Goal: Task Accomplishment & Management: Use online tool/utility

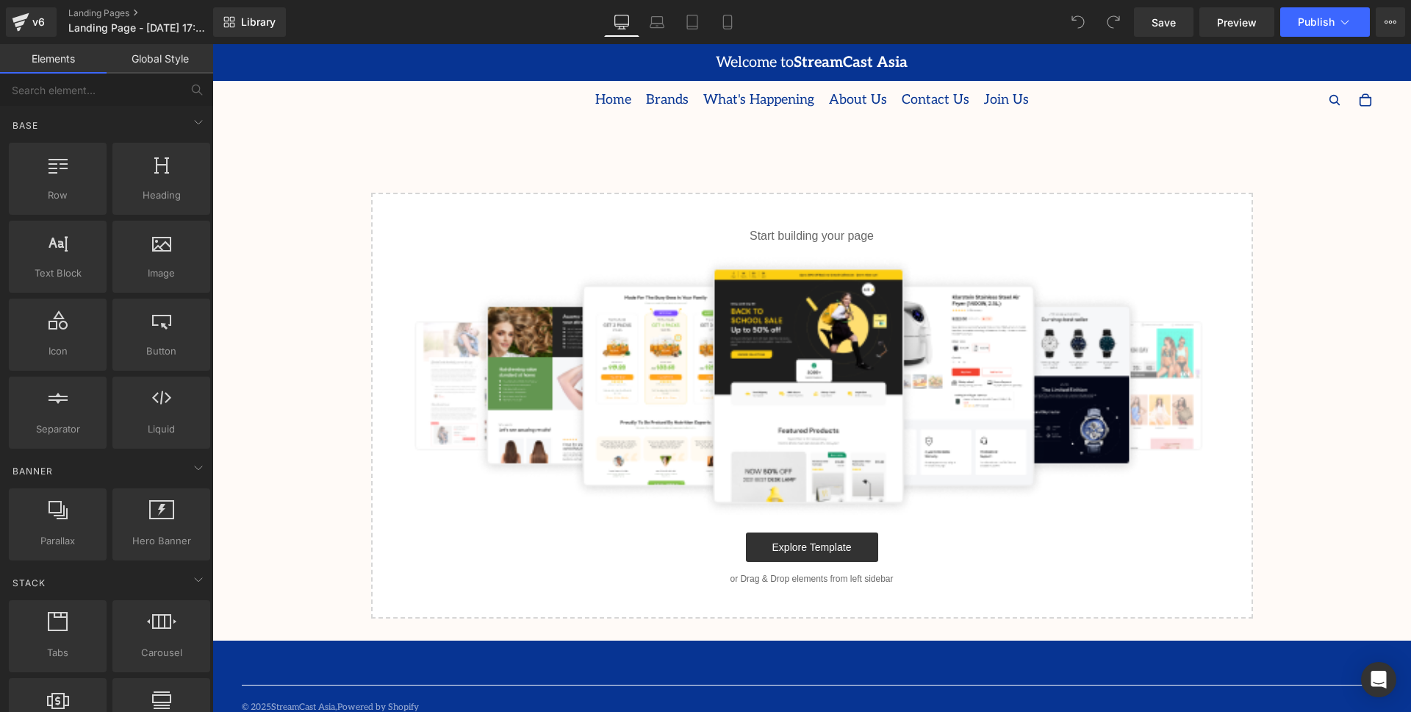
click at [840, 98] on span "About Us" at bounding box center [858, 100] width 58 height 22
click at [804, 545] on link "Explore Template" at bounding box center [812, 546] width 132 height 29
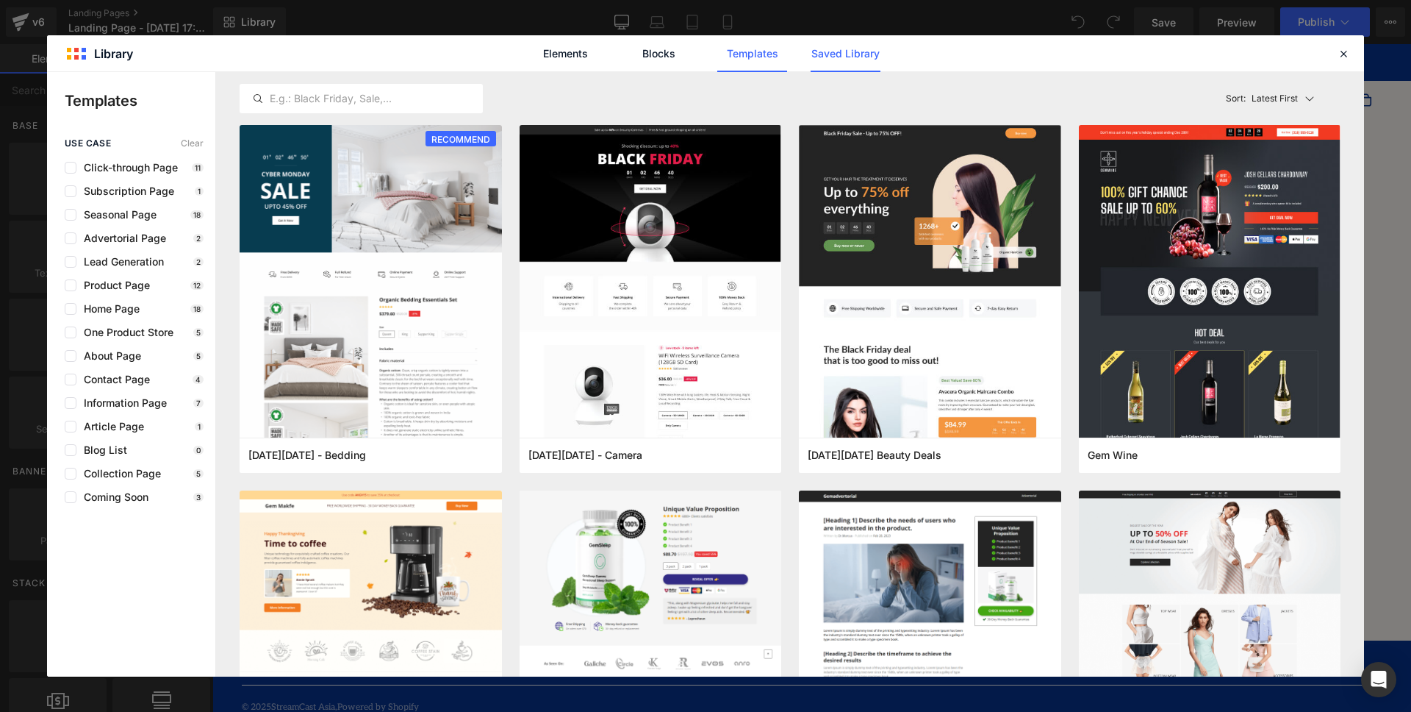
click at [856, 51] on link "Saved Library" at bounding box center [846, 53] width 70 height 37
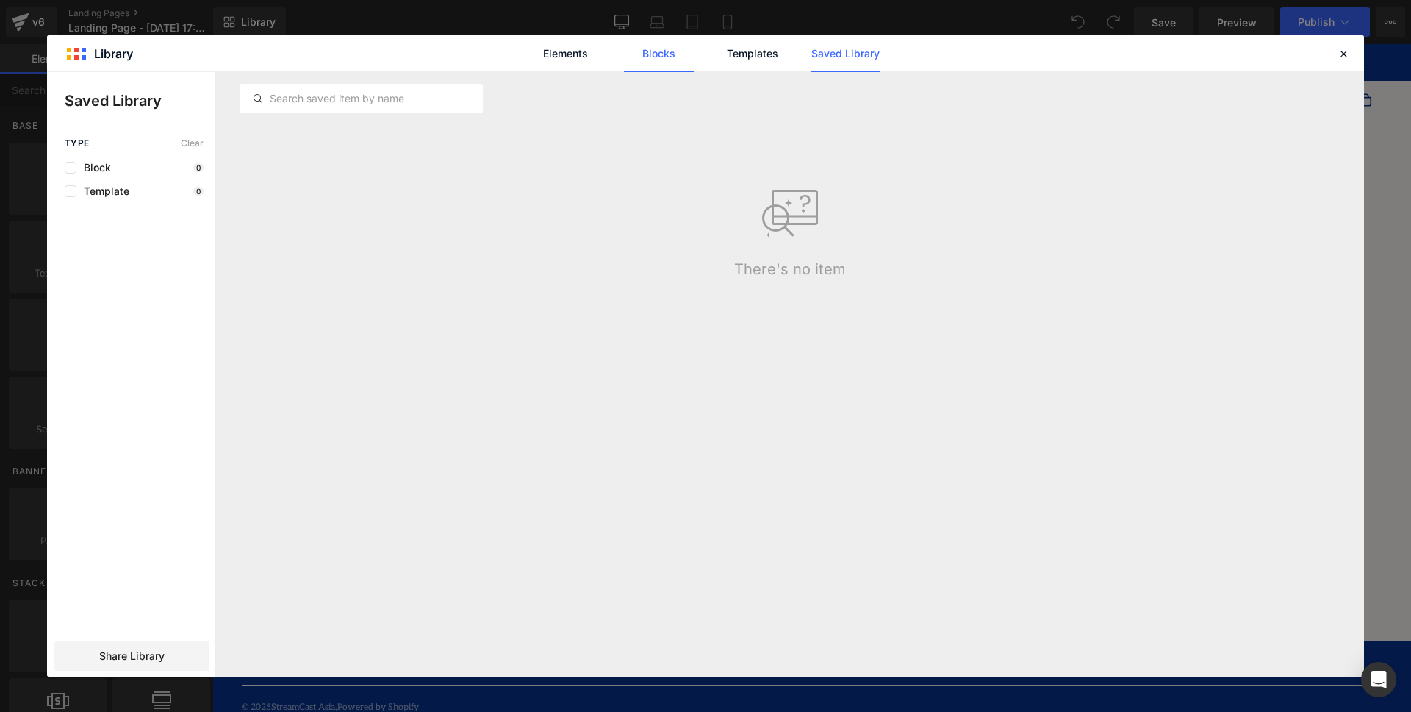
click at [811, 52] on link "Blocks" at bounding box center [846, 53] width 70 height 37
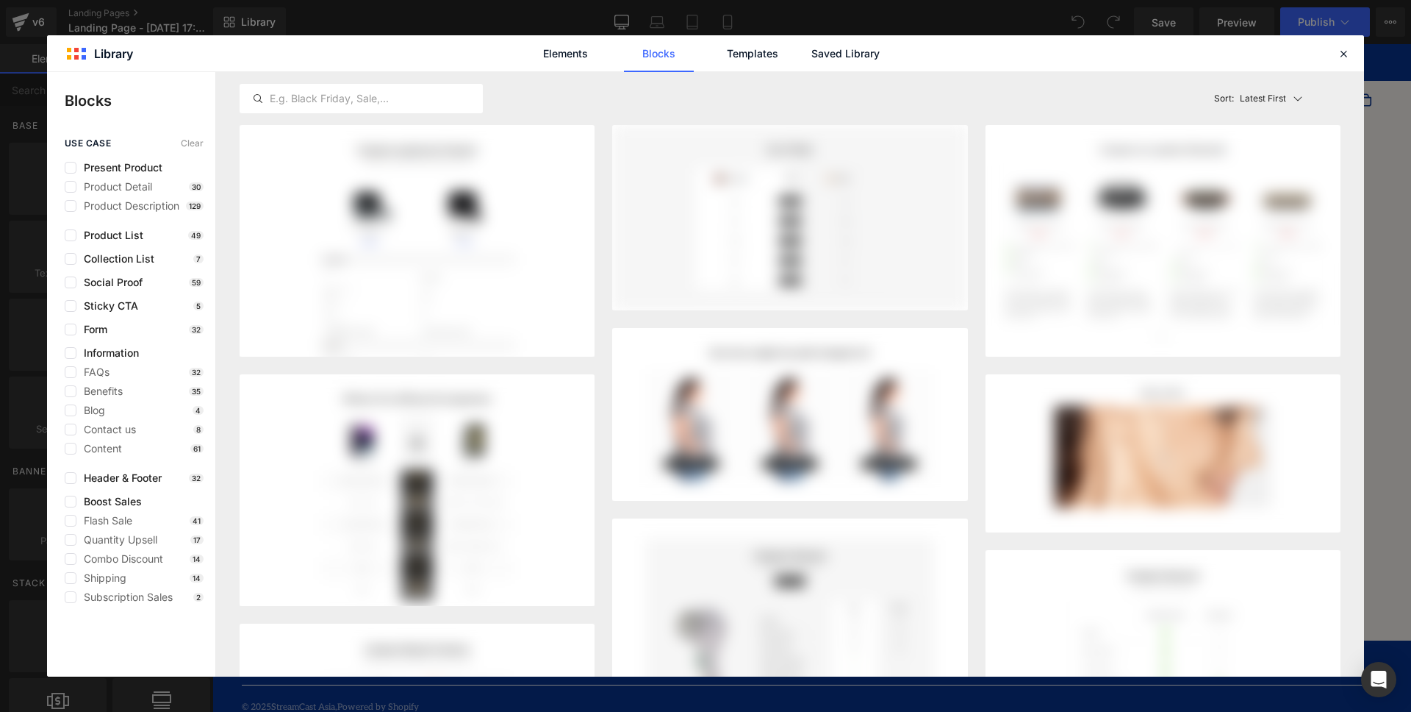
click at [702, 58] on div "Elements Blocks Templates Saved Library" at bounding box center [705, 53] width 373 height 37
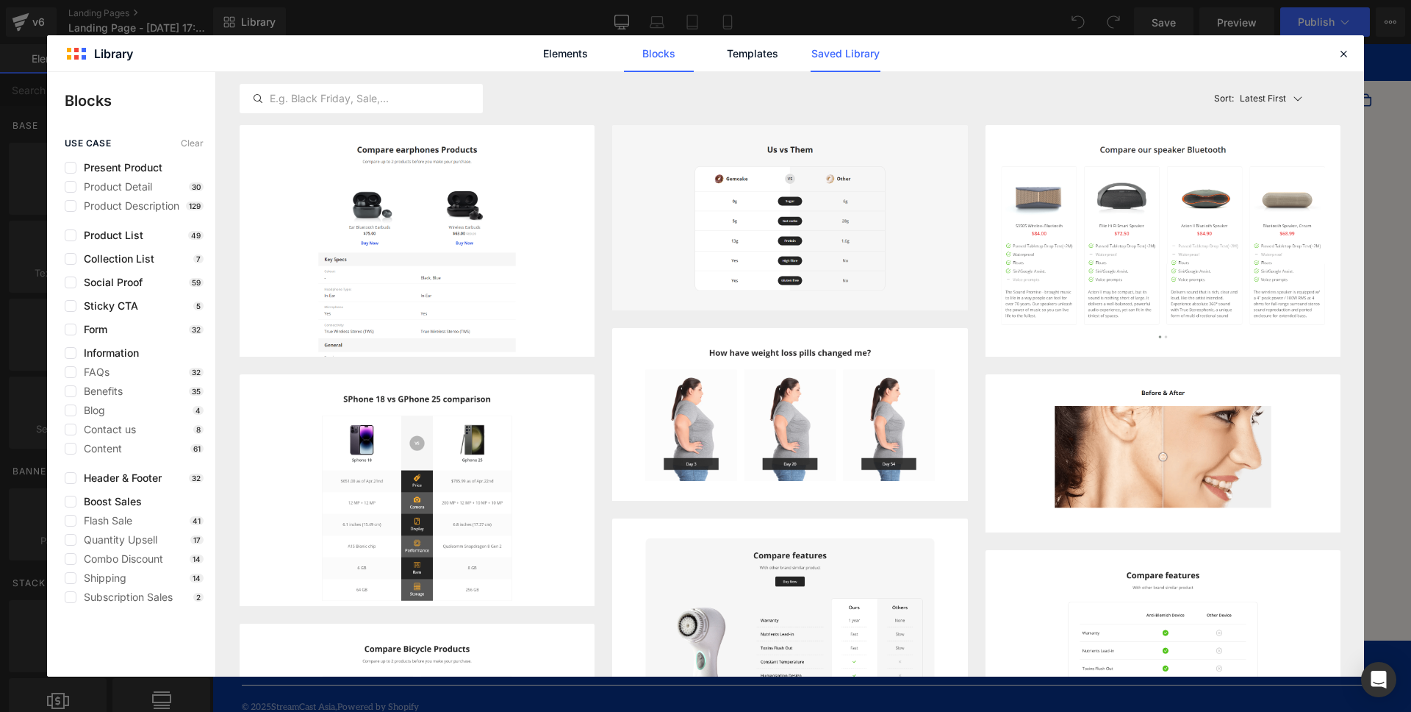
click at [857, 57] on link "Saved Library" at bounding box center [846, 53] width 70 height 37
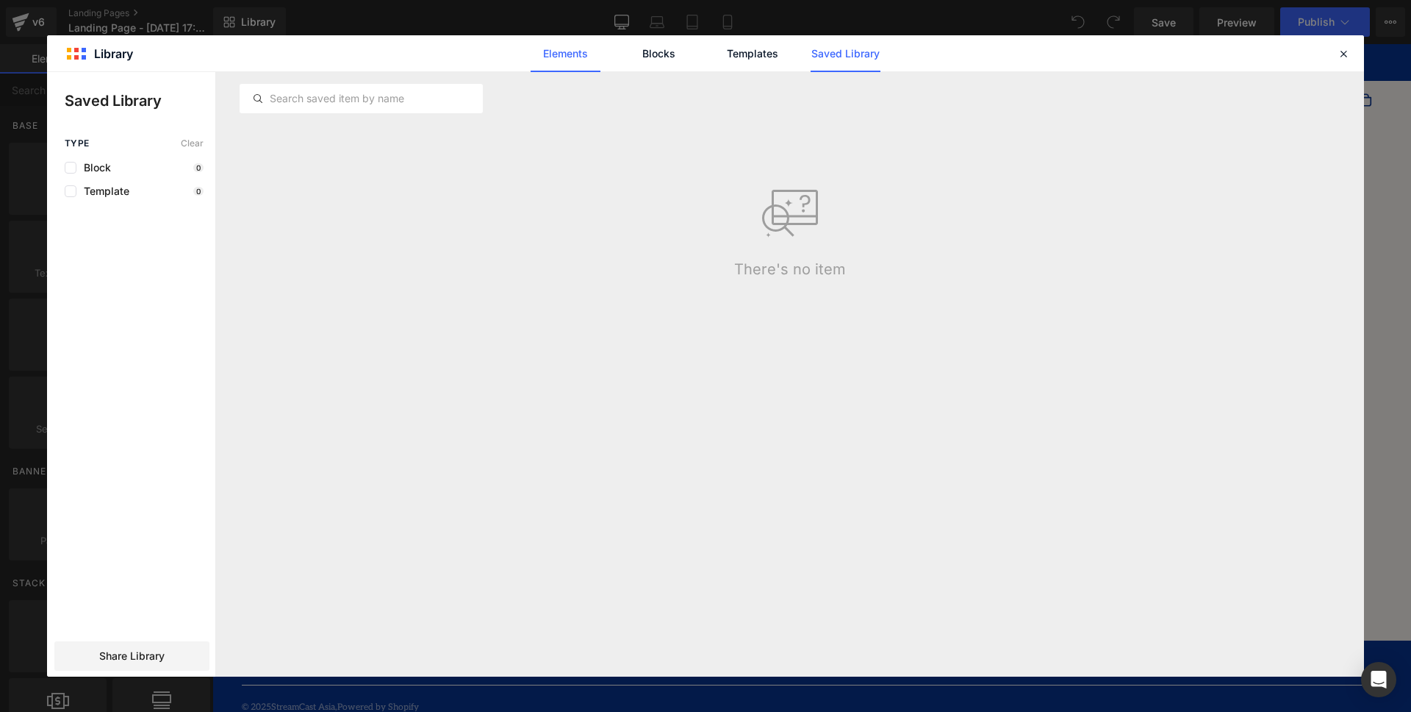
click at [717, 54] on link "Elements" at bounding box center [752, 53] width 70 height 37
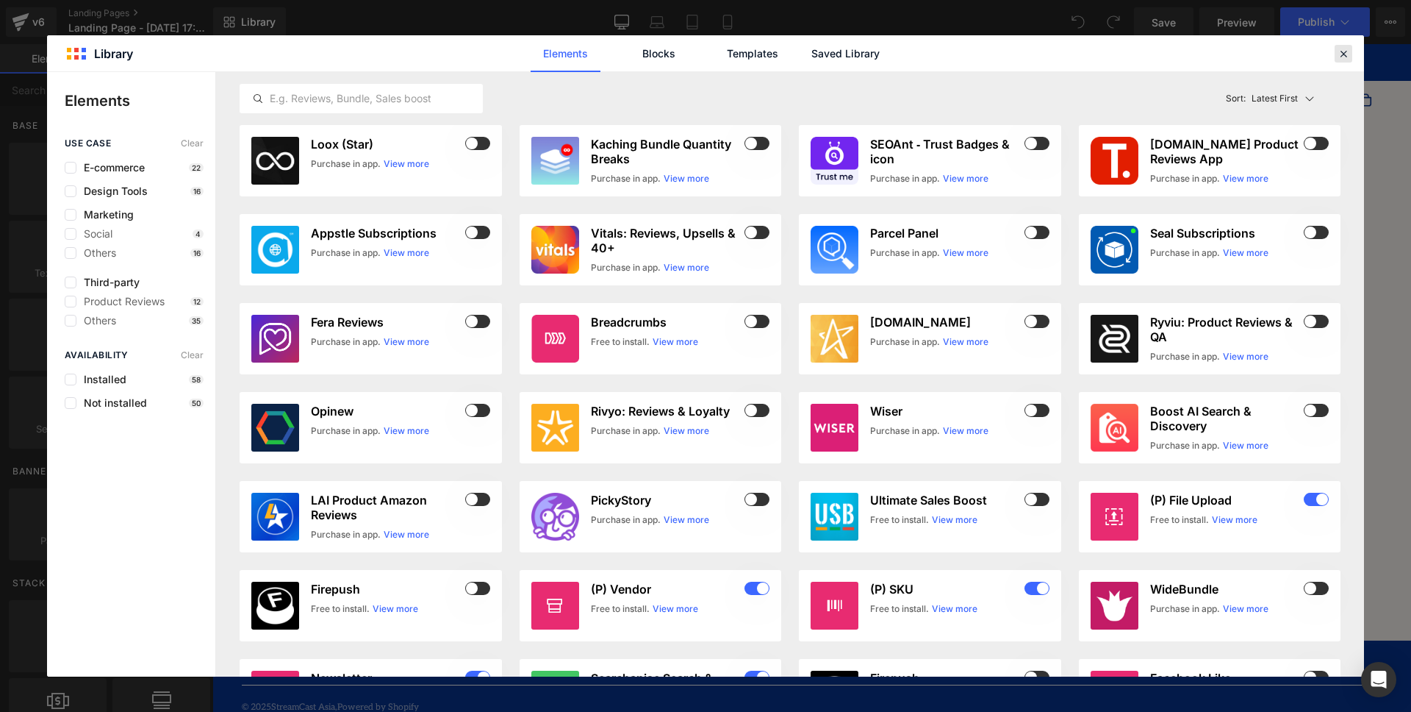
click at [1347, 51] on icon at bounding box center [1343, 53] width 13 height 13
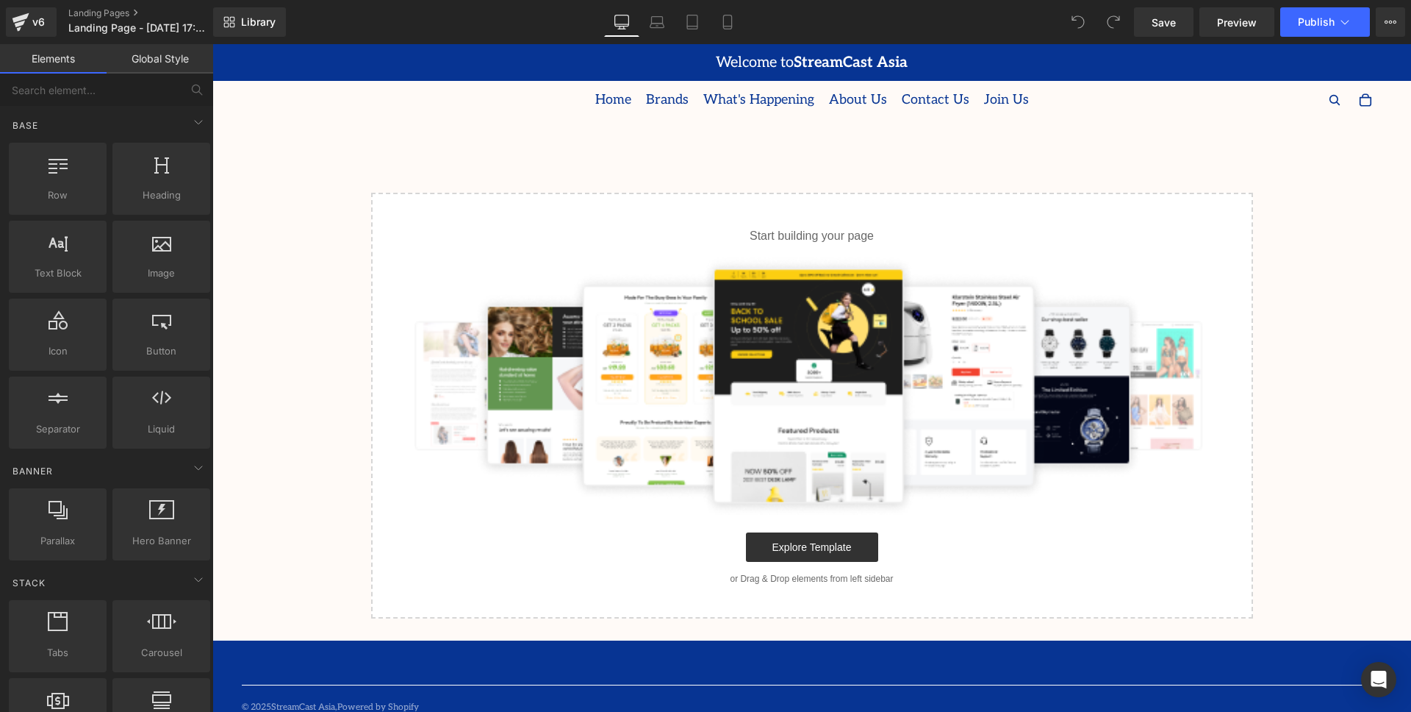
click at [165, 60] on link "Global Style" at bounding box center [160, 58] width 107 height 29
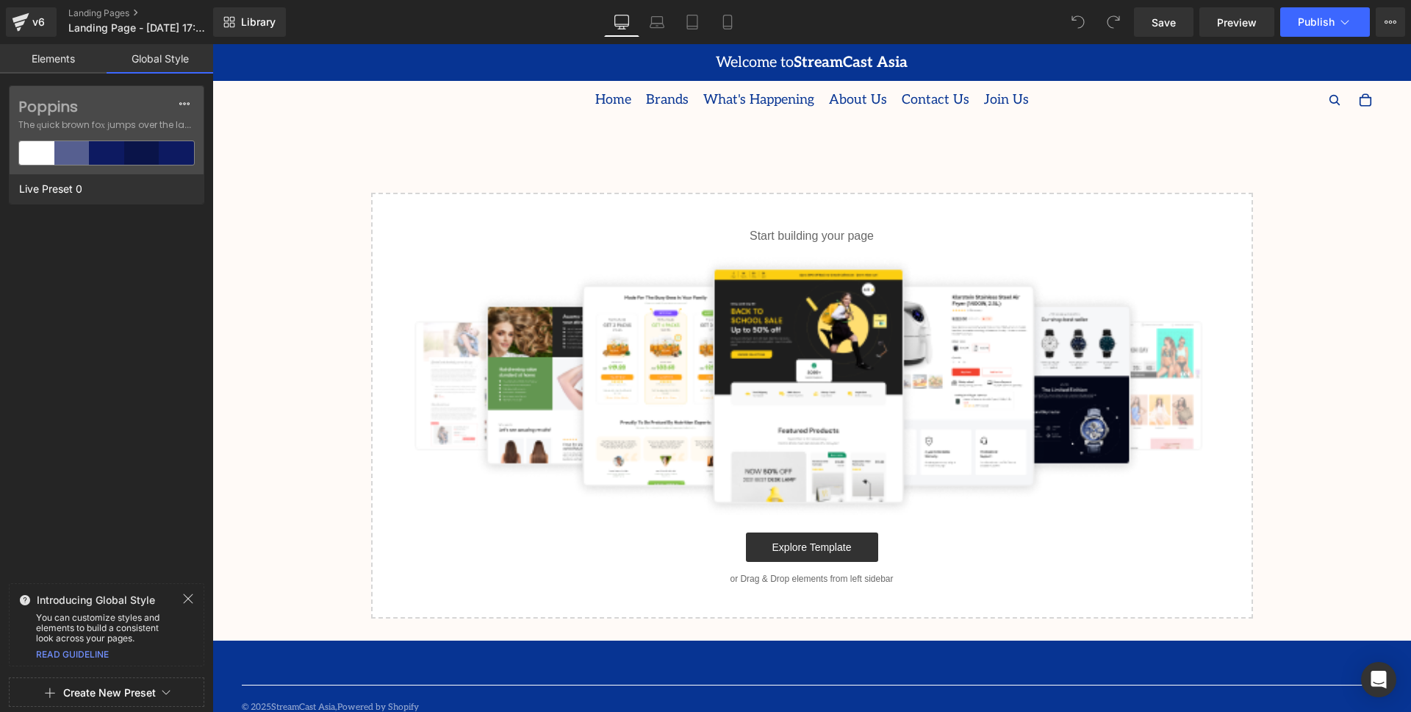
click at [58, 62] on link "Elements" at bounding box center [53, 58] width 107 height 29
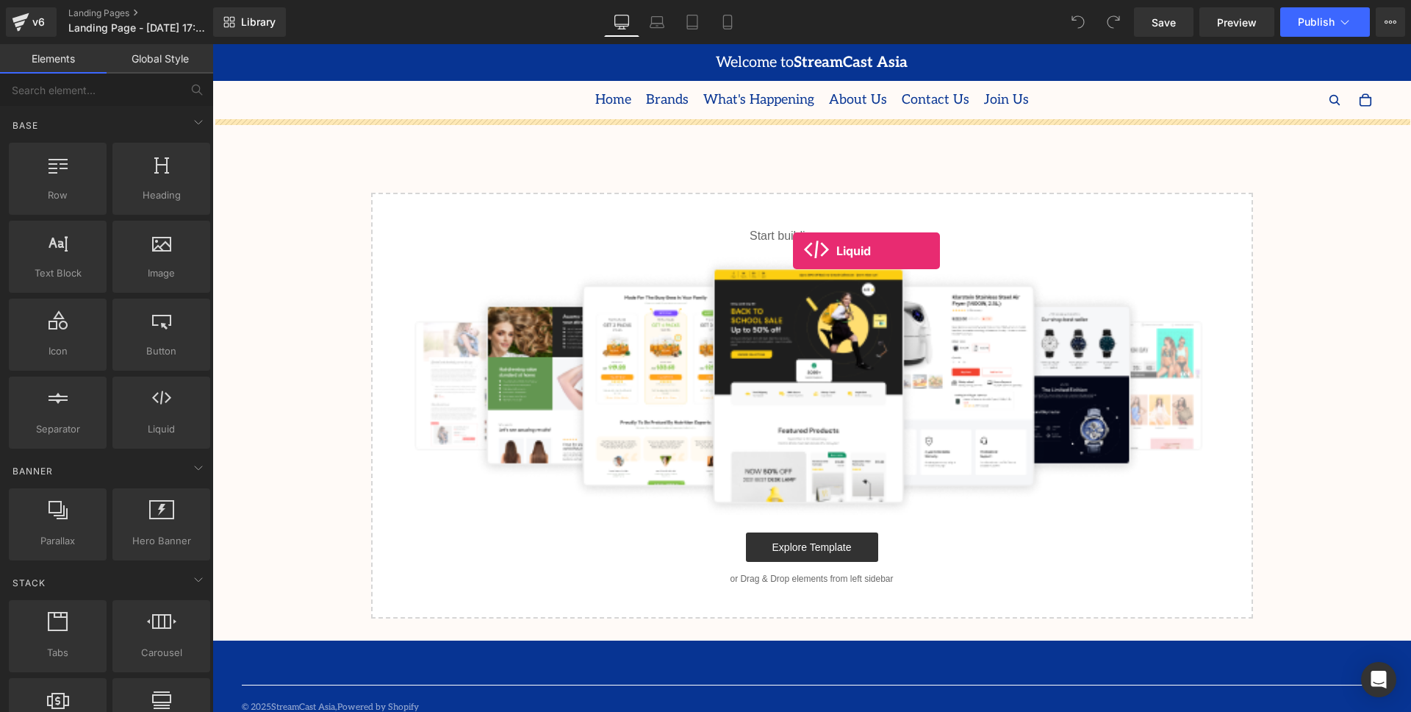
drag, startPoint x: 384, startPoint y: 472, endPoint x: 793, endPoint y: 254, distance: 463.7
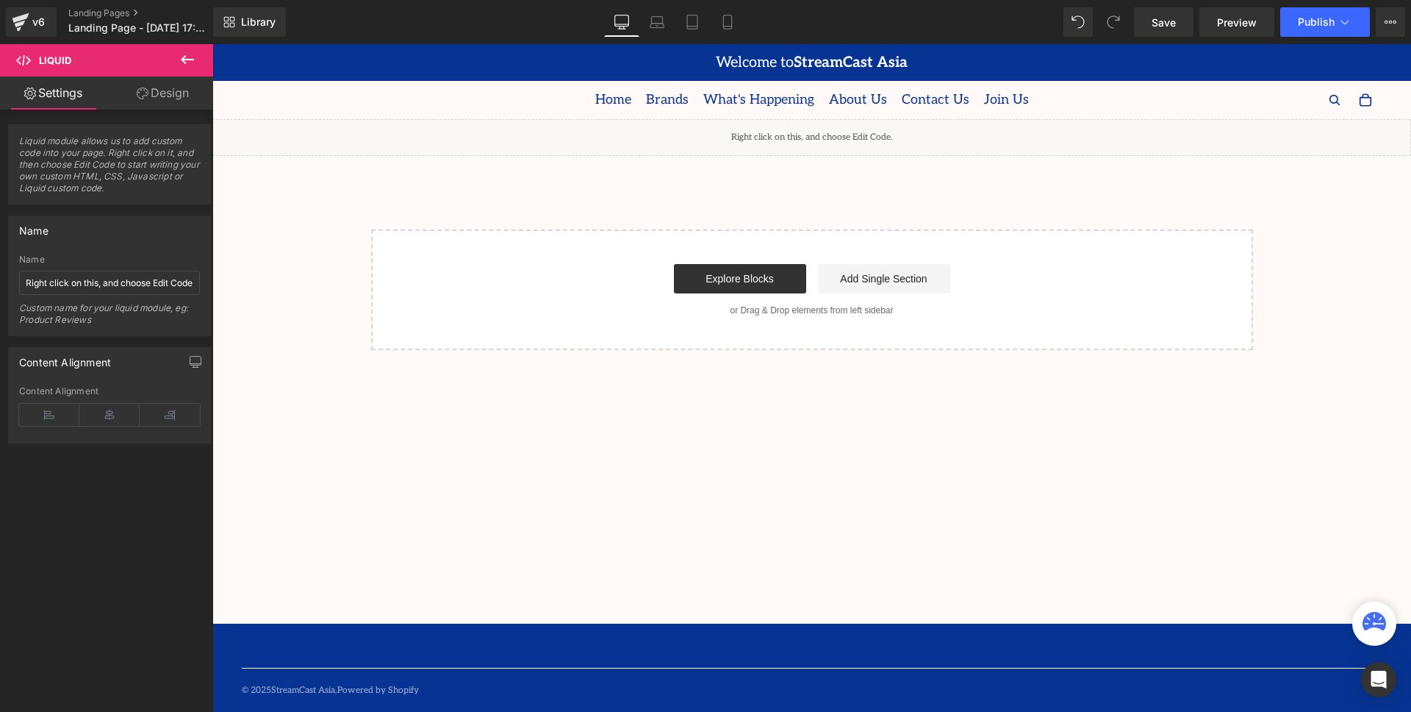
click at [900, 166] on div "Liquid Select your layout" at bounding box center [811, 234] width 1199 height 231
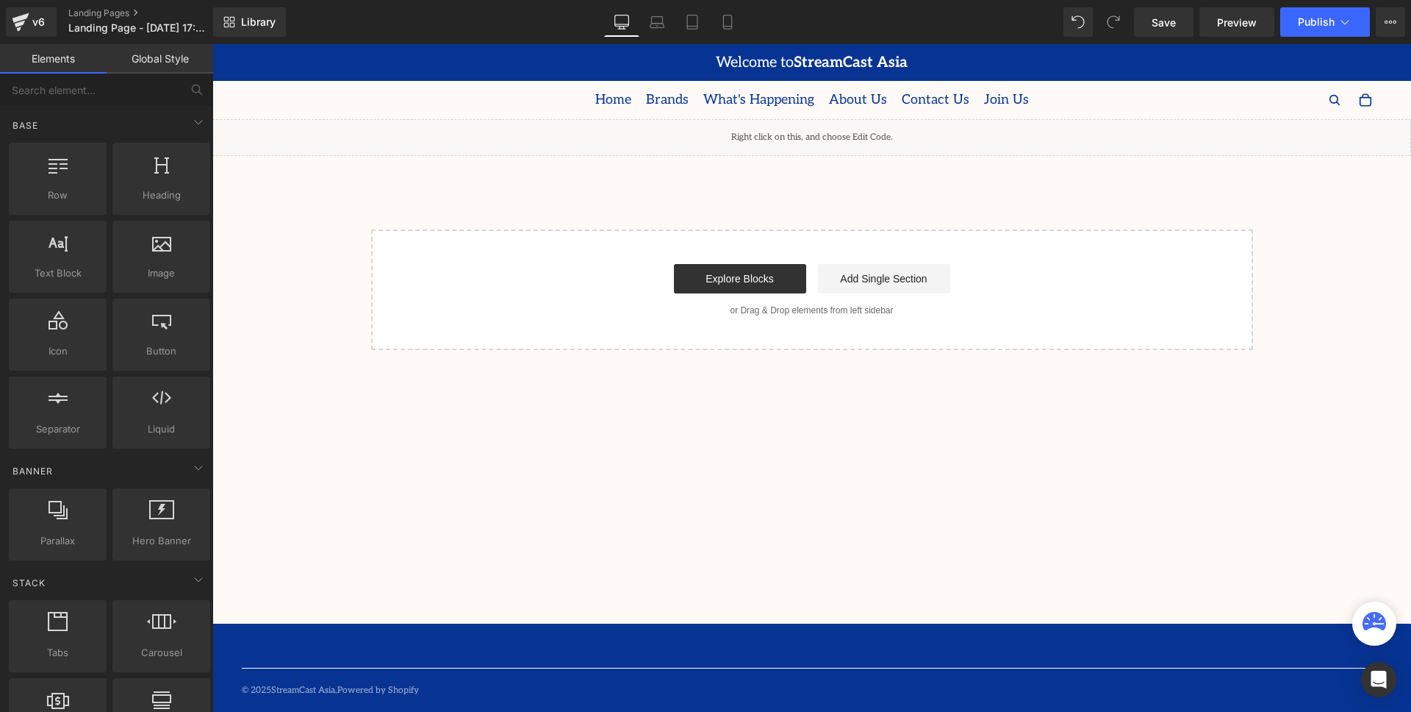
click at [909, 140] on div "Liquid" at bounding box center [811, 137] width 1199 height 37
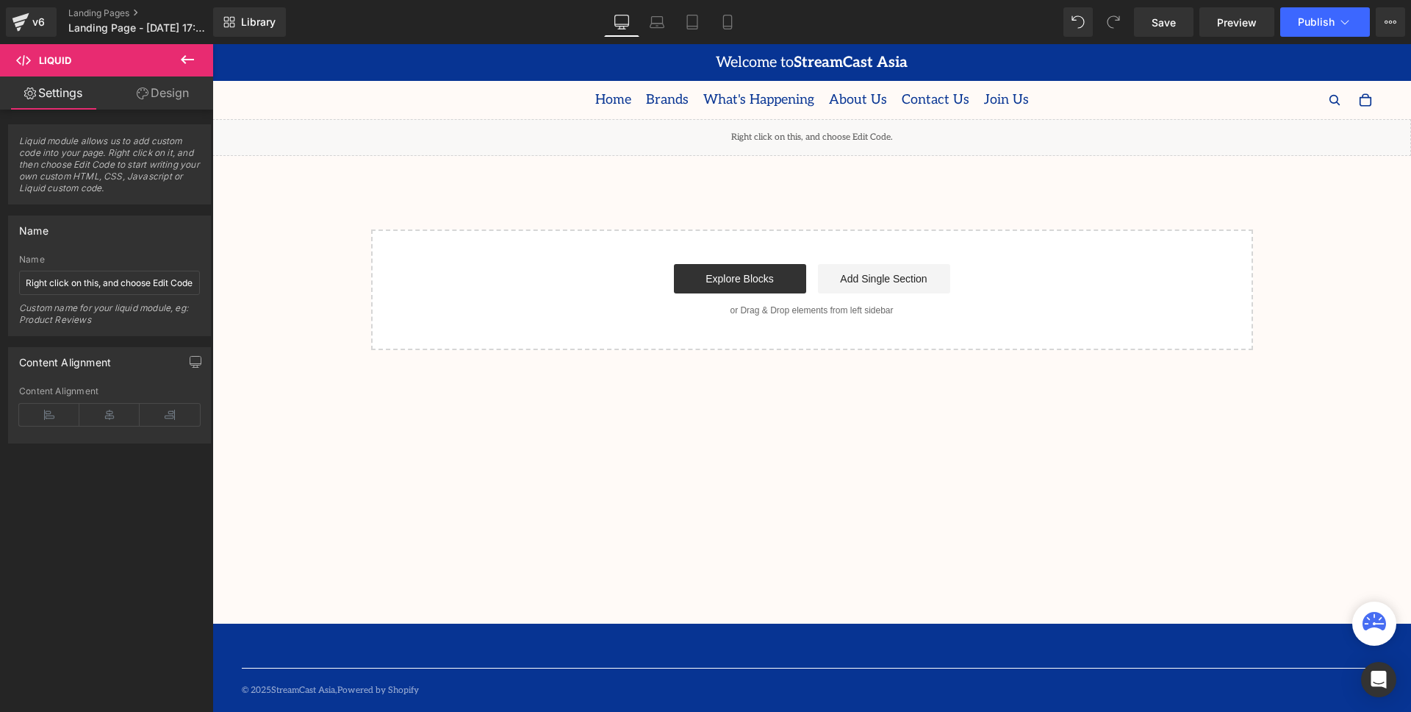
click at [192, 59] on icon at bounding box center [187, 59] width 13 height 9
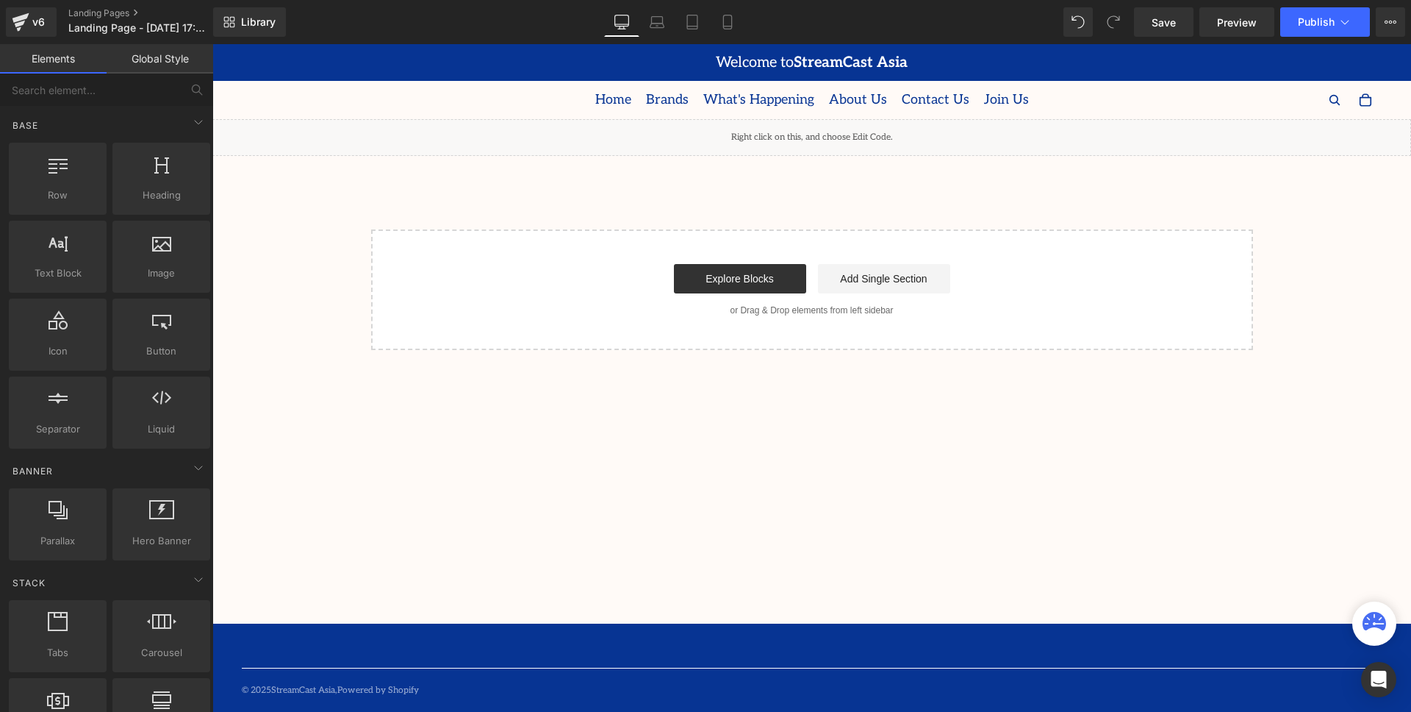
click at [1025, 165] on div "Liquid Select your layout" at bounding box center [811, 234] width 1199 height 231
click at [1030, 144] on div "Liquid" at bounding box center [811, 137] width 1199 height 37
click at [876, 99] on span "About Us" at bounding box center [858, 100] width 58 height 22
click at [873, 131] on div "Liquid" at bounding box center [811, 137] width 1199 height 37
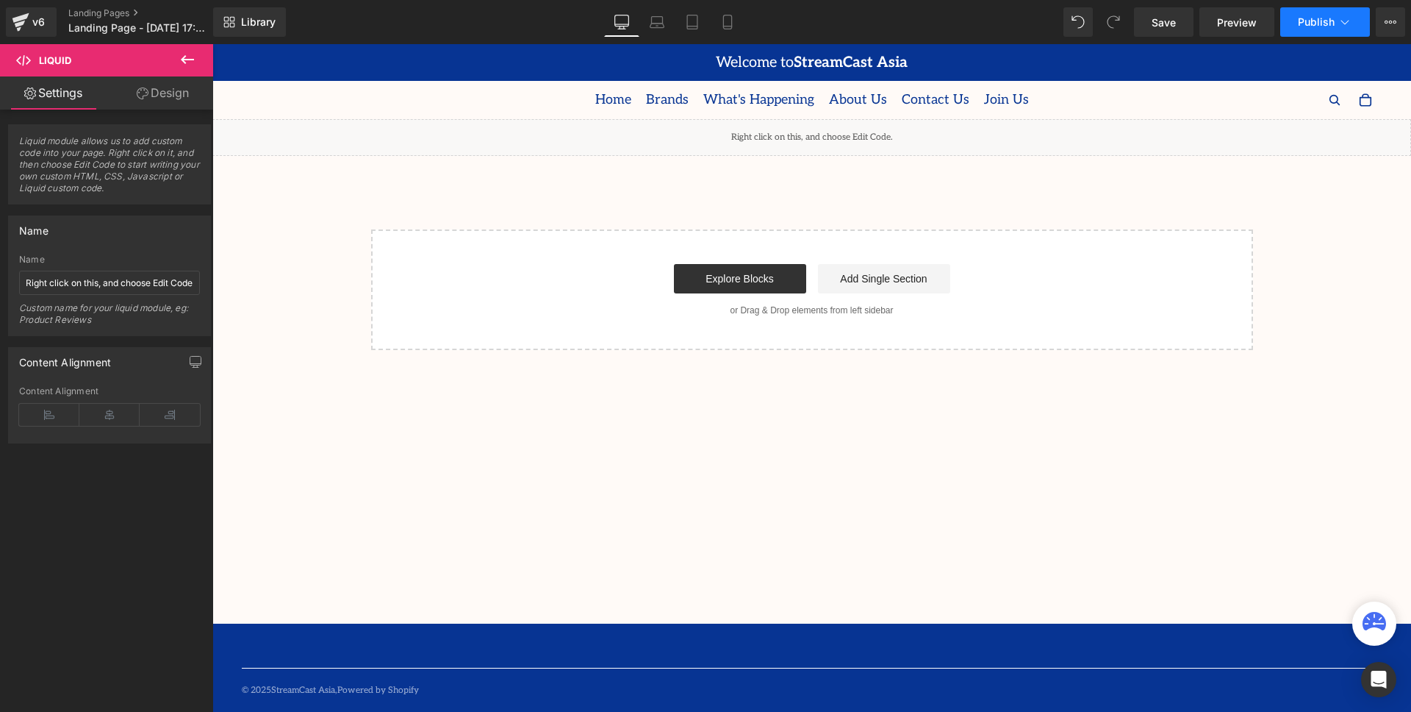
click at [1359, 23] on button "Publish" at bounding box center [1326, 21] width 90 height 29
click at [148, 92] on link "Design" at bounding box center [163, 92] width 107 height 33
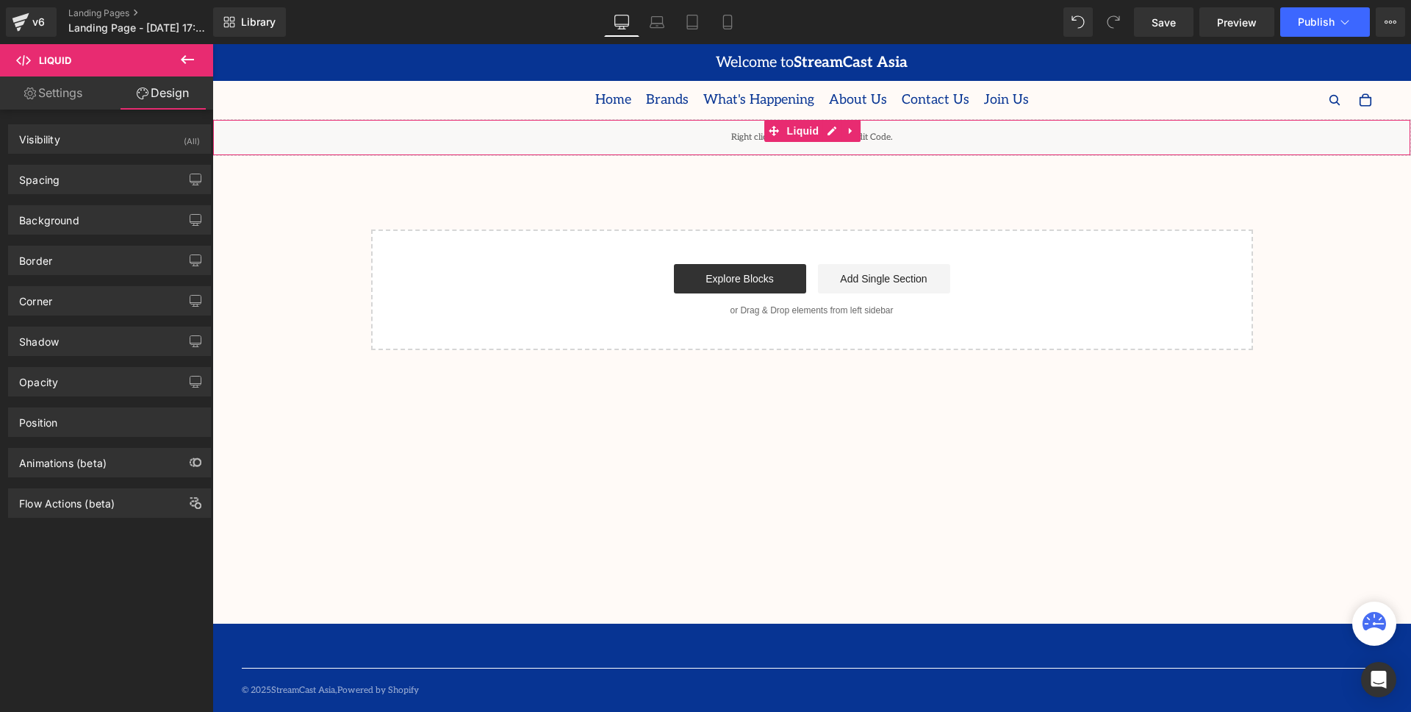
click at [82, 95] on link "Settings" at bounding box center [53, 92] width 107 height 33
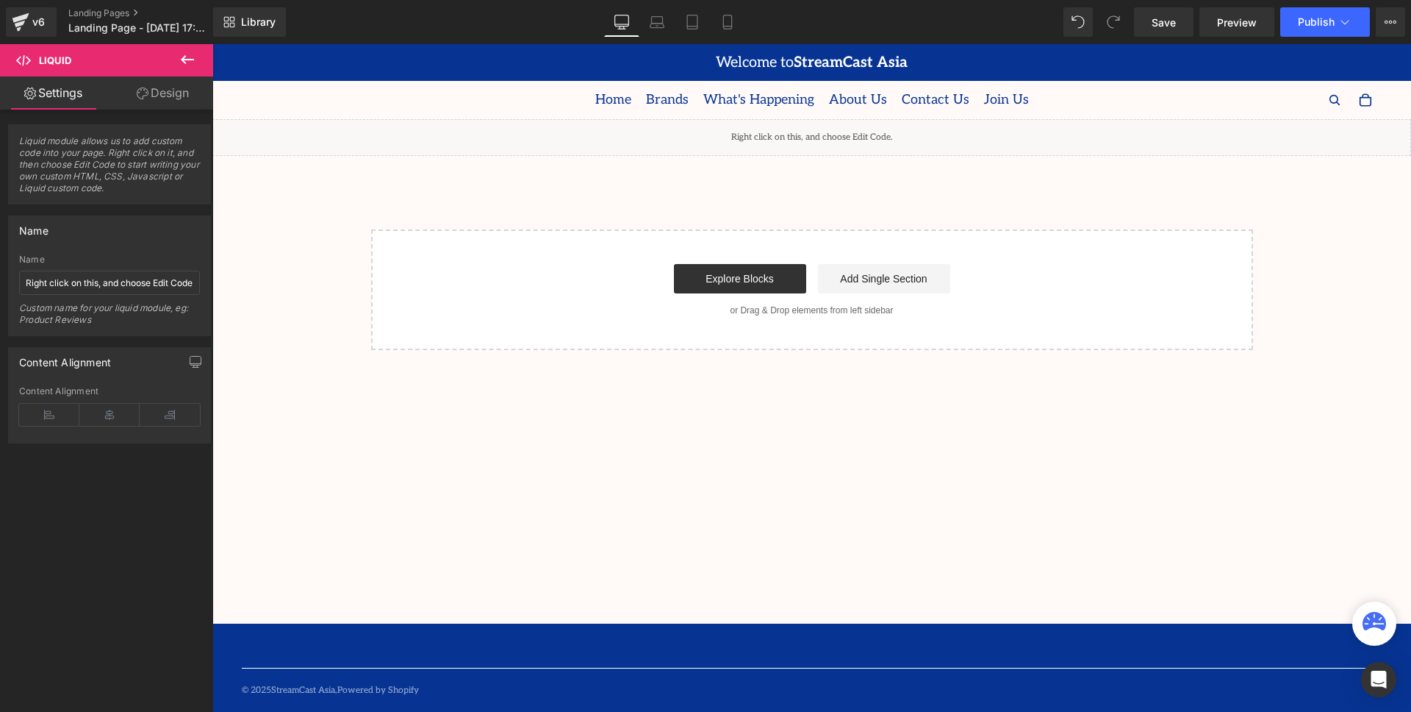
click at [748, 204] on div "Liquid Select your layout" at bounding box center [811, 234] width 1199 height 231
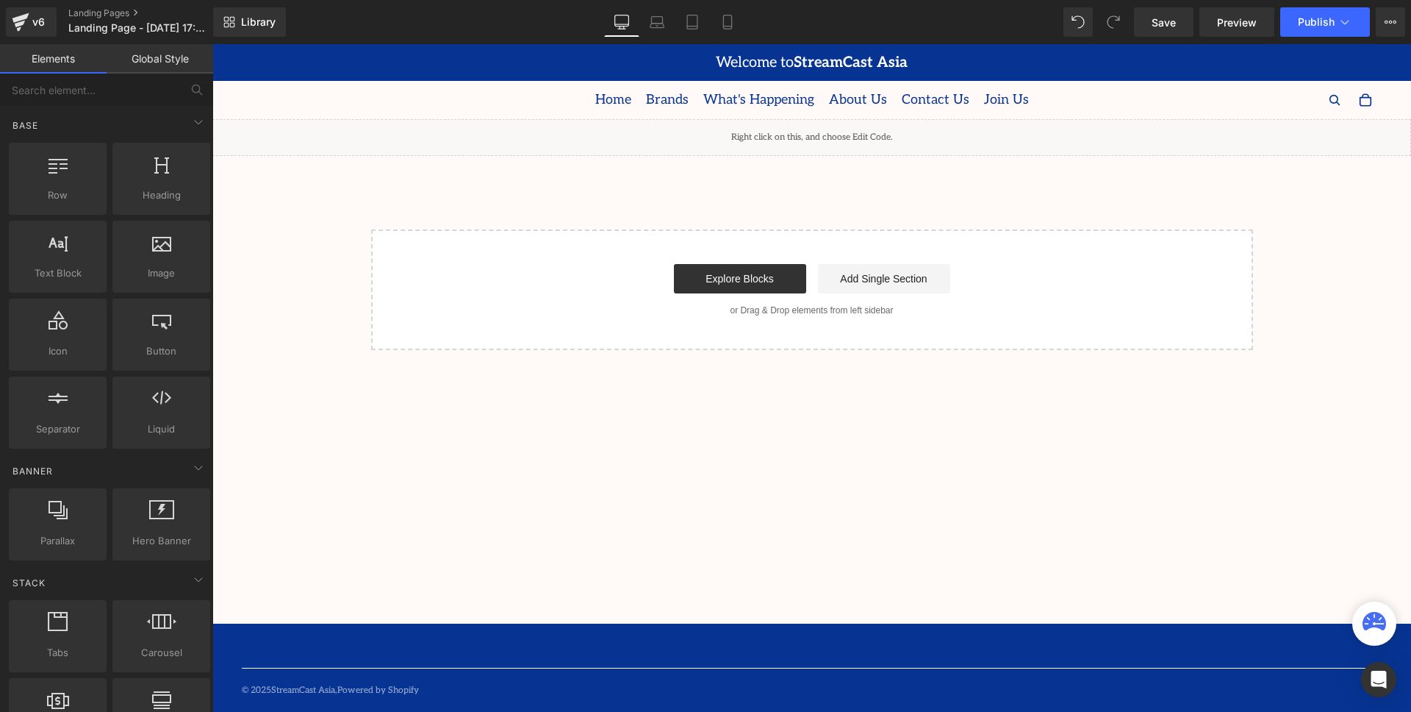
click at [781, 144] on div "Liquid" at bounding box center [811, 137] width 1199 height 37
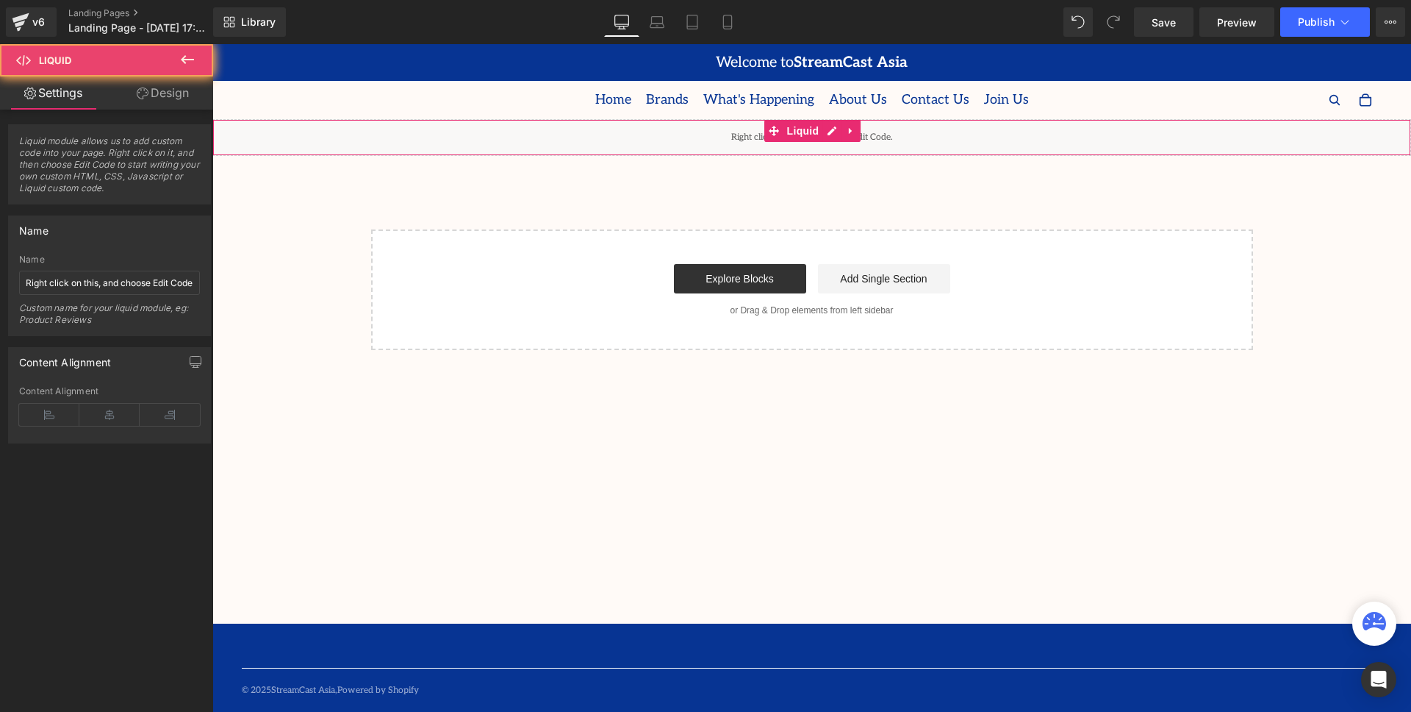
click at [673, 143] on div "Liquid" at bounding box center [811, 137] width 1199 height 37
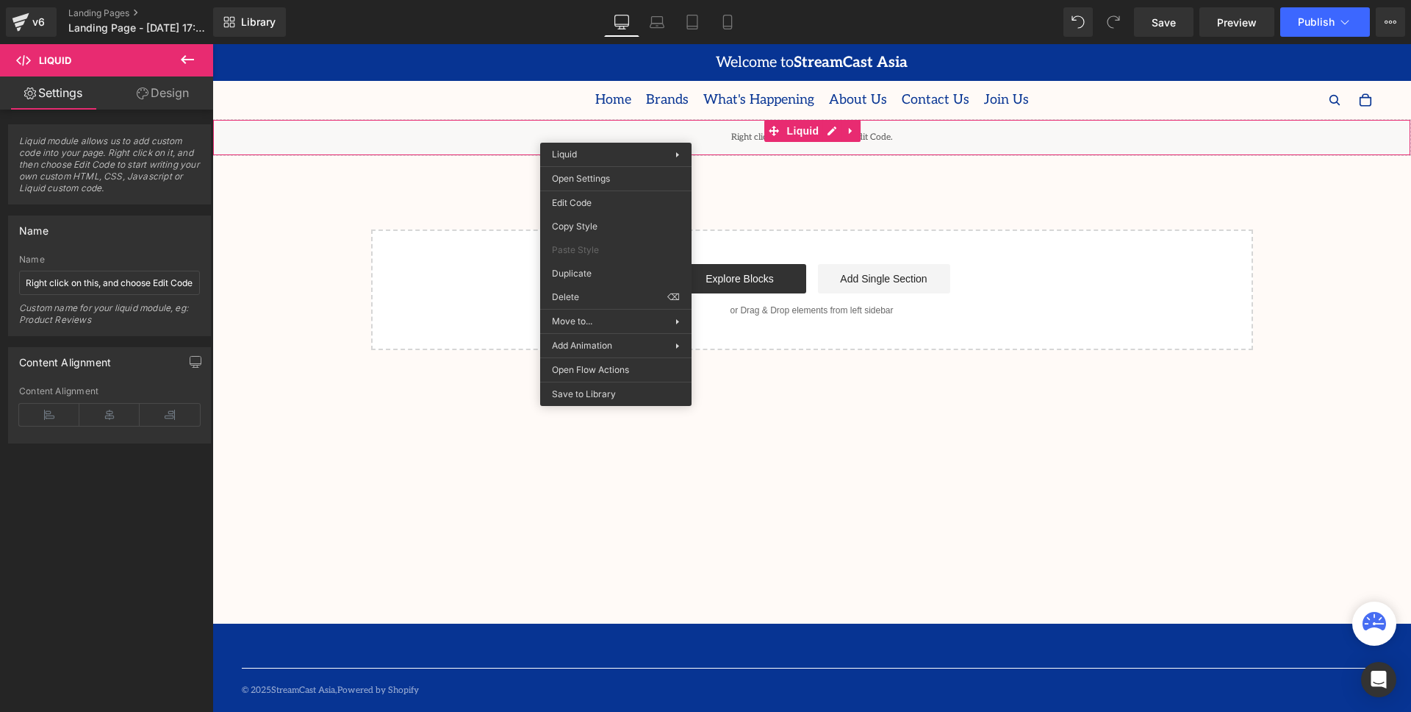
click at [666, 121] on div "Liquid" at bounding box center [811, 137] width 1199 height 37
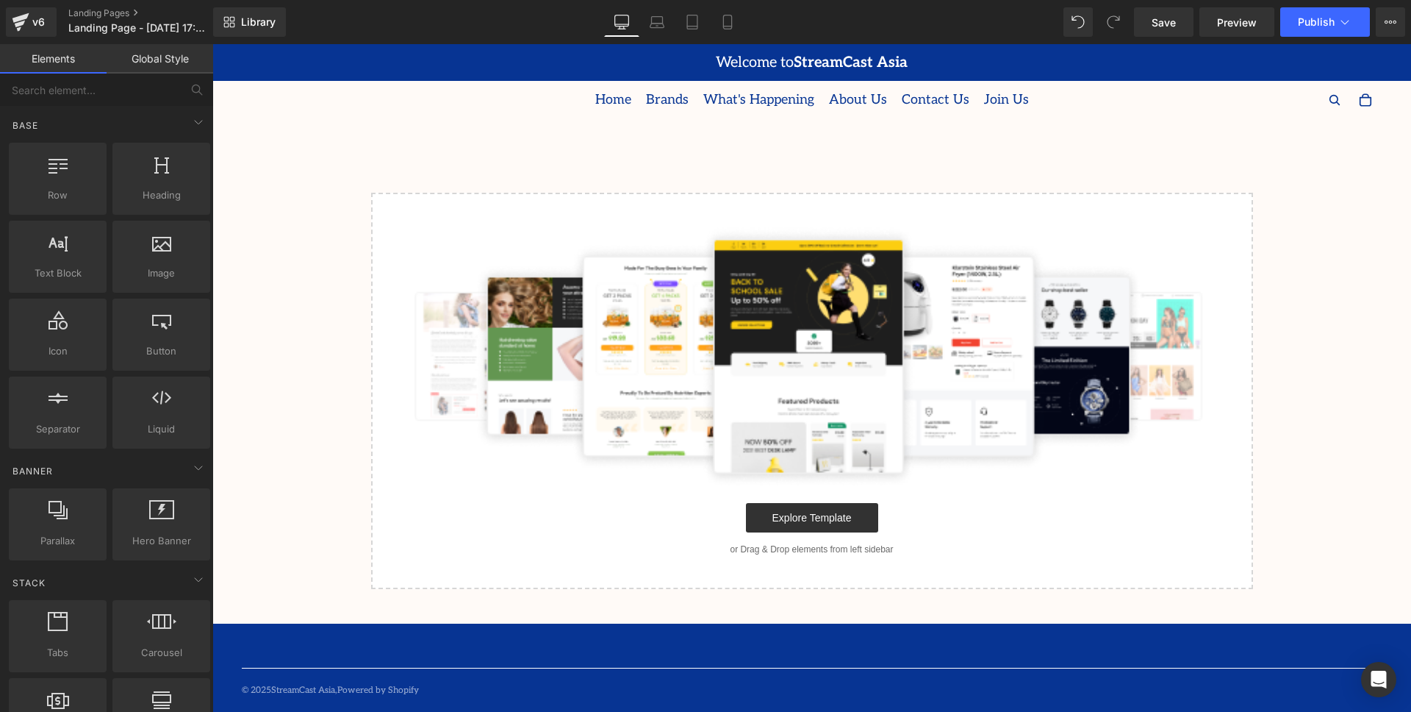
click at [704, 230] on img at bounding box center [812, 356] width 835 height 258
click at [692, 124] on div "Select your layout" at bounding box center [811, 354] width 1199 height 470
click at [631, 98] on span "Home" at bounding box center [613, 100] width 36 height 22
click at [797, 525] on link "Explore Template" at bounding box center [812, 517] width 132 height 29
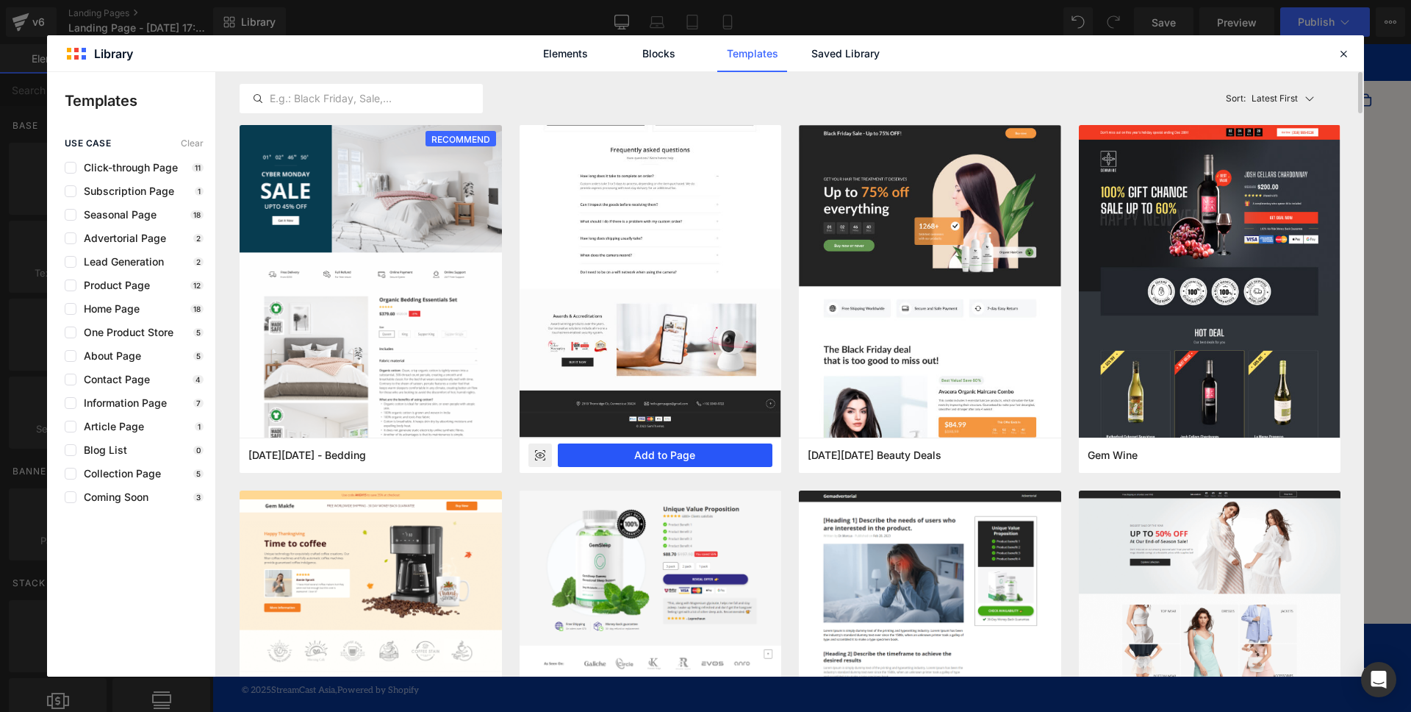
click at [662, 458] on button "Add to Page" at bounding box center [665, 455] width 215 height 24
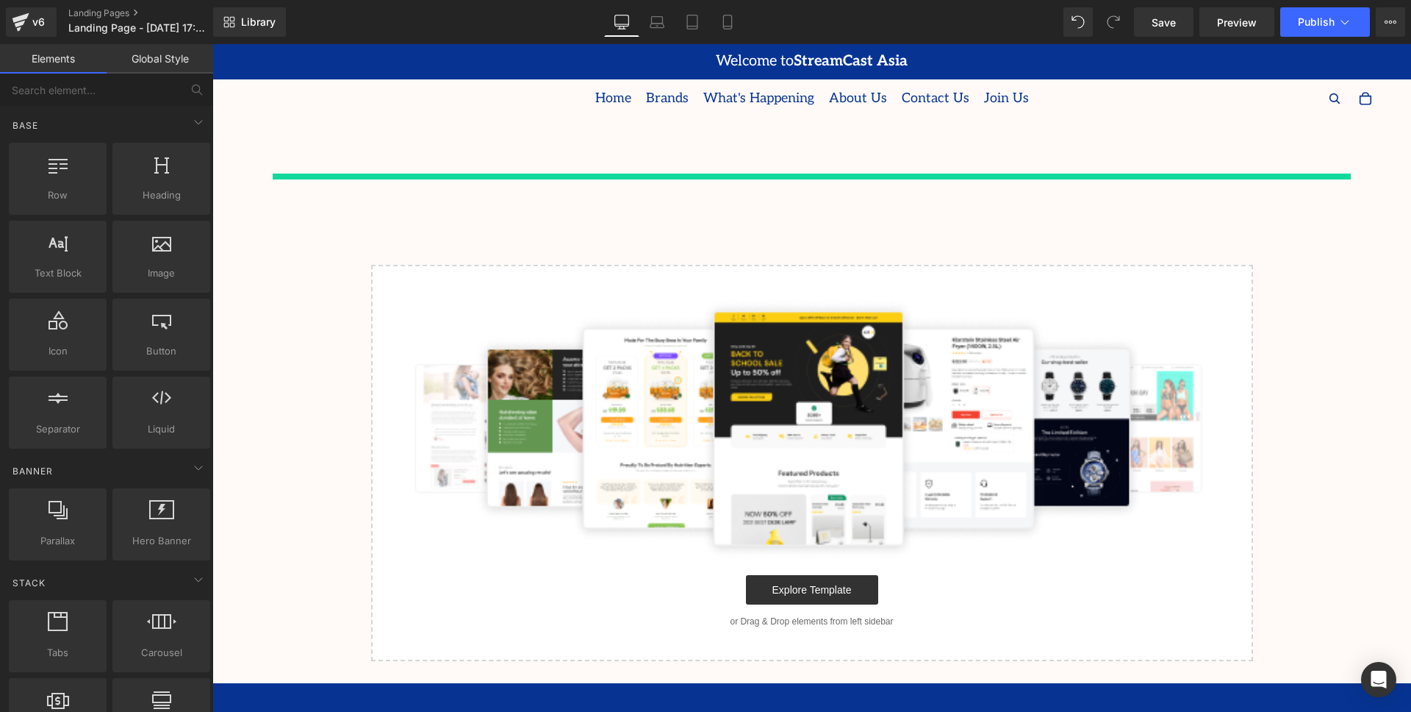
scroll to position [1, 0]
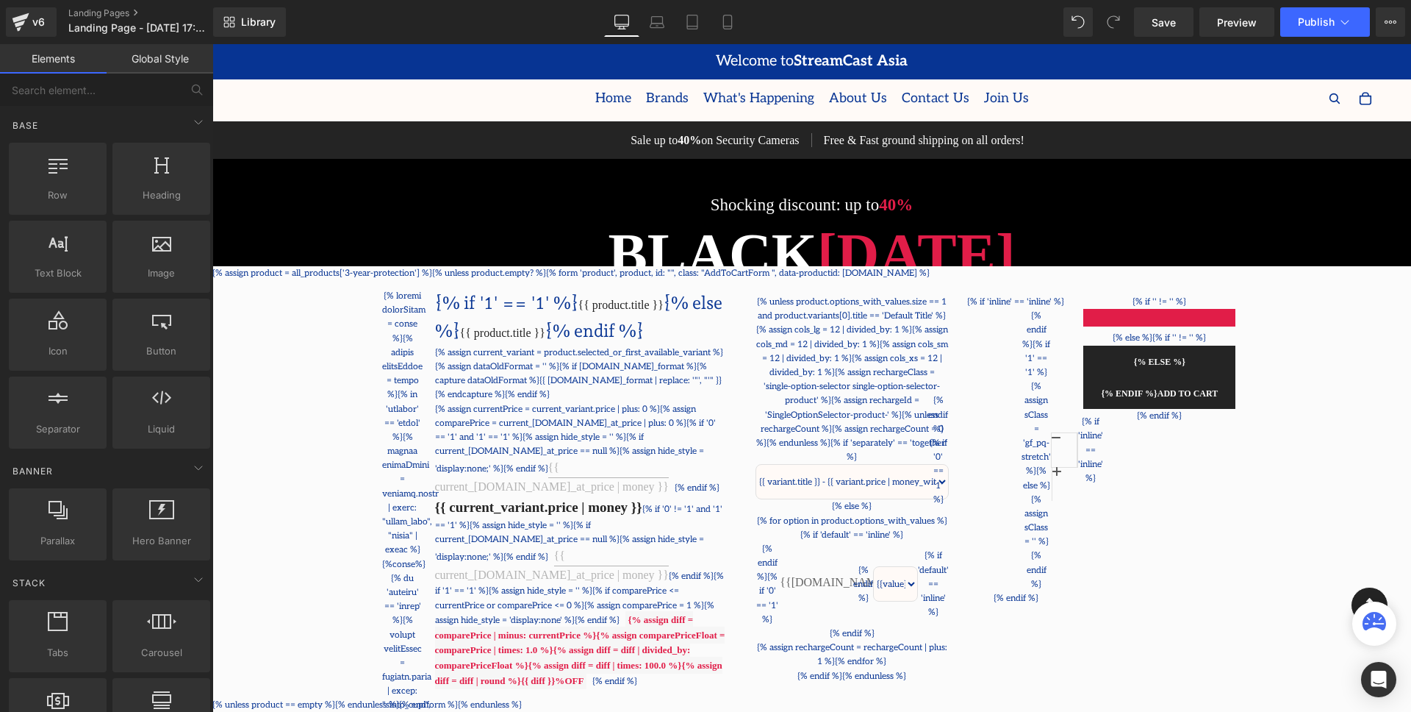
click at [961, 437] on div "{% endif %}{% if '0' == '1' %} Quantity {% endif %}{% if '1' == '1' %}{% assign…" at bounding box center [1016, 450] width 111 height 282
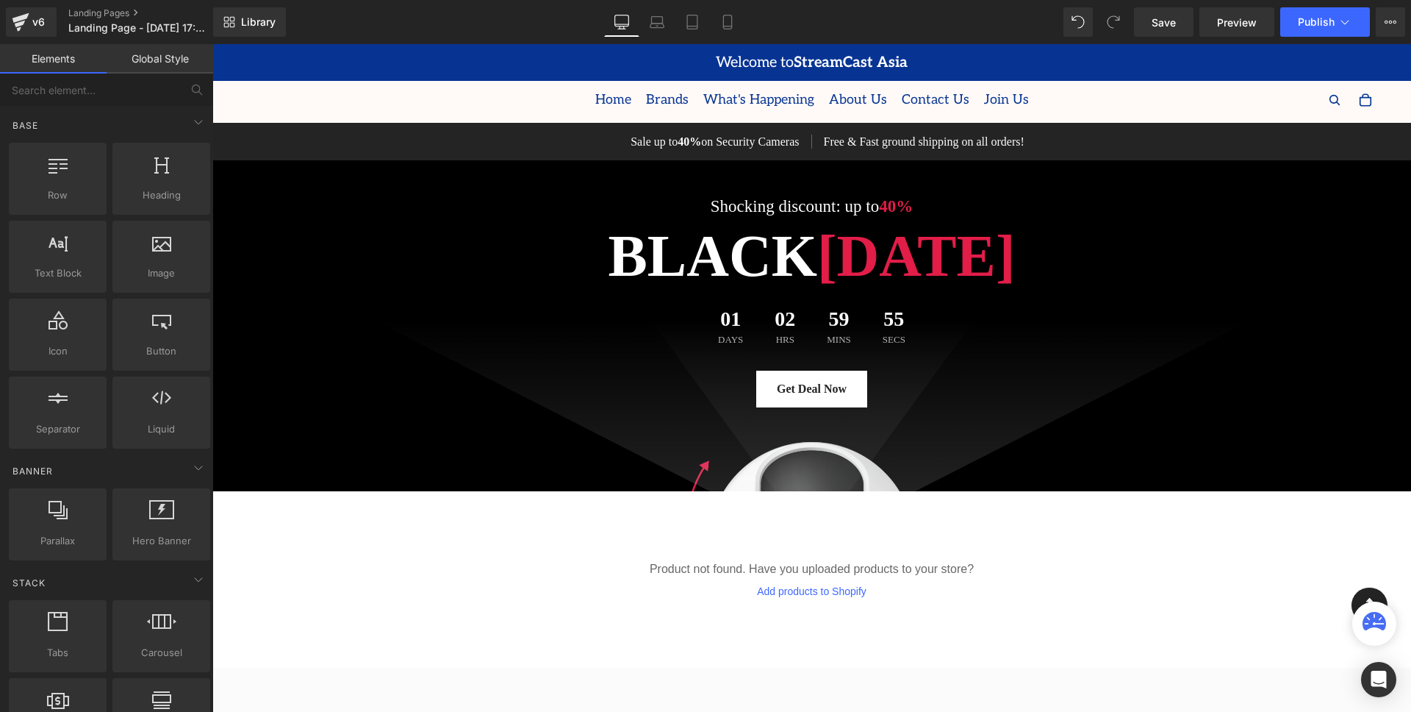
scroll to position [0, 0]
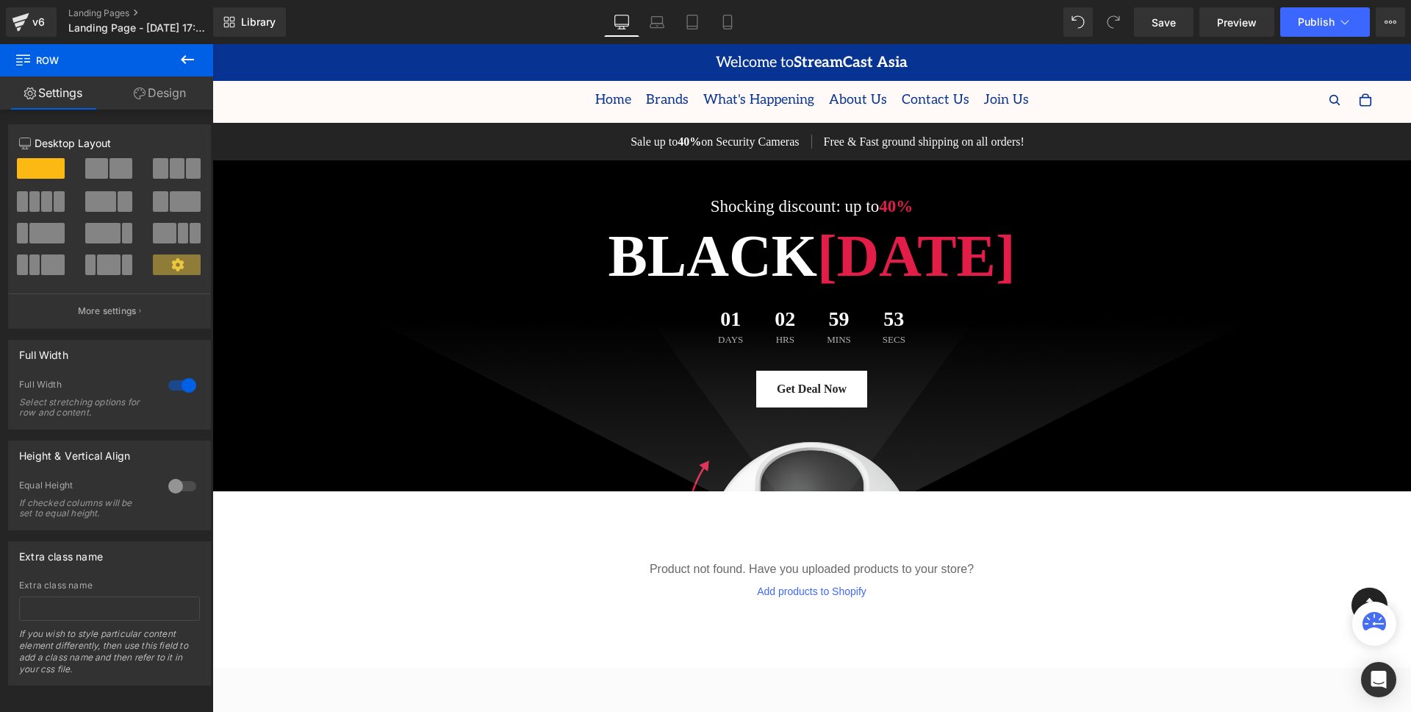
scroll to position [425, 0]
click at [637, 186] on div at bounding box center [811, 423] width 1199 height 526
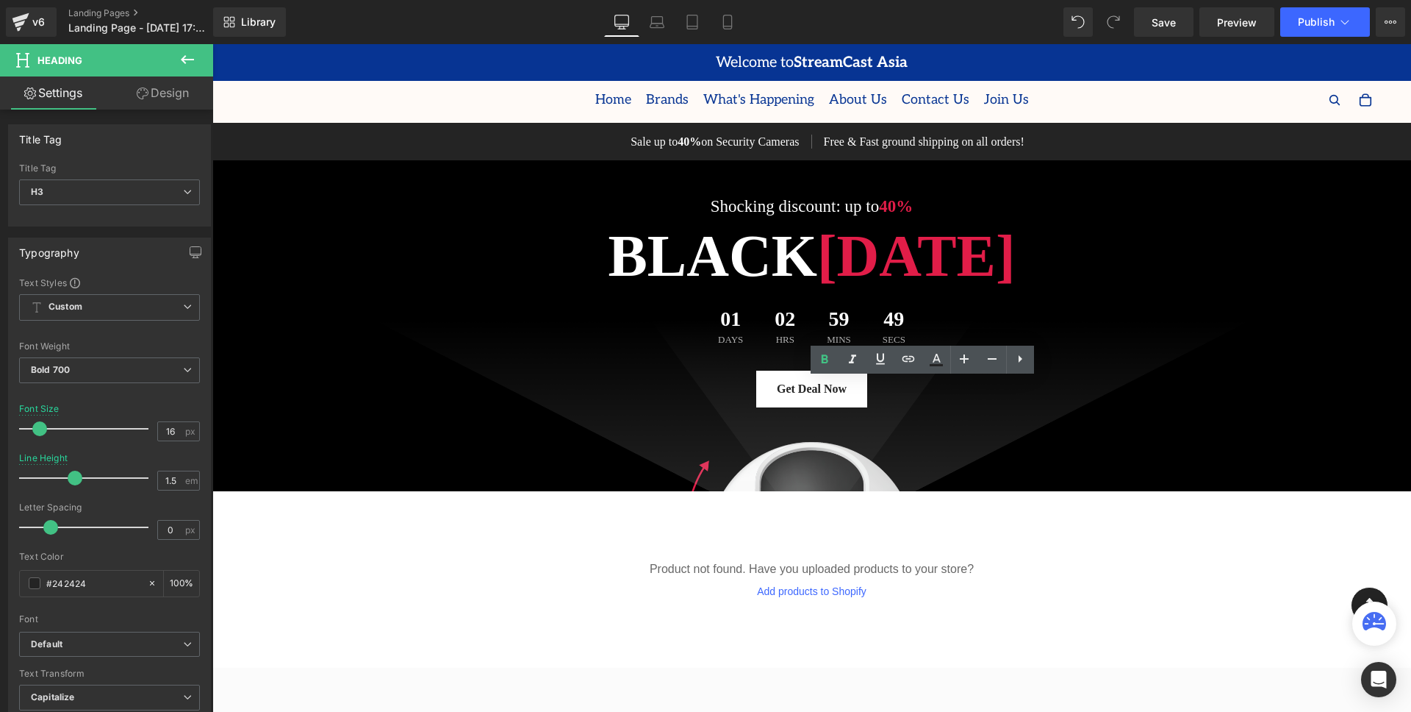
drag, startPoint x: 959, startPoint y: 417, endPoint x: 959, endPoint y: 431, distance: 14.0
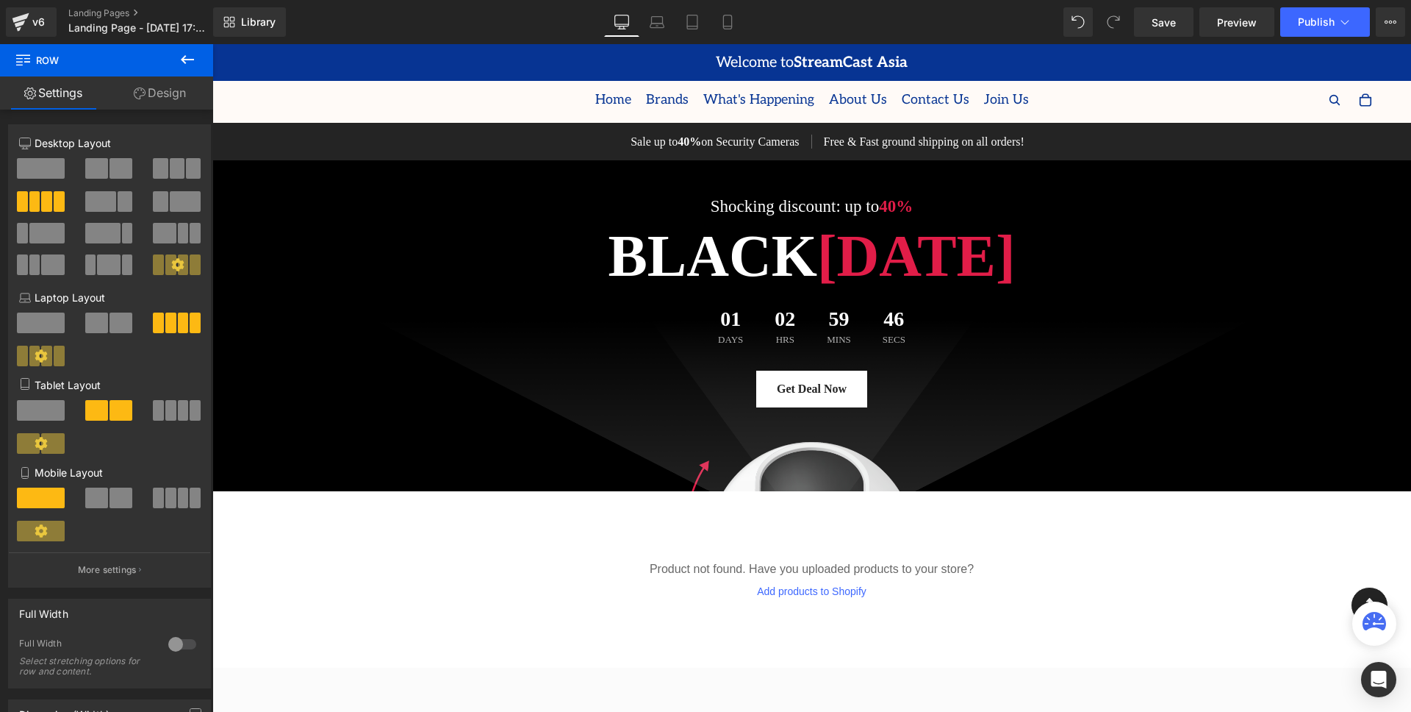
drag, startPoint x: 493, startPoint y: 359, endPoint x: 515, endPoint y: 335, distance: 31.7
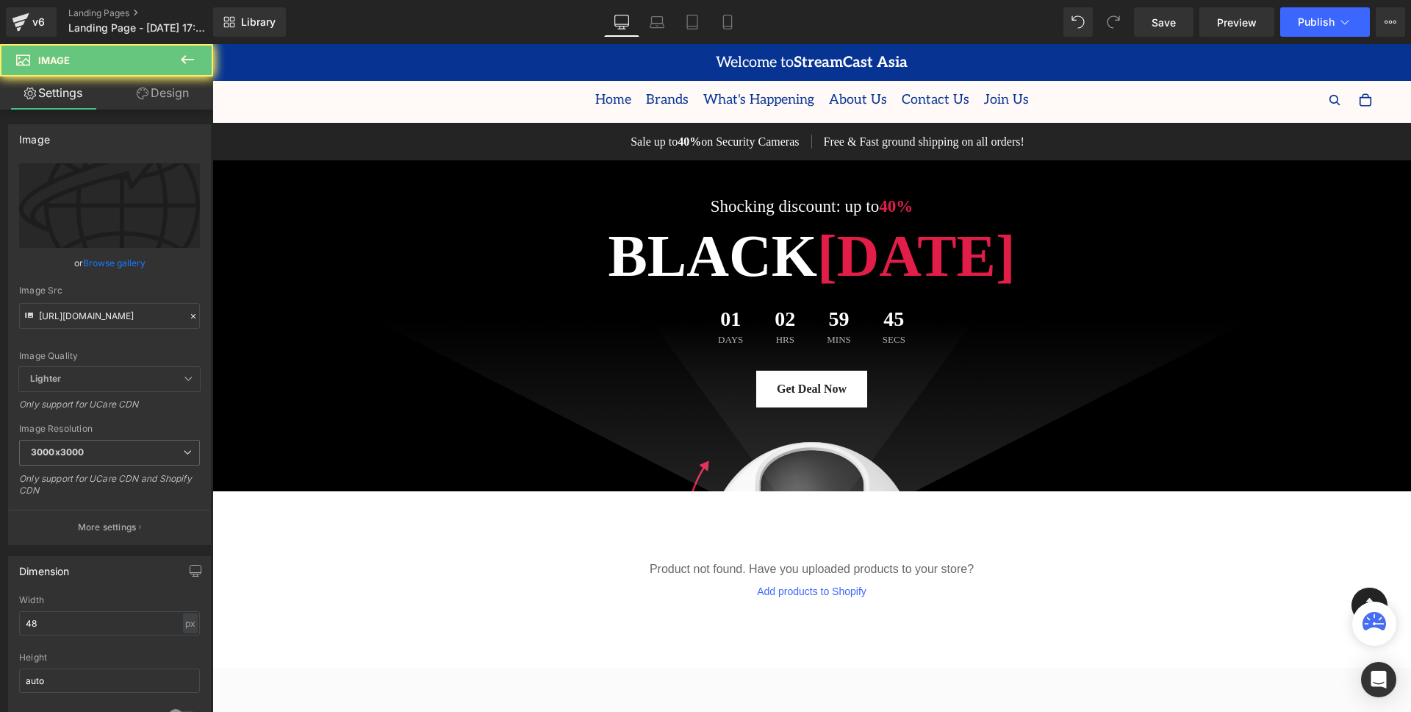
drag, startPoint x: 529, startPoint y: 361, endPoint x: 558, endPoint y: 345, distance: 32.9
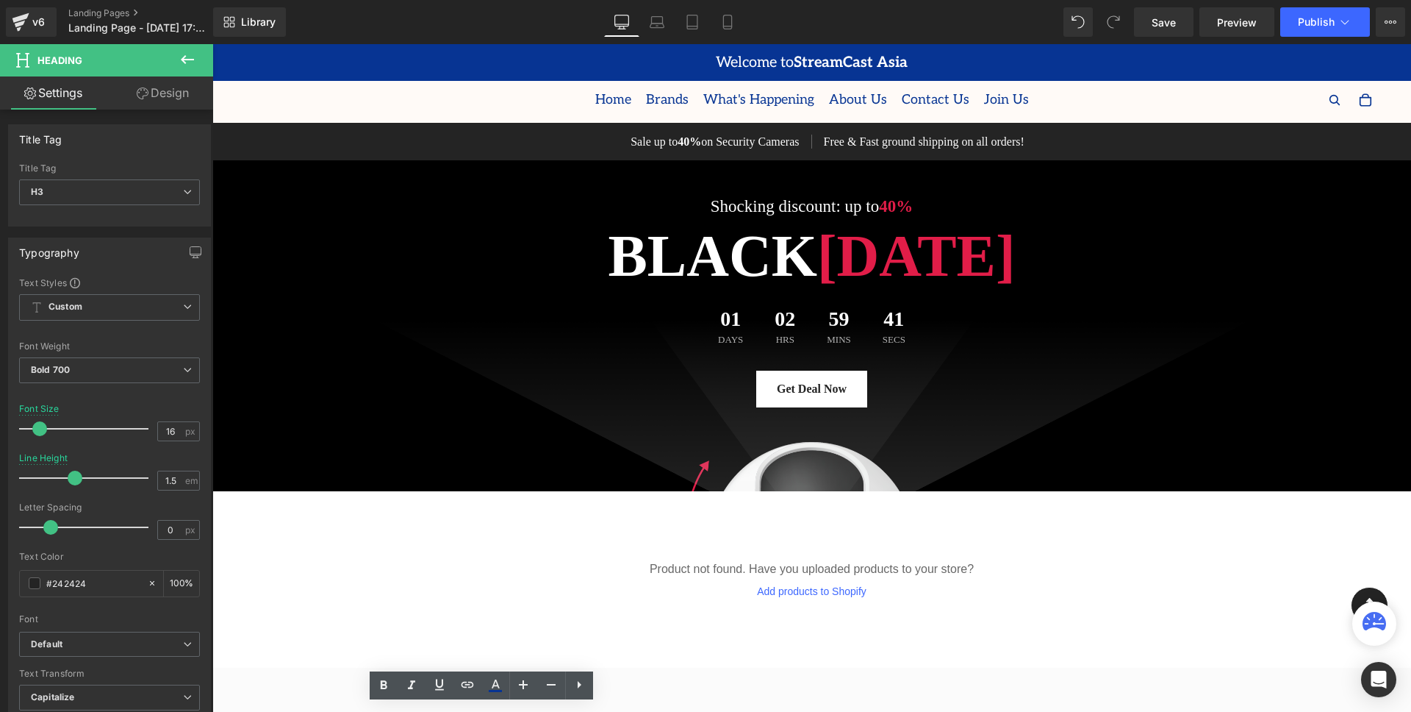
scroll to position [1, 0]
click at [1061, 331] on div "01 Days 02 Hrs 59 Mins 41 Secs" at bounding box center [812, 326] width 860 height 65
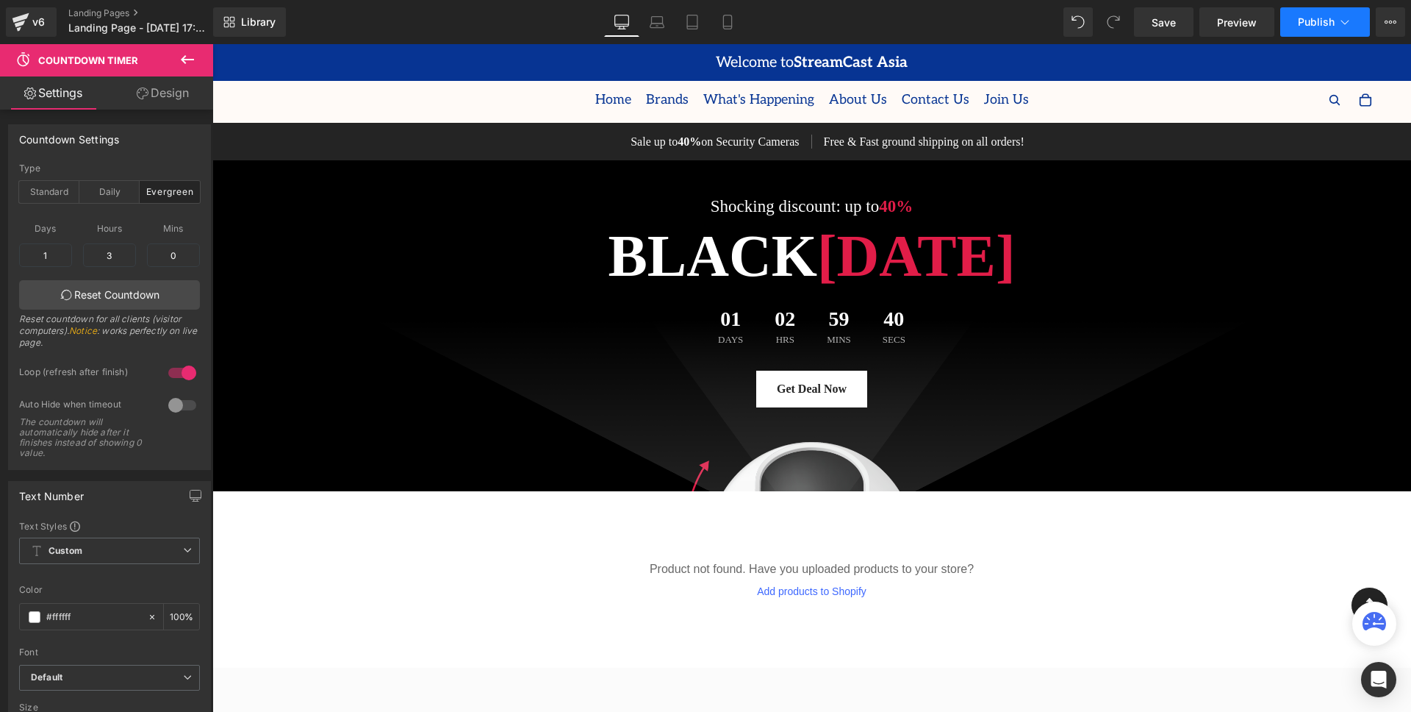
click at [1347, 25] on icon at bounding box center [1345, 22] width 15 height 15
drag, startPoint x: 647, startPoint y: 25, endPoint x: 670, endPoint y: 23, distance: 22.9
click at [647, 25] on link "Laptop" at bounding box center [657, 21] width 35 height 29
type input "100"
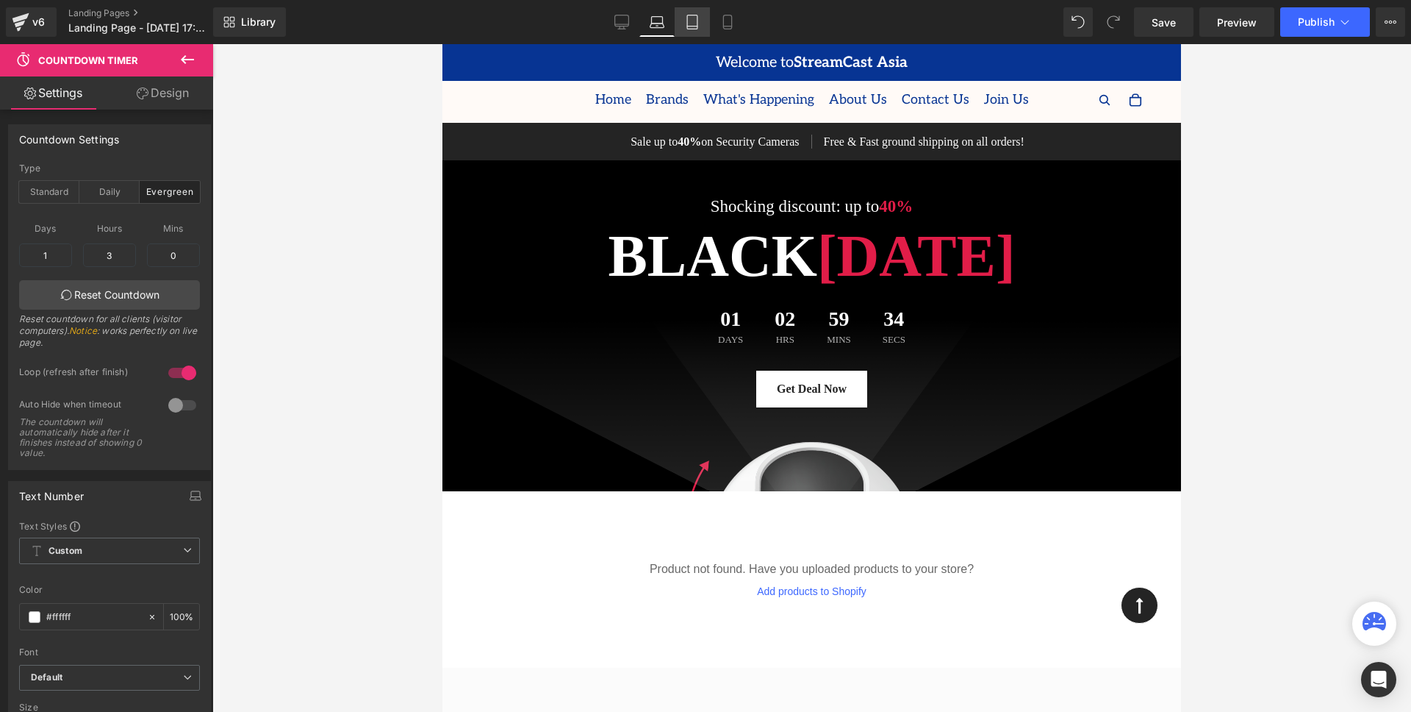
click at [690, 23] on icon at bounding box center [692, 22] width 15 height 15
type input "100"
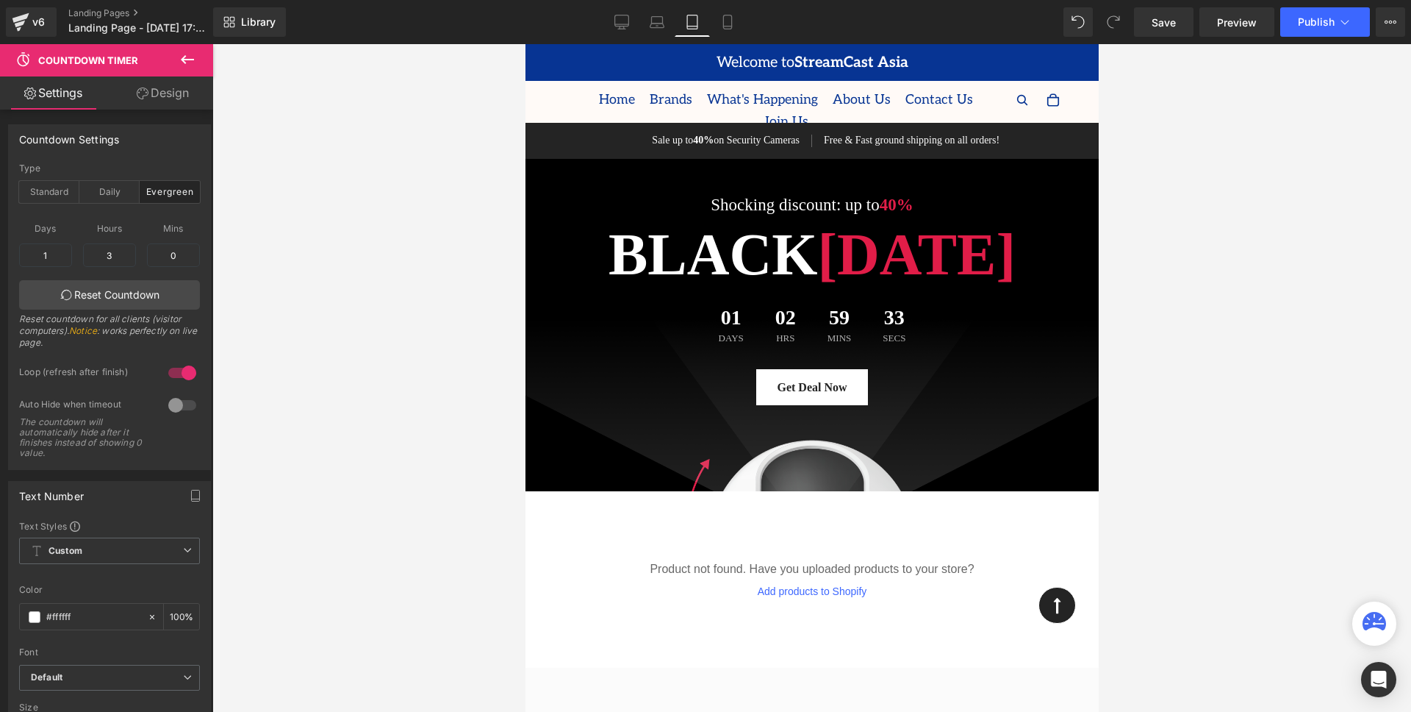
drag, startPoint x: 736, startPoint y: 23, endPoint x: 689, endPoint y: 27, distance: 47.3
click at [736, 23] on link "Mobile" at bounding box center [727, 21] width 35 height 29
type input "100"
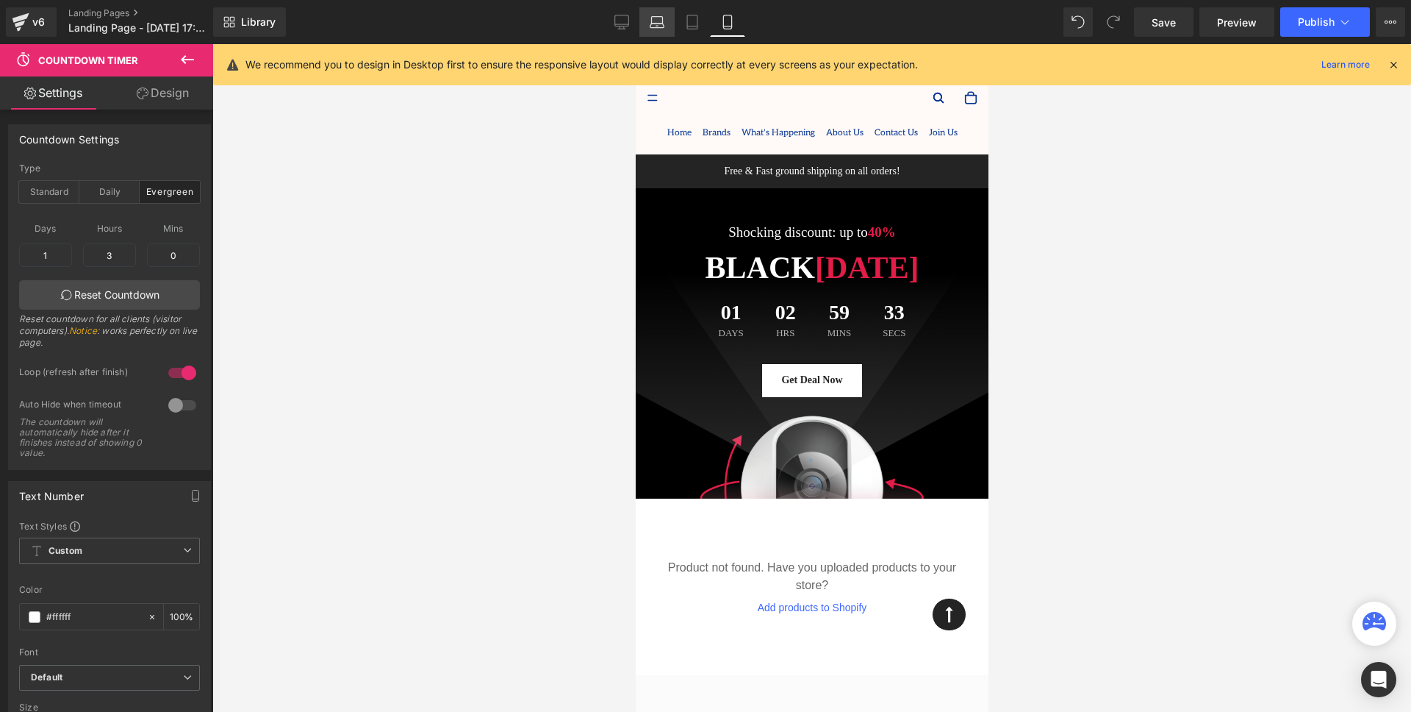
scroll to position [19, 0]
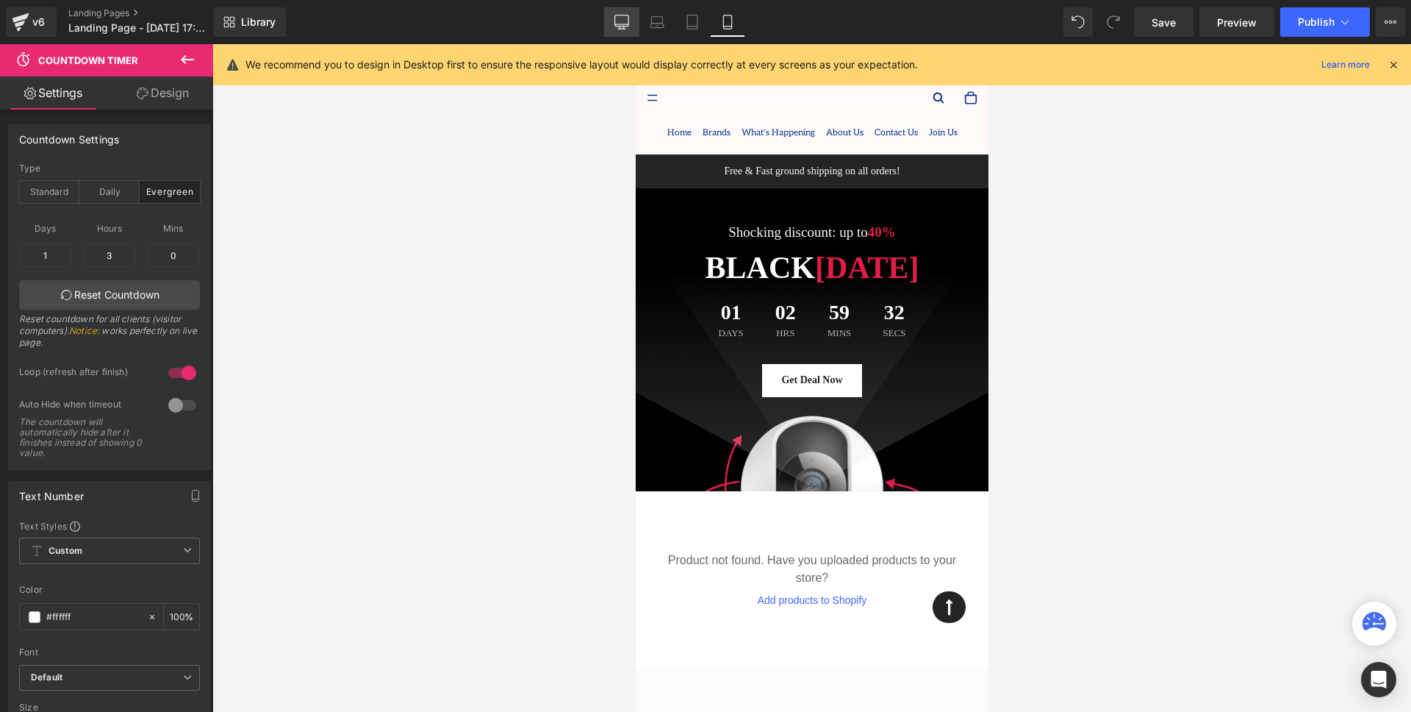
click at [629, 21] on icon at bounding box center [622, 20] width 14 height 11
type input "100"
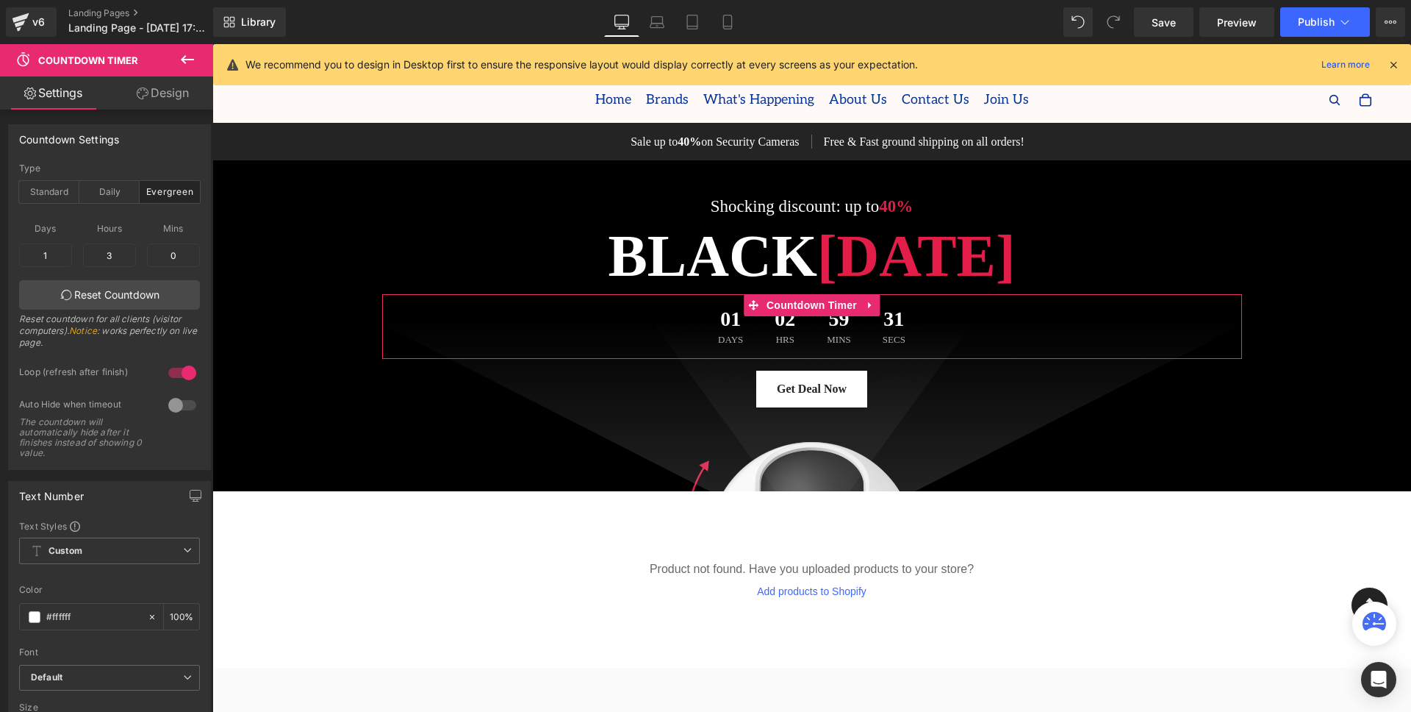
click at [184, 97] on link "Design" at bounding box center [163, 92] width 107 height 33
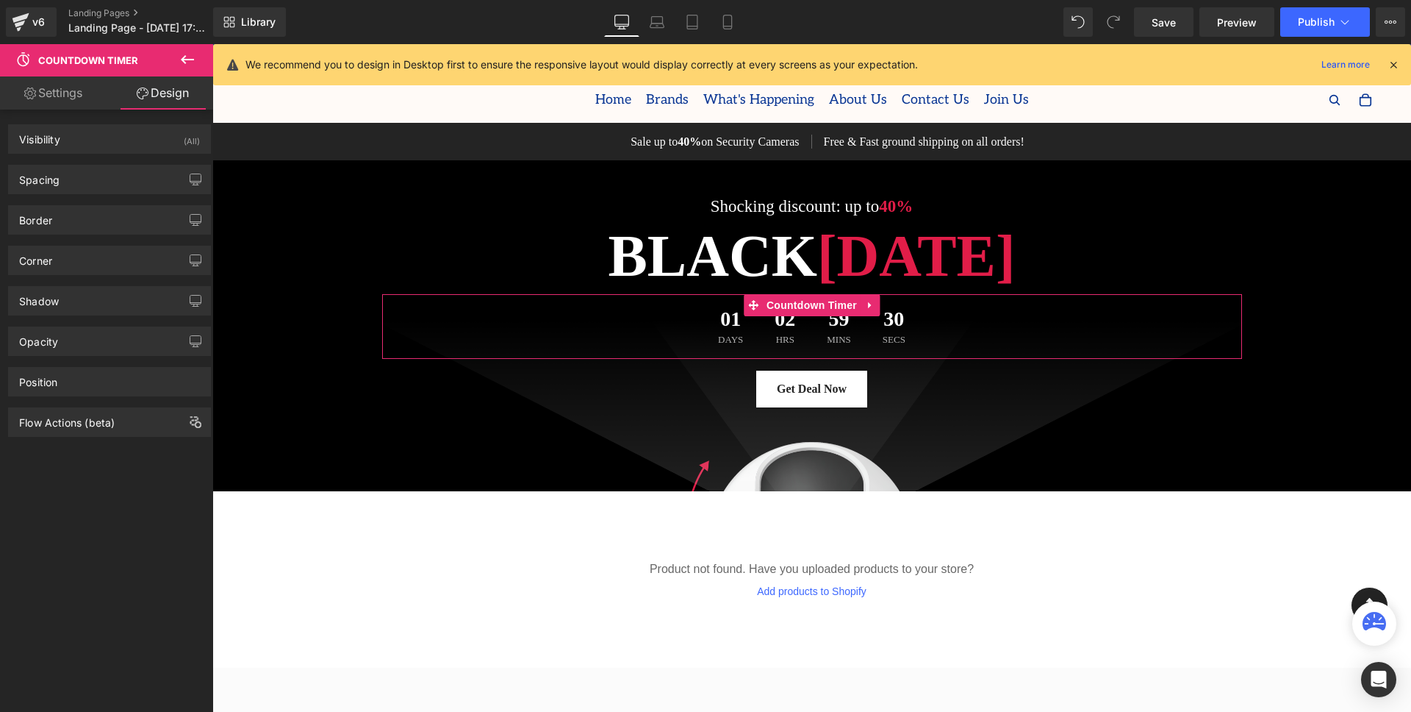
click at [29, 93] on icon at bounding box center [30, 93] width 12 height 12
type input "100"
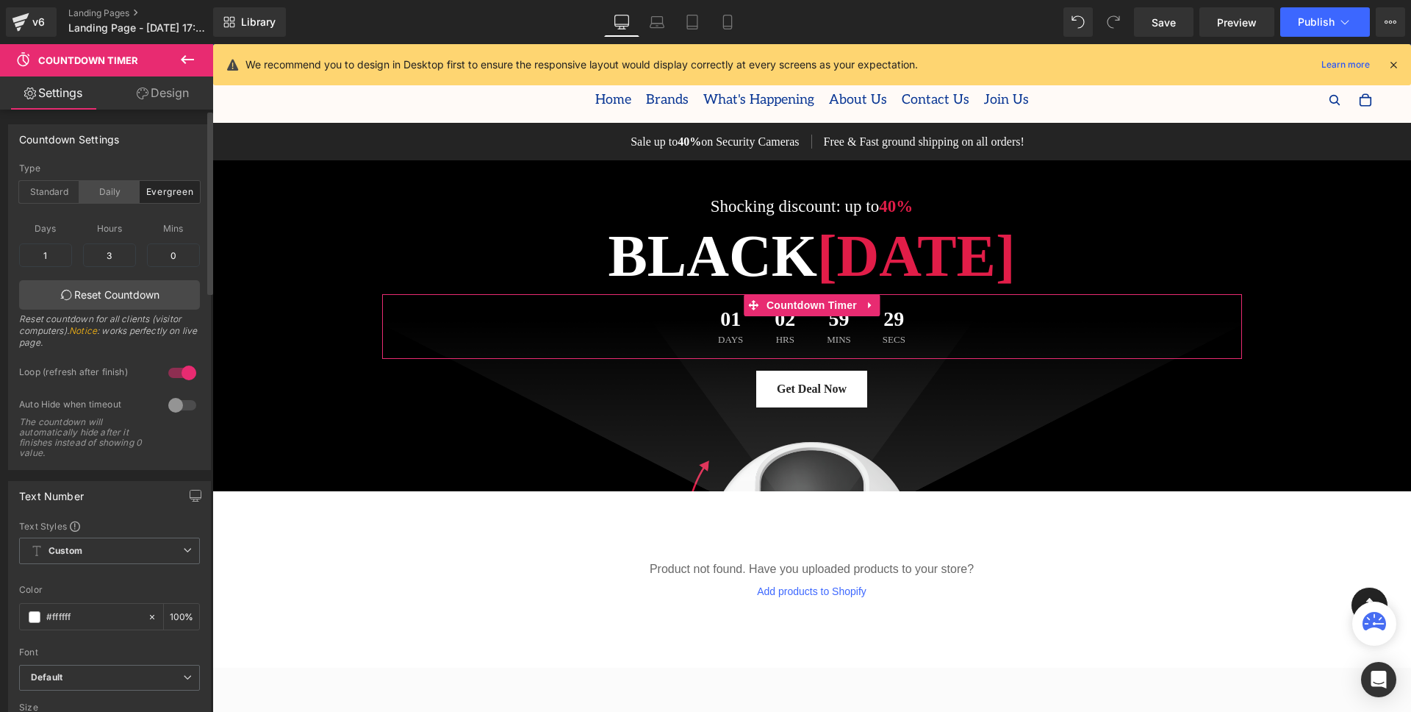
click at [113, 196] on div "Daily" at bounding box center [109, 192] width 60 height 22
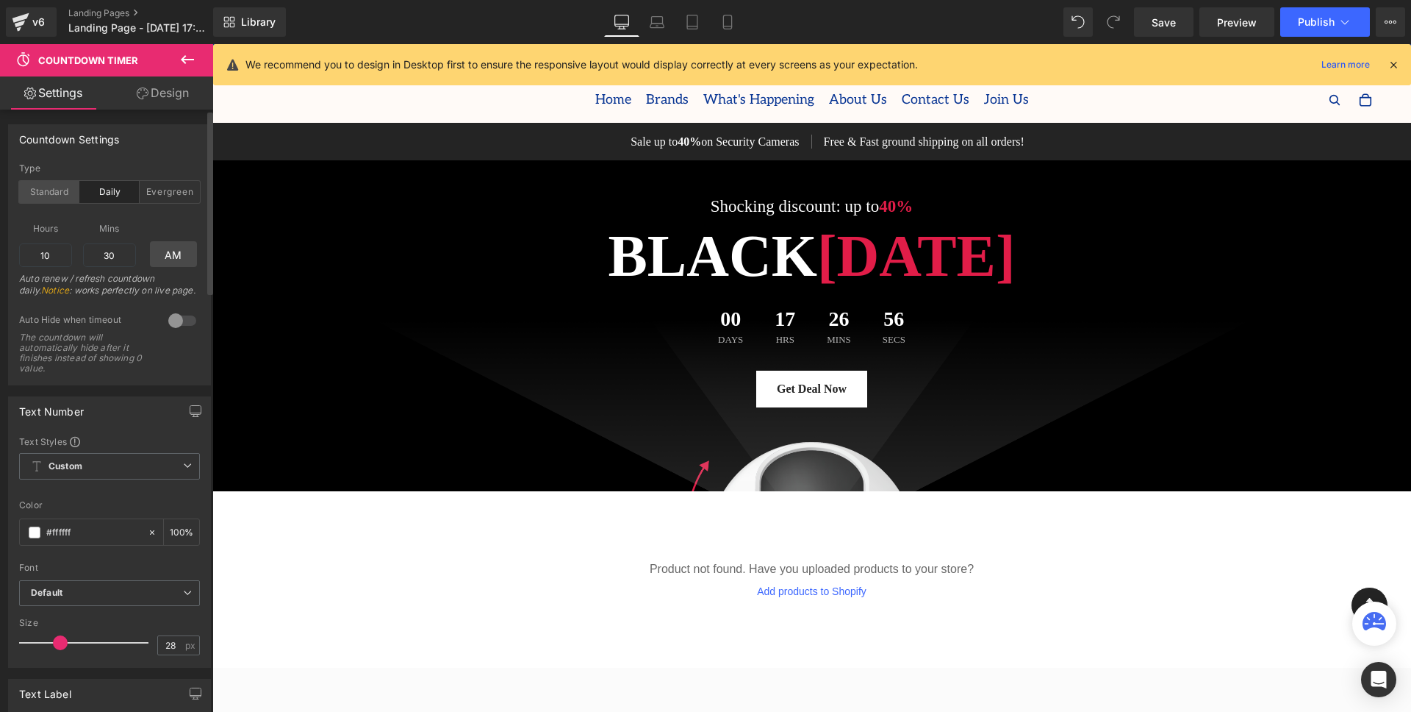
click at [39, 192] on div "Standard" at bounding box center [49, 192] width 60 height 22
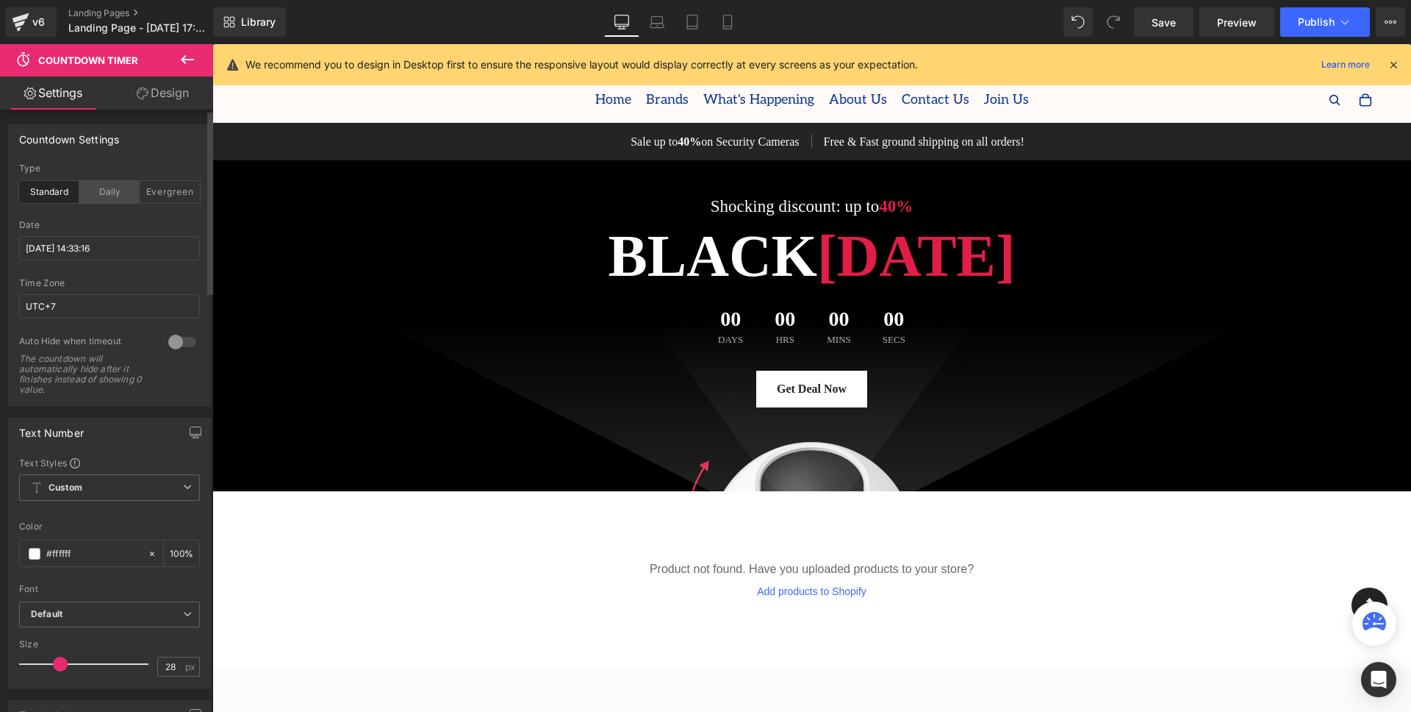
click at [134, 194] on div "Daily" at bounding box center [109, 192] width 60 height 22
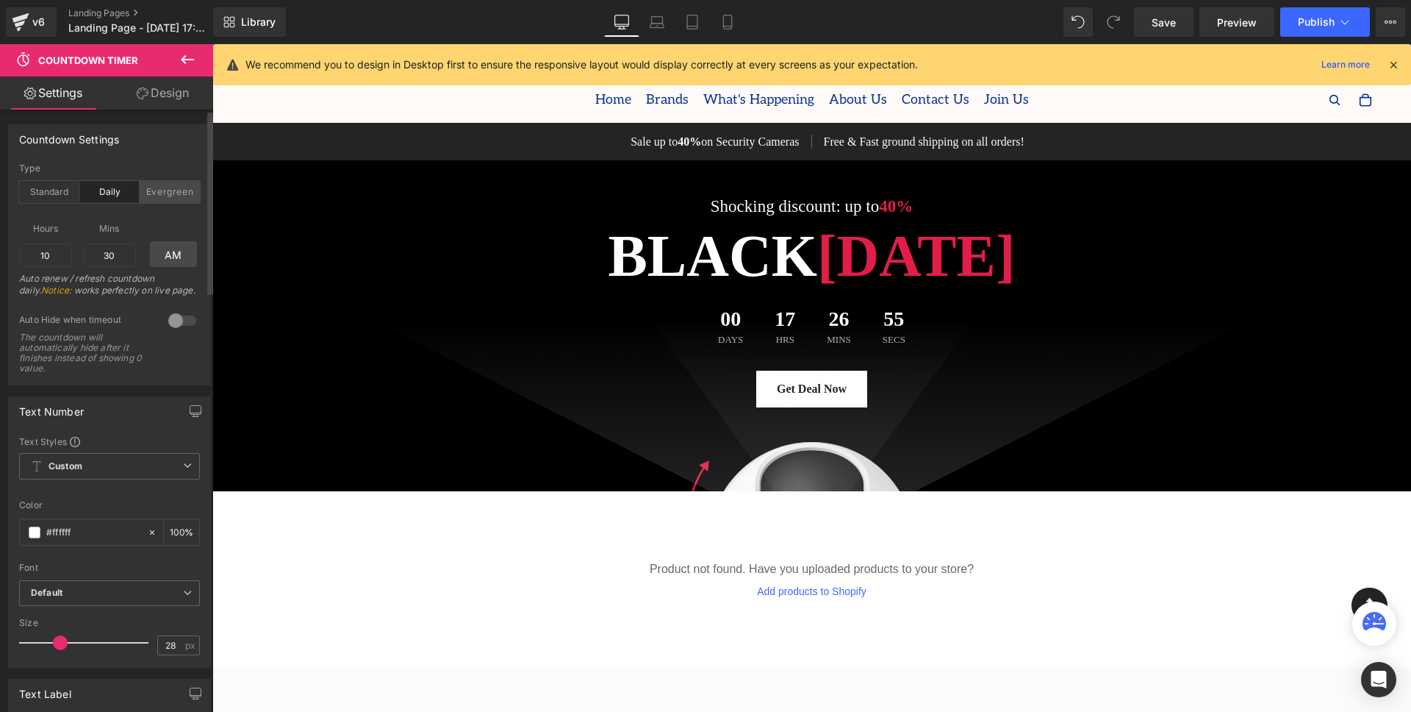
click at [163, 196] on div "Evergreen" at bounding box center [170, 192] width 60 height 22
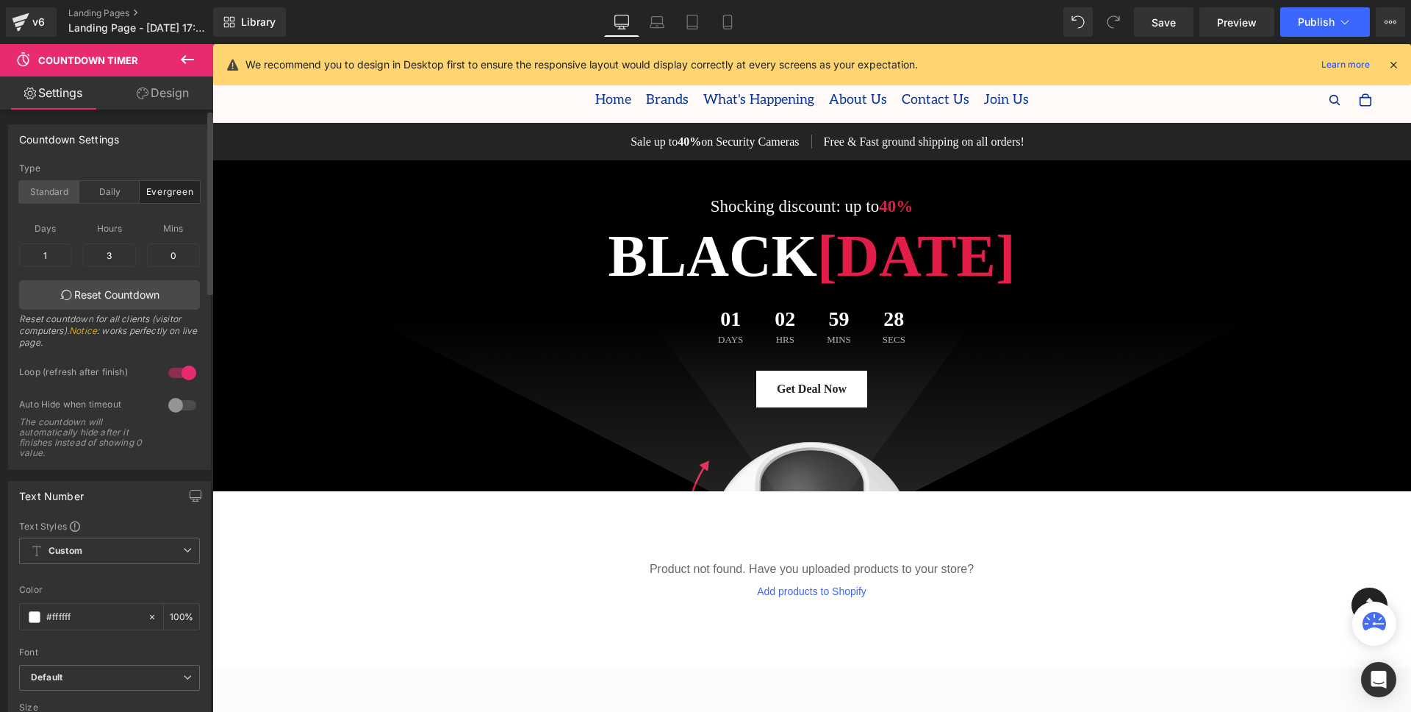
click at [53, 196] on div "Standard" at bounding box center [49, 192] width 60 height 22
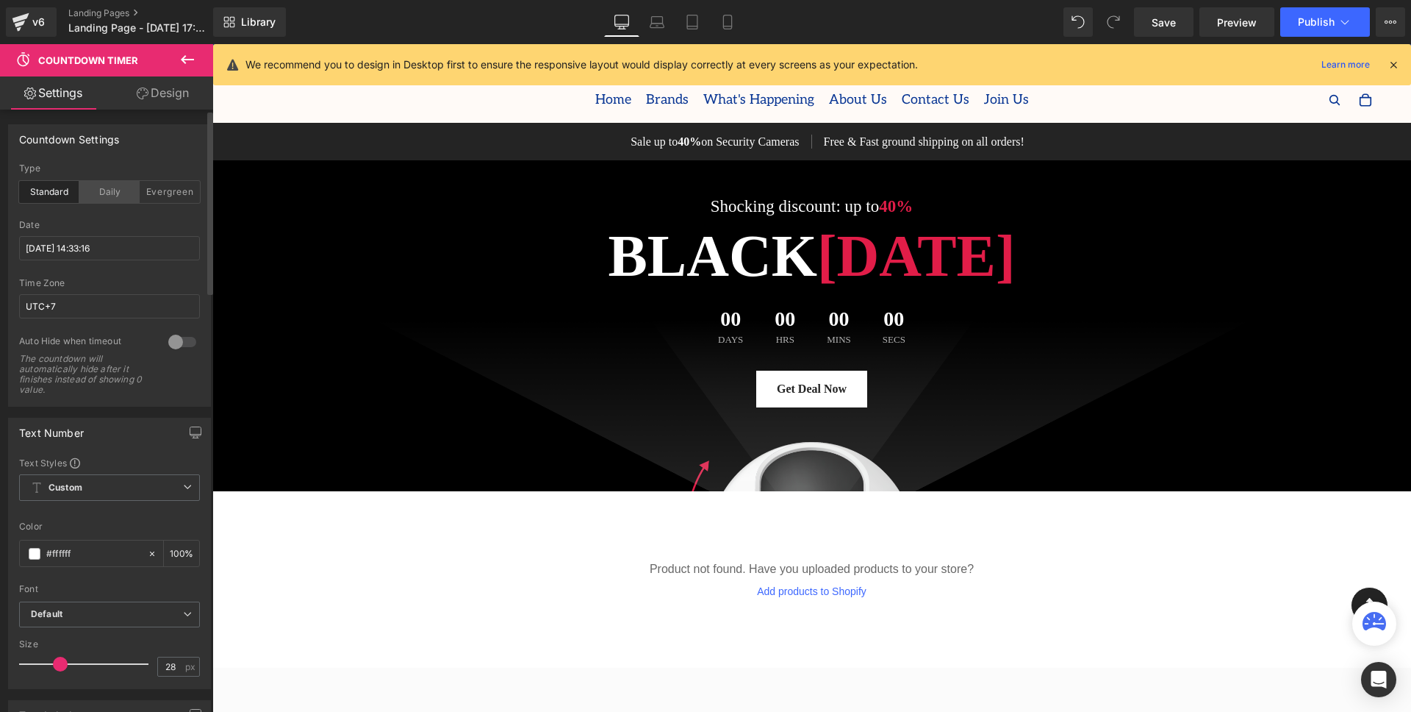
click at [122, 199] on div "Daily" at bounding box center [109, 192] width 60 height 22
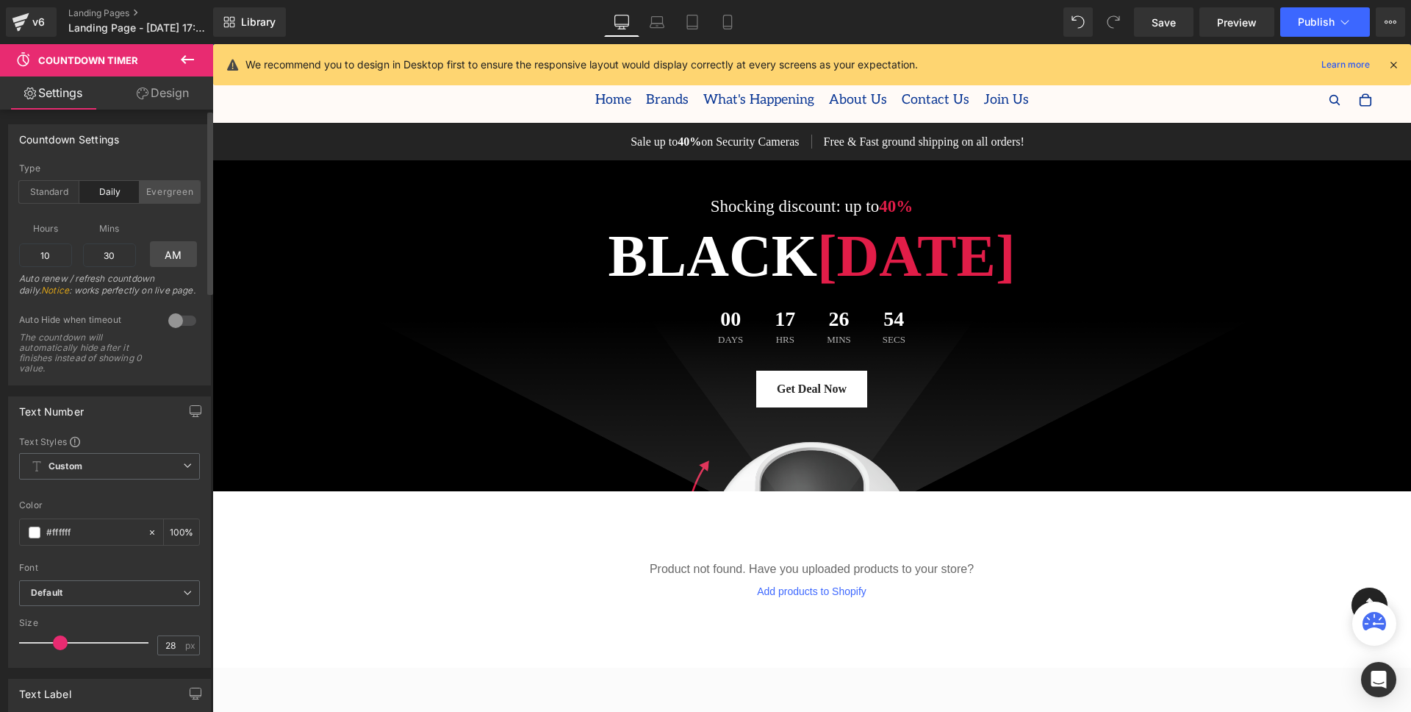
click at [162, 197] on div "Evergreen" at bounding box center [170, 192] width 60 height 22
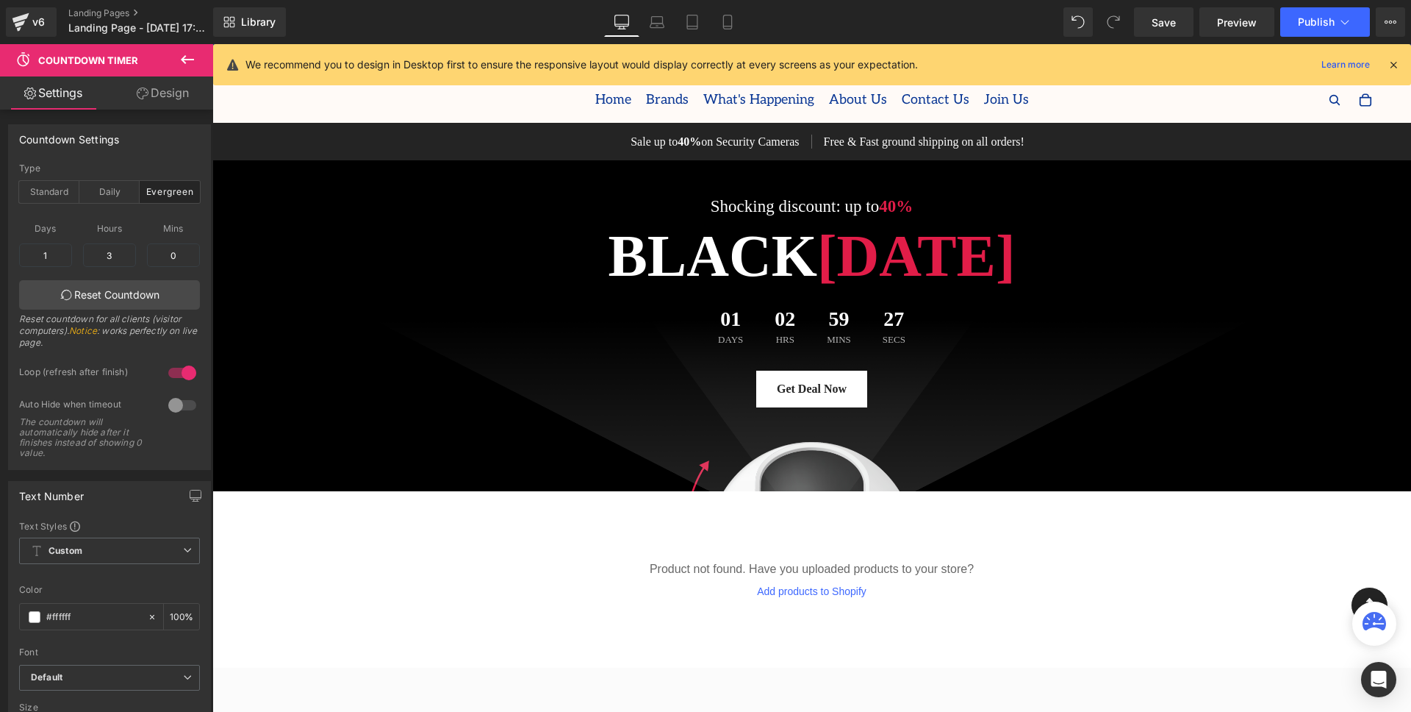
click at [798, 258] on h1 "Black Friday" at bounding box center [812, 256] width 860 height 76
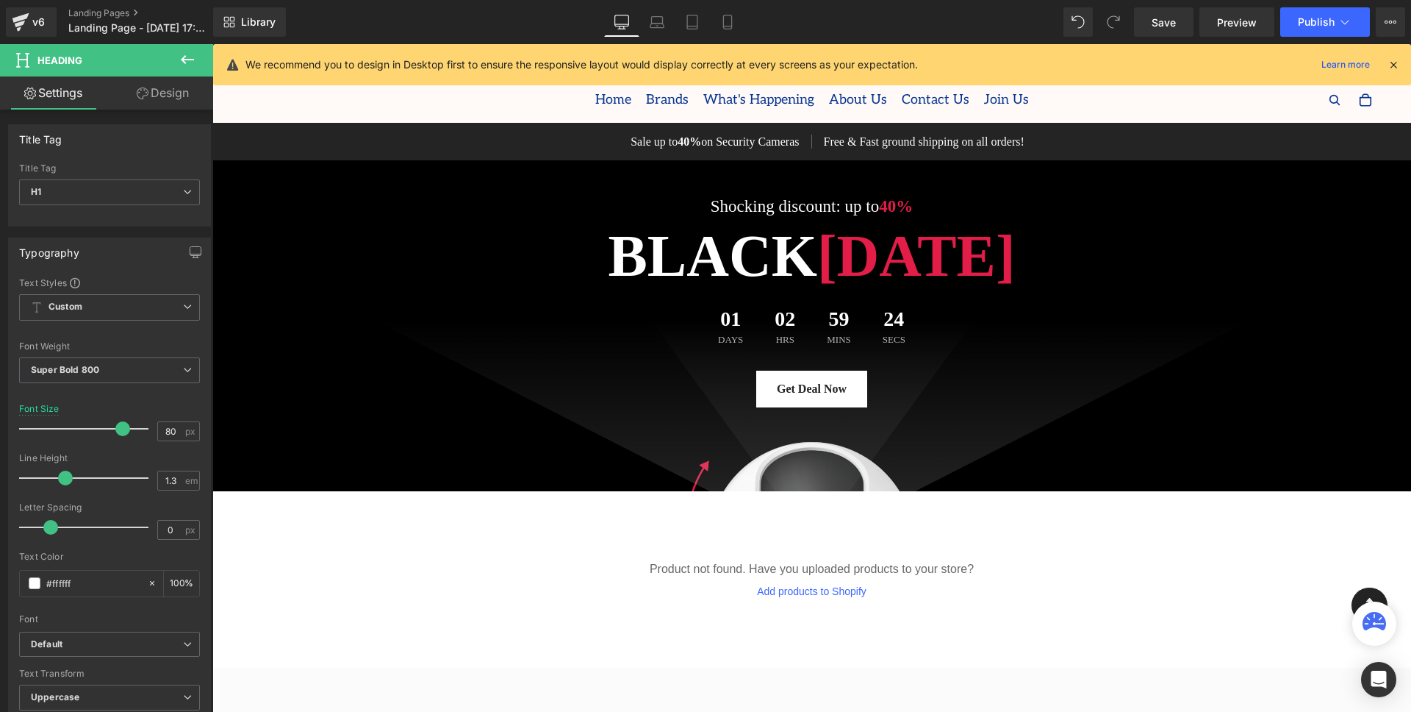
click at [1385, 588] on div "Icon Row" at bounding box center [1369, 605] width 37 height 37
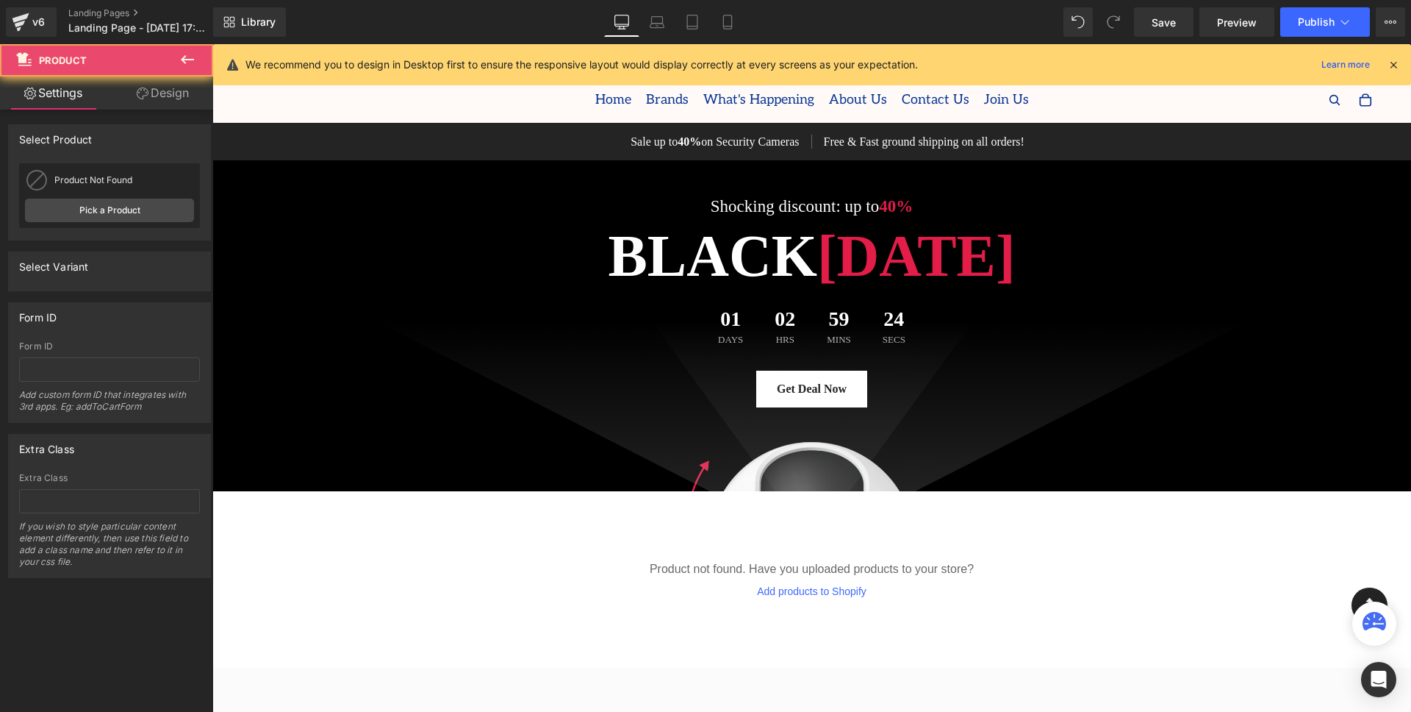
click at [1263, 565] on div "Product not found. Have you uploaded products to your store? Add products to Sh…" at bounding box center [811, 579] width 1199 height 176
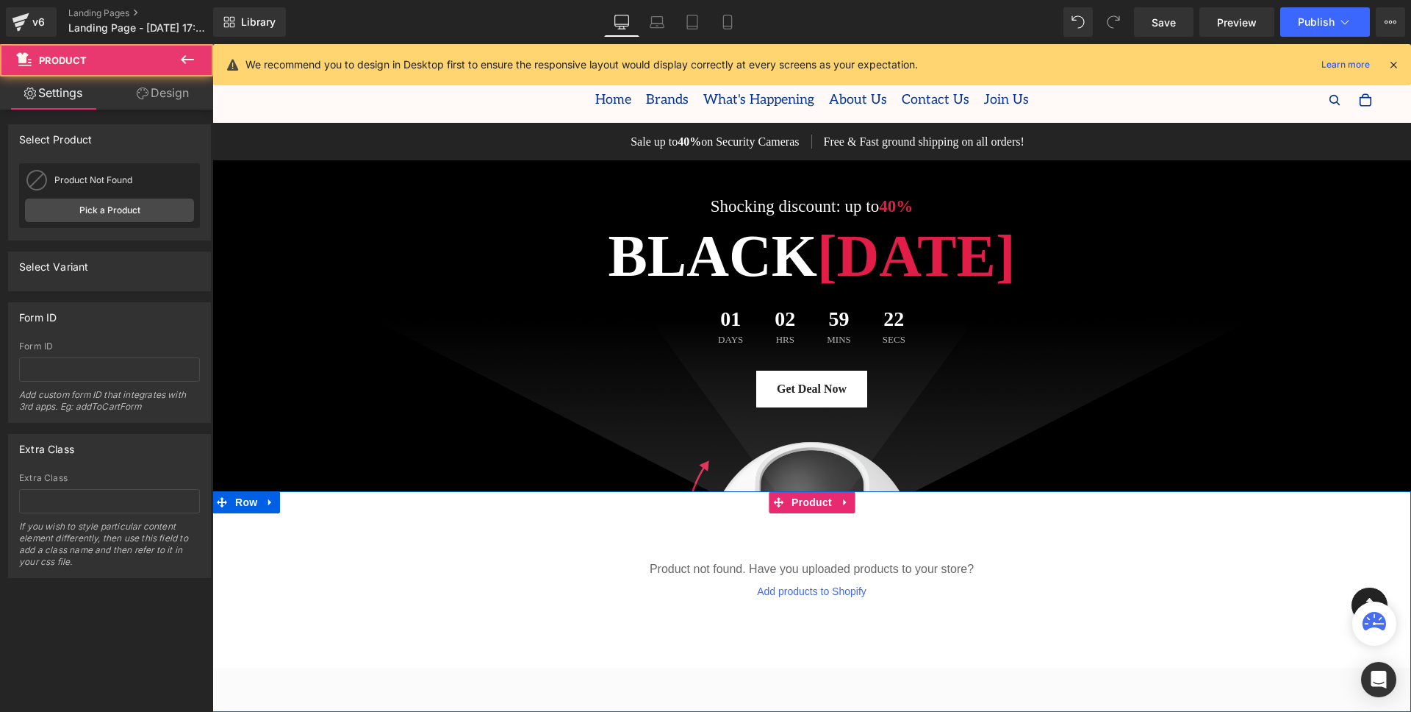
click at [407, 581] on div "Product not found. Have you uploaded products to your store? Add products to Sh…" at bounding box center [811, 579] width 1199 height 176
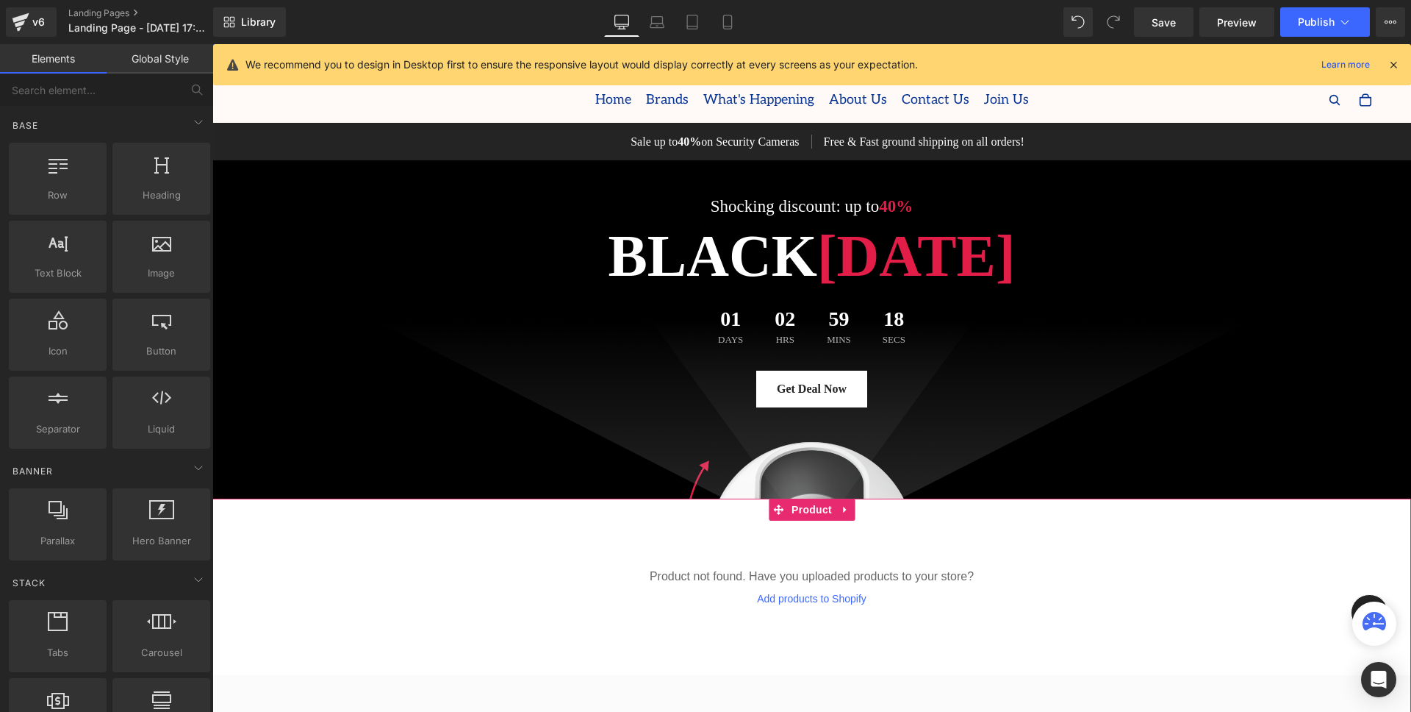
drag, startPoint x: 1277, startPoint y: 639, endPoint x: 1064, endPoint y: 595, distance: 216.8
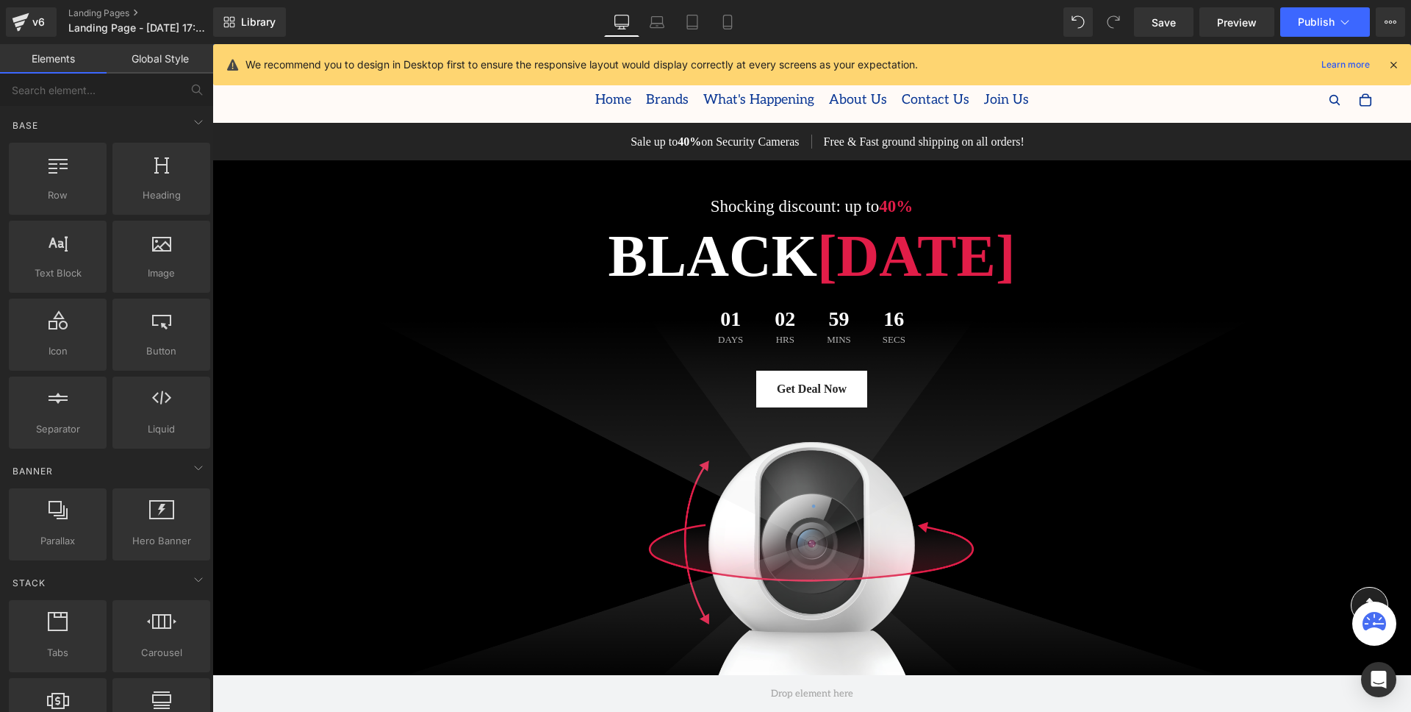
scroll to position [5177, 0]
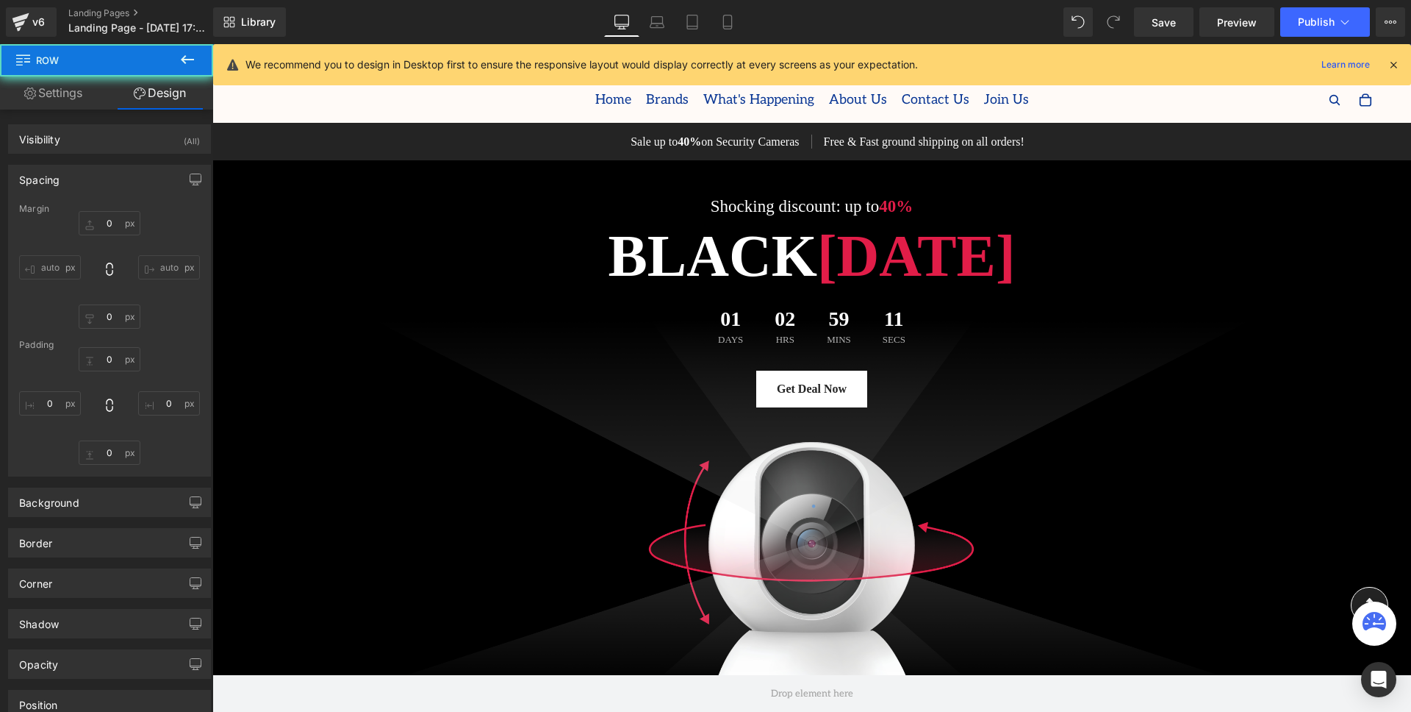
type input "0"
type input "48"
type input "0"
type input "130"
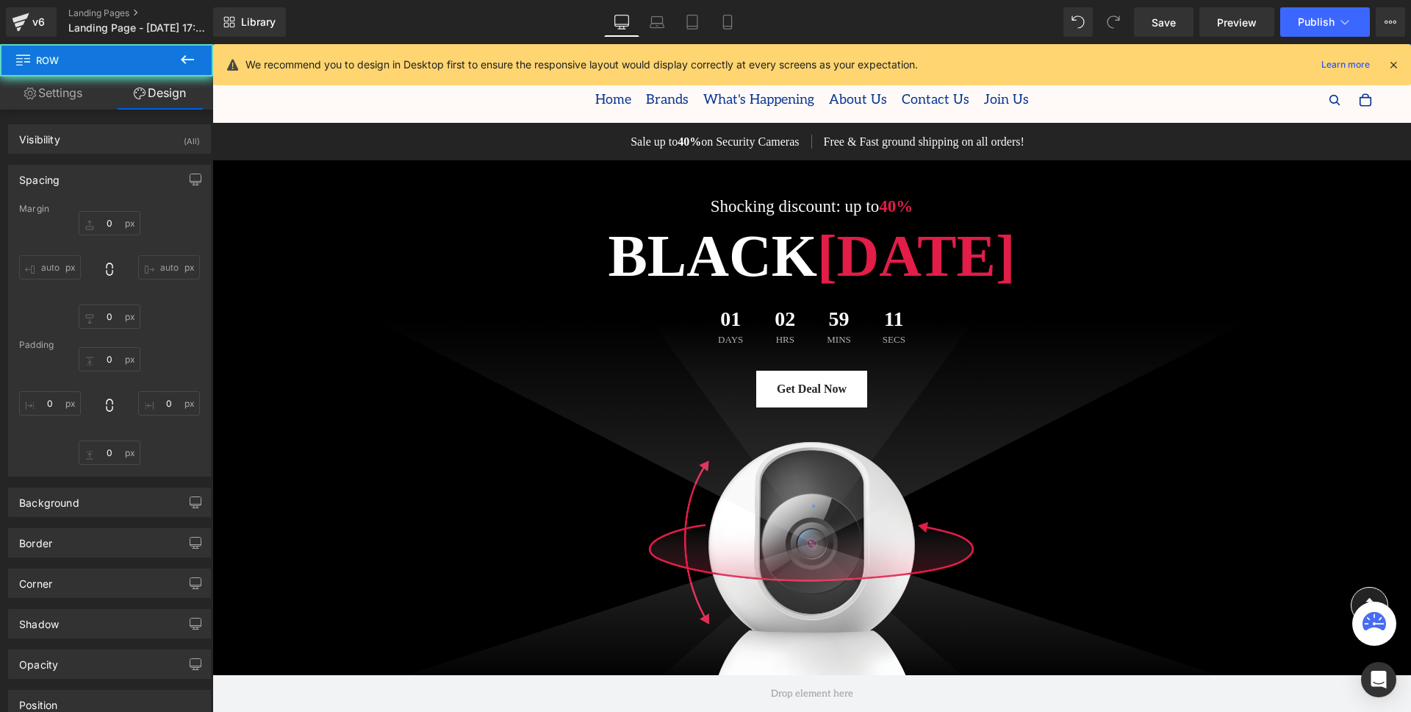
type input "0"
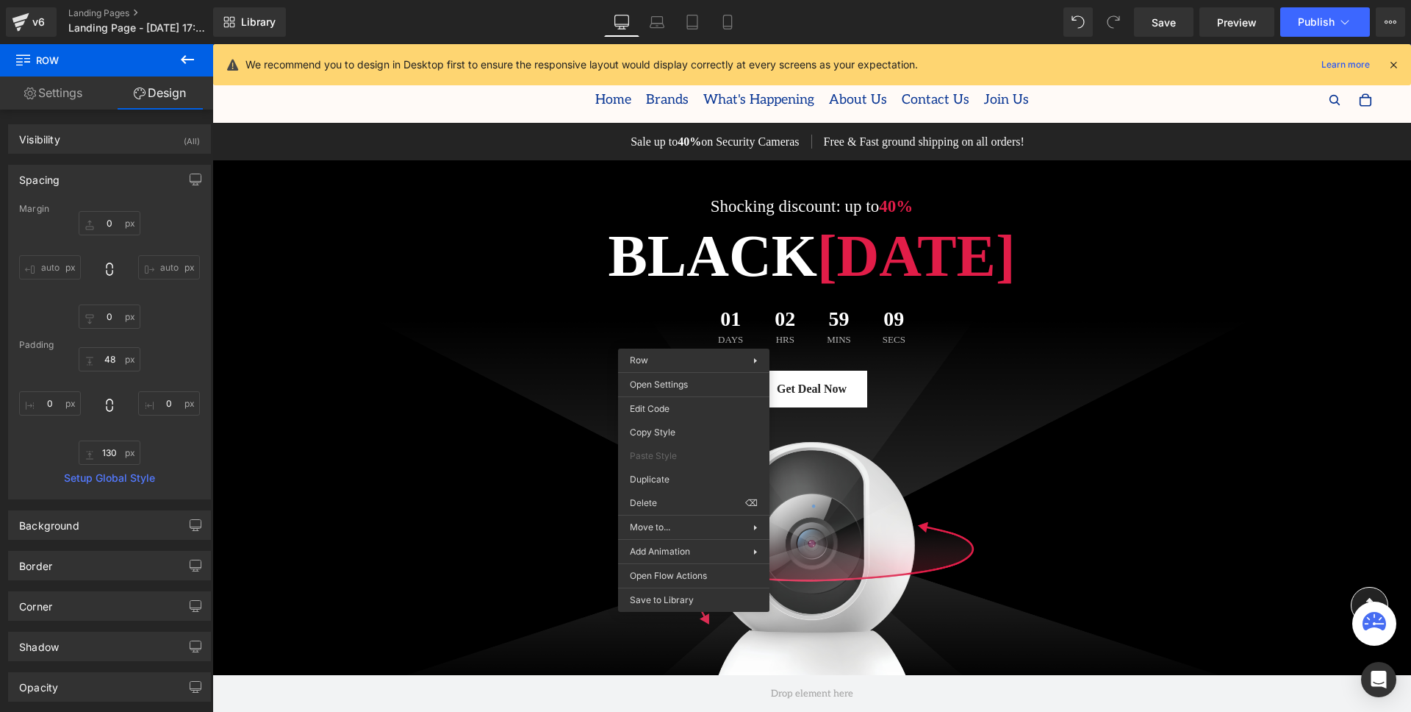
drag, startPoint x: 887, startPoint y: 549, endPoint x: 640, endPoint y: 390, distance: 294.0
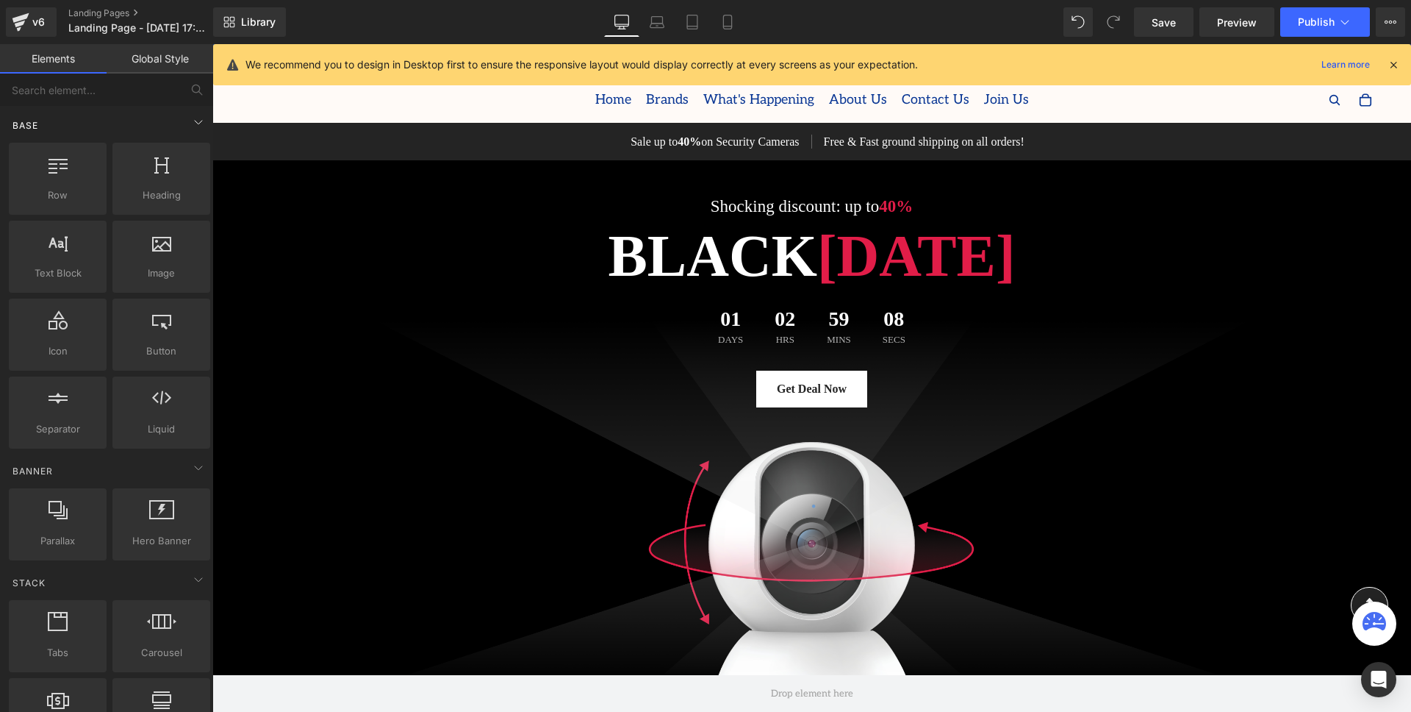
click at [168, 122] on div "Base" at bounding box center [109, 124] width 207 height 29
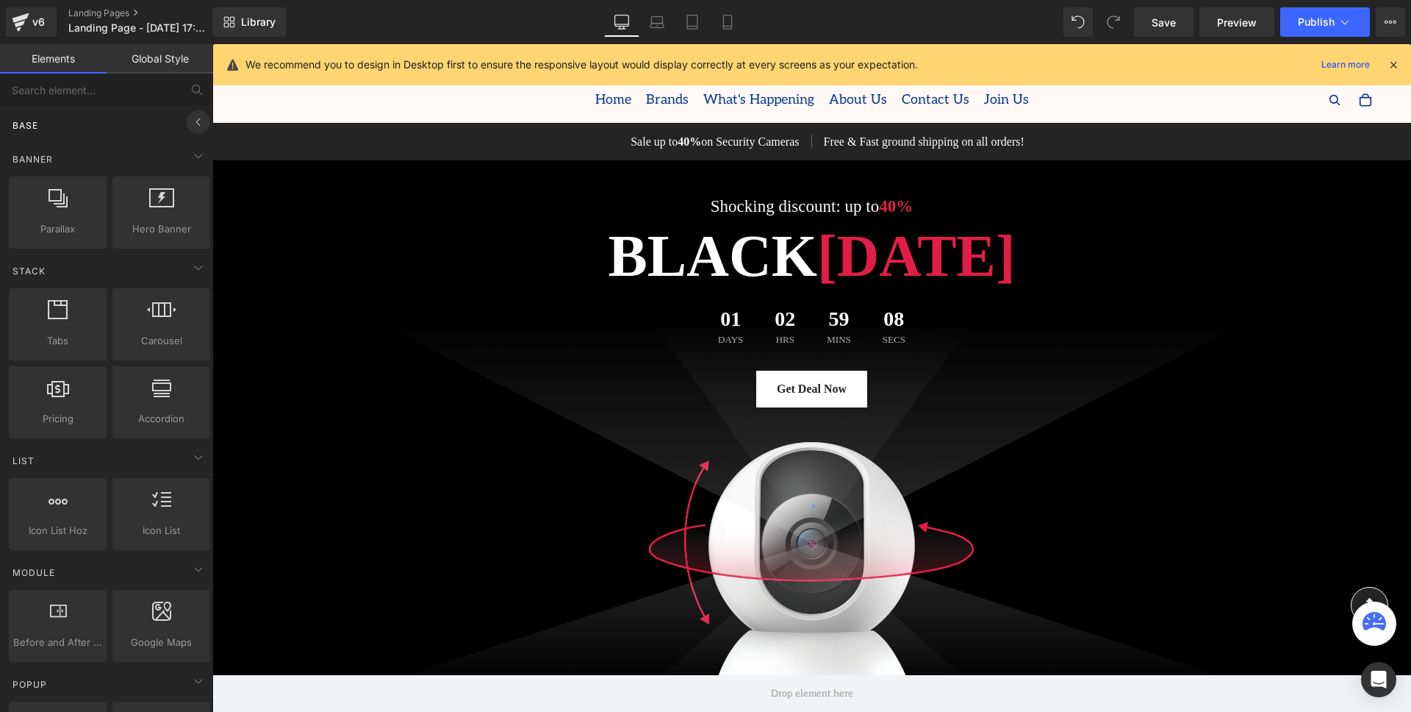
click at [190, 126] on icon at bounding box center [199, 122] width 18 height 18
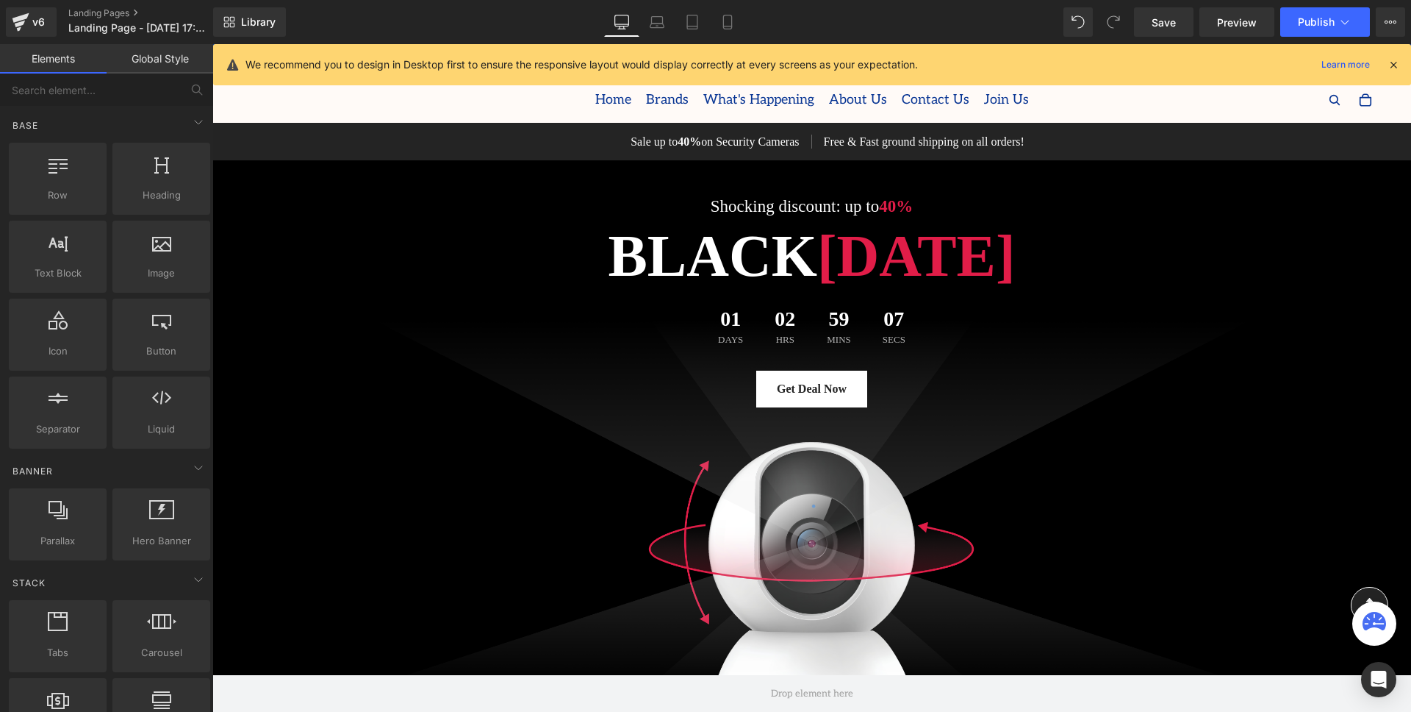
click at [176, 71] on link "Global Style" at bounding box center [160, 58] width 107 height 29
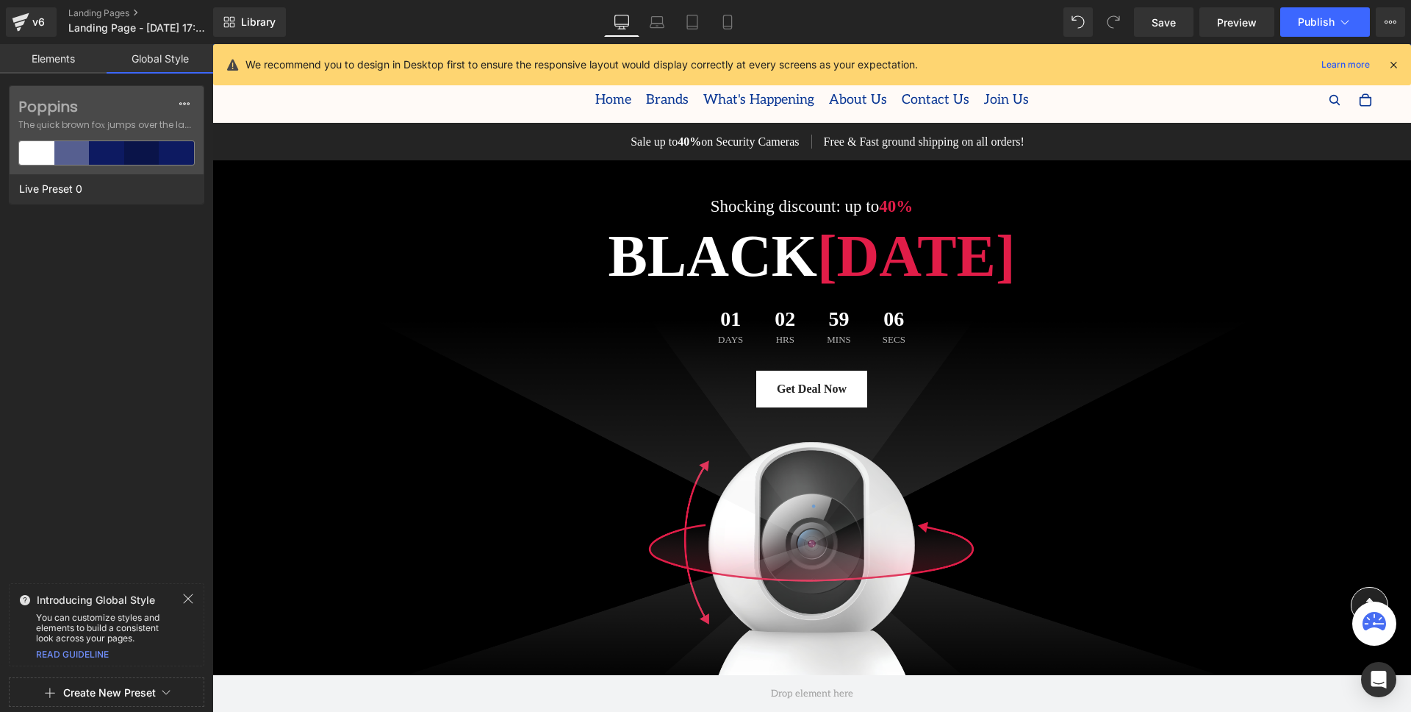
click at [46, 58] on link "Elements" at bounding box center [53, 58] width 107 height 29
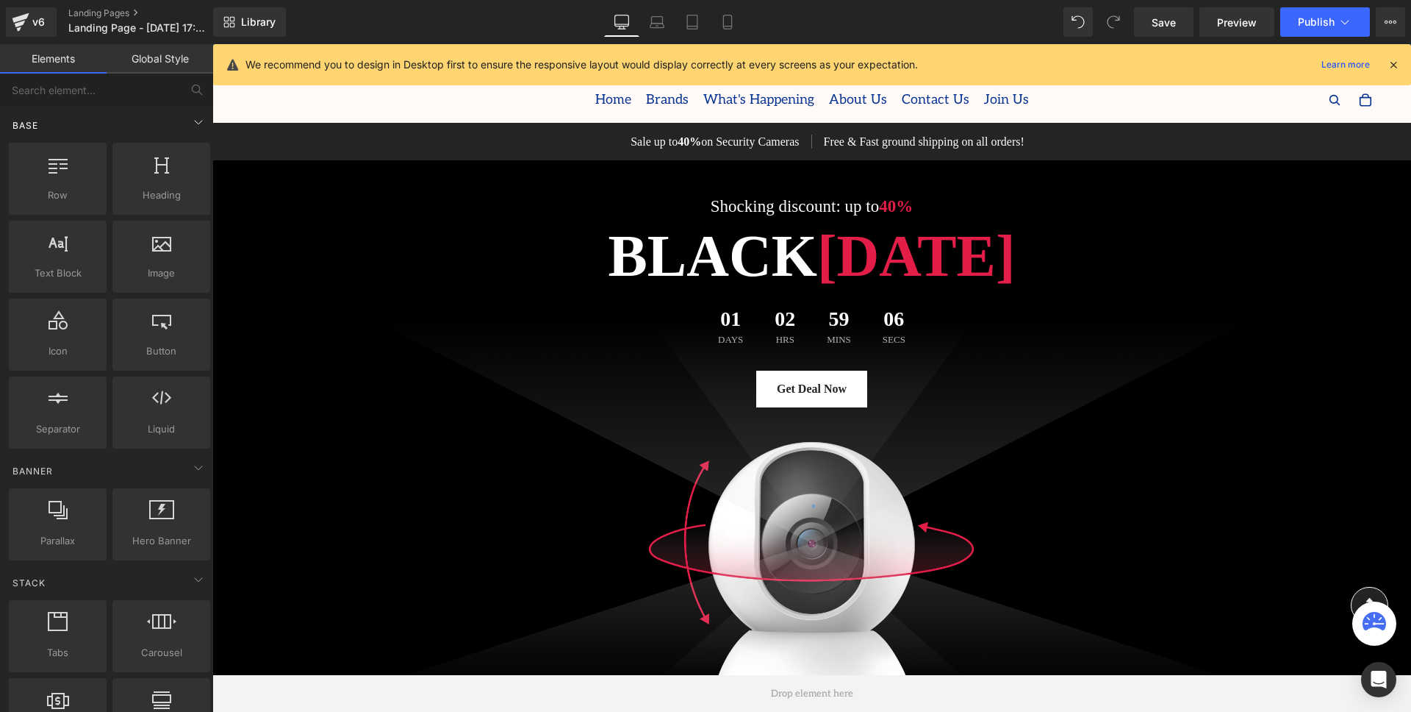
click at [177, 132] on div "Base" at bounding box center [109, 124] width 207 height 29
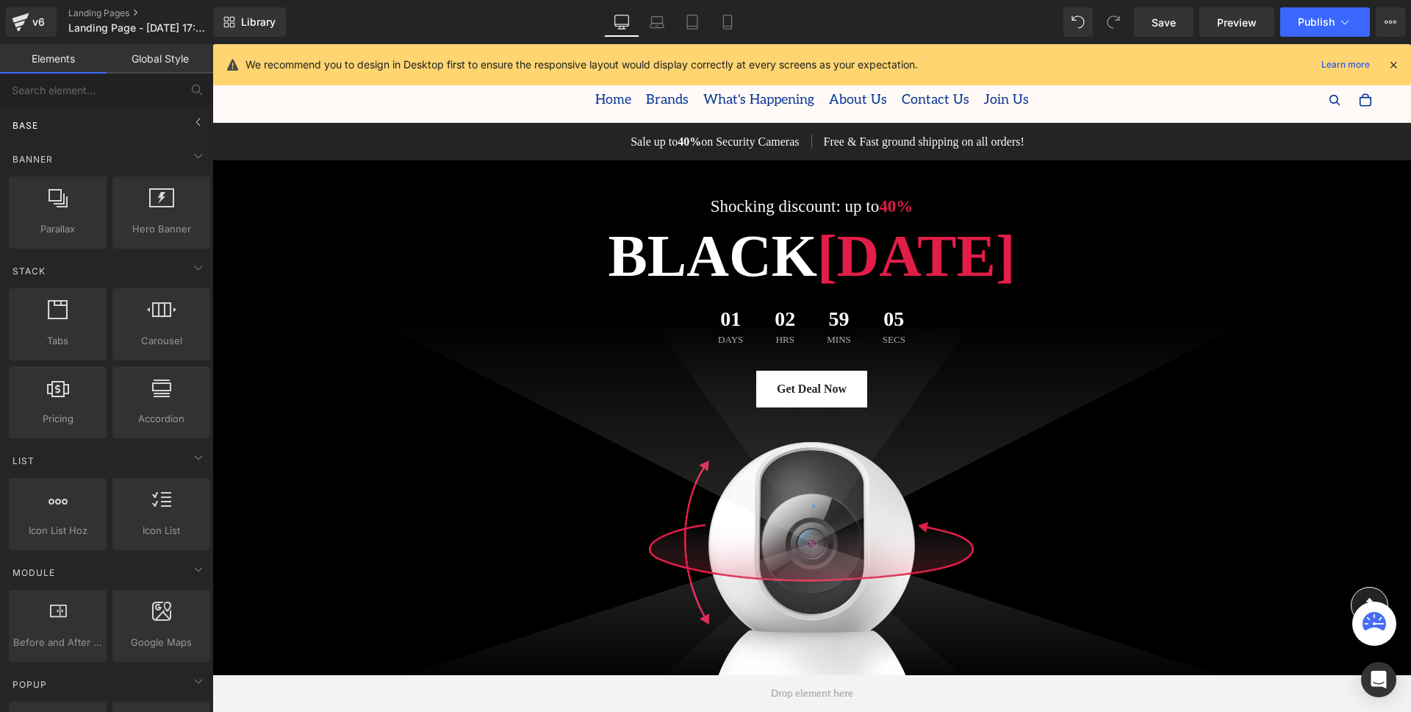
click at [177, 125] on div "Base" at bounding box center [109, 124] width 207 height 29
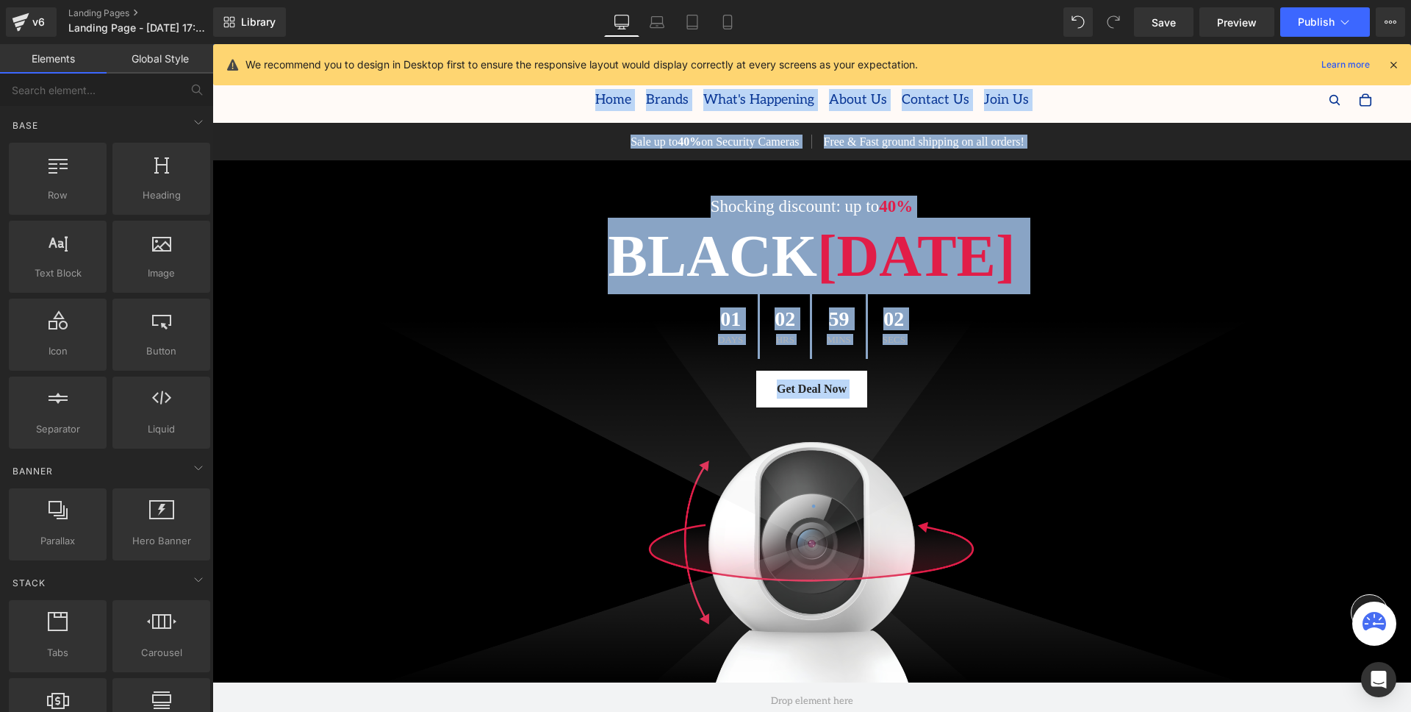
scroll to position [4417, 0]
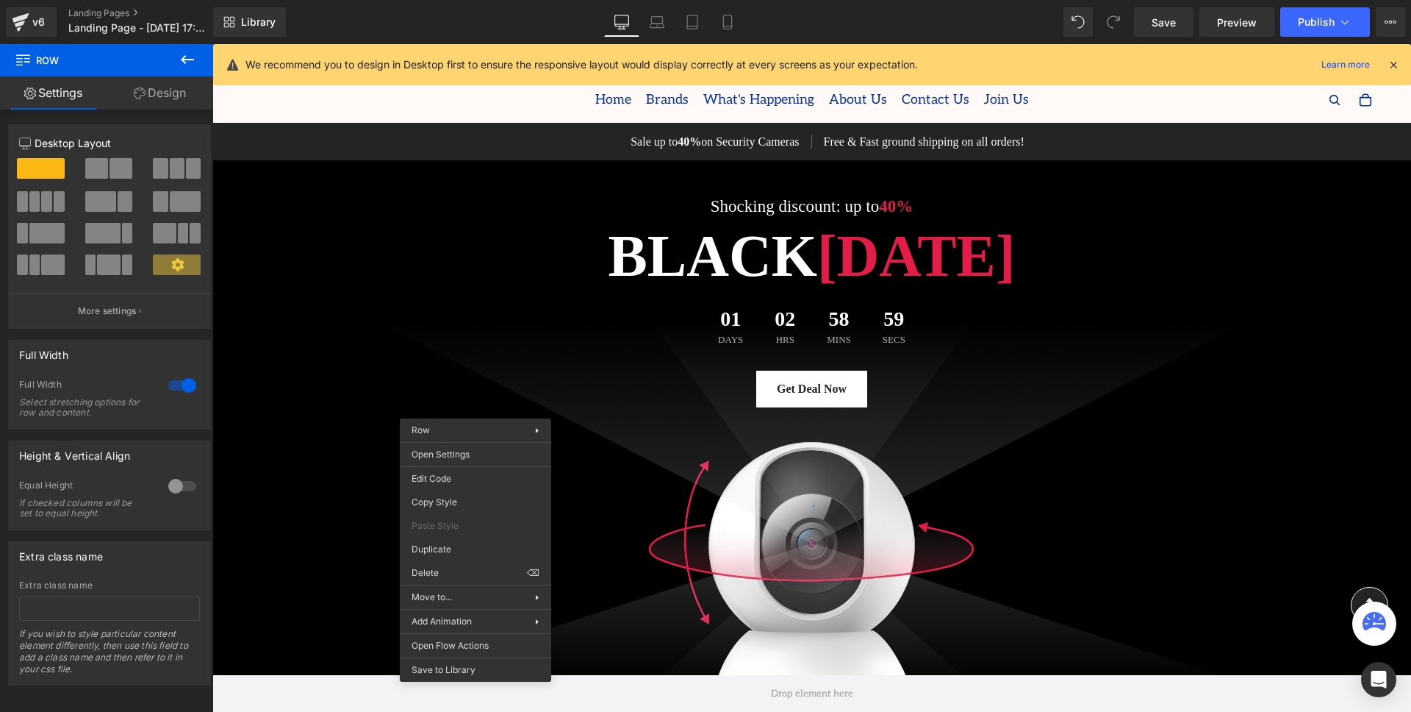
drag, startPoint x: 687, startPoint y: 613, endPoint x: 549, endPoint y: 448, distance: 214.5
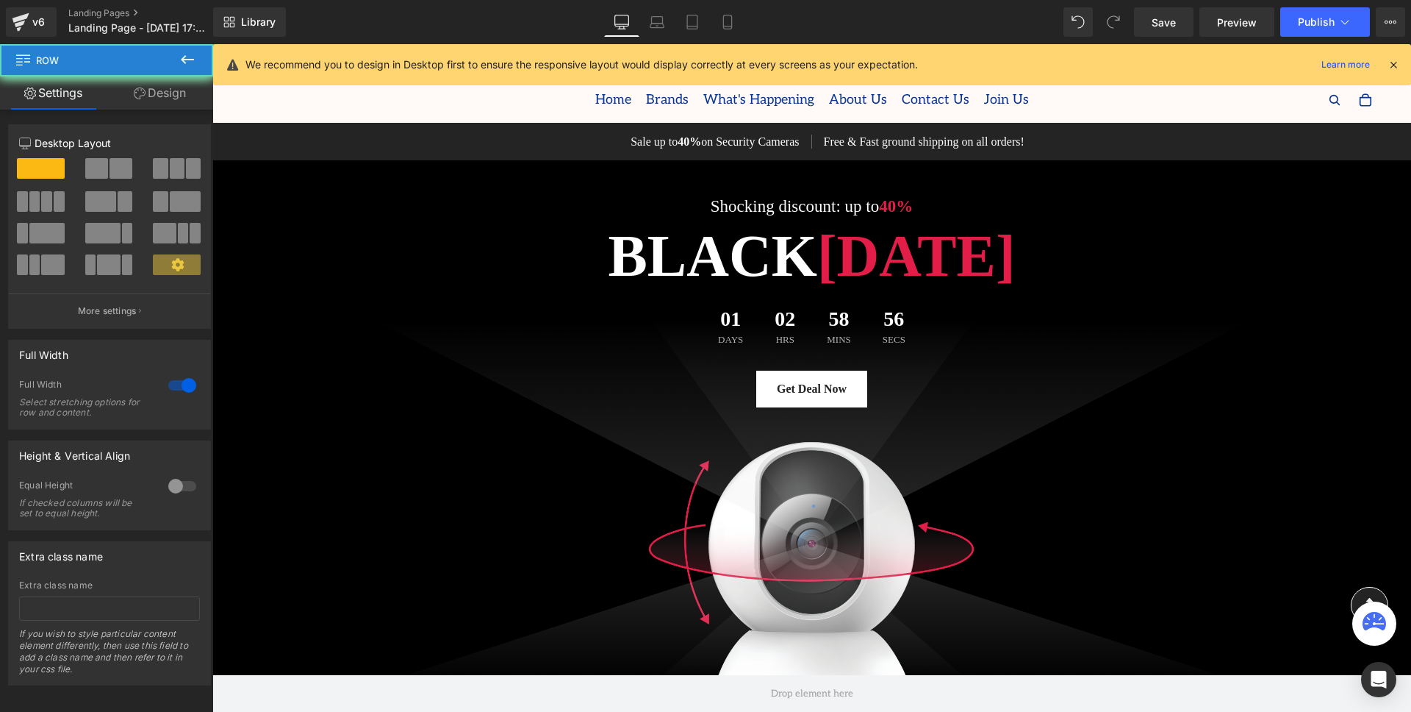
click at [212, 44] on div "50px" at bounding box center [212, 44] width 0 height 0
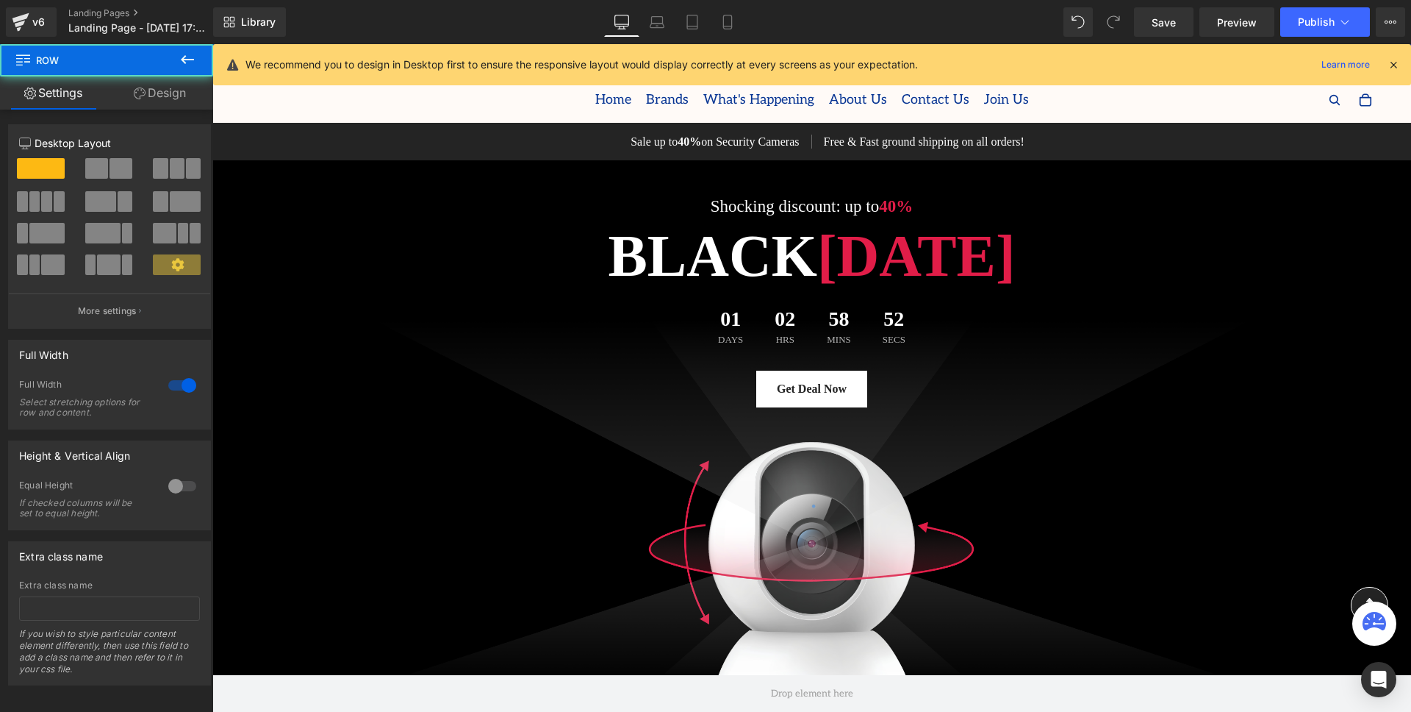
scroll to position [3129, 0]
click at [653, 26] on icon at bounding box center [657, 22] width 15 height 15
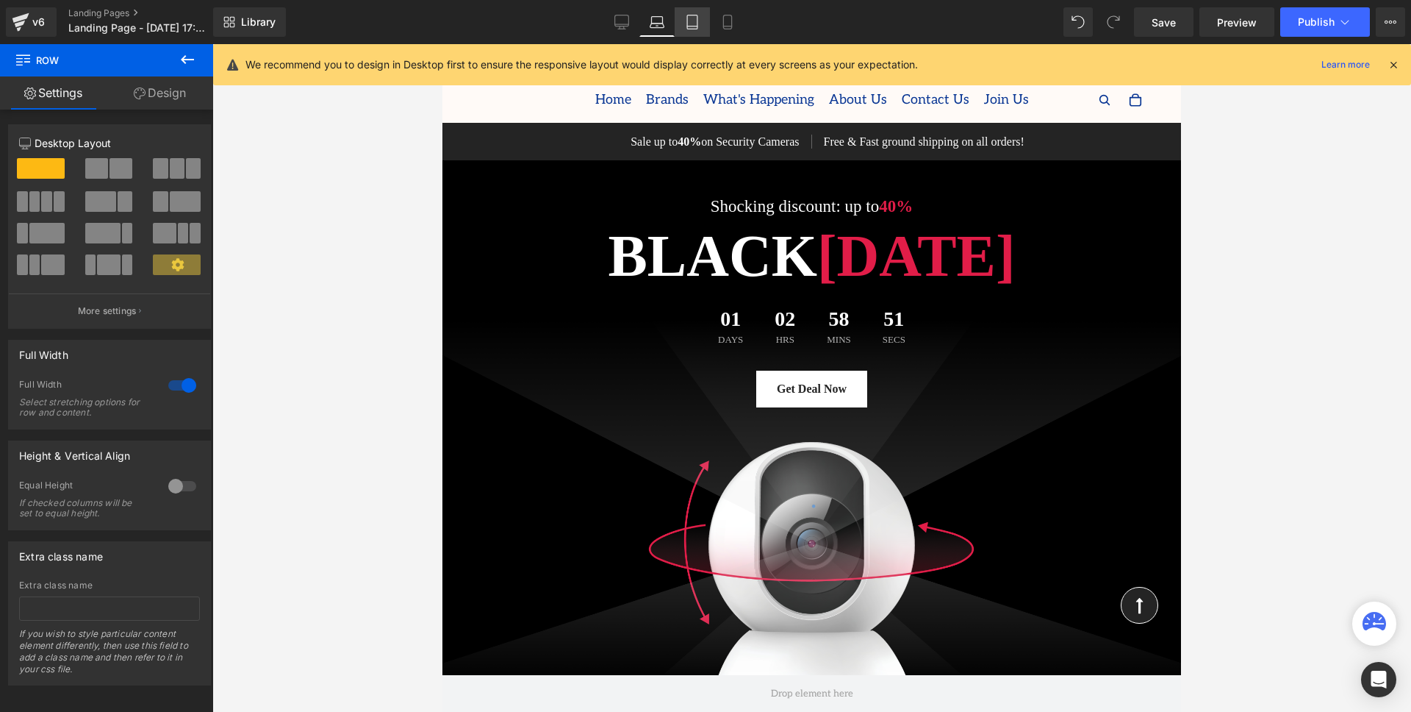
click at [688, 23] on icon at bounding box center [692, 22] width 10 height 14
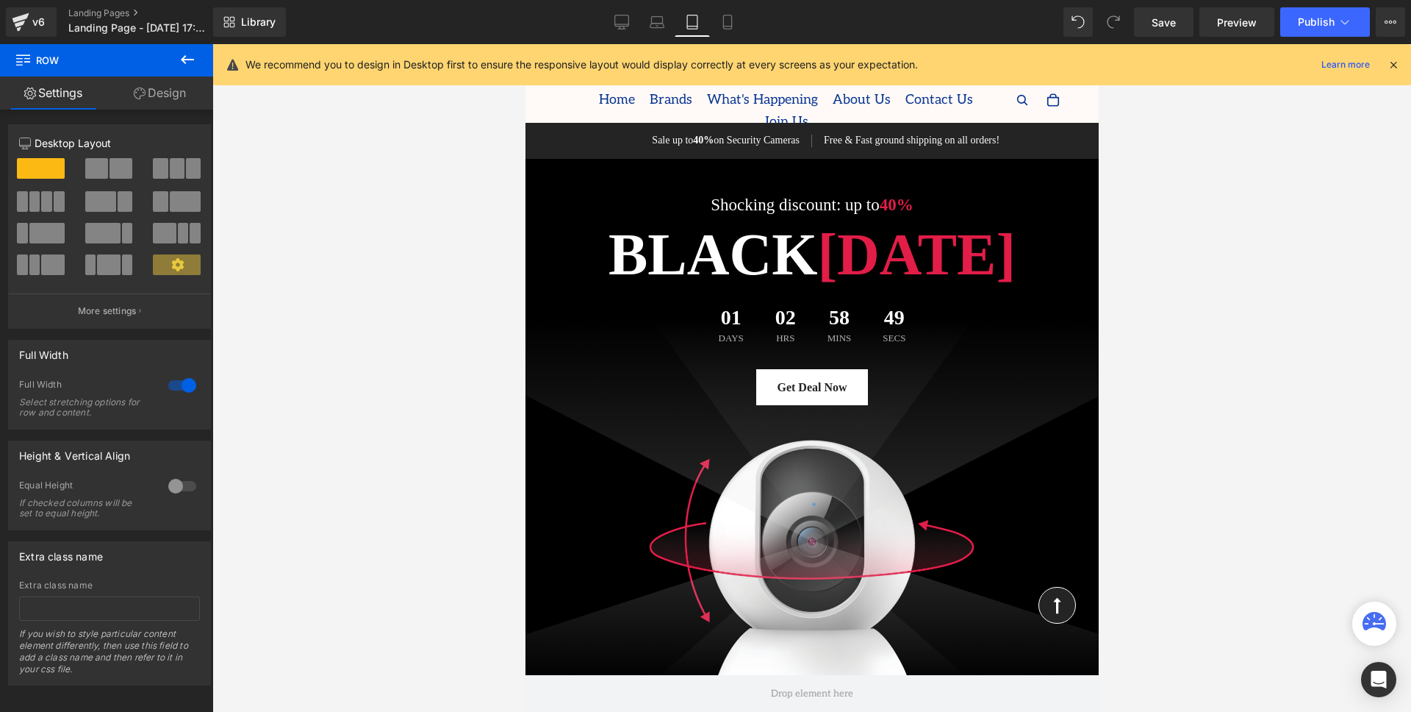
click at [1395, 62] on icon at bounding box center [1393, 64] width 13 height 13
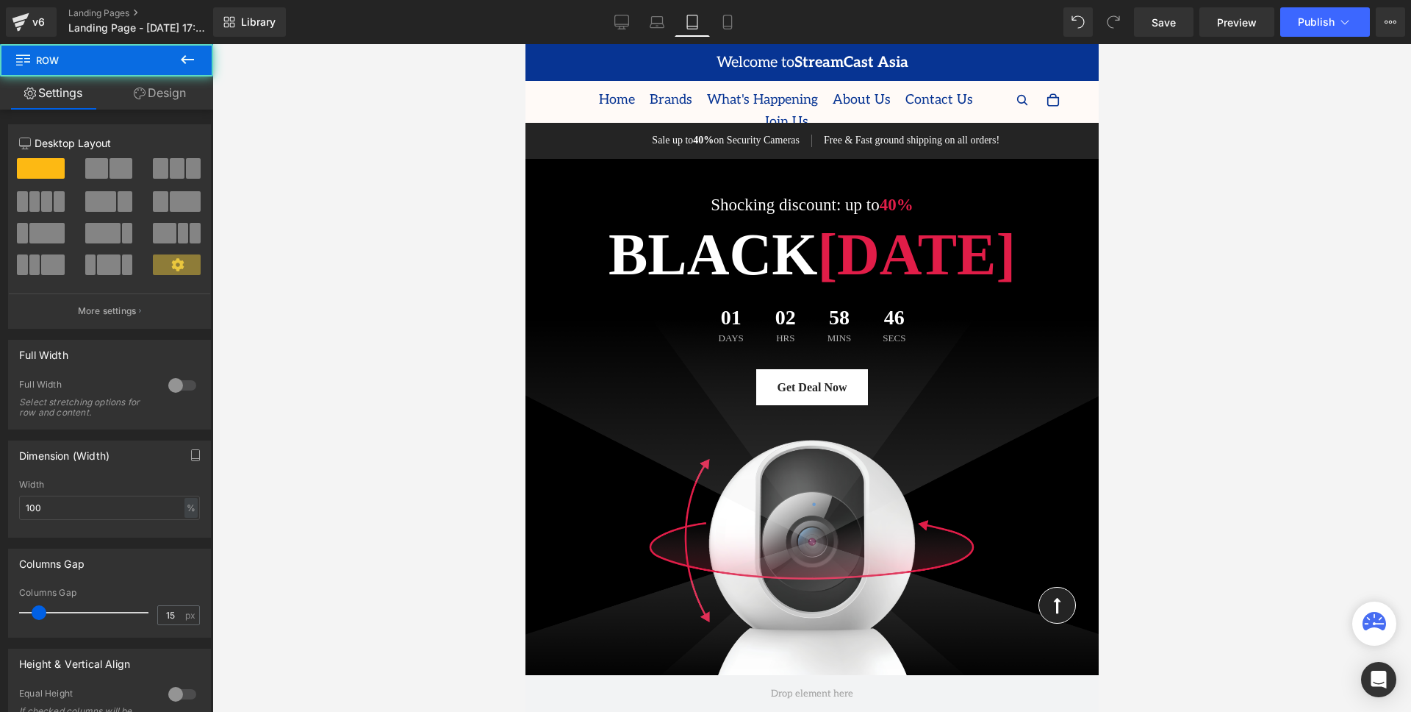
scroll to position [251, 0]
click at [777, 318] on div at bounding box center [811, 422] width 573 height 526
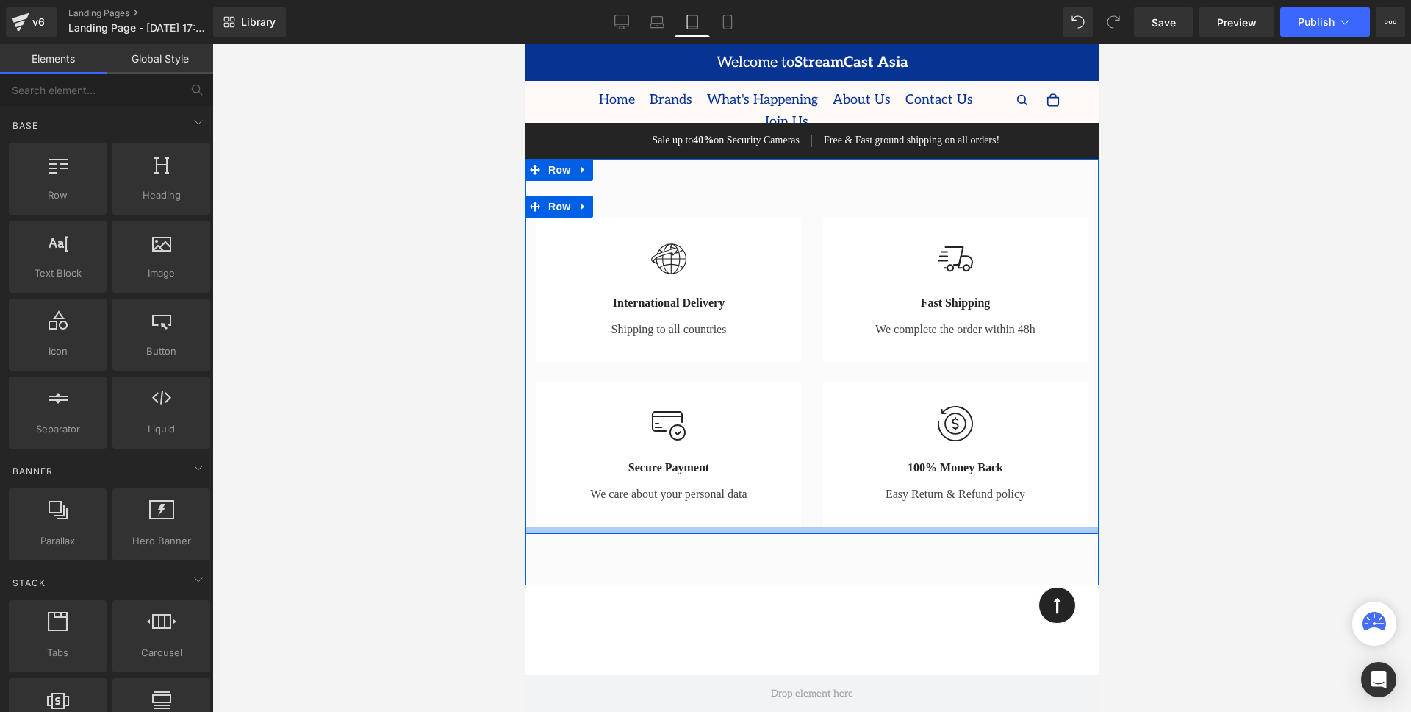
click at [828, 282] on div "Image International Delivery Heading Shipping to all countries Text Block Row 3…" at bounding box center [811, 372] width 573 height 426
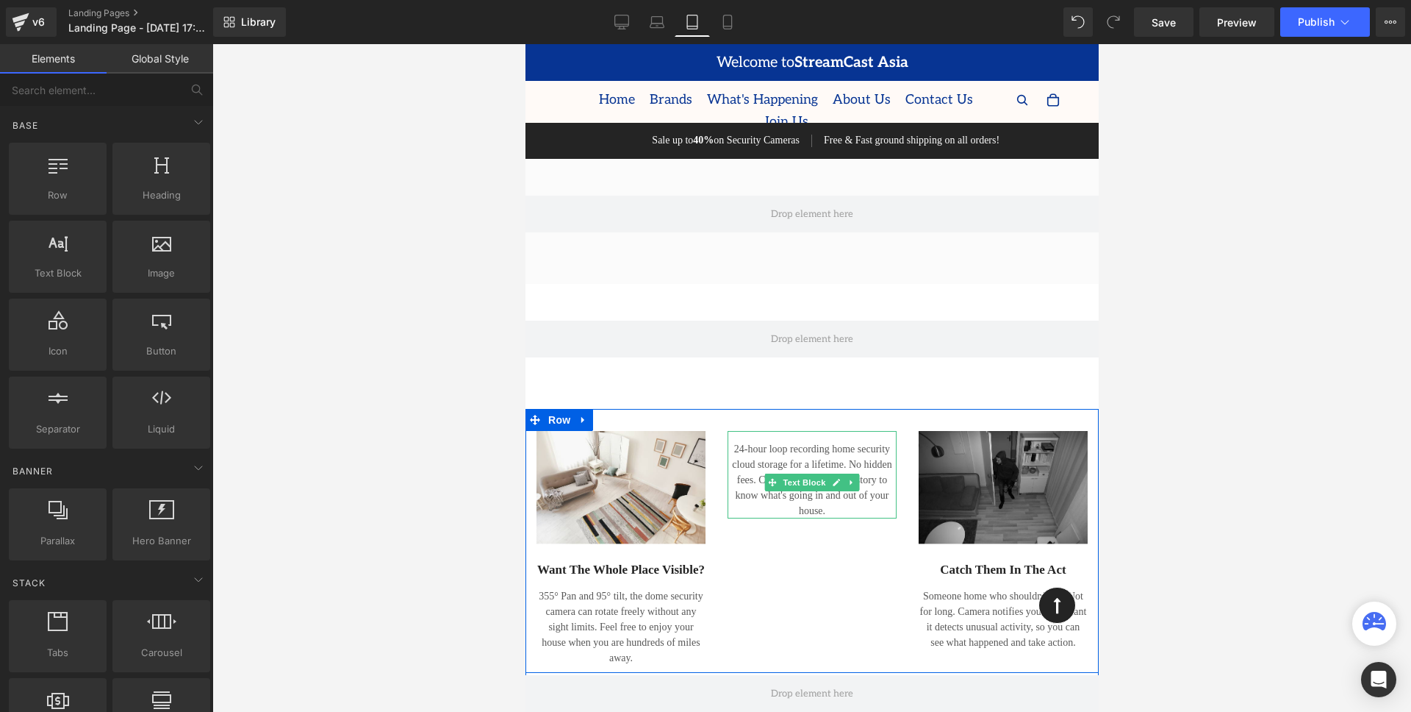
click at [843, 409] on div at bounding box center [811, 420] width 573 height 22
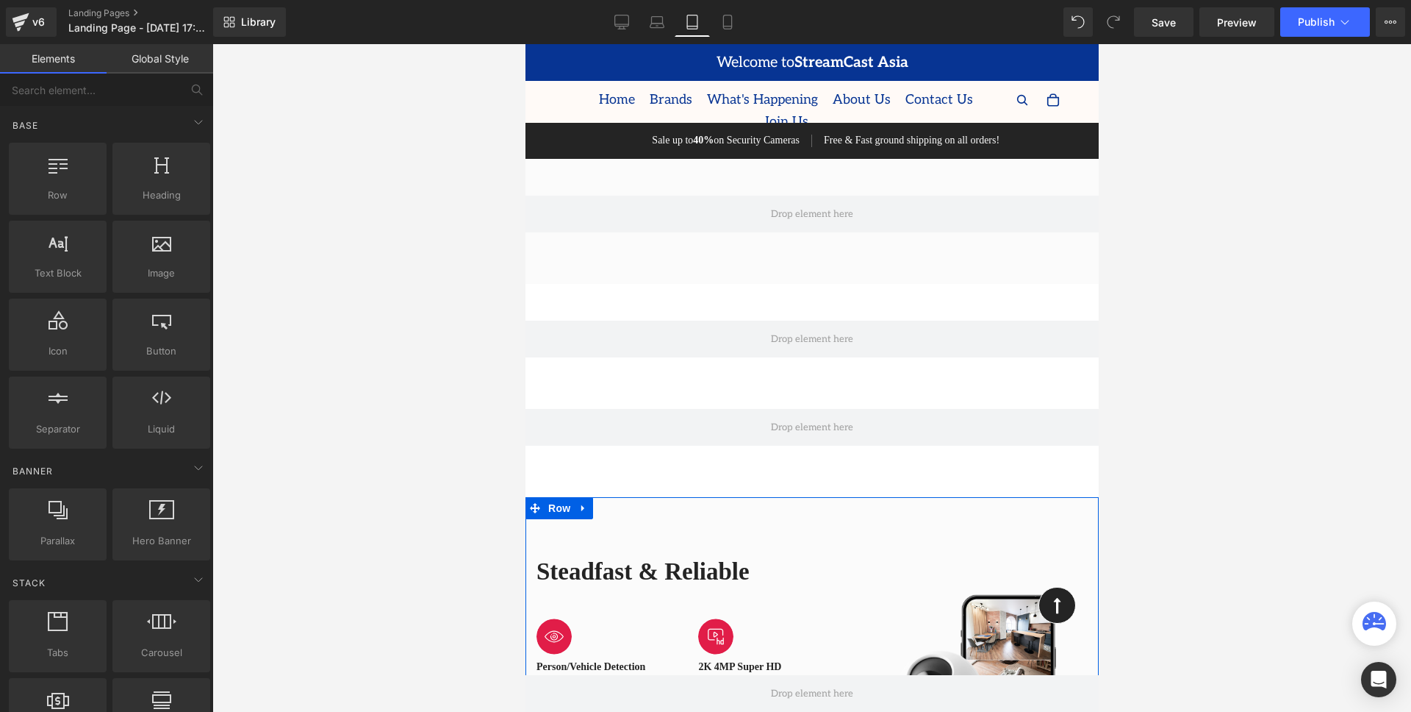
click at [812, 497] on div "Steadfast & Reliable Heading Image Person/Vehicle Detection Heading Row Discern…" at bounding box center [811, 695] width 573 height 397
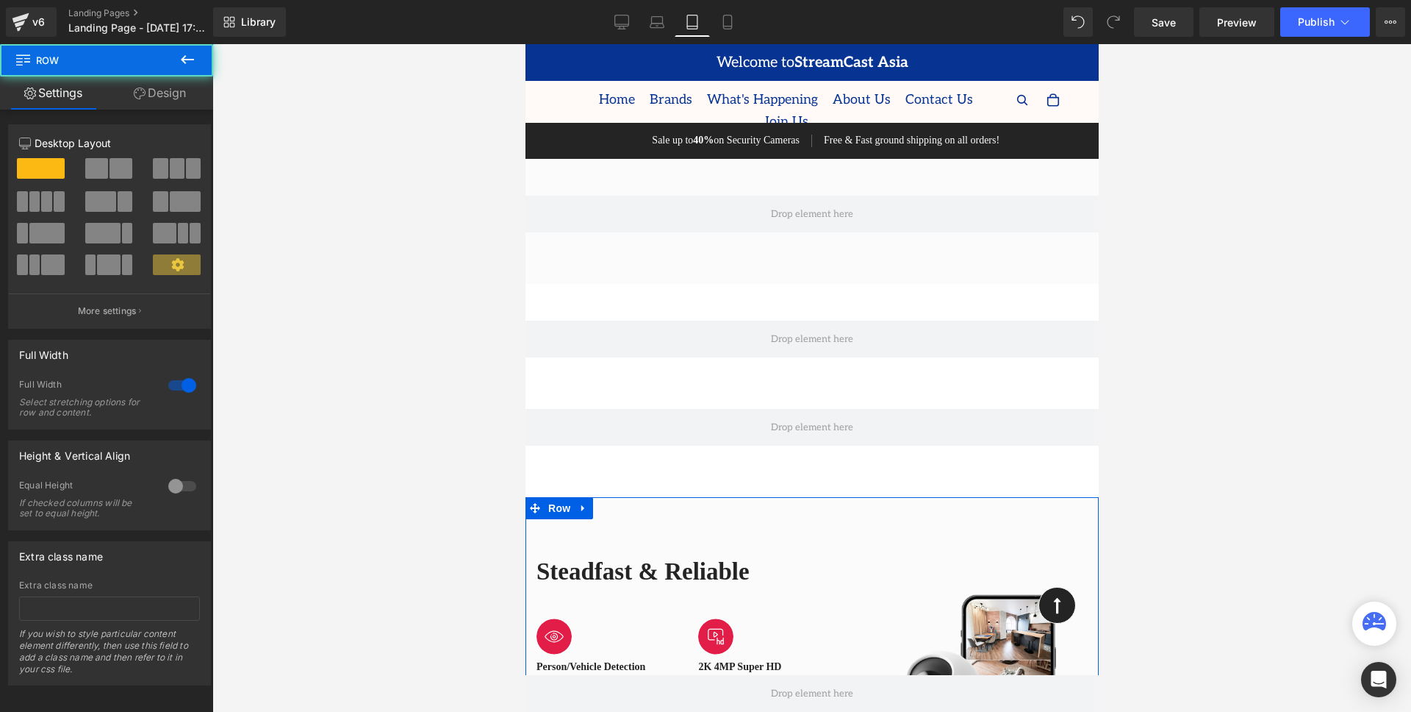
click at [822, 409] on div "Row 70px" at bounding box center [811, 453] width 573 height 88
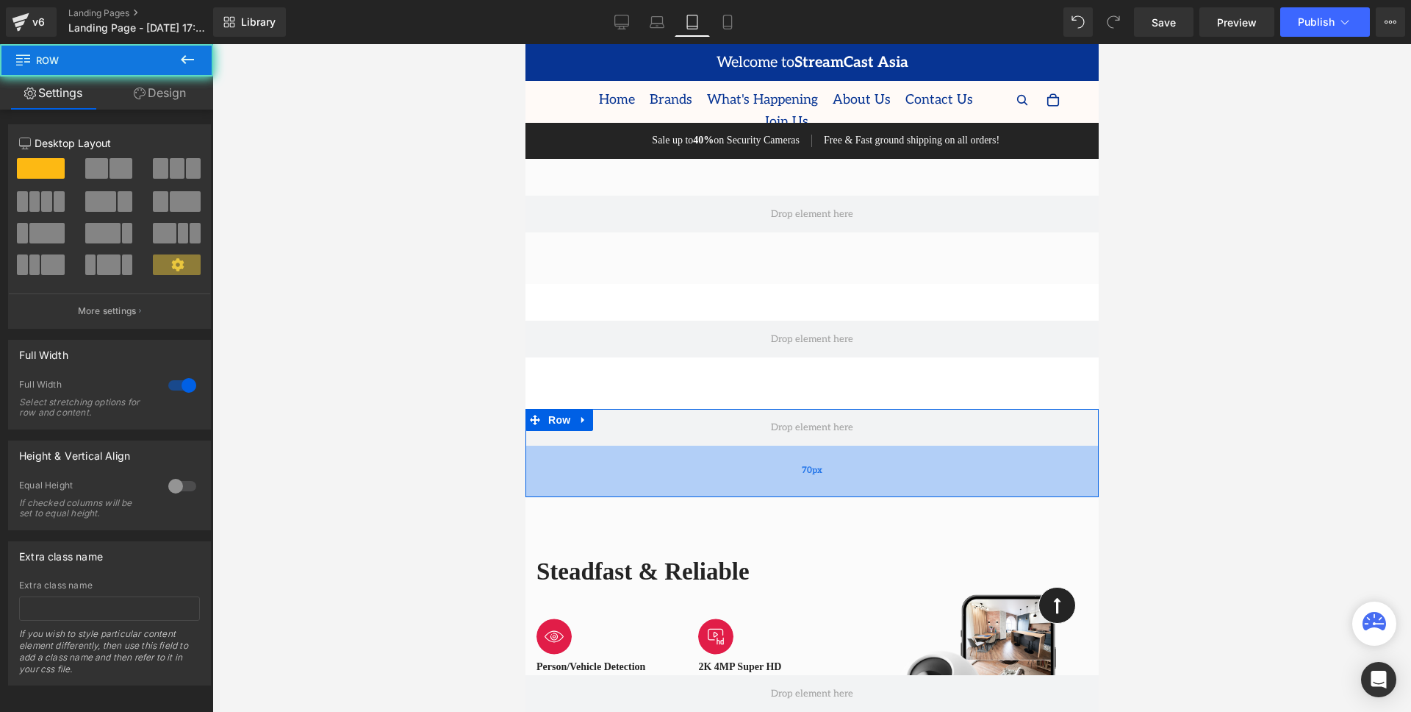
click at [859, 445] on div "70px" at bounding box center [811, 470] width 573 height 51
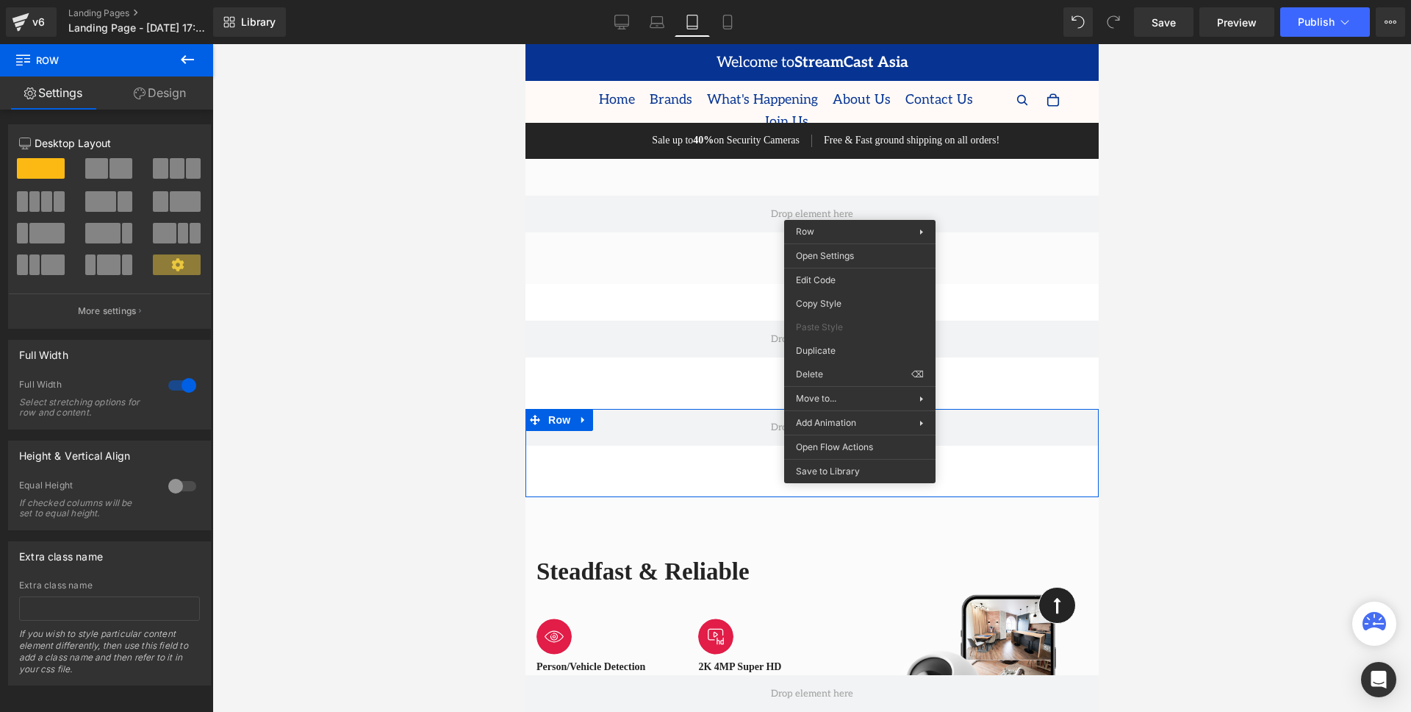
drag, startPoint x: 1341, startPoint y: 415, endPoint x: 809, endPoint y: 279, distance: 548.4
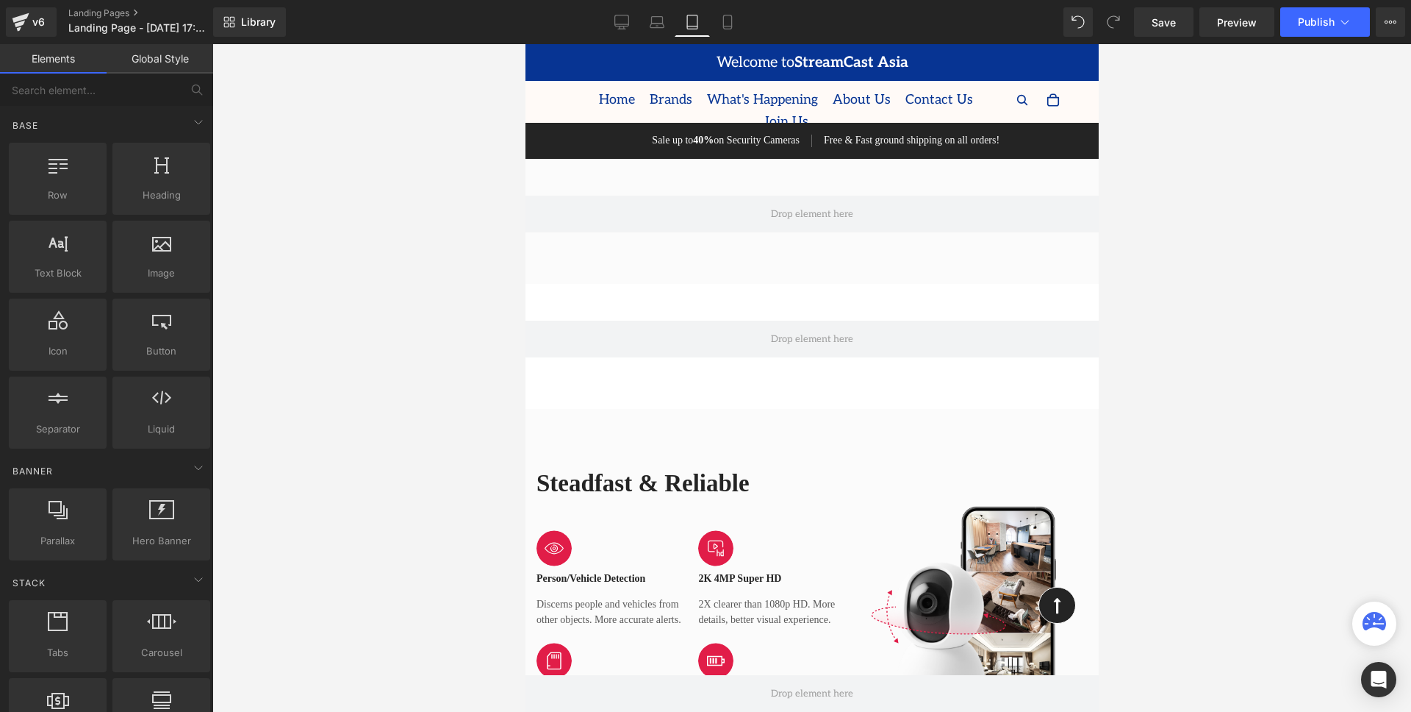
click at [823, 468] on h2 "Steadfast & Reliable" at bounding box center [692, 484] width 312 height 32
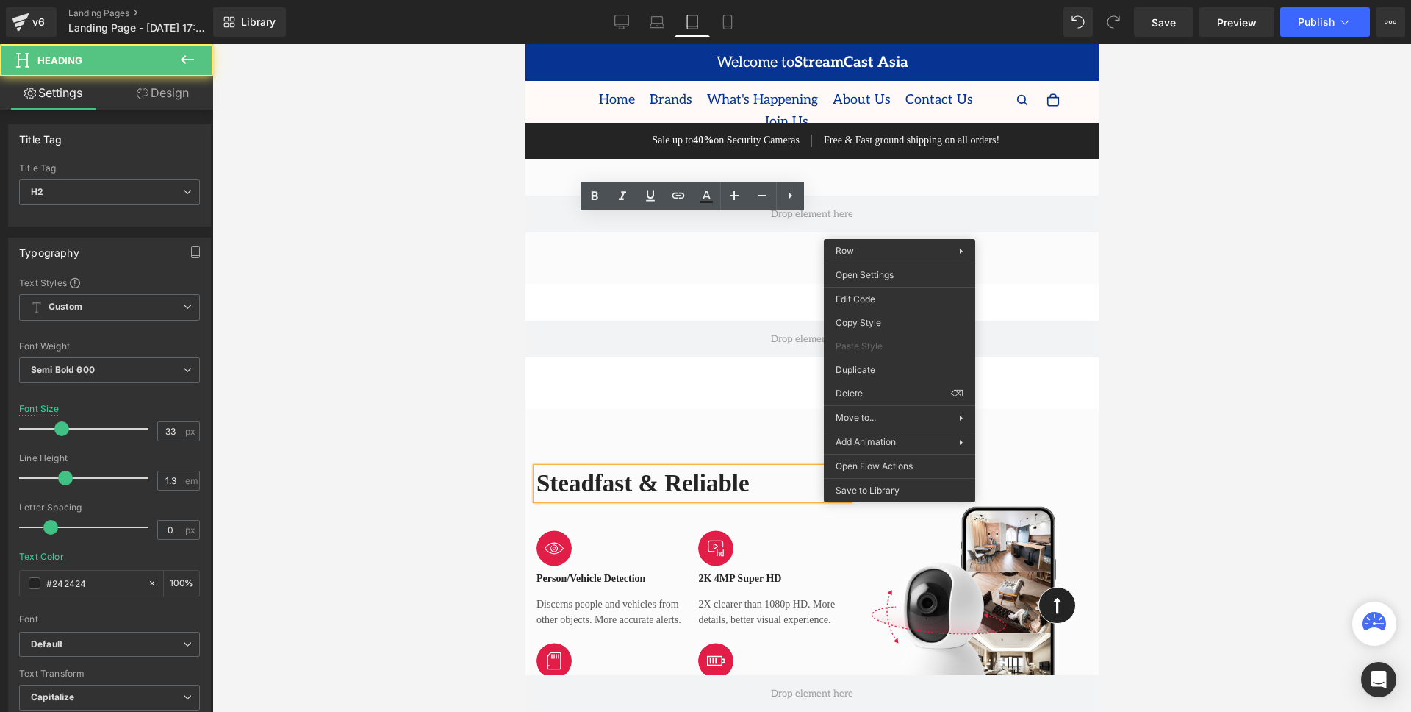
click at [900, 468] on div "Image" at bounding box center [978, 607] width 239 height 279
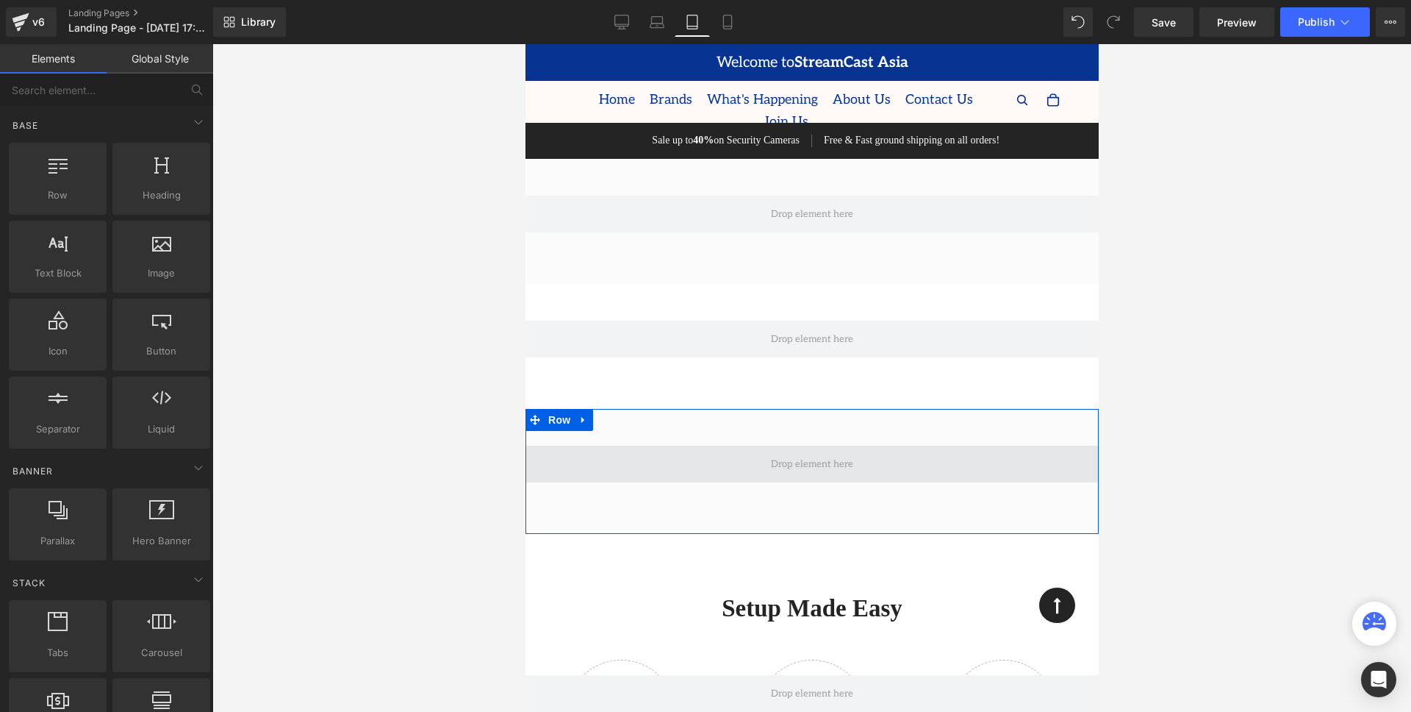
click at [845, 452] on span at bounding box center [811, 463] width 93 height 23
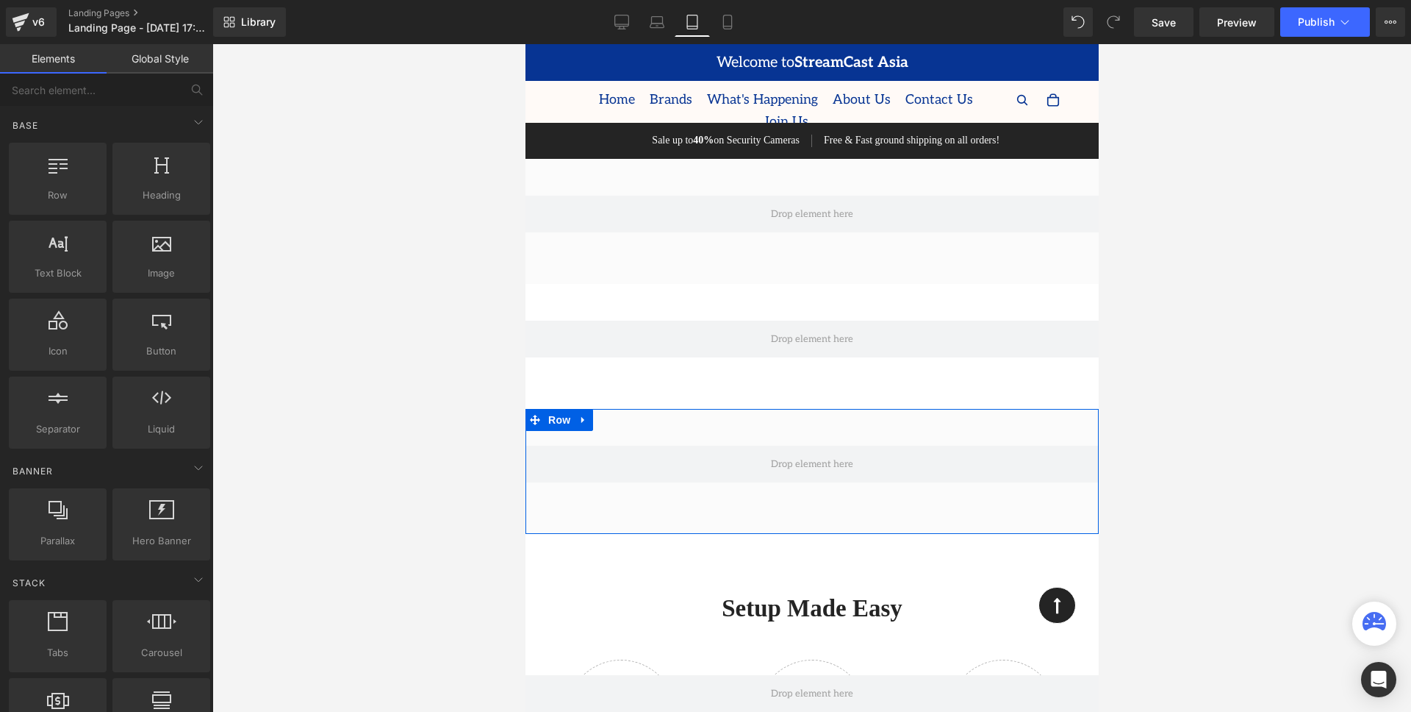
click at [841, 409] on div "Row" at bounding box center [811, 471] width 573 height 125
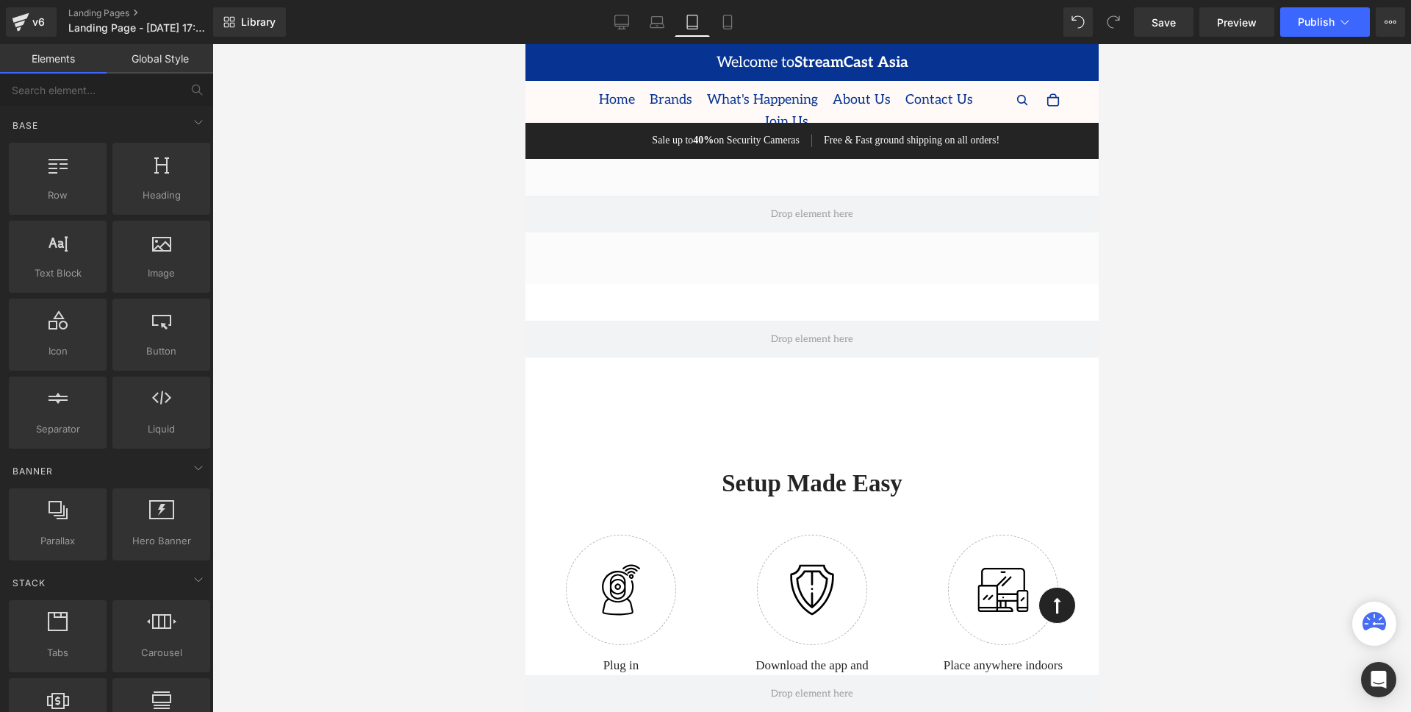
click at [525, 44] on div at bounding box center [525, 44] width 0 height 0
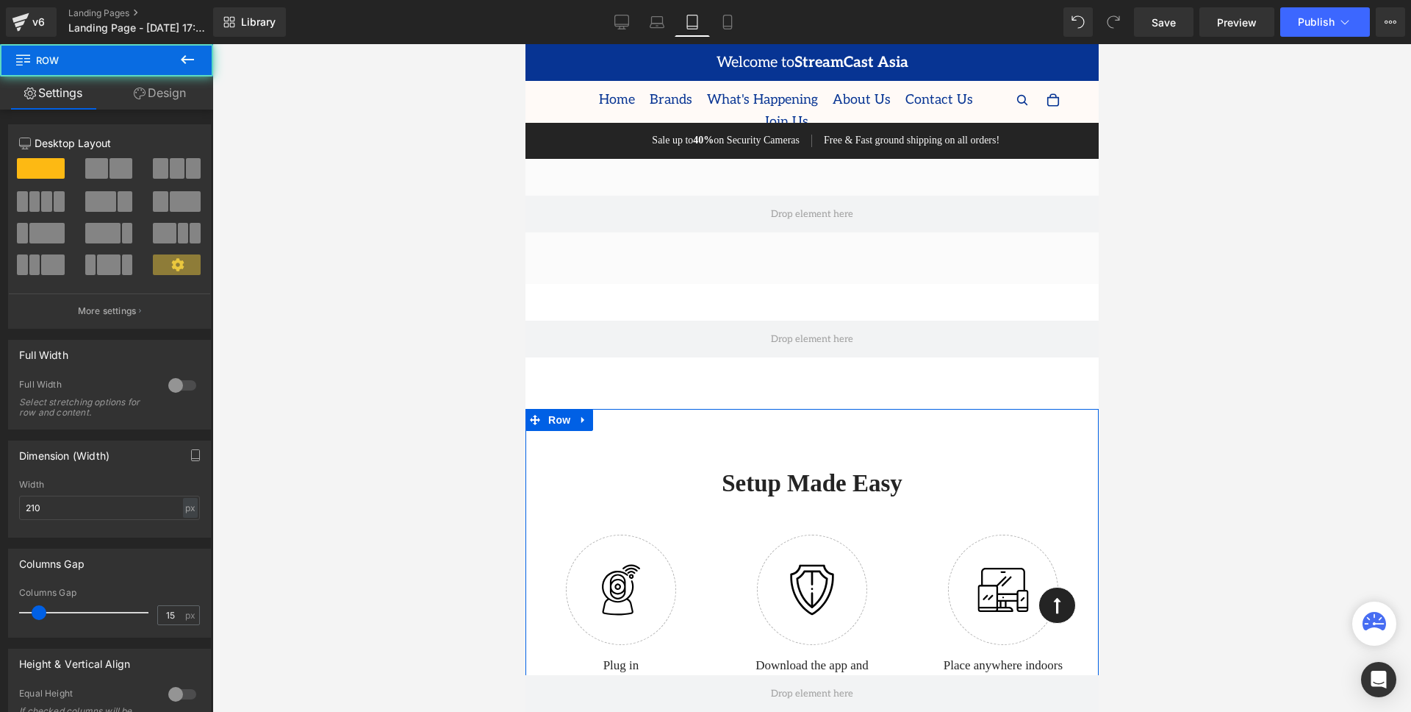
click at [957, 409] on div "Setup Made Easy Heading Row Image Plug in your camera Text Block Row Image Down…" at bounding box center [811, 579] width 573 height 340
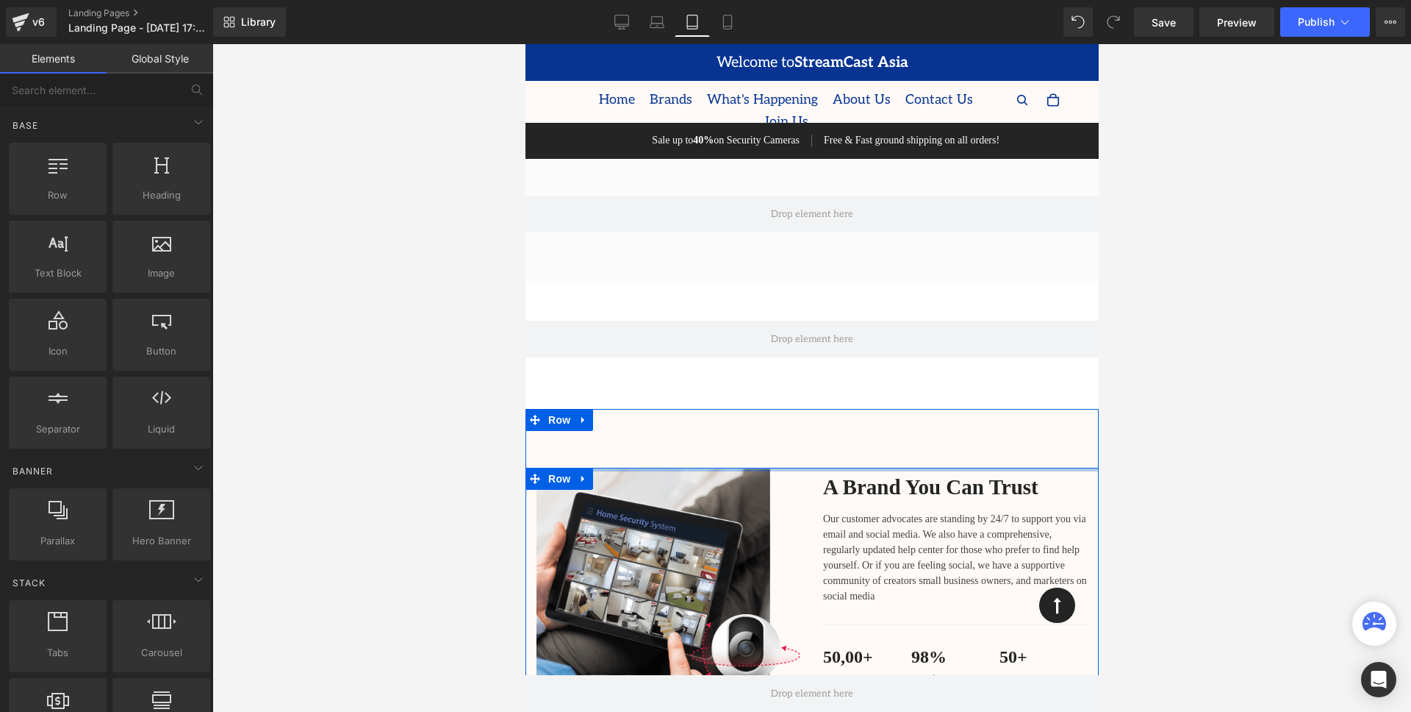
click at [908, 409] on div "Image A Brand You Can Trust Heading Our customer advocates are standing by 24/7…" at bounding box center [811, 595] width 573 height 373
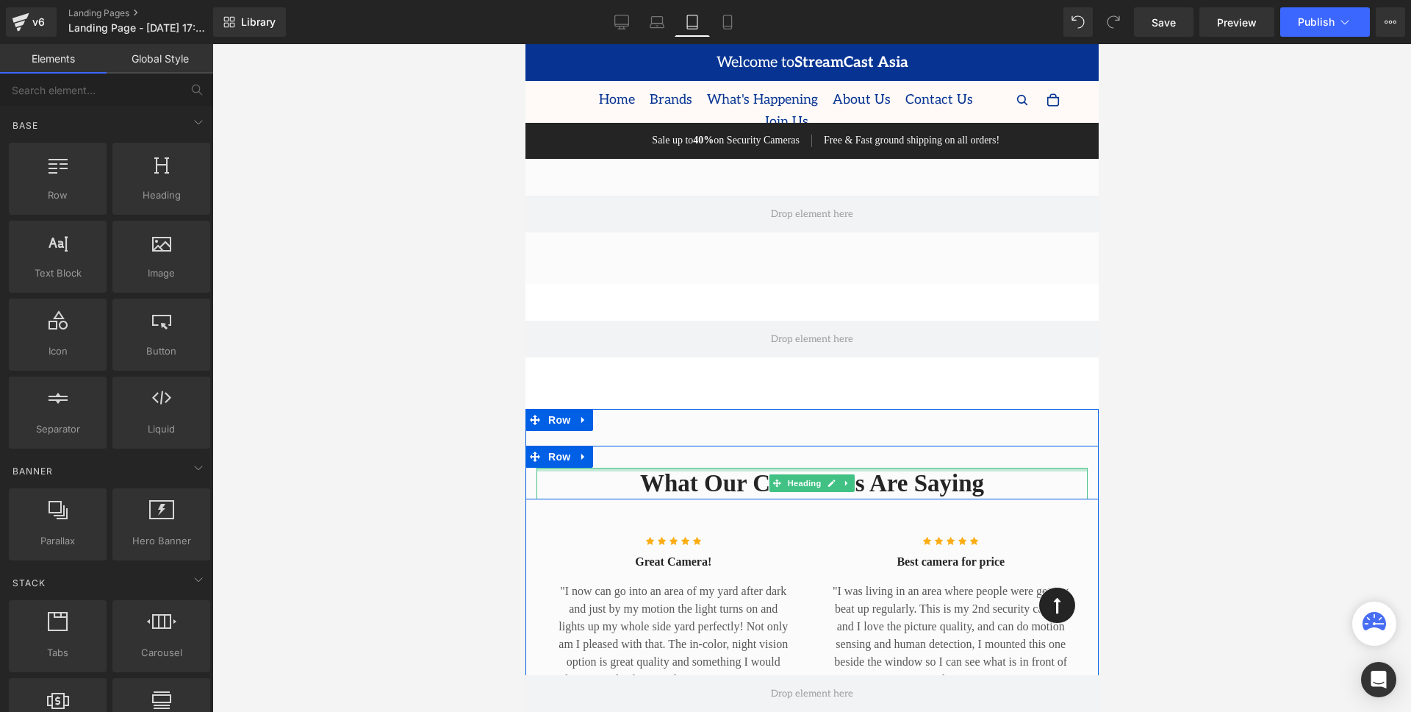
click at [894, 409] on div "What Our Customers Are Saying Heading Row Icon Icon Icon Icon Icon Icon List Ho…" at bounding box center [811, 623] width 573 height 428
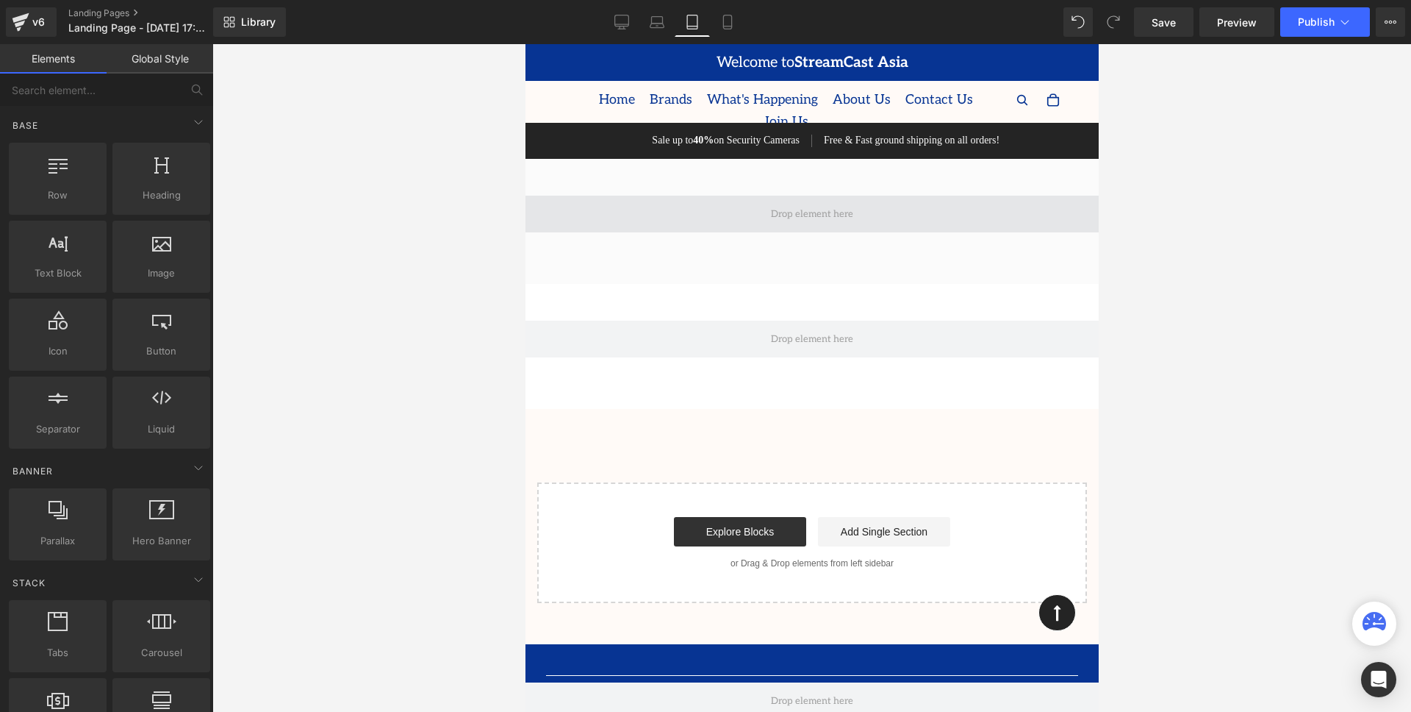
scroll to position [0, 0]
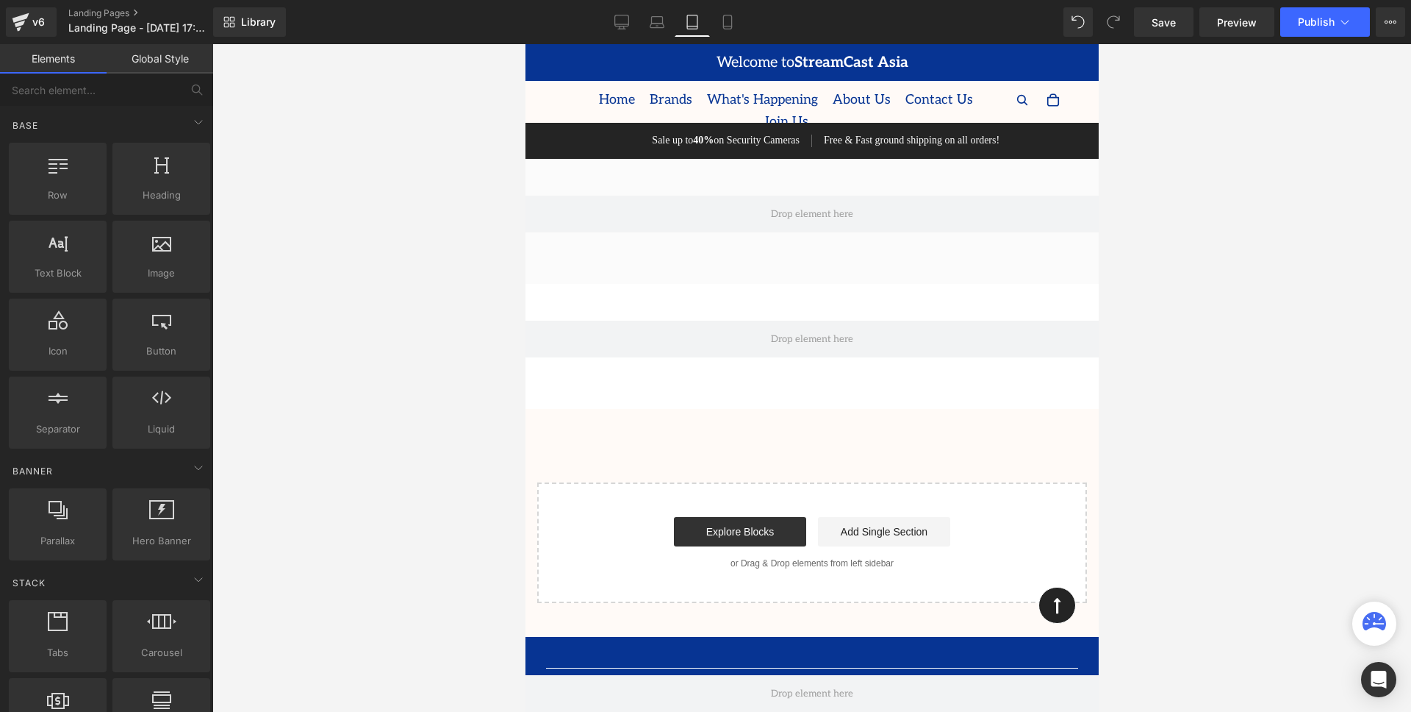
click at [884, 262] on div "Row" at bounding box center [811, 221] width 573 height 125
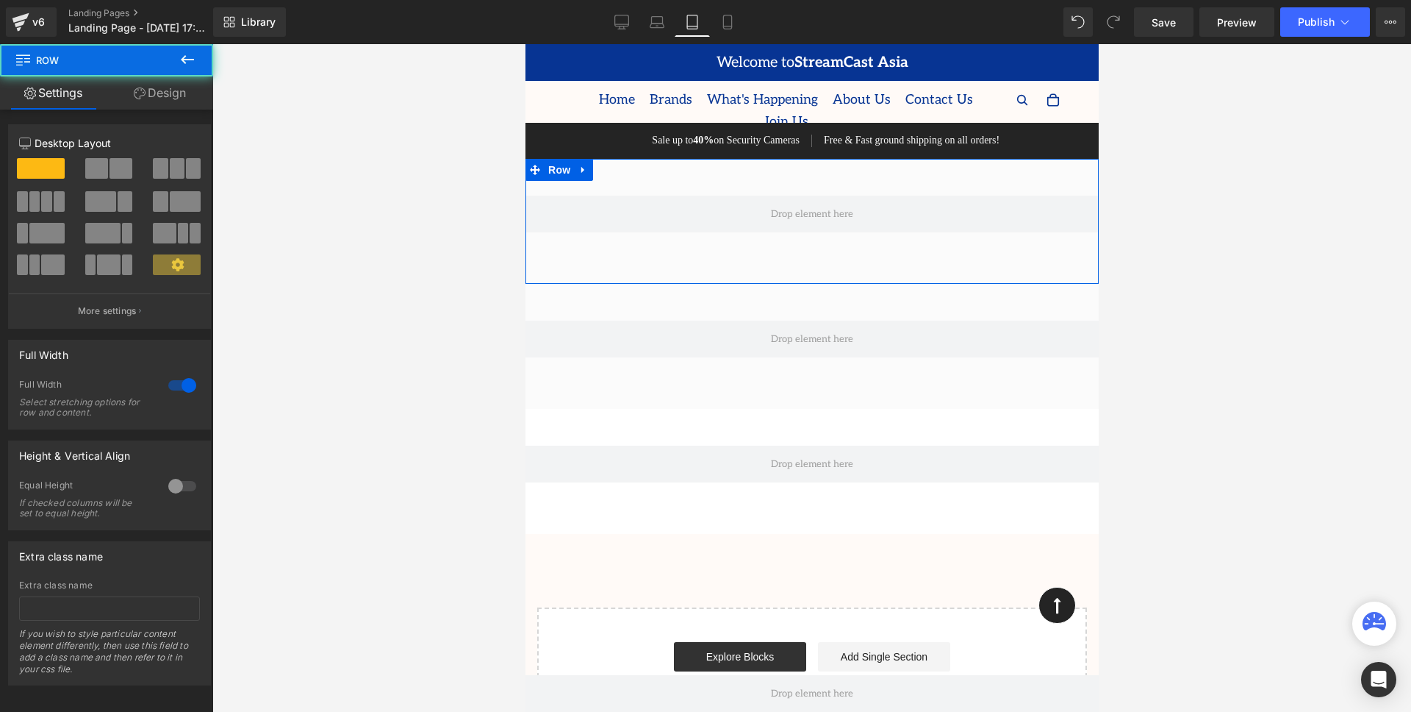
click at [863, 237] on div "Row" at bounding box center [811, 221] width 573 height 125
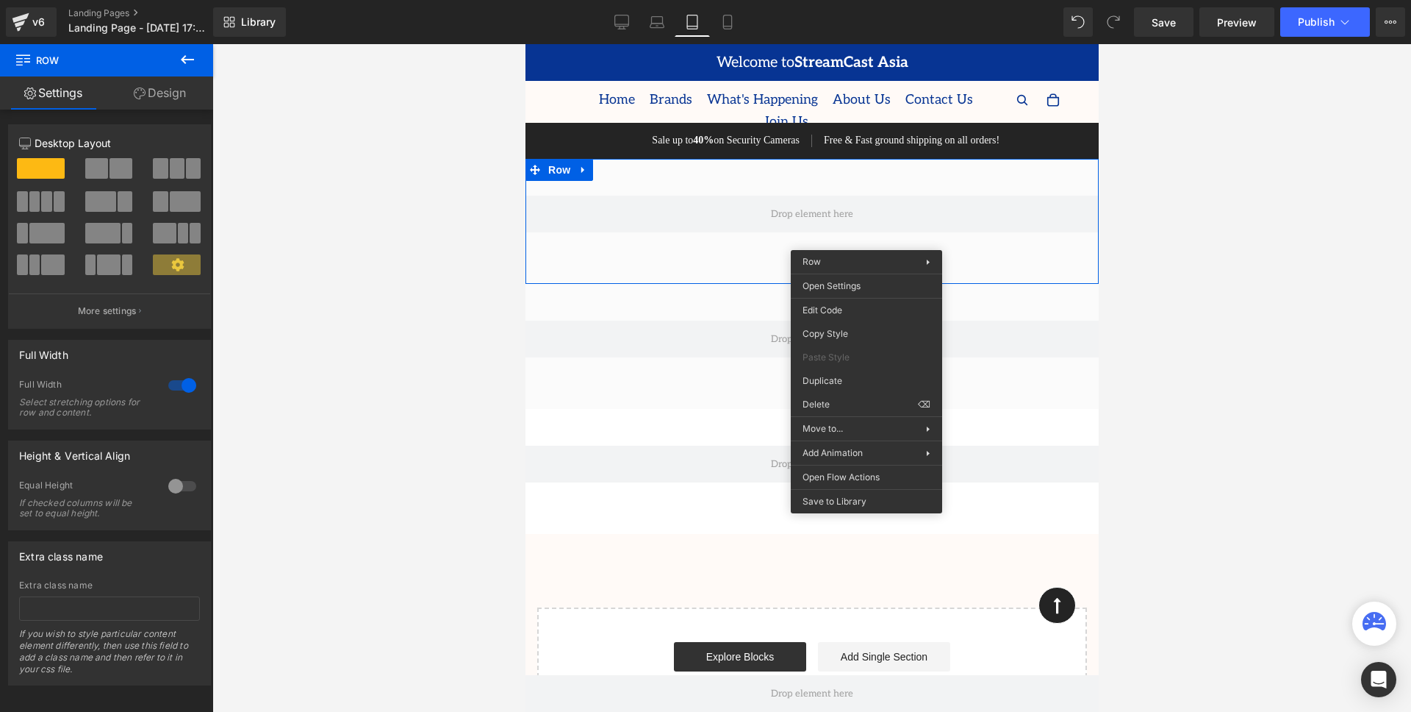
drag, startPoint x: 1364, startPoint y: 443, endPoint x: 848, endPoint y: 366, distance: 521.7
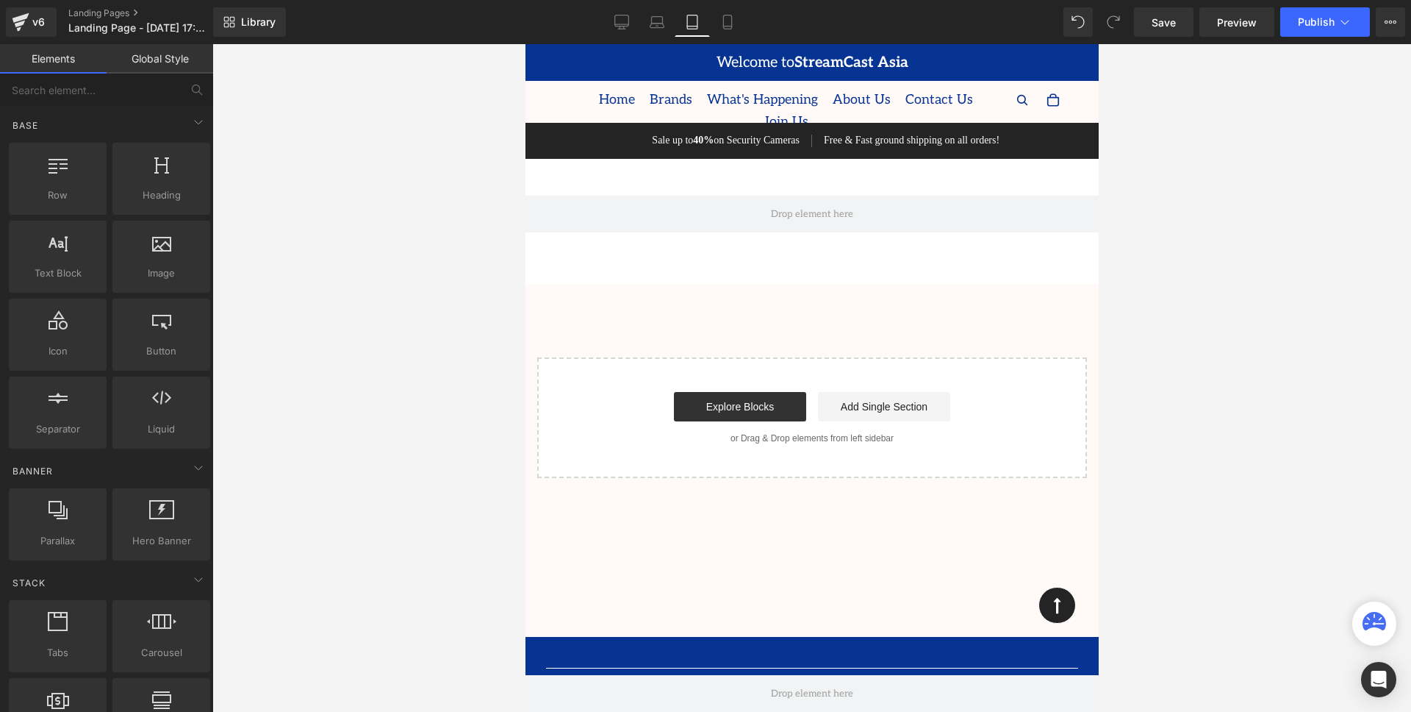
click at [840, 321] on div "Text Block Sale up to 40% on Security Cameras Text Block Free & Fast ground shi…" at bounding box center [811, 298] width 573 height 359
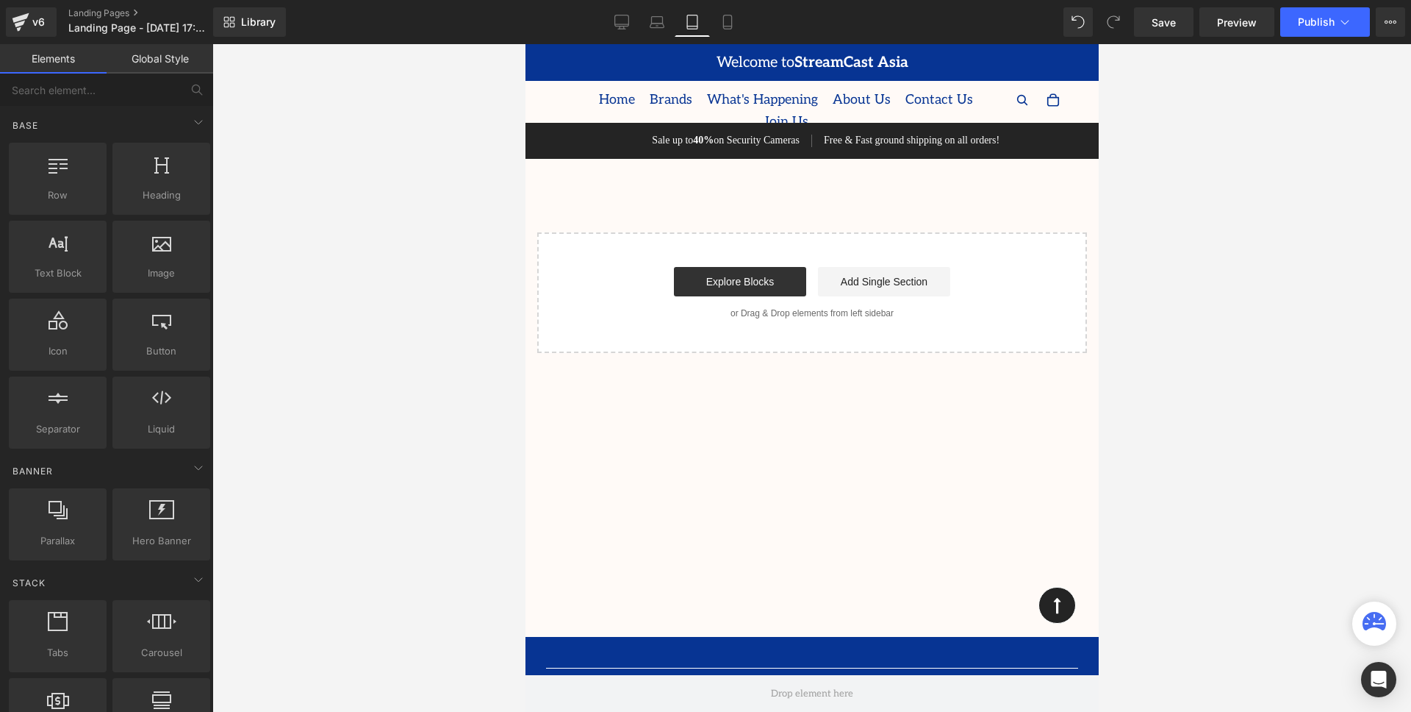
click at [861, 191] on div "Text Block Sale up to 40% on Security Cameras Text Block Free & Fast ground shi…" at bounding box center [811, 236] width 573 height 234
click at [968, 248] on div "Start building your page Explore Blocks Add Single Section or Drag & Drop eleme…" at bounding box center [811, 293] width 547 height 118
drag, startPoint x: 968, startPoint y: 248, endPoint x: 799, endPoint y: 339, distance: 191.7
click at [799, 339] on div "Start building your page Explore Blocks Add Single Section or Drag & Drop eleme…" at bounding box center [811, 293] width 547 height 118
drag, startPoint x: 712, startPoint y: 324, endPoint x: 790, endPoint y: 275, distance: 92.2
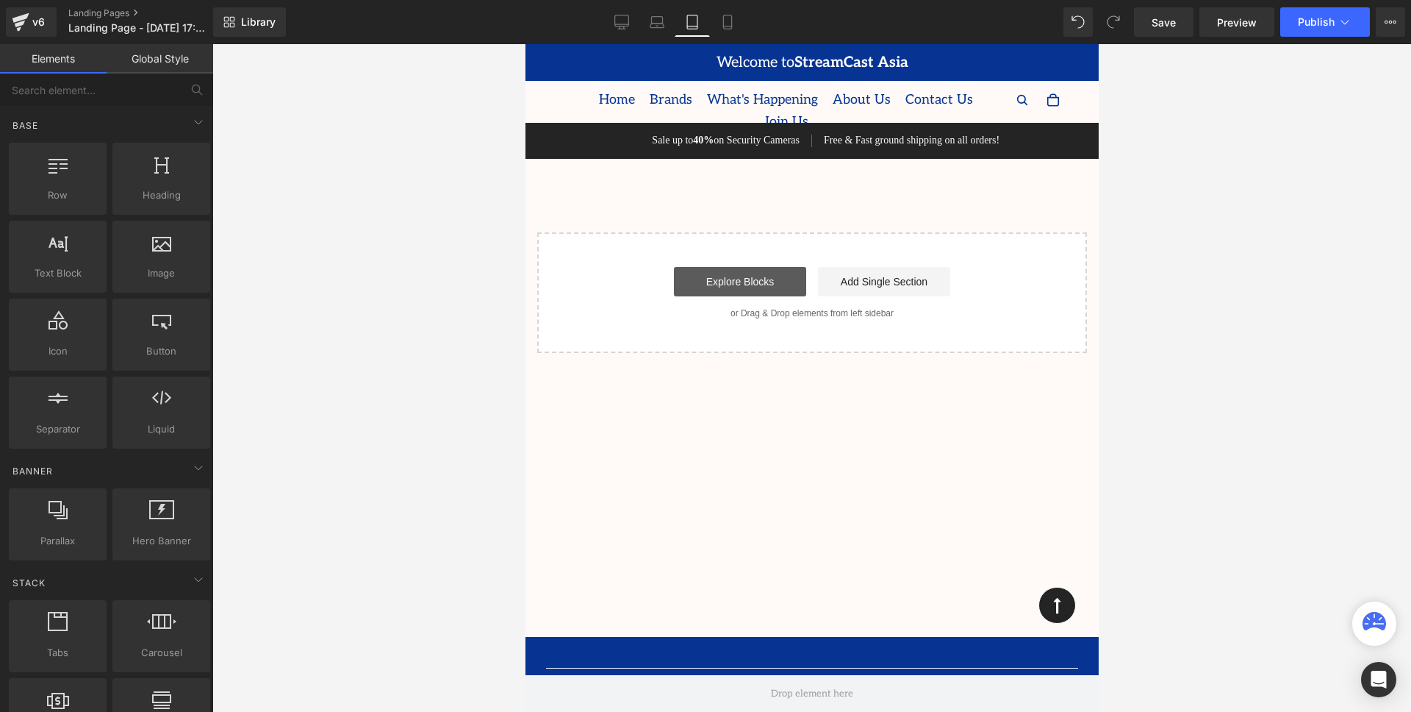
click at [712, 324] on div "Start building your page Explore Blocks Add Single Section or Drag & Drop eleme…" at bounding box center [811, 293] width 547 height 118
click at [570, 278] on div "Explore Blocks Add Single Section" at bounding box center [811, 281] width 503 height 29
drag, startPoint x: 551, startPoint y: 326, endPoint x: 560, endPoint y: 351, distance: 26.1
click at [552, 330] on div "Start building your page Explore Blocks Add Single Section or Drag & Drop eleme…" at bounding box center [811, 293] width 547 height 118
drag, startPoint x: 560, startPoint y: 351, endPoint x: 598, endPoint y: 404, distance: 65.5
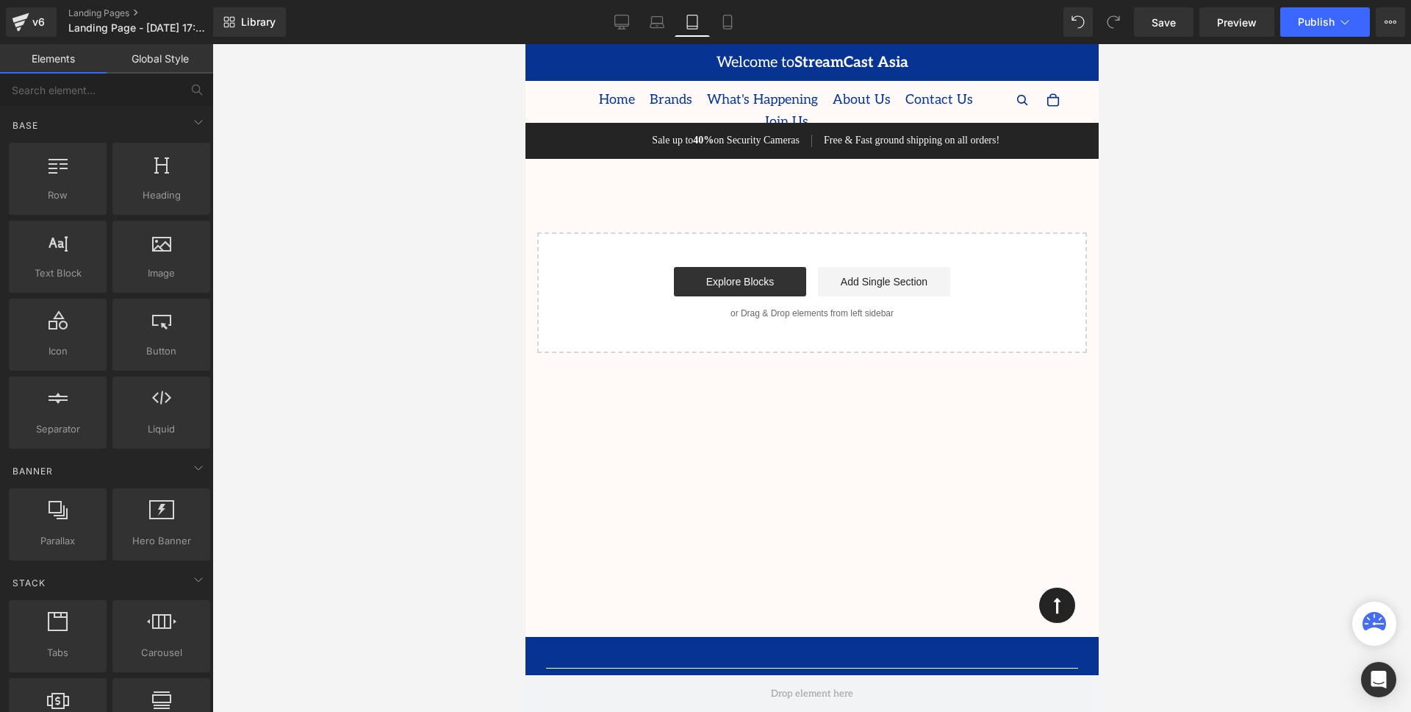
click at [598, 404] on main "Text Block Sale up to 40% on Security Cameras Text Block Free & Fast ground shi…" at bounding box center [811, 378] width 573 height 518
click at [575, 145] on div "Sale up to 40% on Security Cameras Text Block" at bounding box center [668, 141] width 287 height 12
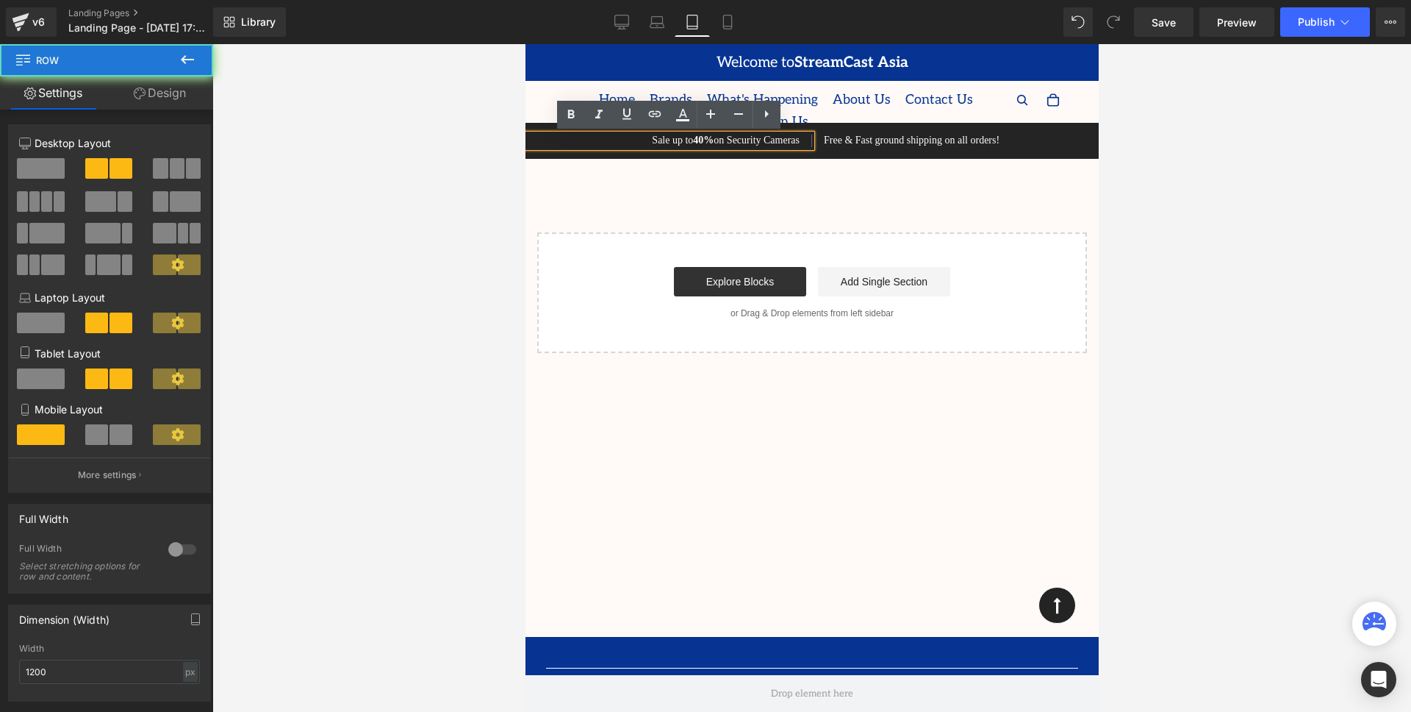
click at [587, 153] on div "Sale up to 40% on Security Cameras Text Block Free & Fast ground shipping on al…" at bounding box center [811, 141] width 573 height 36
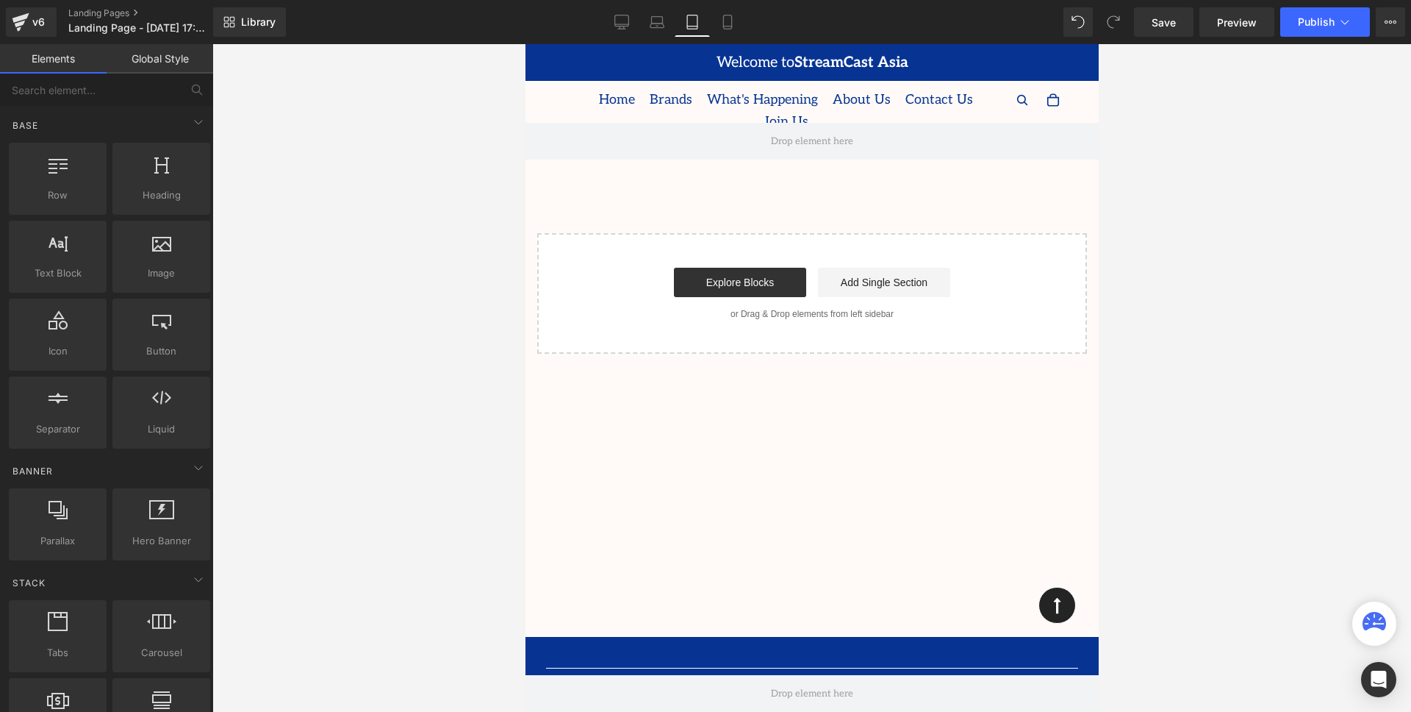
click at [602, 226] on div "Text Block Row Row Icon Row Select your layout" at bounding box center [811, 236] width 573 height 235
click at [608, 243] on div "Start building your page Explore Blocks Add Single Section or Drag & Drop eleme…" at bounding box center [811, 294] width 547 height 118
click at [687, 176] on div "Text Block Row Row Icon Row Select your layout" at bounding box center [811, 236] width 573 height 235
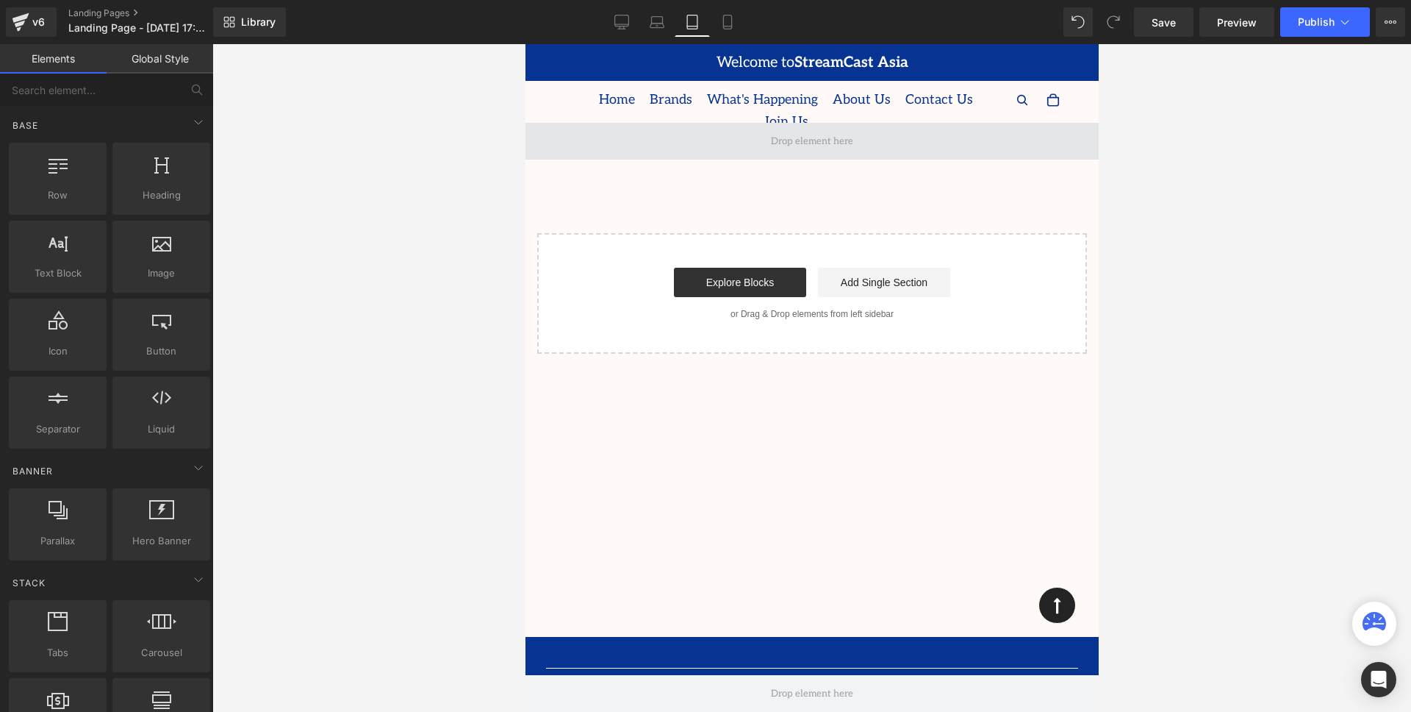
drag, startPoint x: 800, startPoint y: 141, endPoint x: 823, endPoint y: 137, distance: 23.1
click at [801, 141] on span at bounding box center [811, 141] width 93 height 23
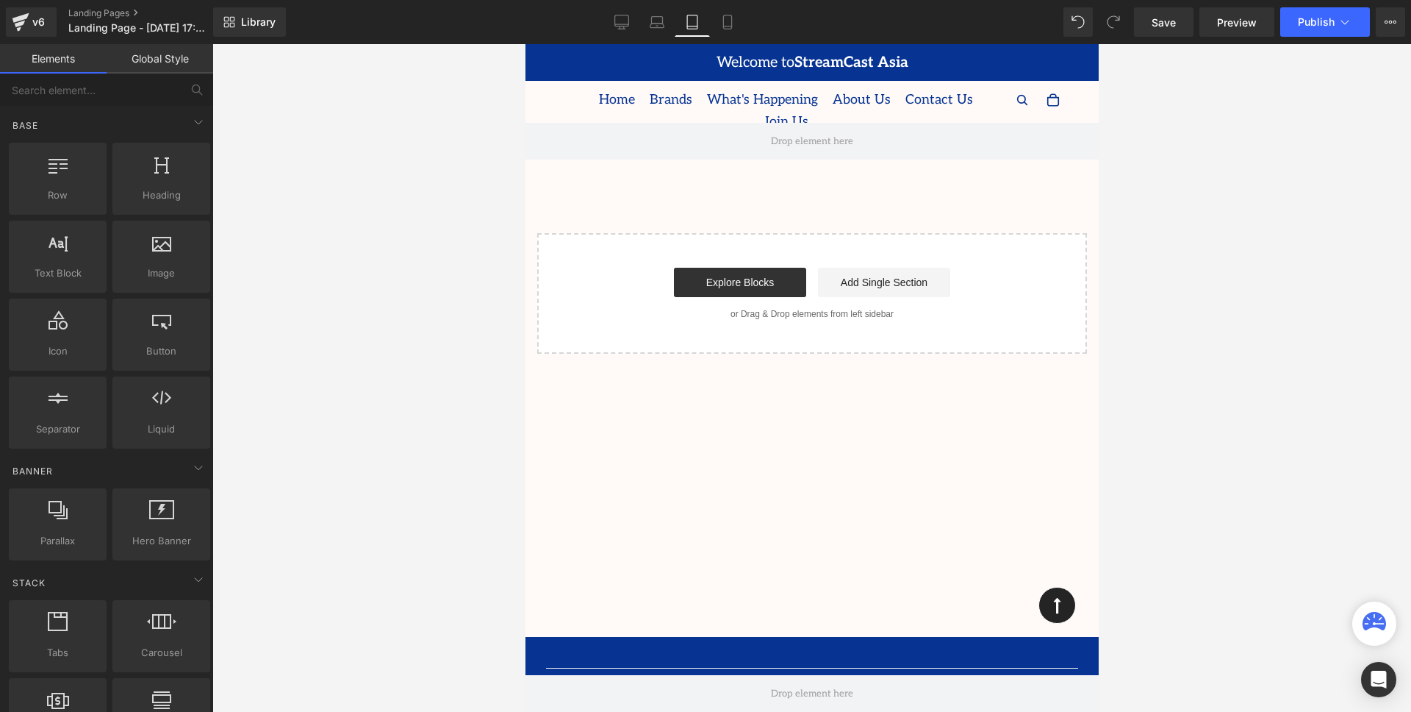
click at [867, 121] on div "Text Block" at bounding box center [811, 121] width 573 height 4
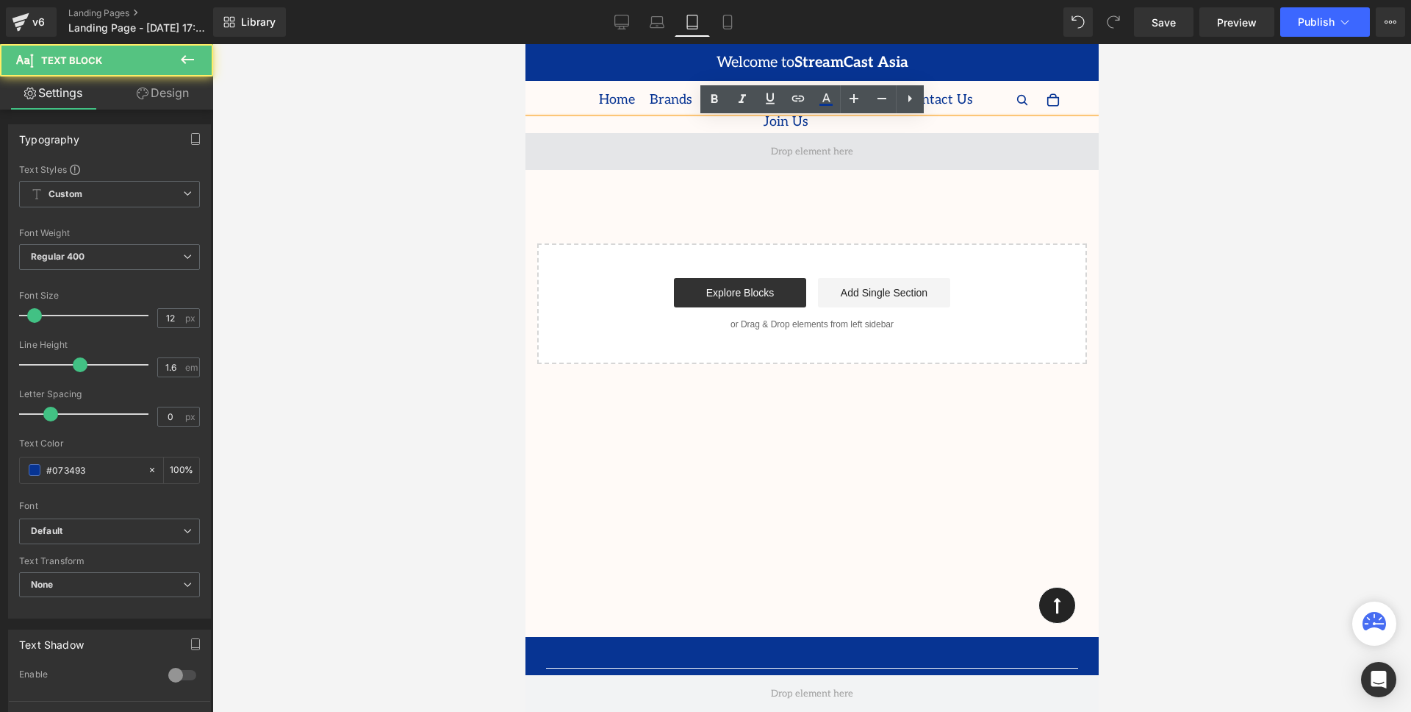
click at [880, 135] on div "Row" at bounding box center [811, 151] width 573 height 37
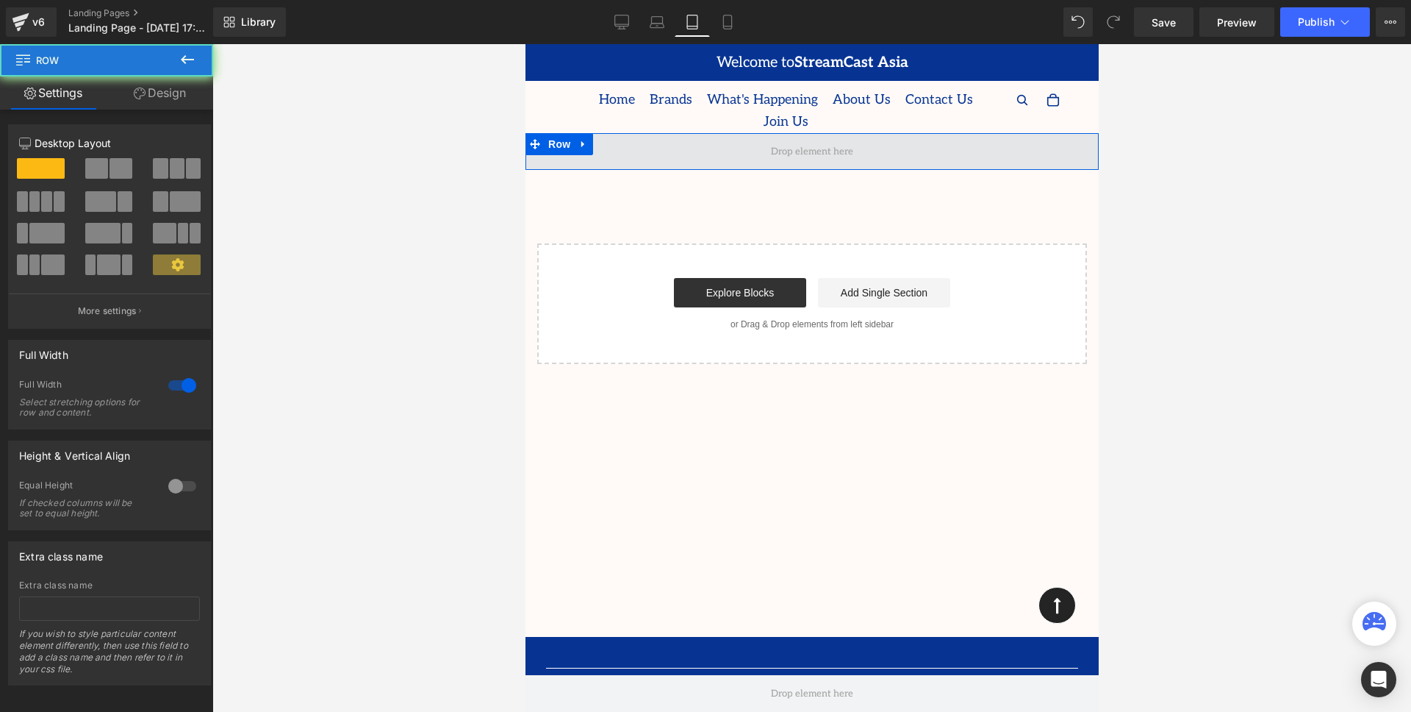
click at [890, 143] on span at bounding box center [811, 151] width 573 height 37
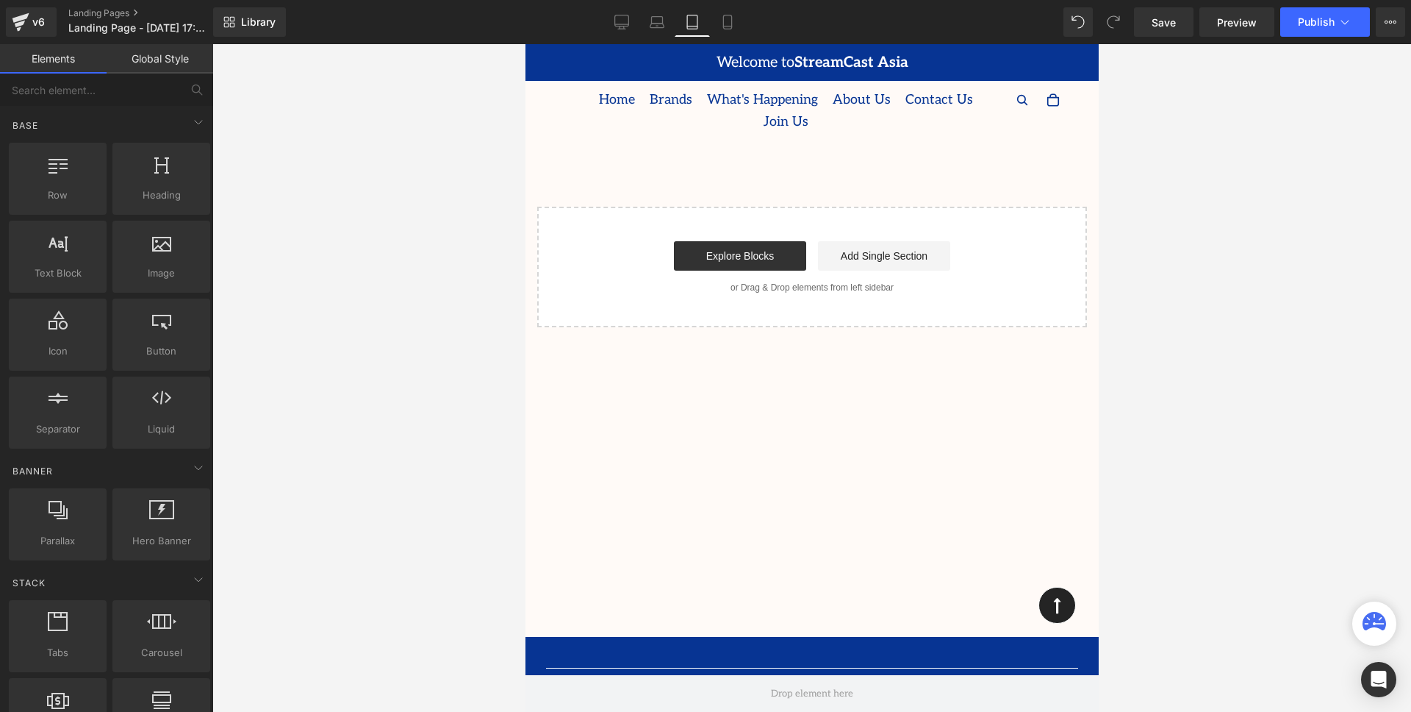
click at [925, 313] on div "Start building your page Explore Blocks Add Single Section or Drag & Drop eleme…" at bounding box center [811, 267] width 547 height 118
click at [908, 311] on div "Start building your page Explore Blocks Add Single Section or Drag & Drop eleme…" at bounding box center [811, 267] width 547 height 118
click at [870, 114] on link "About Us" at bounding box center [861, 100] width 73 height 34
click at [171, 57] on link "Global Style" at bounding box center [160, 58] width 107 height 29
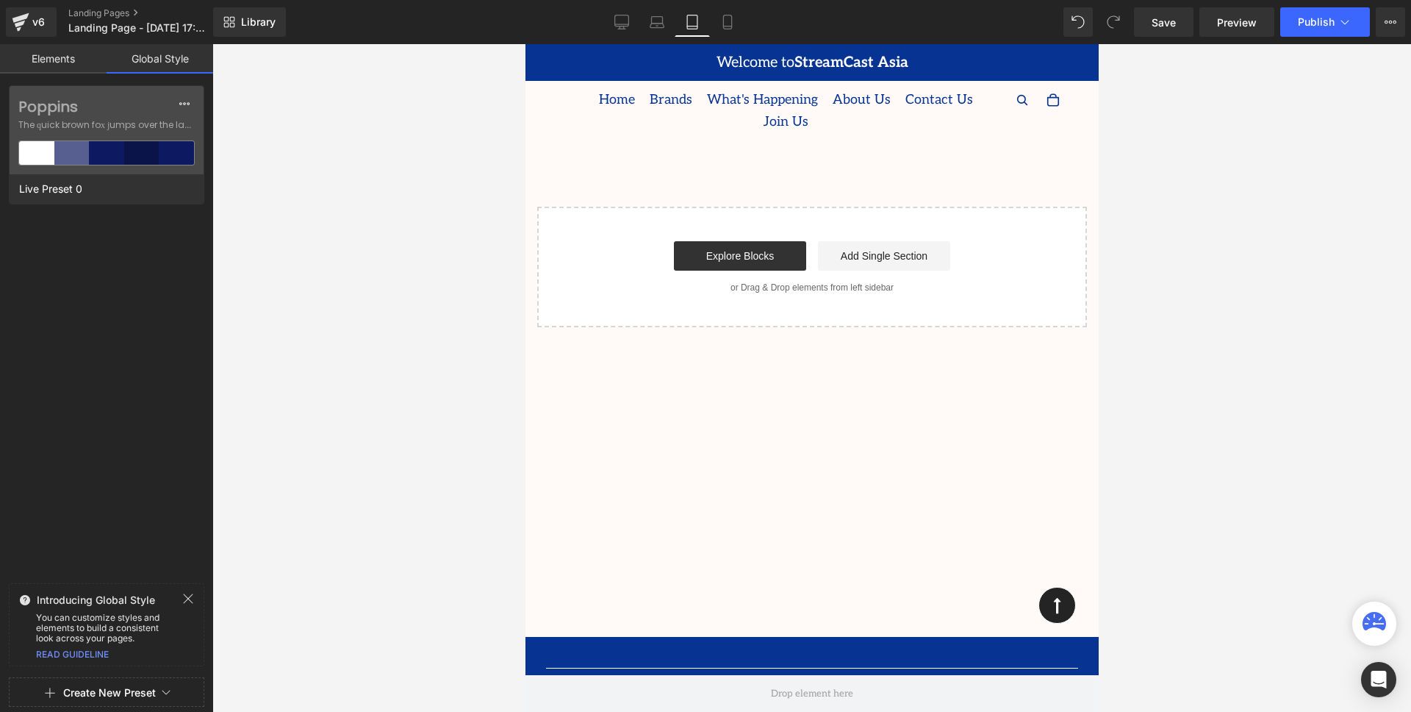
click at [61, 65] on link "Elements" at bounding box center [53, 58] width 107 height 29
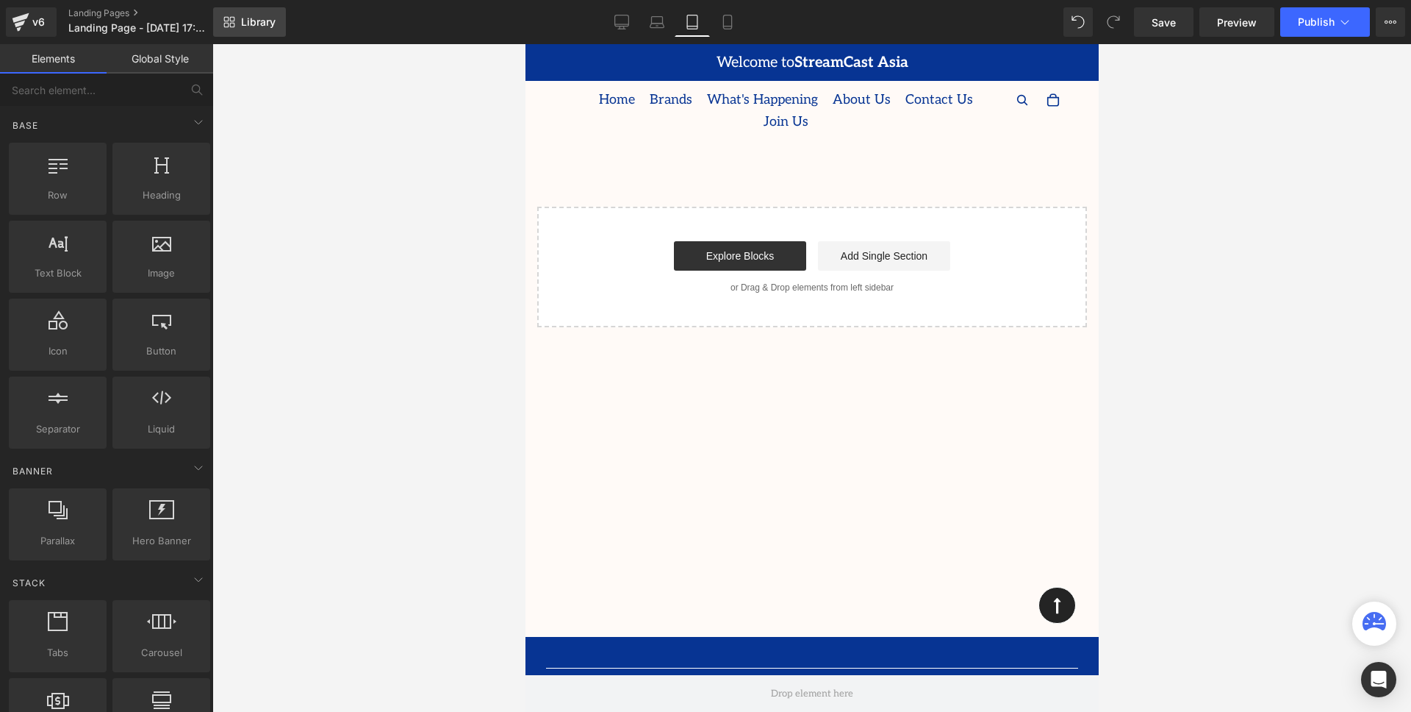
click at [237, 12] on link "Library" at bounding box center [249, 21] width 73 height 29
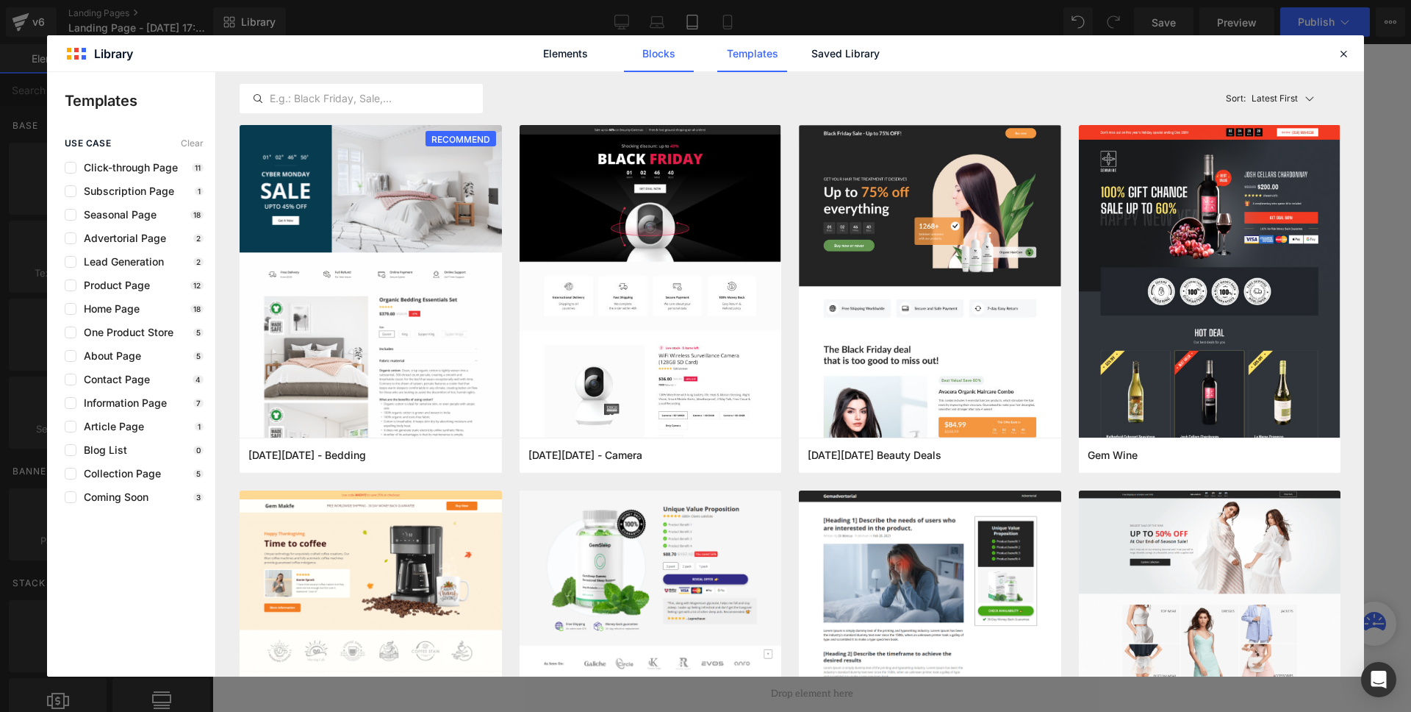
click at [811, 65] on link "Blocks" at bounding box center [846, 53] width 70 height 37
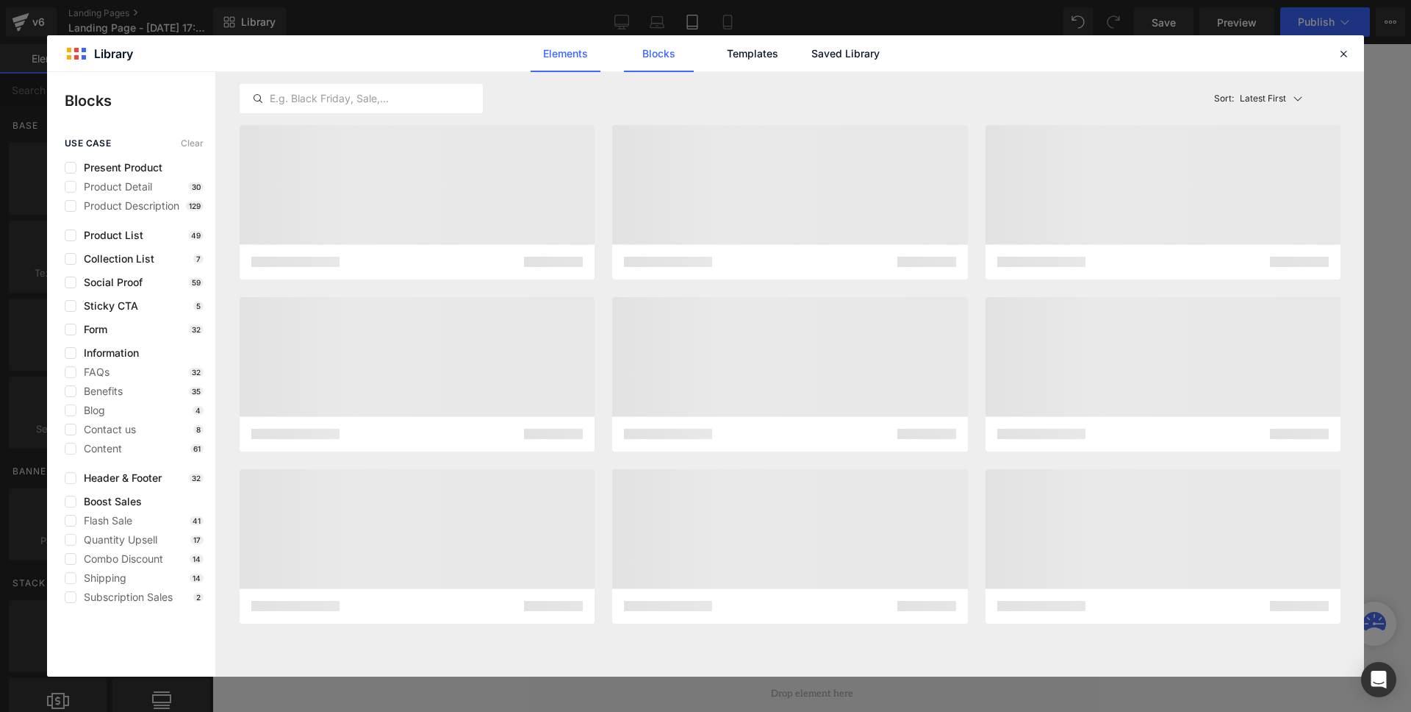
click at [717, 61] on link "Elements" at bounding box center [752, 53] width 70 height 37
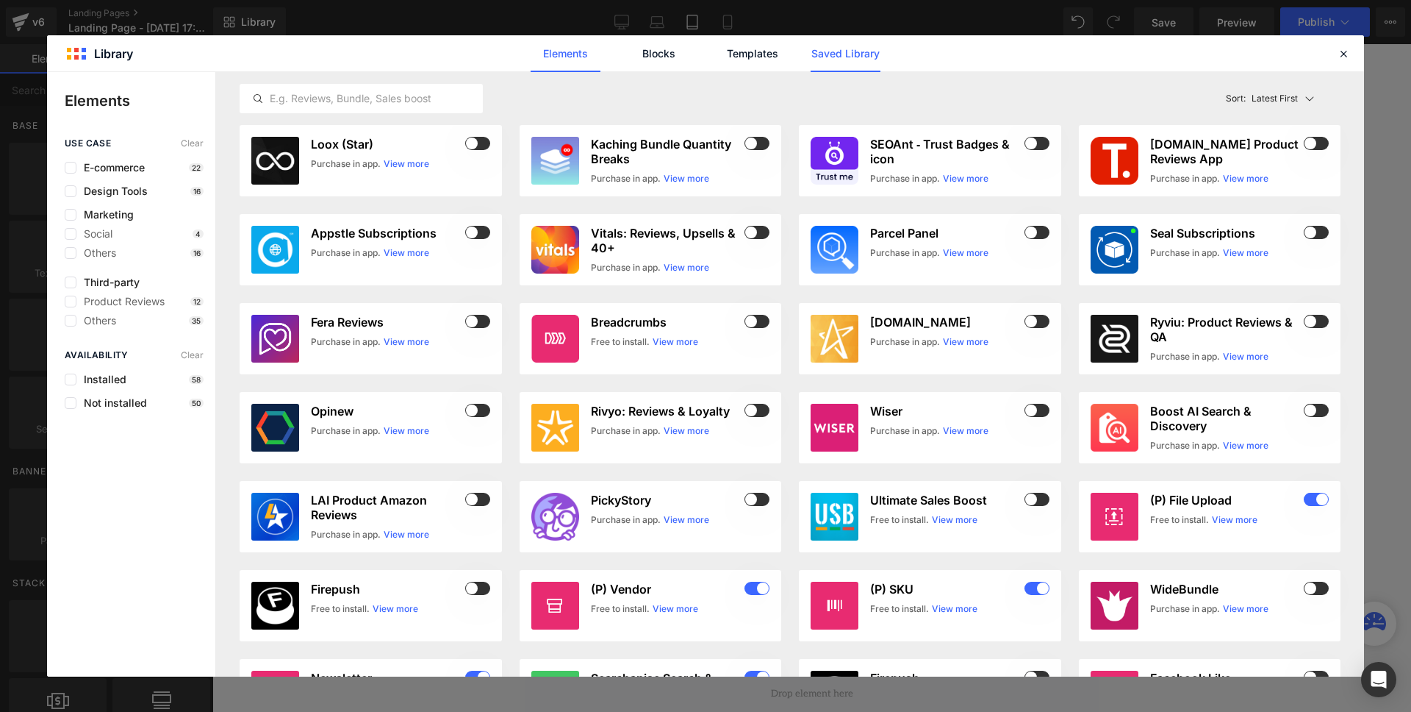
click at [834, 61] on link "Saved Library" at bounding box center [846, 53] width 70 height 37
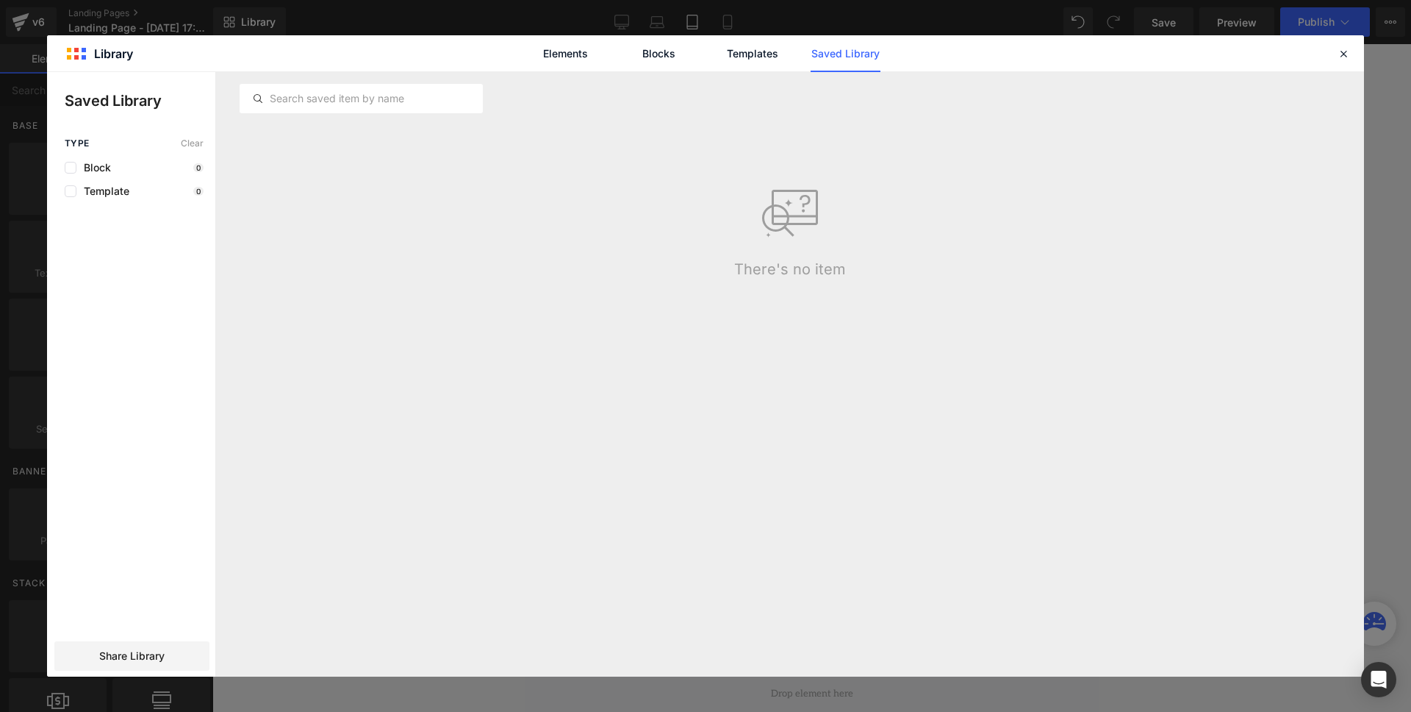
click at [820, 238] on div "There's no item" at bounding box center [790, 212] width 1119 height 129
click at [73, 162] on label at bounding box center [71, 168] width 12 height 12
click at [71, 168] on input "checkbox" at bounding box center [71, 168] width 0 height 0
click at [96, 193] on span "Template" at bounding box center [102, 191] width 53 height 12
click at [1347, 57] on icon at bounding box center [1343, 53] width 13 height 13
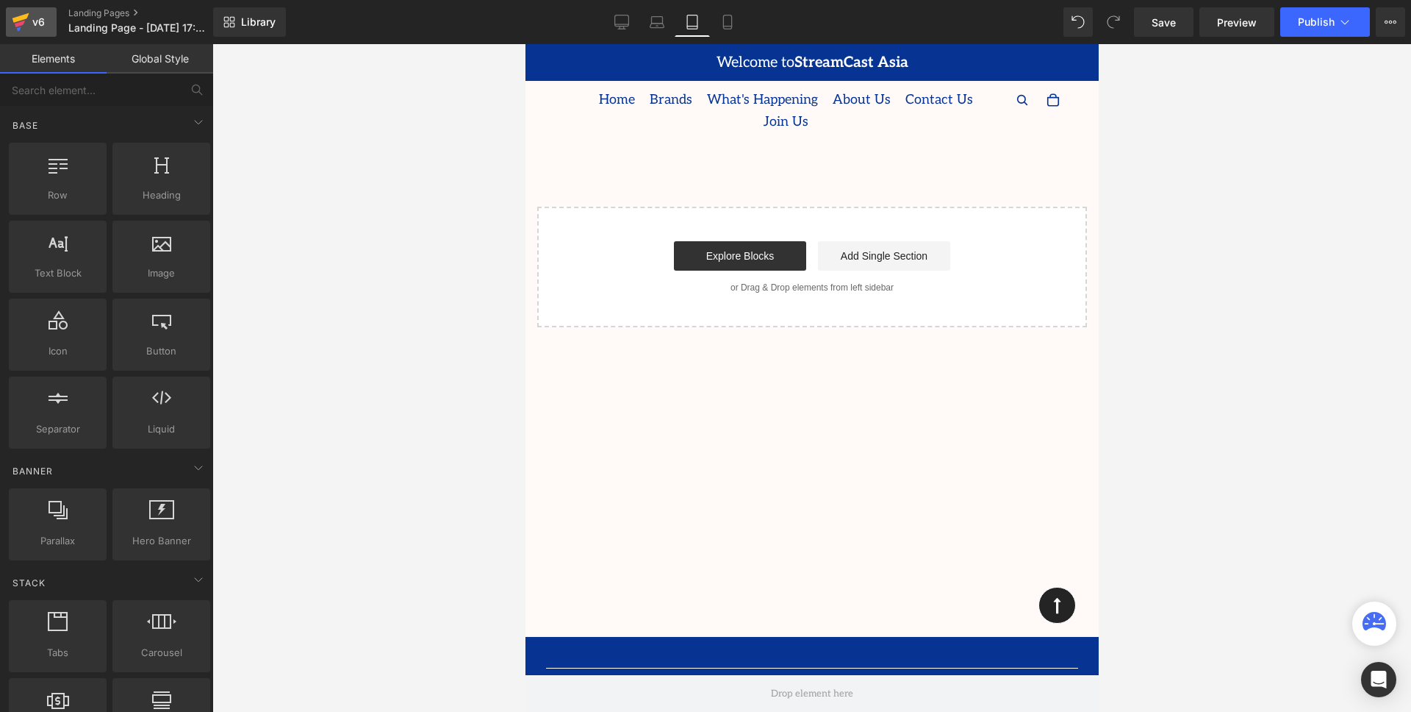
click at [32, 26] on div "v6" at bounding box center [38, 21] width 18 height 19
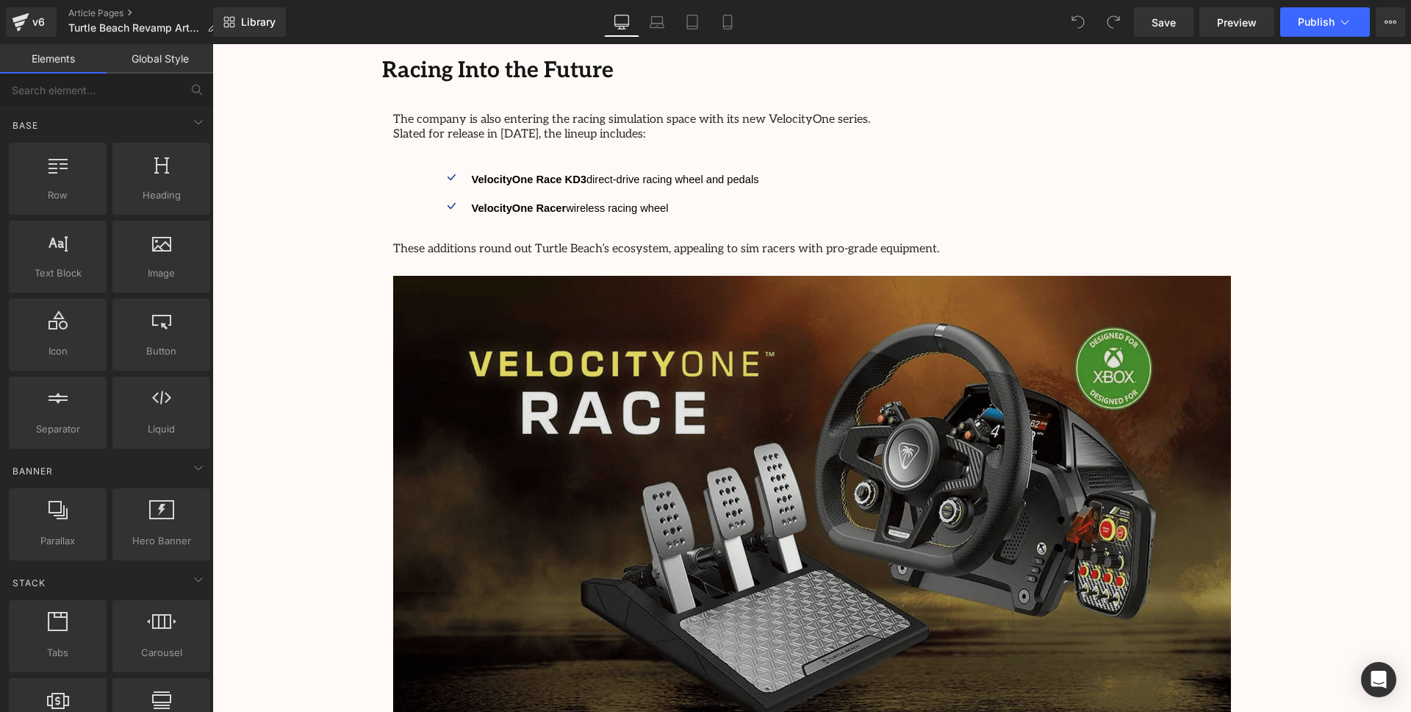
scroll to position [2144, 0]
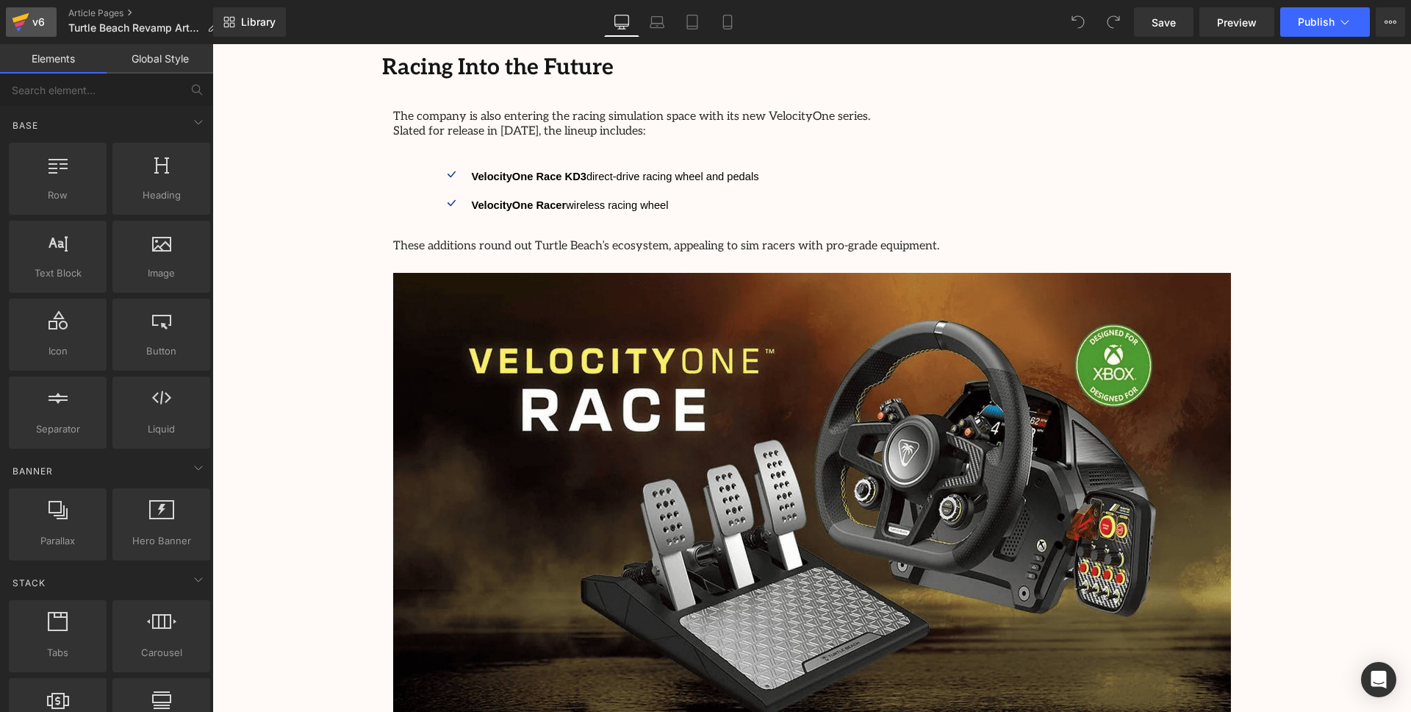
click at [34, 21] on div "v6" at bounding box center [38, 21] width 18 height 19
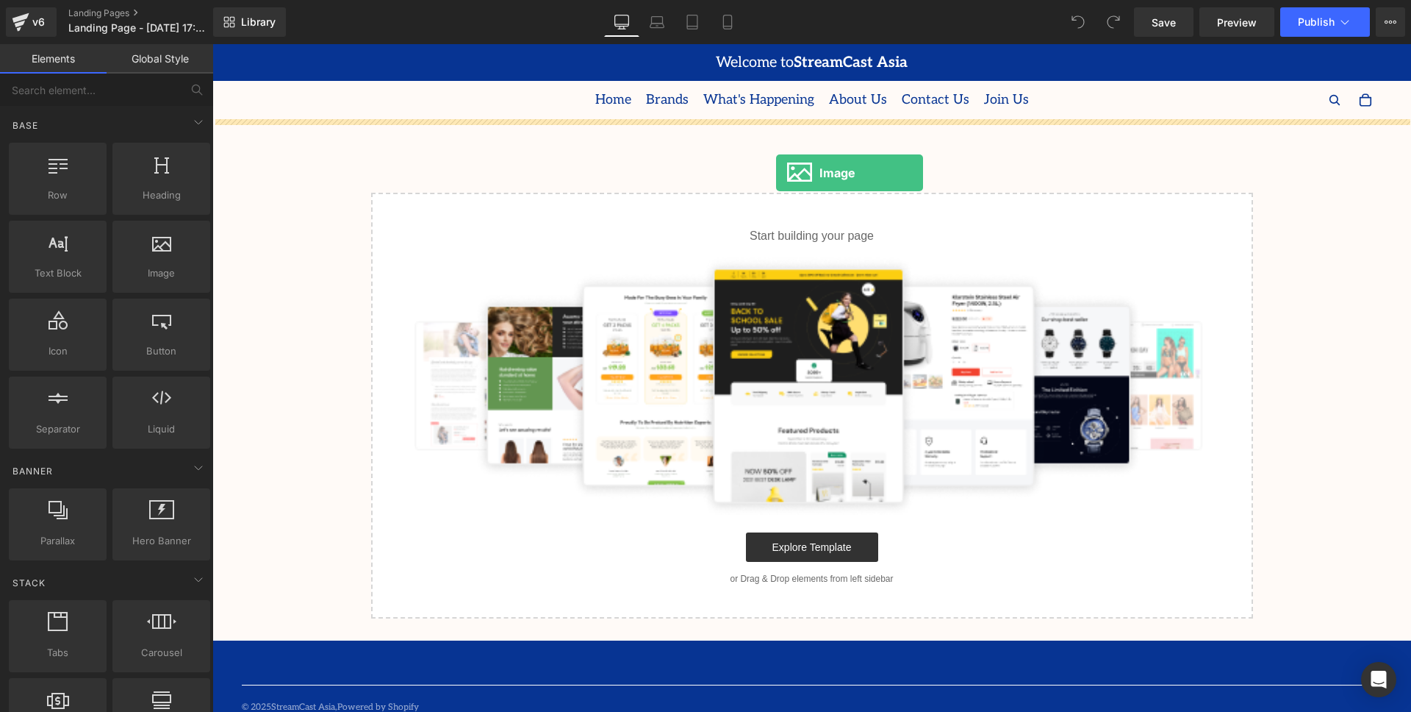
drag, startPoint x: 376, startPoint y: 311, endPoint x: 776, endPoint y: 173, distance: 423.8
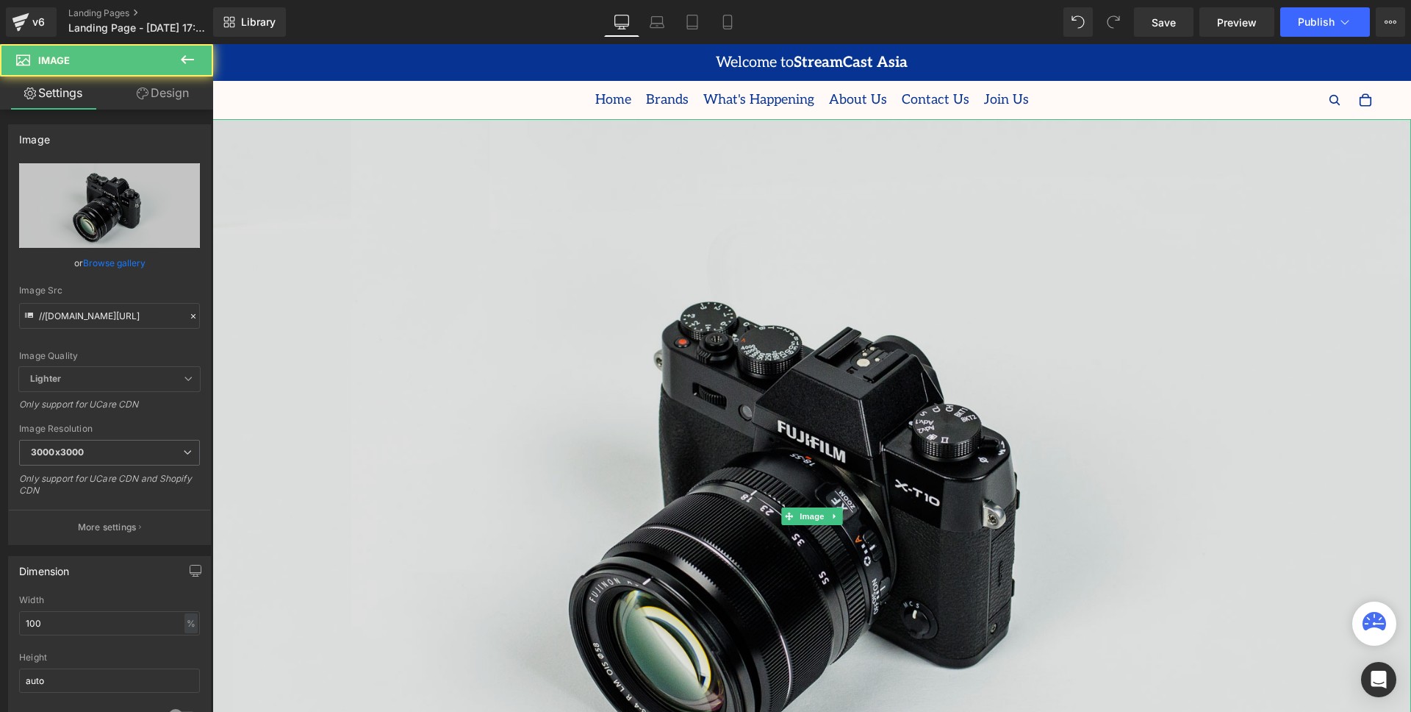
click at [831, 411] on img at bounding box center [811, 516] width 1199 height 795
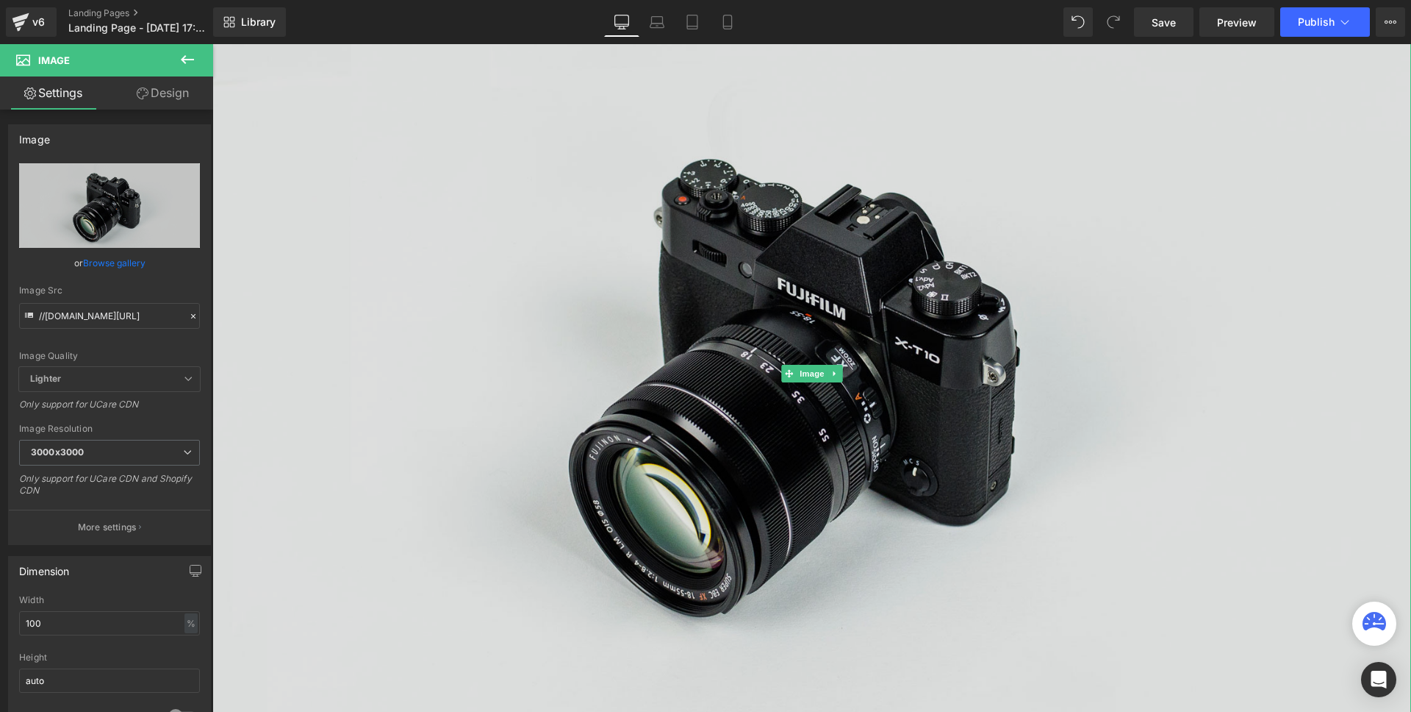
scroll to position [140, 0]
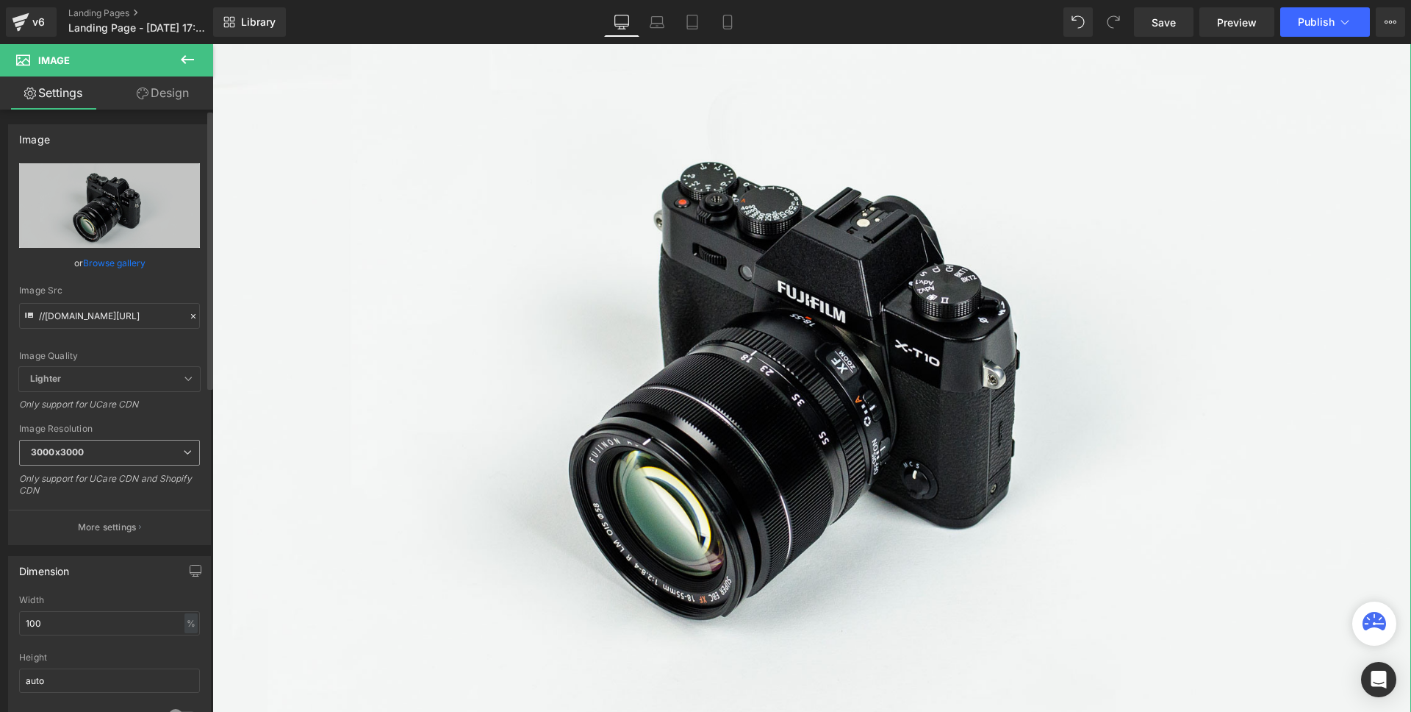
click at [125, 462] on span "3000x3000" at bounding box center [109, 453] width 181 height 26
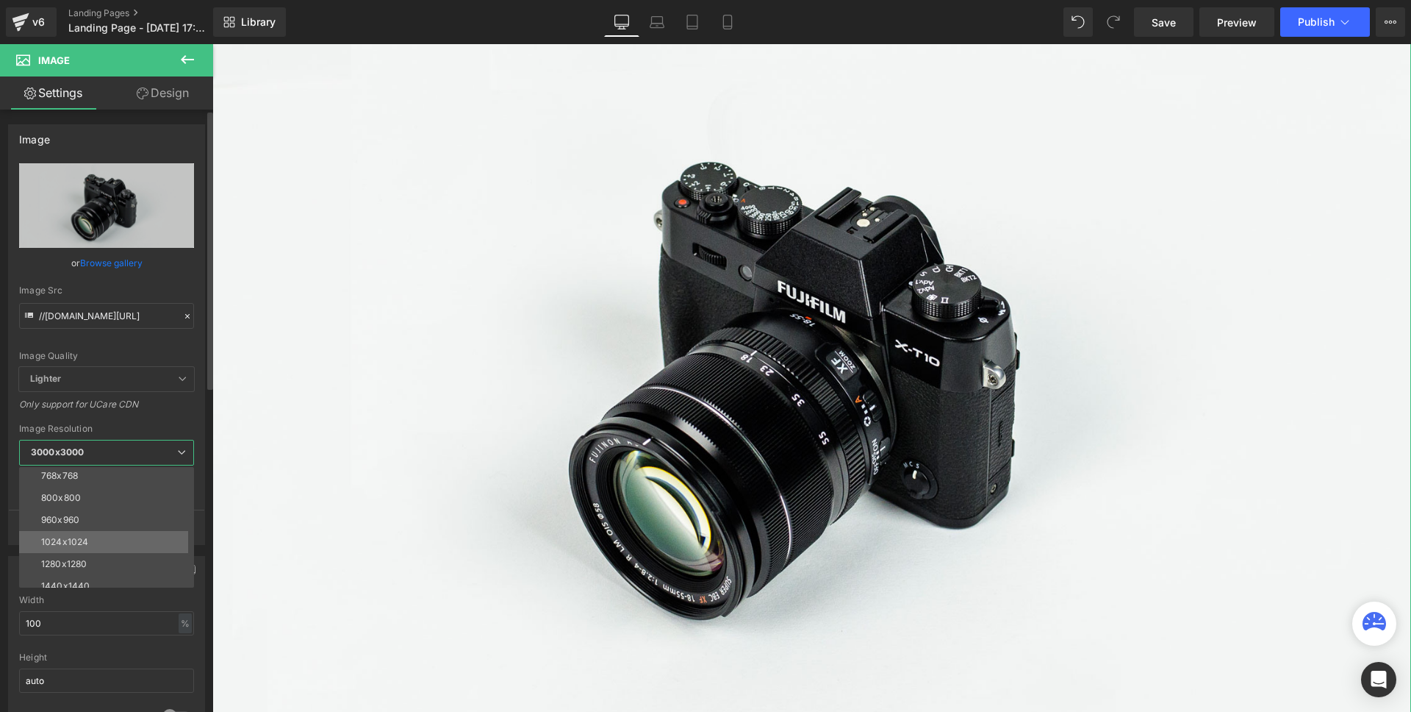
scroll to position [135, 0]
click at [103, 499] on li "960x960" at bounding box center [110, 497] width 182 height 22
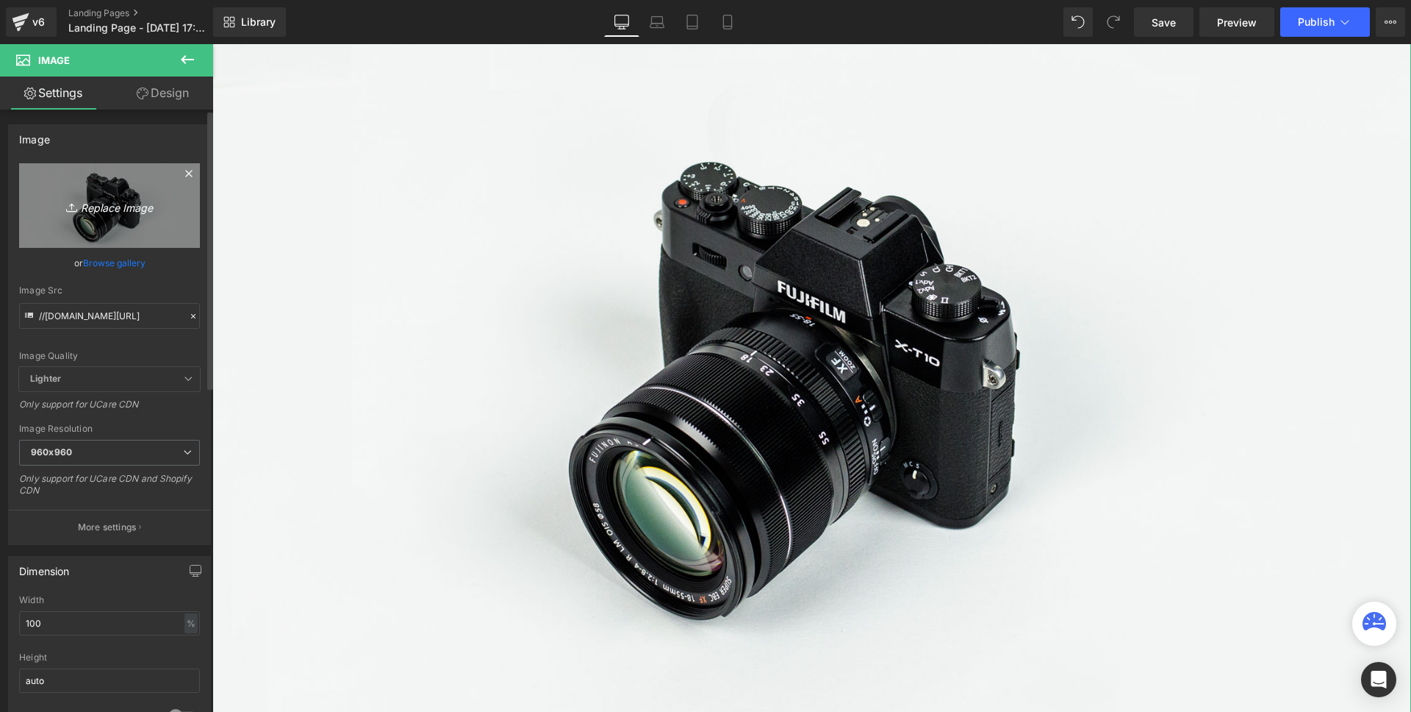
click at [114, 212] on icon "Replace Image" at bounding box center [110, 205] width 118 height 18
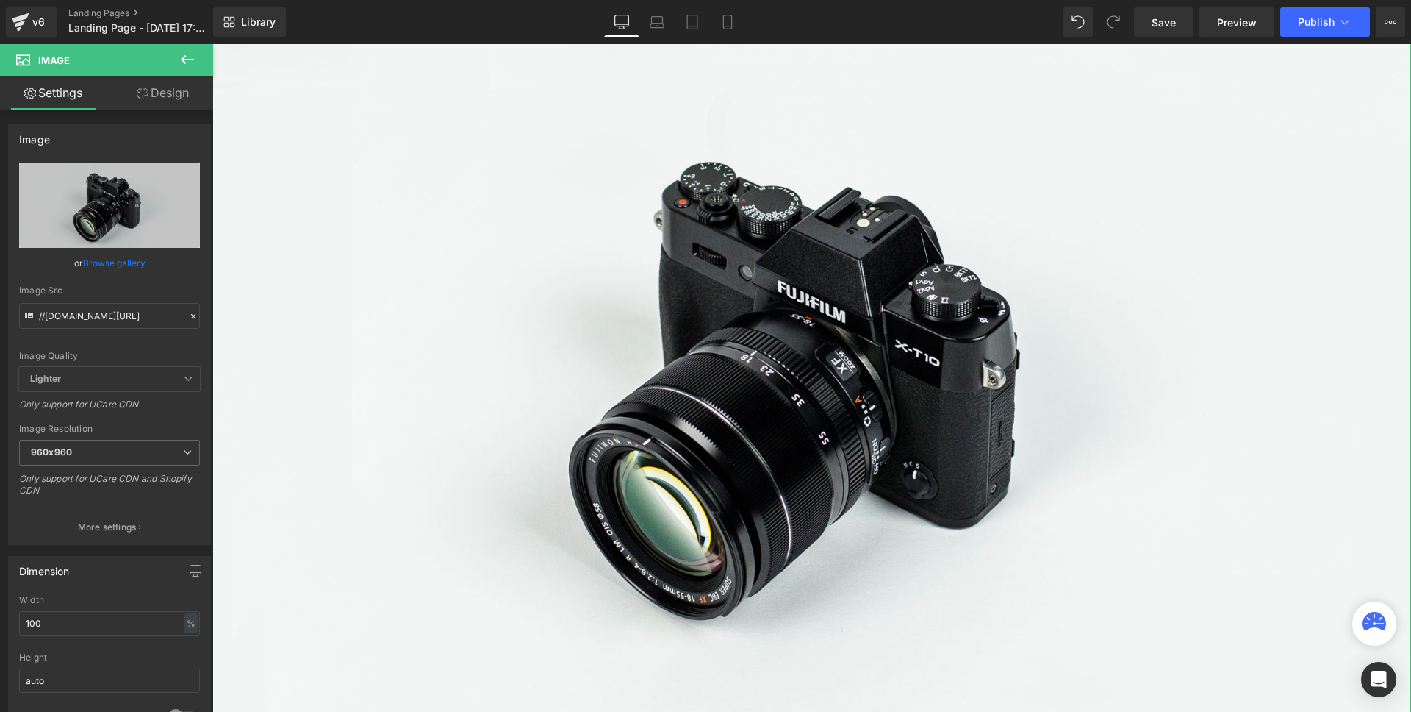
click at [153, 98] on link "Design" at bounding box center [163, 92] width 107 height 33
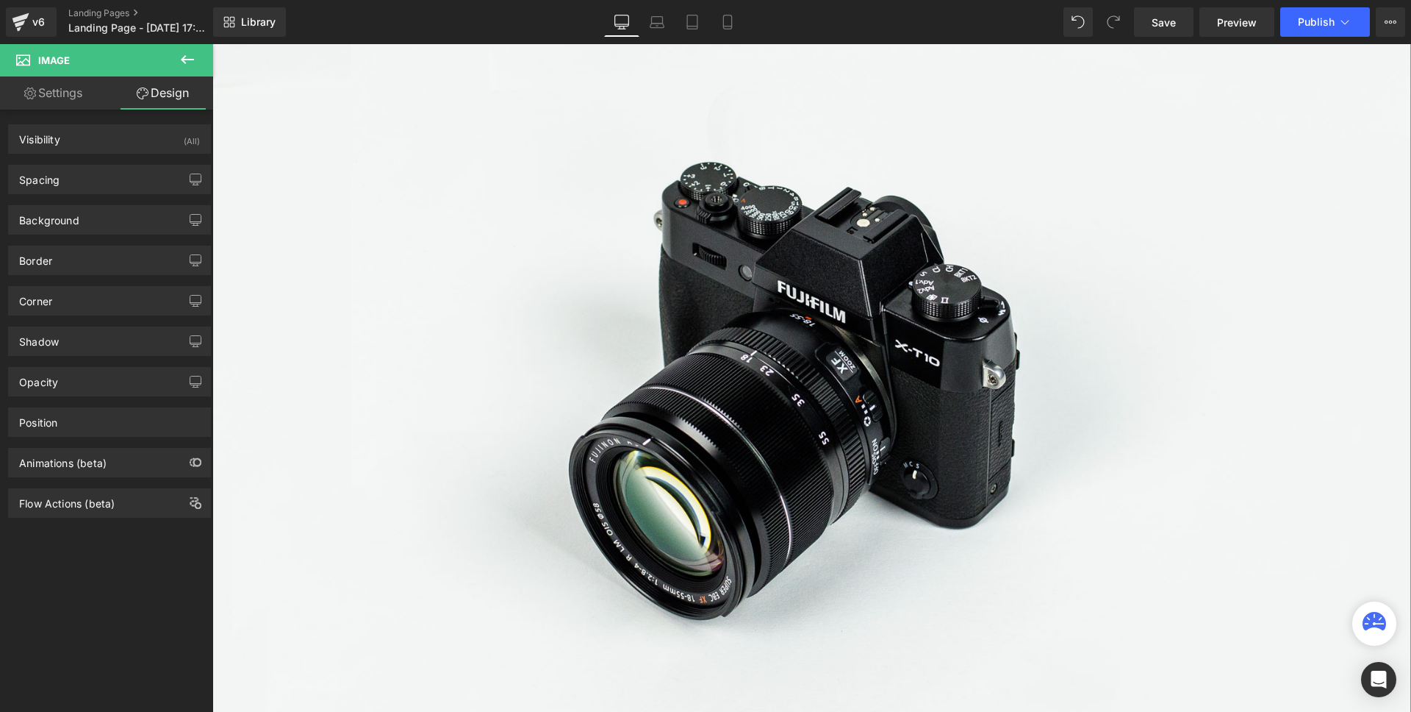
click at [54, 98] on link "Settings" at bounding box center [53, 92] width 107 height 33
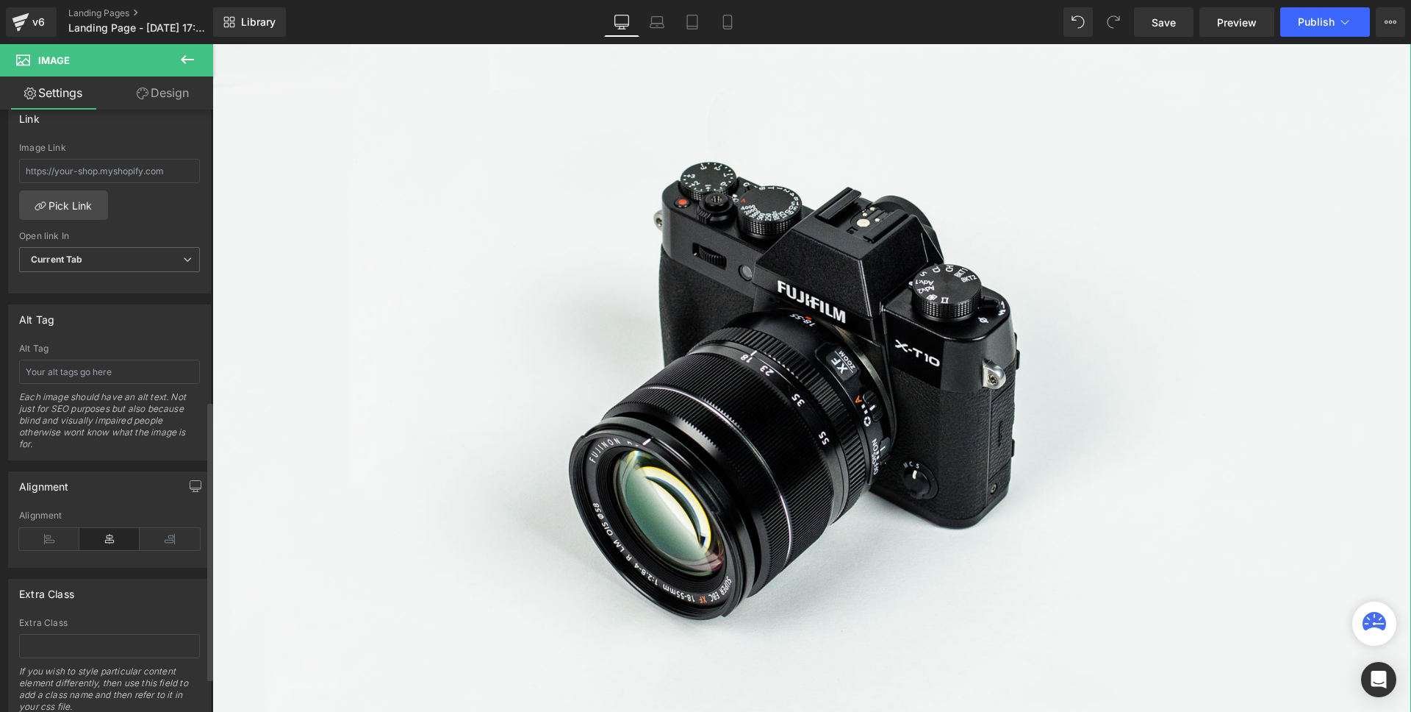
scroll to position [703, 0]
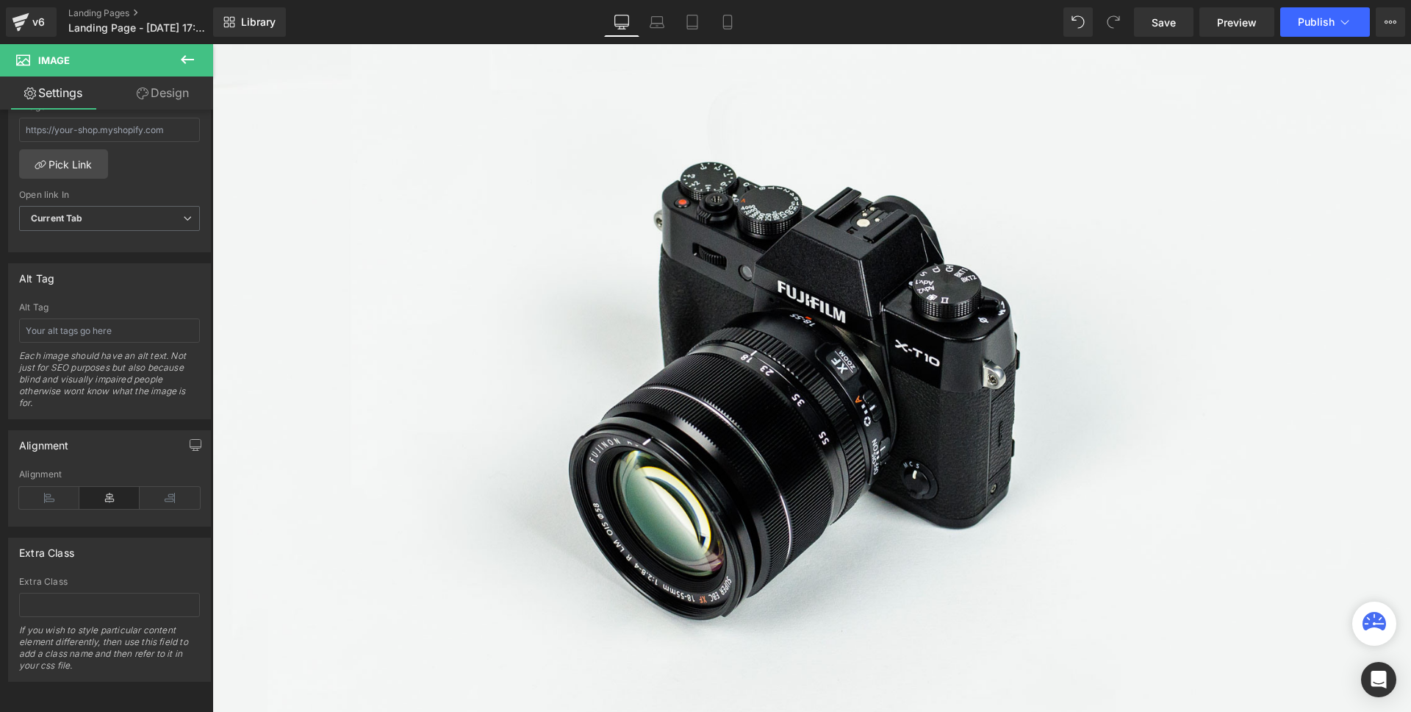
click at [183, 57] on icon at bounding box center [188, 60] width 18 height 18
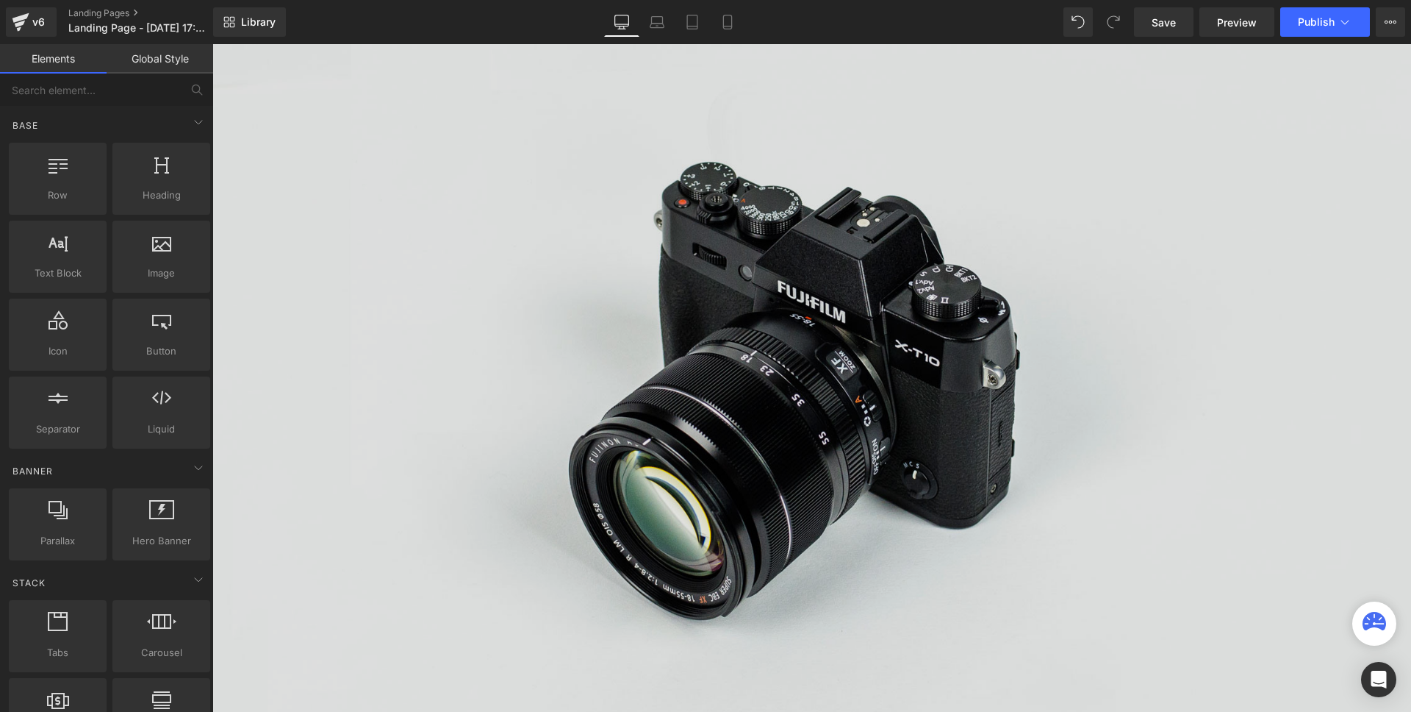
click at [585, 316] on img at bounding box center [811, 376] width 1199 height 795
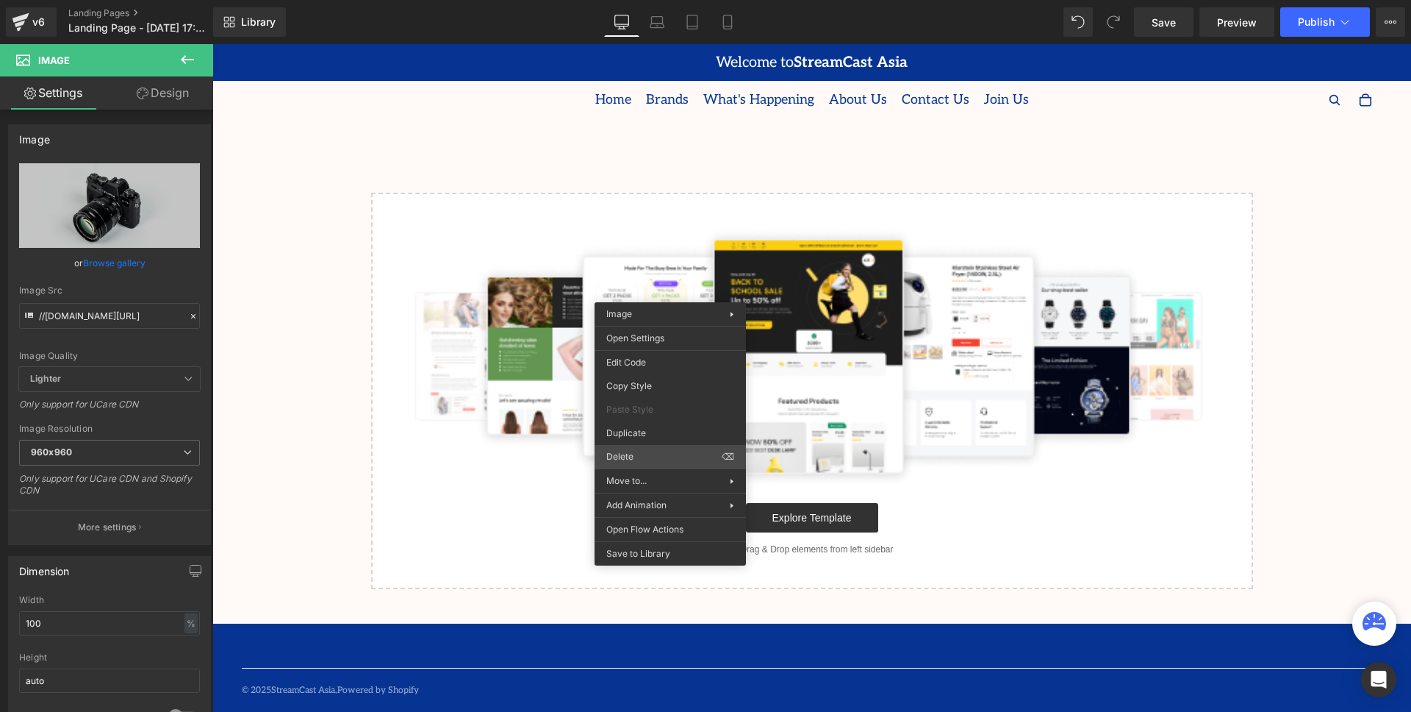
scroll to position [0, 0]
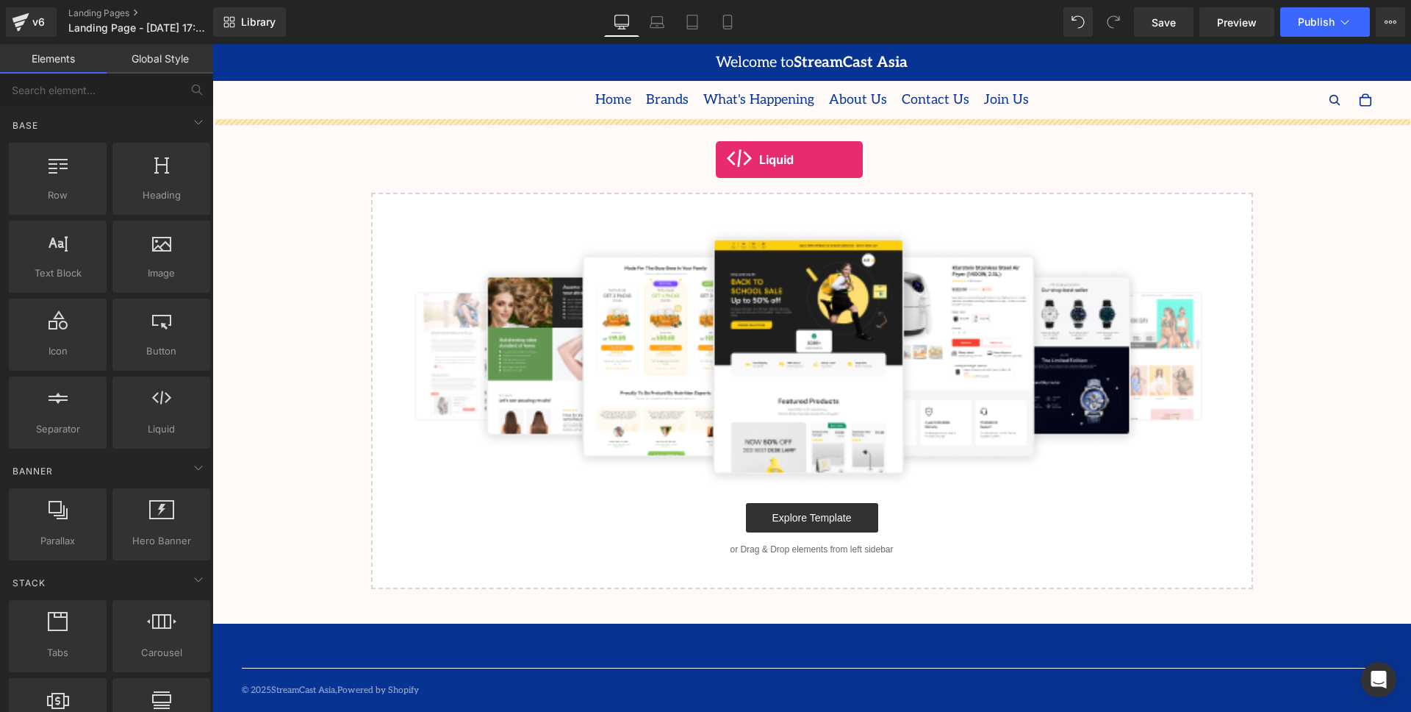
drag, startPoint x: 400, startPoint y: 448, endPoint x: 719, endPoint y: 150, distance: 436.4
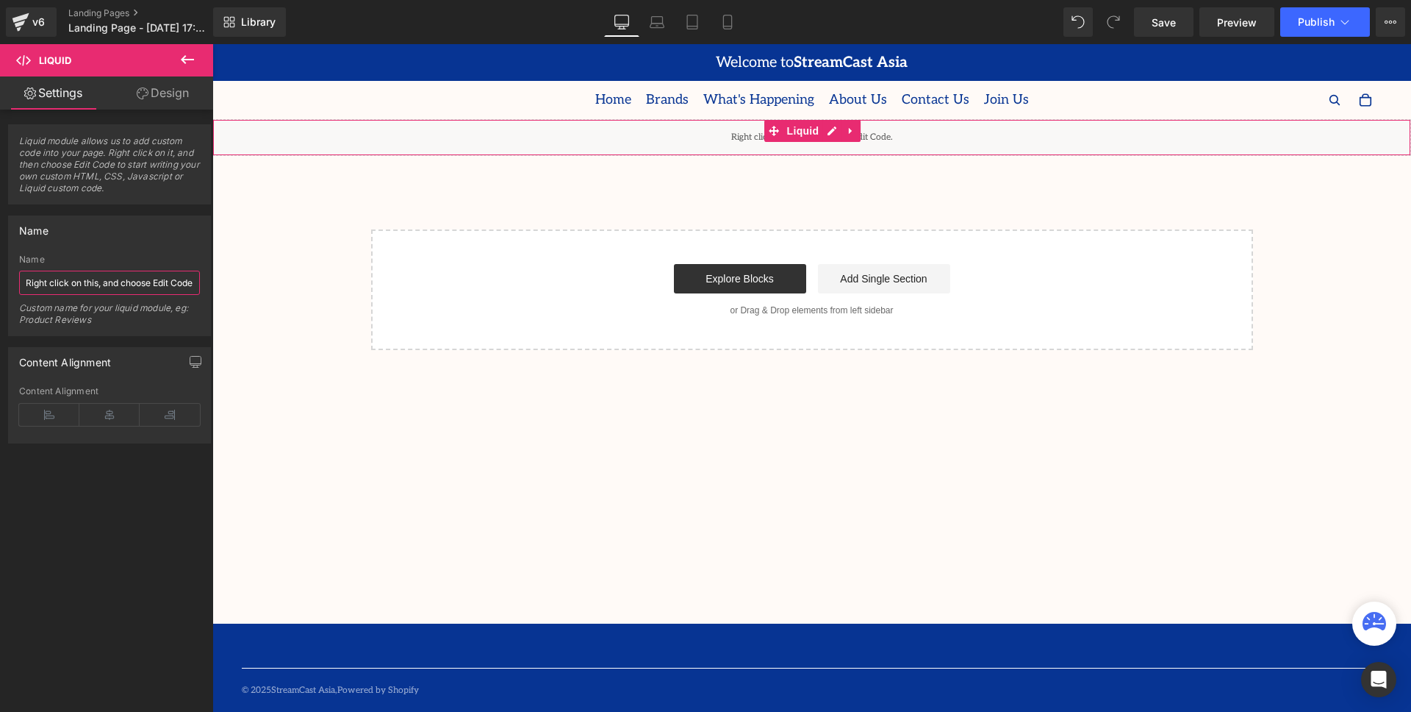
click at [92, 284] on input "Right click on this, and choose Edit Code." at bounding box center [109, 283] width 181 height 24
click at [74, 383] on div "Content Alignment Left Center Right Content Alignment" at bounding box center [109, 395] width 203 height 96
click at [93, 148] on span "Liquid module allows us to add custom code into your page. Right click on it, a…" at bounding box center [109, 169] width 181 height 68
click at [161, 94] on link "Design" at bounding box center [163, 92] width 107 height 33
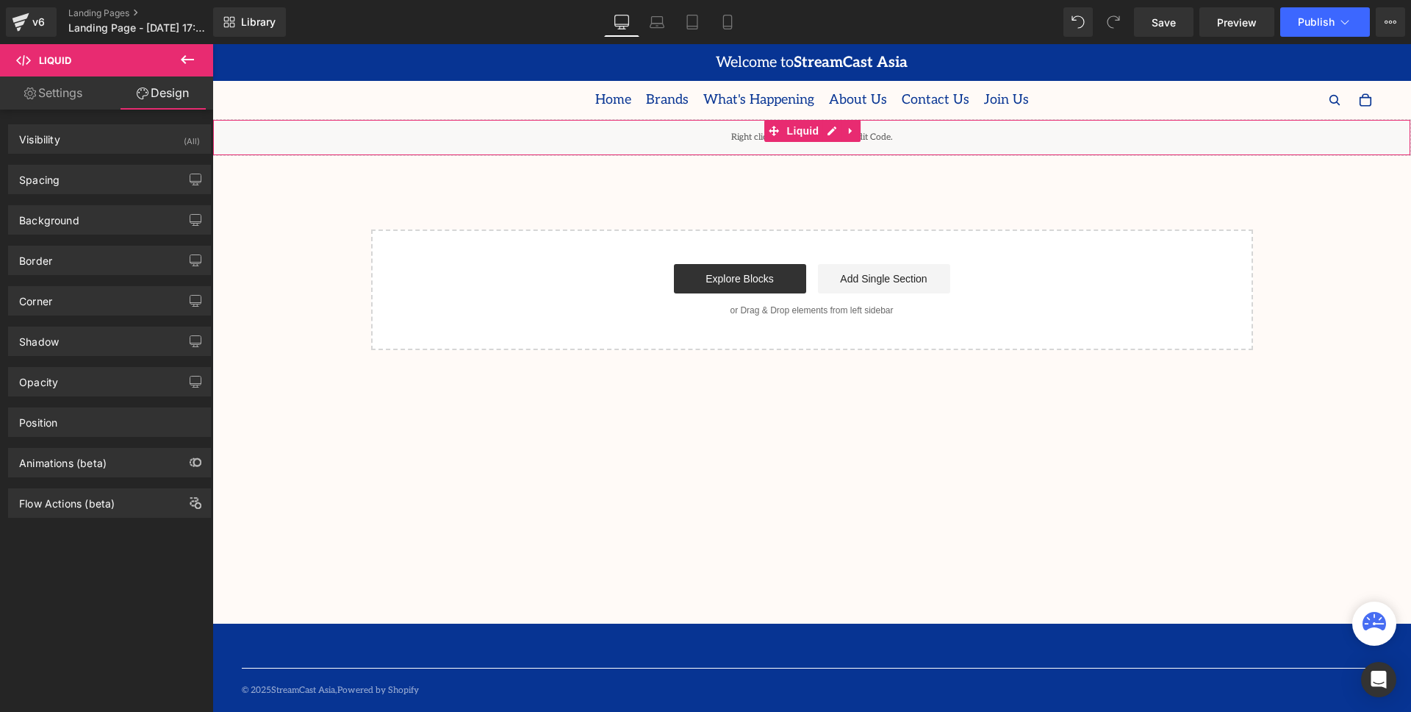
click at [62, 94] on link "Settings" at bounding box center [53, 92] width 107 height 33
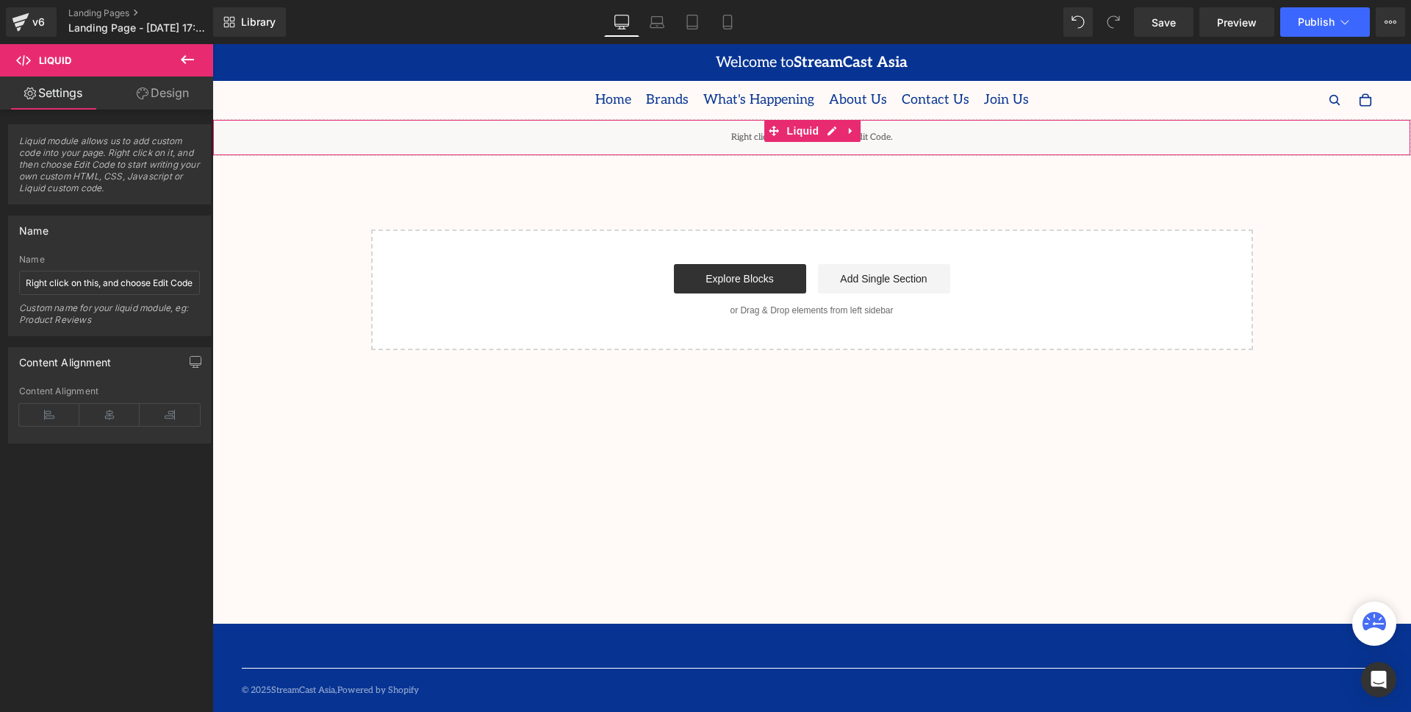
click at [806, 143] on div "Liquid" at bounding box center [811, 137] width 1199 height 37
click at [785, 140] on span "Liquid" at bounding box center [804, 132] width 40 height 22
click at [834, 130] on div "Liquid" at bounding box center [811, 137] width 1199 height 37
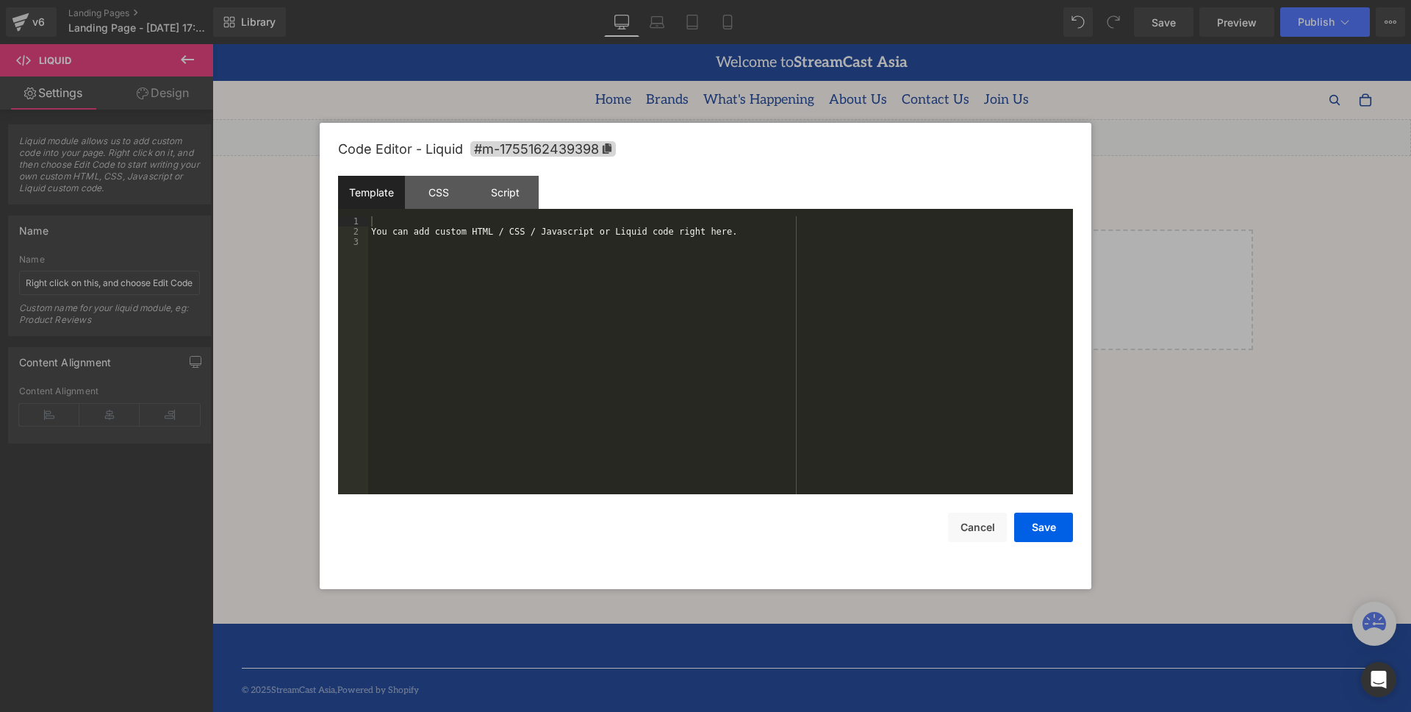
click at [567, 308] on div "You can add custom HTML / CSS / Javascript or Liquid code right here." at bounding box center [720, 365] width 705 height 298
click at [429, 190] on div "CSS" at bounding box center [438, 192] width 67 height 33
click at [351, 194] on div "Template" at bounding box center [371, 192] width 67 height 33
click at [407, 246] on div "You can add custom HTML / CSS / Javascript or Liquid code right here." at bounding box center [720, 365] width 705 height 298
click at [984, 539] on button "Cancel" at bounding box center [977, 526] width 59 height 29
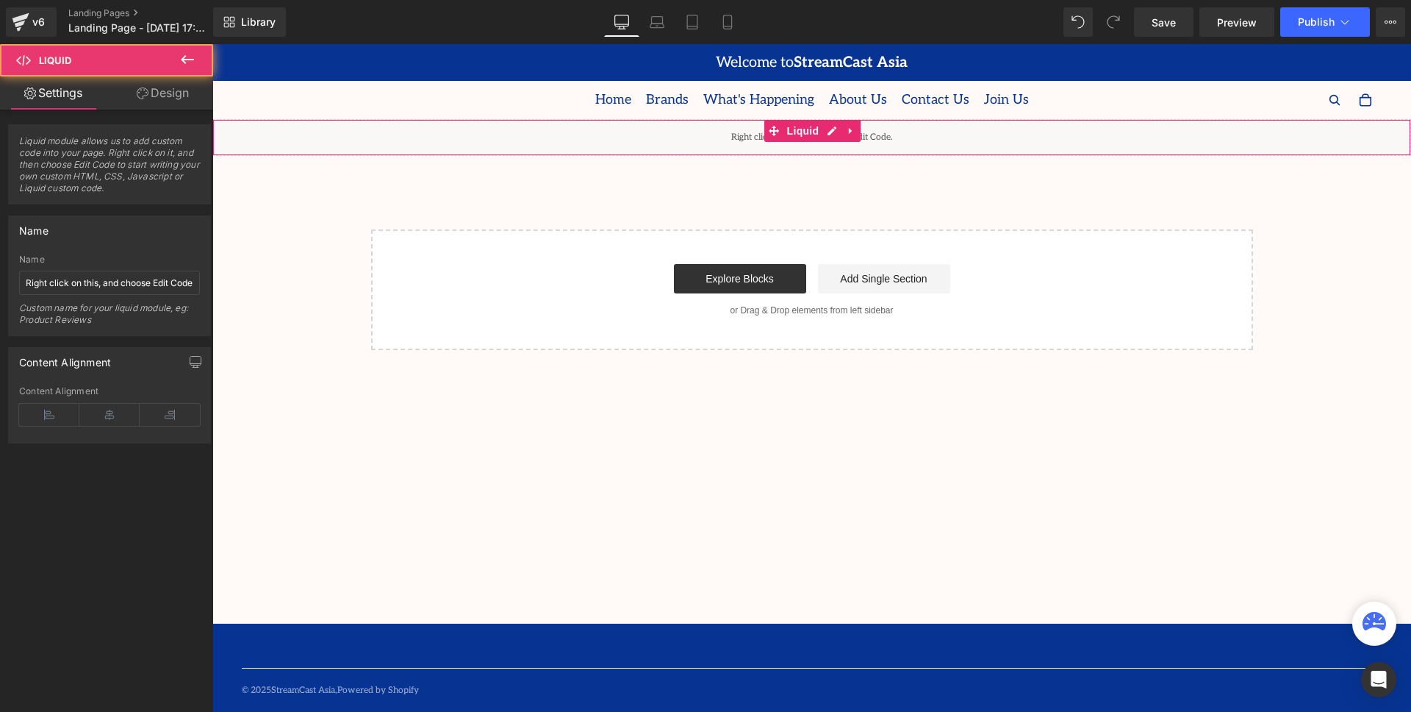
click at [970, 140] on div "Liquid" at bounding box center [811, 137] width 1199 height 37
click at [856, 132] on icon at bounding box center [851, 131] width 10 height 11
click at [857, 132] on icon at bounding box center [861, 131] width 10 height 10
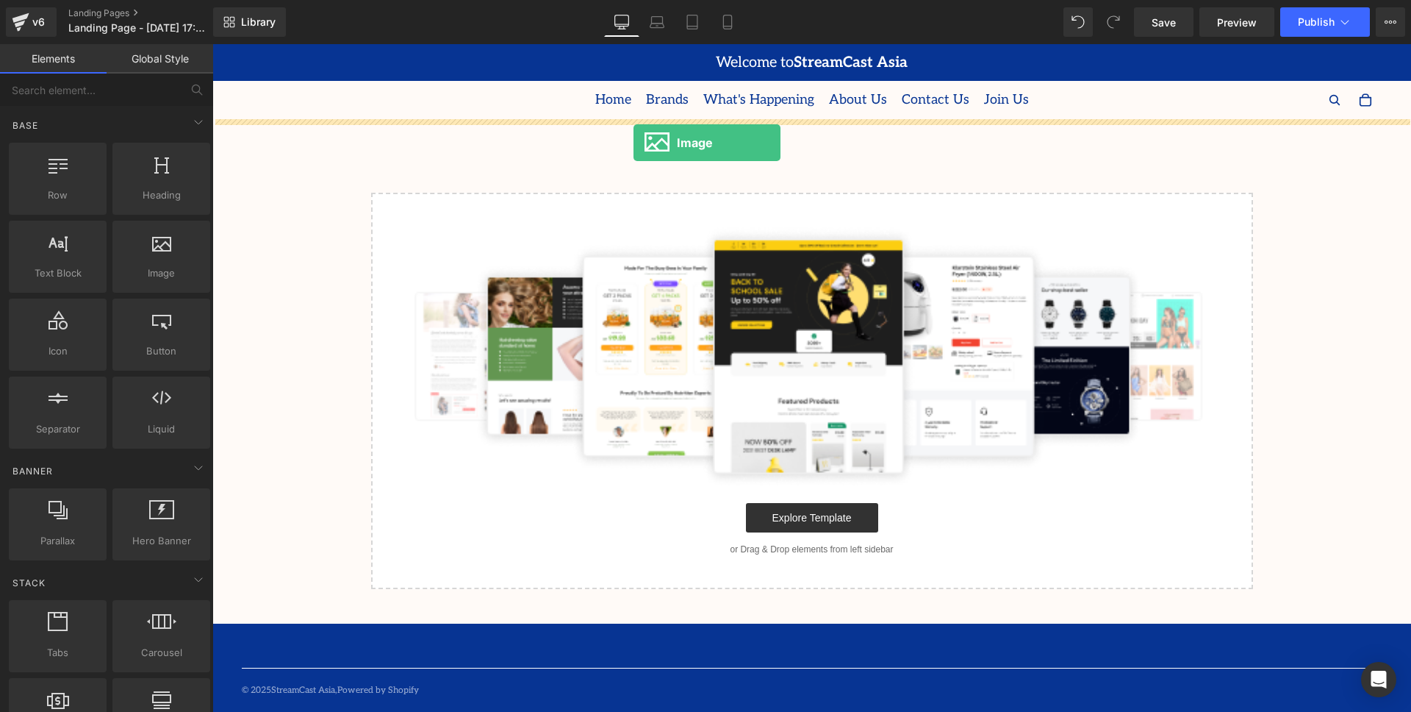
drag, startPoint x: 384, startPoint y: 306, endPoint x: 634, endPoint y: 143, distance: 297.9
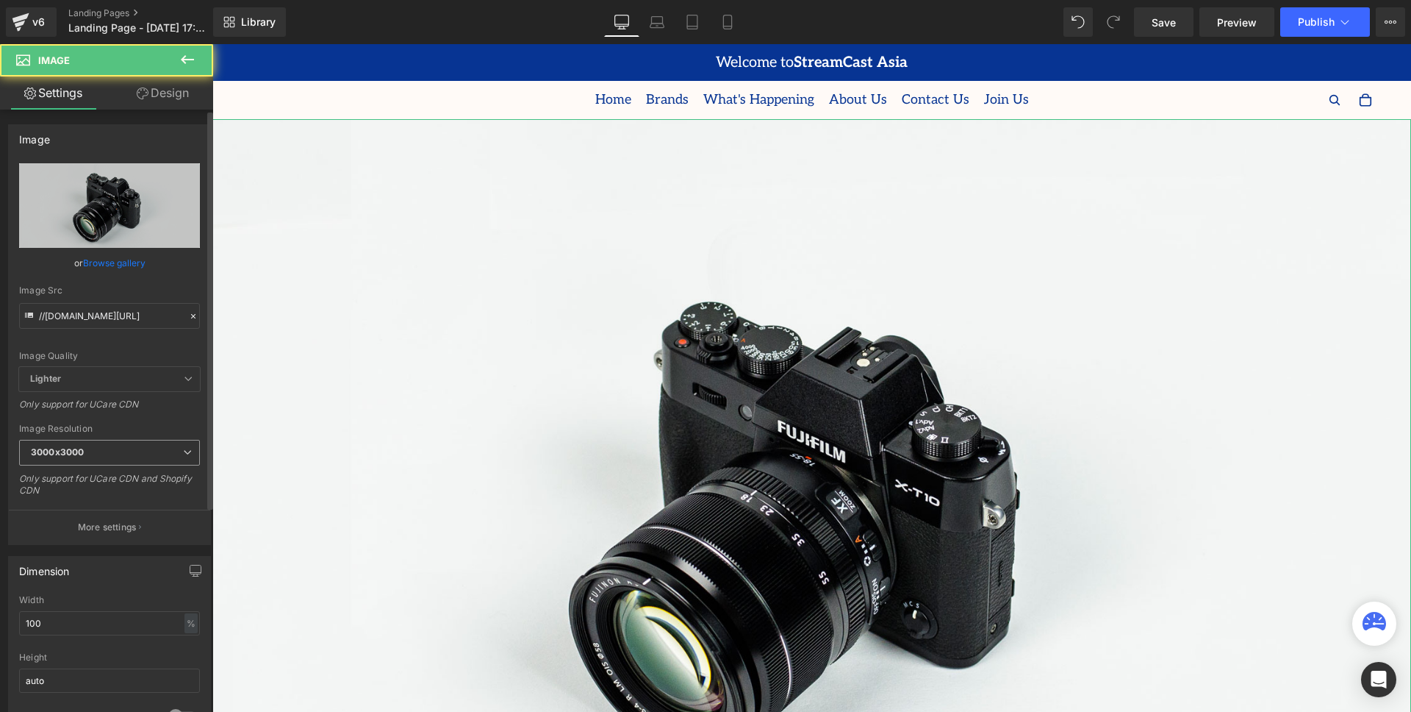
click at [87, 445] on span "3000x3000" at bounding box center [109, 453] width 181 height 26
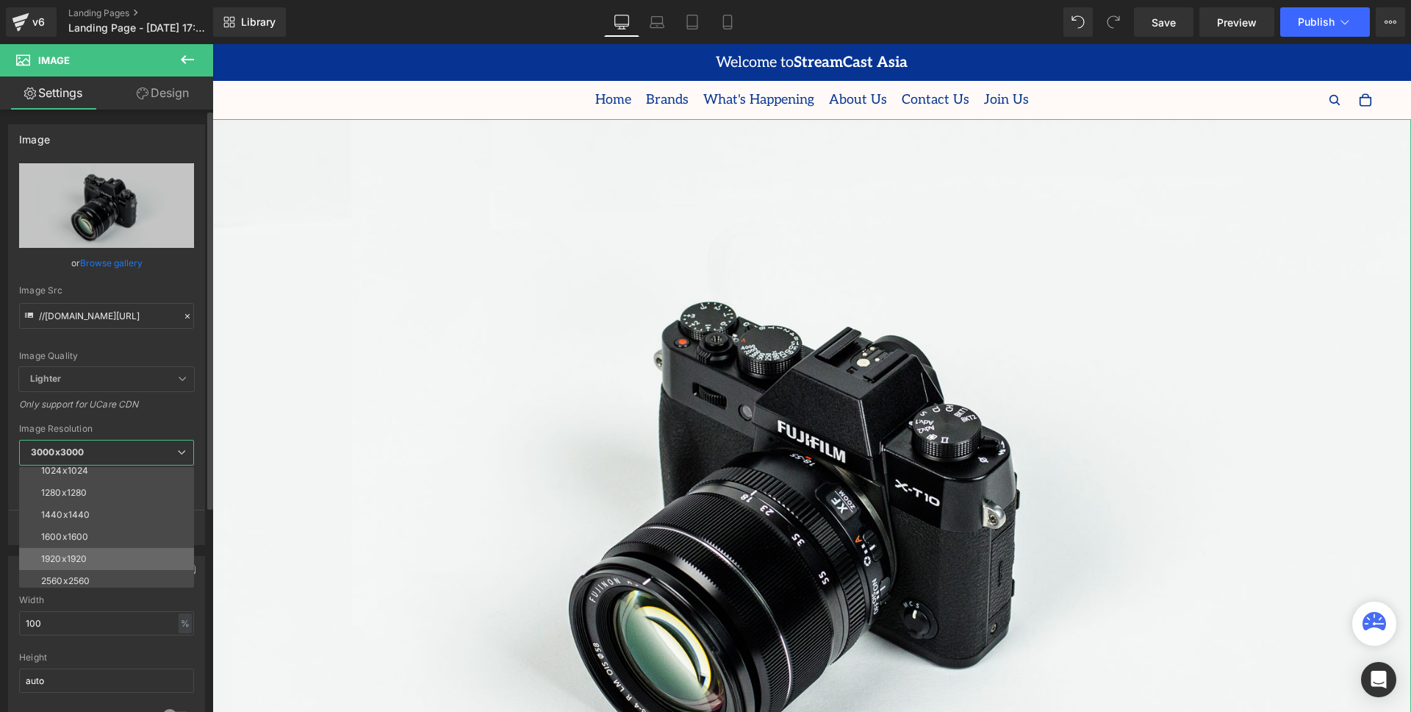
scroll to position [210, 0]
click at [89, 495] on li "1440x1440" at bounding box center [110, 488] width 182 height 22
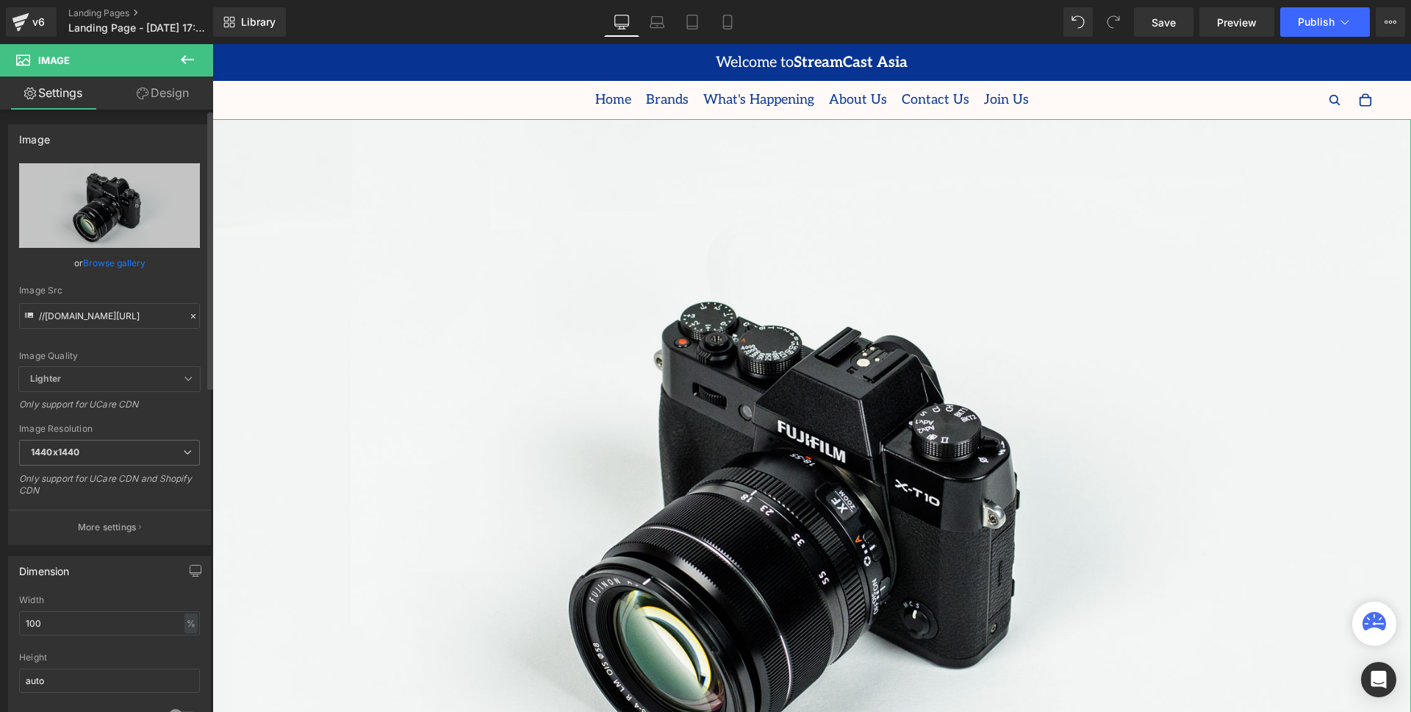
click at [123, 381] on span "Lighter" at bounding box center [109, 379] width 181 height 24
click at [190, 374] on span "Lighter" at bounding box center [109, 379] width 181 height 24
click at [188, 378] on span "Lighter" at bounding box center [109, 379] width 181 height 24
click at [186, 378] on icon at bounding box center [188, 378] width 9 height 9
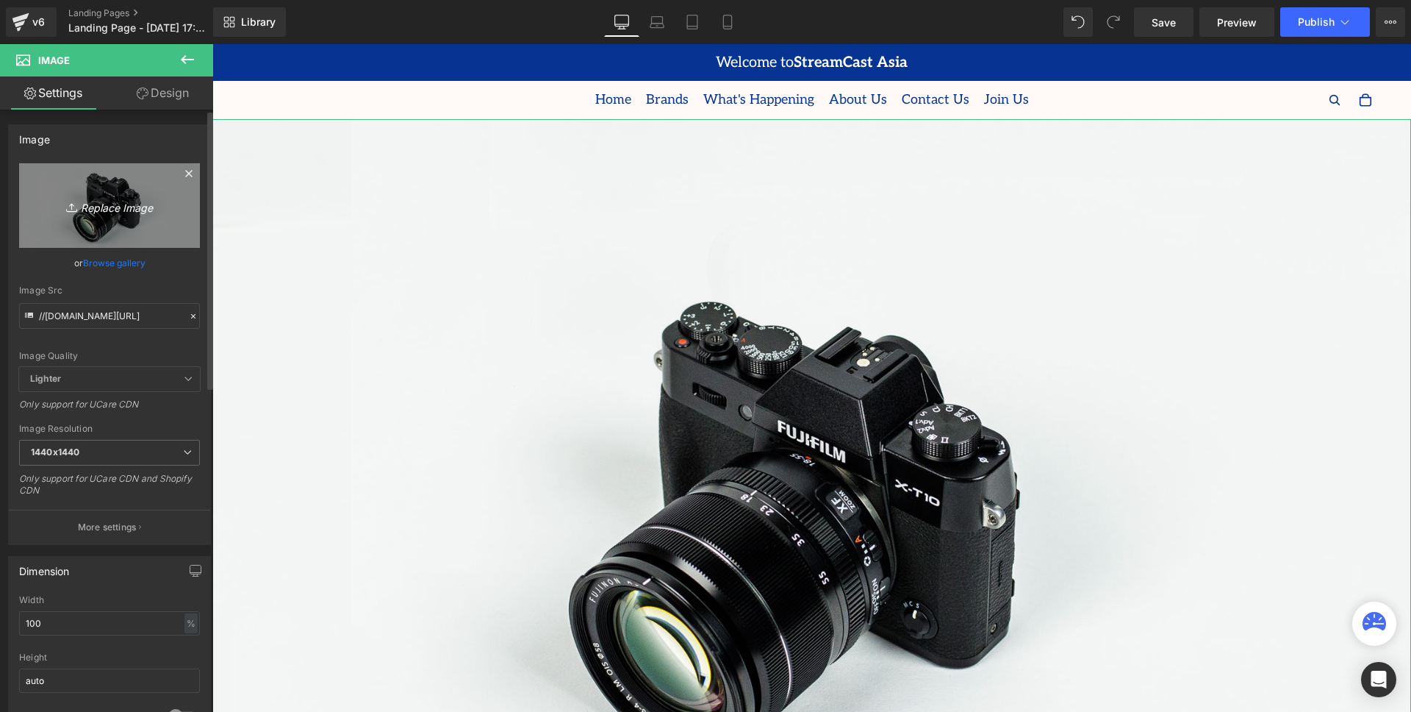
click at [121, 198] on icon "Replace Image" at bounding box center [110, 205] width 118 height 18
type input "C:\fakepath\Map.png"
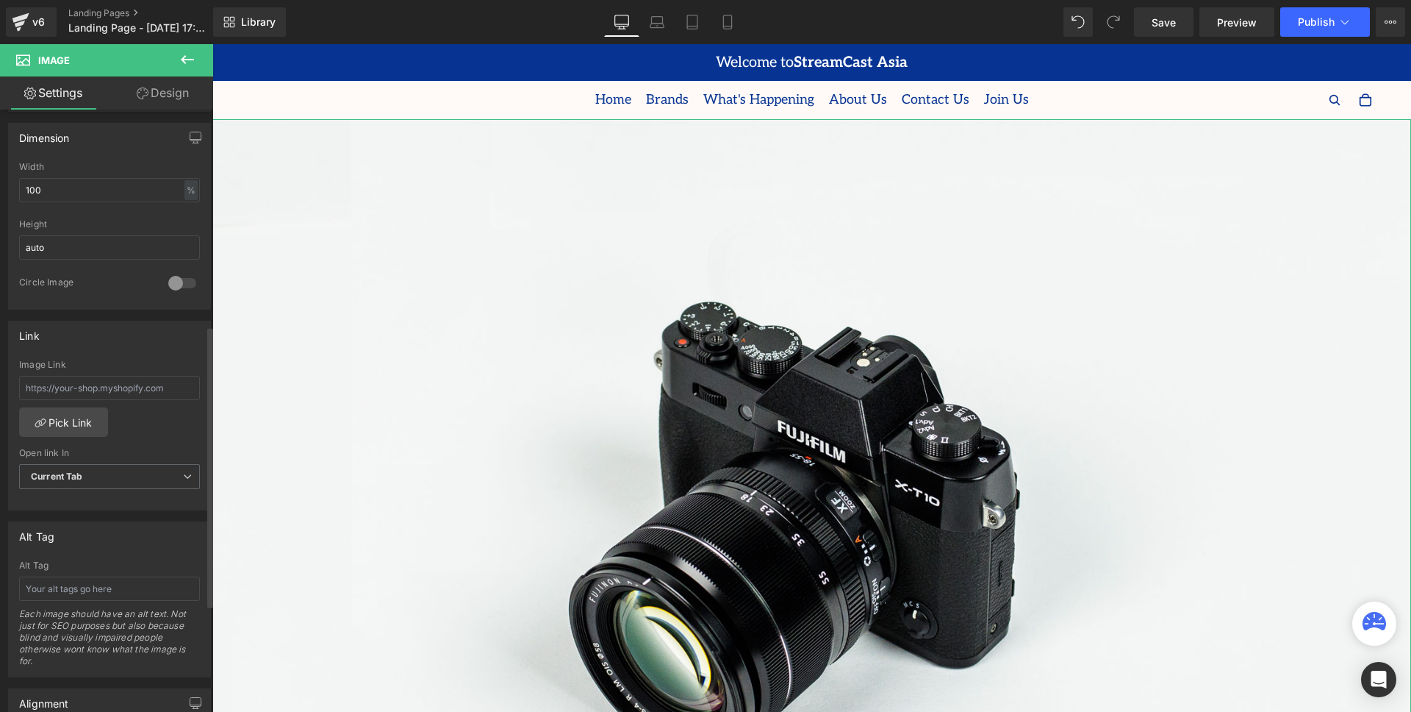
scroll to position [413, 0]
click at [87, 259] on input "auto" at bounding box center [109, 256] width 181 height 24
click at [174, 294] on div at bounding box center [182, 292] width 35 height 24
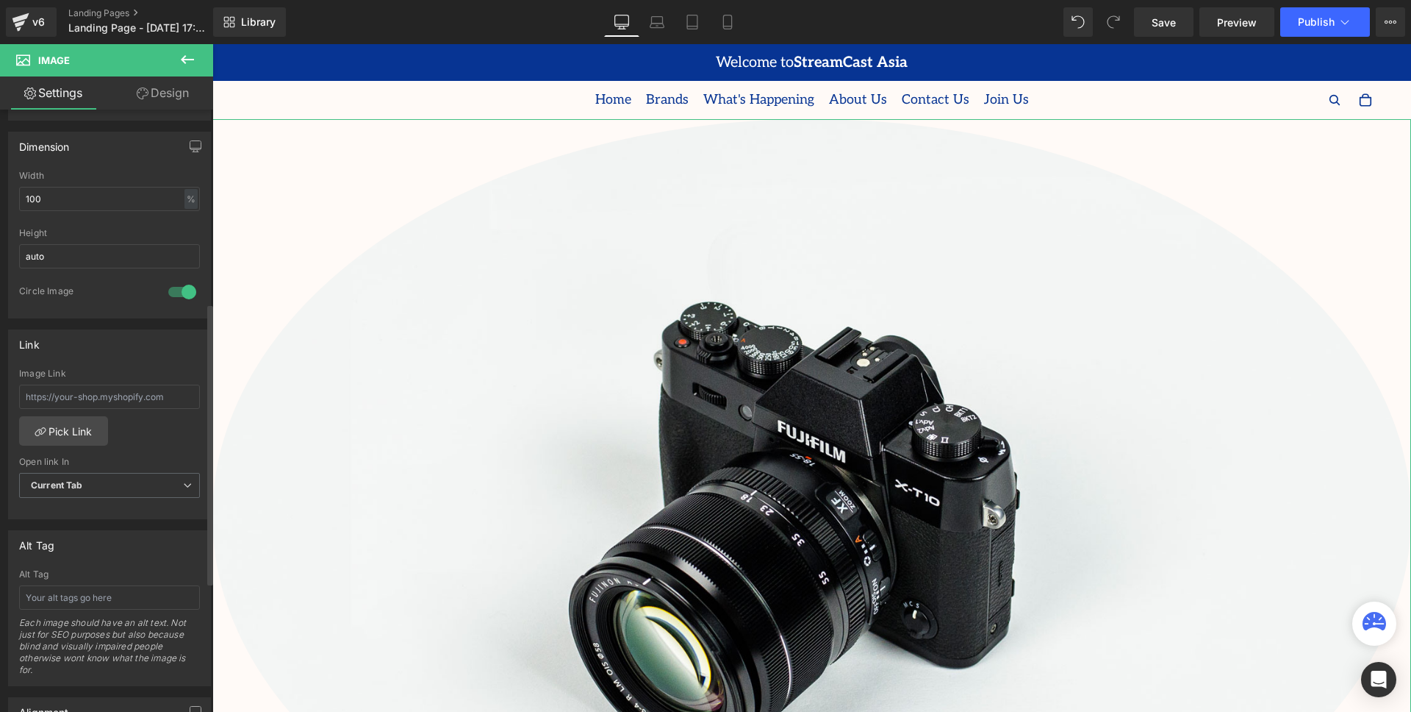
click at [182, 291] on div at bounding box center [182, 292] width 35 height 24
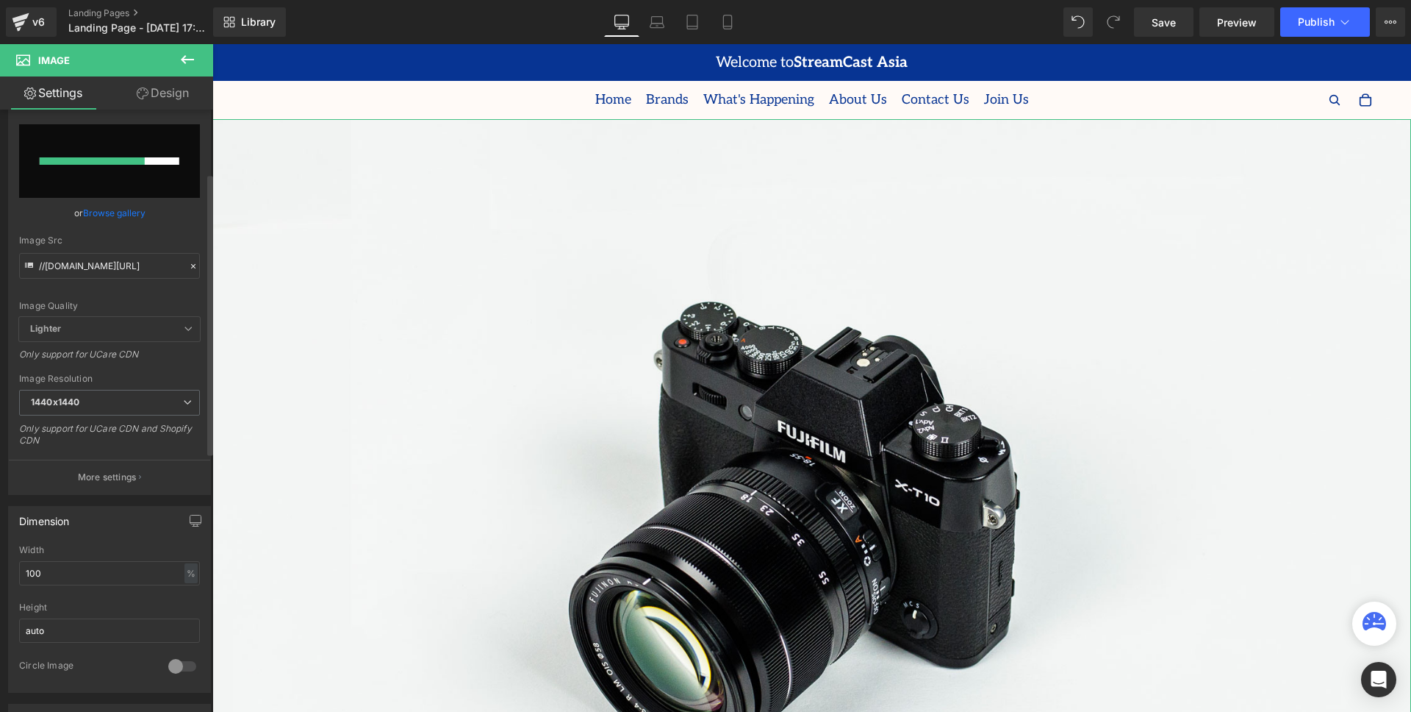
scroll to position [0, 0]
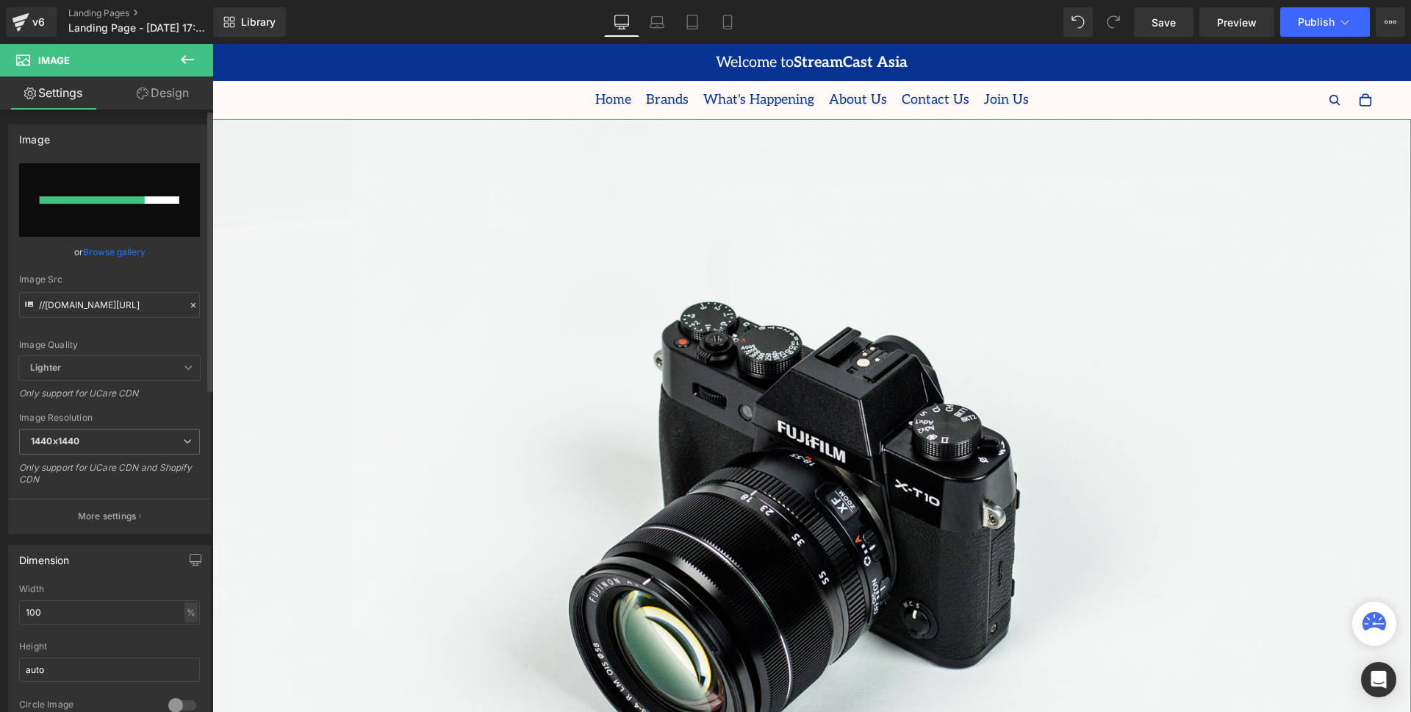
click at [110, 525] on button "More settings" at bounding box center [109, 515] width 201 height 35
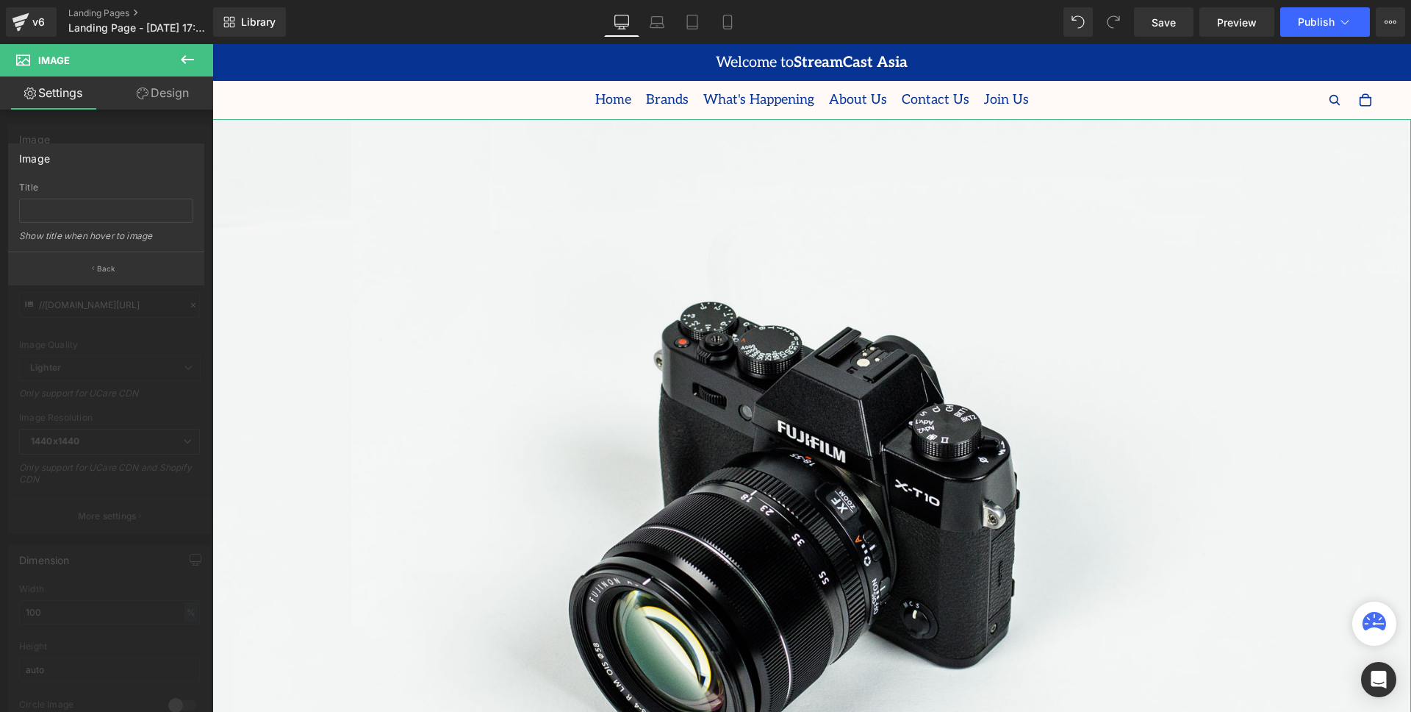
click at [119, 137] on div at bounding box center [106, 381] width 213 height 675
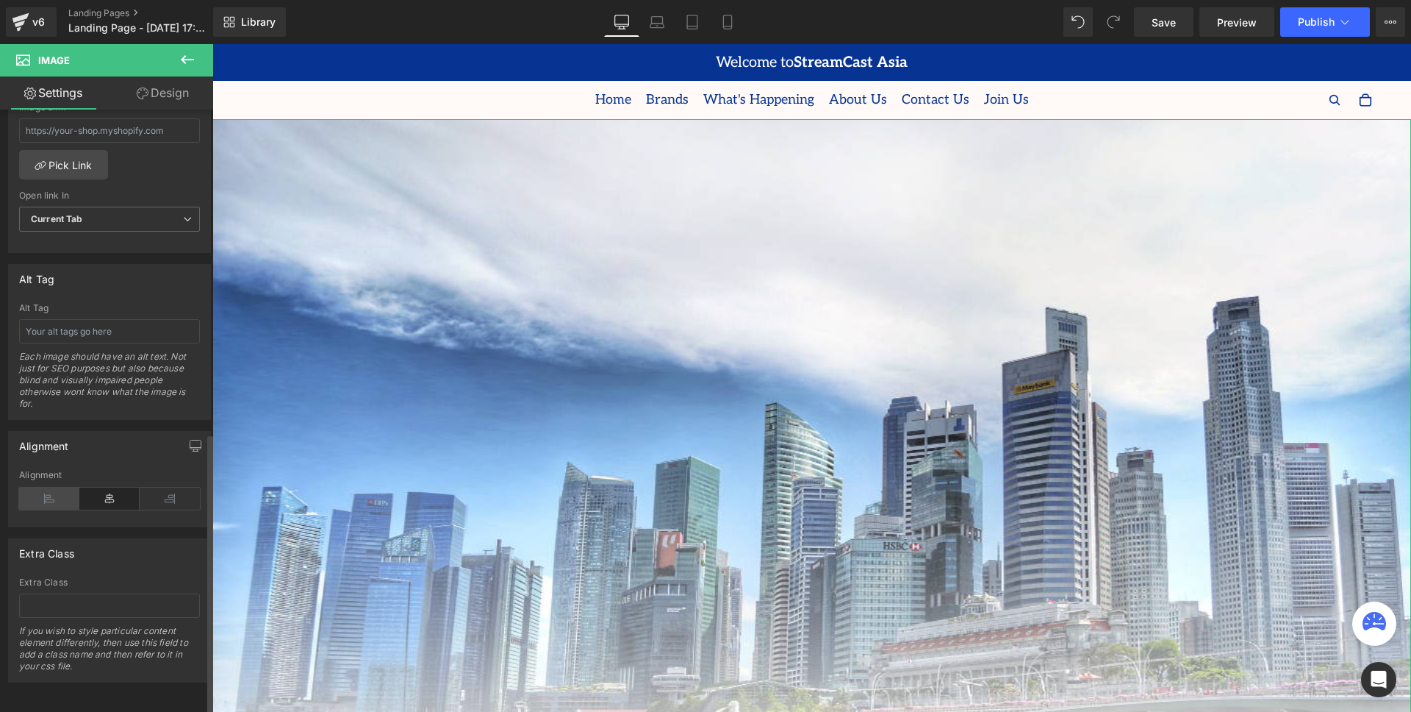
scroll to position [704, 0]
click at [193, 439] on icon "button" at bounding box center [196, 445] width 12 height 12
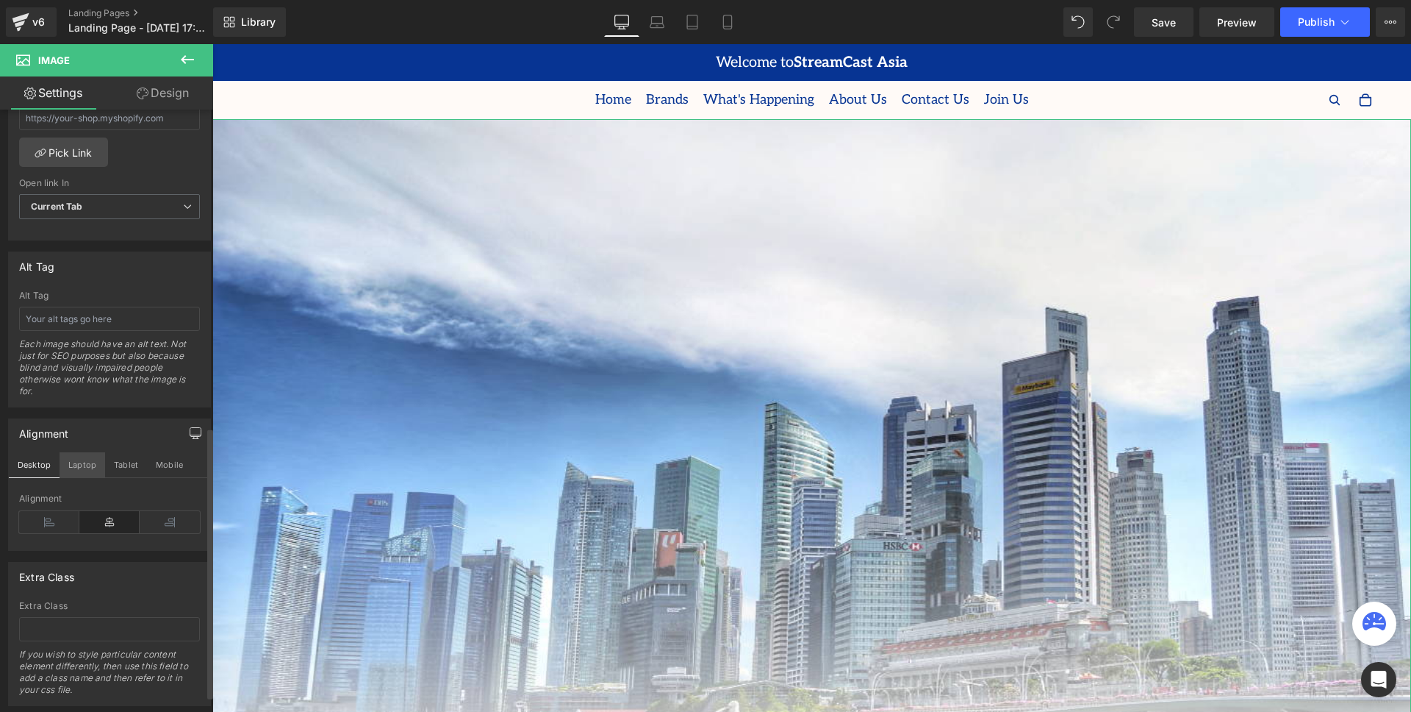
click at [84, 466] on button "Laptop" at bounding box center [83, 464] width 46 height 25
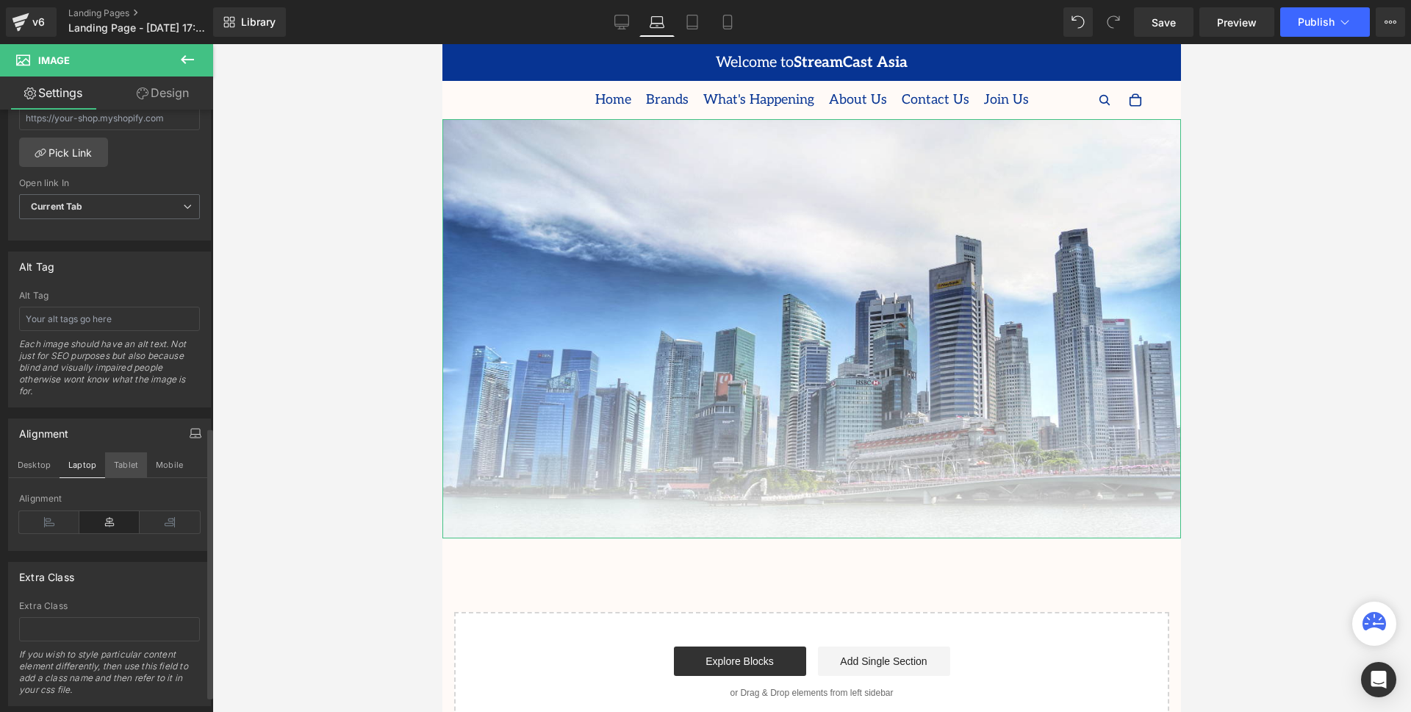
click at [130, 467] on button "Tablet" at bounding box center [126, 464] width 42 height 25
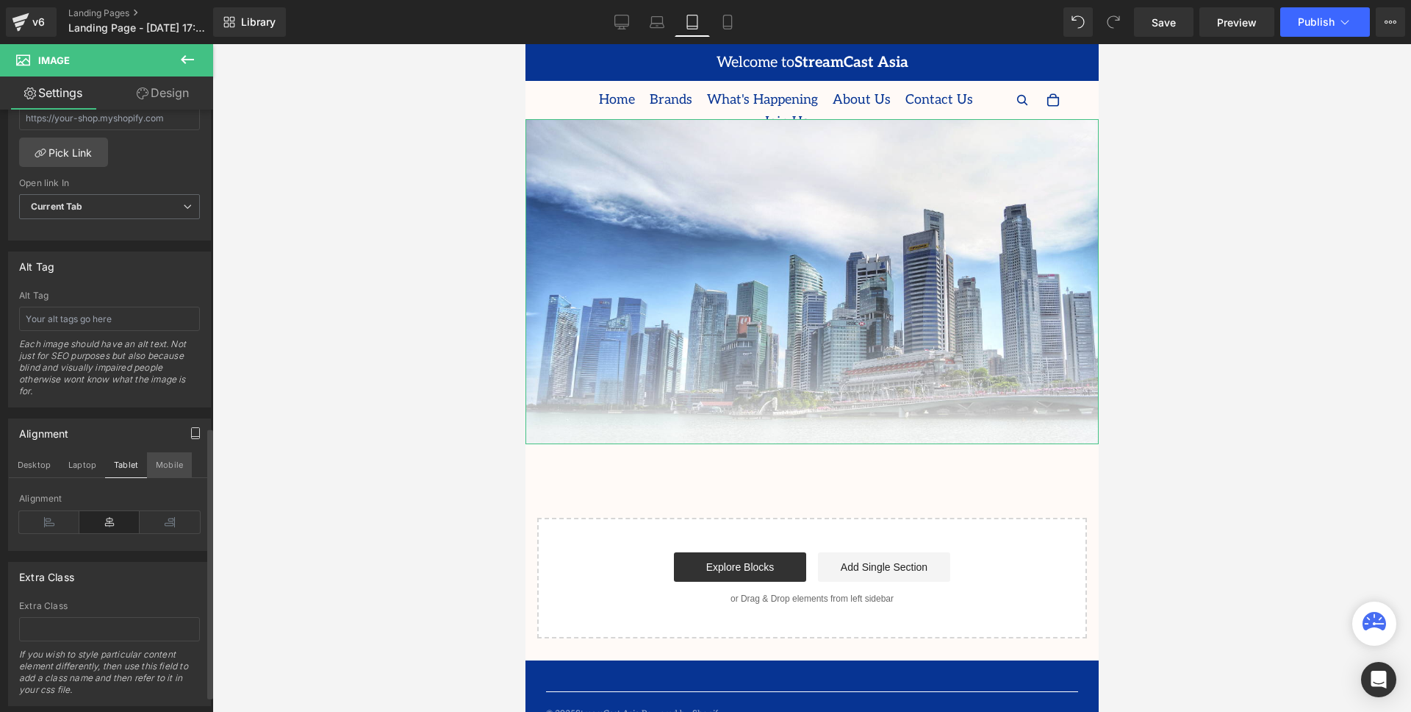
click at [157, 463] on button "Mobile" at bounding box center [169, 464] width 45 height 25
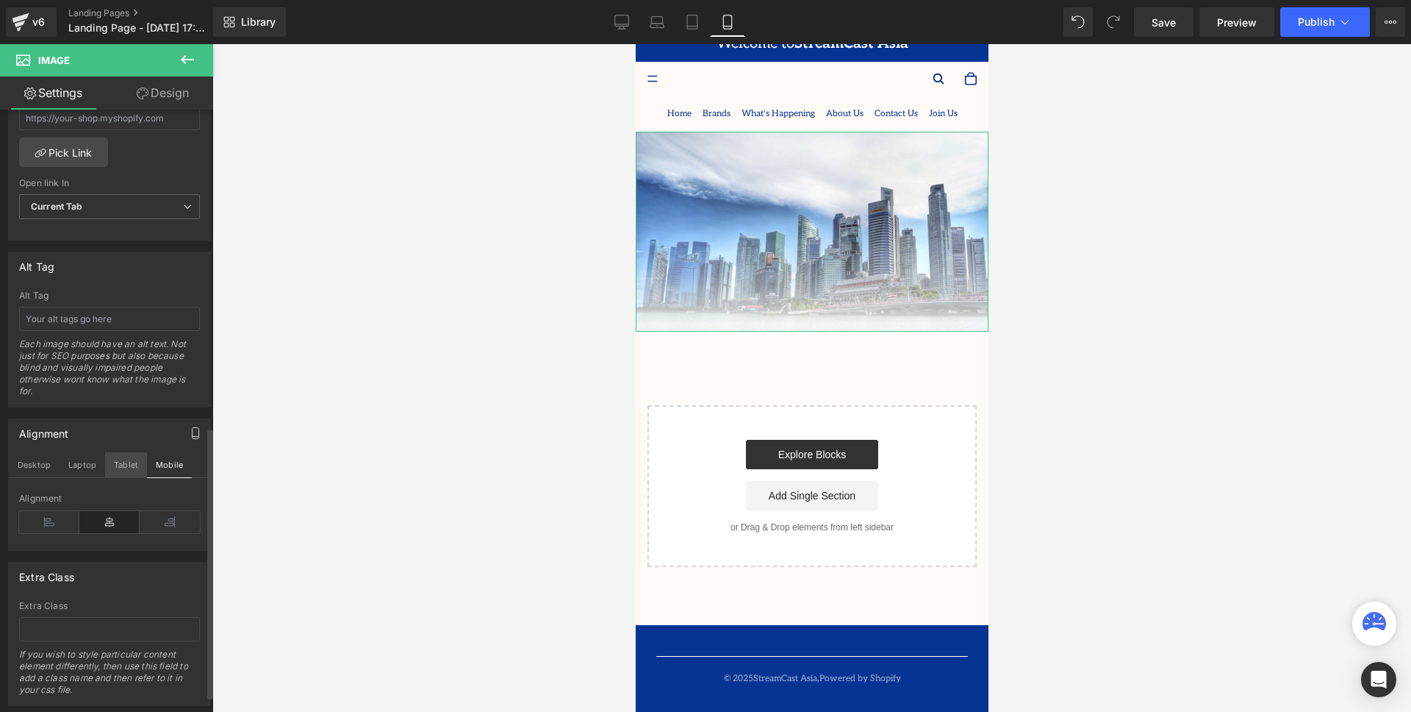
click at [124, 463] on button "Tablet" at bounding box center [126, 464] width 42 height 25
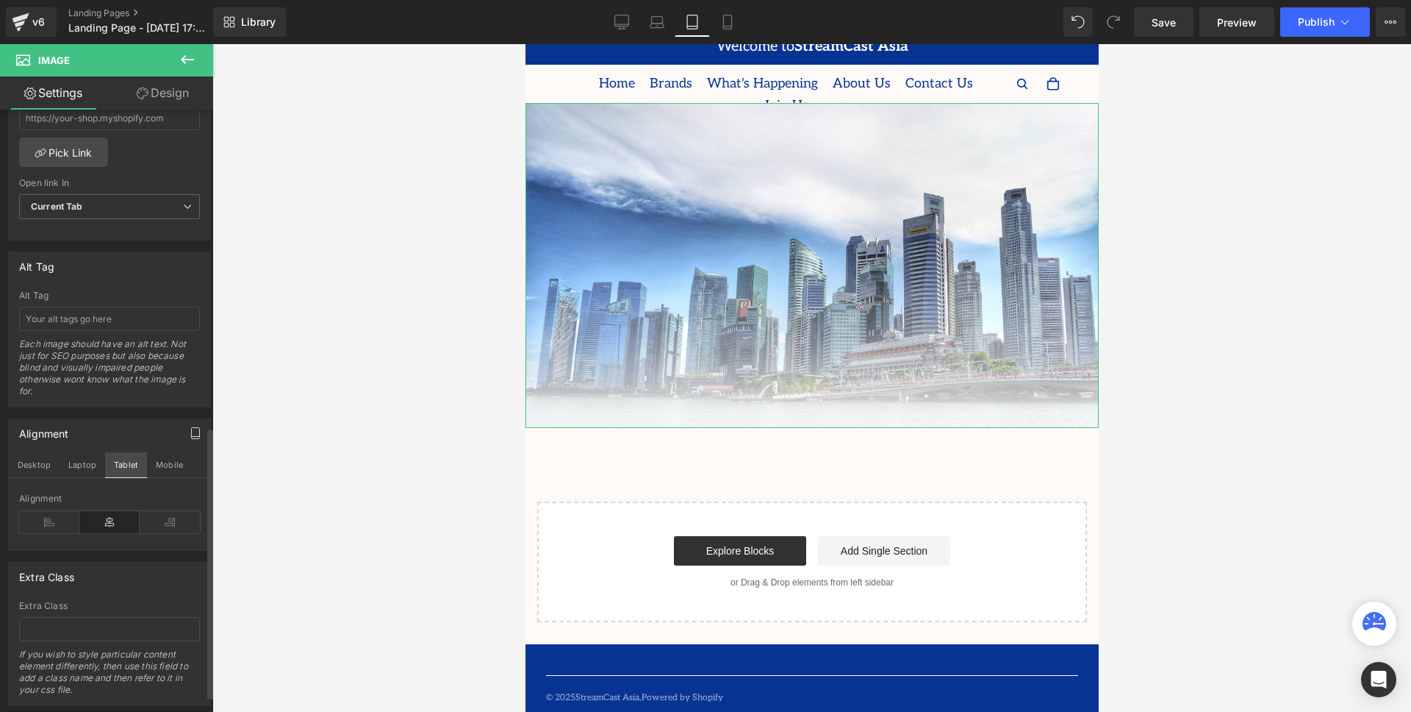
scroll to position [0, 0]
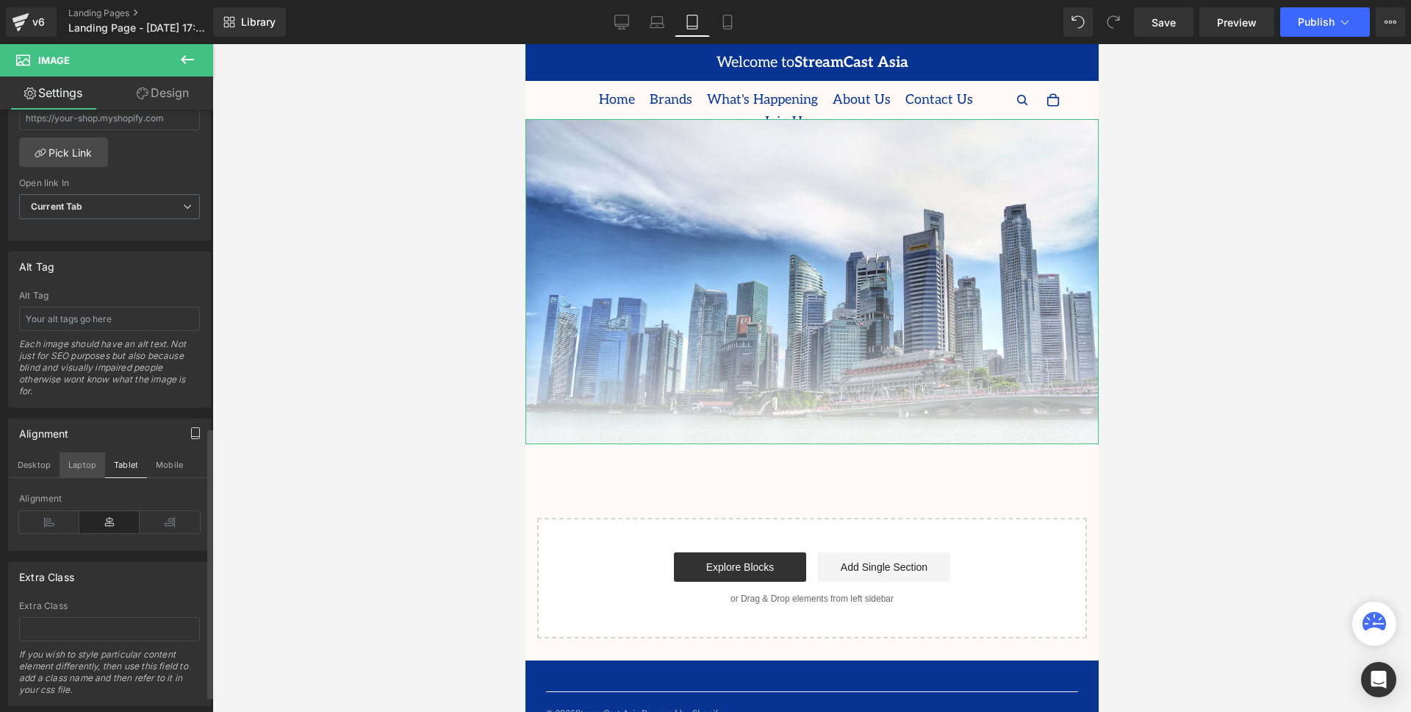
click at [101, 463] on button "Laptop" at bounding box center [83, 464] width 46 height 25
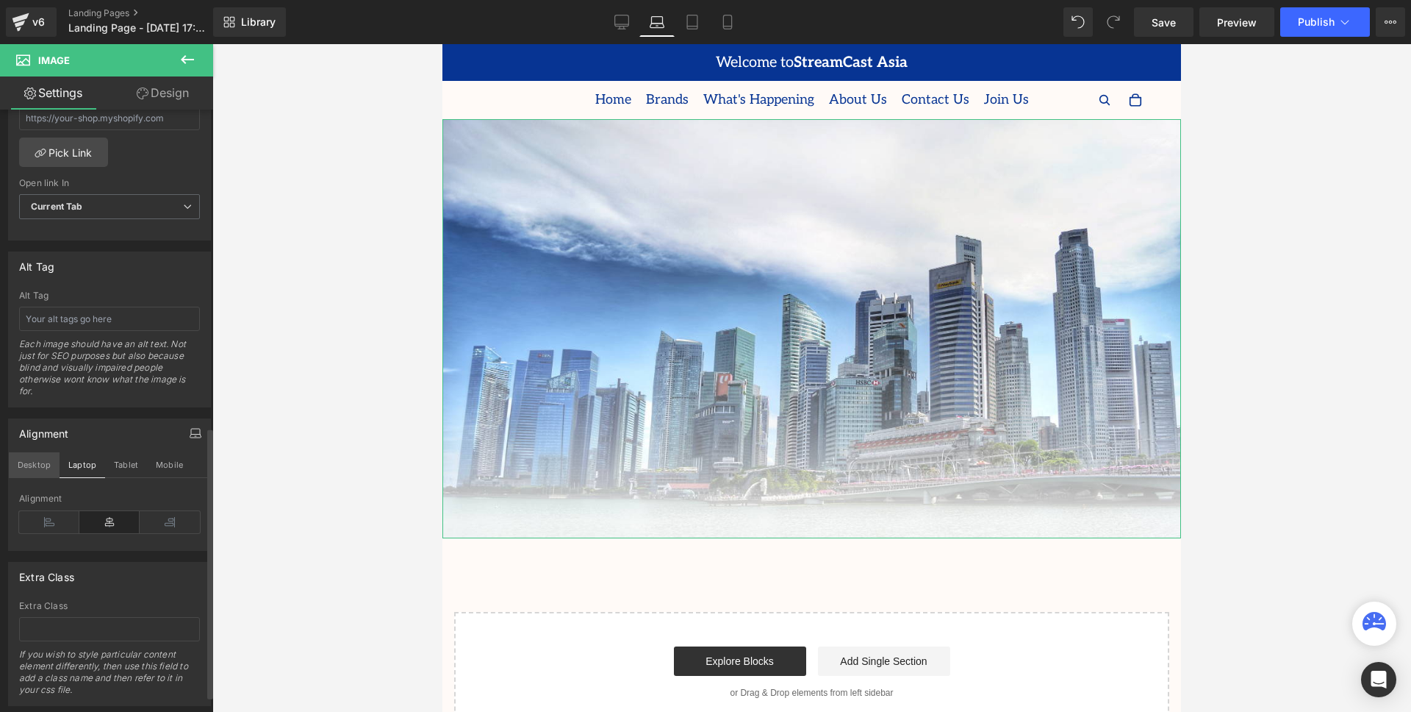
click at [41, 464] on button "Desktop" at bounding box center [34, 464] width 51 height 25
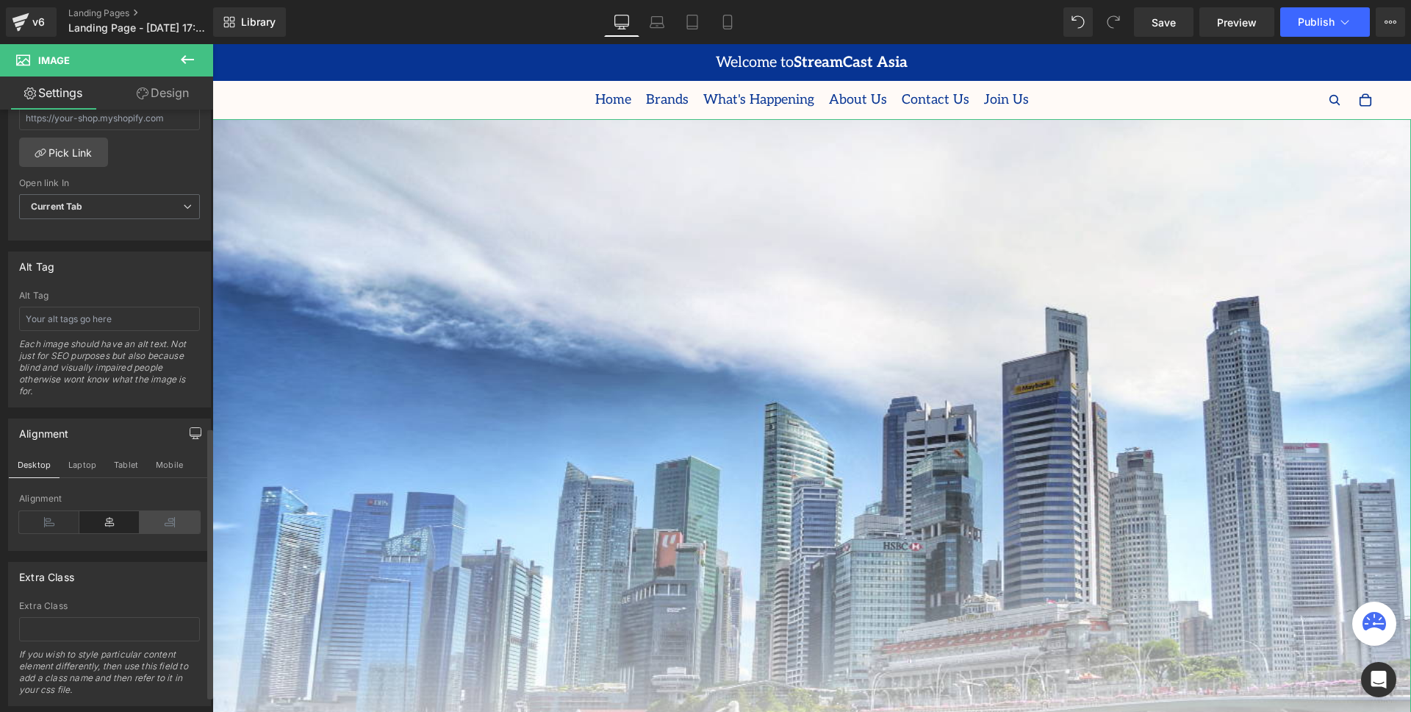
click at [154, 521] on icon at bounding box center [170, 522] width 60 height 22
click at [100, 520] on icon at bounding box center [109, 522] width 60 height 22
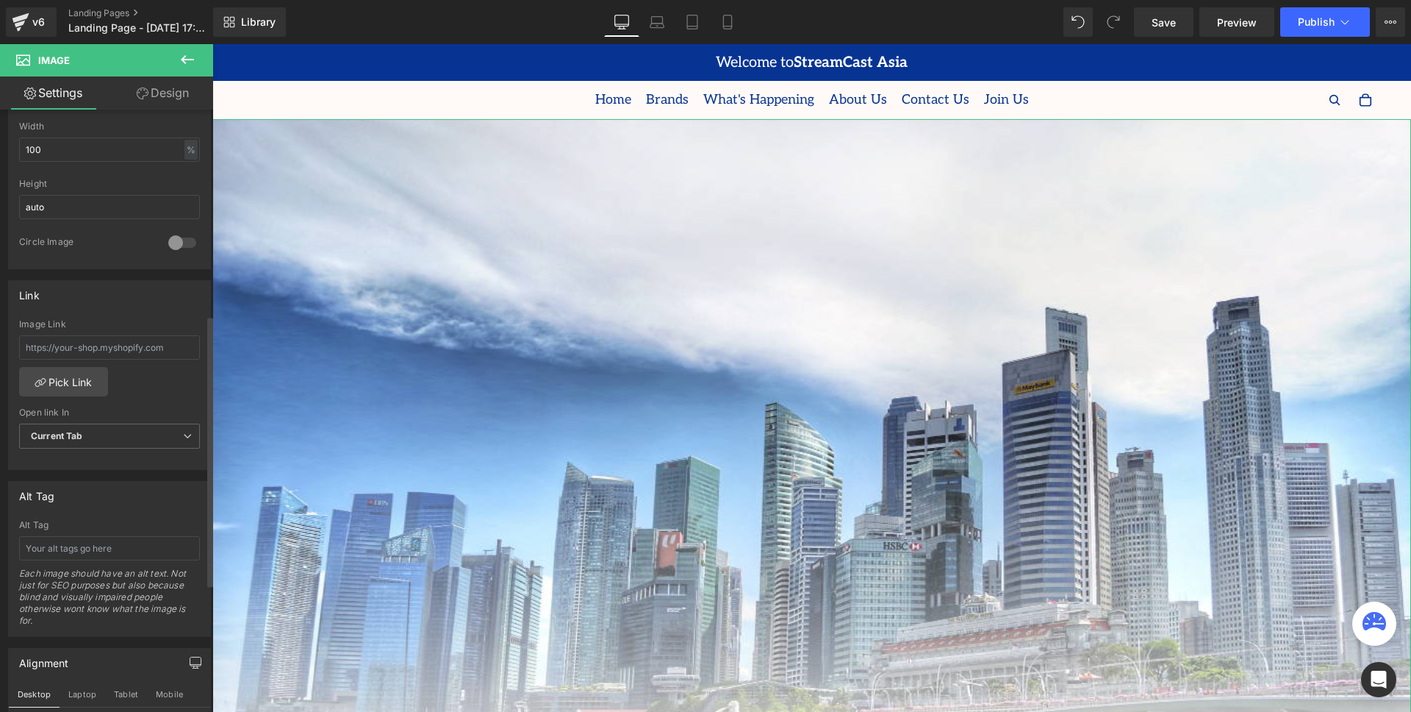
scroll to position [740, 0]
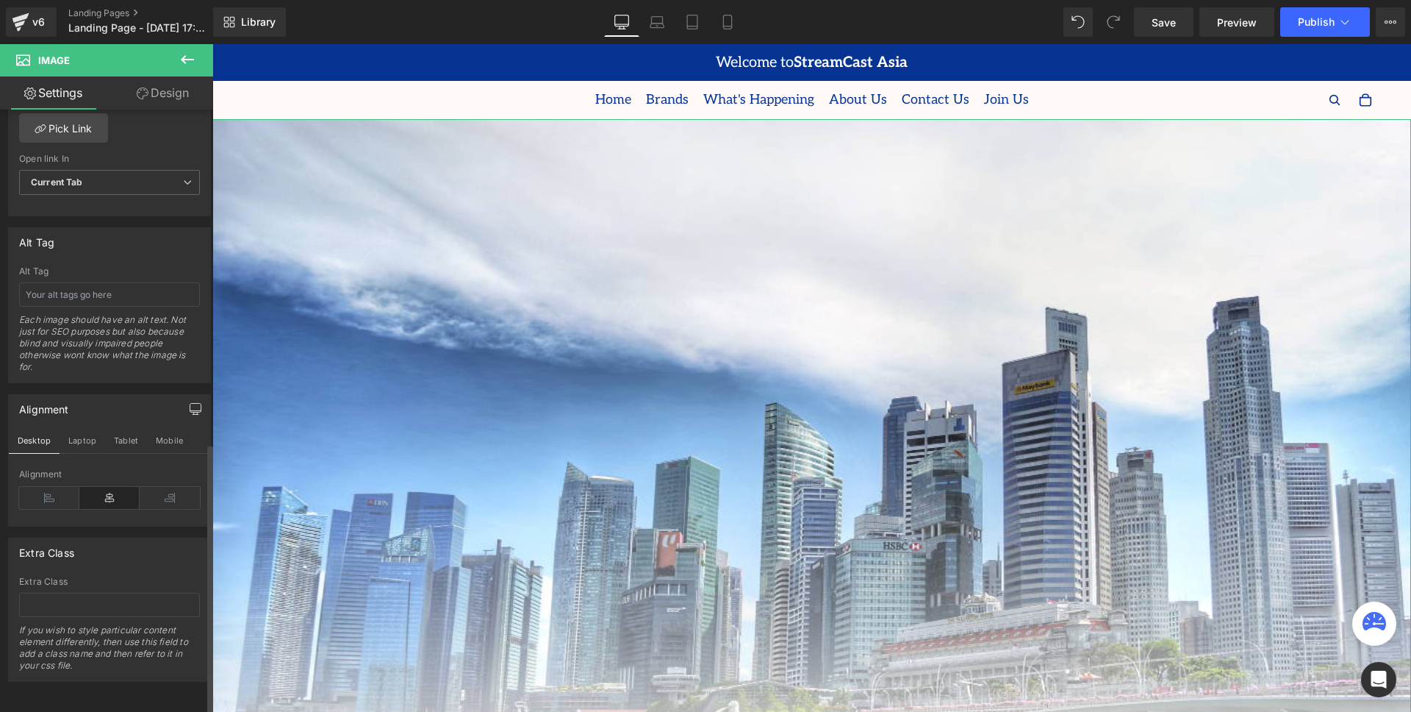
drag, startPoint x: 70, startPoint y: 537, endPoint x: 21, endPoint y: 539, distance: 49.3
click at [21, 539] on div "Extra Class" at bounding box center [109, 552] width 201 height 28
drag, startPoint x: 20, startPoint y: 543, endPoint x: 112, endPoint y: 568, distance: 95.8
click at [95, 554] on div "Extra Class" at bounding box center [109, 552] width 201 height 28
click at [91, 593] on input "text" at bounding box center [109, 605] width 181 height 24
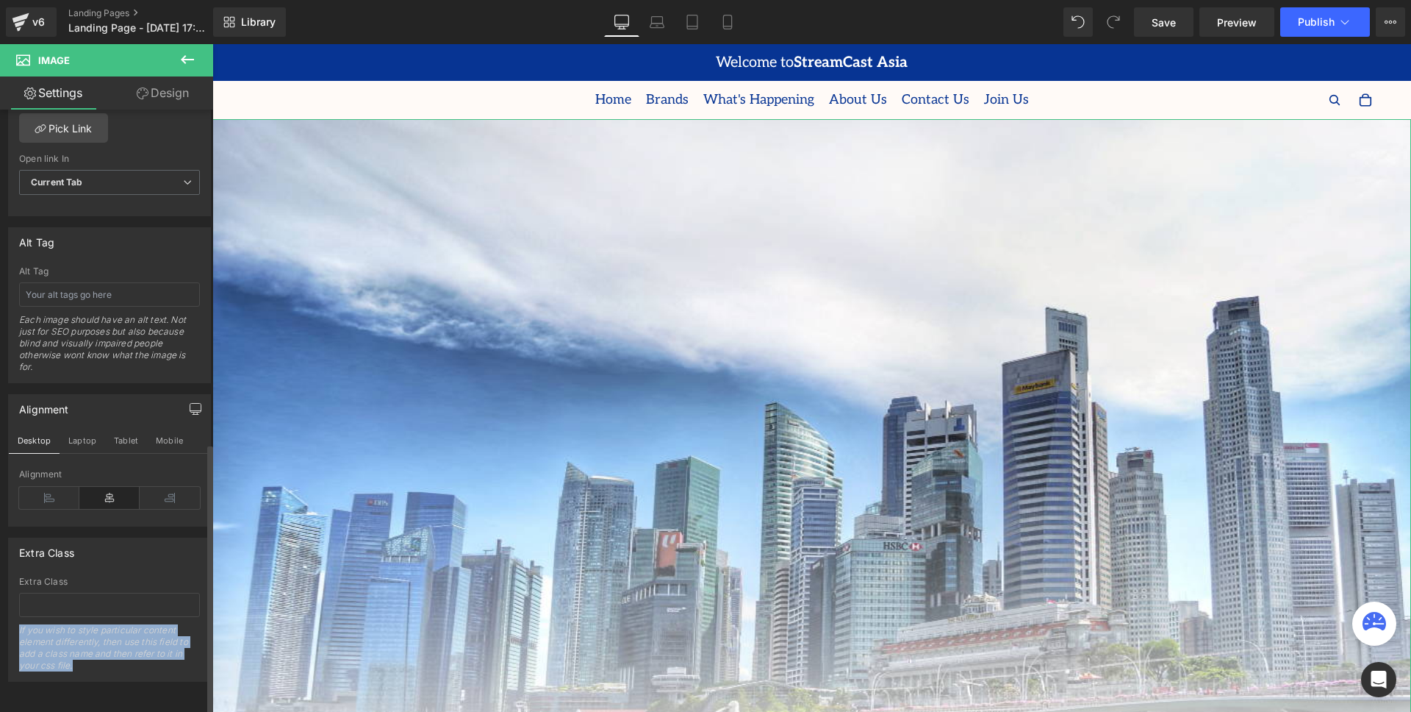
drag, startPoint x: 53, startPoint y: 645, endPoint x: 18, endPoint y: 612, distance: 47.8
click at [19, 624] on div "If you wish to style particular content element differently, then use this fiel…" at bounding box center [109, 652] width 181 height 57
copy div "If you wish to style particular content element differently, then use this fiel…"
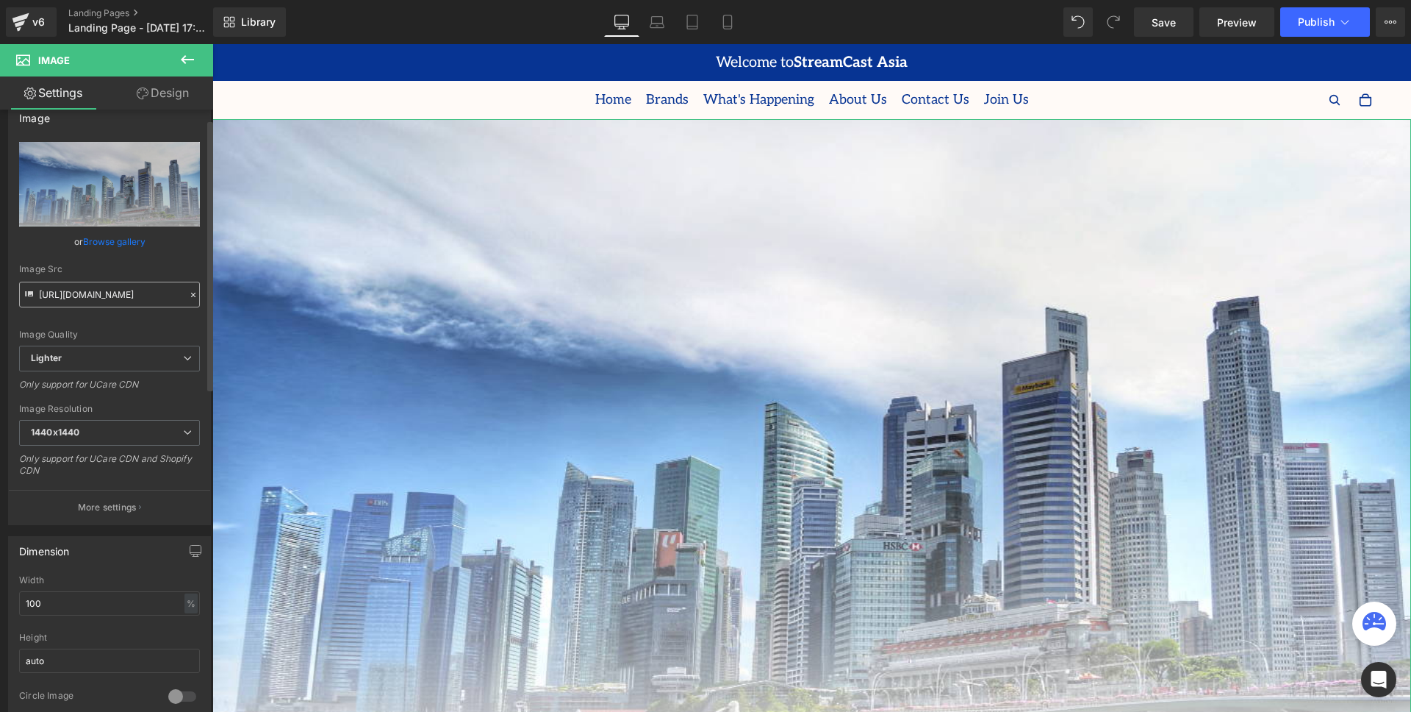
scroll to position [0, 0]
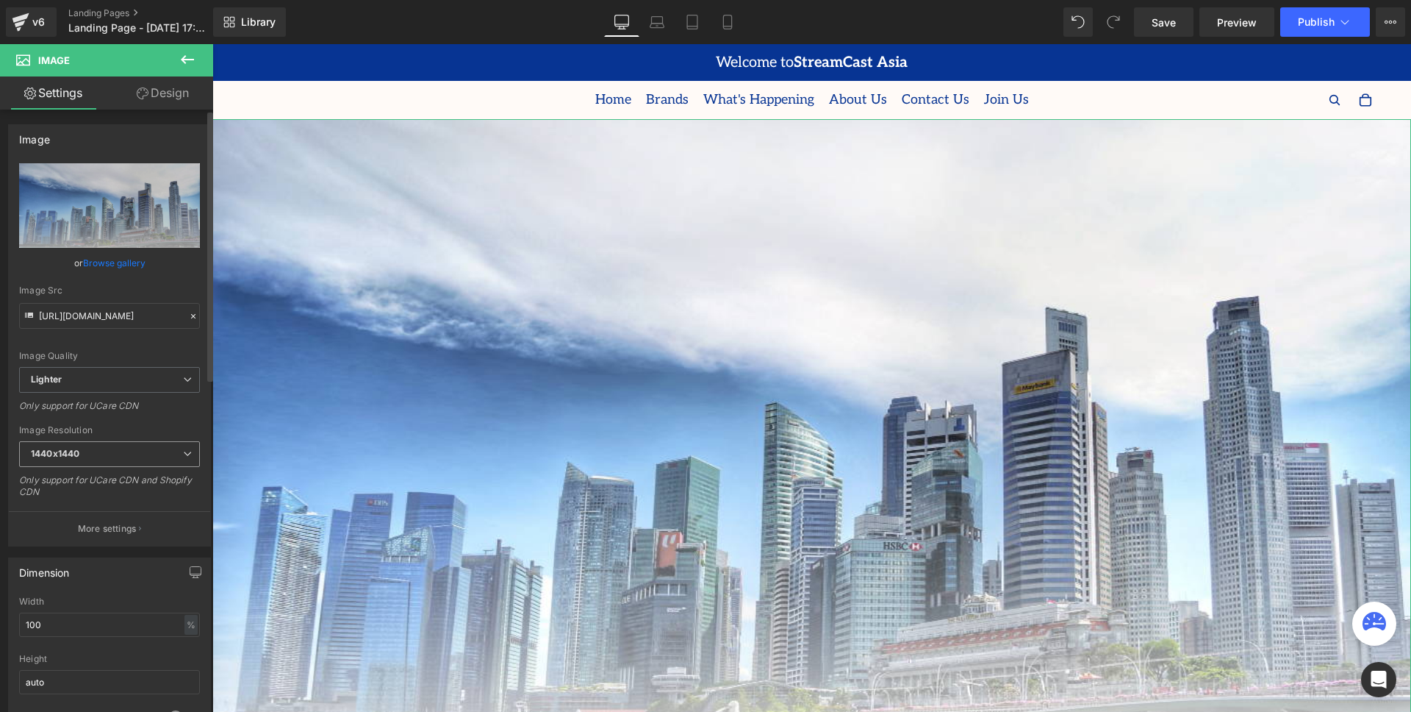
click at [132, 454] on span "1440x1440" at bounding box center [109, 454] width 181 height 26
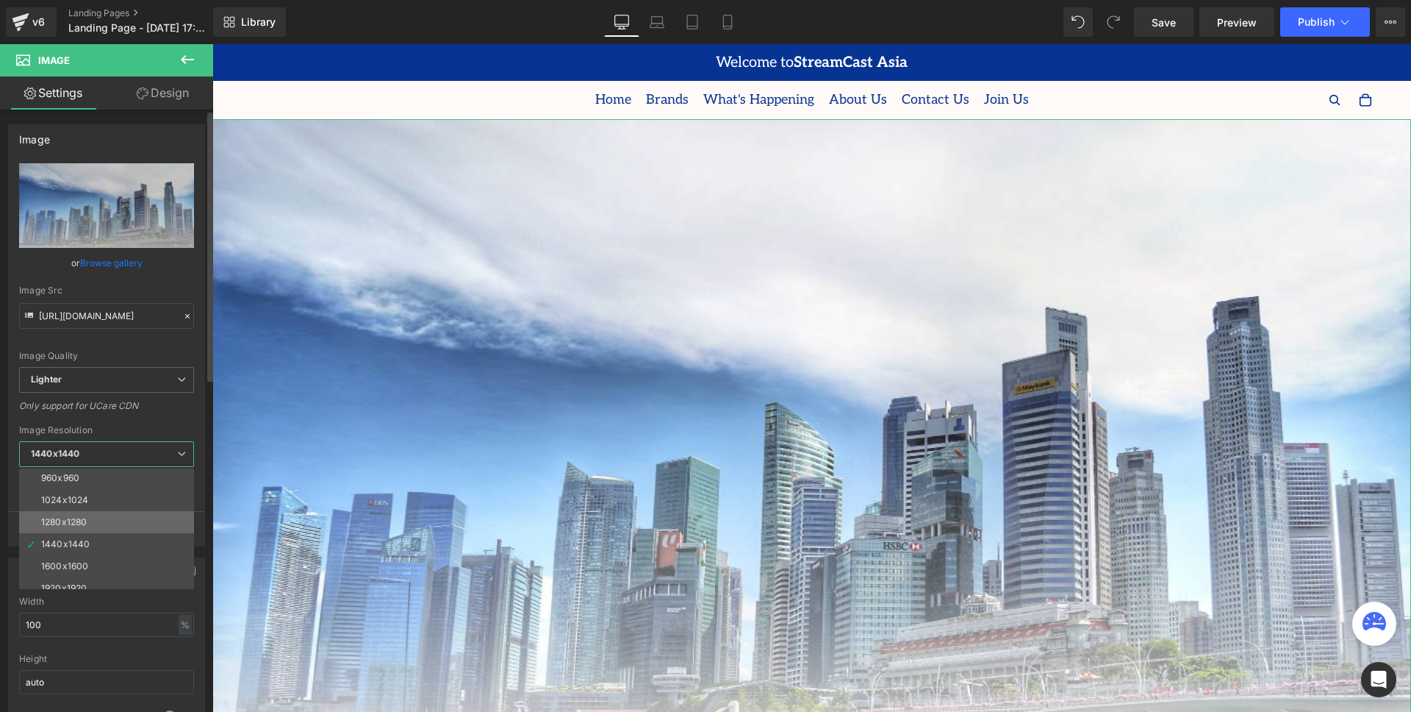
scroll to position [148, 0]
click at [96, 528] on li "1280x1280" at bounding box center [110, 529] width 182 height 22
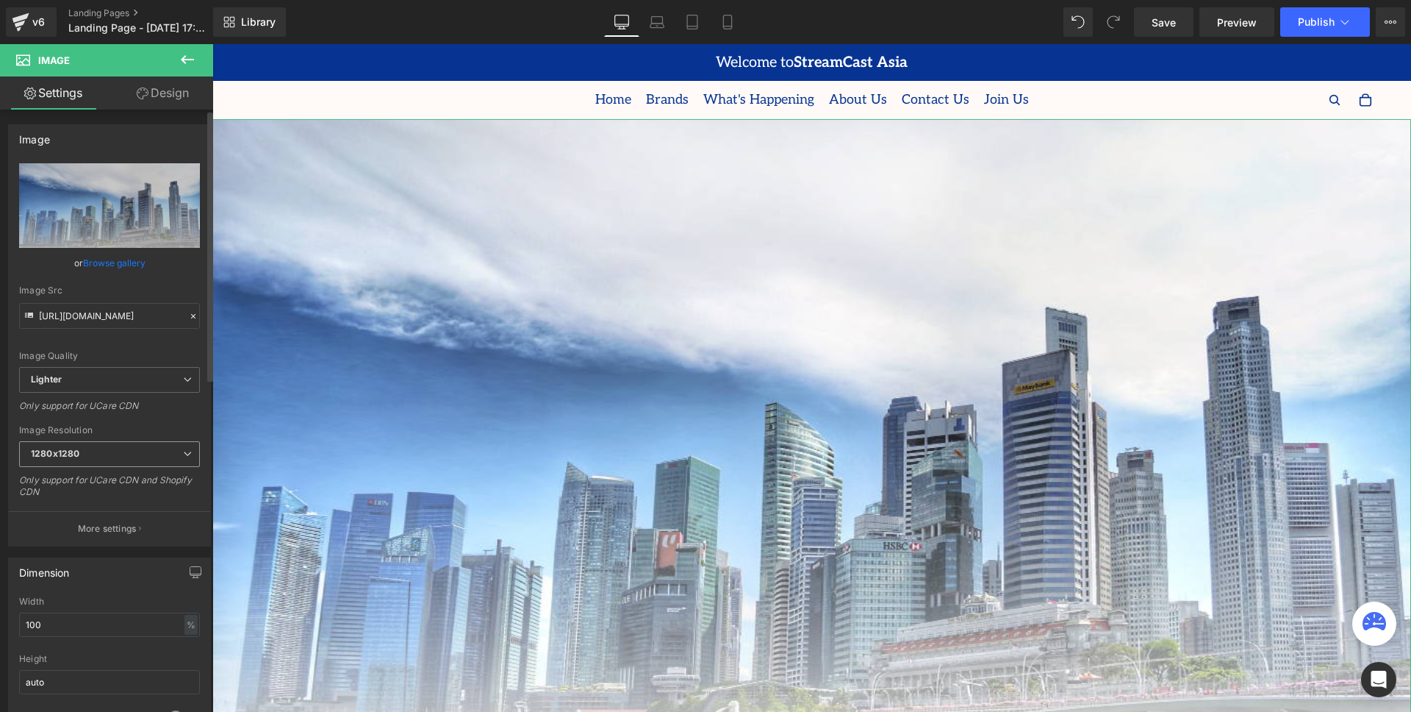
click at [101, 451] on span "1280x1280" at bounding box center [109, 454] width 181 height 26
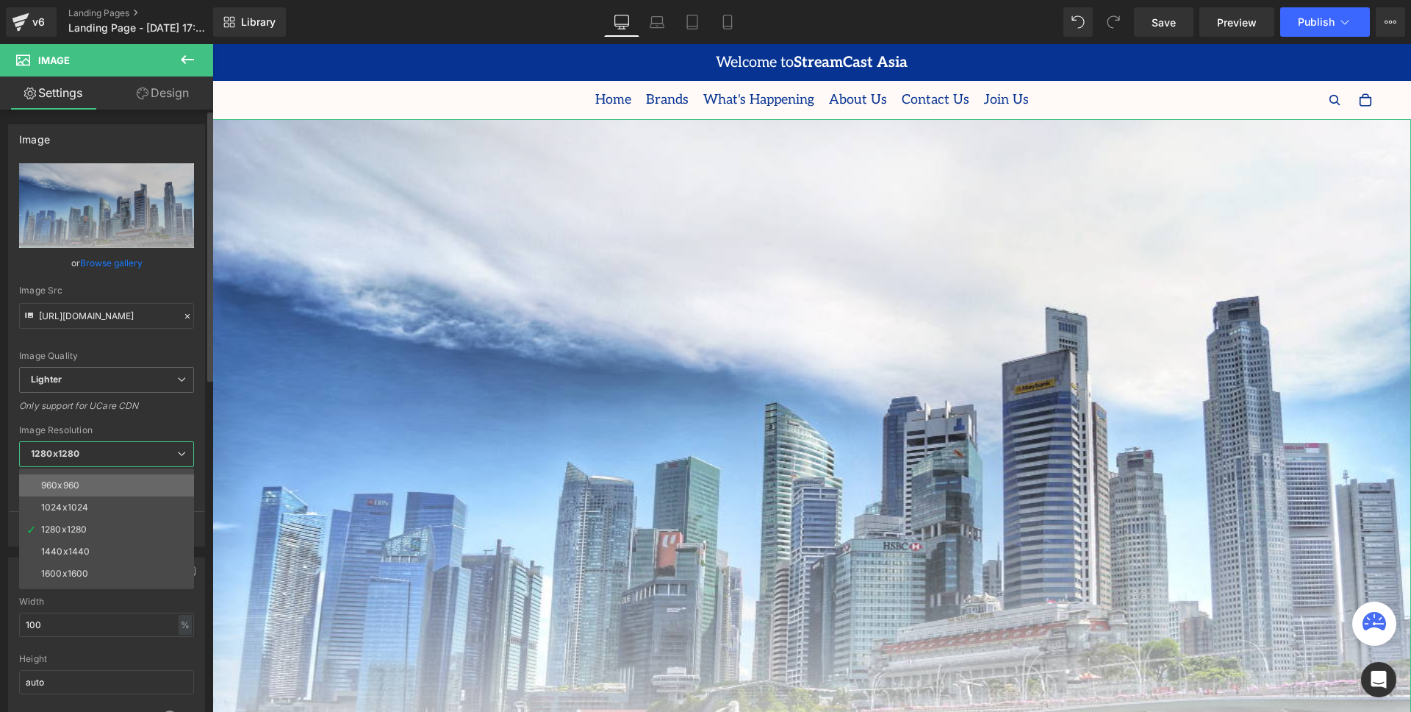
click at [87, 481] on li "960x960" at bounding box center [110, 485] width 182 height 22
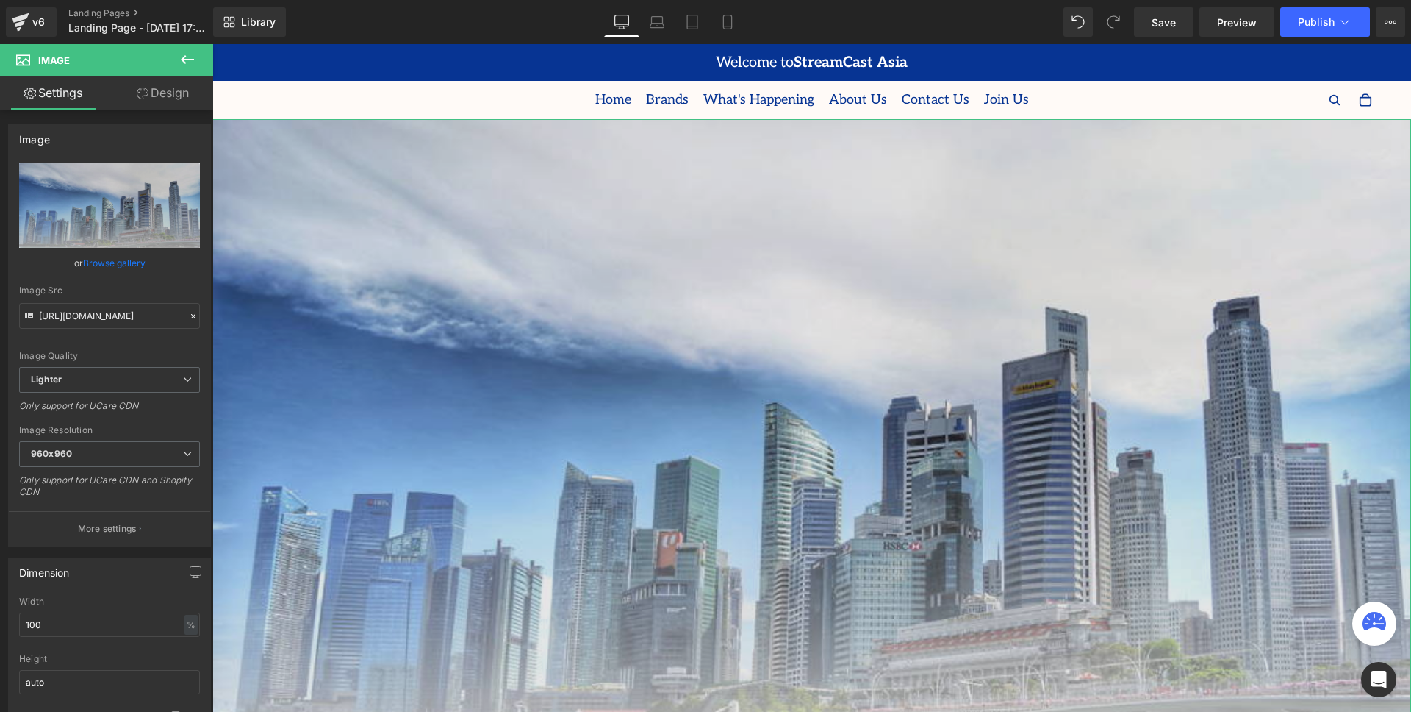
type input "https://ucarecdn.com/ebd119a8-ce70-41ed-9c1d-5aed70462d29/-/format/auto/-/previ…"
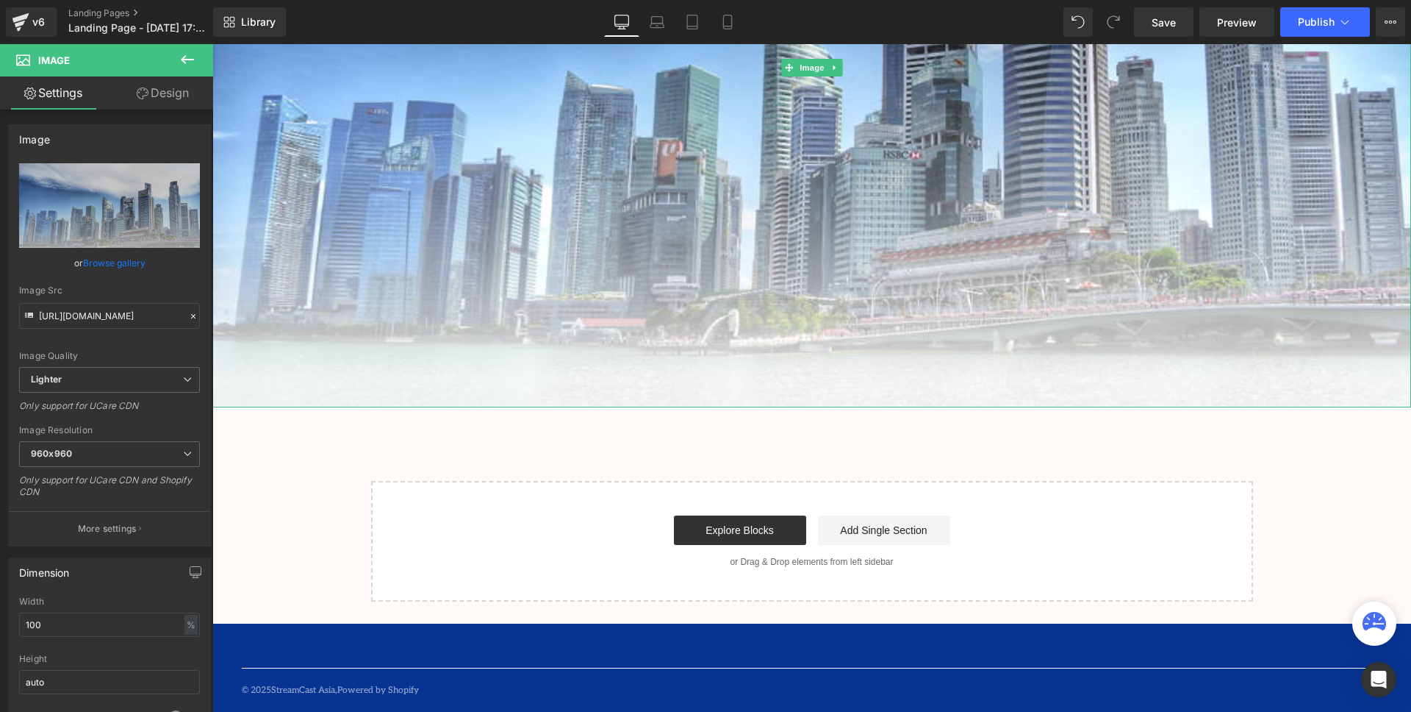
scroll to position [0, 0]
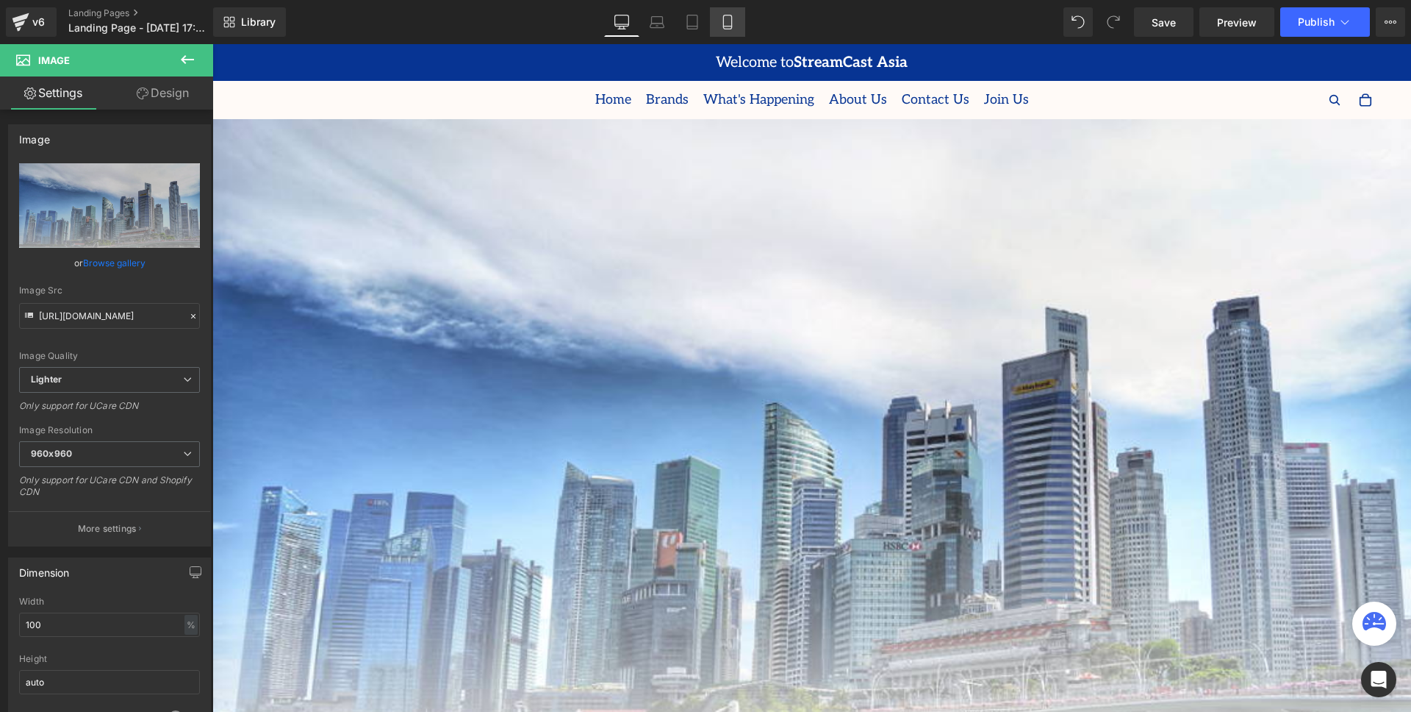
click at [729, 18] on icon at bounding box center [727, 22] width 15 height 15
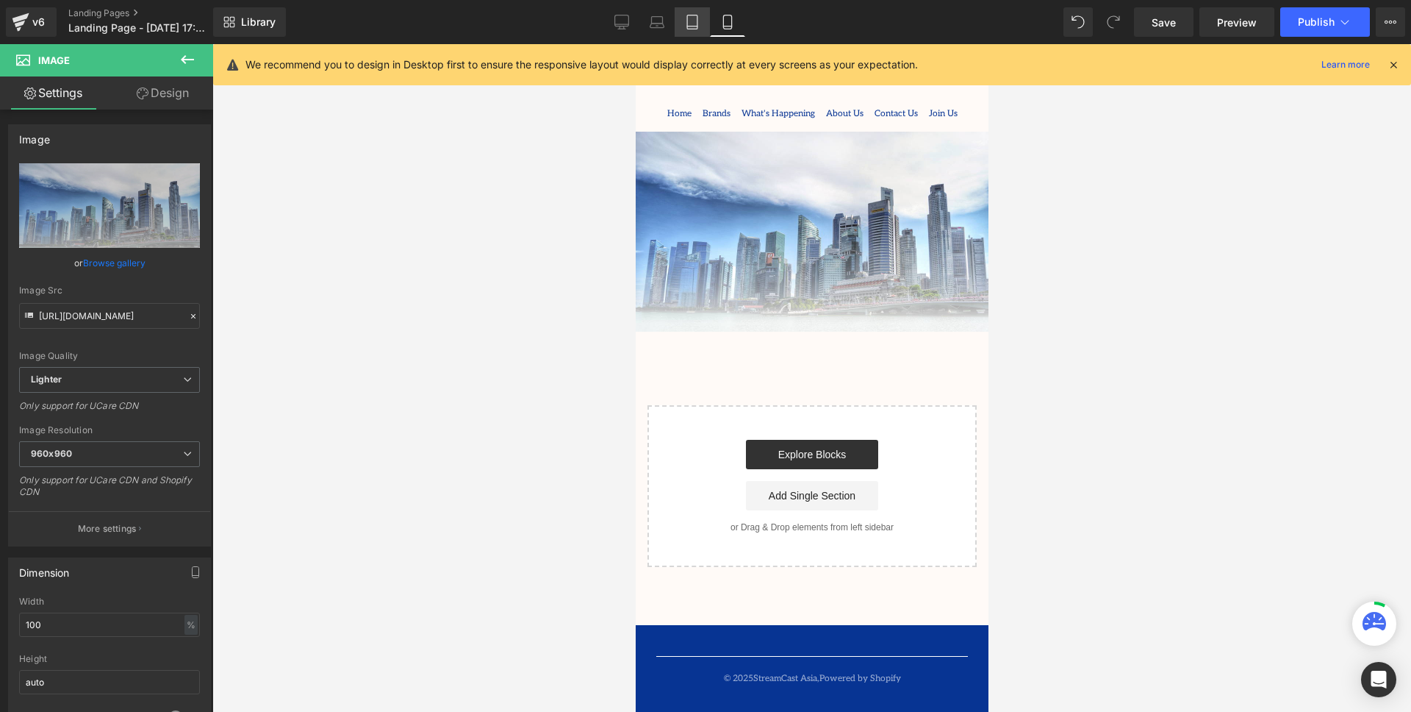
click at [695, 25] on icon at bounding box center [692, 22] width 15 height 15
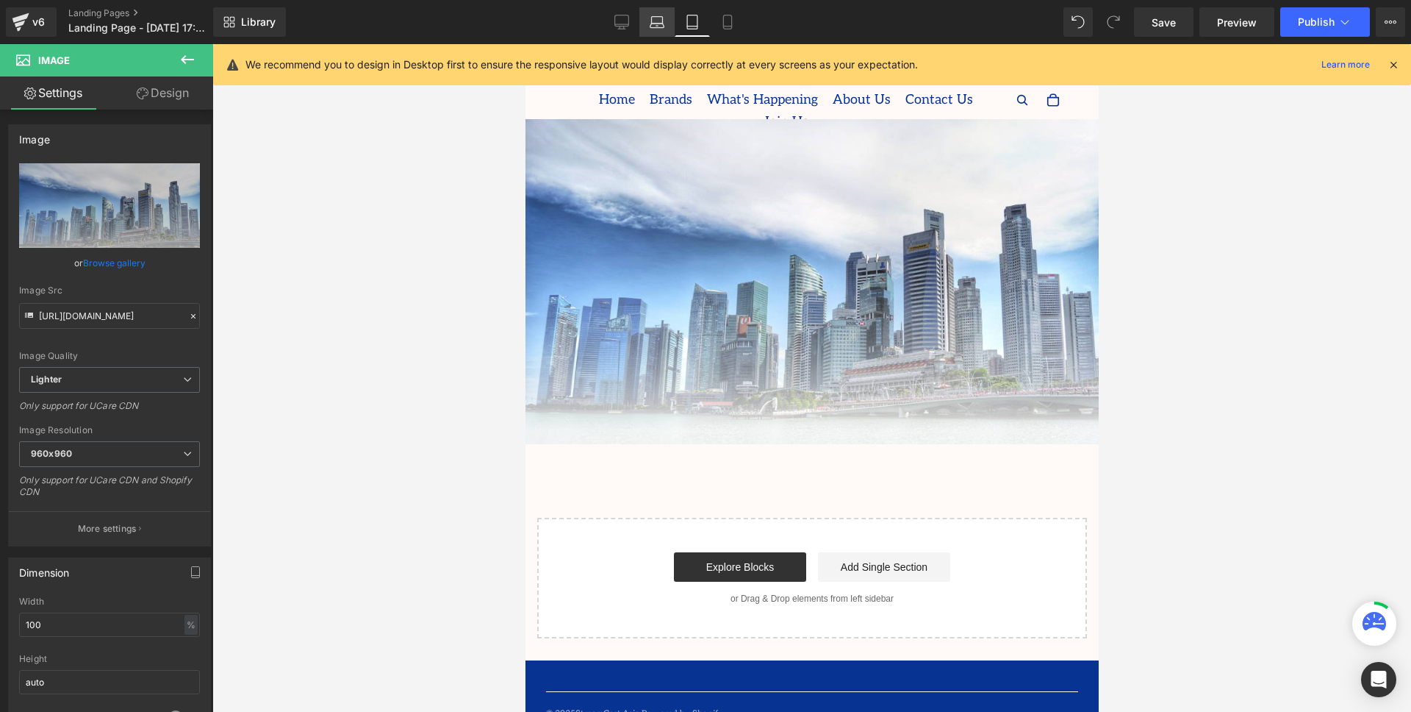
click at [667, 27] on link "Laptop" at bounding box center [657, 21] width 35 height 29
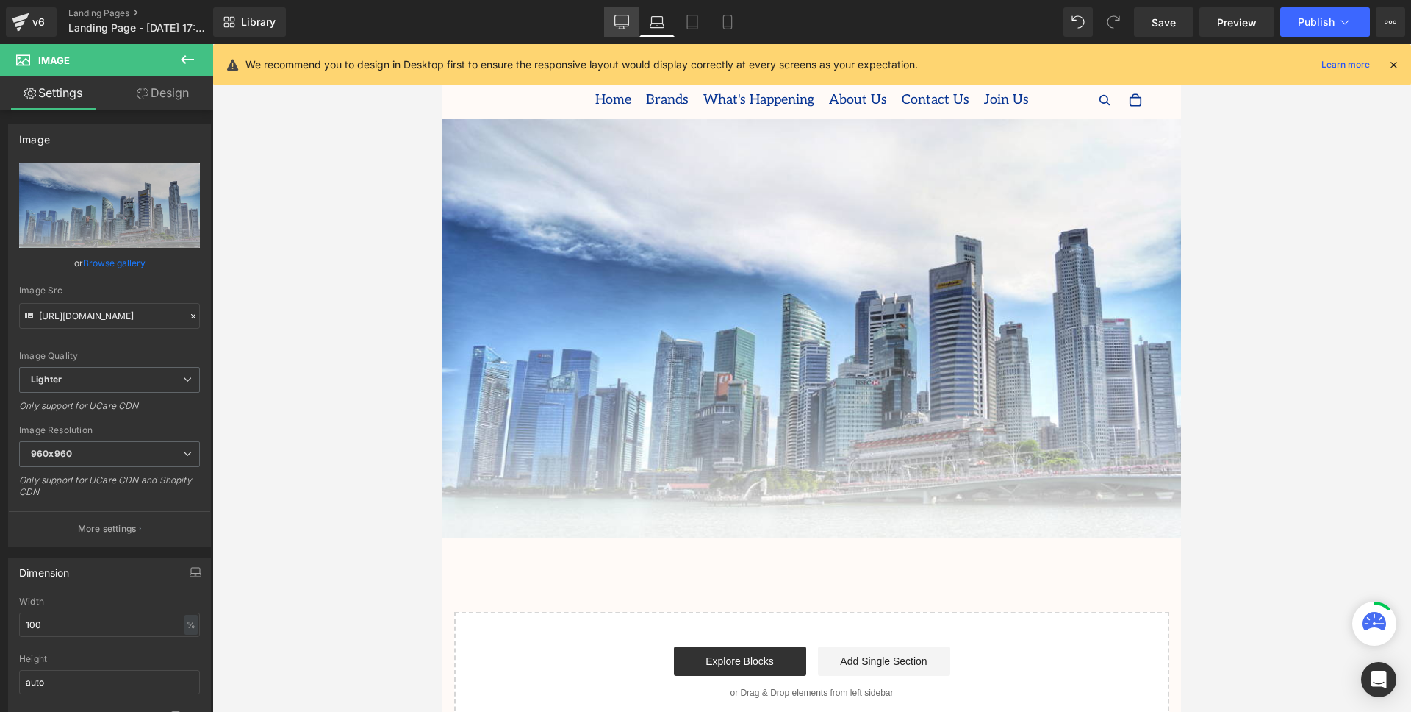
click at [627, 25] on icon at bounding box center [622, 22] width 15 height 15
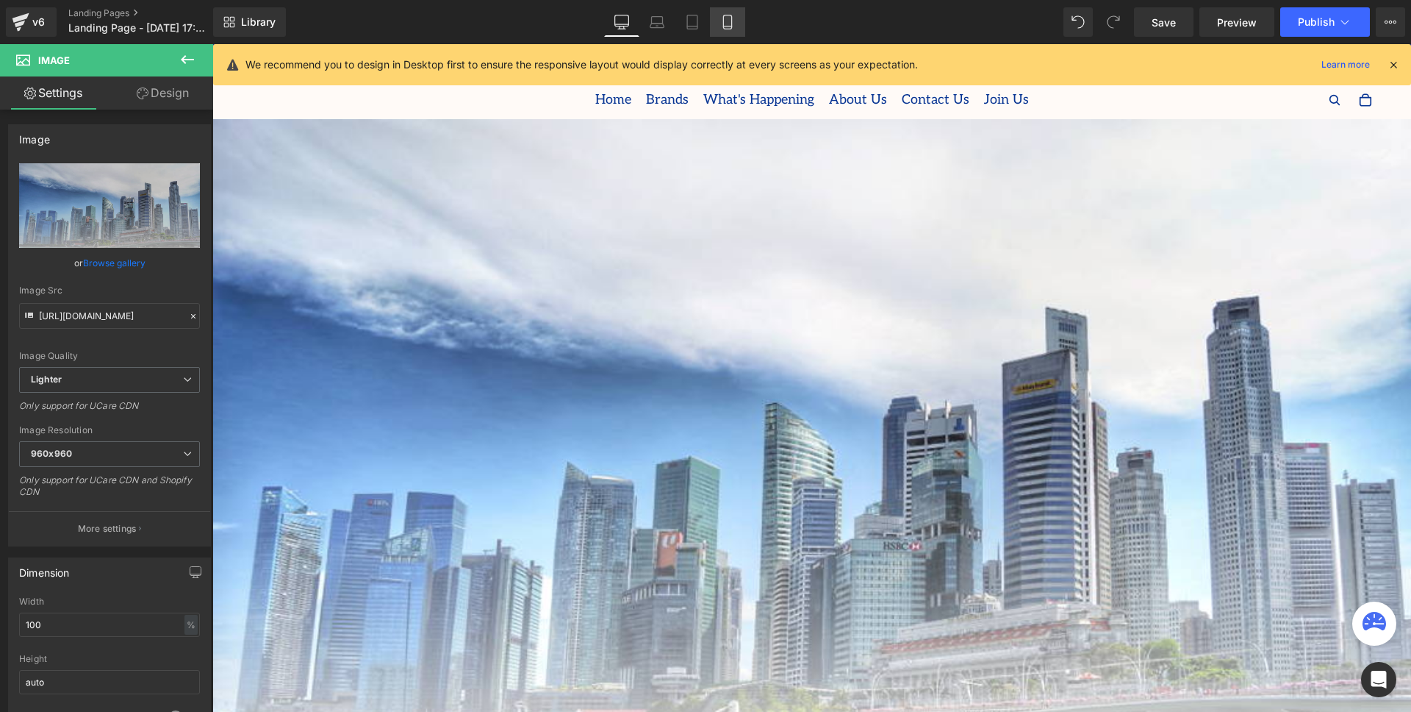
click at [724, 27] on icon at bounding box center [727, 22] width 15 height 15
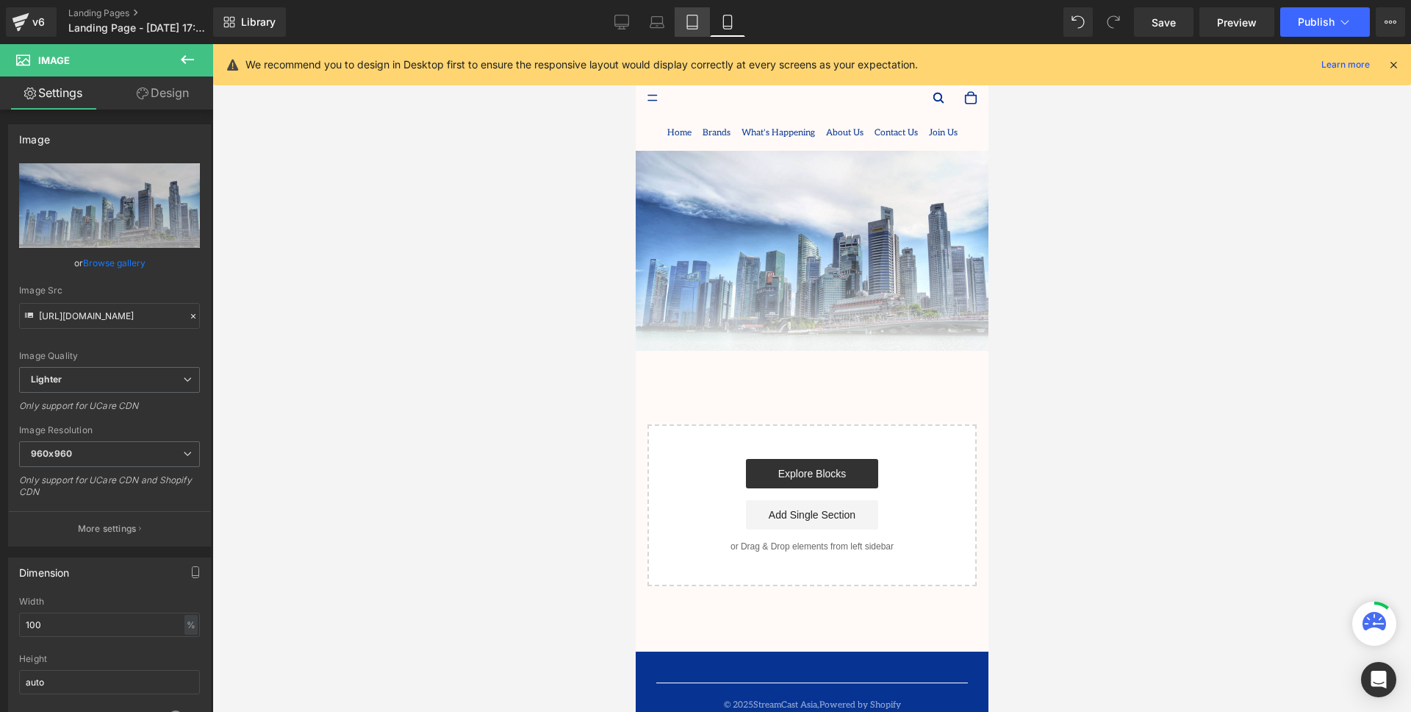
scroll to position [19, 0]
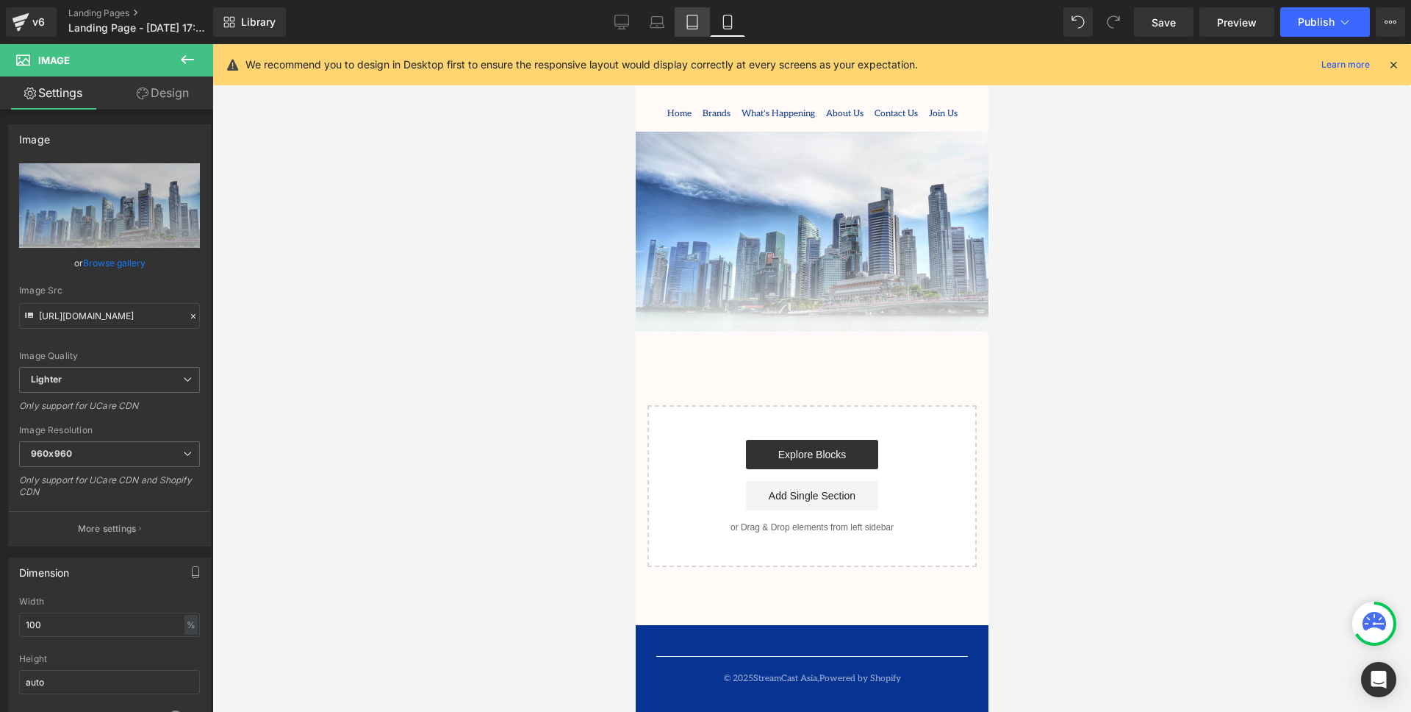
click at [698, 26] on icon at bounding box center [692, 22] width 10 height 14
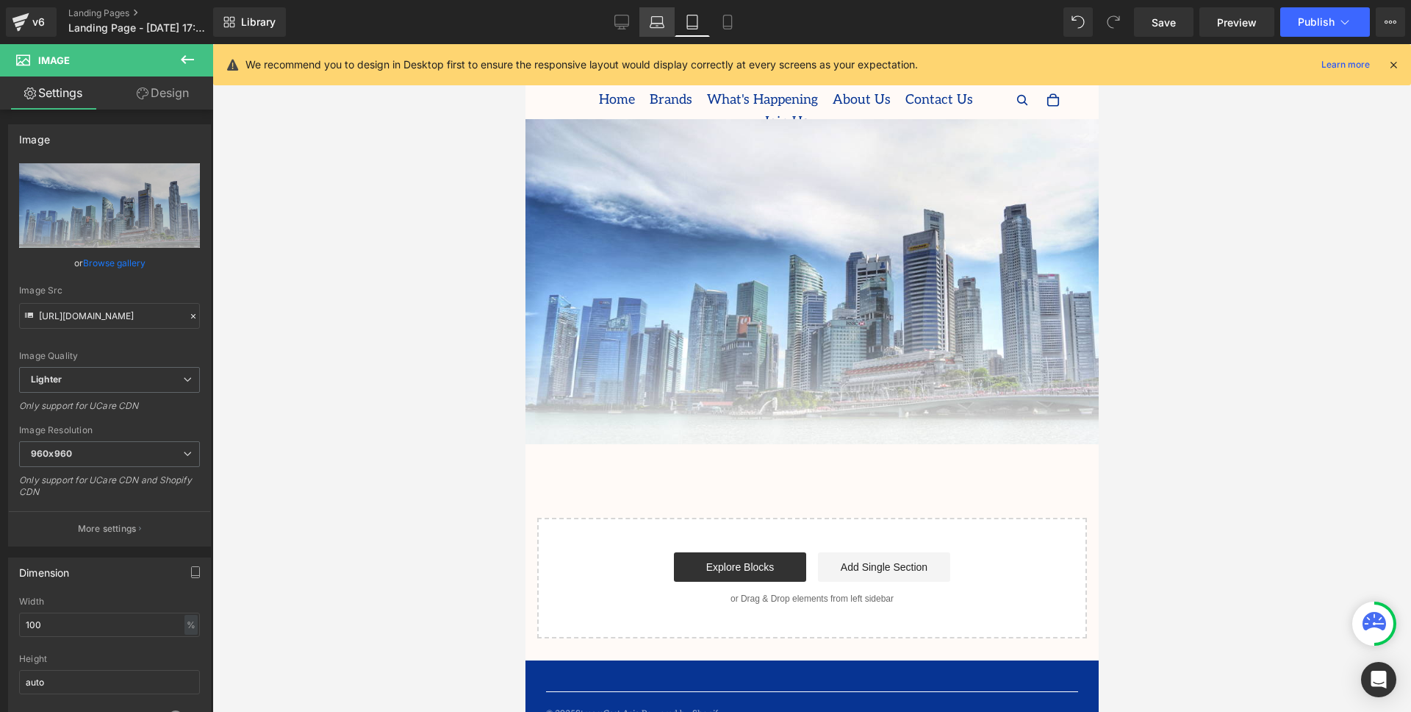
click at [659, 24] on icon at bounding box center [658, 26] width 14 height 4
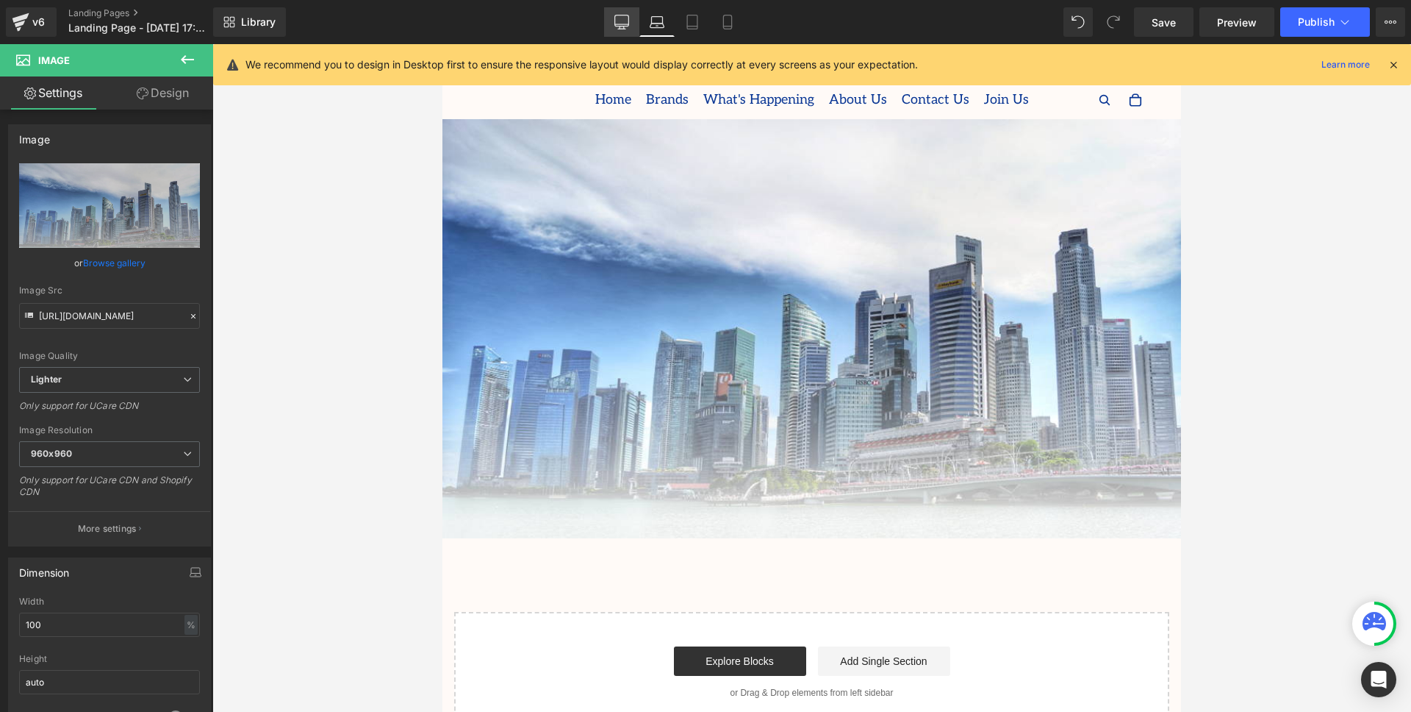
click at [624, 22] on icon at bounding box center [622, 22] width 15 height 15
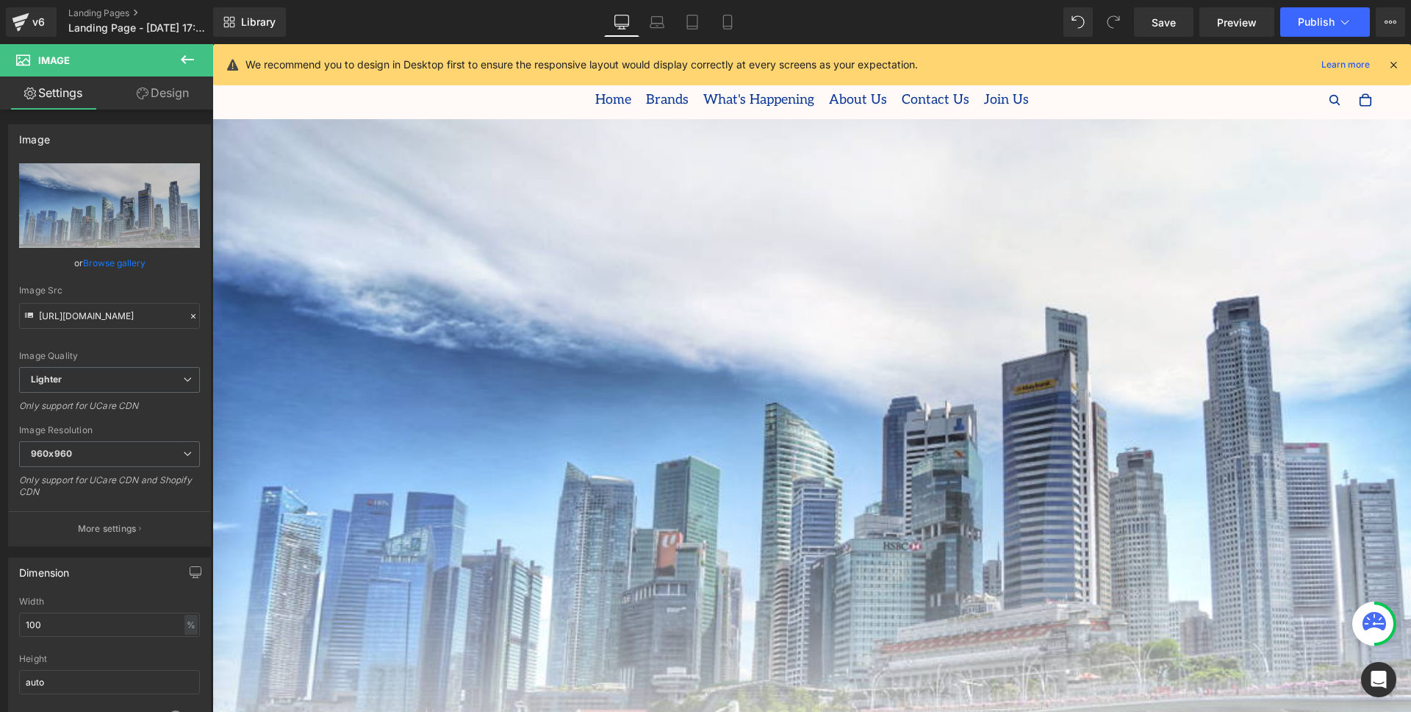
click at [191, 57] on icon at bounding box center [188, 60] width 18 height 18
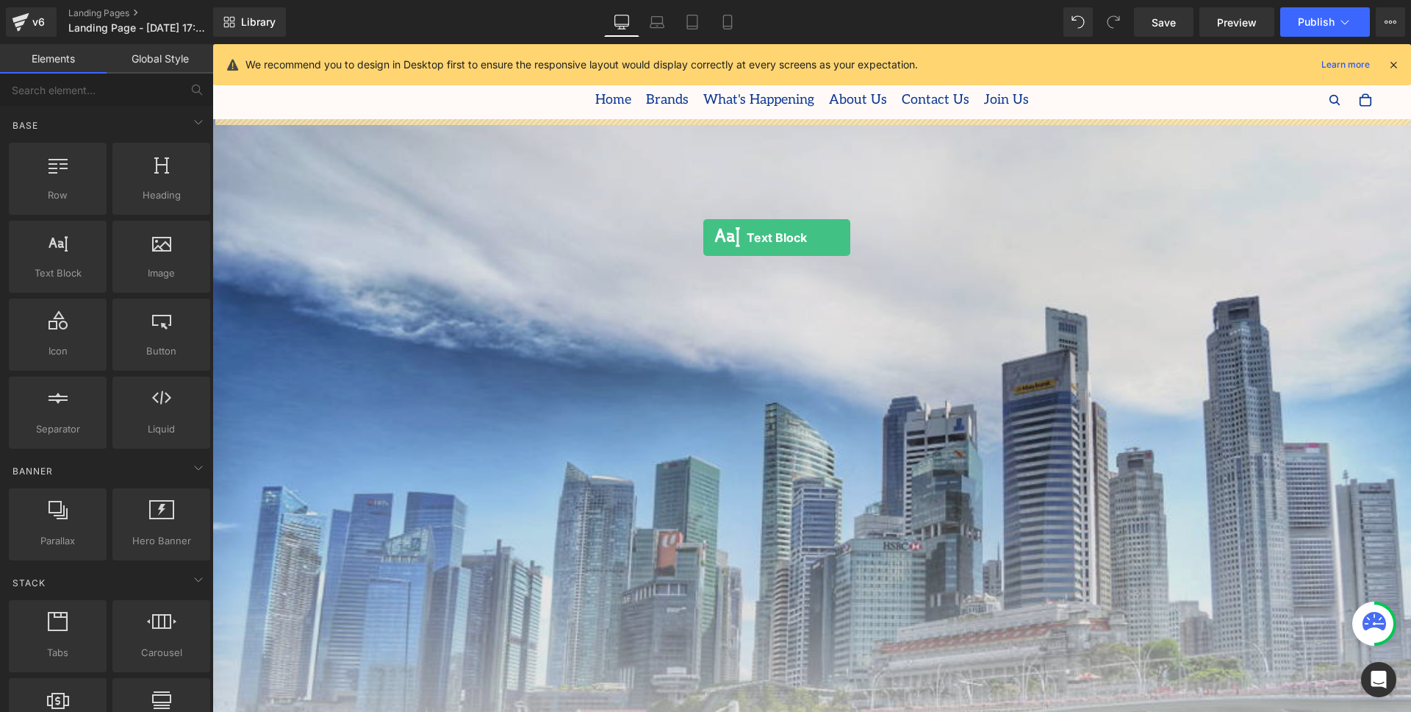
drag, startPoint x: 284, startPoint y: 309, endPoint x: 711, endPoint y: 237, distance: 433.1
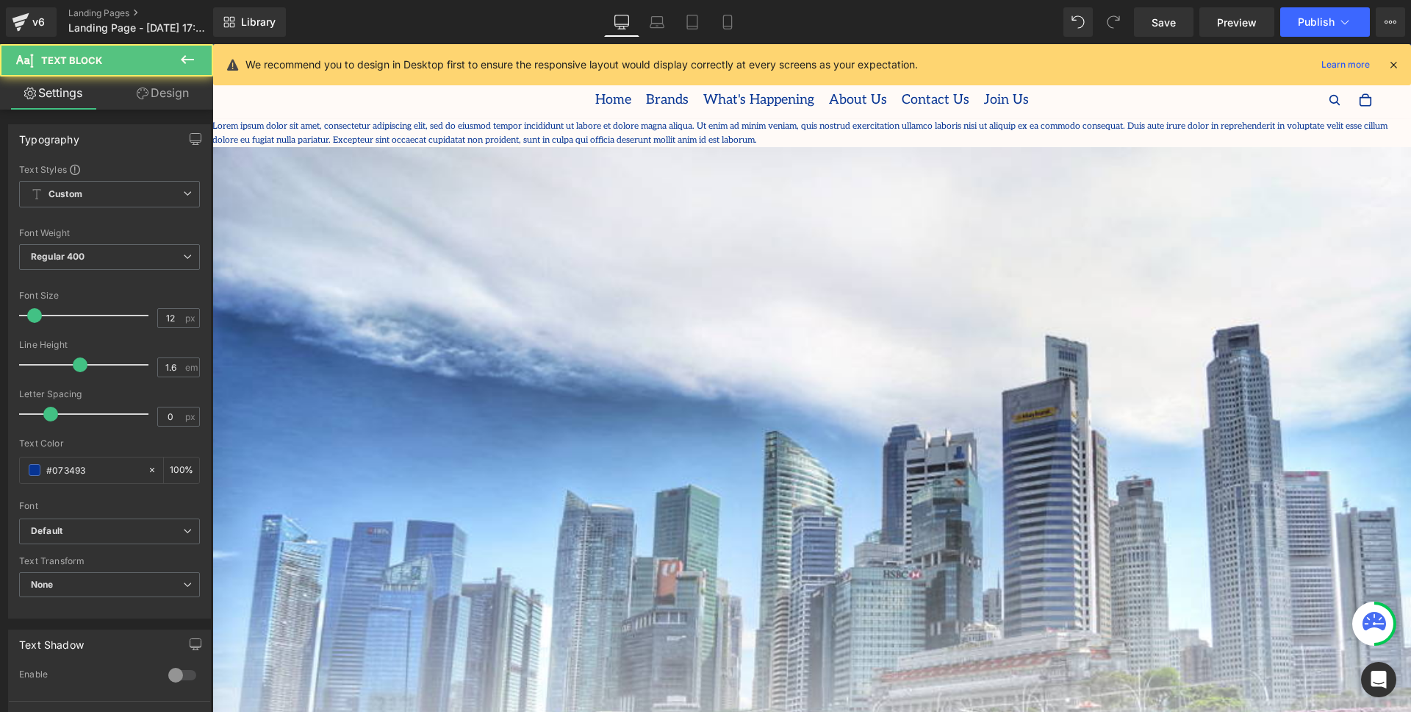
click at [738, 114] on link "What's Happening" at bounding box center [759, 100] width 126 height 34
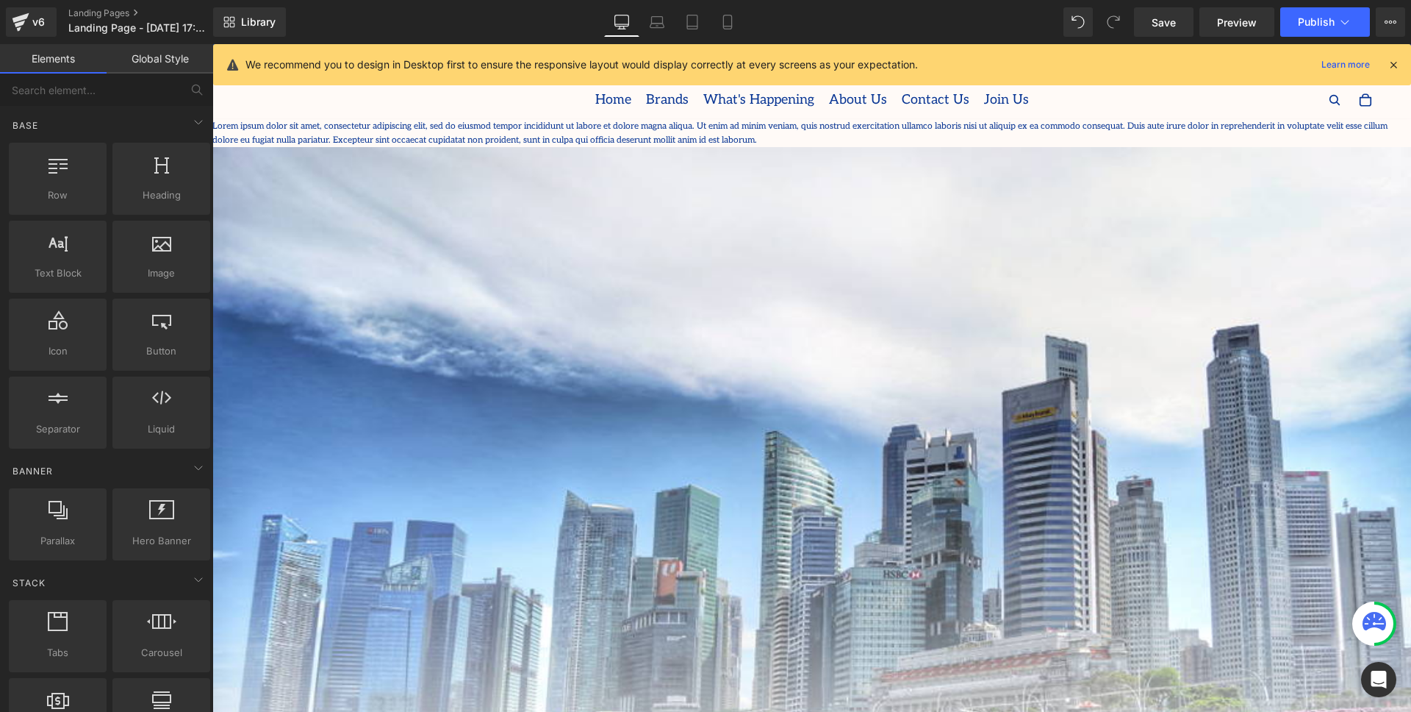
click at [690, 129] on p "Lorem ipsum dolor sit amet, consectetur adipiscing elit, sed do eiusmod tempor …" at bounding box center [811, 133] width 1199 height 28
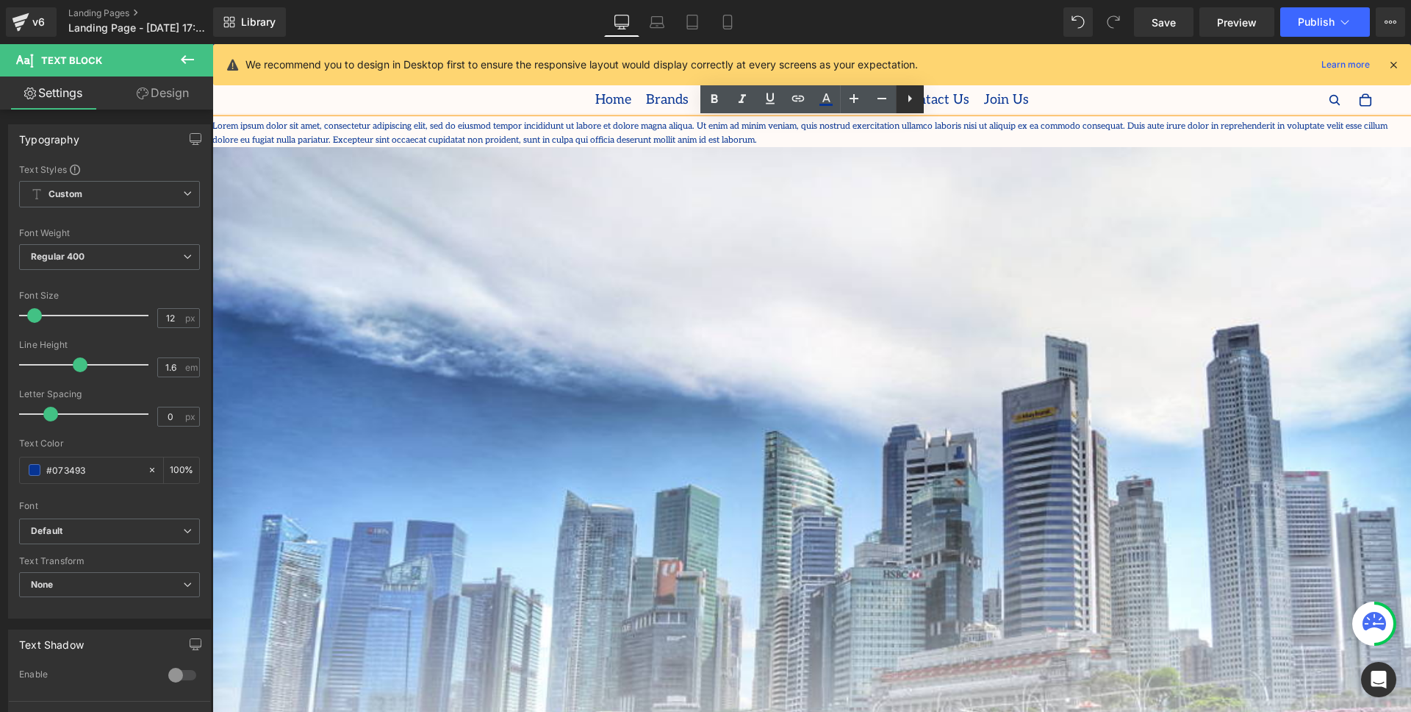
click at [909, 100] on icon at bounding box center [911, 98] width 4 height 7
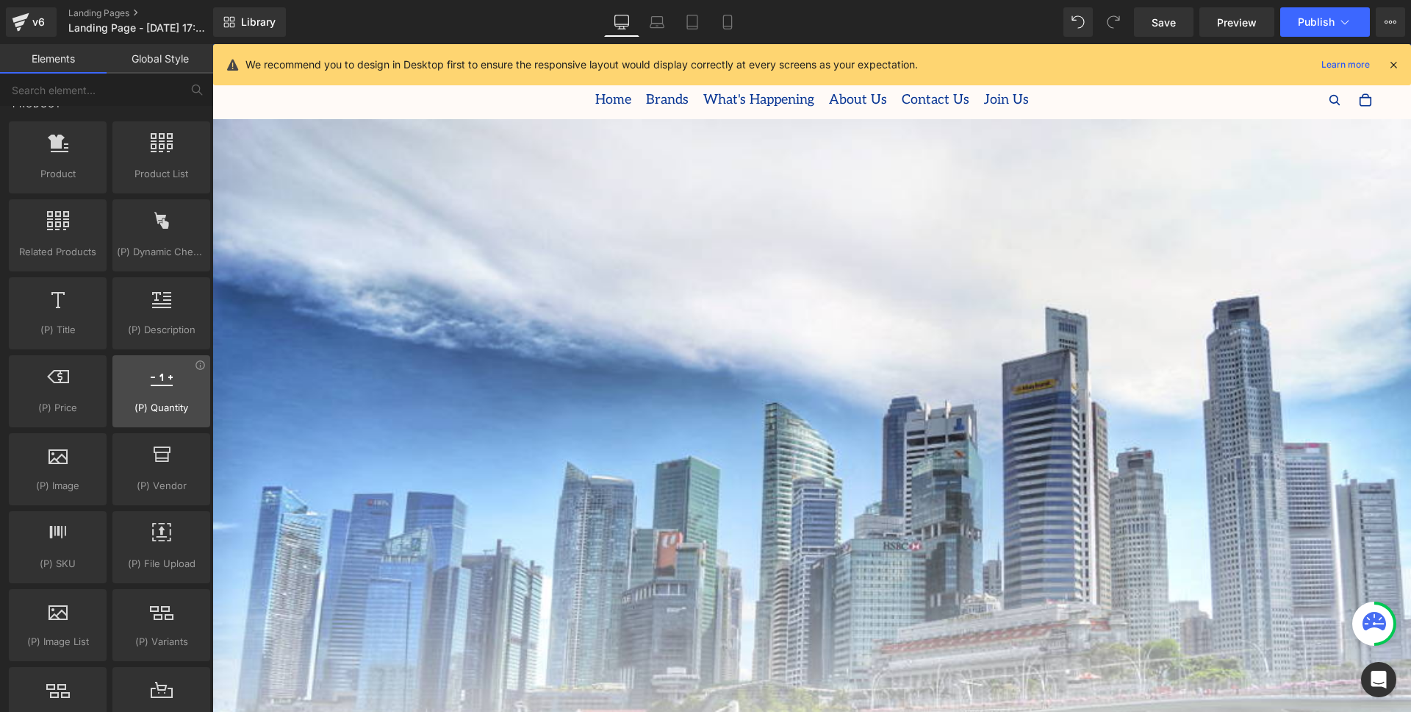
scroll to position [1205, 0]
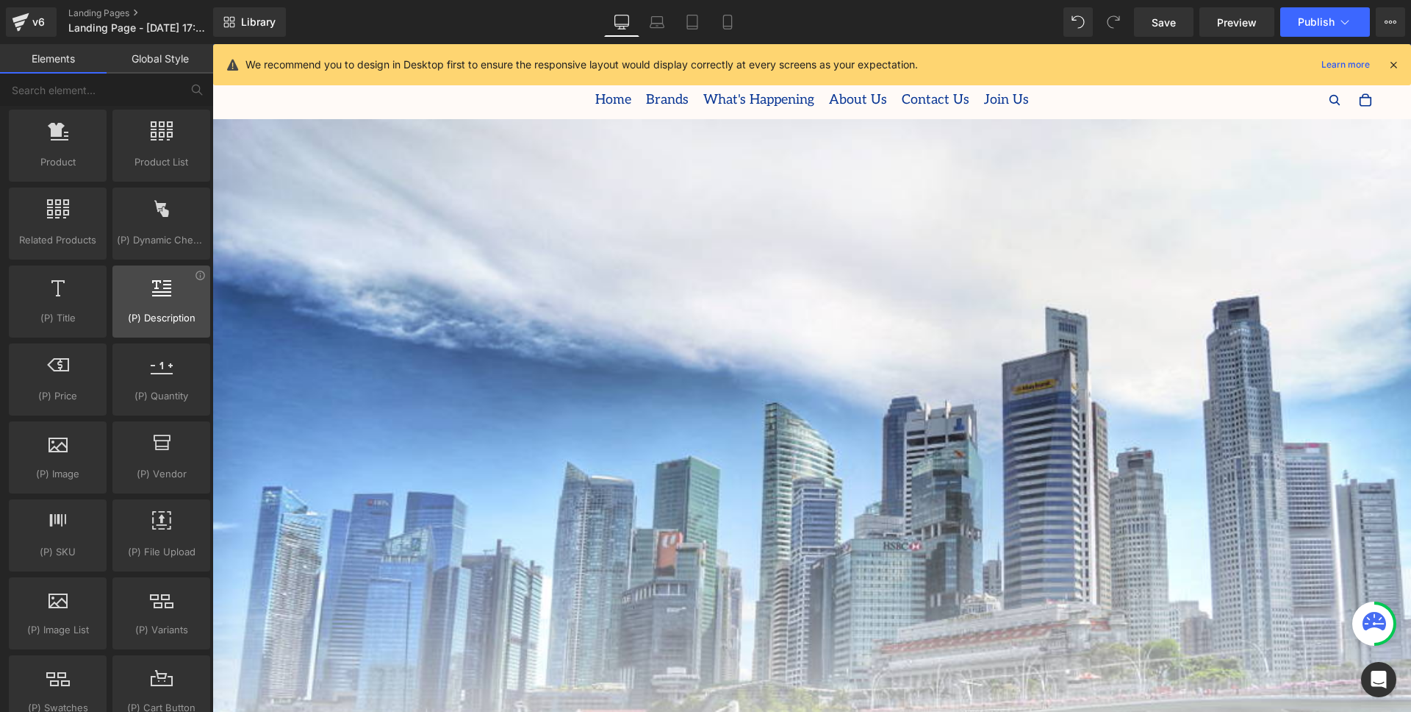
click at [173, 309] on div at bounding box center [161, 293] width 89 height 33
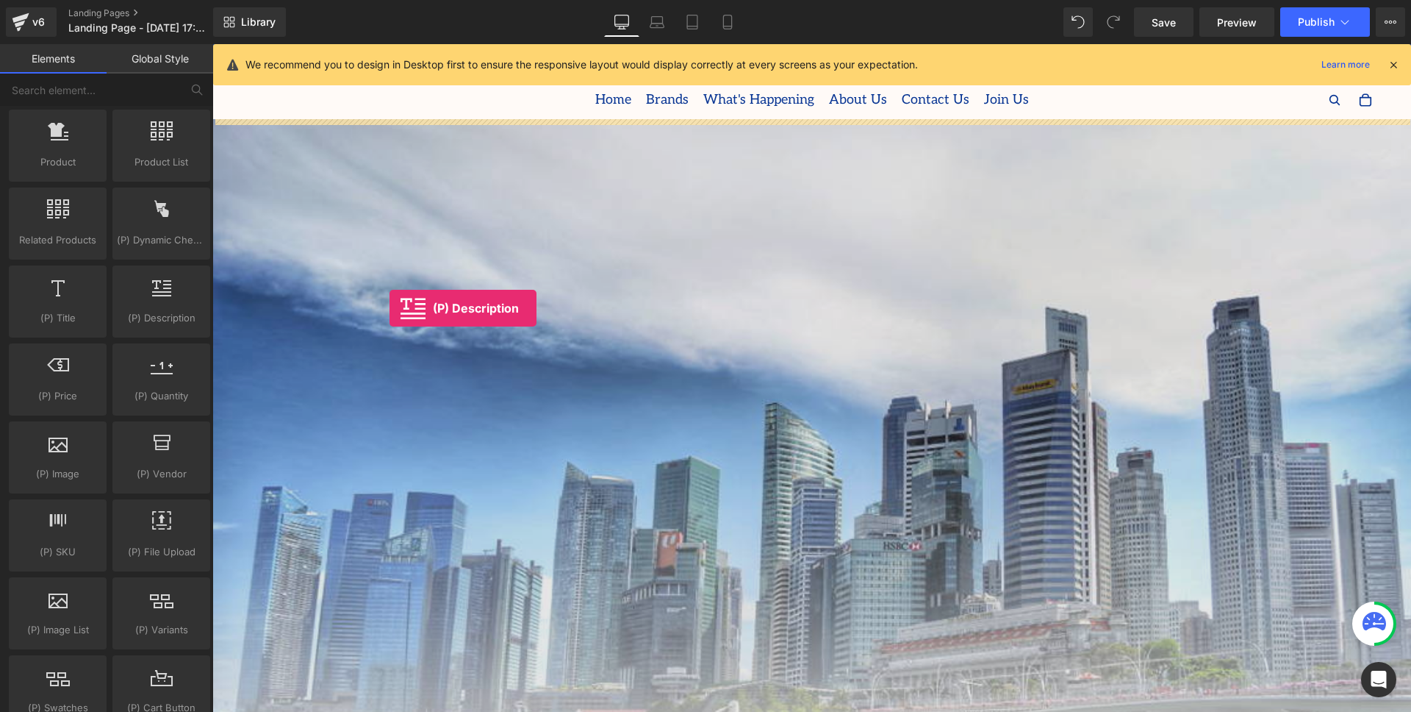
drag, startPoint x: 387, startPoint y: 350, endPoint x: 502, endPoint y: 306, distance: 122.9
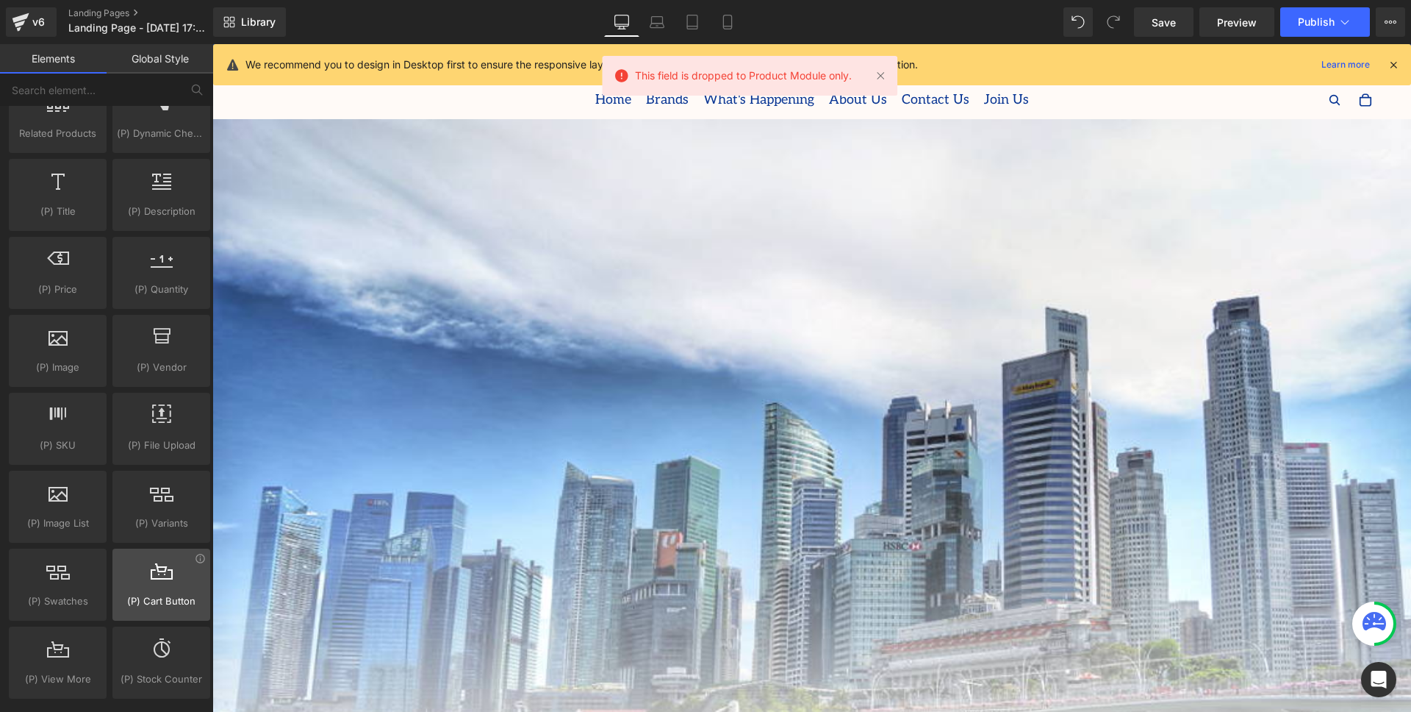
scroll to position [1342, 0]
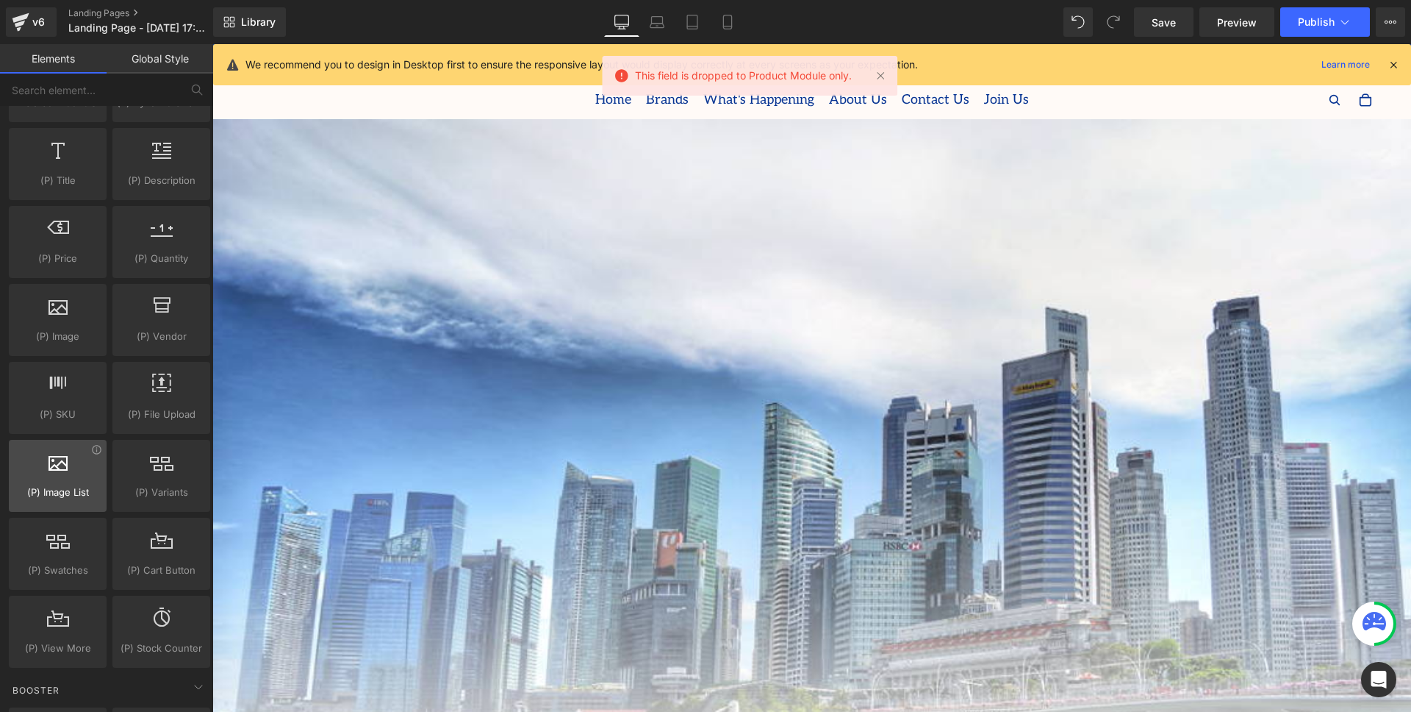
click at [91, 491] on span "(P) Image List" at bounding box center [57, 491] width 89 height 15
click at [49, 488] on span "(P) Image List" at bounding box center [57, 491] width 89 height 15
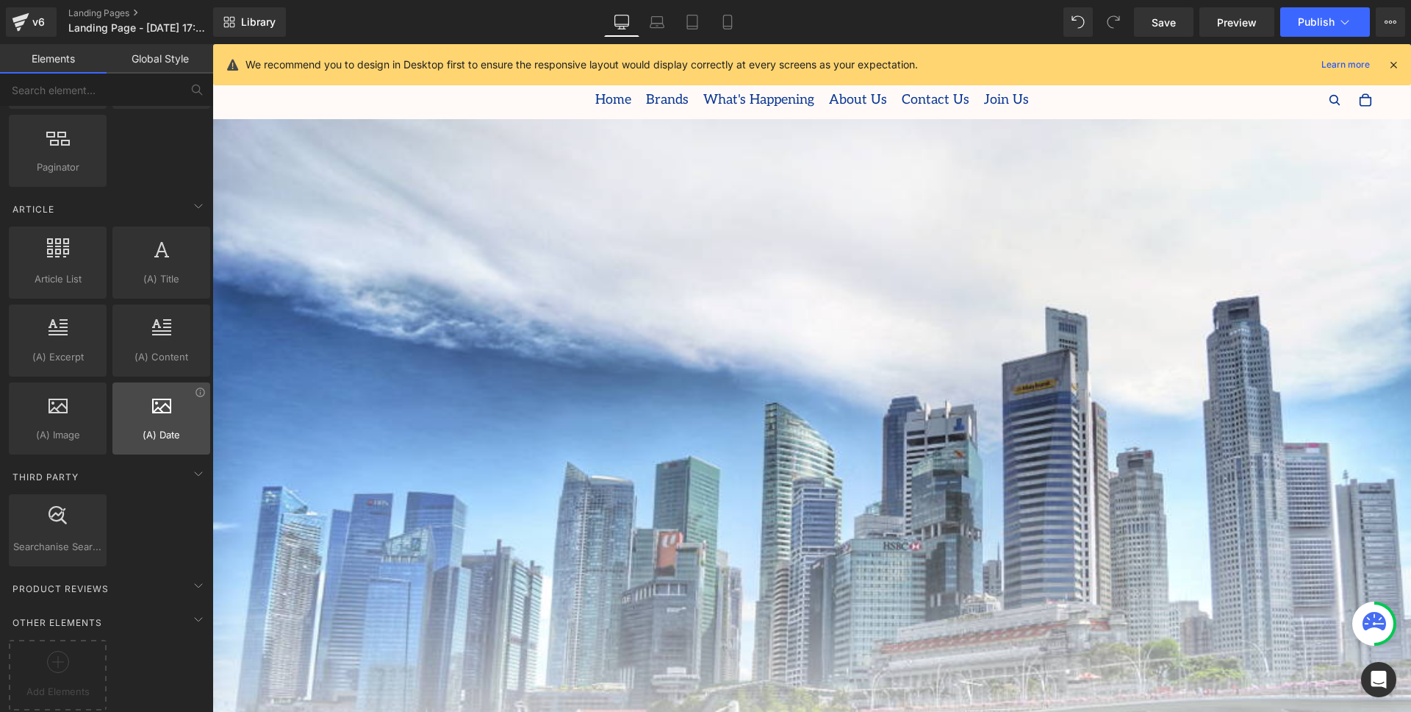
scroll to position [2638, 0]
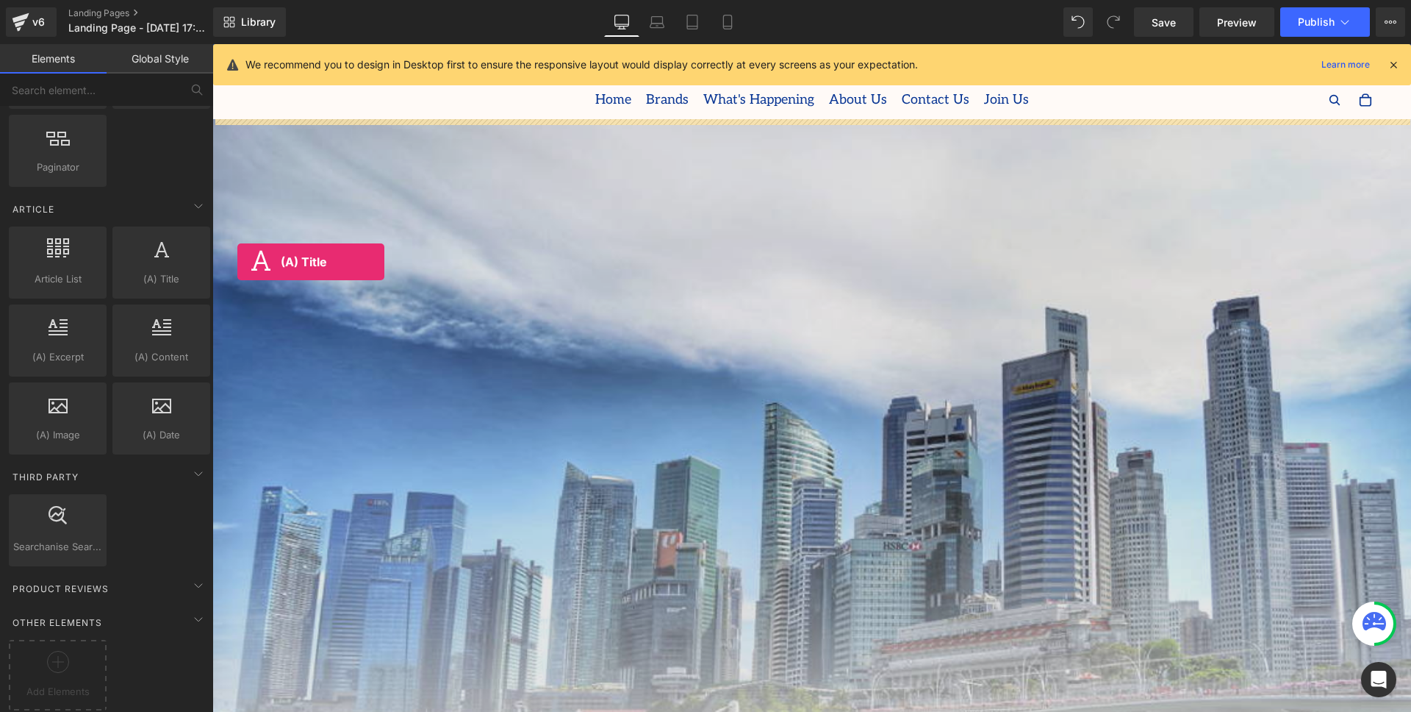
drag, startPoint x: 362, startPoint y: 286, endPoint x: 792, endPoint y: 316, distance: 431.1
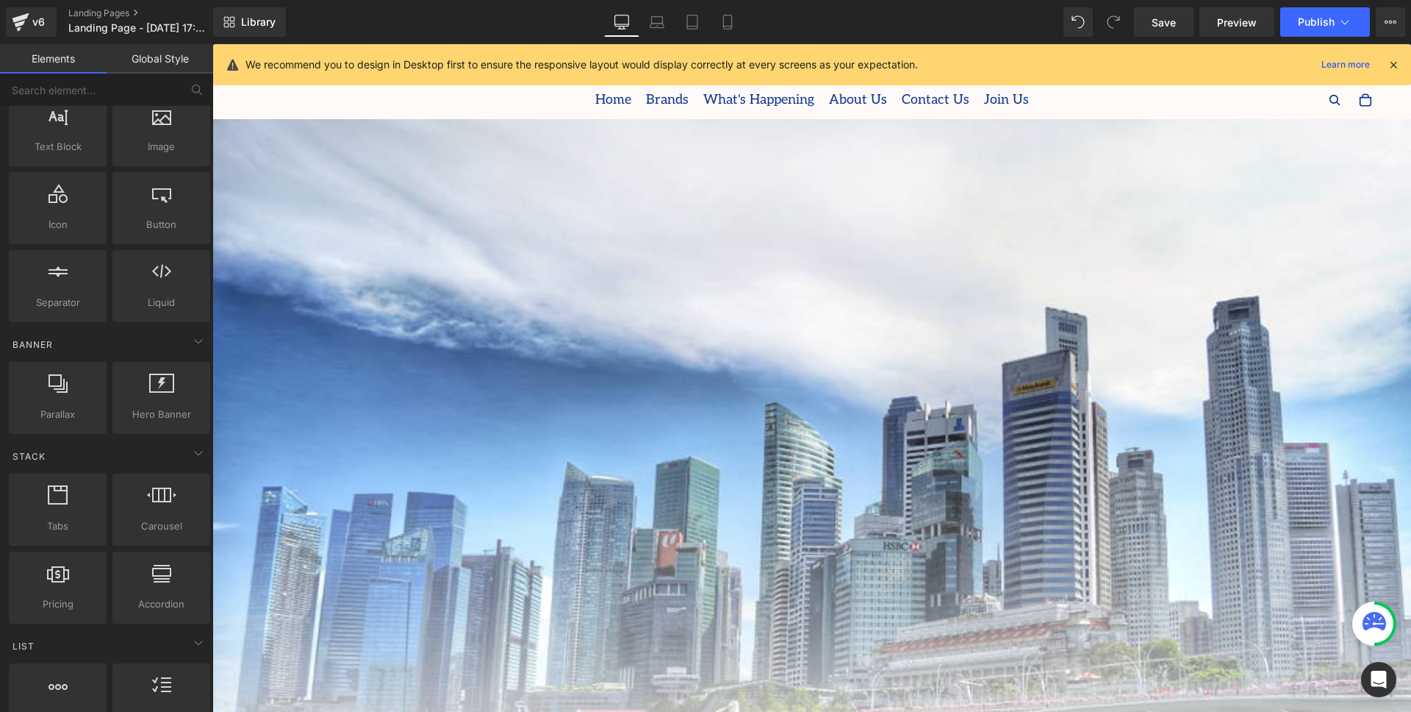
scroll to position [0, 0]
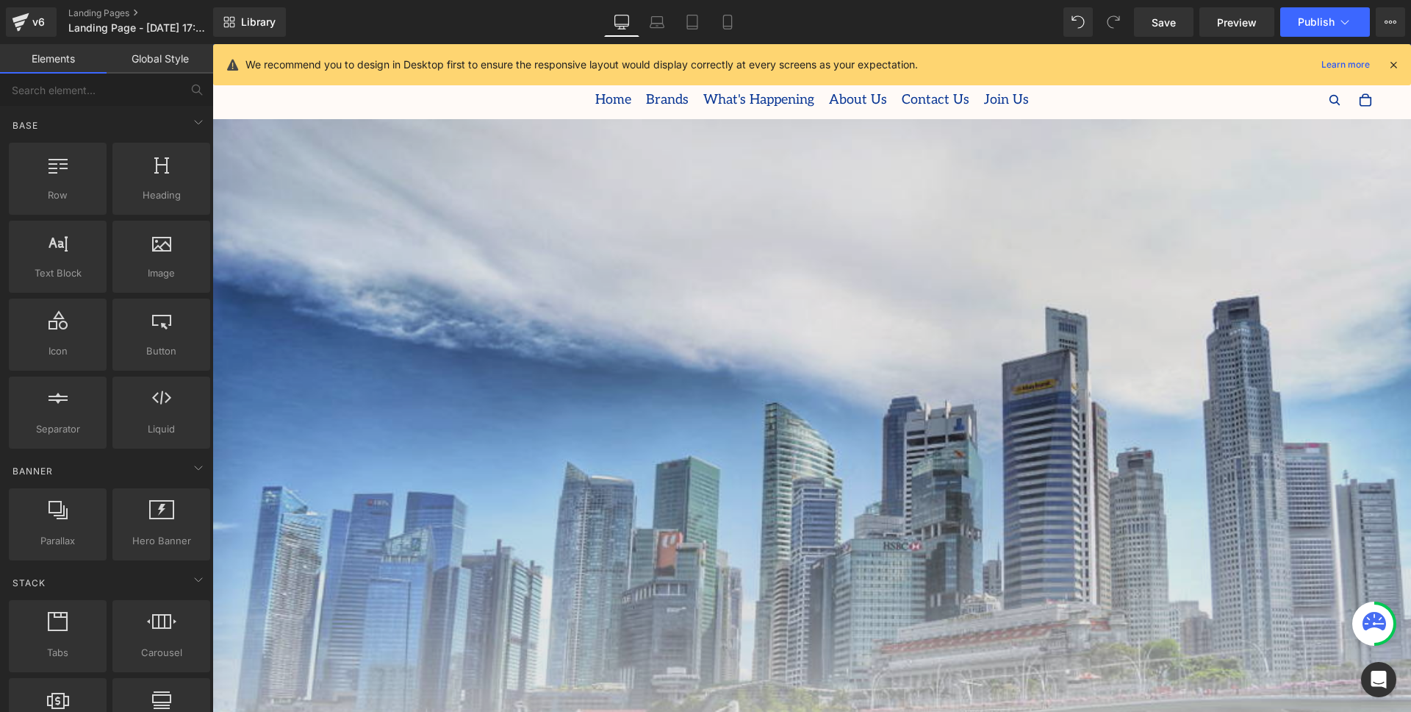
click at [506, 207] on img at bounding box center [811, 458] width 1199 height 679
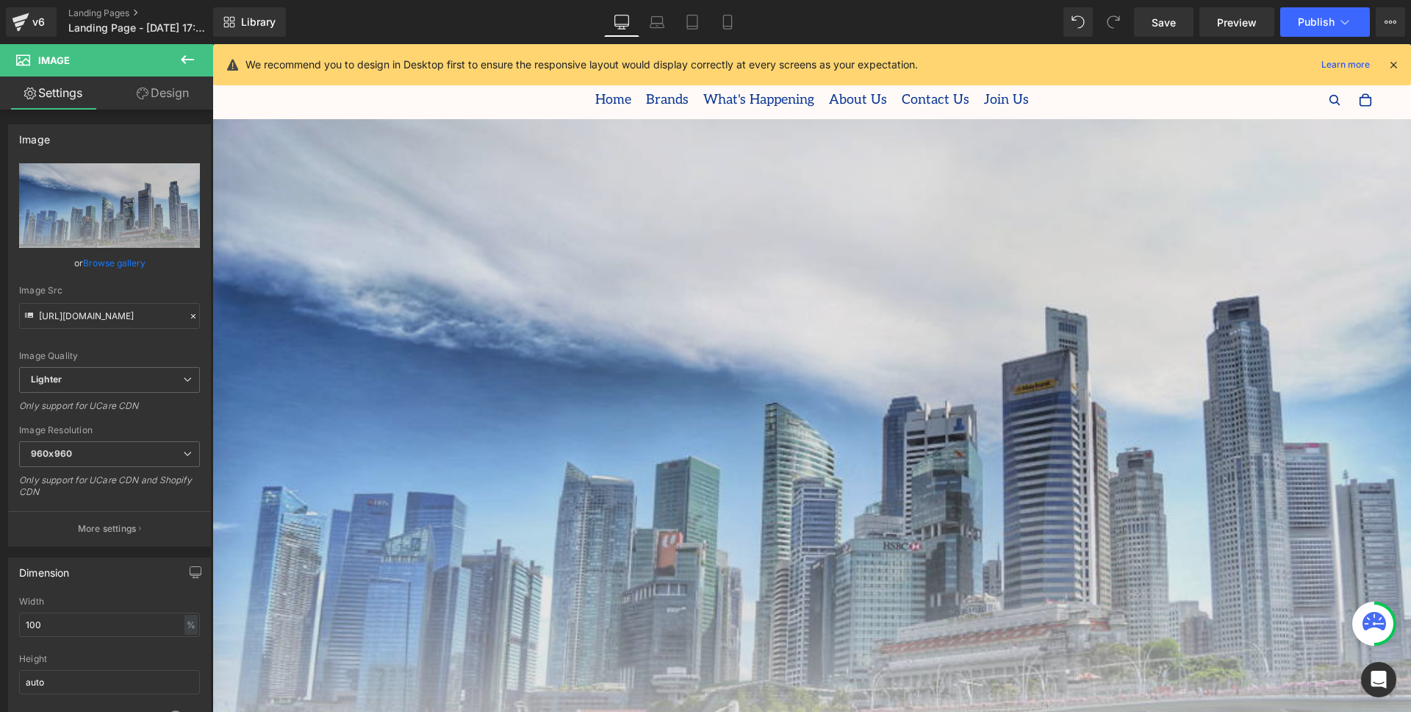
drag, startPoint x: 448, startPoint y: 396, endPoint x: 440, endPoint y: 393, distance: 9.3
click at [448, 396] on img at bounding box center [811, 458] width 1199 height 679
click at [473, 331] on img at bounding box center [811, 458] width 1199 height 679
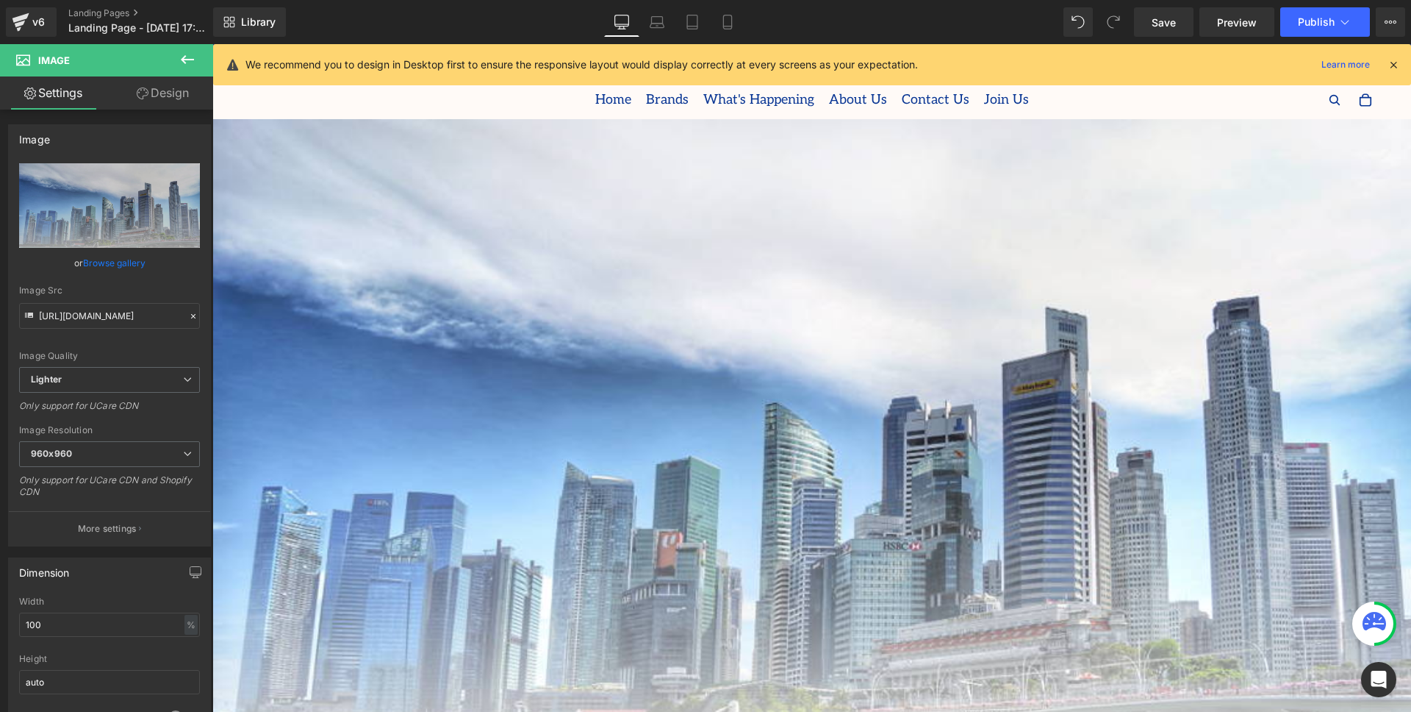
click at [1390, 62] on icon at bounding box center [1393, 64] width 13 height 13
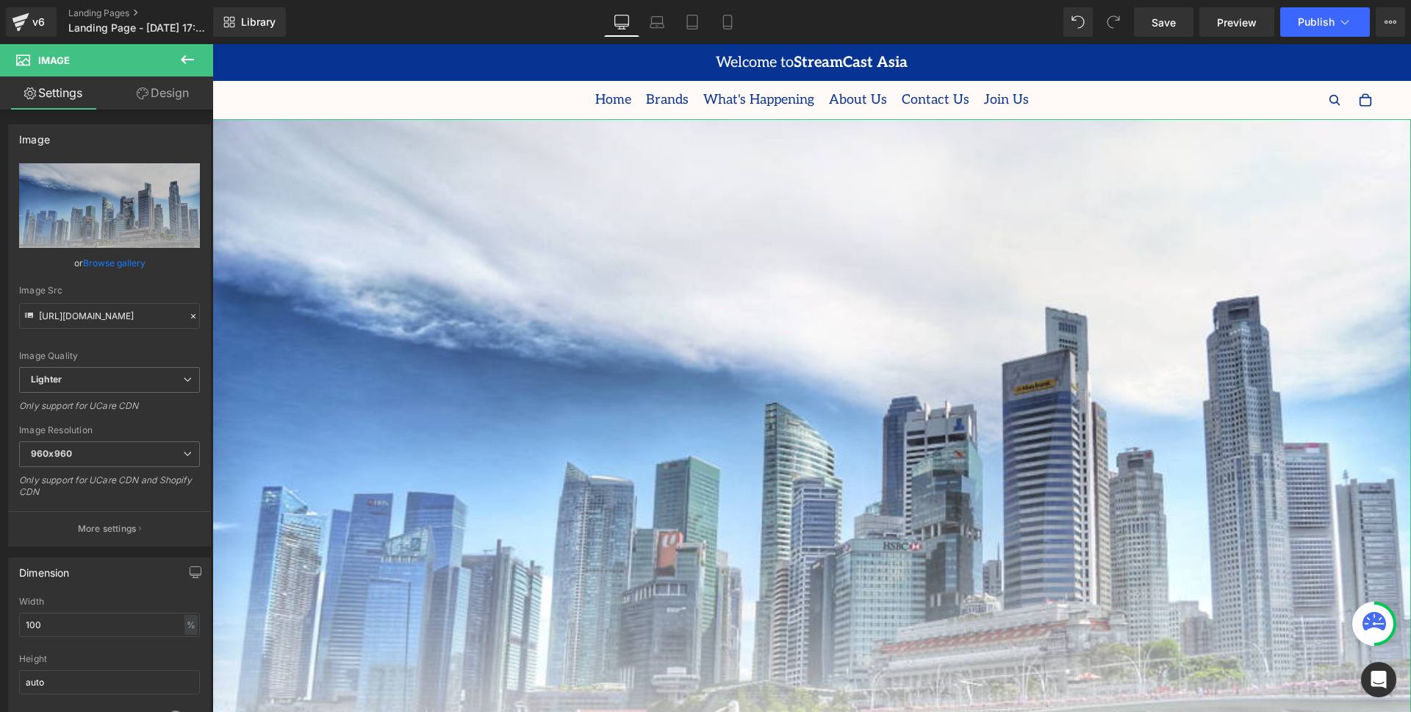
click at [176, 90] on link "Design" at bounding box center [163, 92] width 107 height 33
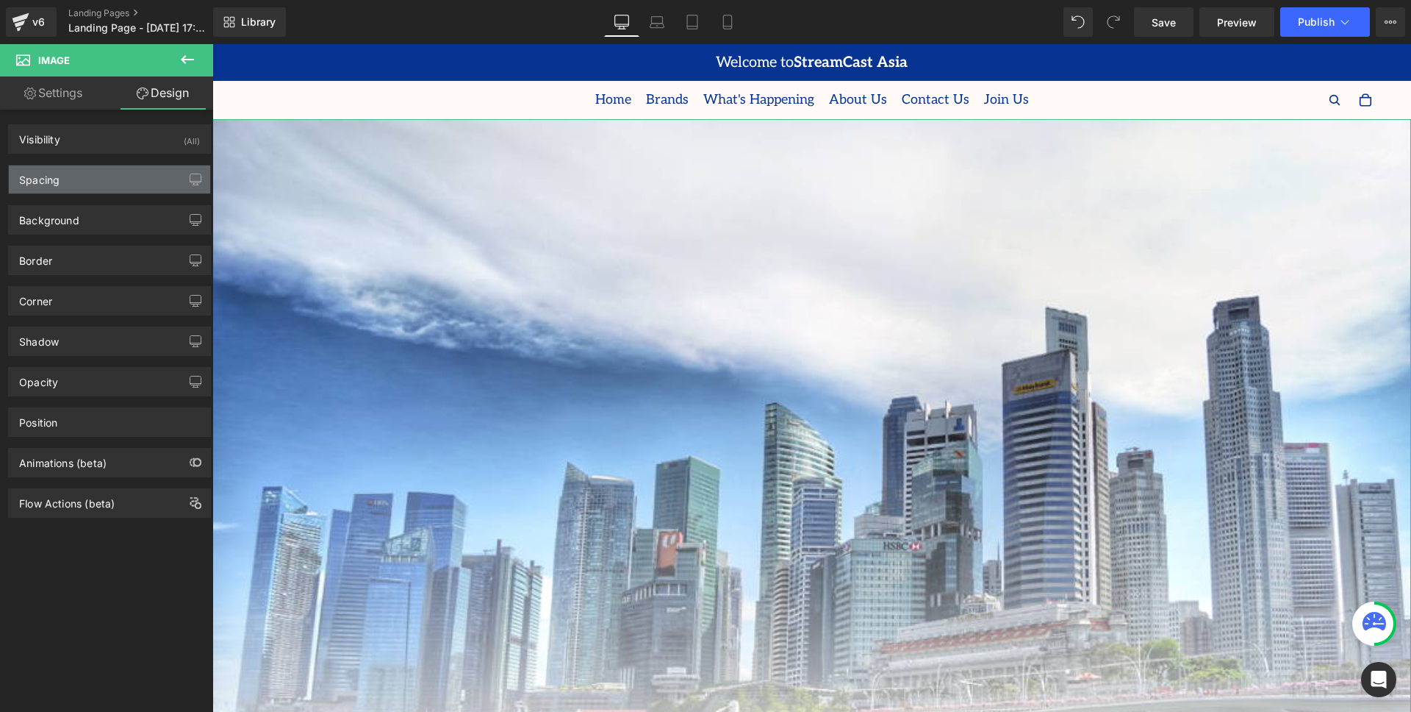
click at [127, 171] on div "Spacing" at bounding box center [109, 179] width 201 height 28
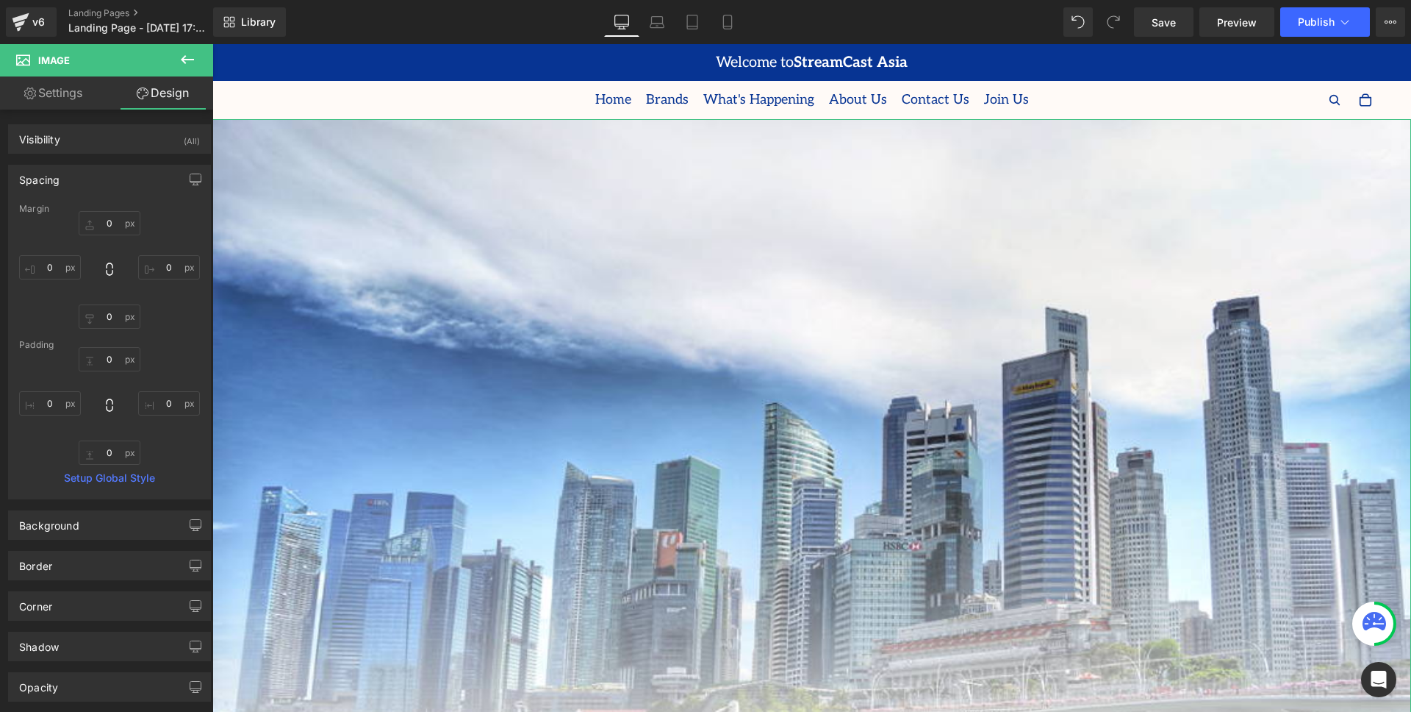
click at [126, 173] on div "Spacing" at bounding box center [109, 179] width 201 height 28
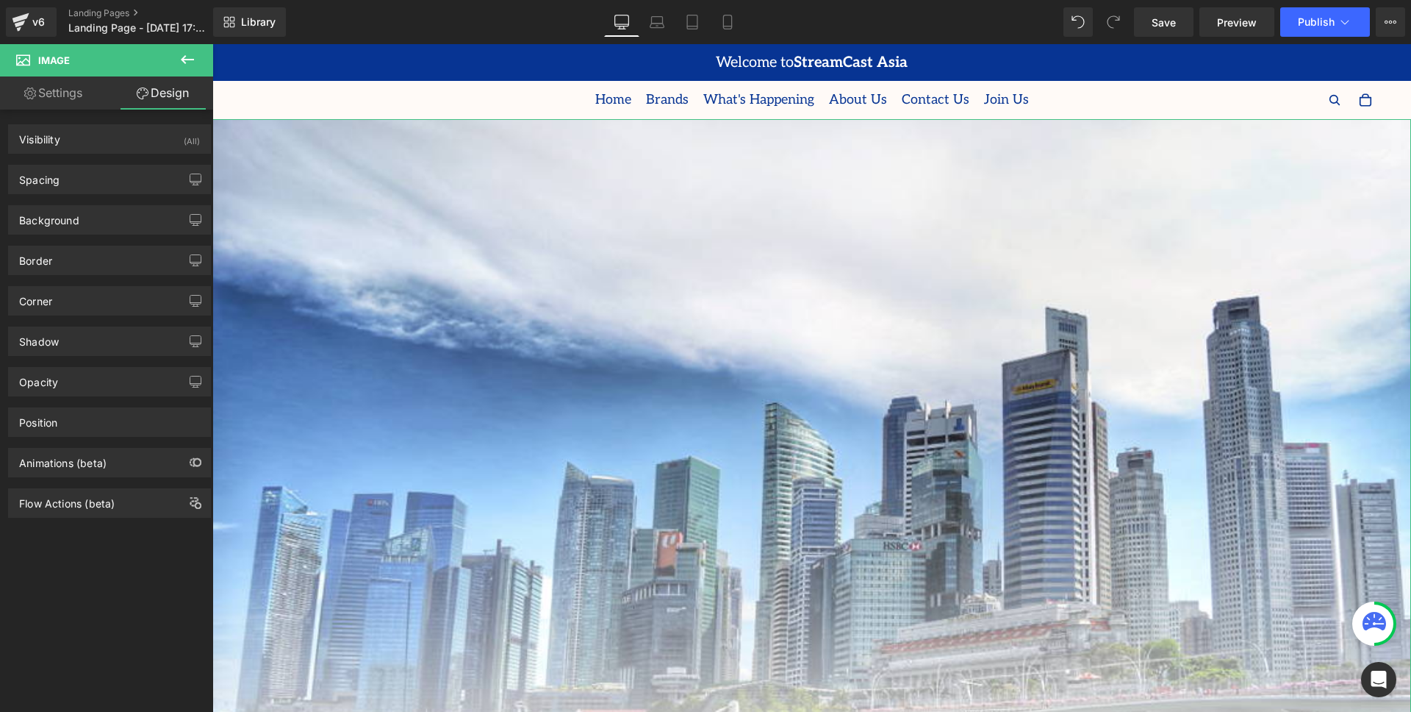
click at [69, 115] on div "Visibility (All) 0|0|0|0 1 Show on Desktop 1 Show on Laptop 1 Show on Tablet 1 …" at bounding box center [110, 133] width 220 height 40
click at [71, 99] on link "Settings" at bounding box center [53, 92] width 107 height 33
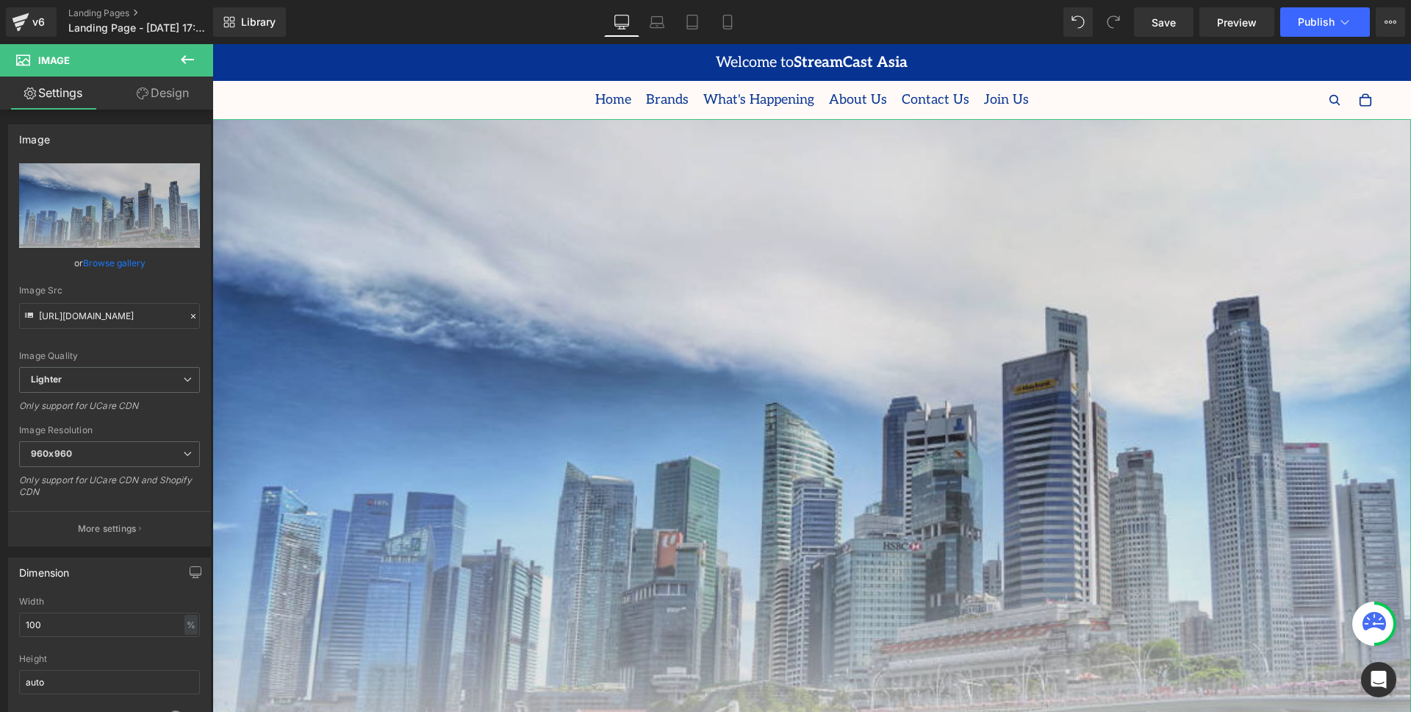
click at [595, 379] on img at bounding box center [811, 458] width 1199 height 679
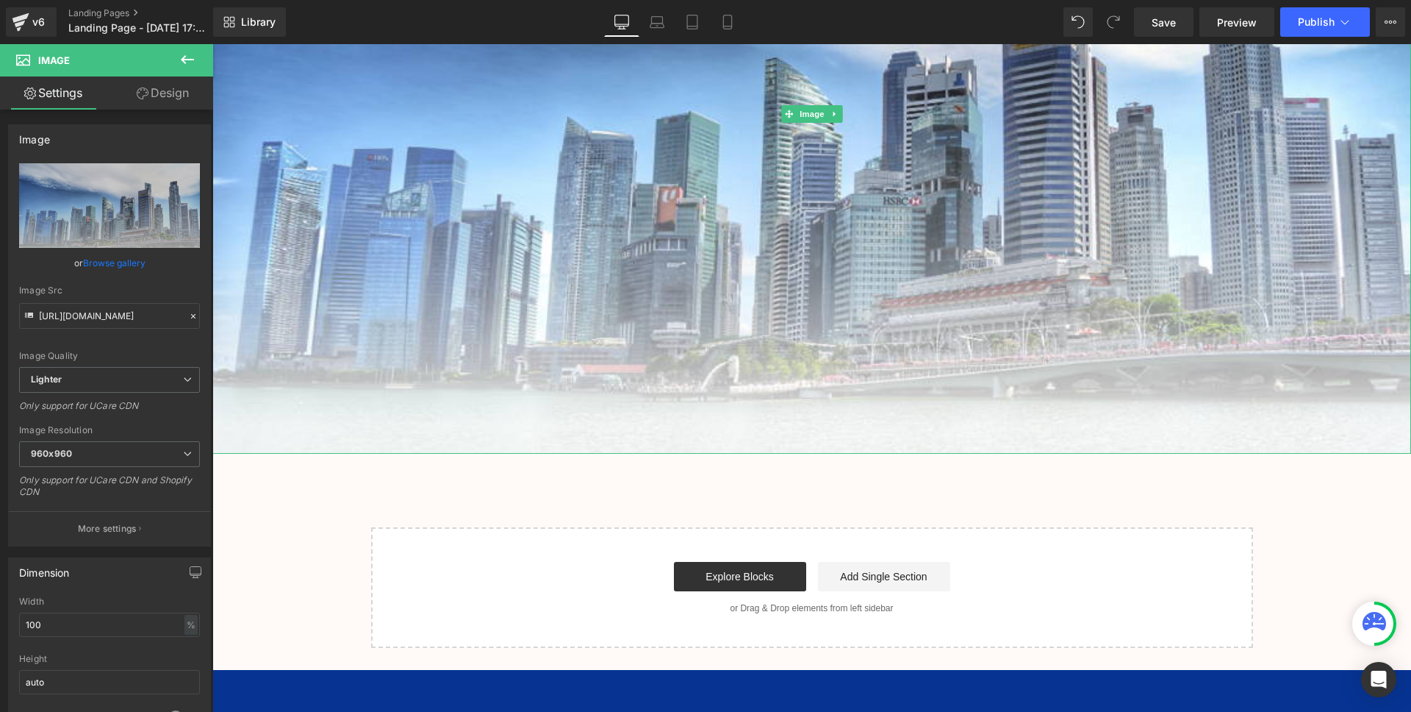
scroll to position [340, 0]
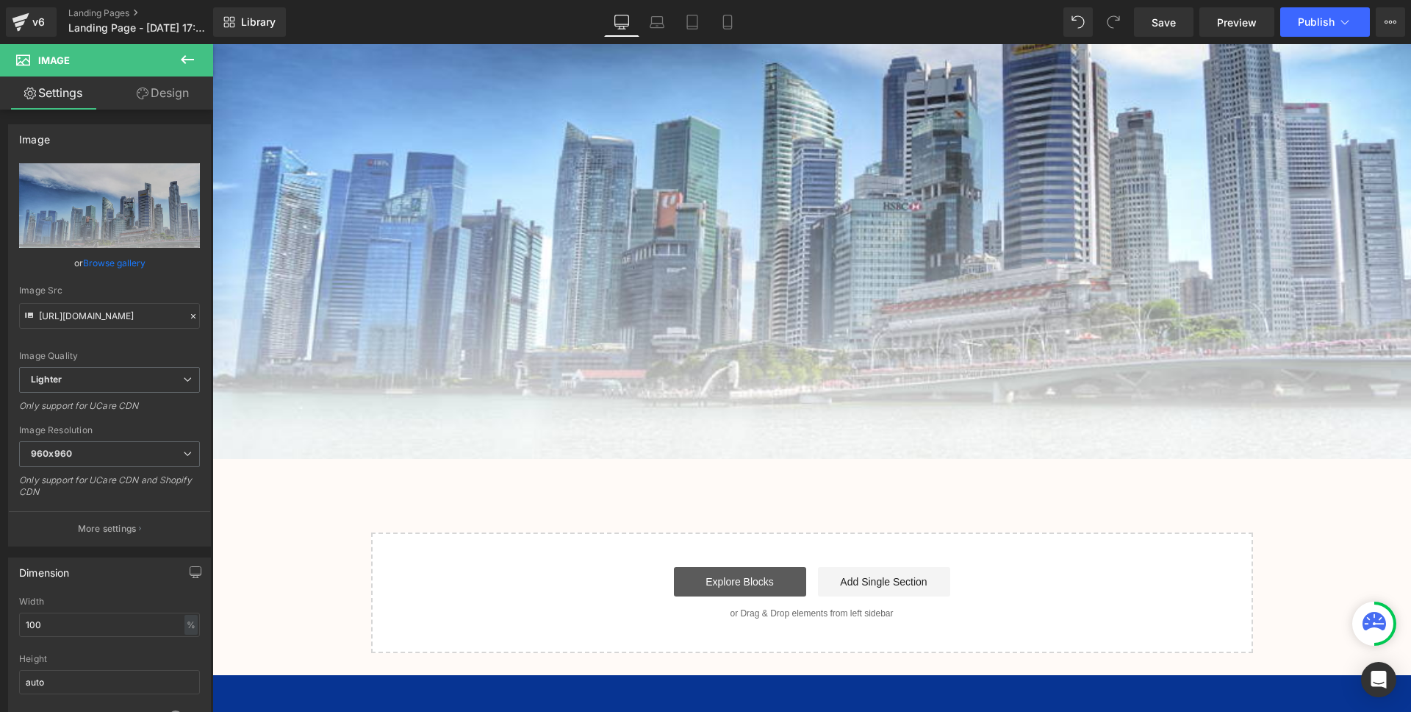
click at [771, 584] on link "Explore Blocks" at bounding box center [740, 581] width 132 height 29
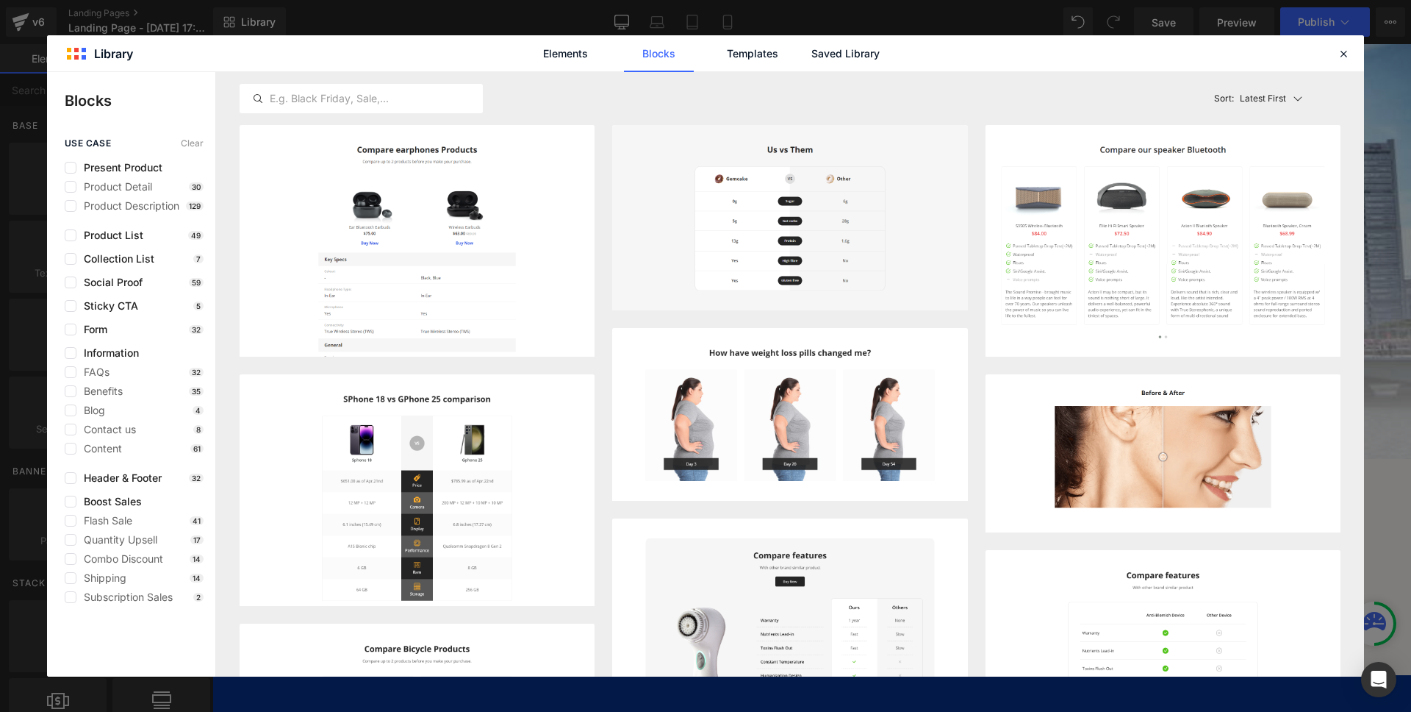
click at [1333, 54] on div "Elements Blocks Templates Saved Library" at bounding box center [705, 53] width 1317 height 36
click at [1347, 54] on icon at bounding box center [1343, 53] width 13 height 13
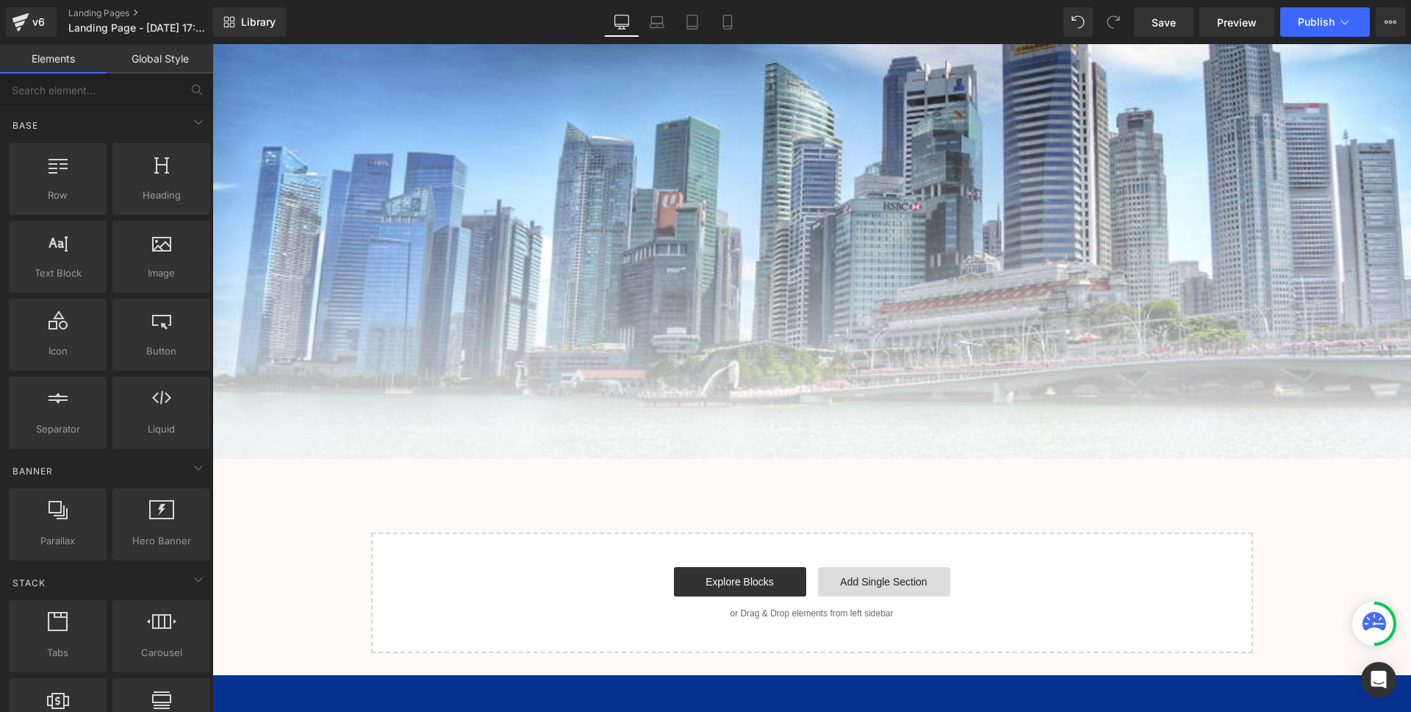
click at [913, 595] on link "Add Single Section" at bounding box center [884, 581] width 132 height 29
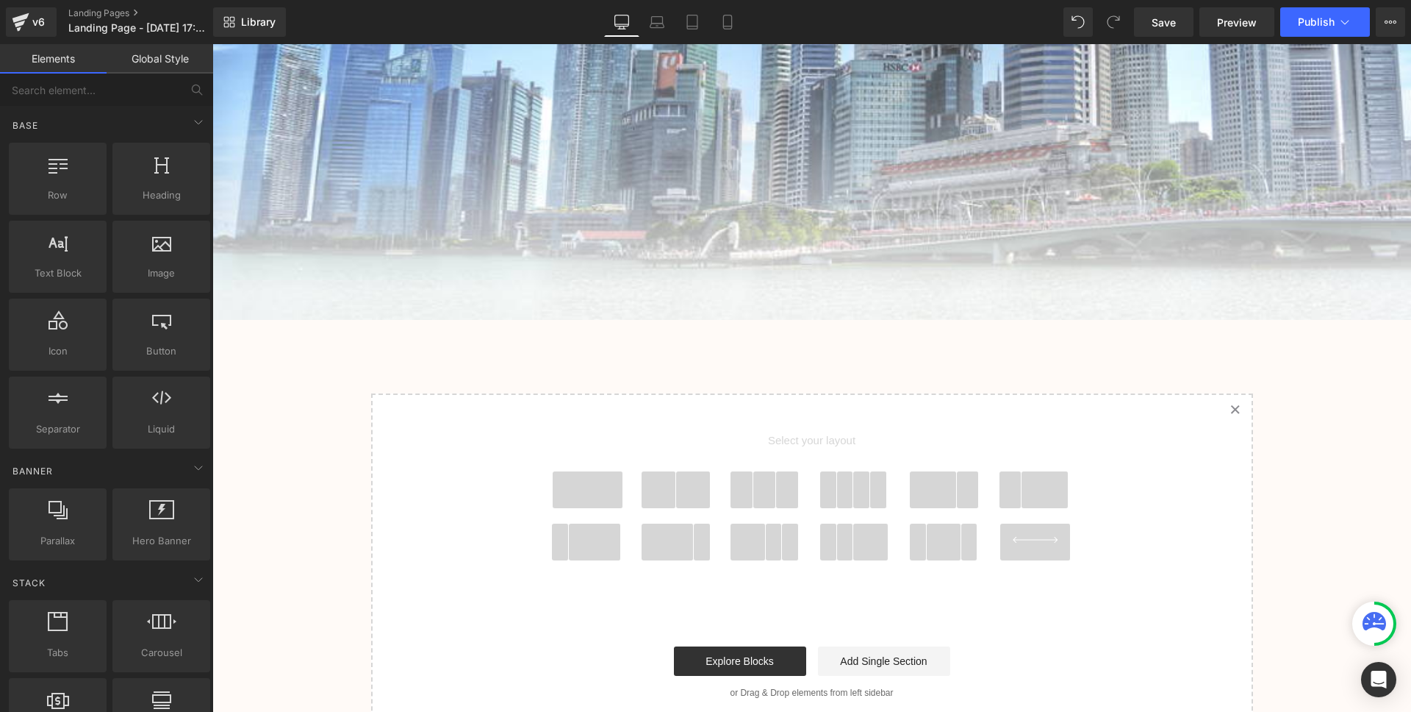
scroll to position [609, 0]
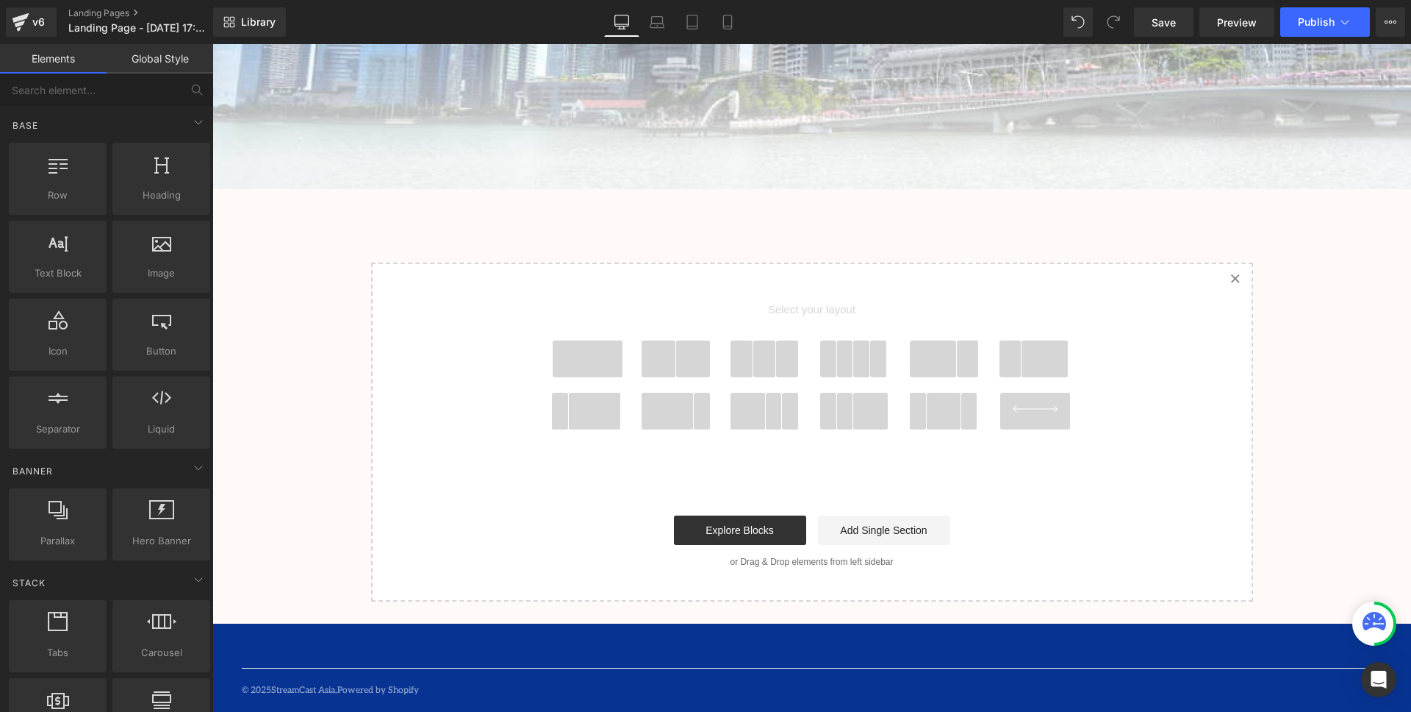
click at [590, 365] on span at bounding box center [588, 358] width 71 height 37
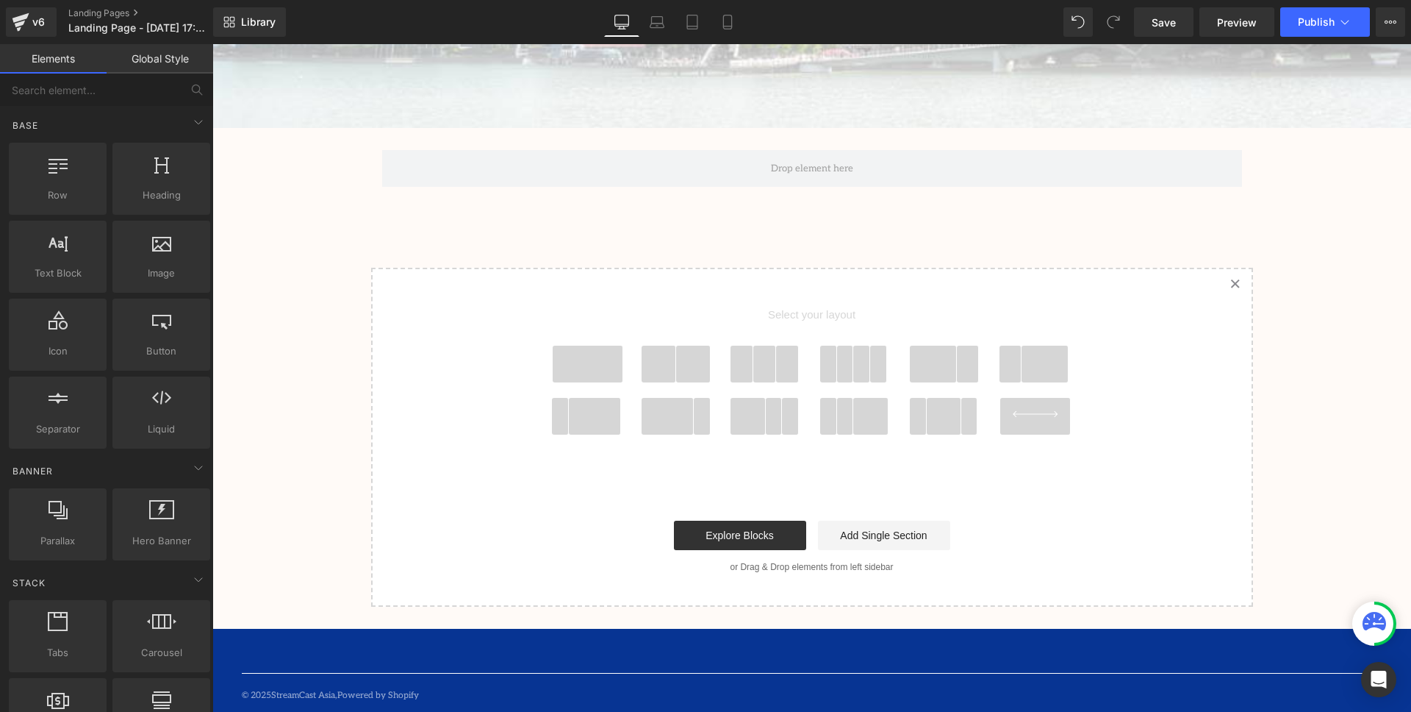
scroll to position [676, 0]
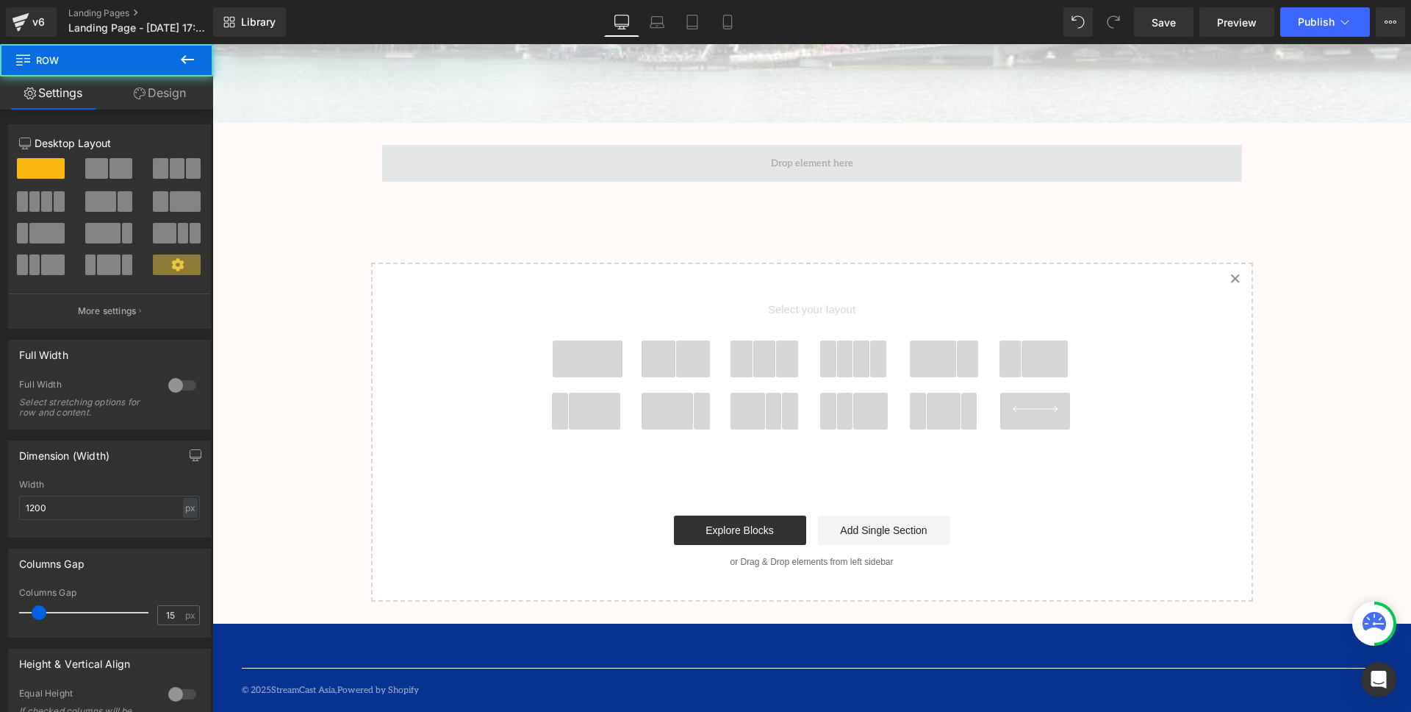
click at [1086, 163] on span at bounding box center [812, 163] width 860 height 37
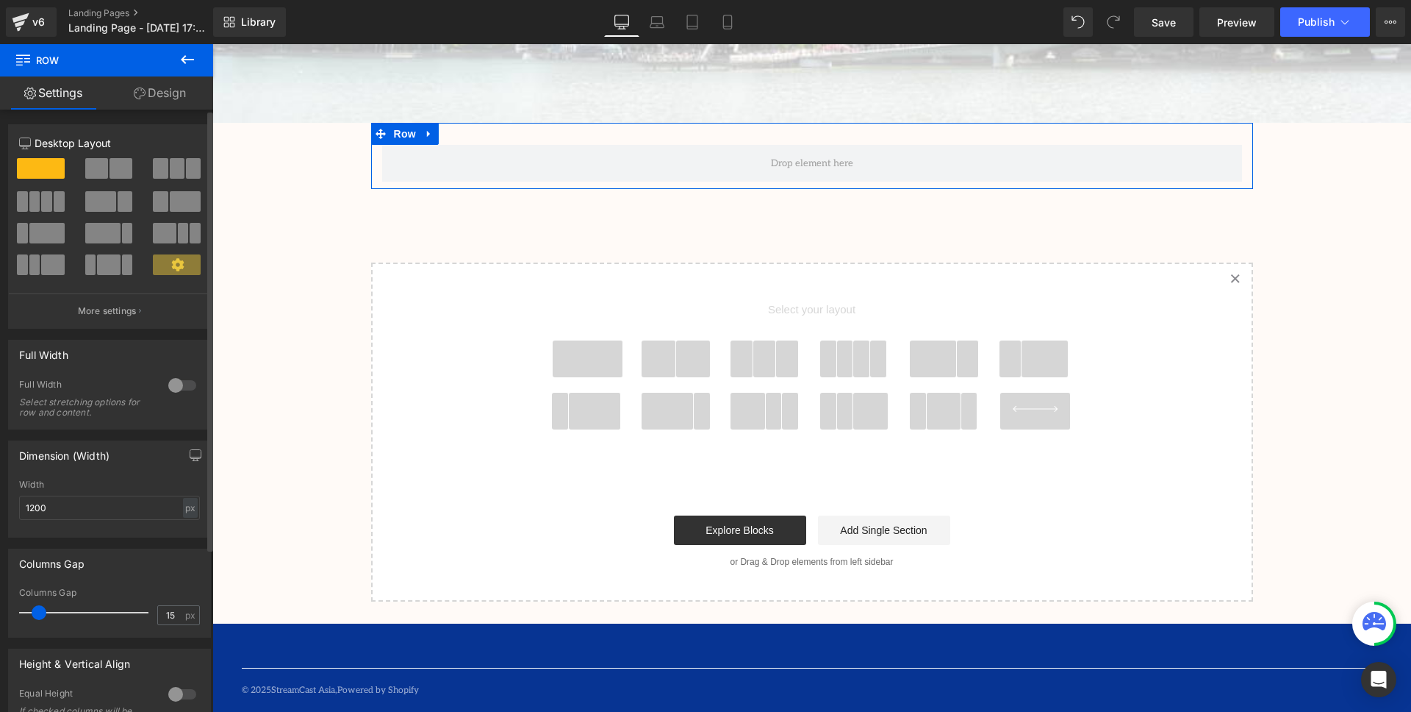
click at [171, 265] on icon at bounding box center [177, 264] width 12 height 12
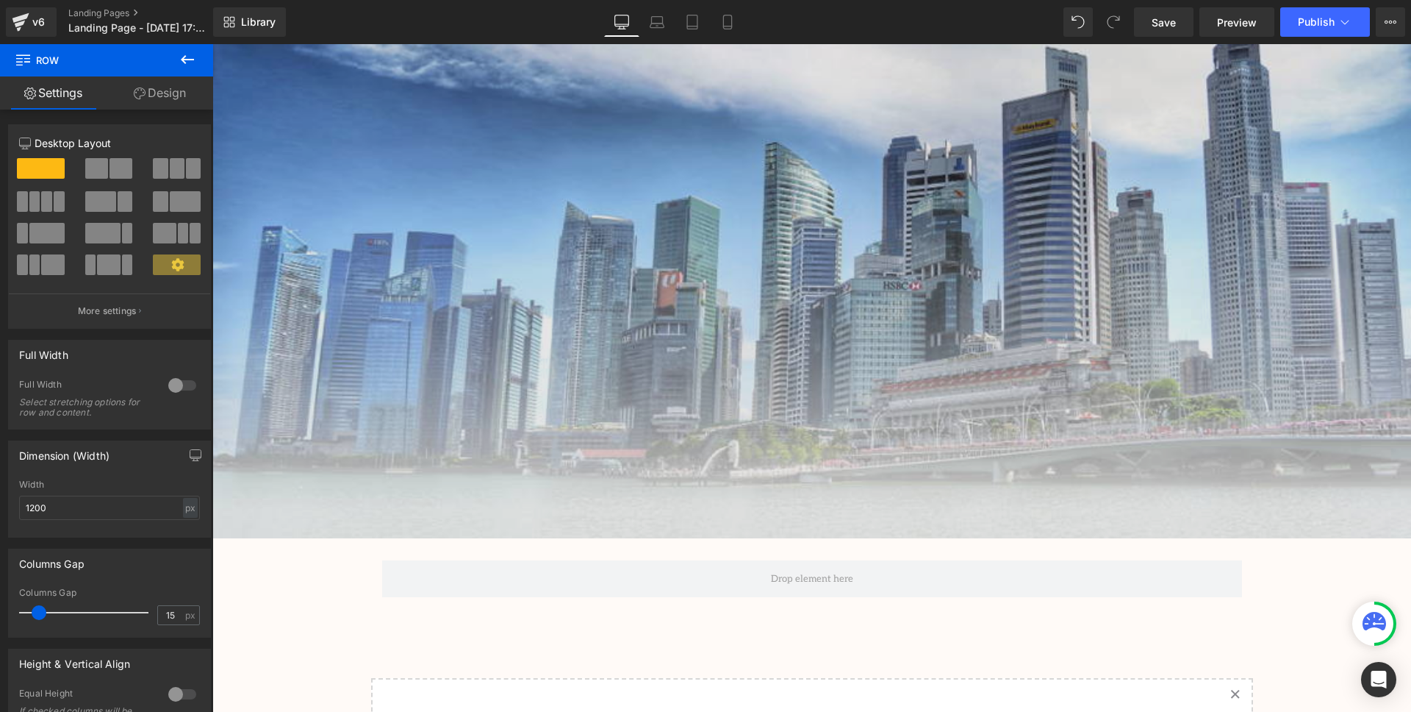
scroll to position [246, 0]
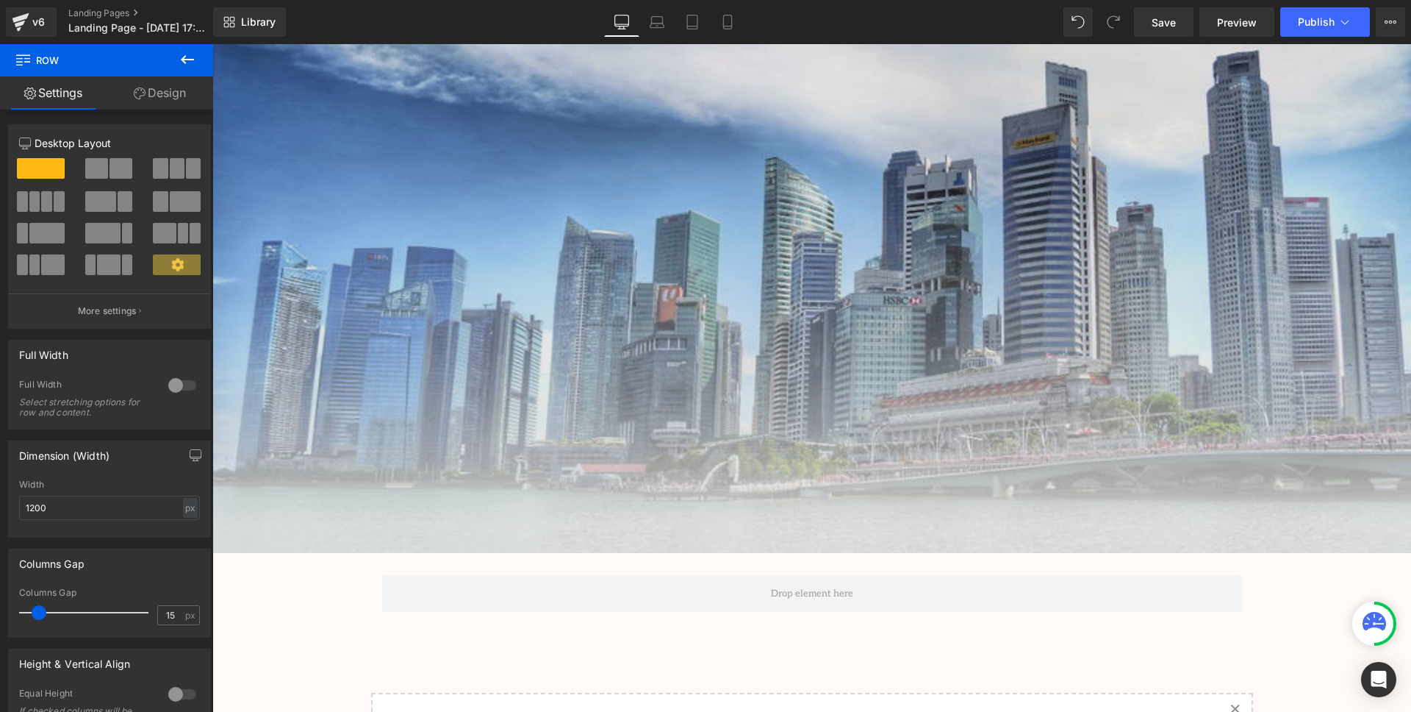
click at [702, 354] on img at bounding box center [811, 213] width 1199 height 679
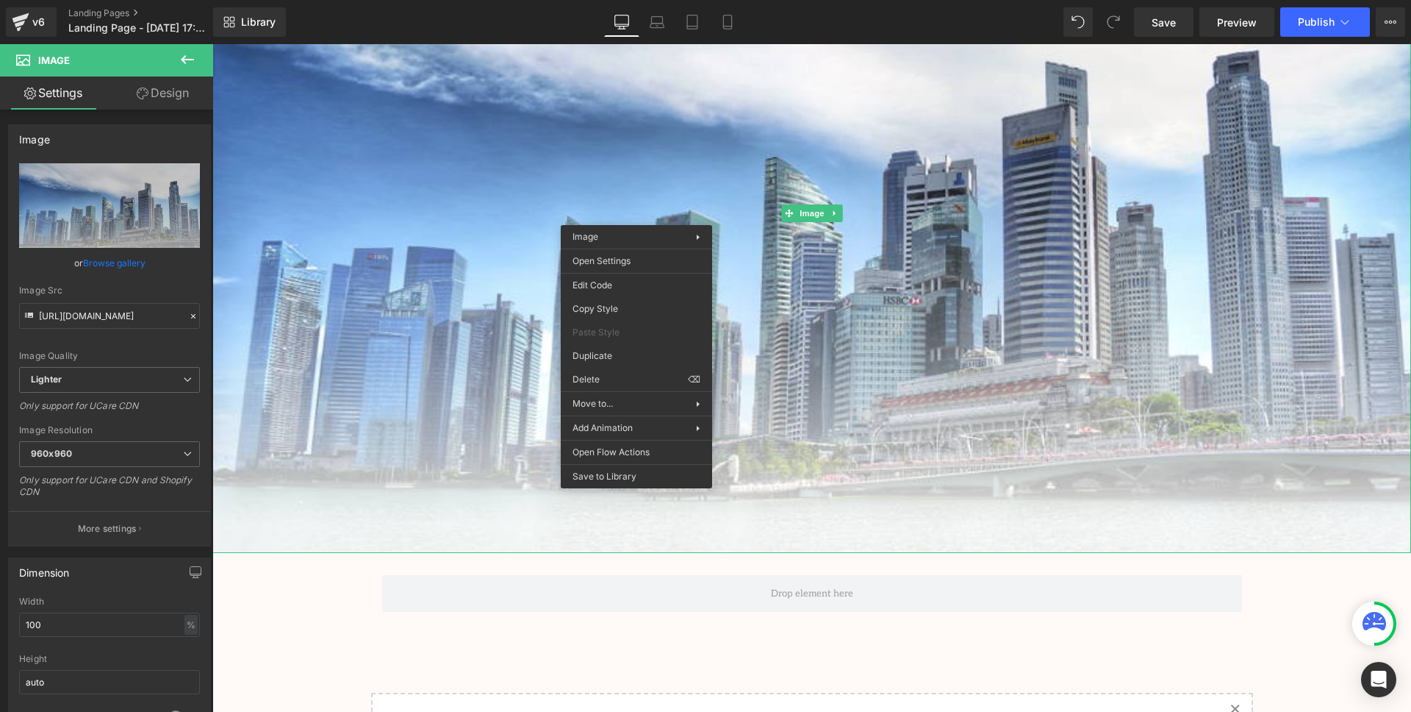
drag, startPoint x: 813, startPoint y: 422, endPoint x: 602, endPoint y: 378, distance: 215.5
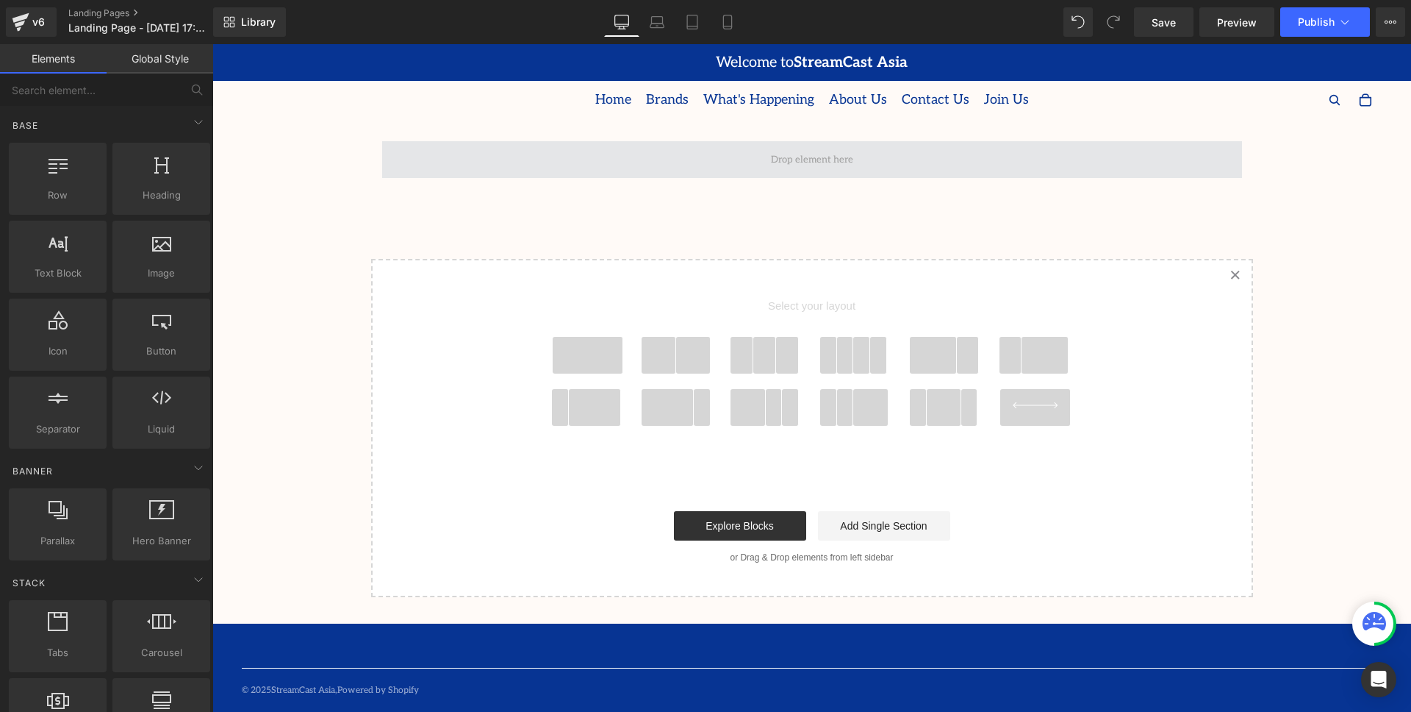
click at [790, 157] on span at bounding box center [812, 159] width 93 height 23
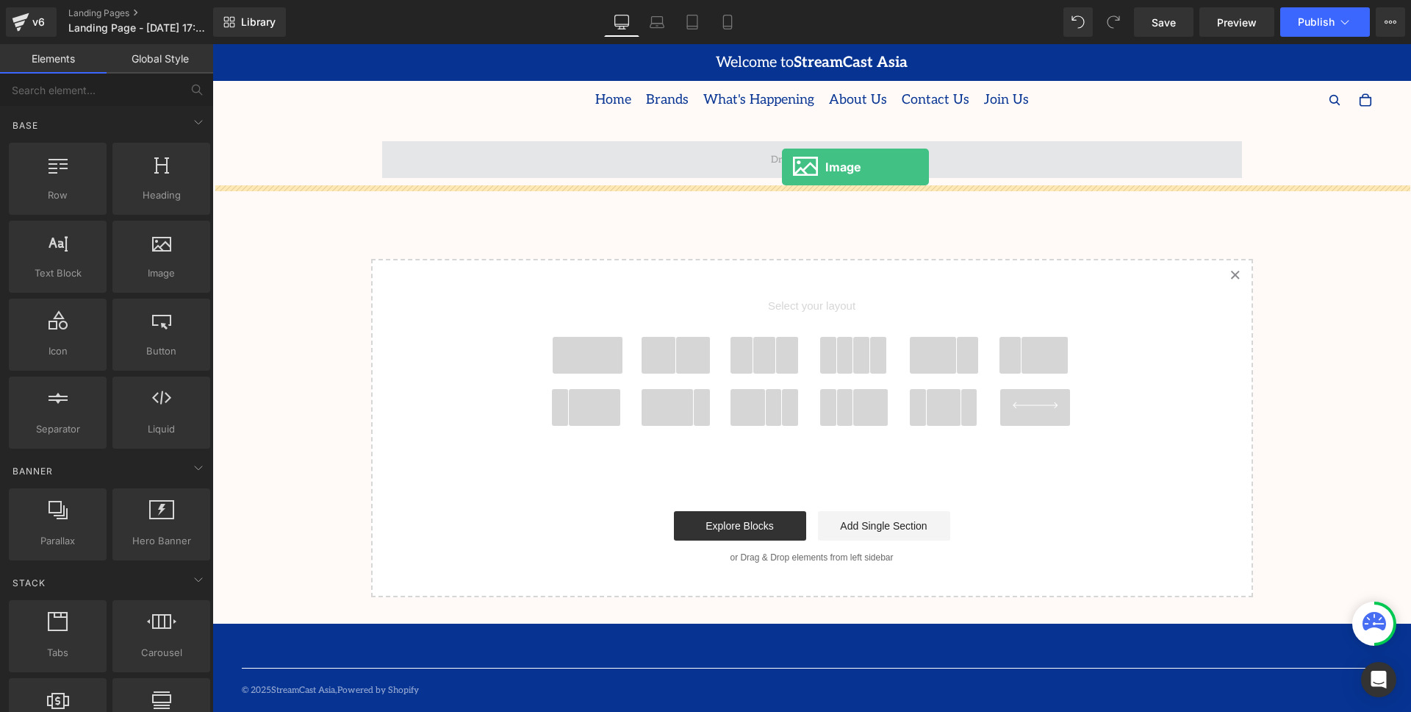
drag, startPoint x: 385, startPoint y: 304, endPoint x: 782, endPoint y: 167, distance: 419.9
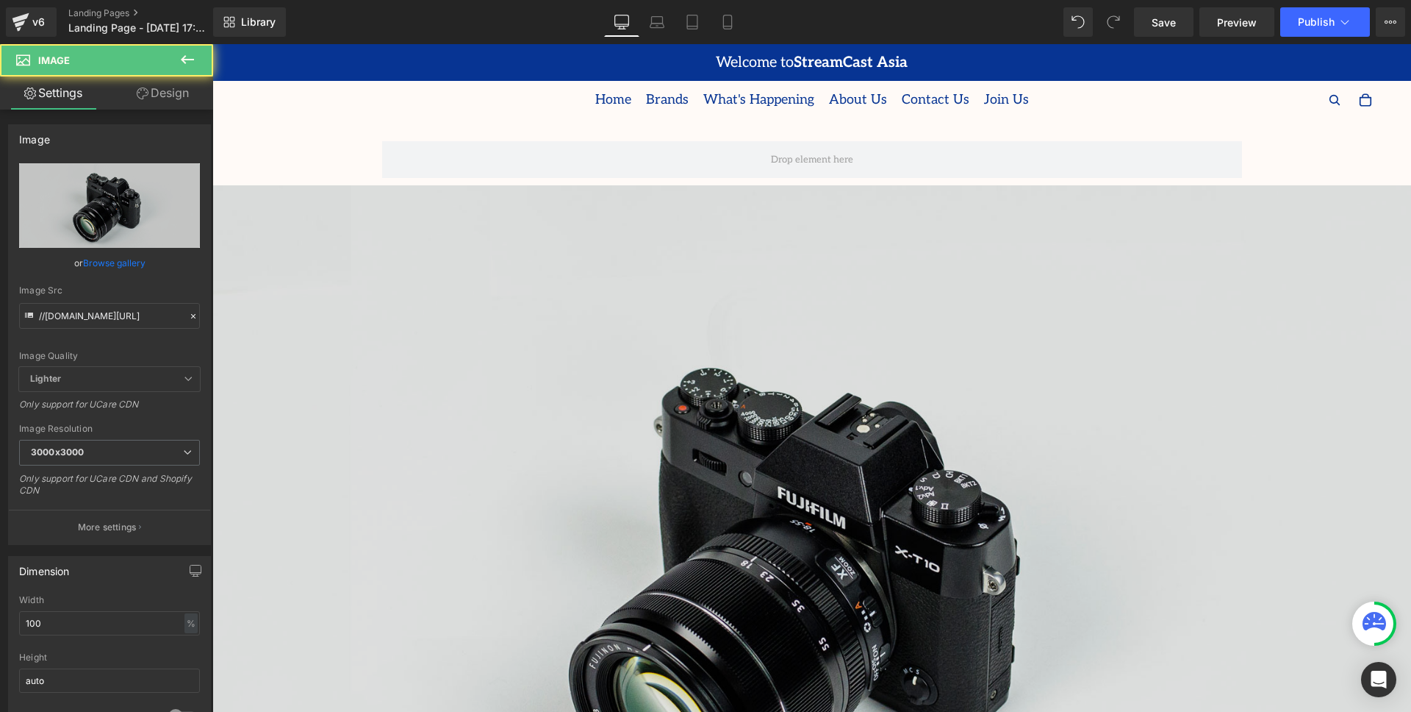
click at [818, 301] on img at bounding box center [811, 582] width 1199 height 795
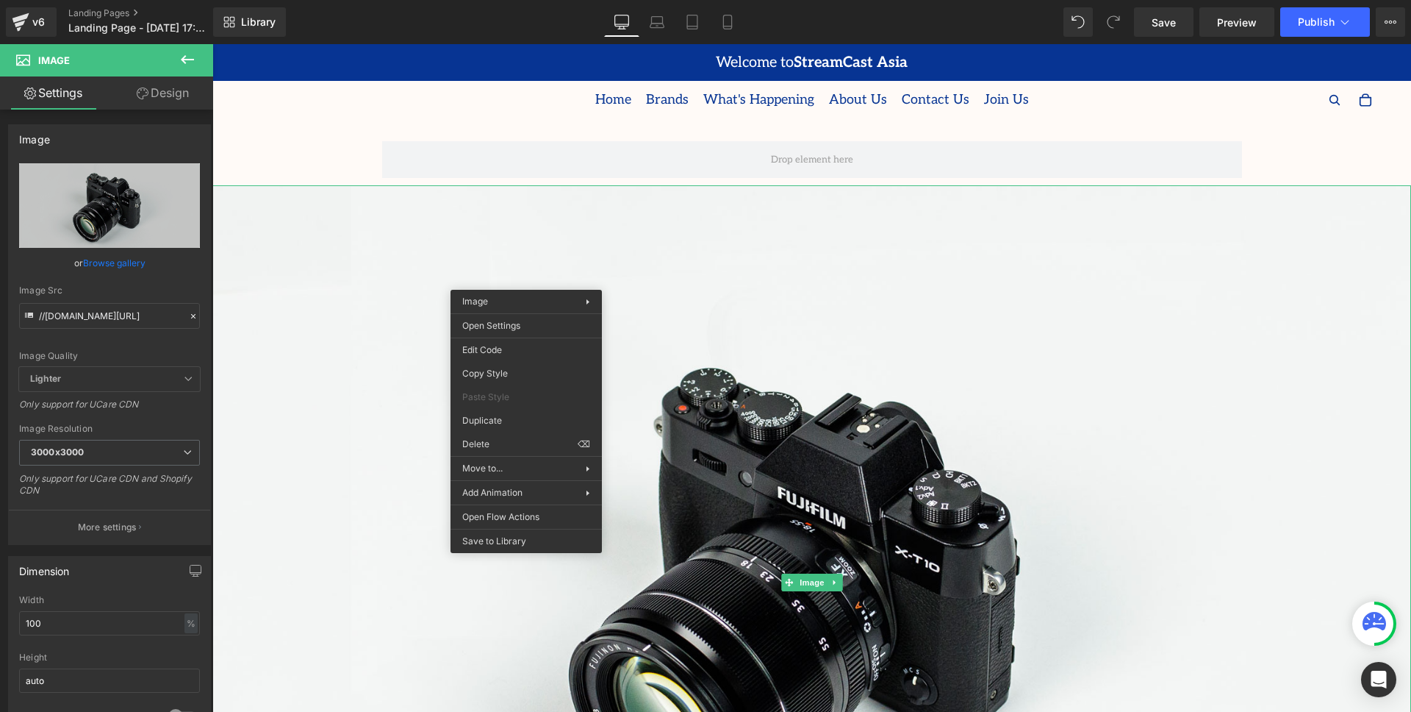
drag, startPoint x: 710, startPoint y: 492, endPoint x: 496, endPoint y: 449, distance: 218.1
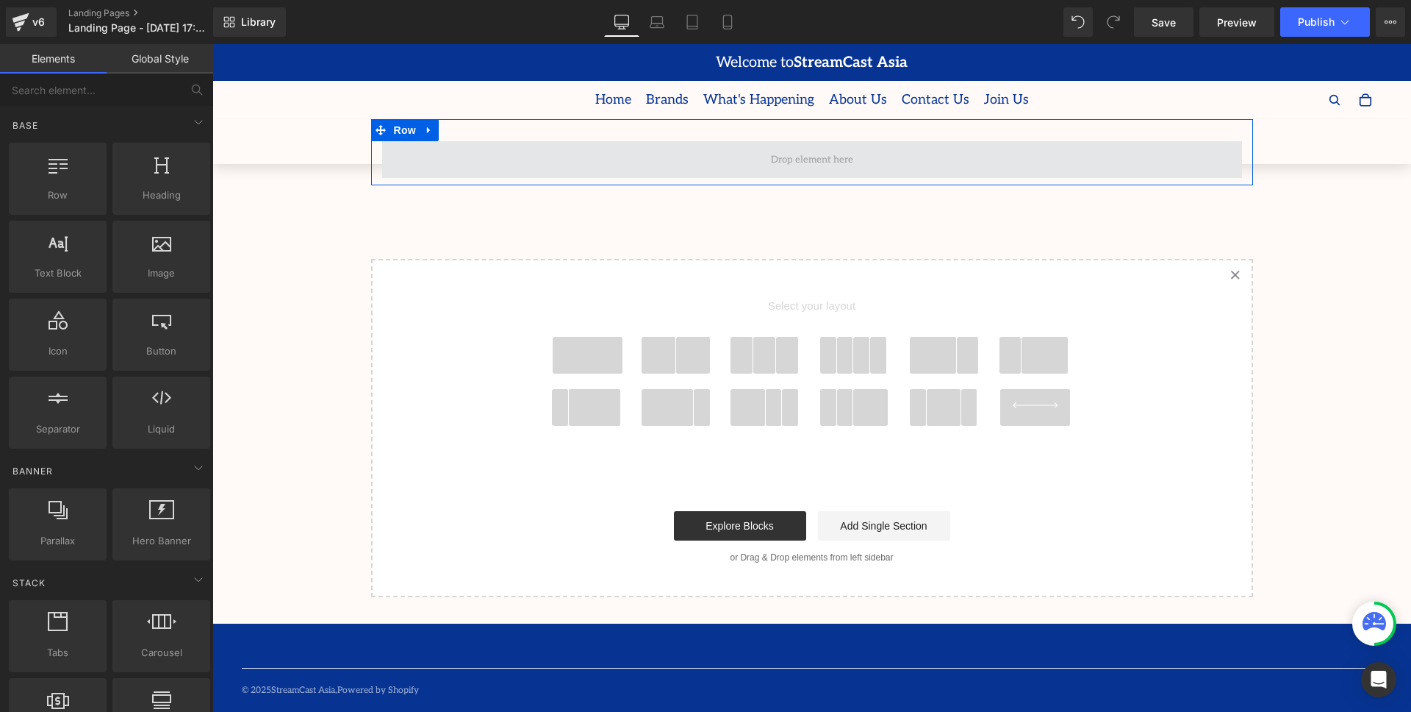
click at [803, 153] on span at bounding box center [812, 159] width 93 height 23
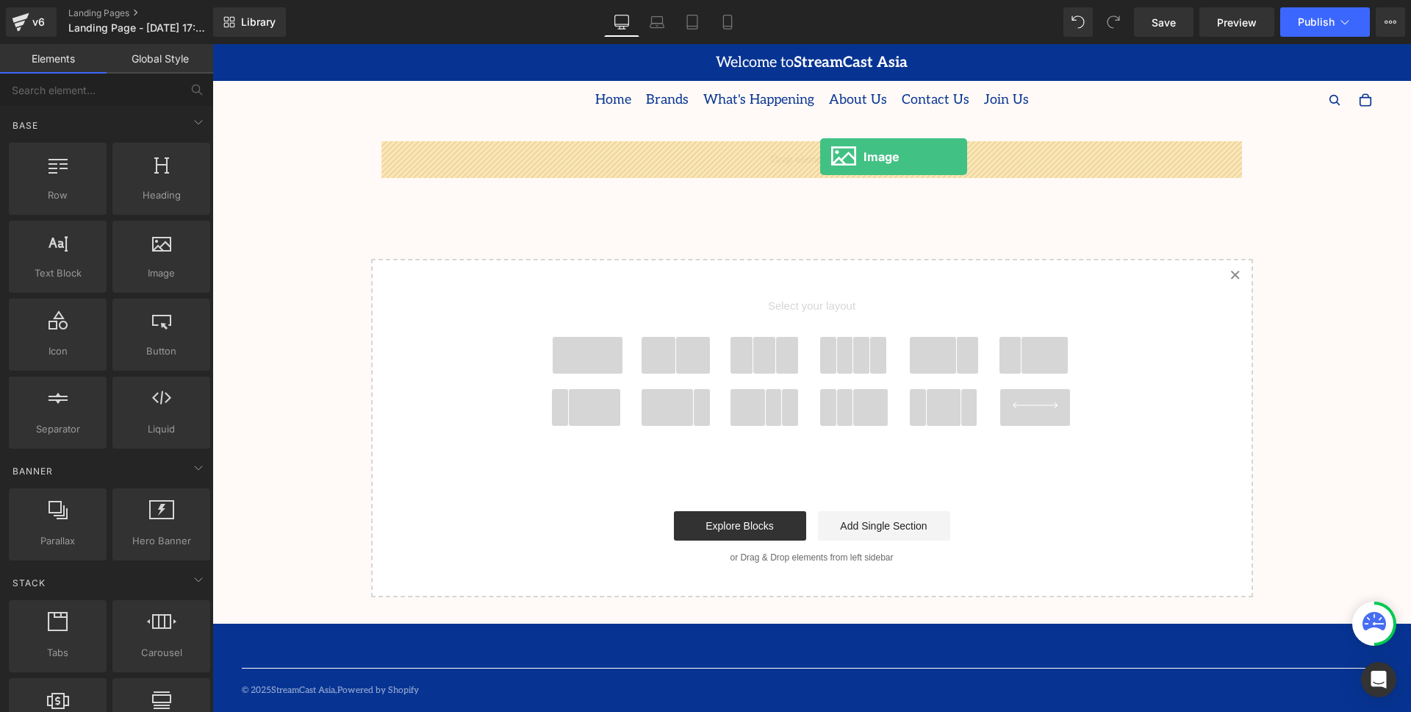
drag, startPoint x: 381, startPoint y: 309, endPoint x: 820, endPoint y: 157, distance: 465.2
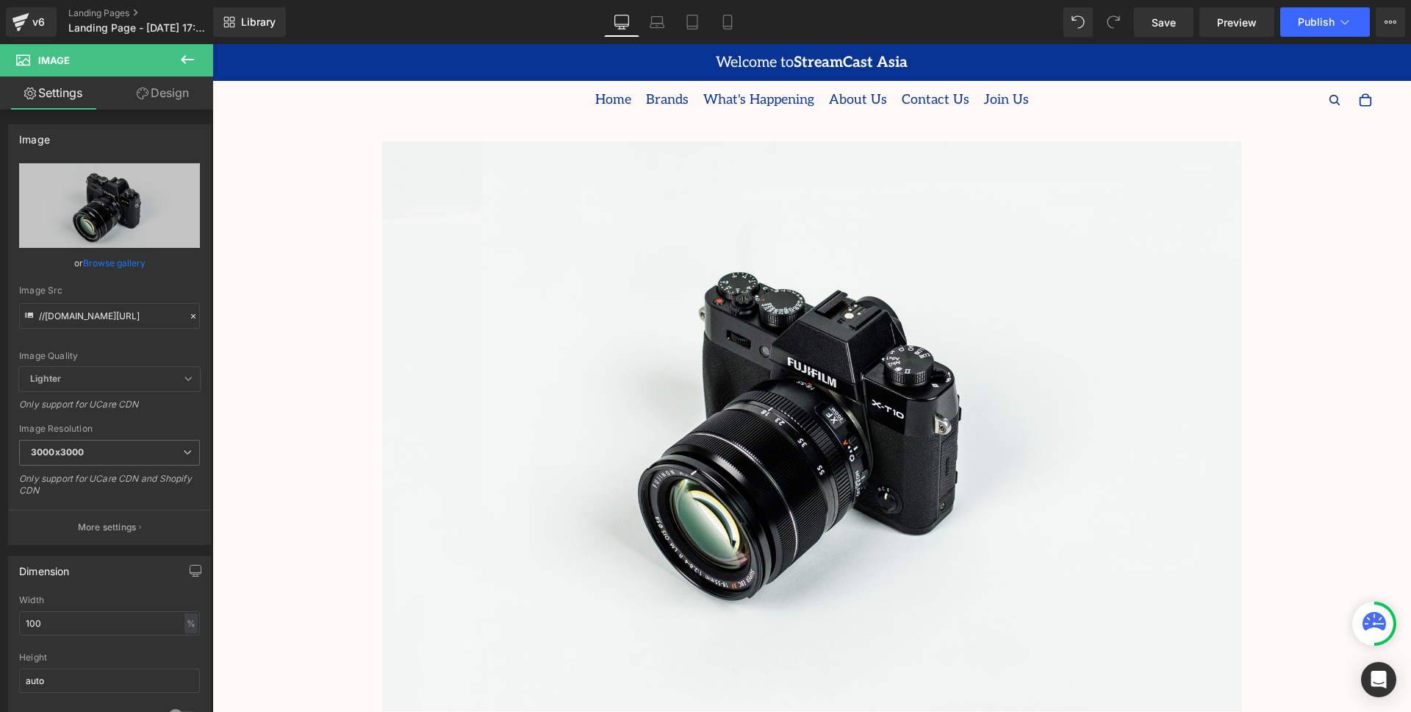
click at [193, 61] on icon at bounding box center [188, 60] width 18 height 18
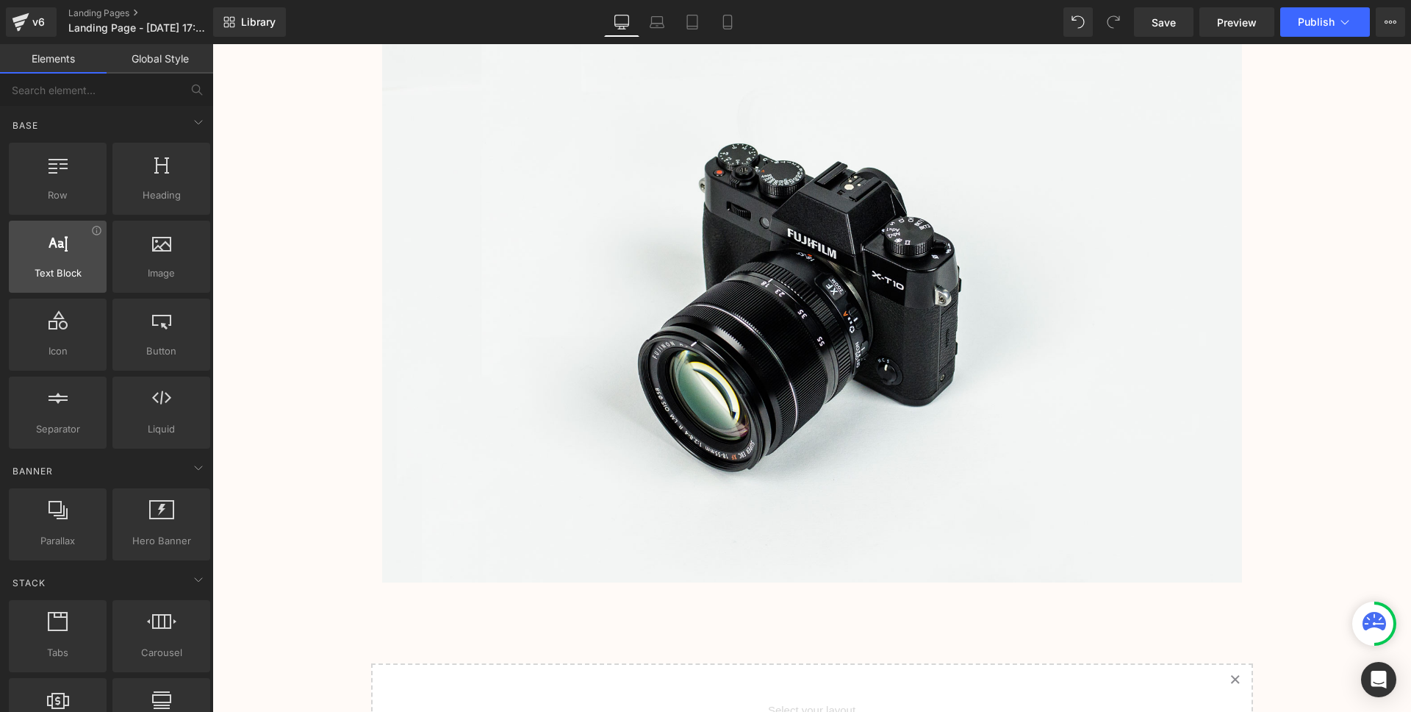
scroll to position [120, 0]
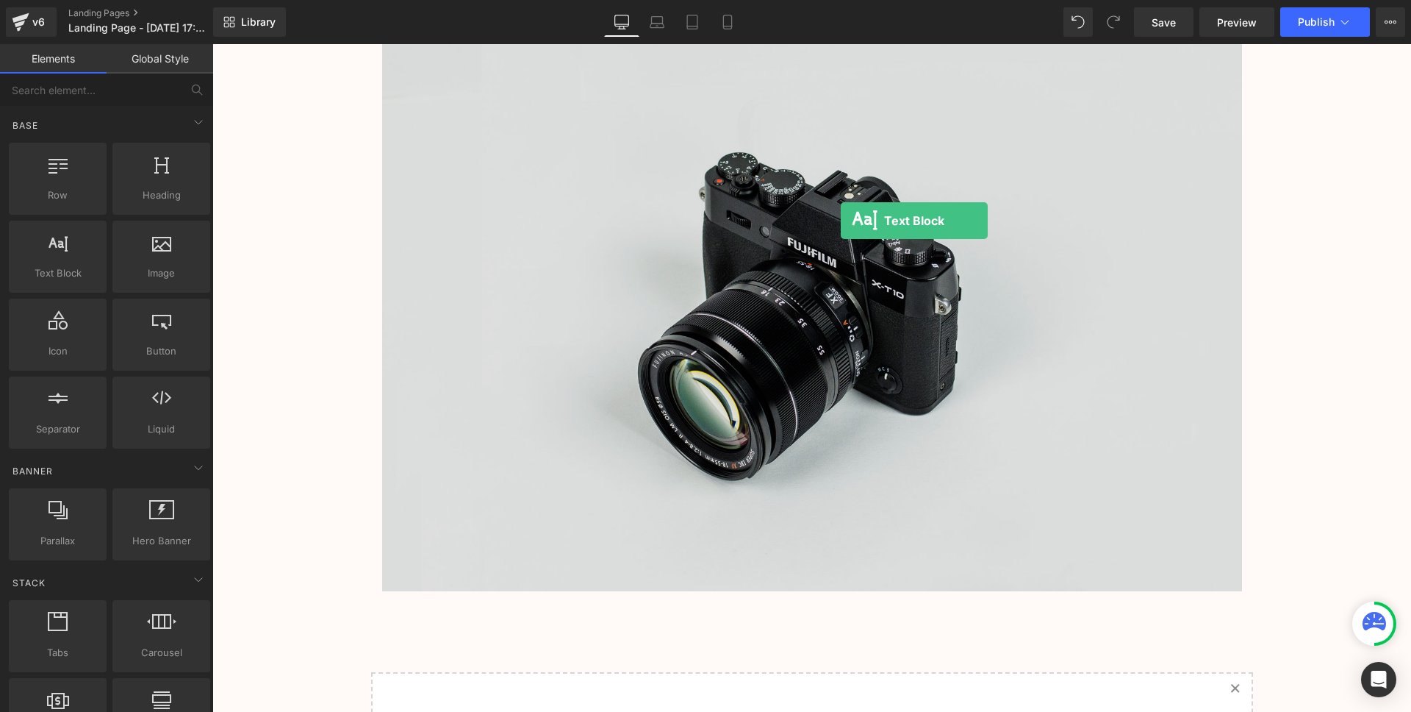
drag, startPoint x: 275, startPoint y: 300, endPoint x: 840, endPoint y: 221, distance: 570.9
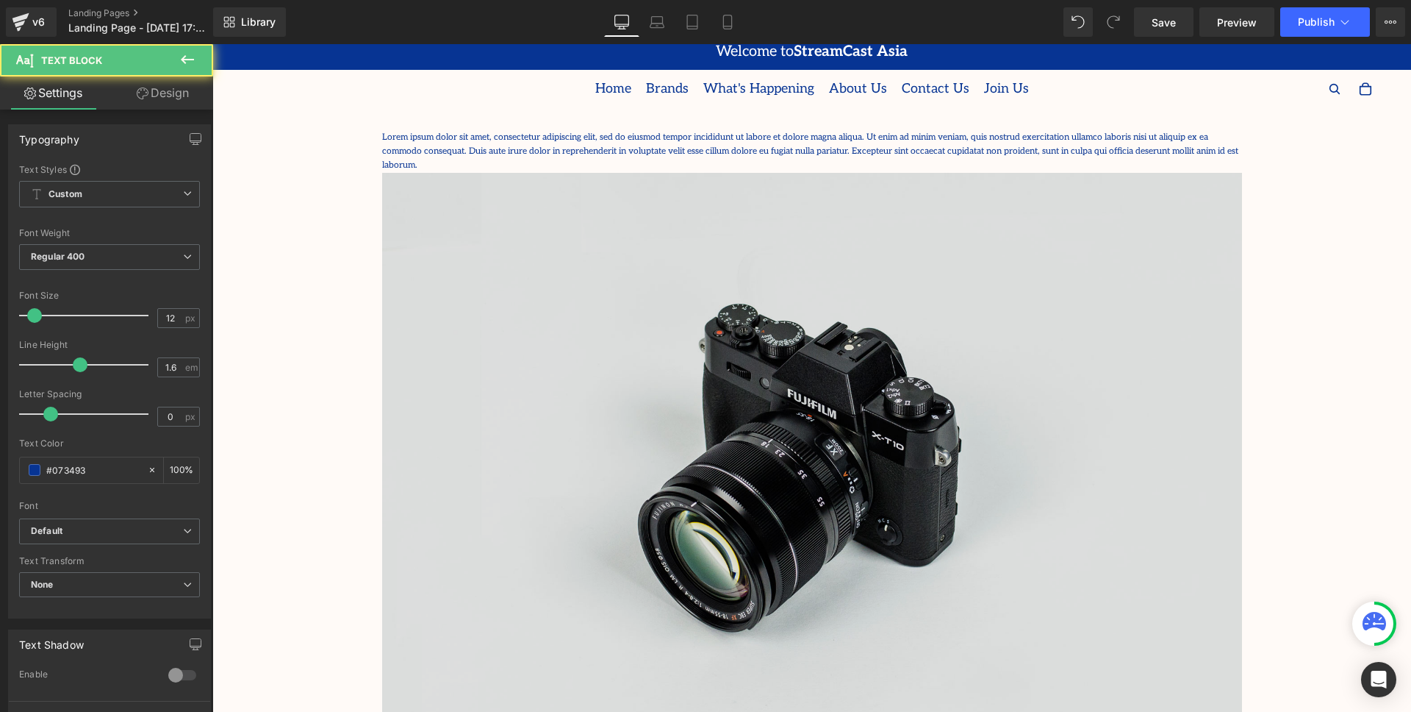
scroll to position [0, 0]
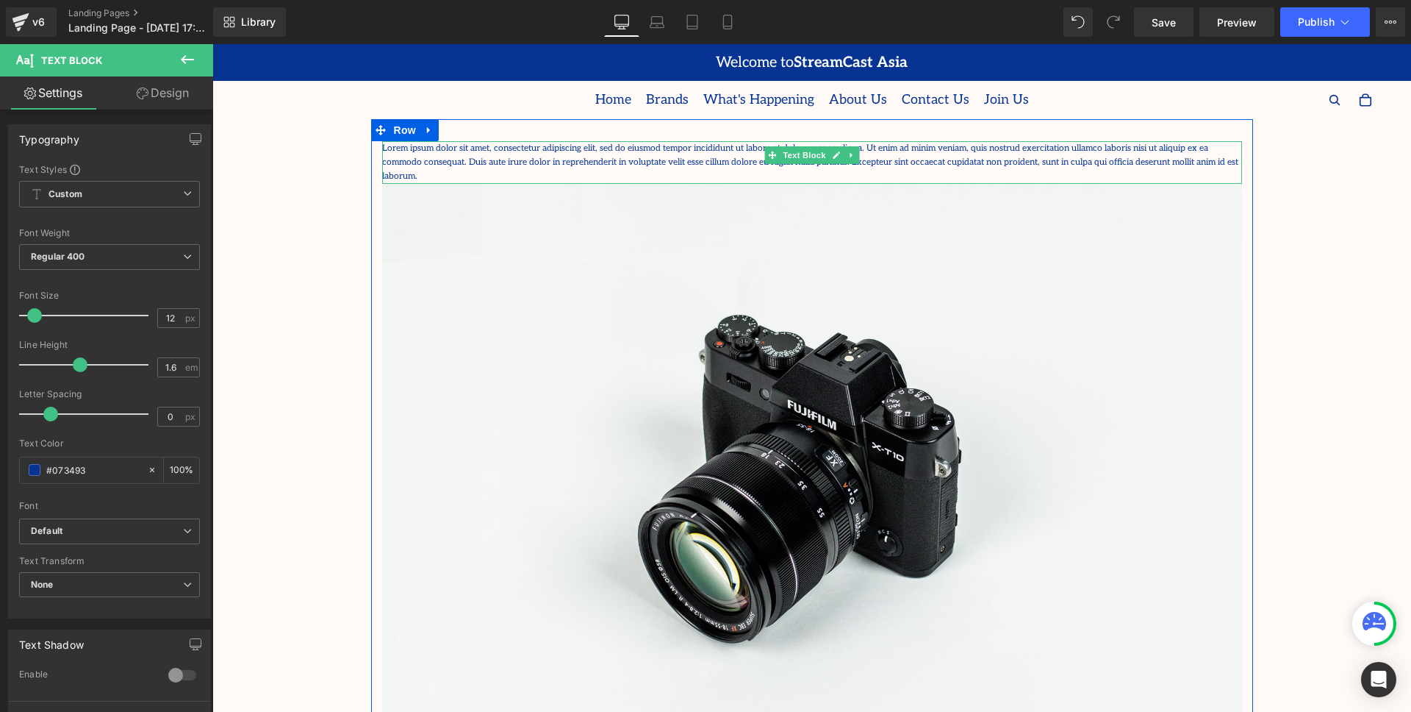
click at [704, 158] on p "Lorem ipsum dolor sit amet, consectetur adipiscing elit, sed do eiusmod tempor …" at bounding box center [812, 162] width 860 height 43
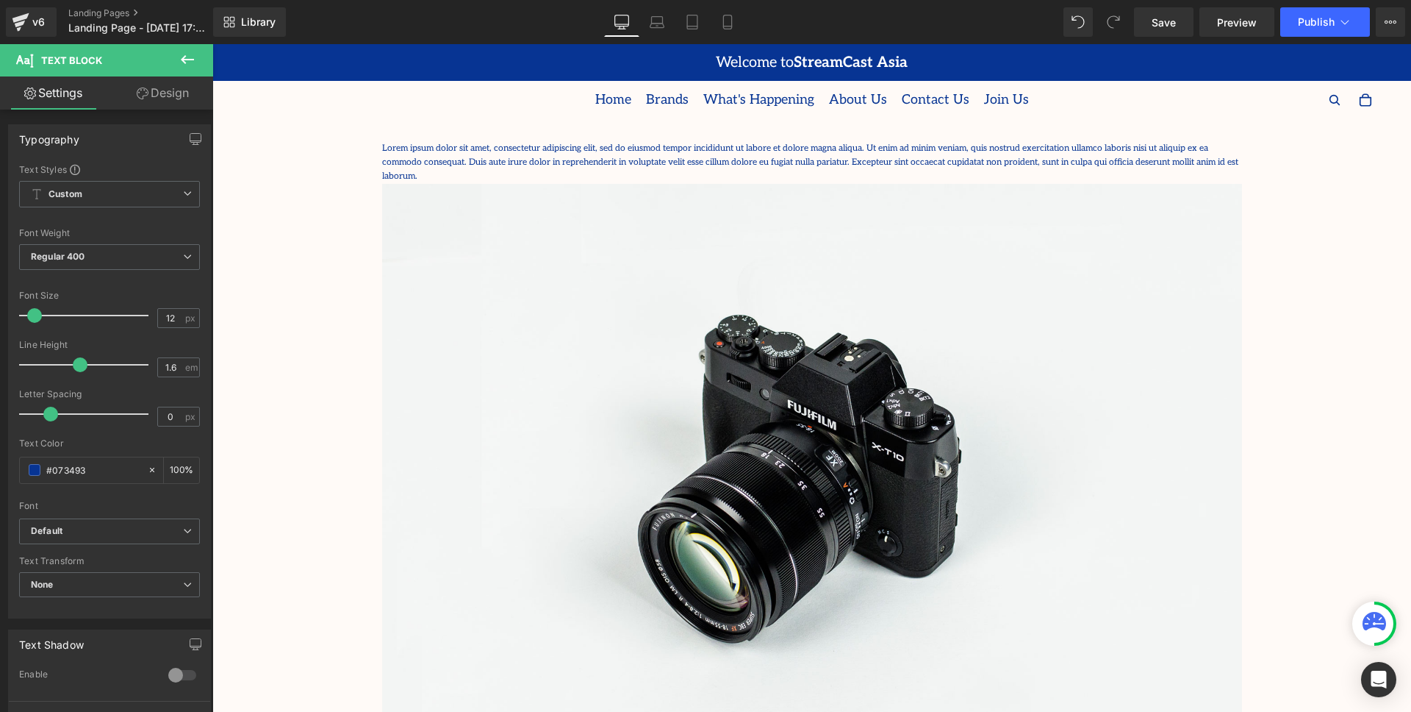
click at [182, 57] on icon at bounding box center [188, 60] width 18 height 18
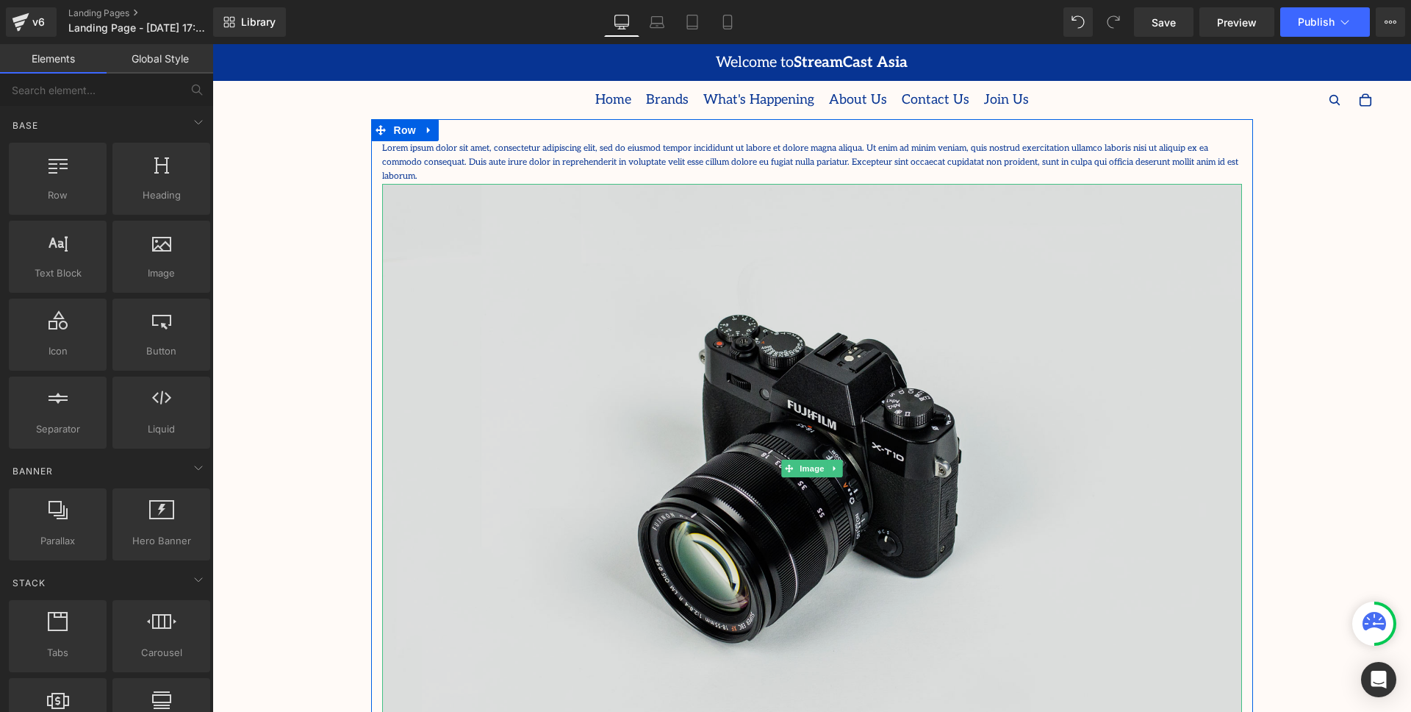
click at [922, 339] on img at bounding box center [812, 469] width 860 height 570
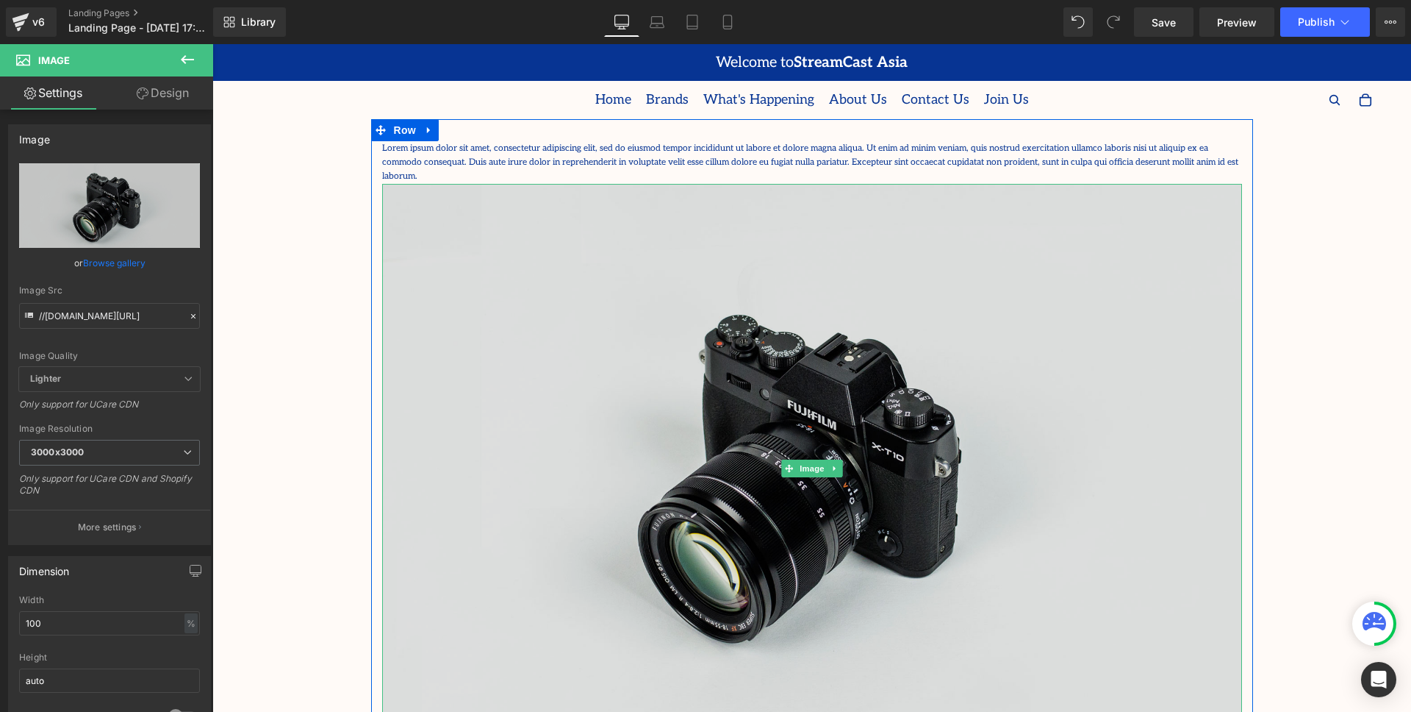
click at [798, 293] on img at bounding box center [812, 469] width 860 height 570
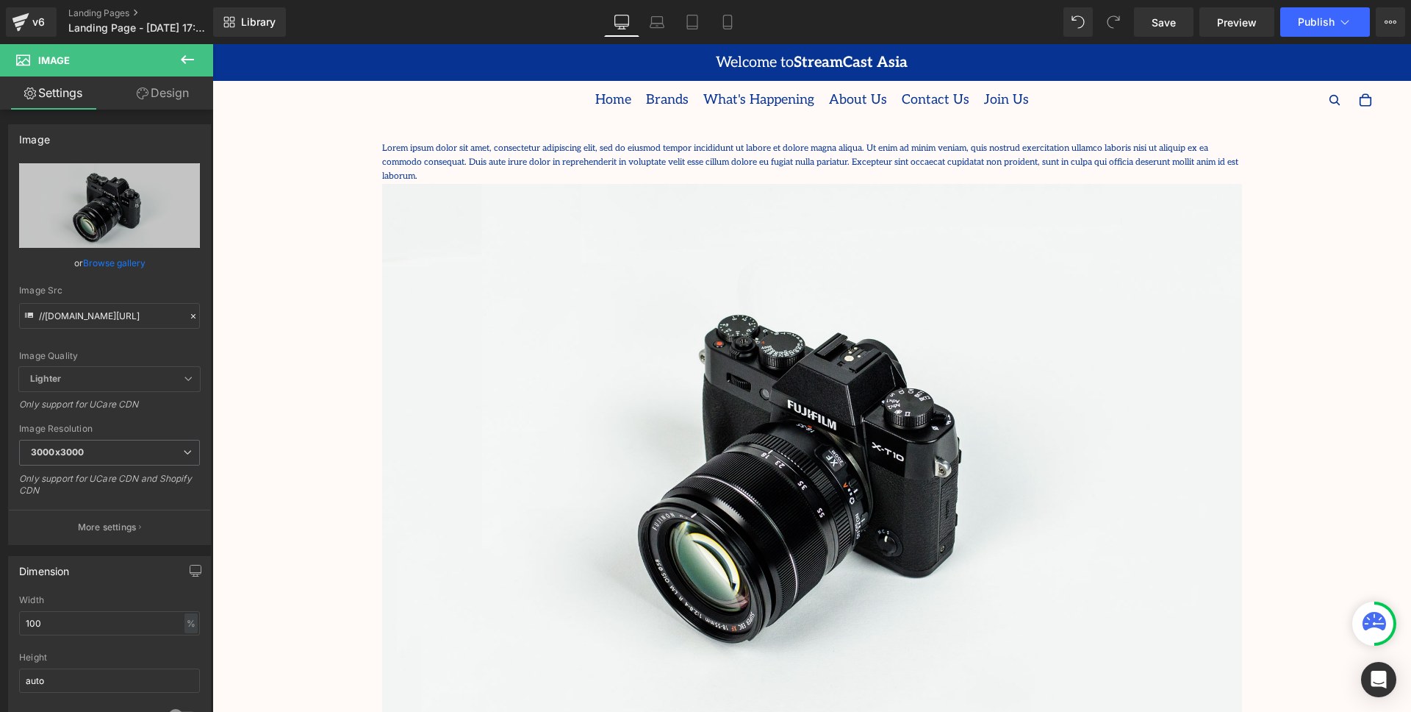
click at [183, 60] on icon at bounding box center [187, 59] width 13 height 9
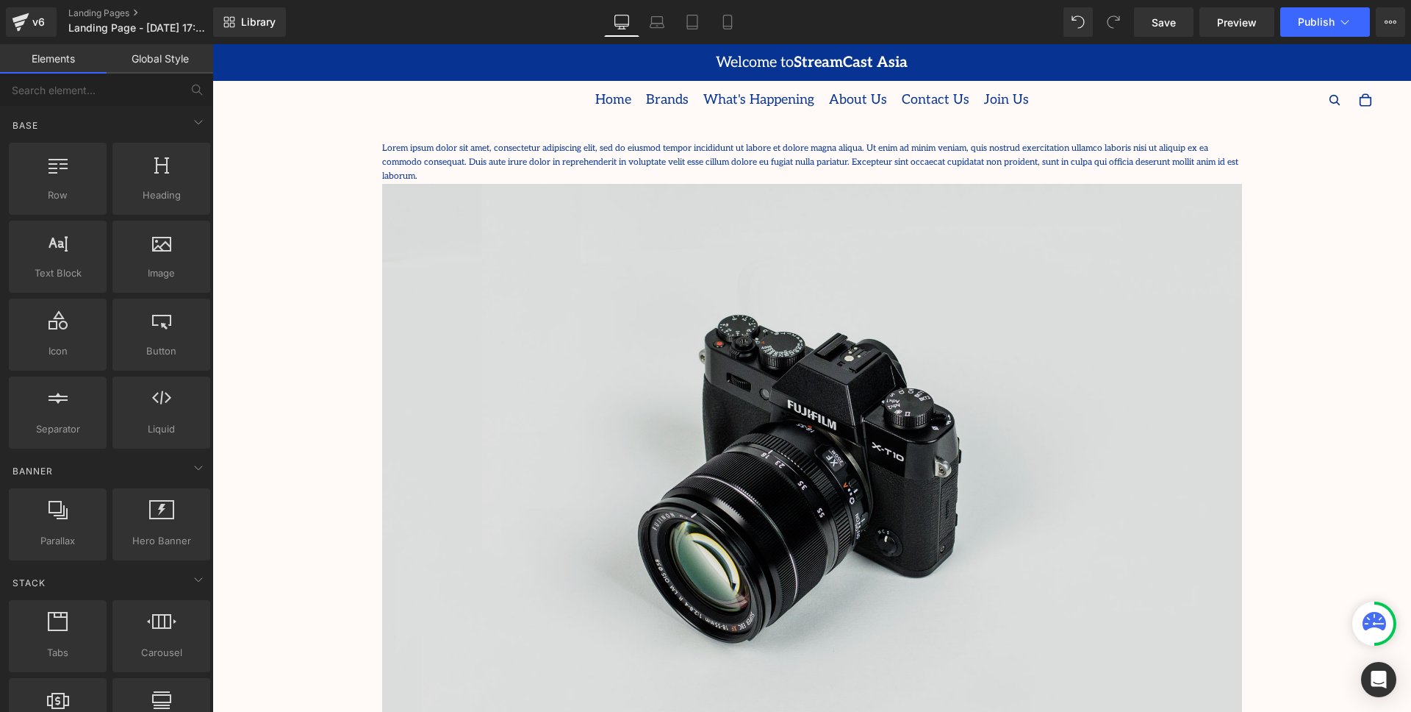
click at [808, 487] on img at bounding box center [812, 469] width 860 height 570
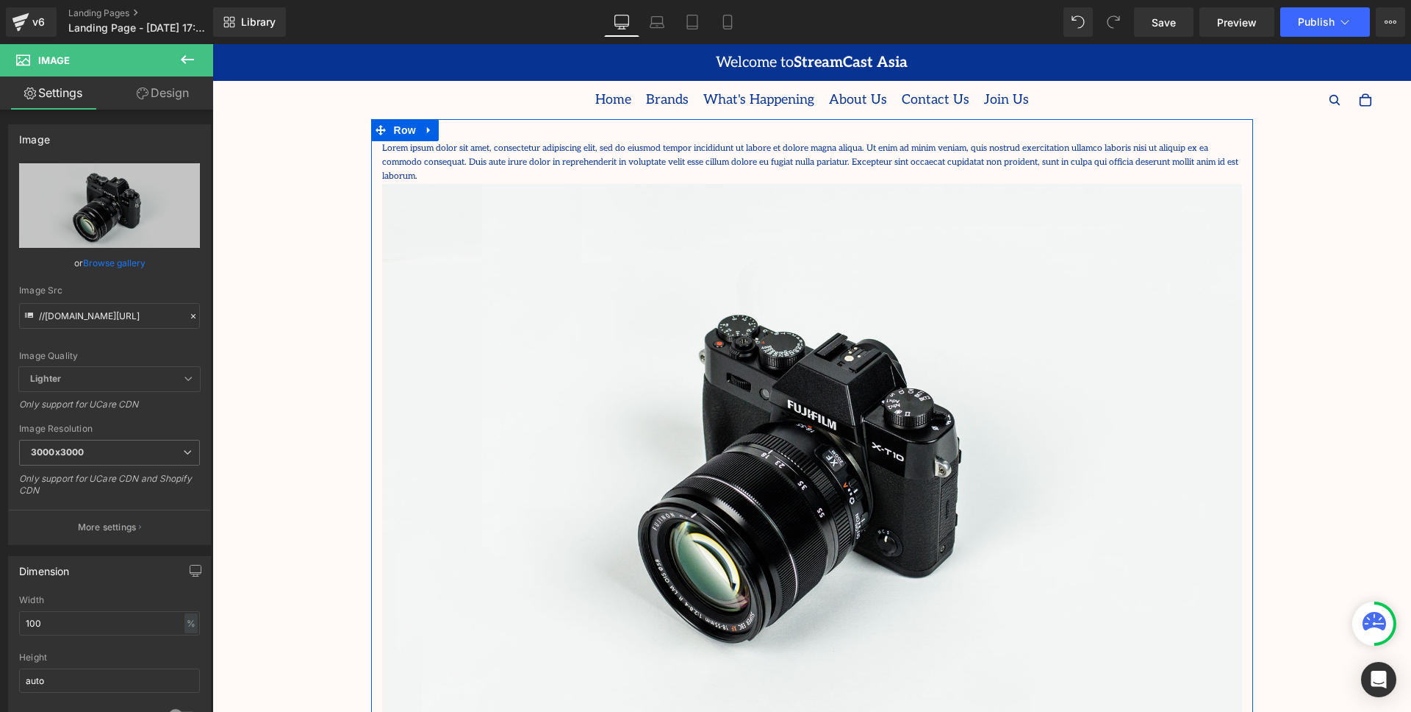
click at [459, 133] on div "Lorem ipsum dolor sit amet, consectetur adipiscing elit, sed do eiusmod tempor …" at bounding box center [812, 440] width 882 height 642
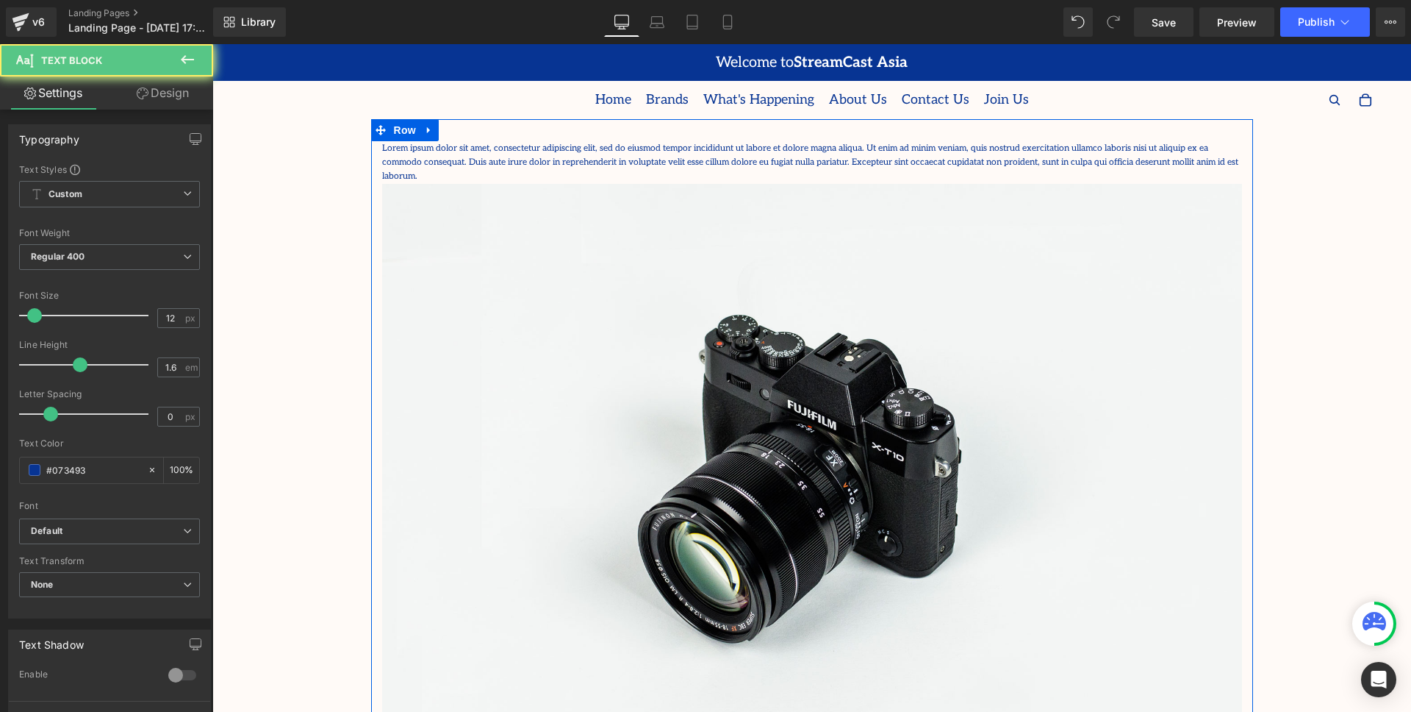
click at [472, 154] on p "Lorem ipsum dolor sit amet, consectetur adipiscing elit, sed do eiusmod tempor …" at bounding box center [812, 162] width 860 height 43
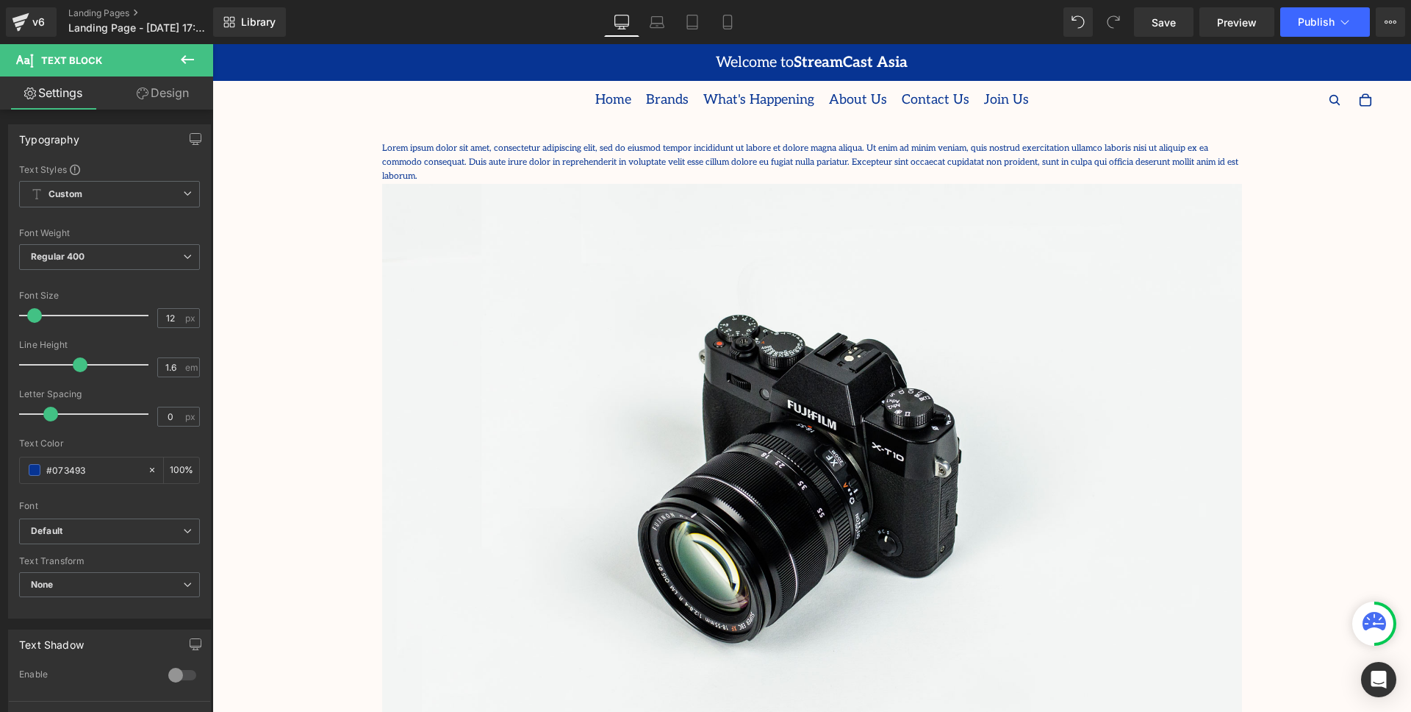
click at [190, 60] on icon at bounding box center [187, 59] width 13 height 9
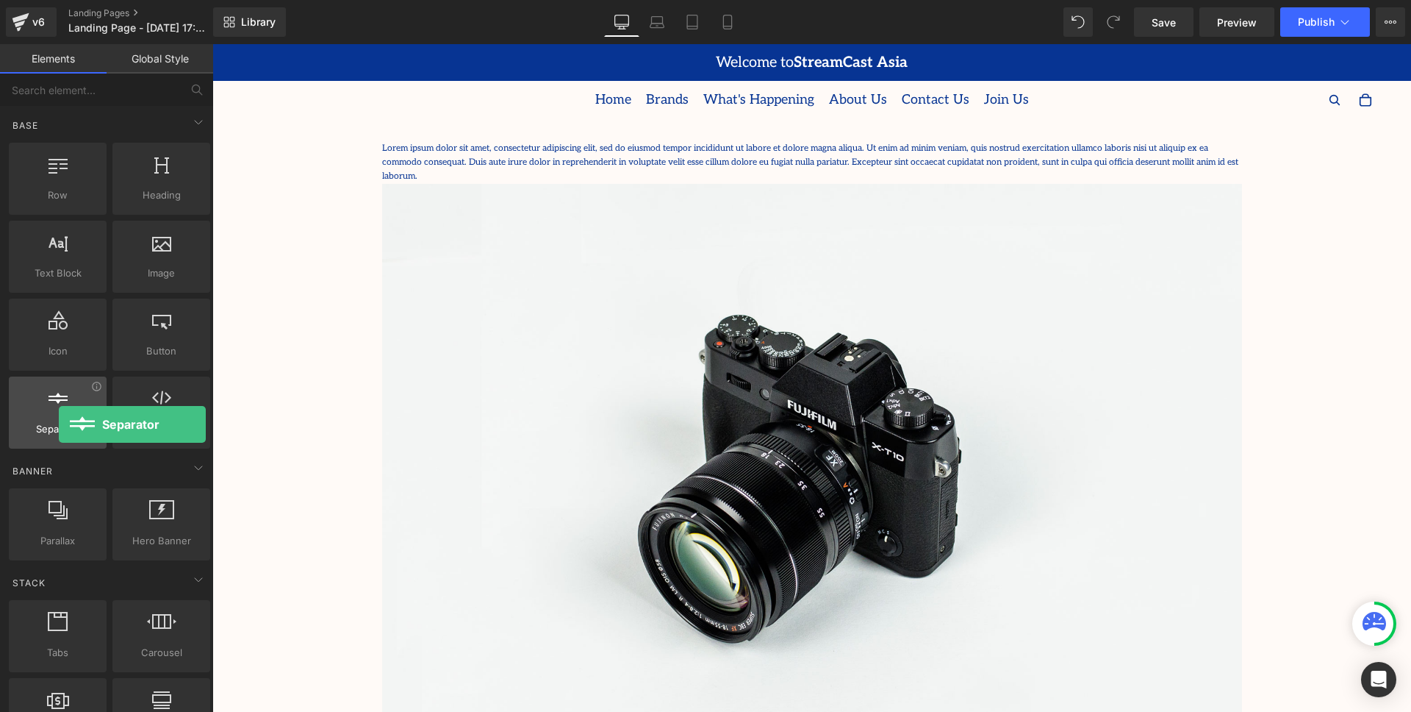
click at [59, 424] on span "Separator" at bounding box center [57, 428] width 89 height 15
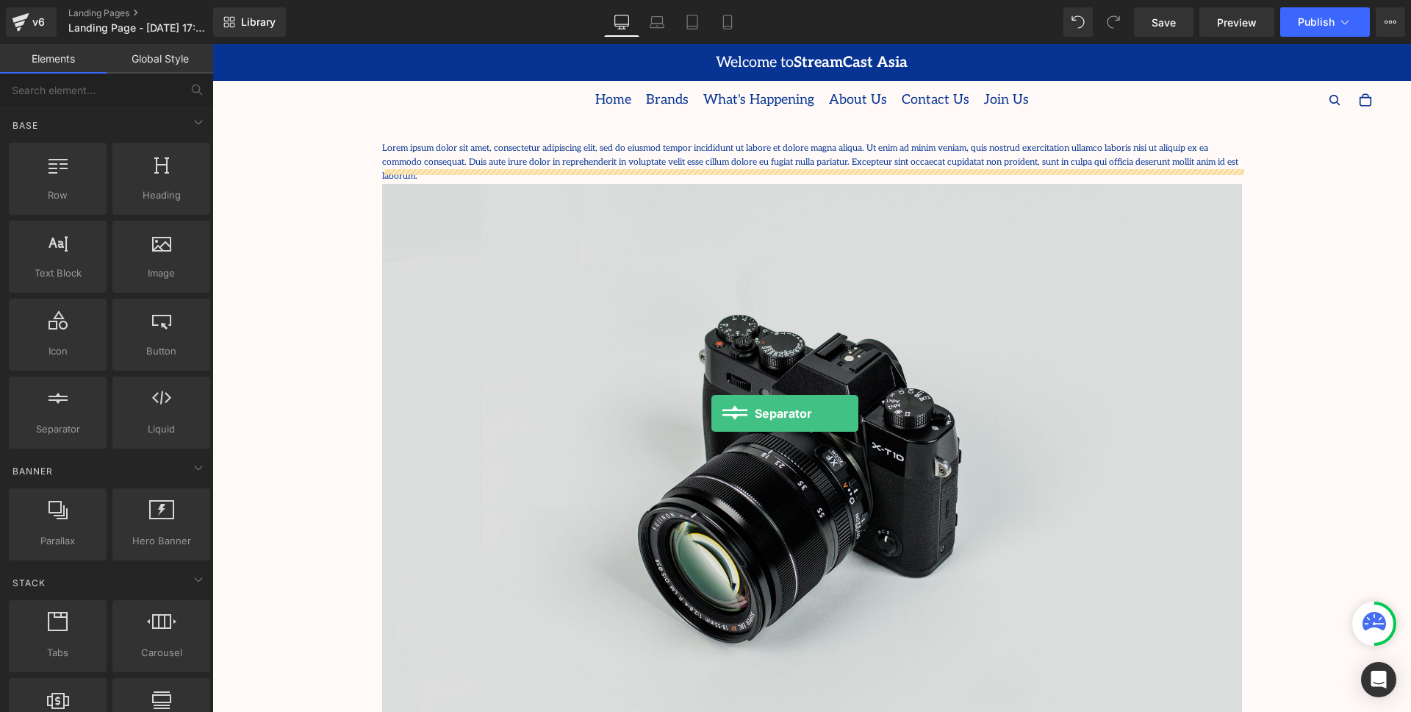
drag, startPoint x: 275, startPoint y: 465, endPoint x: 712, endPoint y: 412, distance: 440.6
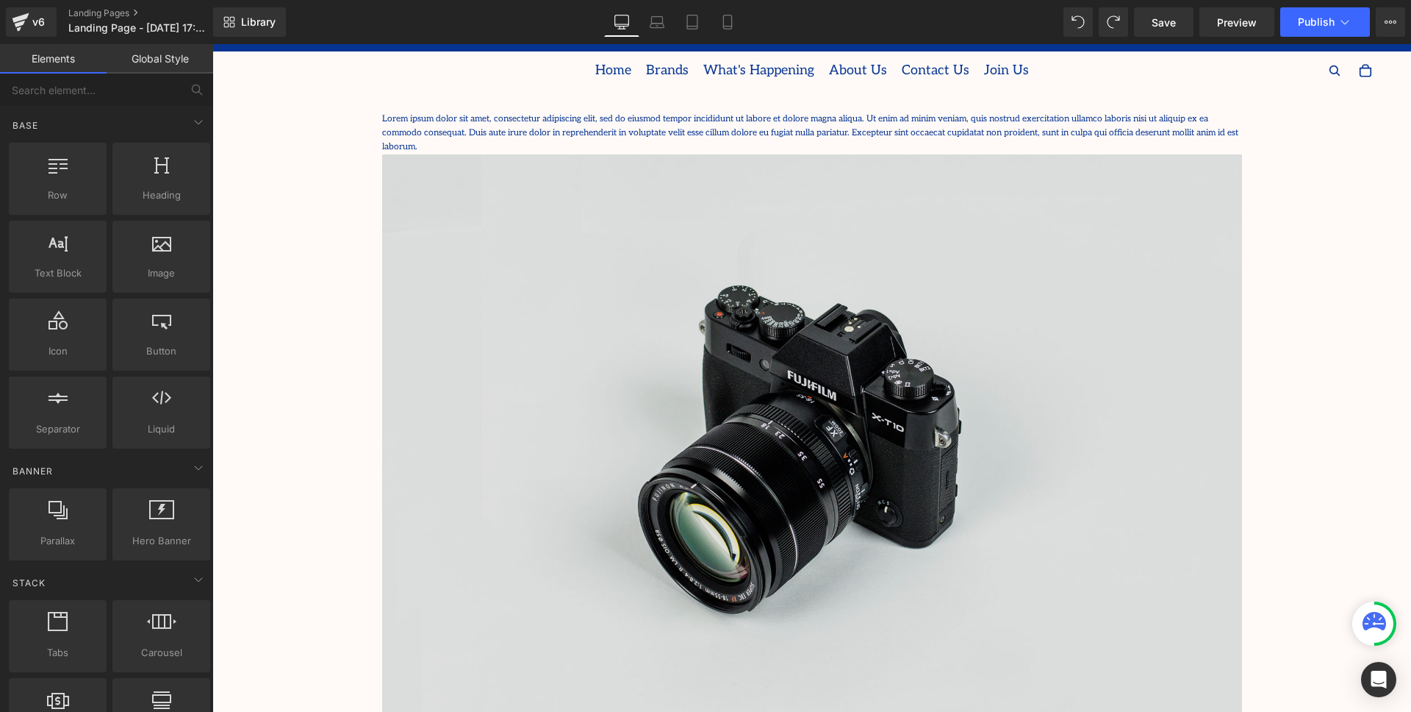
scroll to position [12, 0]
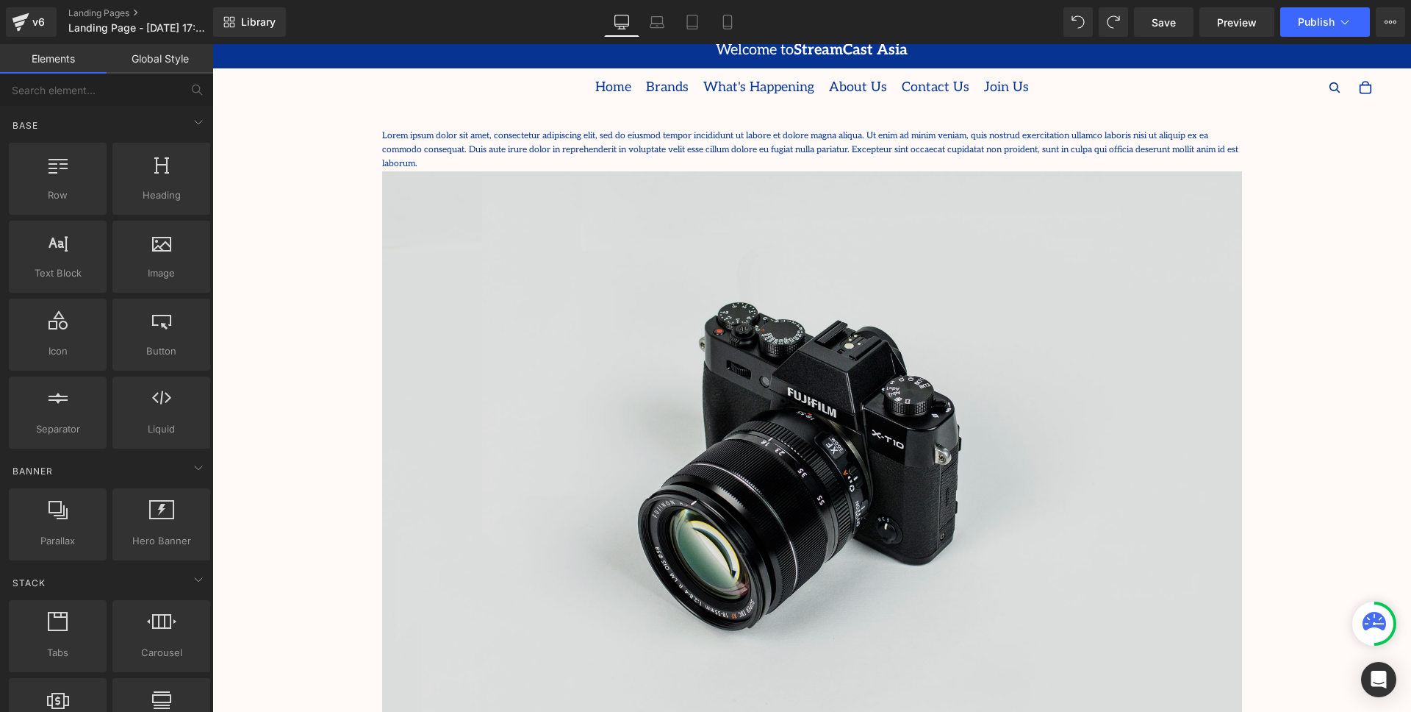
click at [952, 359] on img at bounding box center [812, 456] width 860 height 570
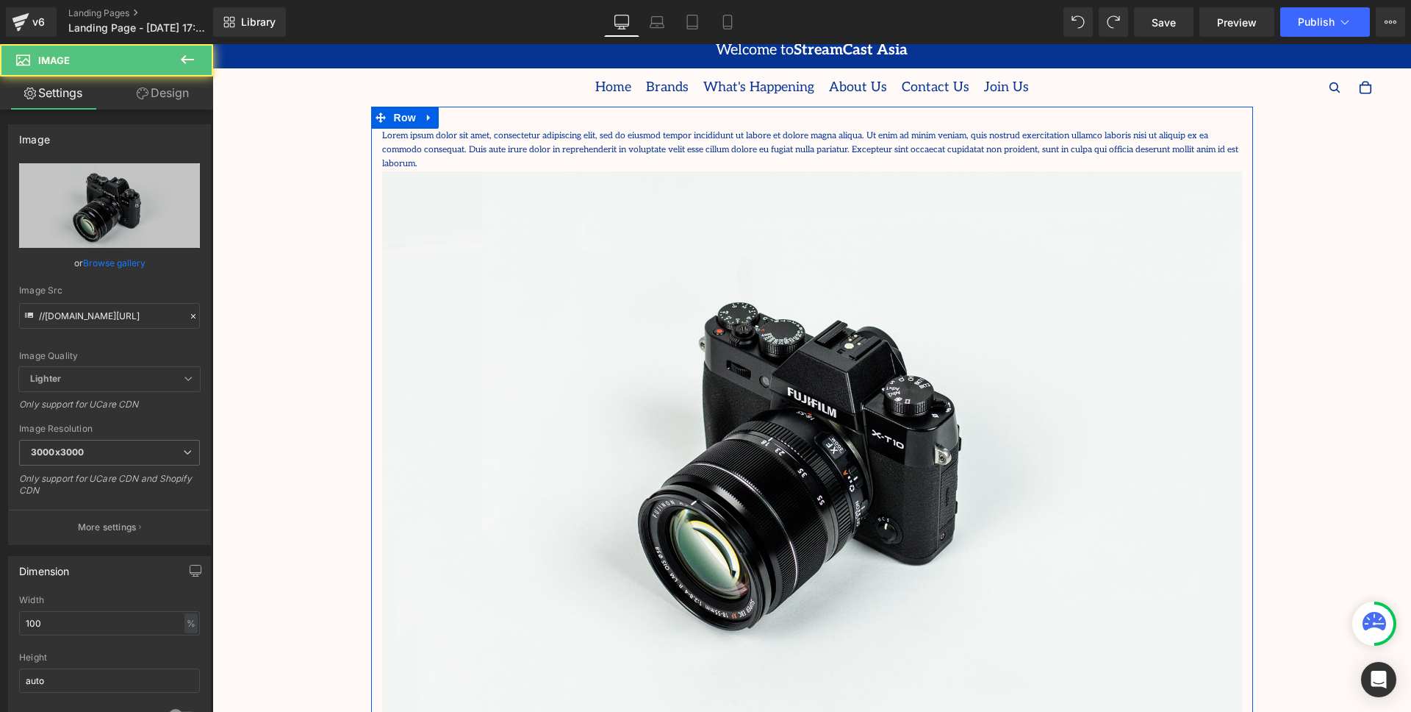
click at [873, 147] on p "Lorem ipsum dolor sit amet, consectetur adipiscing elit, sed do eiusmod tempor …" at bounding box center [812, 150] width 860 height 43
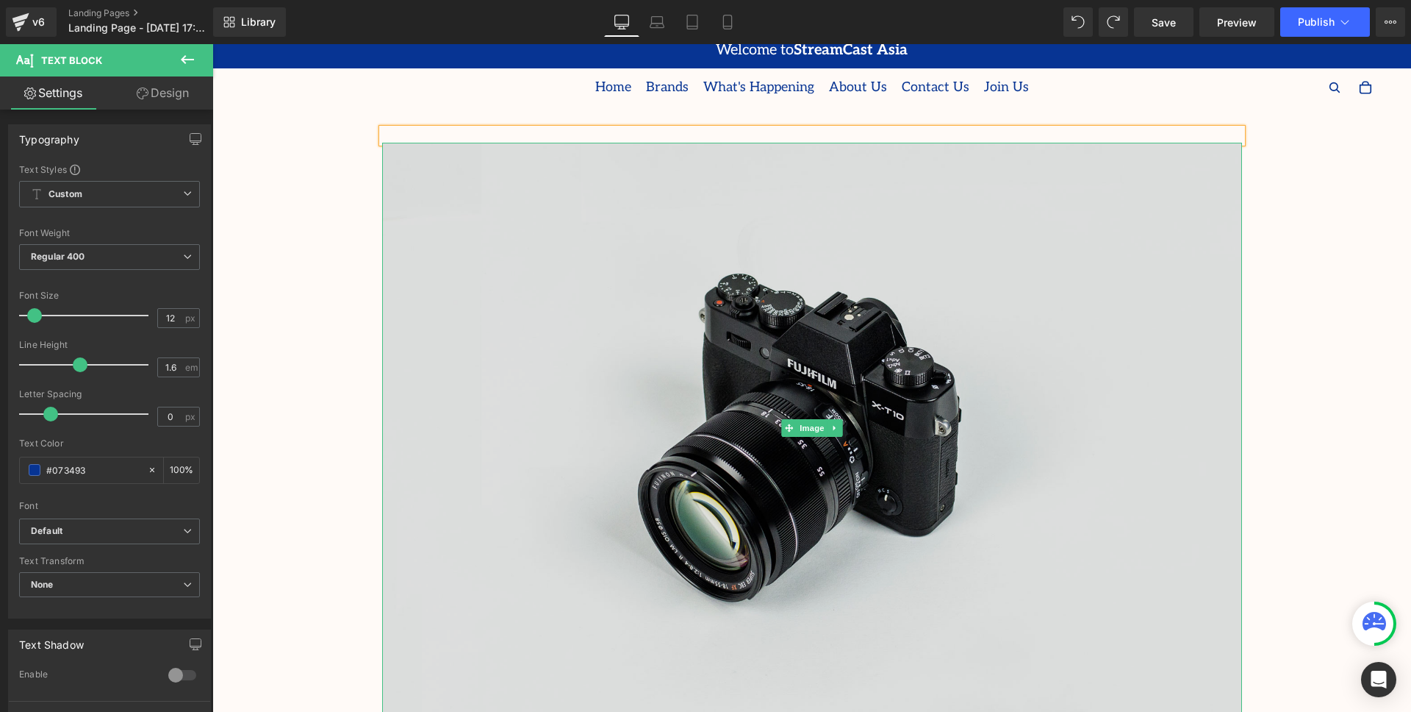
click at [729, 298] on img at bounding box center [812, 428] width 860 height 570
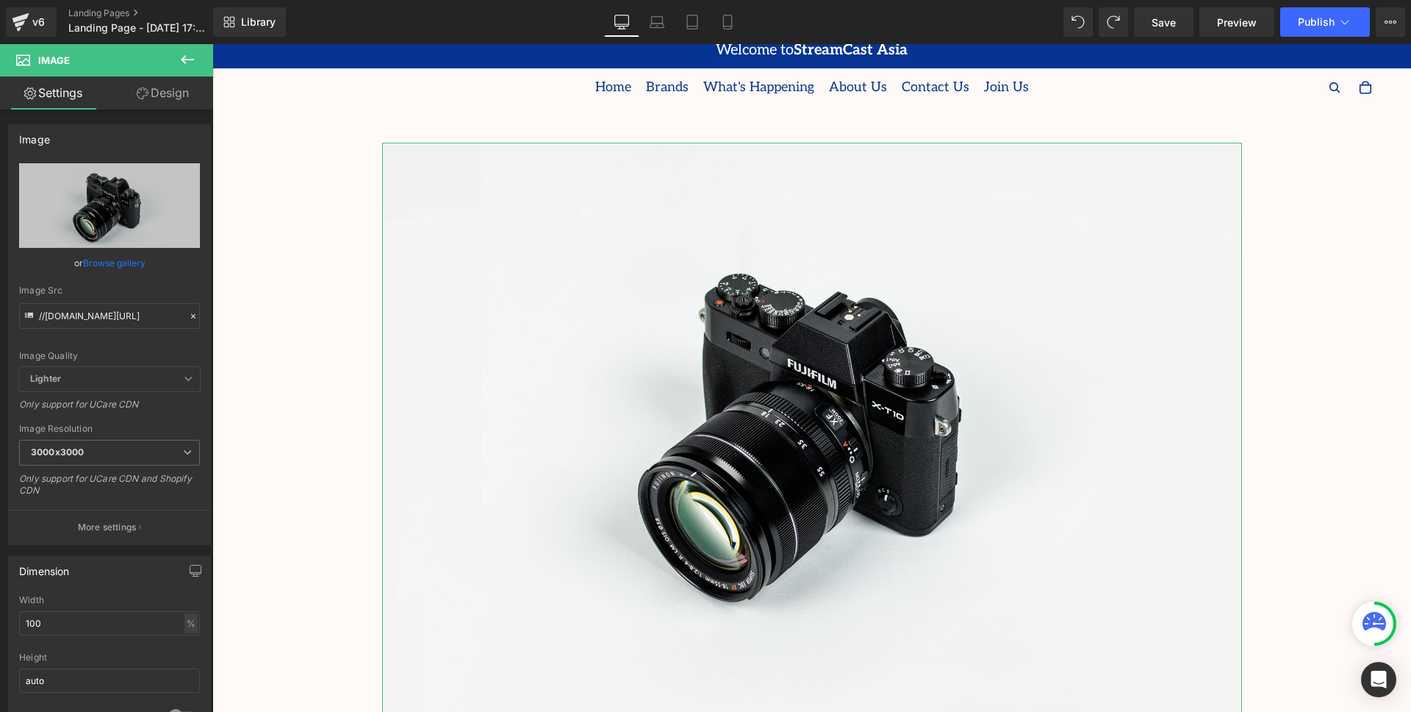
click at [167, 101] on link "Design" at bounding box center [163, 92] width 107 height 33
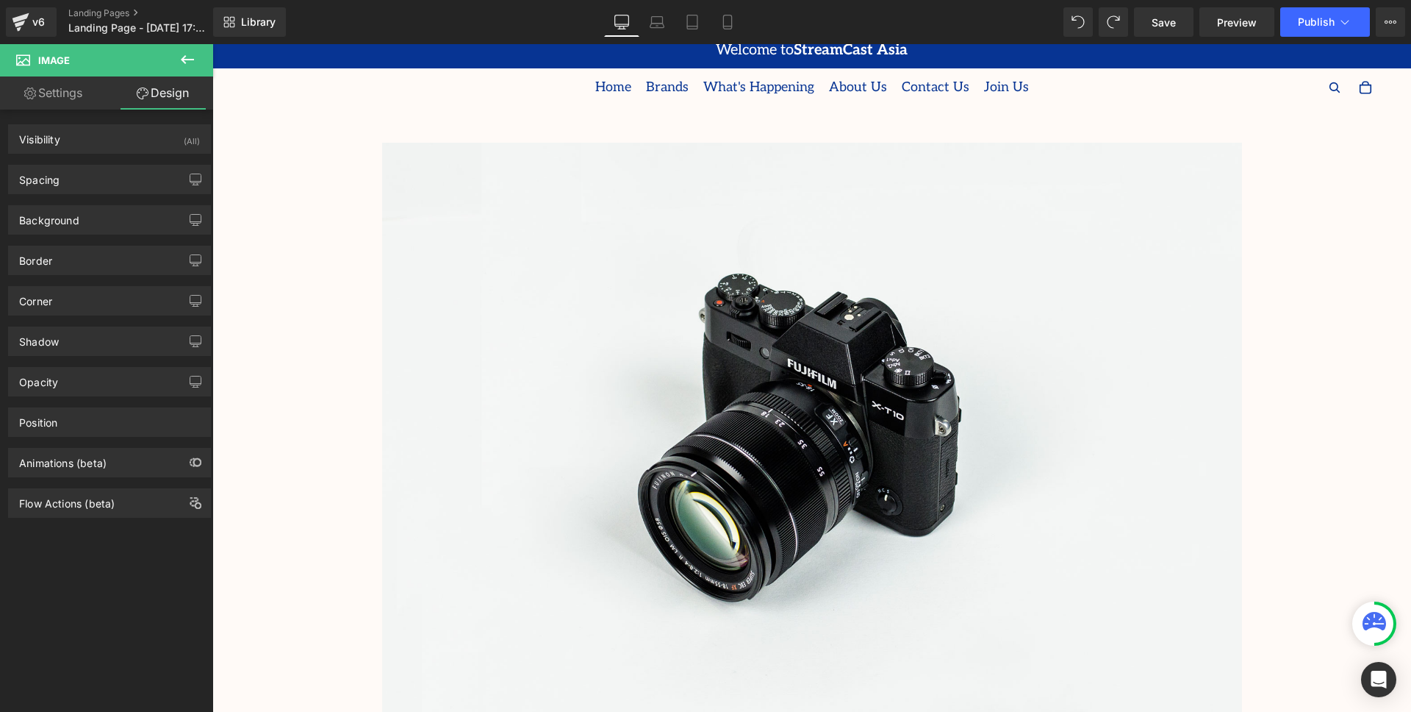
click at [196, 58] on icon at bounding box center [188, 60] width 18 height 18
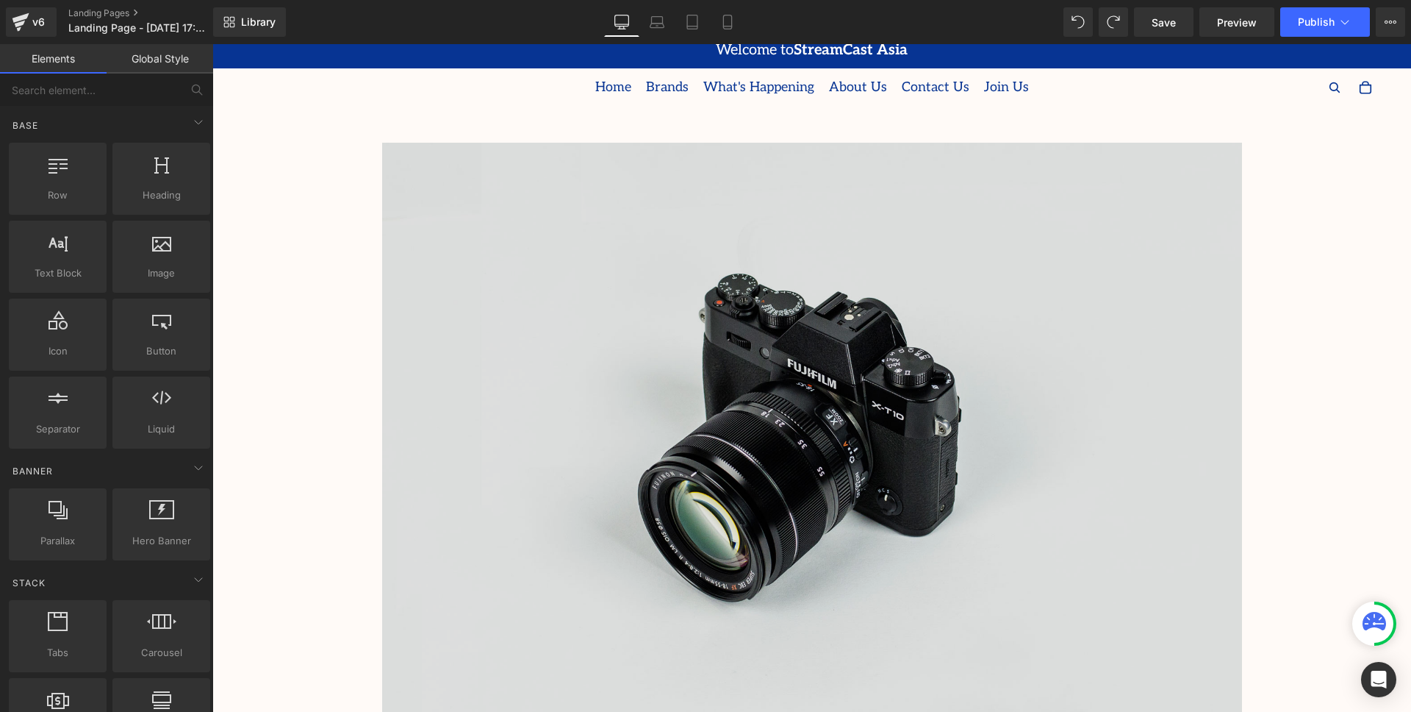
click at [722, 298] on img at bounding box center [812, 428] width 860 height 570
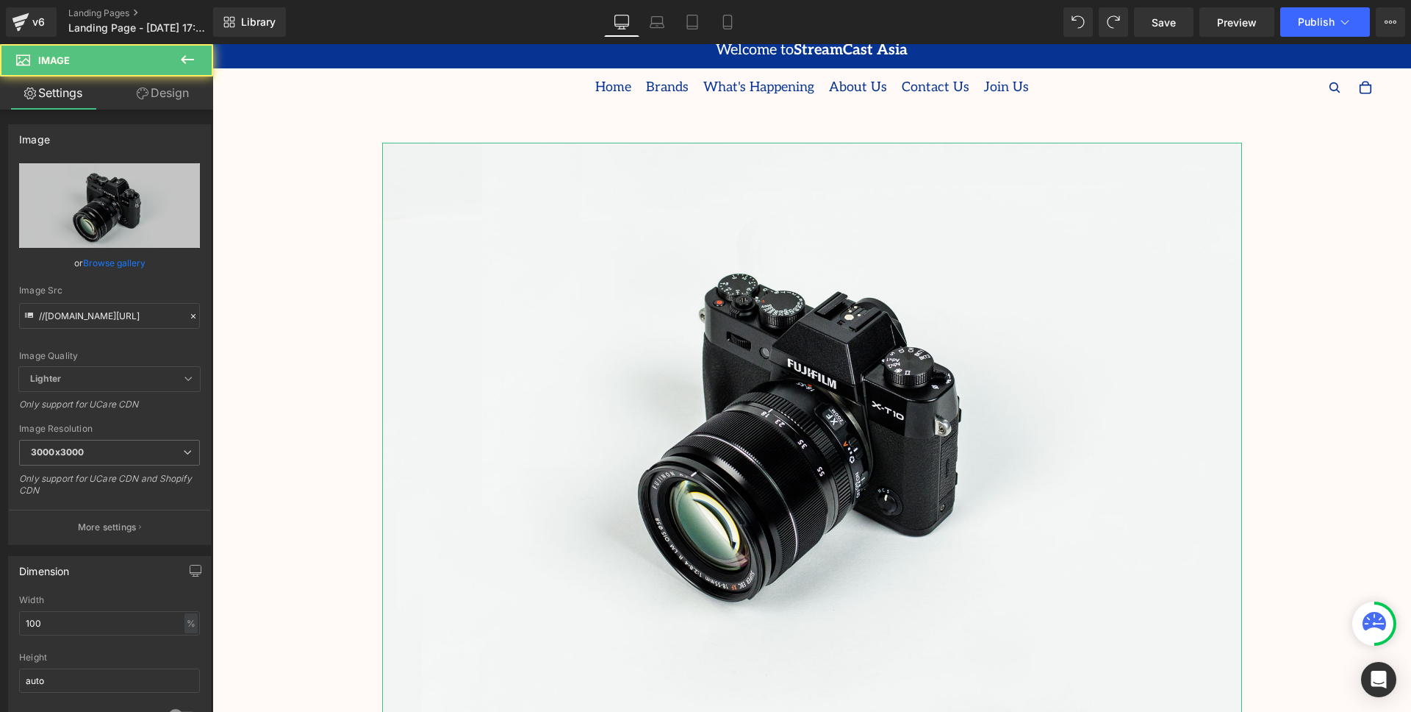
click at [181, 51] on icon at bounding box center [188, 60] width 18 height 18
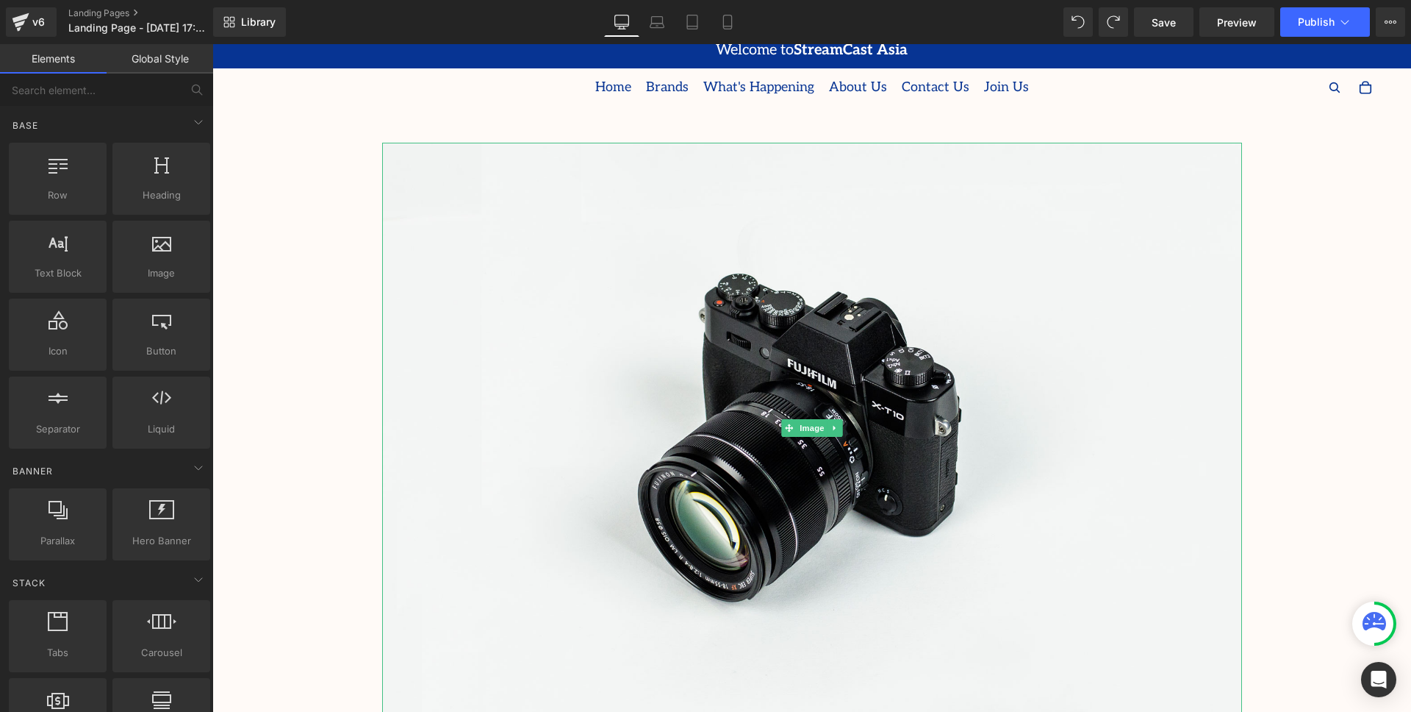
drag, startPoint x: 742, startPoint y: 390, endPoint x: 530, endPoint y: 346, distance: 217.0
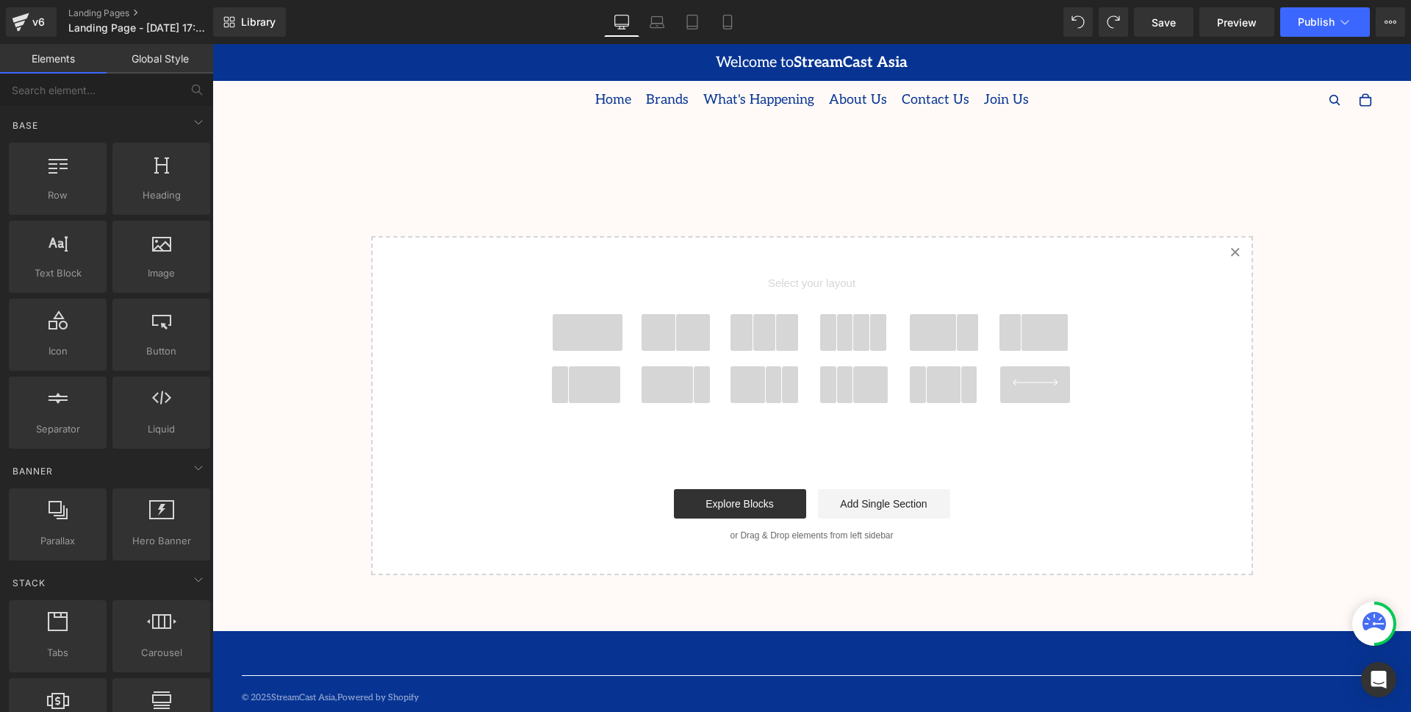
scroll to position [0, 0]
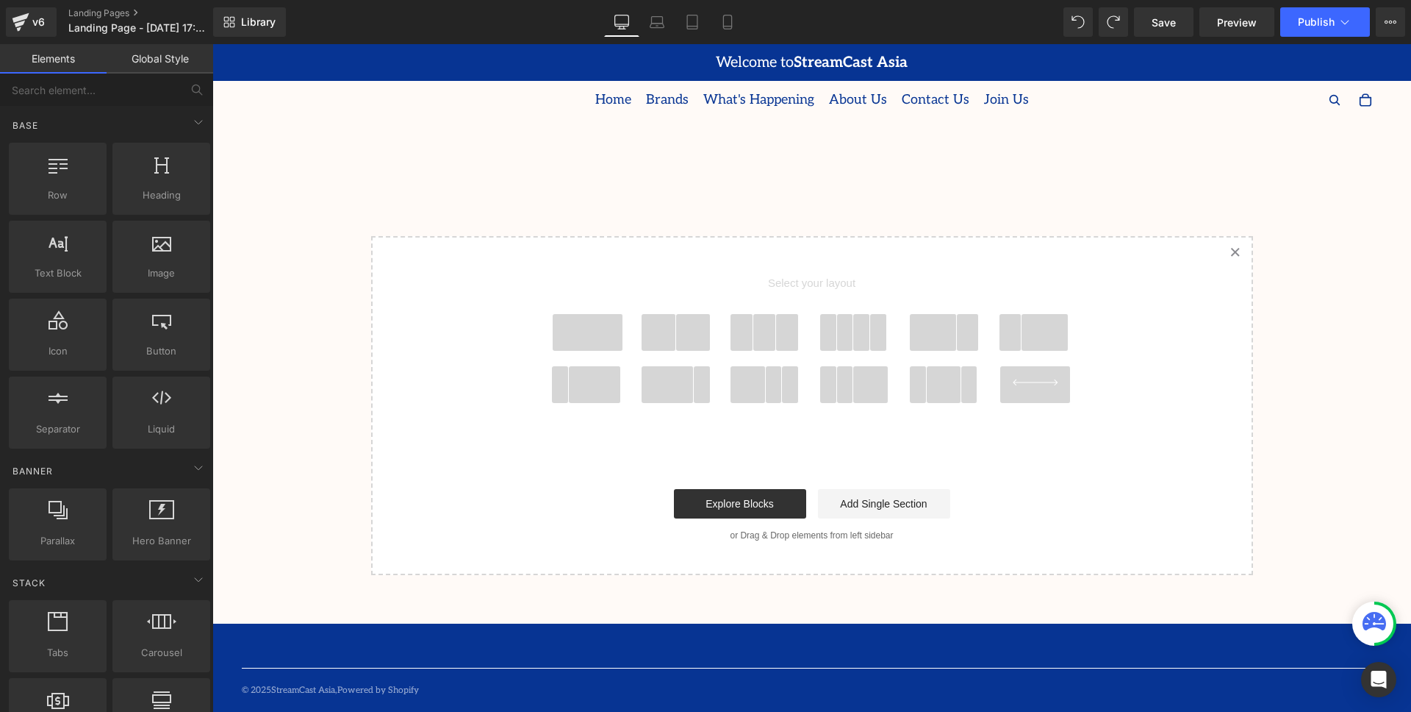
click at [781, 334] on span at bounding box center [787, 332] width 23 height 37
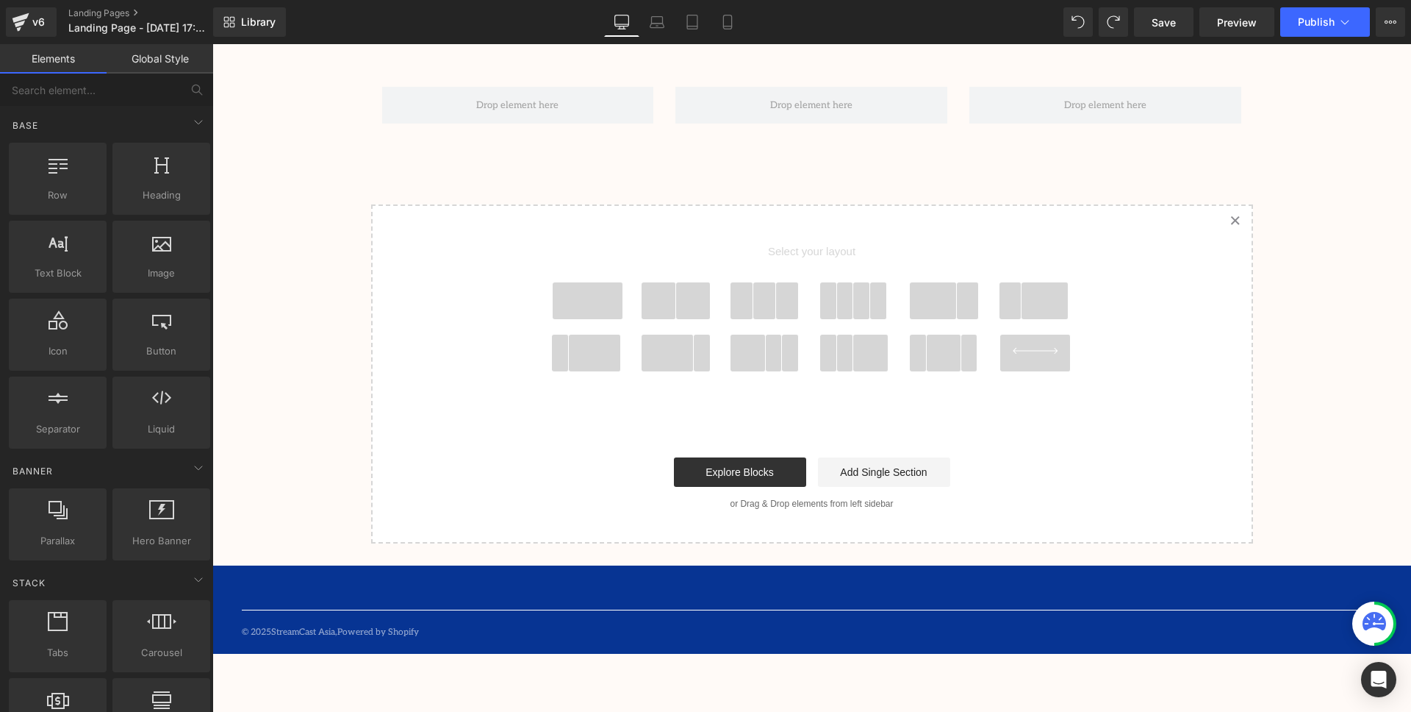
scroll to position [60, 0]
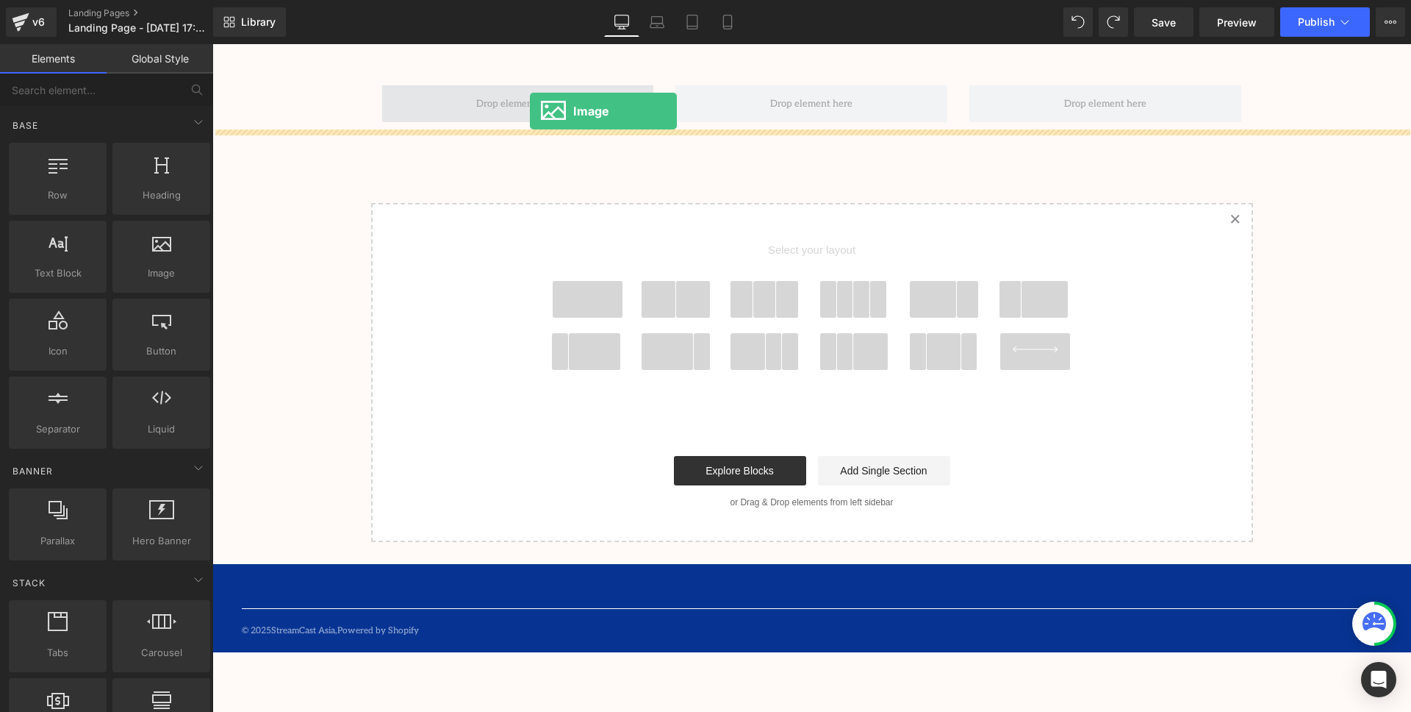
drag, startPoint x: 371, startPoint y: 306, endPoint x: 530, endPoint y: 111, distance: 251.3
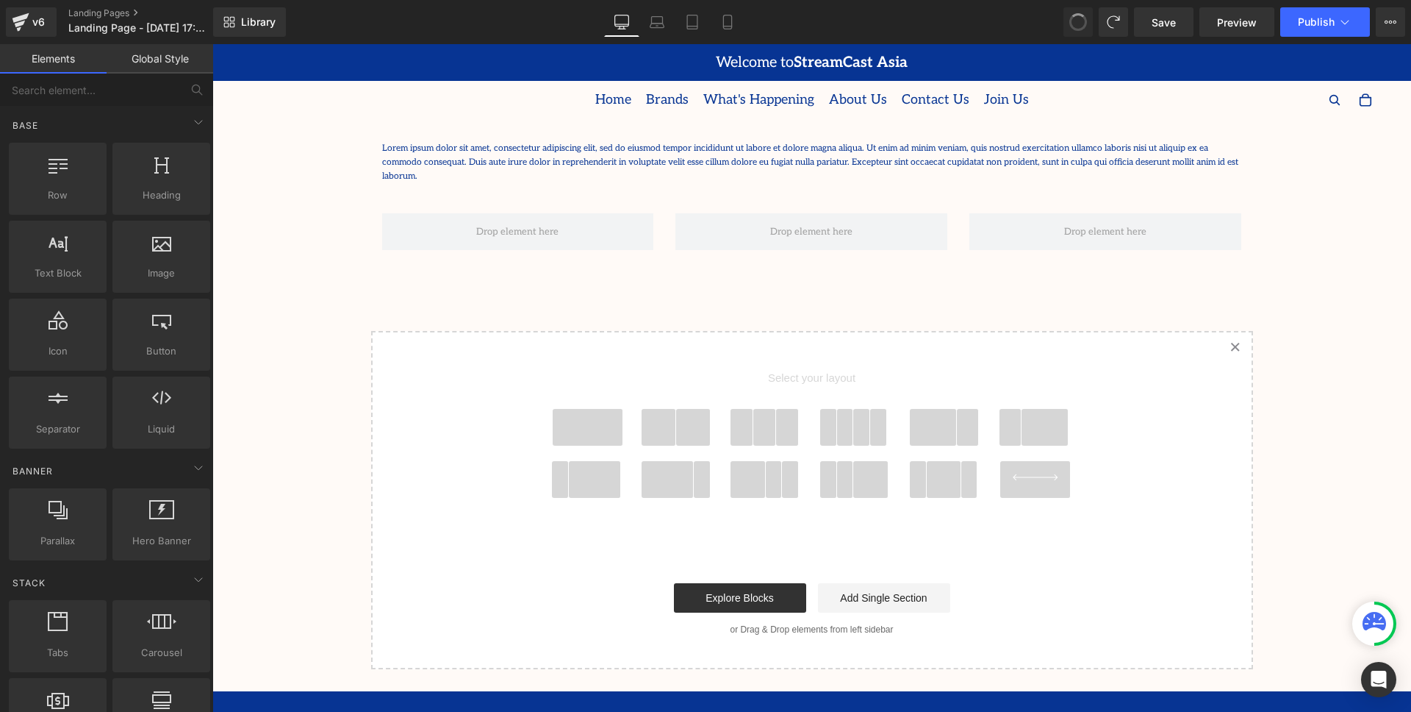
scroll to position [32, 0]
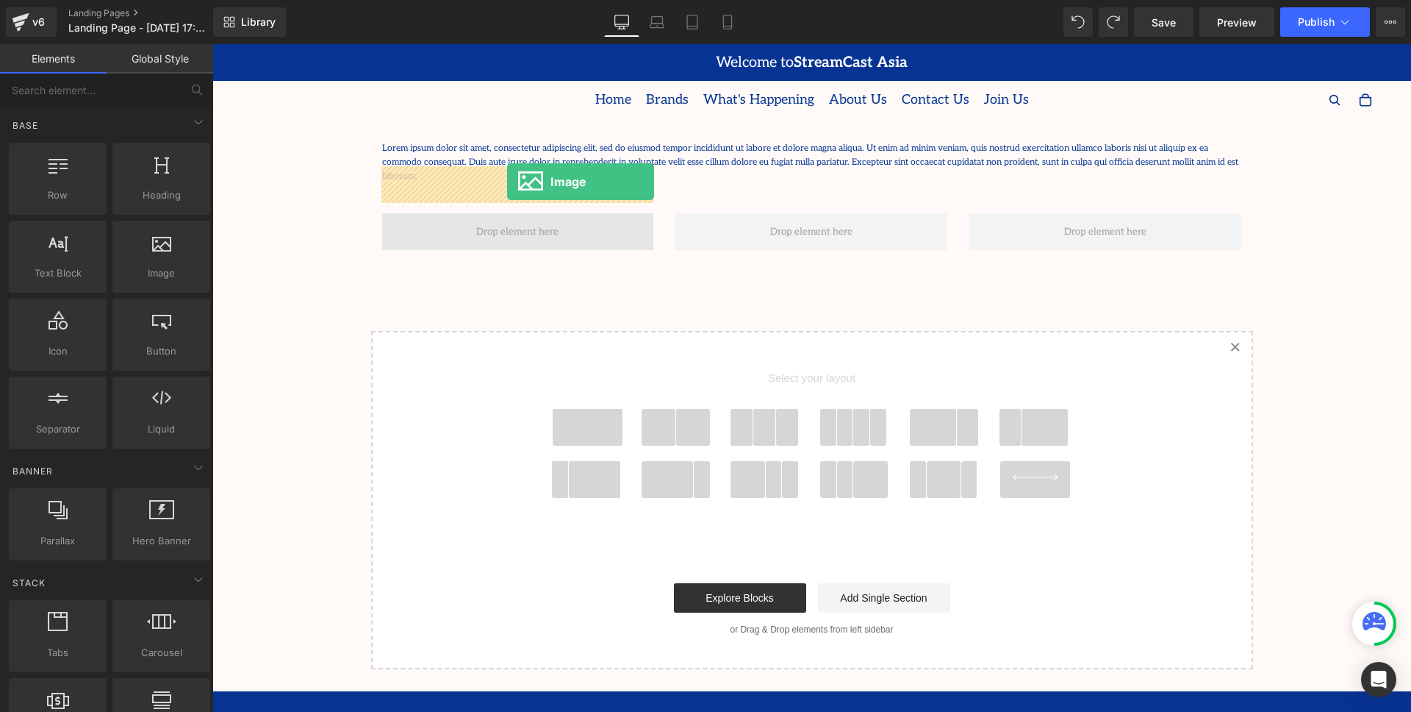
drag, startPoint x: 379, startPoint y: 303, endPoint x: 507, endPoint y: 182, distance: 176.3
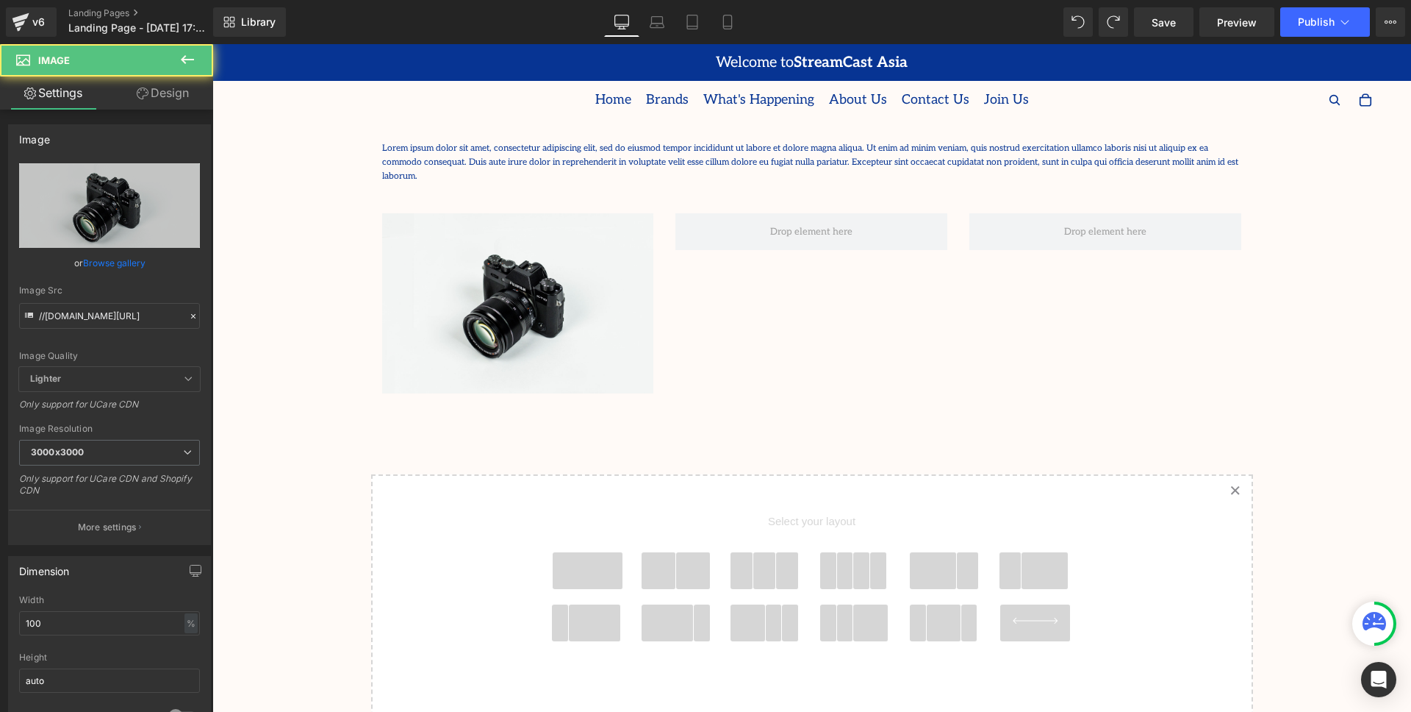
click at [212, 44] on div at bounding box center [212, 44] width 0 height 0
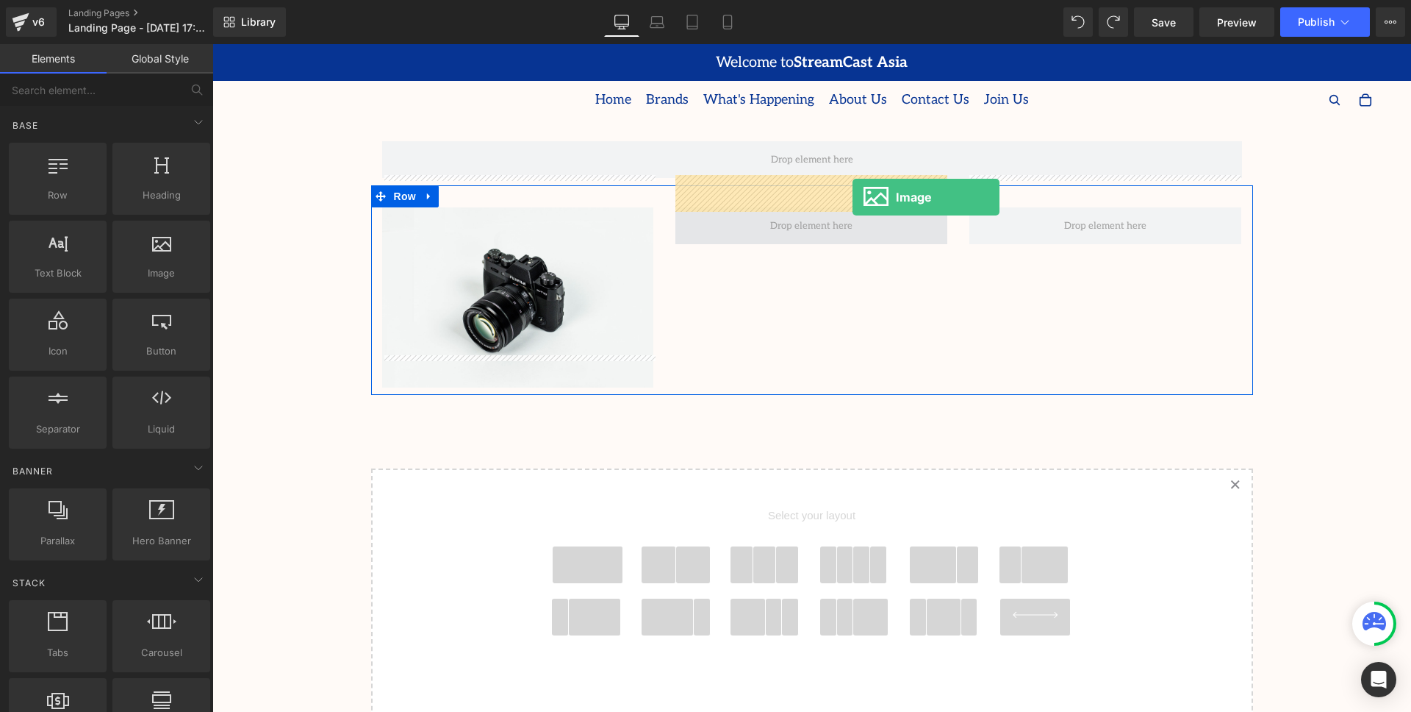
drag, startPoint x: 379, startPoint y: 301, endPoint x: 841, endPoint y: 199, distance: 473.6
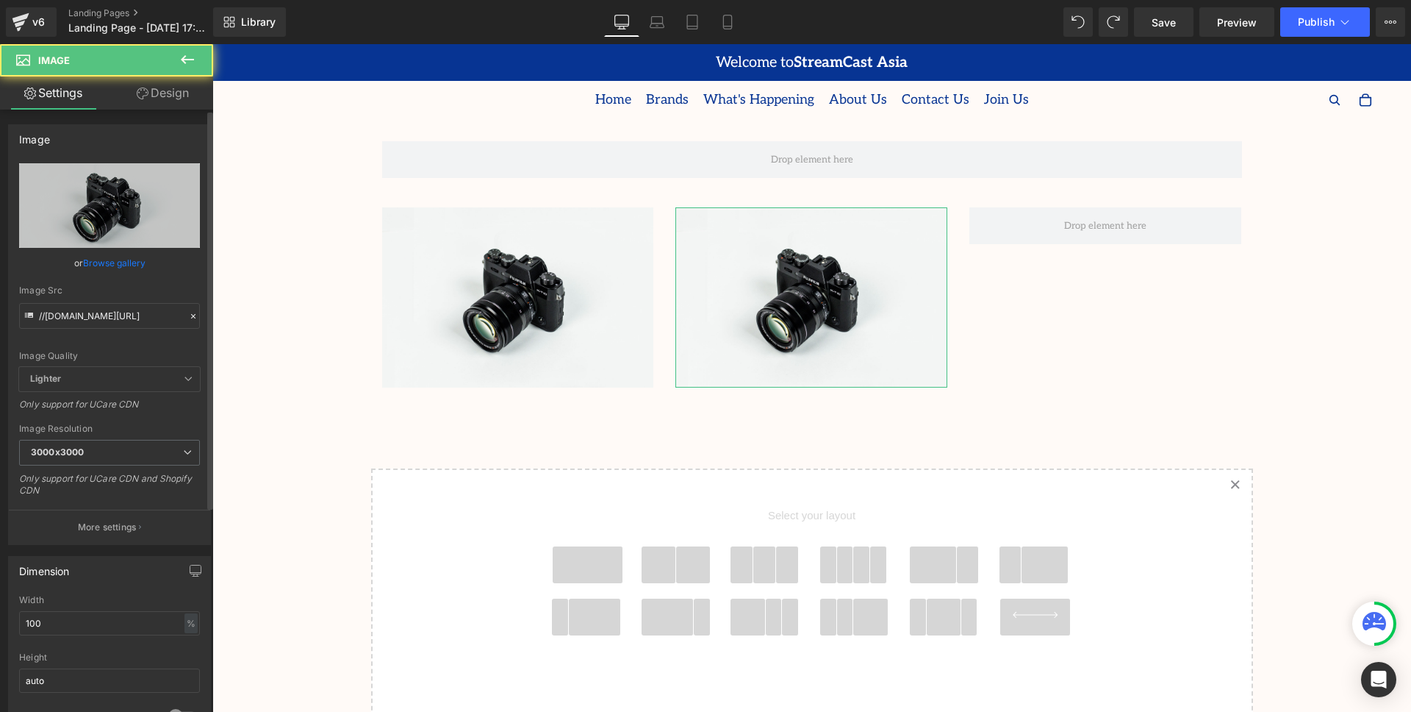
click at [160, 257] on div "or Browse gallery" at bounding box center [109, 262] width 181 height 15
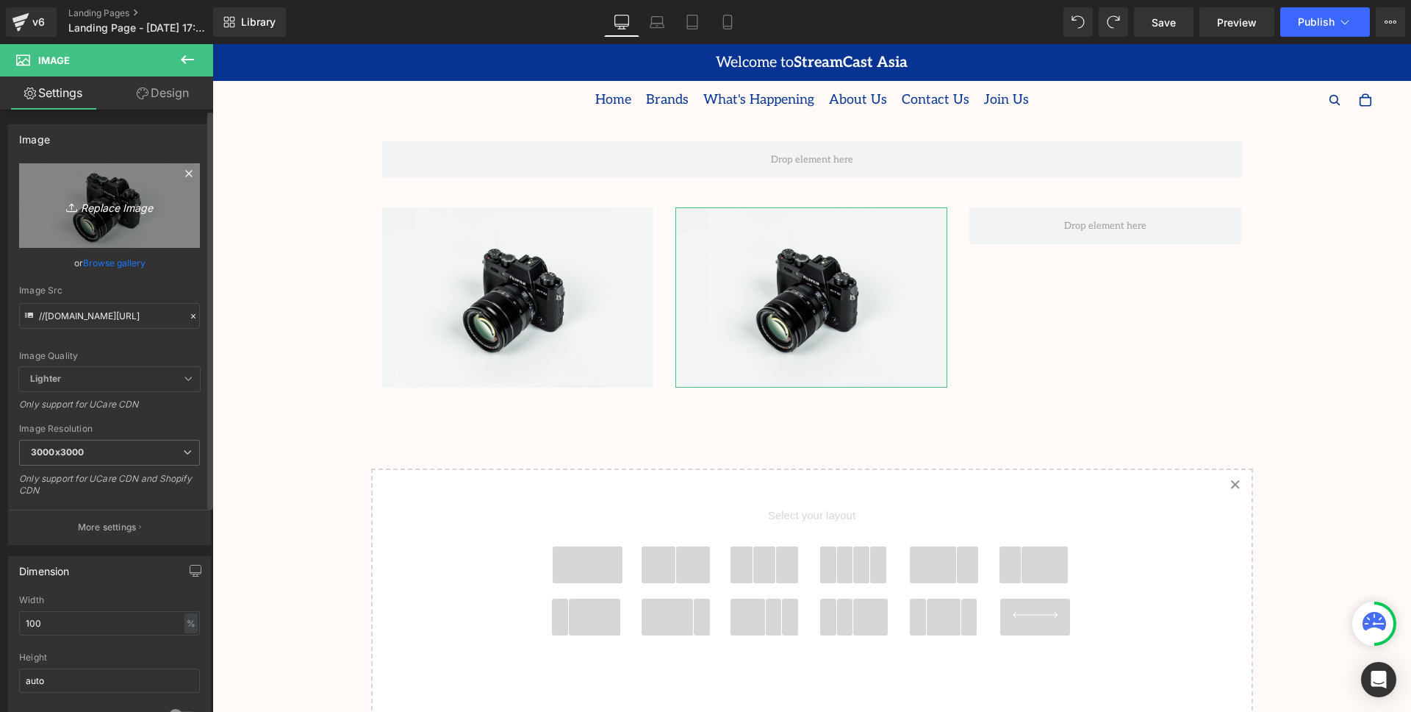
click at [104, 207] on icon "Replace Image" at bounding box center [110, 205] width 118 height 18
type input "C:\fakepath\Target Icon.jpg"
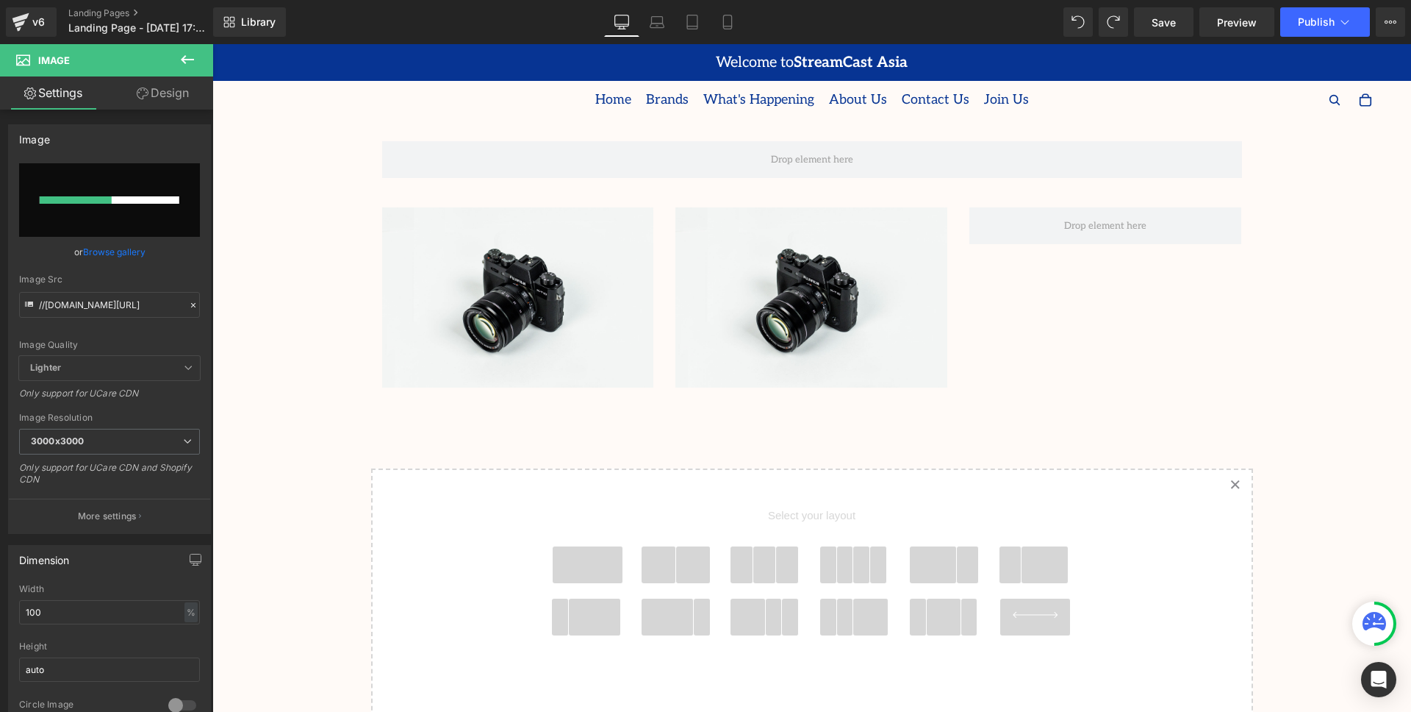
click at [193, 59] on icon at bounding box center [187, 59] width 13 height 9
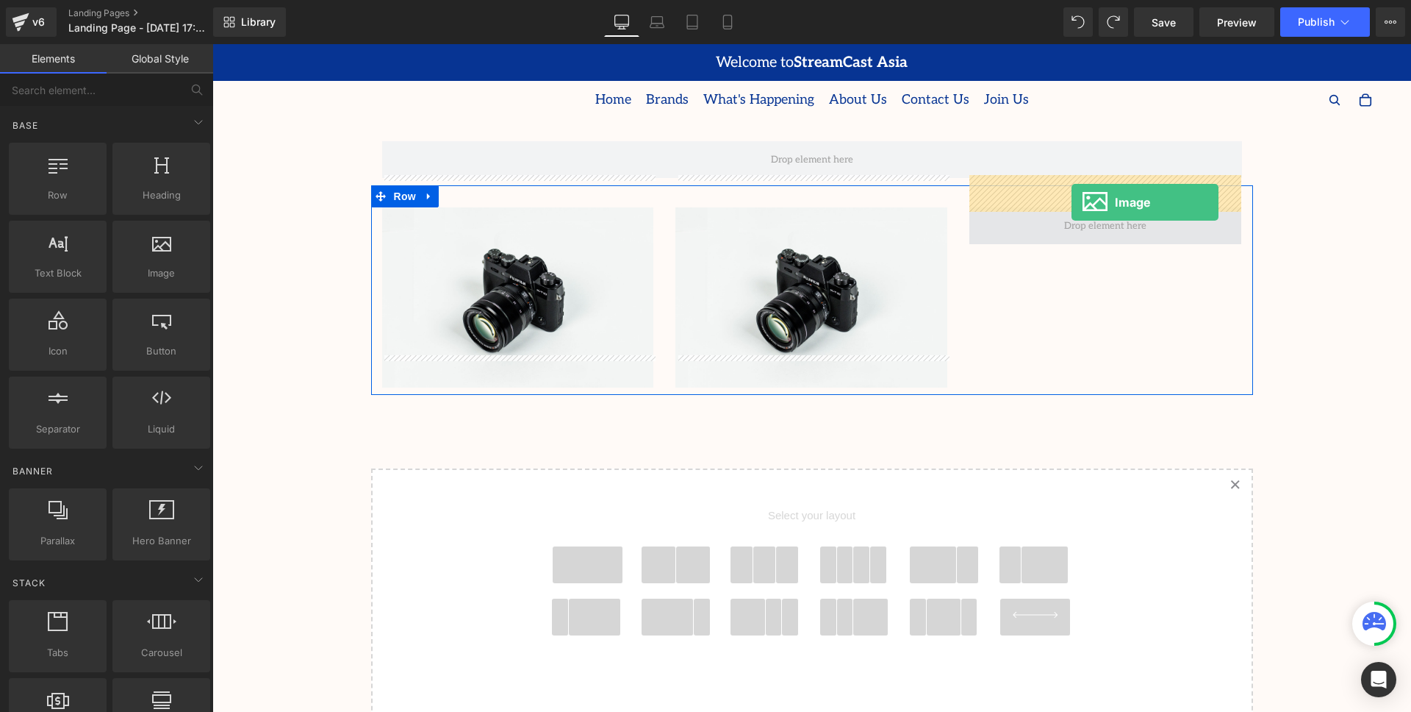
drag, startPoint x: 378, startPoint y: 292, endPoint x: 1072, endPoint y: 202, distance: 699.7
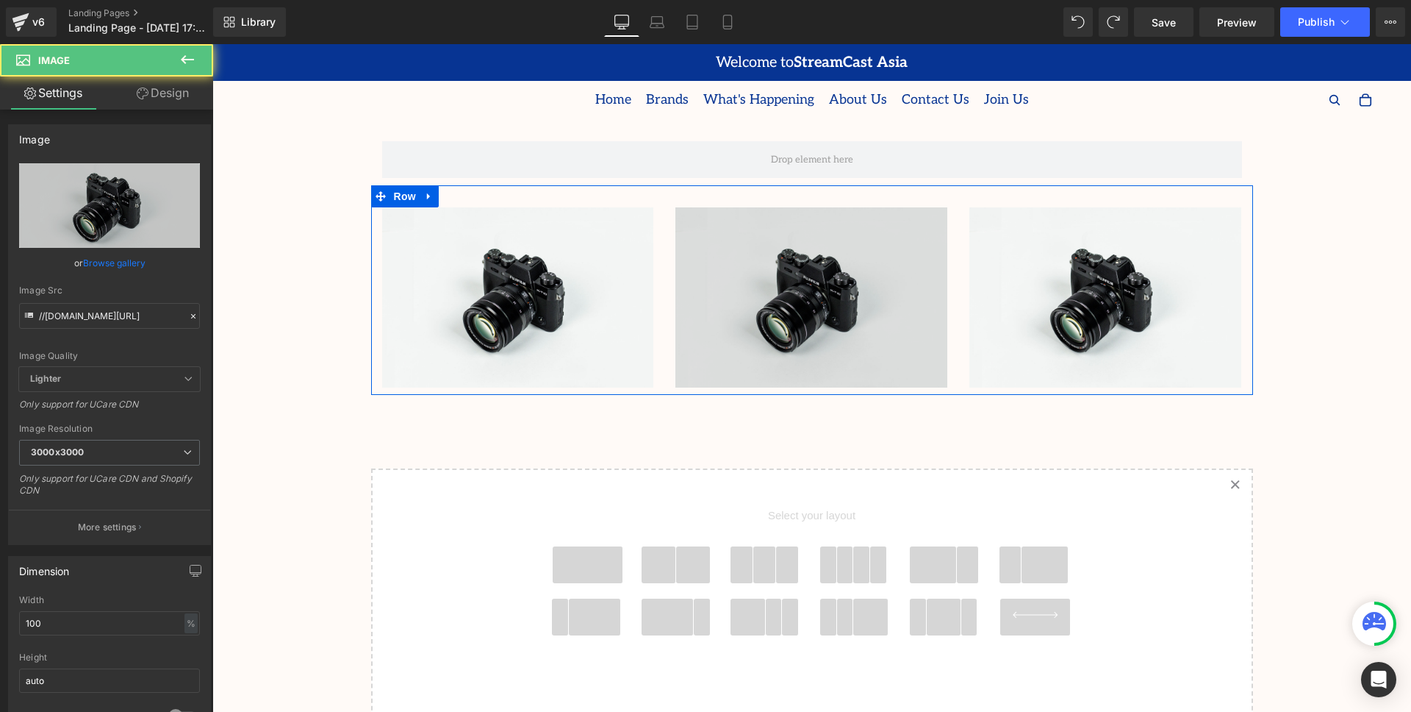
click at [876, 245] on img at bounding box center [812, 297] width 272 height 180
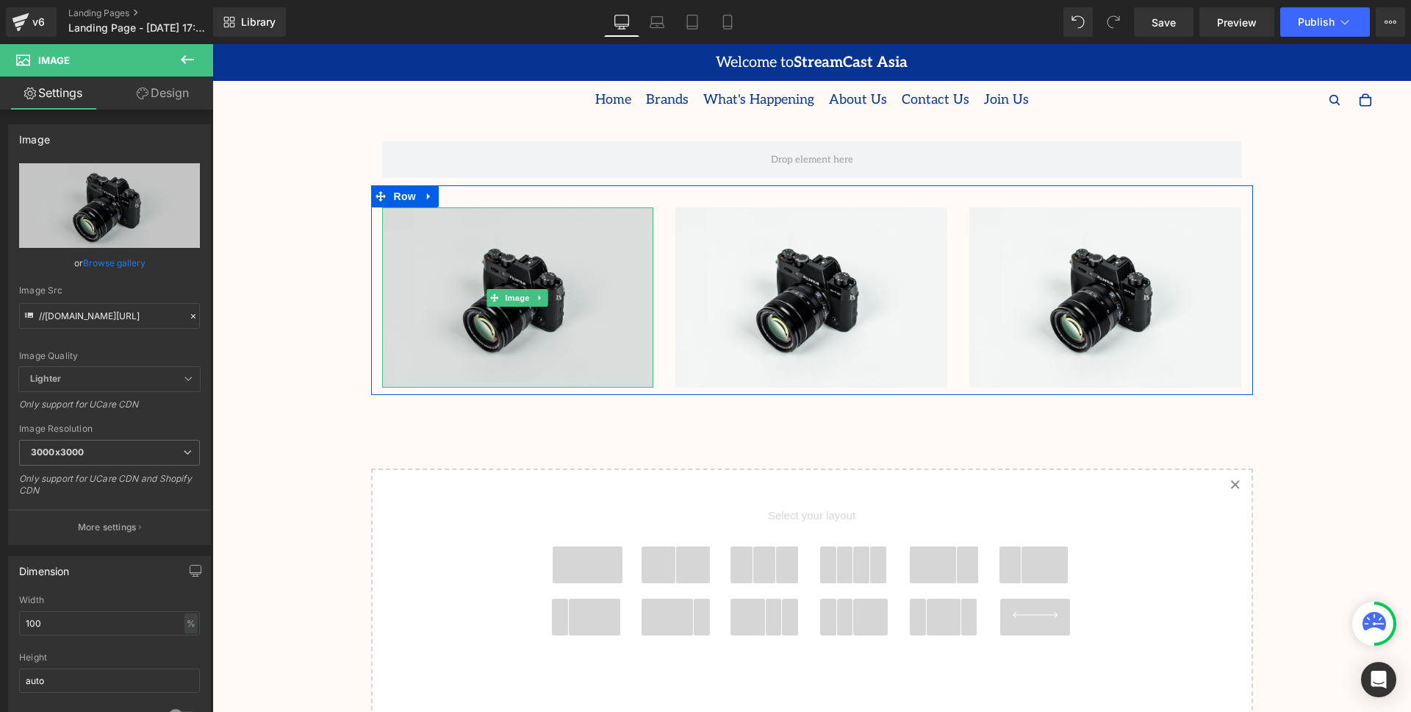
click at [531, 276] on img at bounding box center [518, 297] width 272 height 180
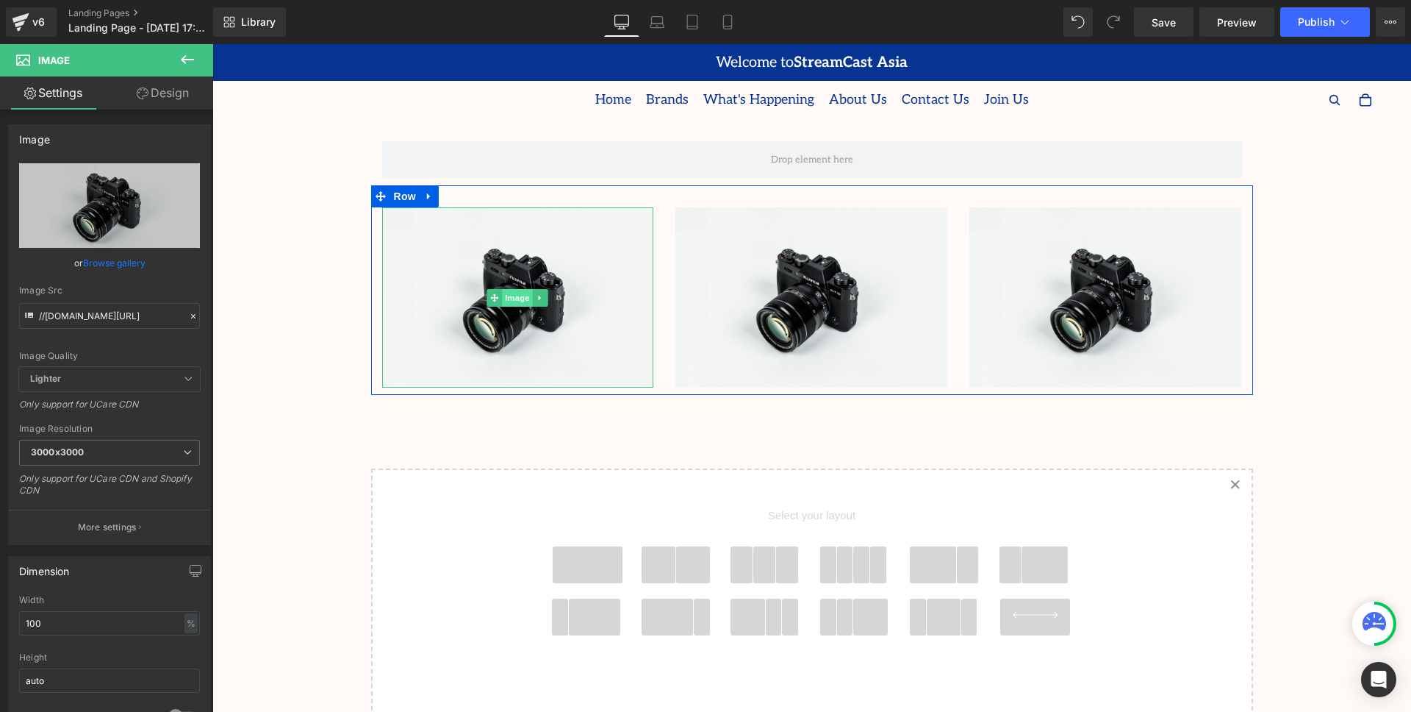
click at [509, 289] on span "Image" at bounding box center [518, 298] width 31 height 18
click at [520, 289] on span "Image" at bounding box center [518, 298] width 31 height 18
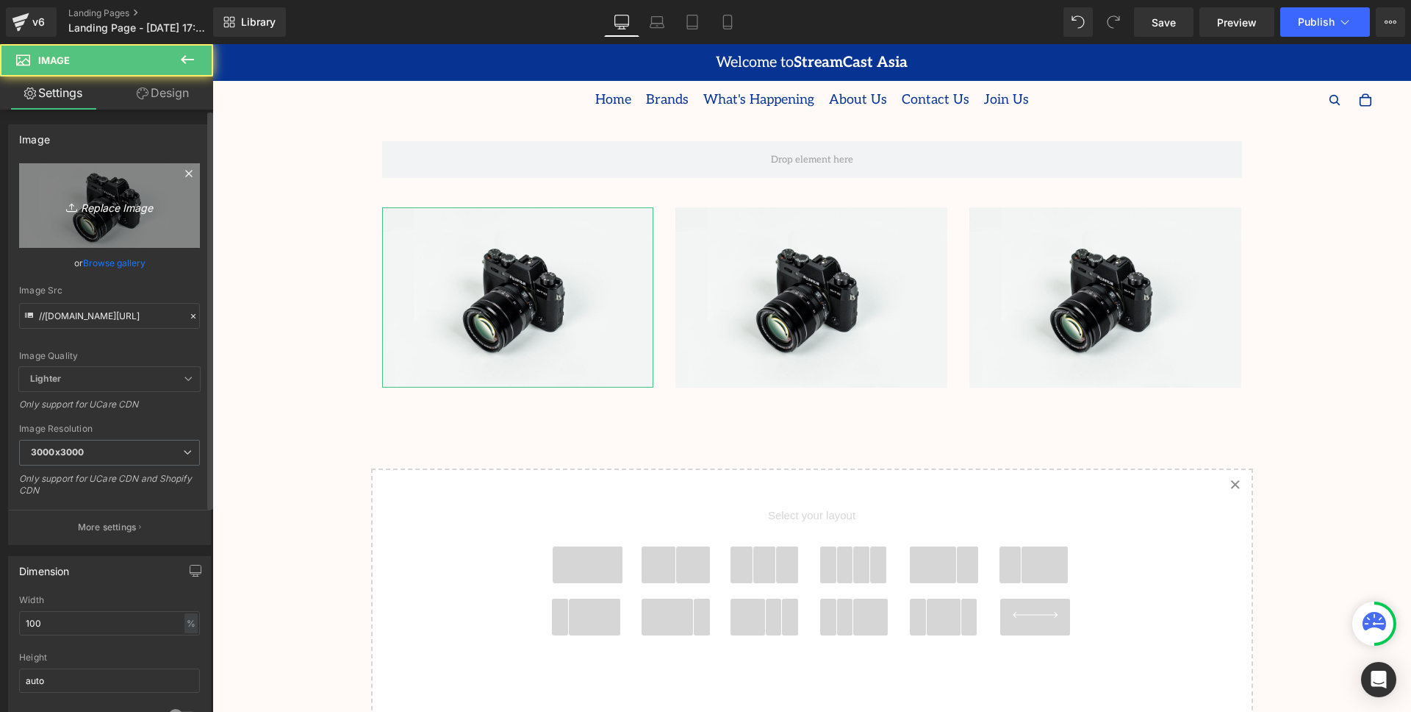
click at [120, 205] on icon "Replace Image" at bounding box center [110, 205] width 118 height 18
type input "C:\fakepath\Rocket Icon.jpg"
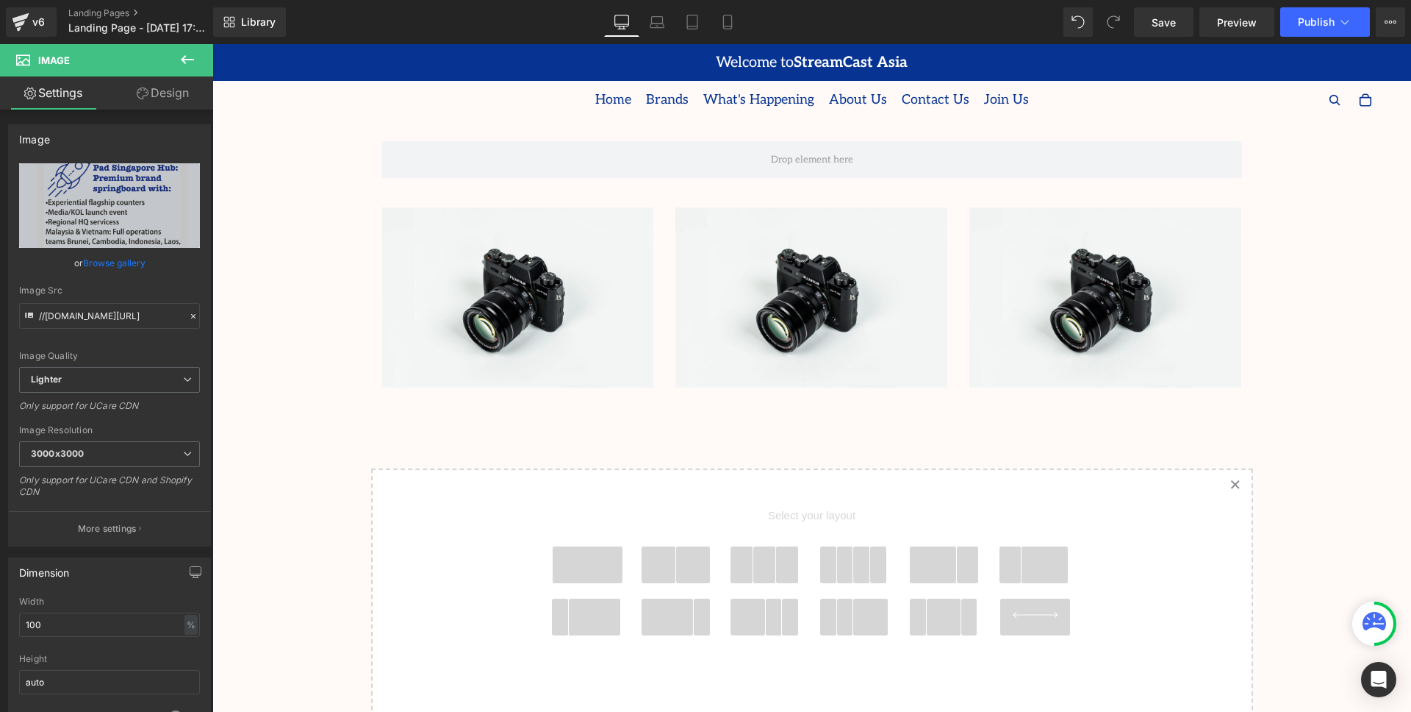
type input "https://ucarecdn.com/81cf9e49-47a5-4888-a477-c7f88332eea7/-/format/auto/-/previ…"
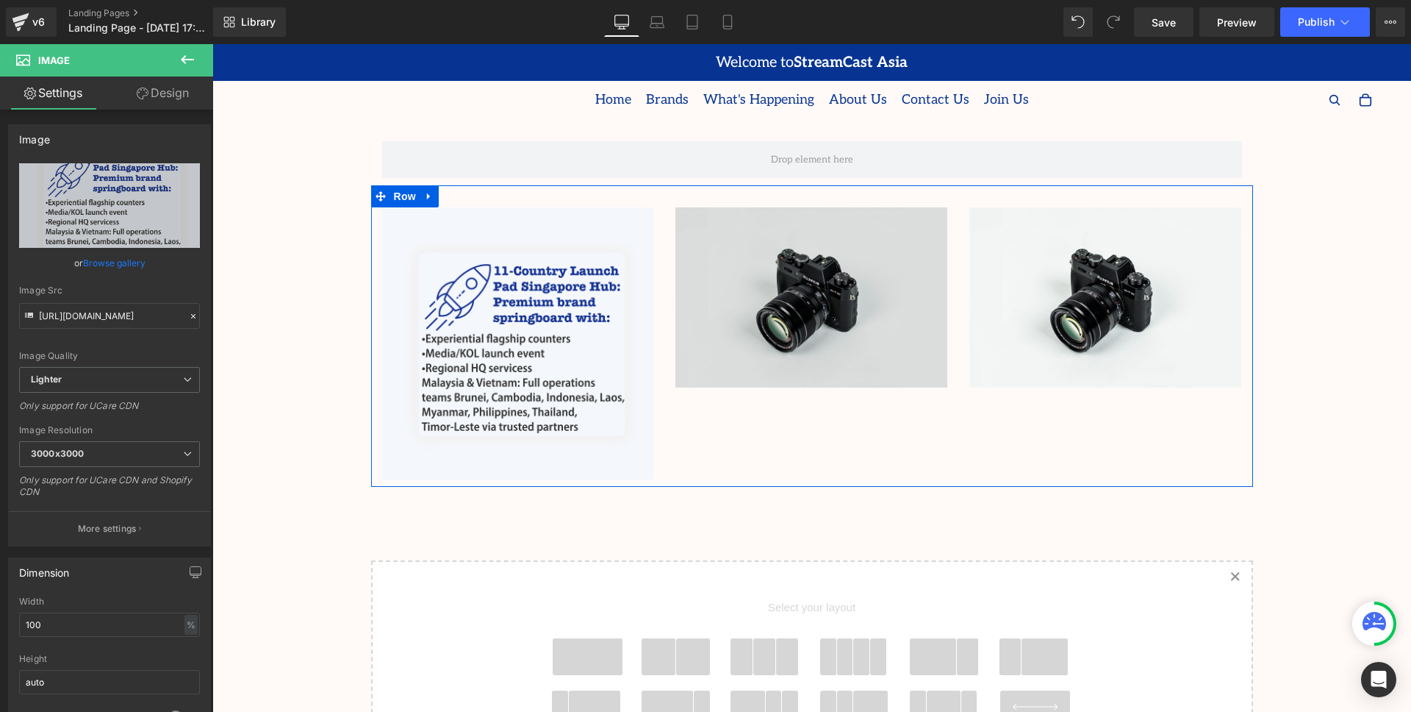
click at [737, 308] on img at bounding box center [812, 297] width 272 height 180
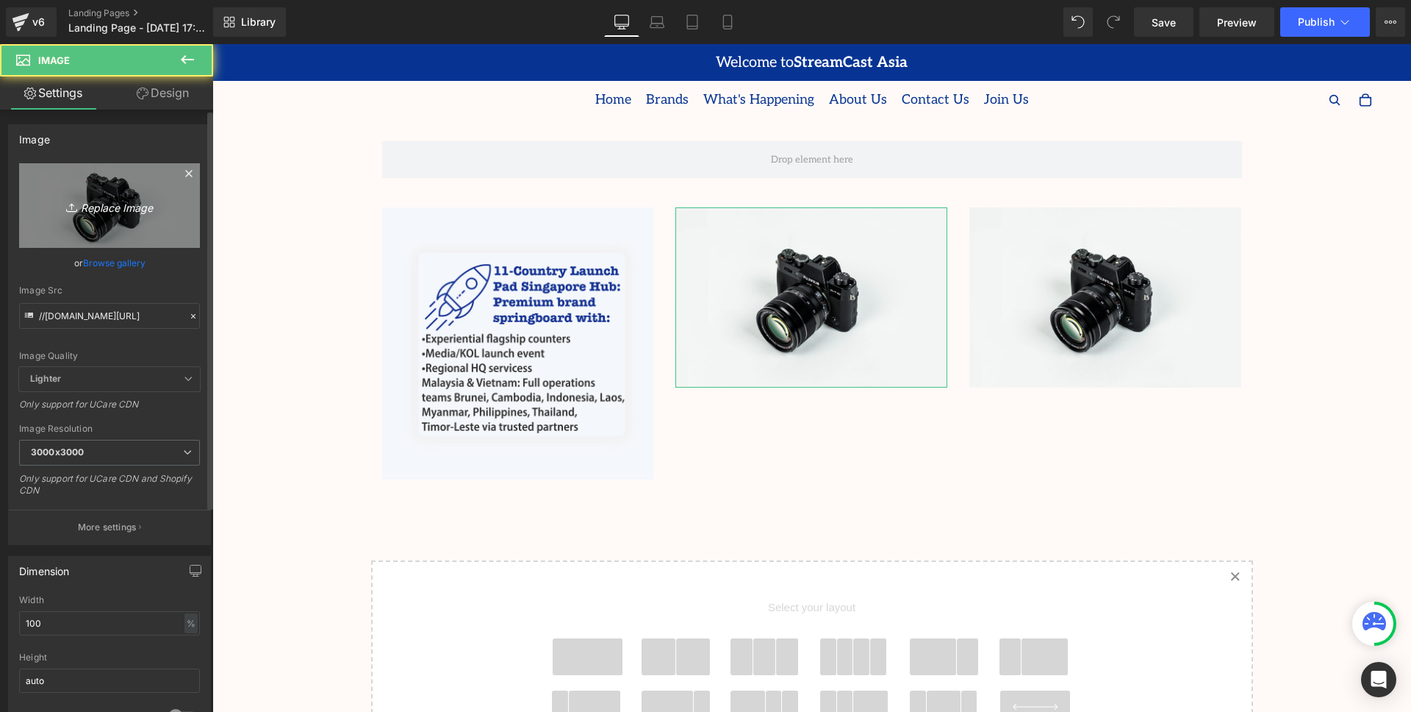
click at [96, 203] on icon "Replace Image" at bounding box center [110, 205] width 118 height 18
type input "C:\fakepath\Target Icon.jpg"
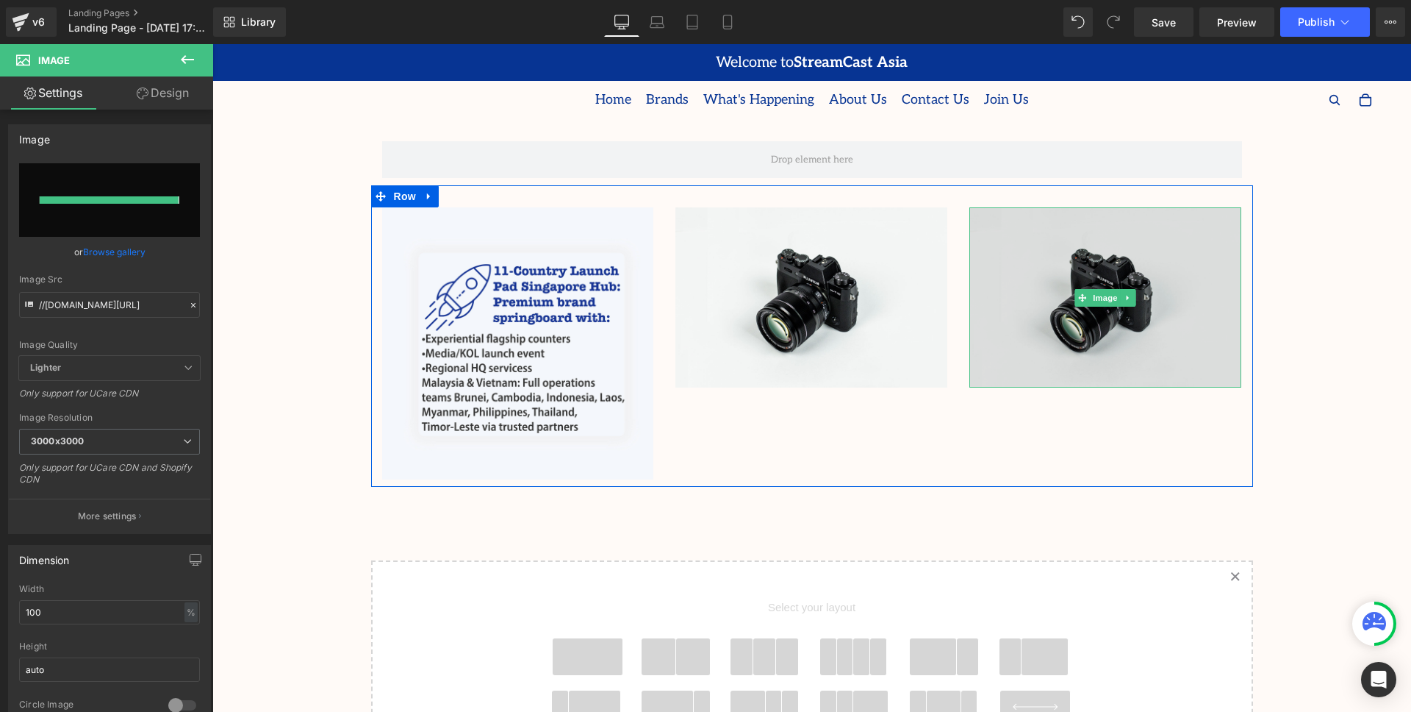
type input "[URL][DOMAIN_NAME]"
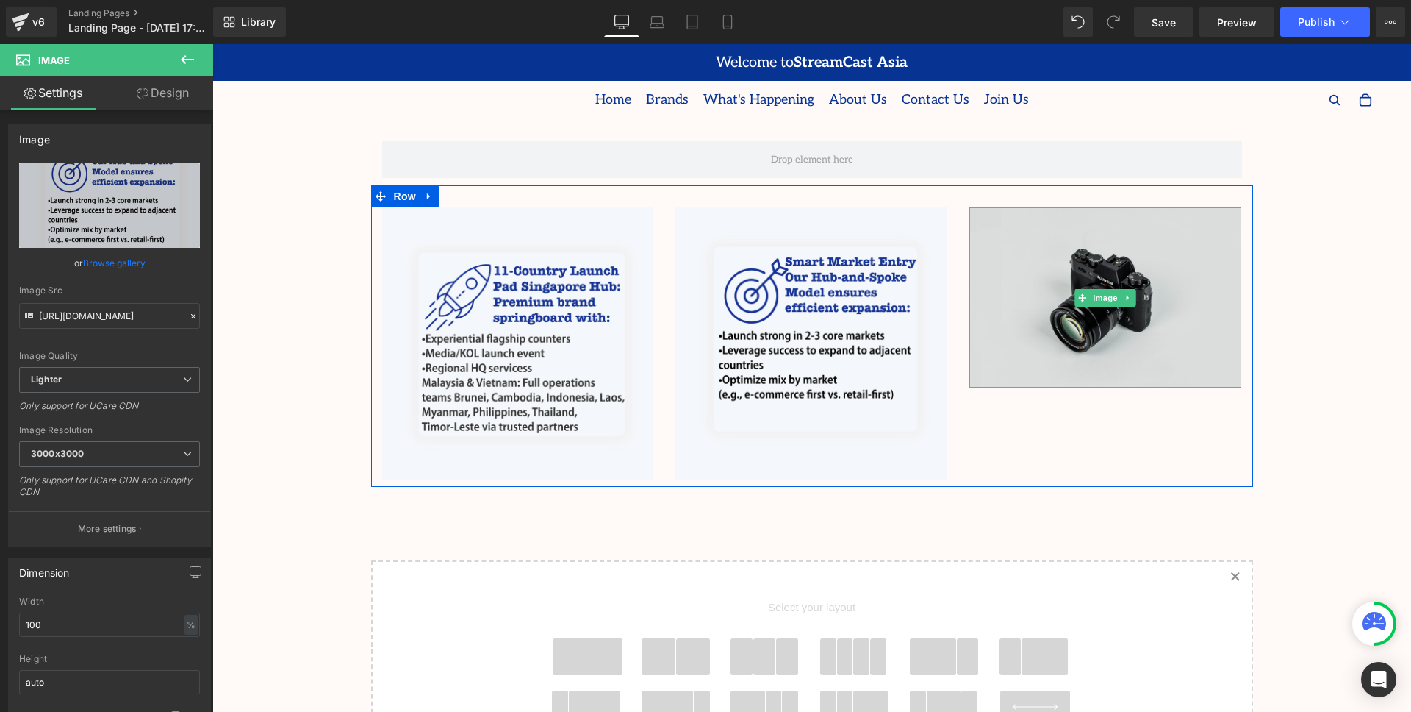
click at [1071, 320] on img at bounding box center [1106, 297] width 272 height 180
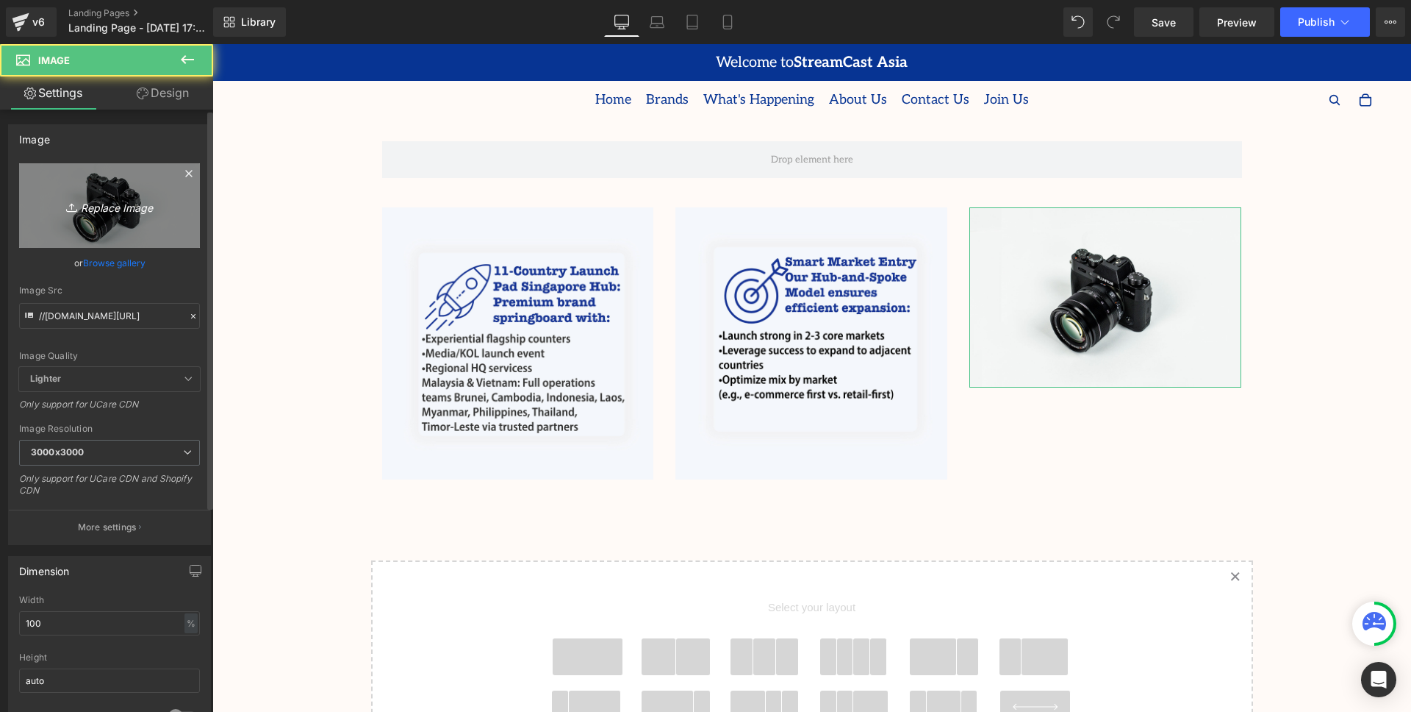
click at [99, 200] on icon "Replace Image" at bounding box center [110, 205] width 118 height 18
type input "C:\fakepath\Wheel Icon.jpg"
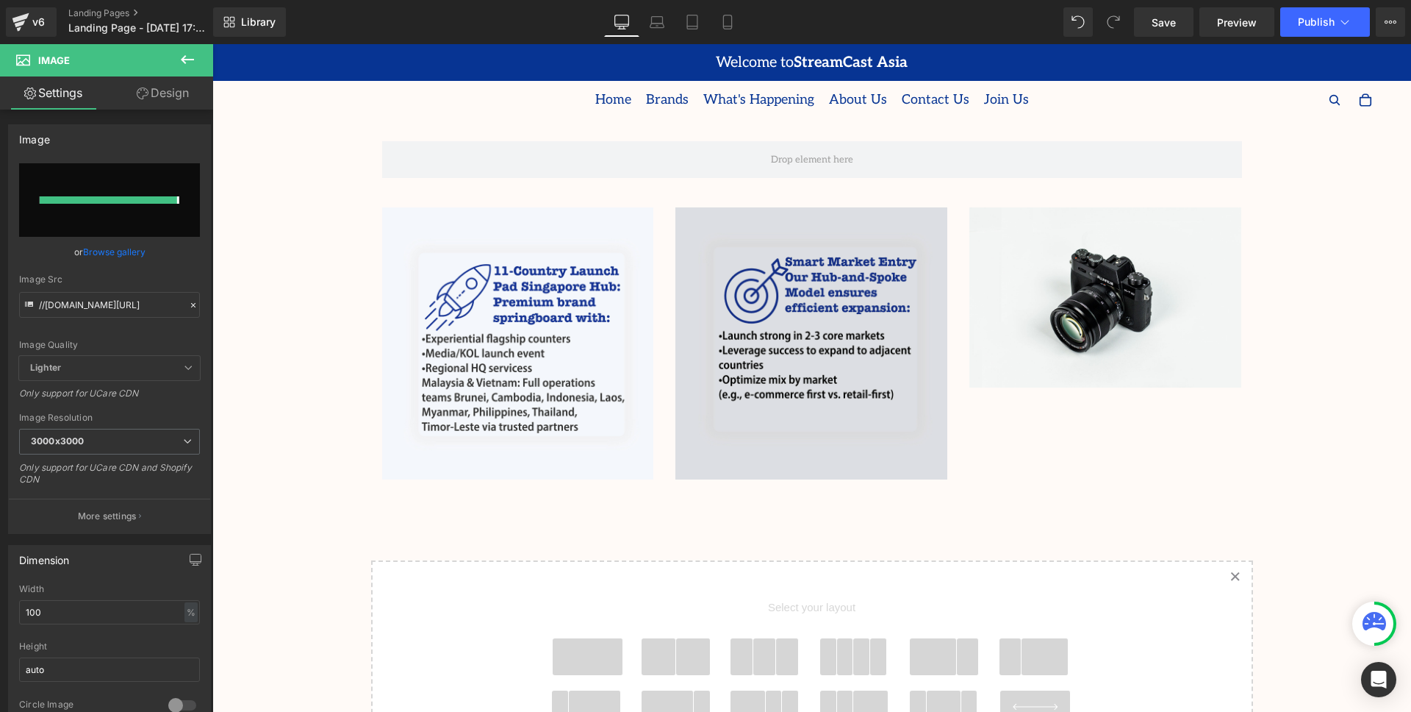
type input "https://ucarecdn.com/710a37f2-5510-4ccf-81b2-c3f73e62bfd6/-/format/auto/-/previ…"
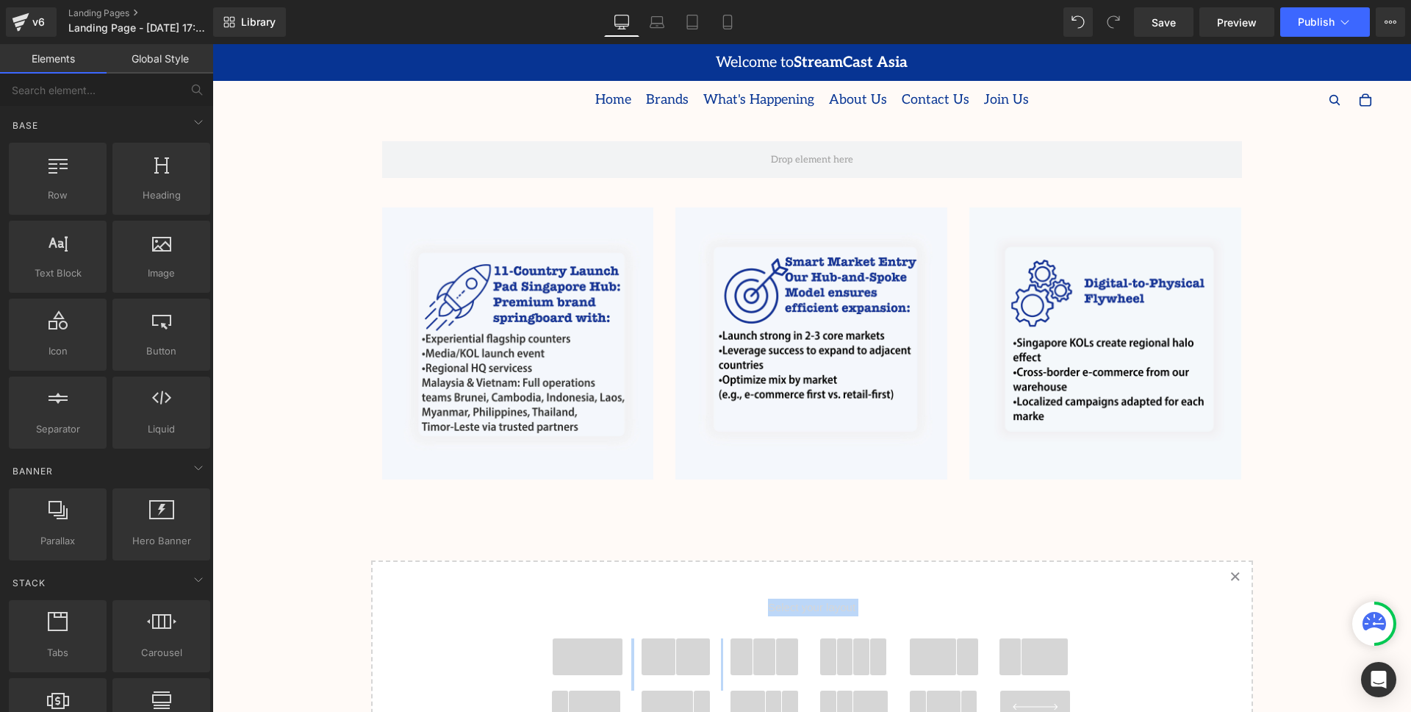
drag, startPoint x: 767, startPoint y: 636, endPoint x: 798, endPoint y: 485, distance: 153.7
click at [798, 485] on div "Row Image Image Image Row Select your layout" at bounding box center [811, 508] width 1199 height 779
click at [777, 648] on div at bounding box center [766, 662] width 87 height 48
click at [781, 638] on span at bounding box center [787, 656] width 23 height 37
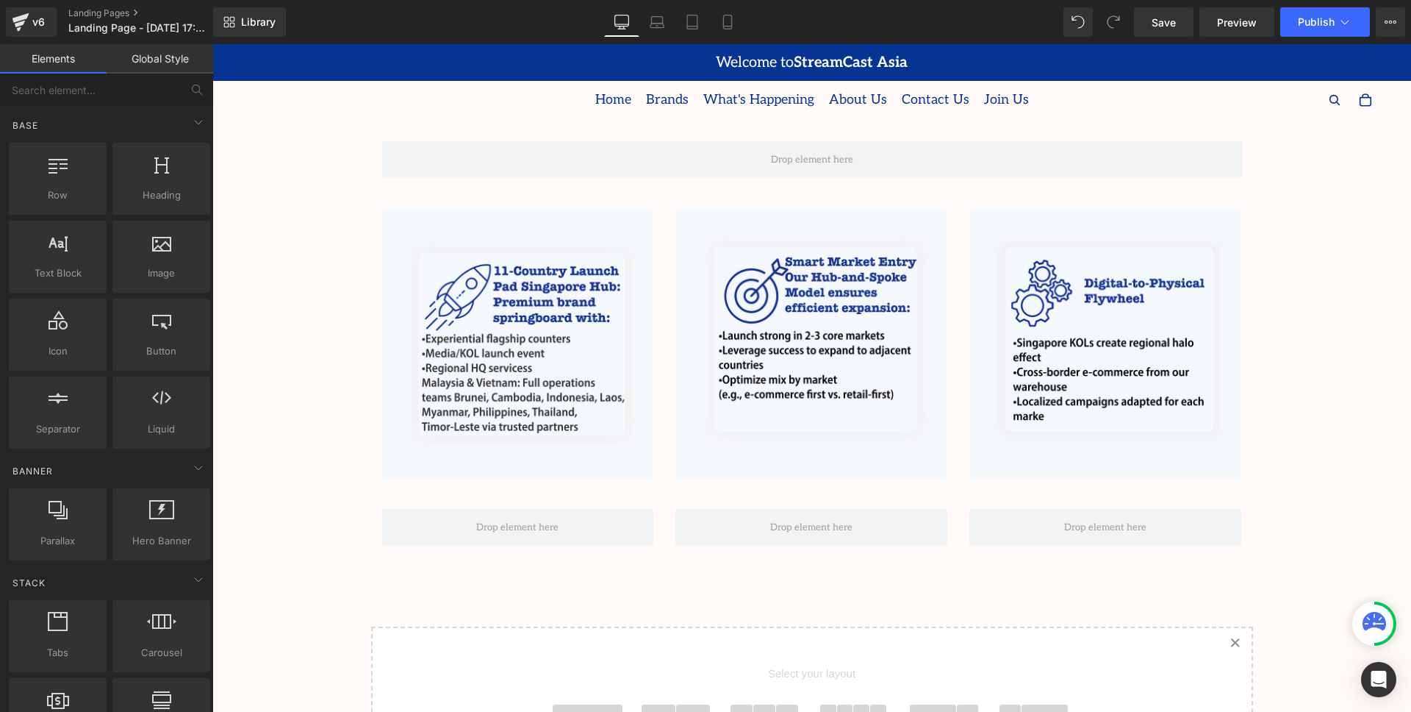
scroll to position [364, 0]
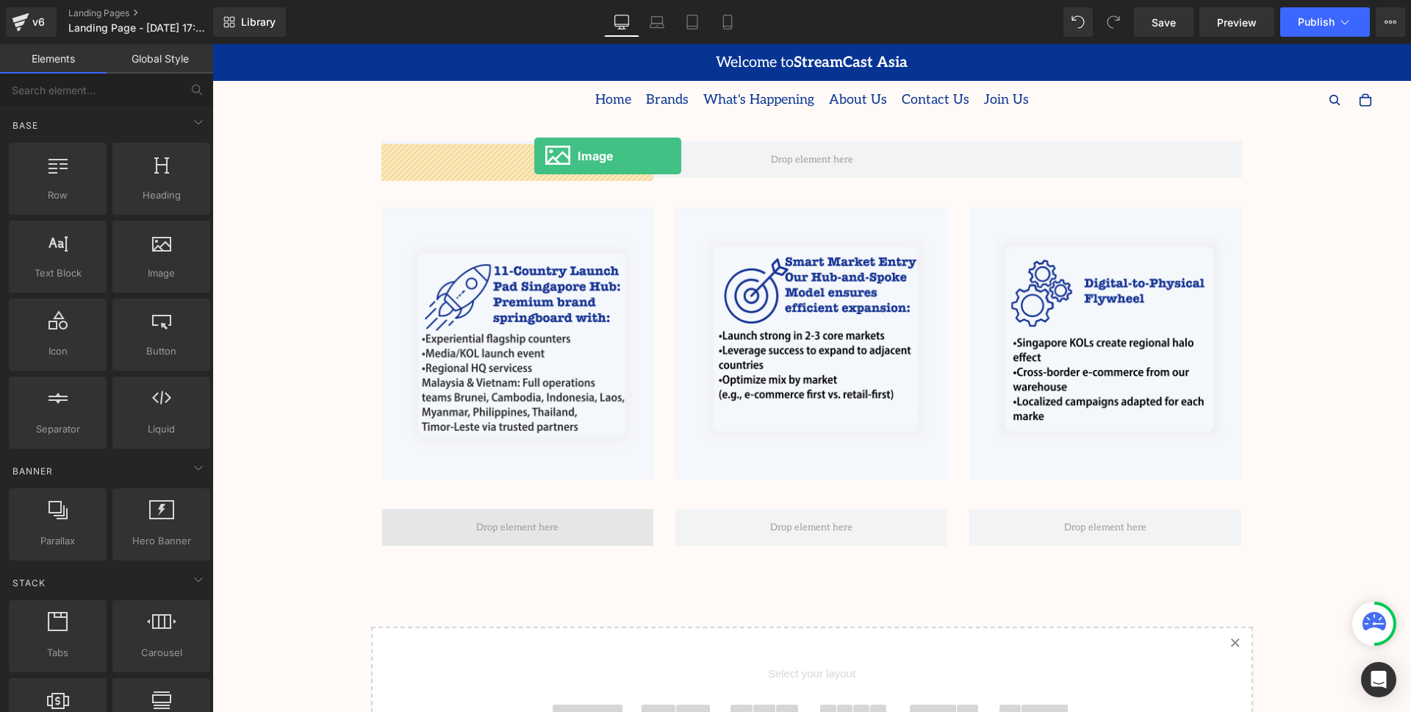
drag, startPoint x: 359, startPoint y: 291, endPoint x: 534, endPoint y: 156, distance: 221.1
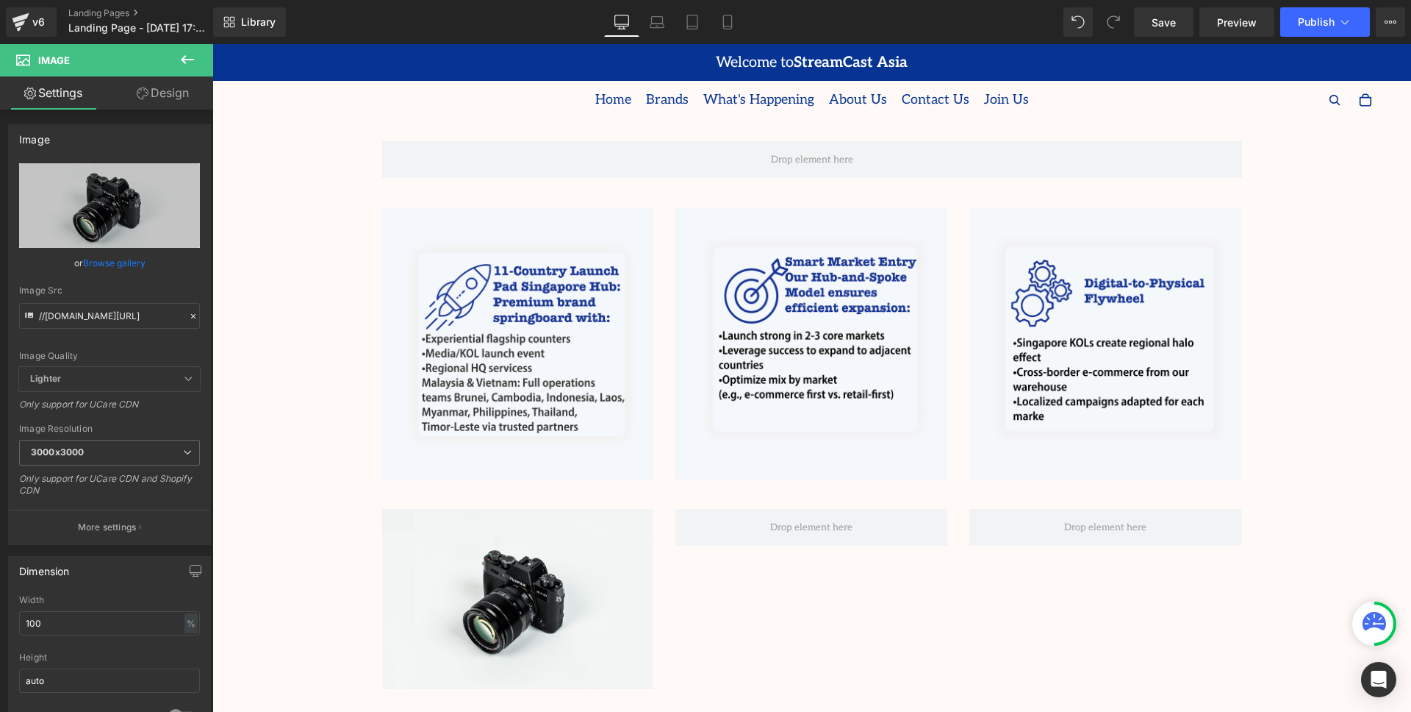
click at [191, 60] on icon at bounding box center [187, 59] width 13 height 9
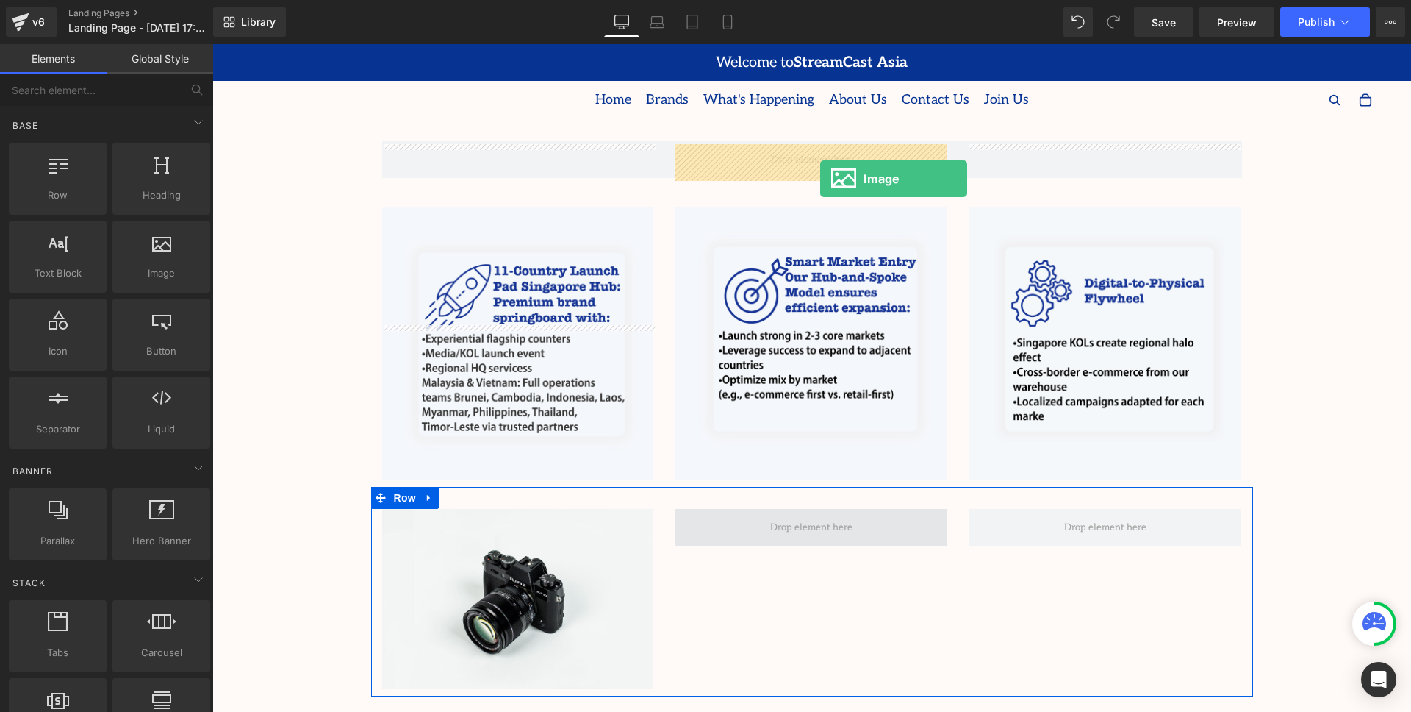
drag, startPoint x: 376, startPoint y: 299, endPoint x: 820, endPoint y: 179, distance: 460.8
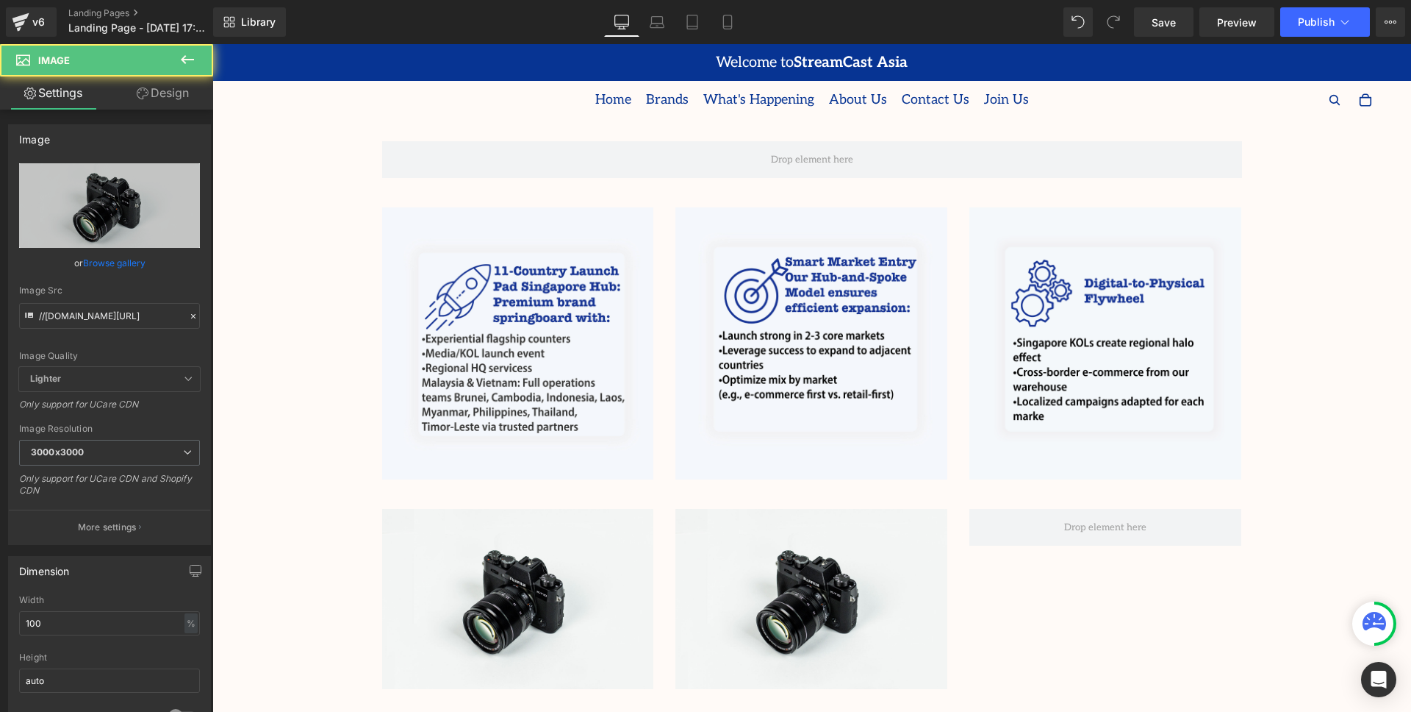
click at [190, 63] on icon at bounding box center [188, 60] width 18 height 18
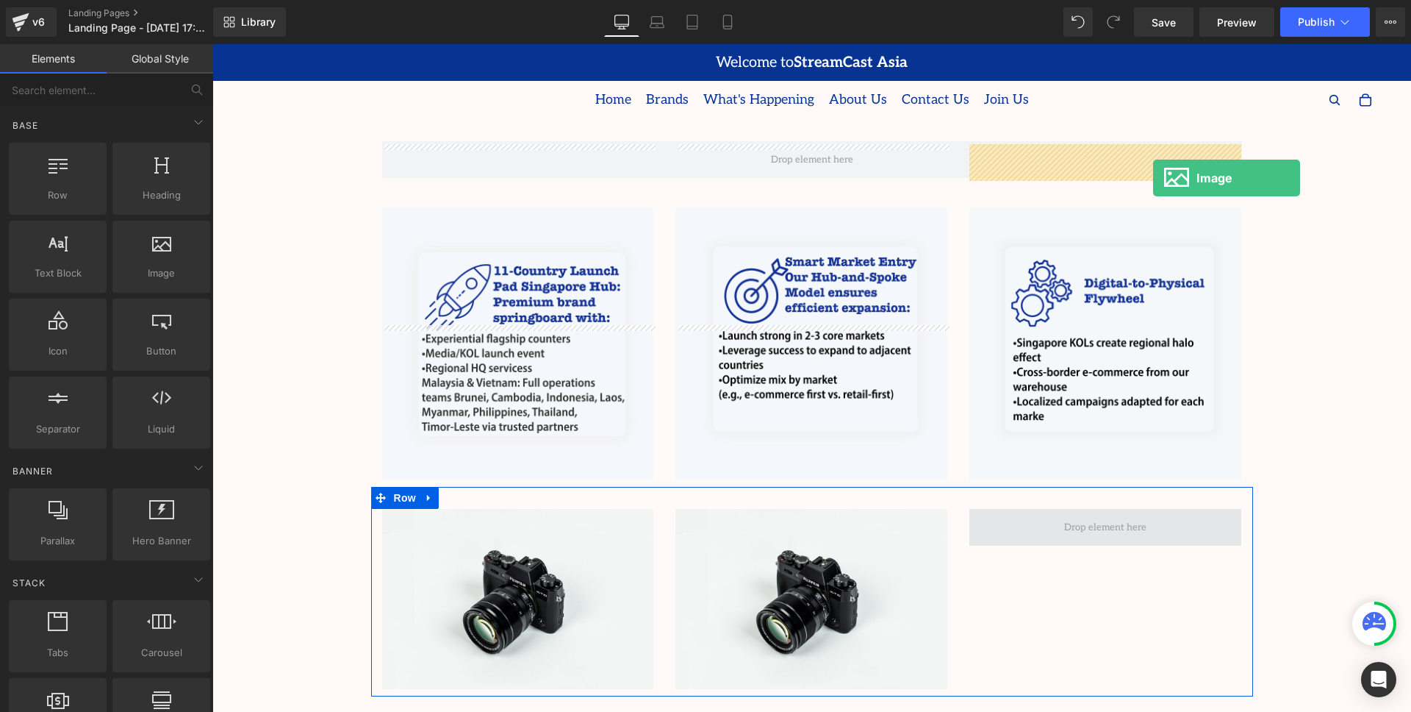
drag, startPoint x: 366, startPoint y: 315, endPoint x: 1153, endPoint y: 178, distance: 799.2
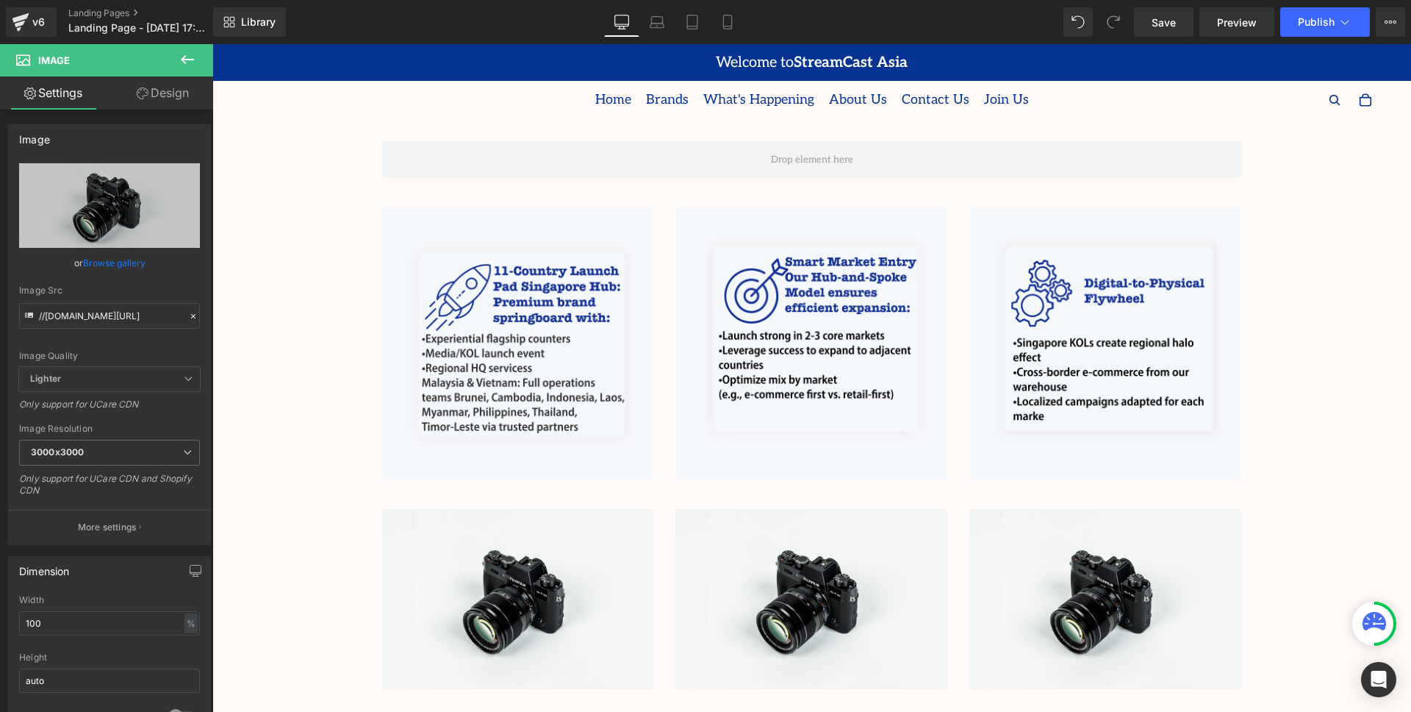
scroll to position [0, 0]
click at [192, 49] on button at bounding box center [187, 60] width 51 height 32
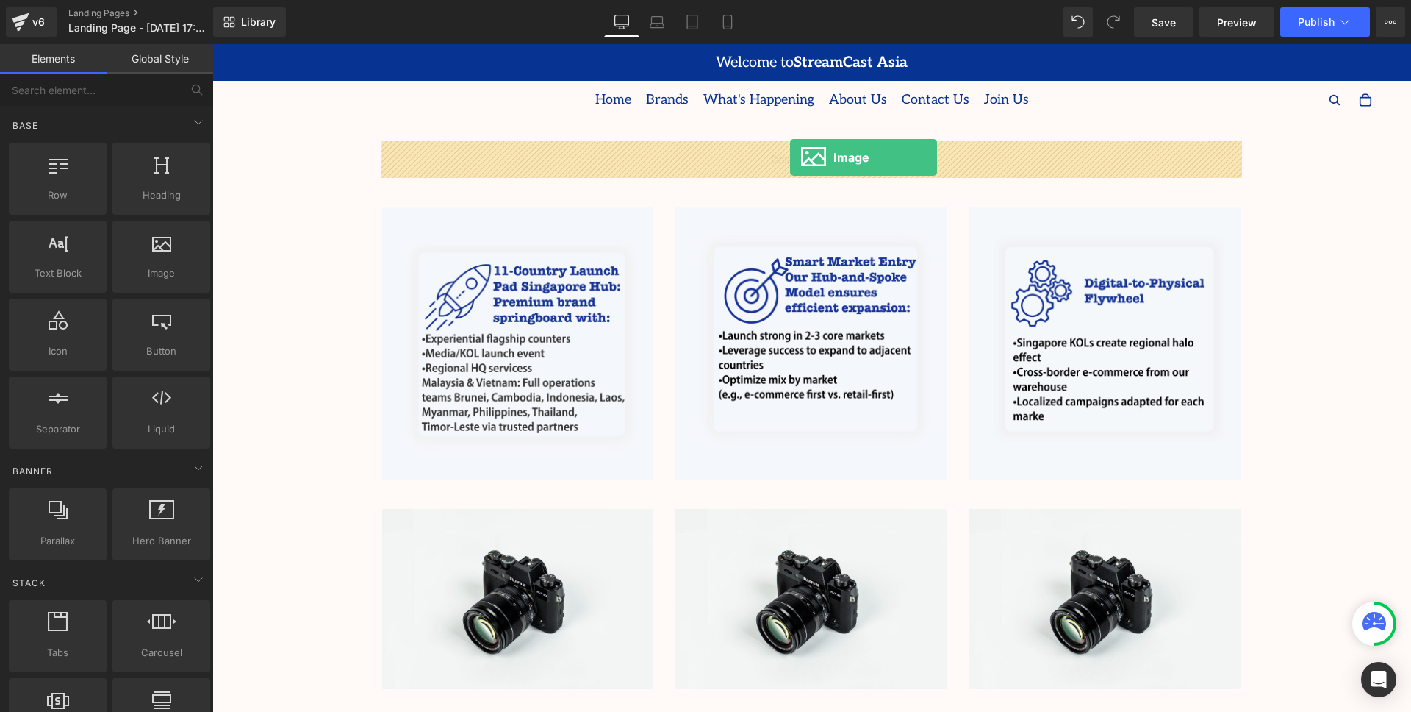
drag, startPoint x: 368, startPoint y: 290, endPoint x: 790, endPoint y: 157, distance: 443.4
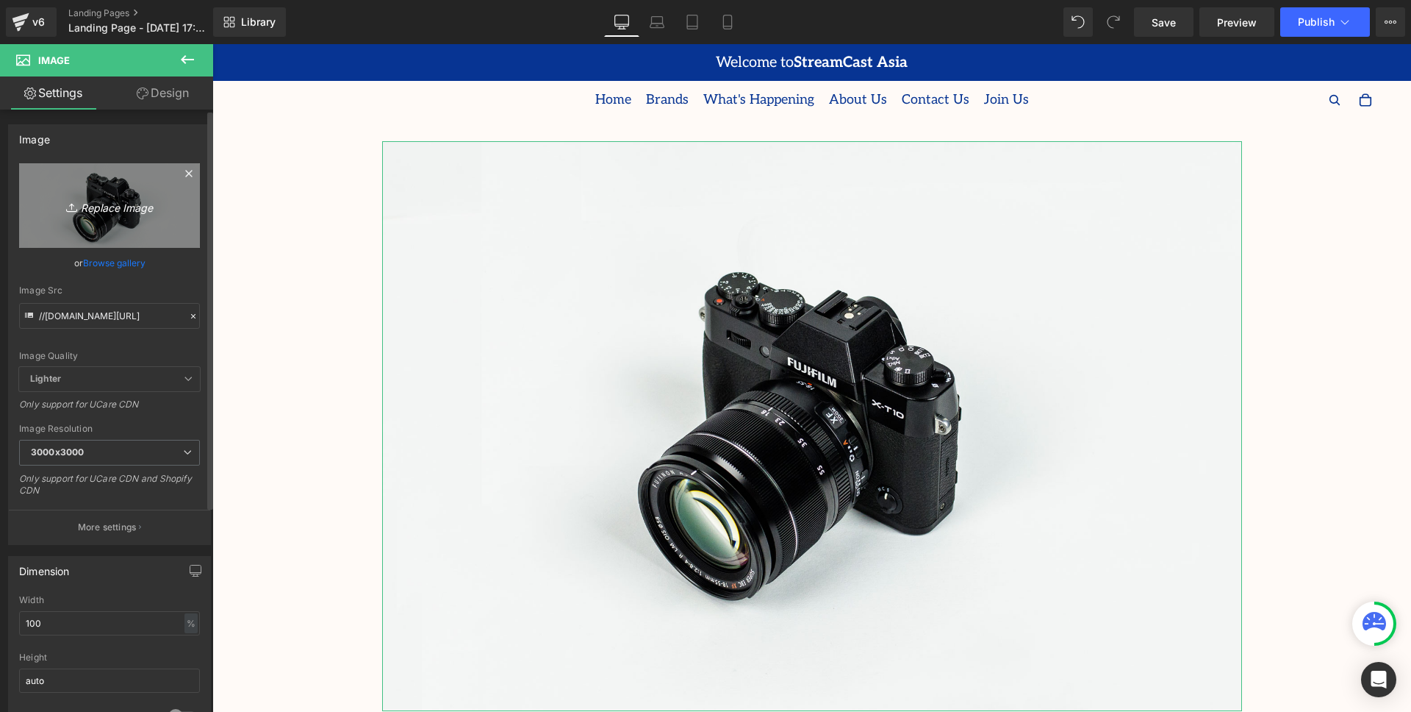
click at [121, 211] on icon "Replace Image" at bounding box center [110, 205] width 118 height 18
type input "C:\fakepath\Map.png"
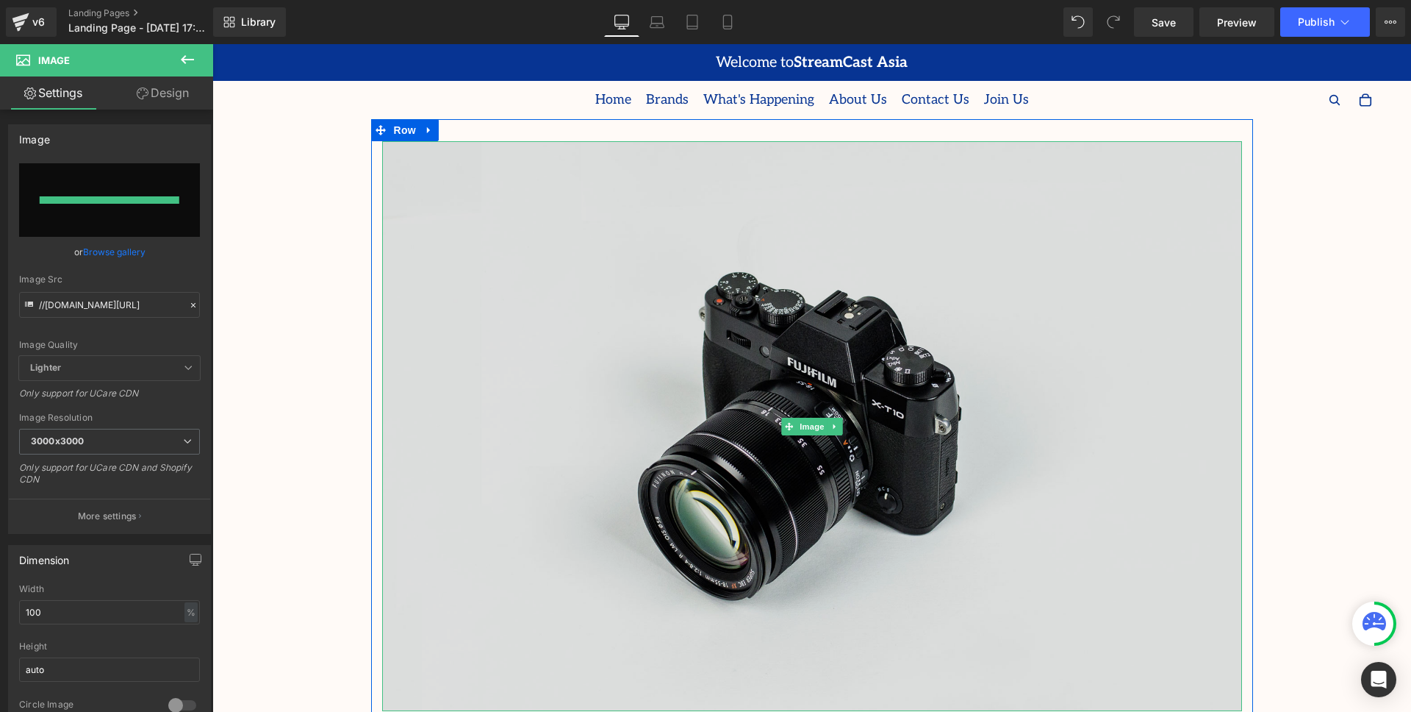
type input "https://ucarecdn.com/3c75e539-5eee-49ba-8f80-664fc5fd4974/-/format/auto/-/previ…"
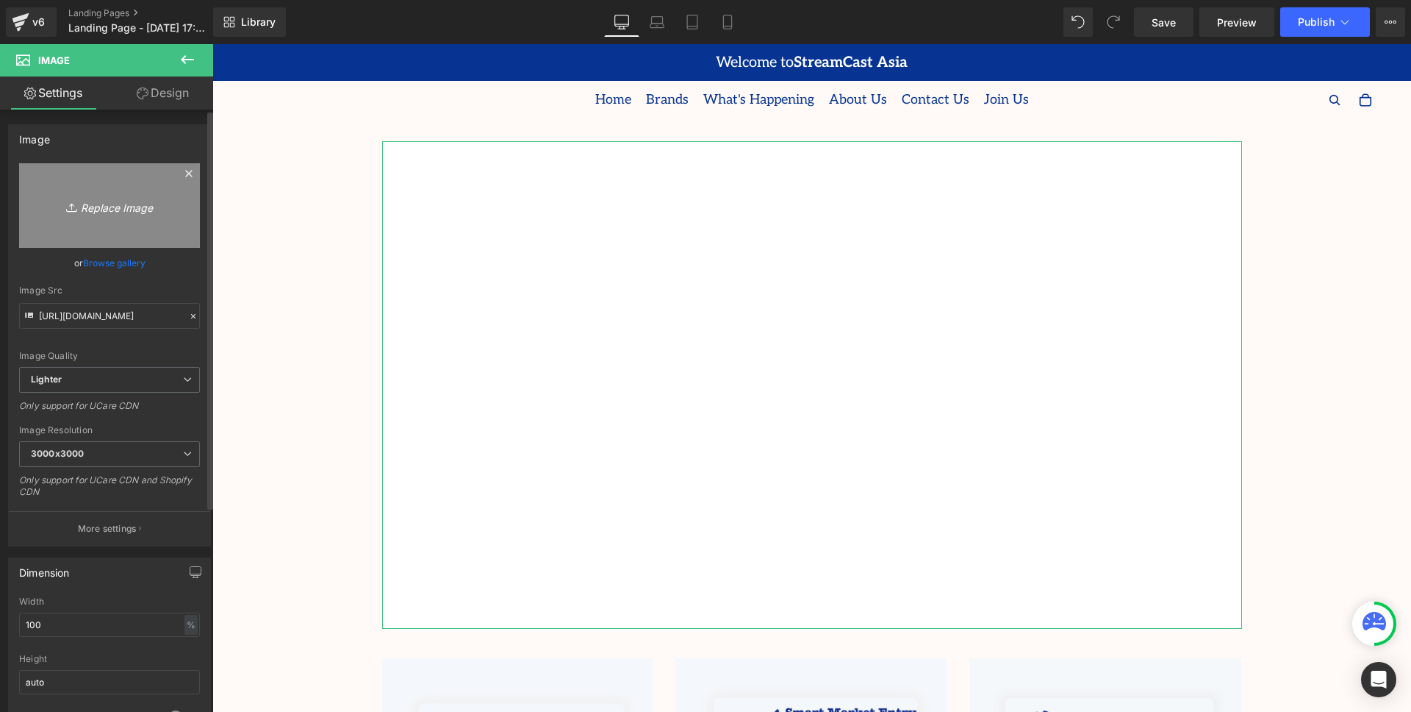
click at [124, 203] on icon "Replace Image" at bounding box center [110, 205] width 118 height 18
type input "C:\fakepath\Map - 1.png"
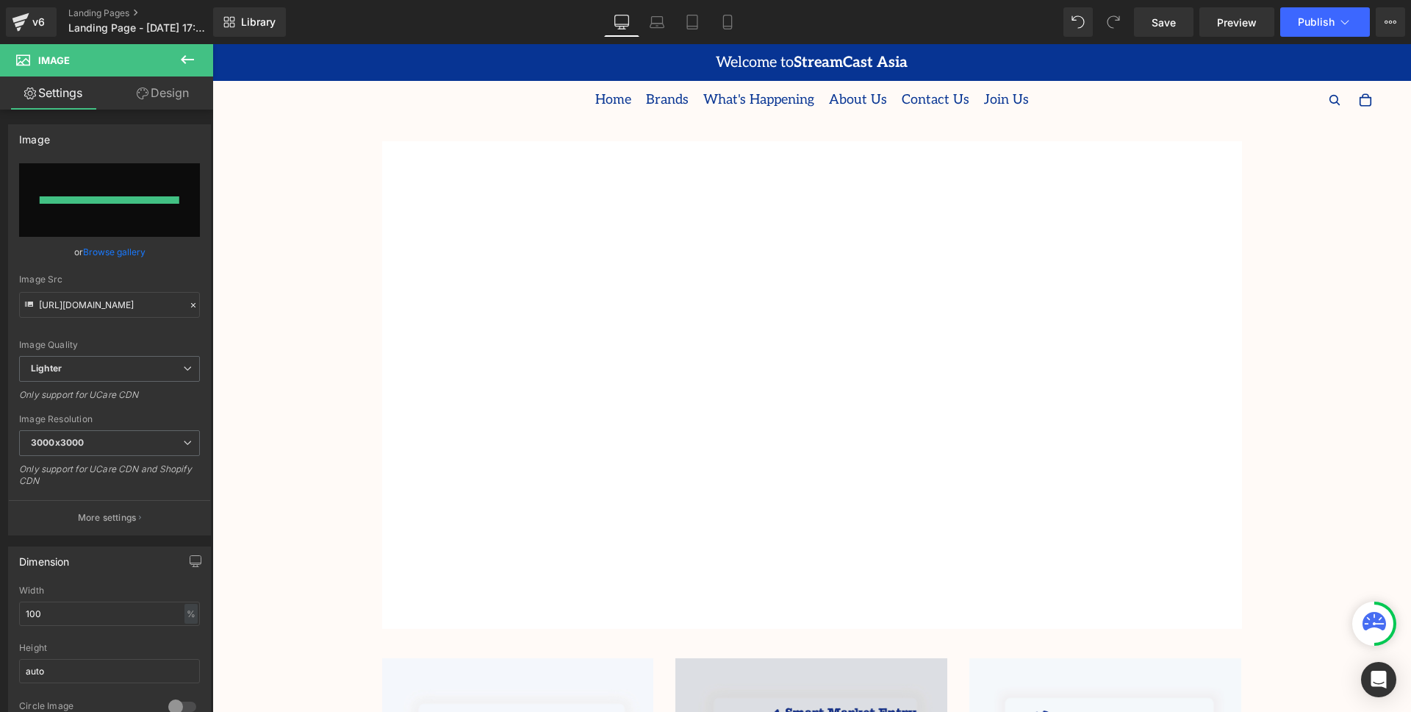
type input "https://ucarecdn.com/aa1470f5-a689-429c-ba67-4f2d973f0a47/-/format/auto/-/previ…"
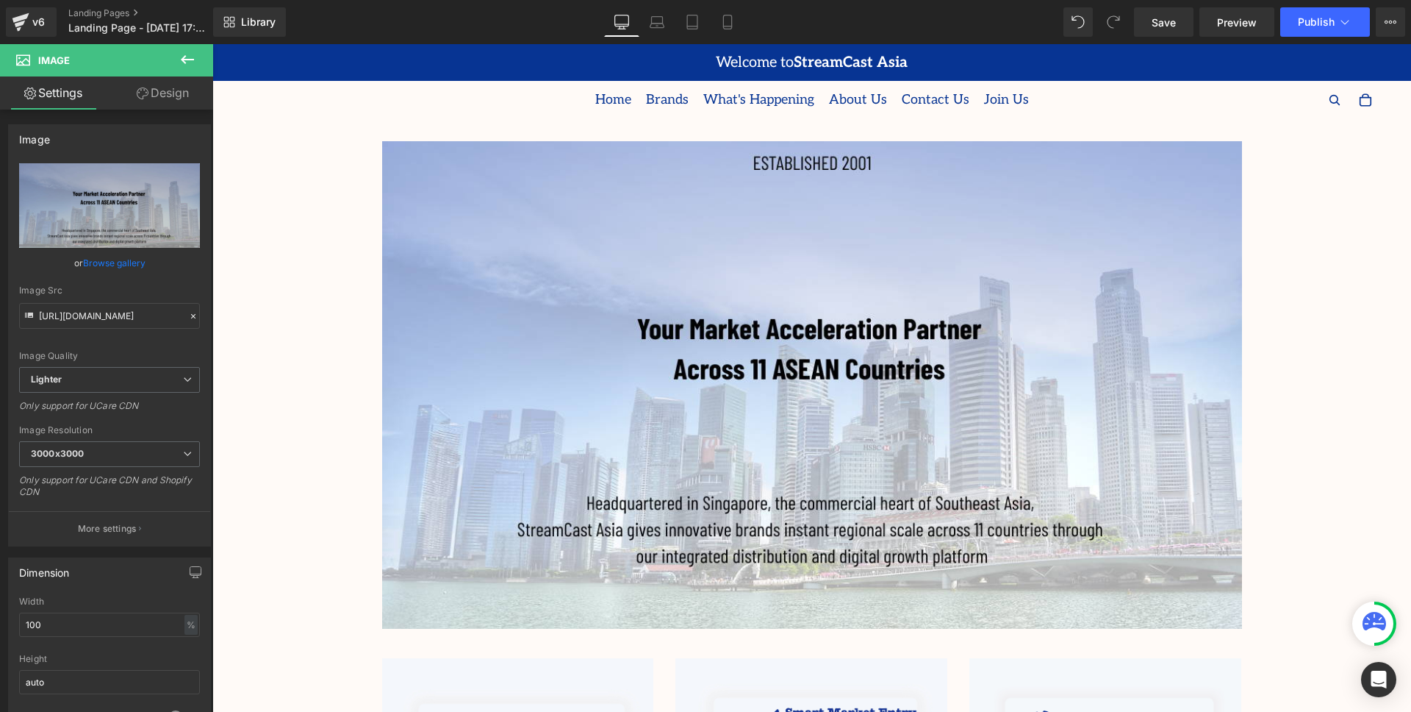
scroll to position [644, 0]
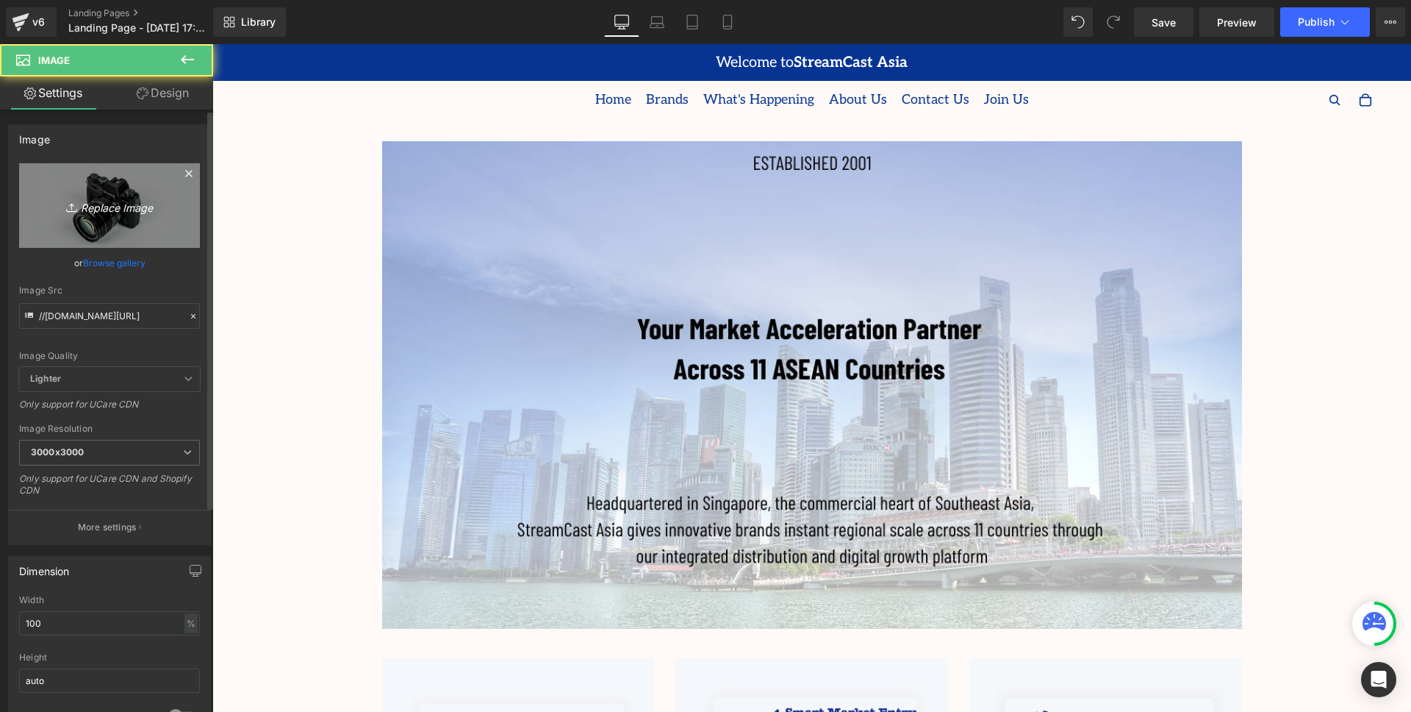
click at [110, 207] on icon "Replace Image" at bounding box center [110, 205] width 118 height 18
type input "C:\fakepath\11.png"
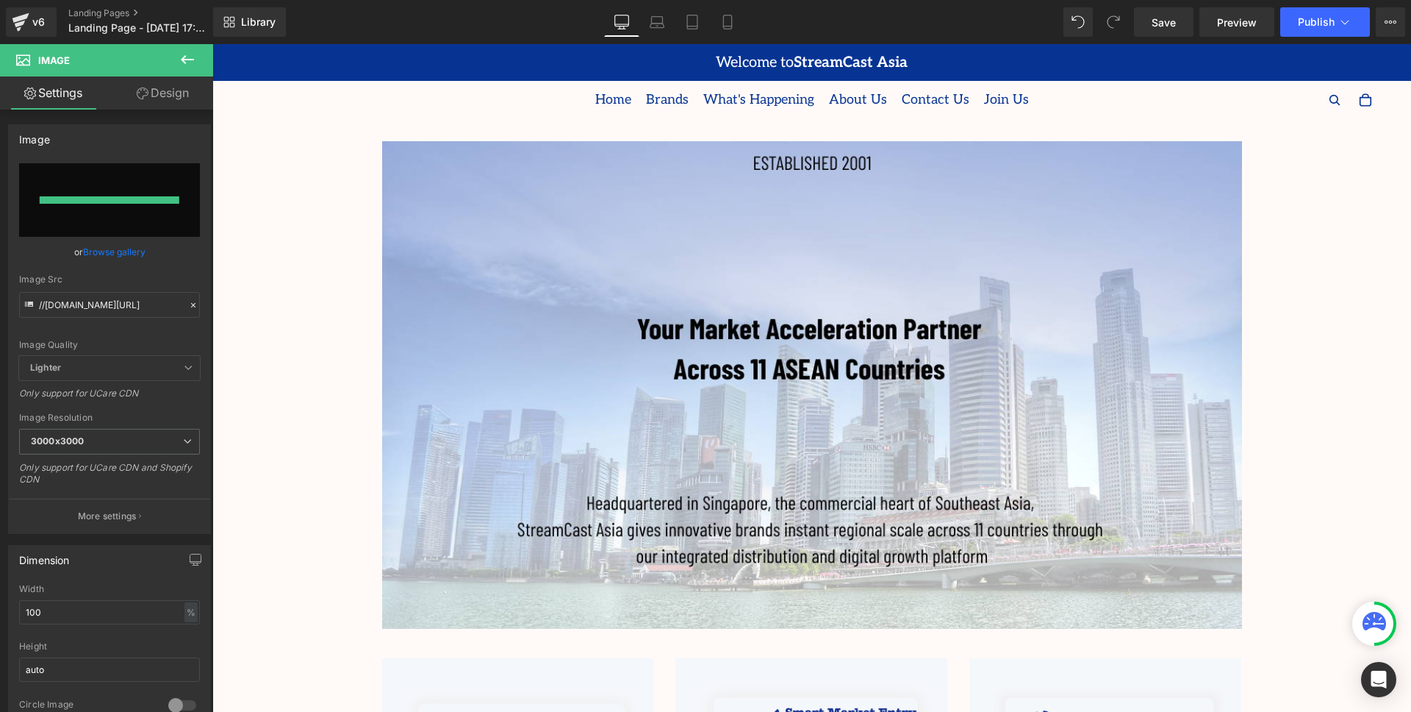
type input "[URL][DOMAIN_NAME]"
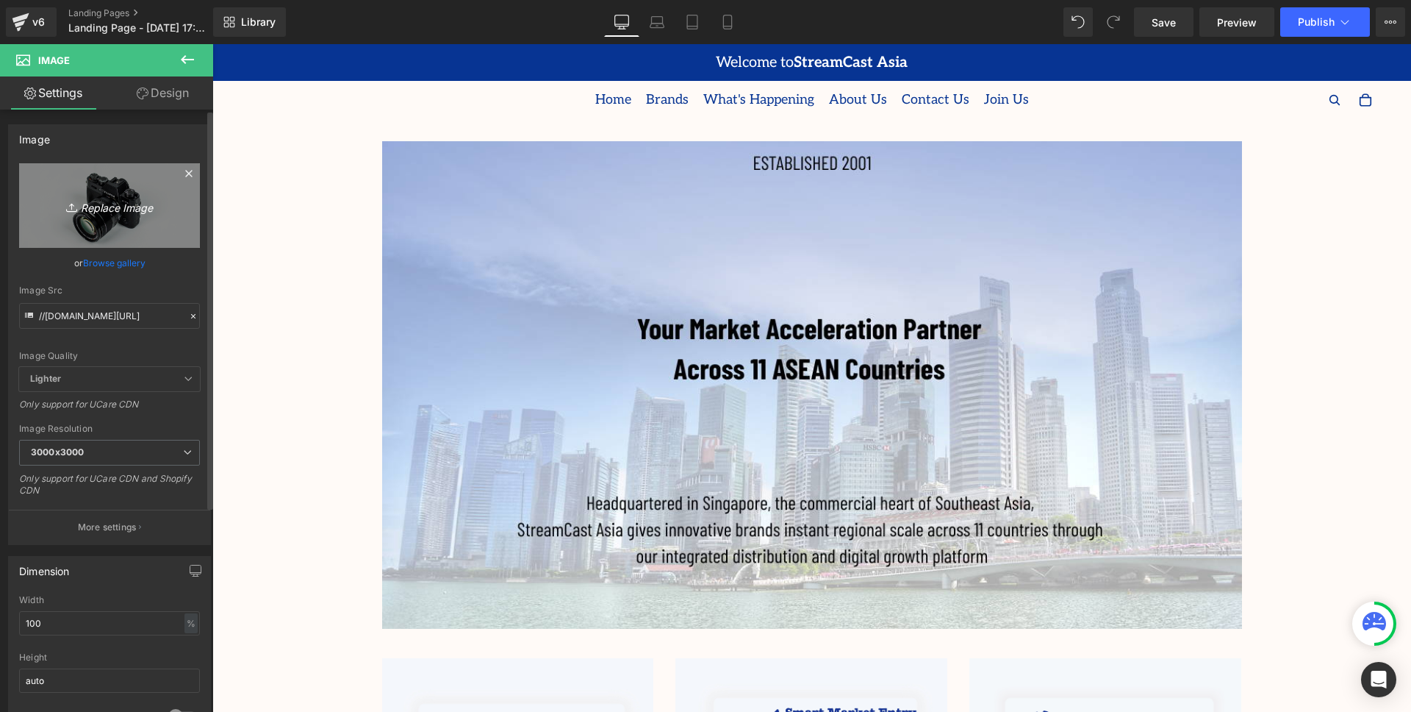
click at [108, 205] on icon "Replace Image" at bounding box center [110, 205] width 118 height 18
type input "C:\fakepath\10.png"
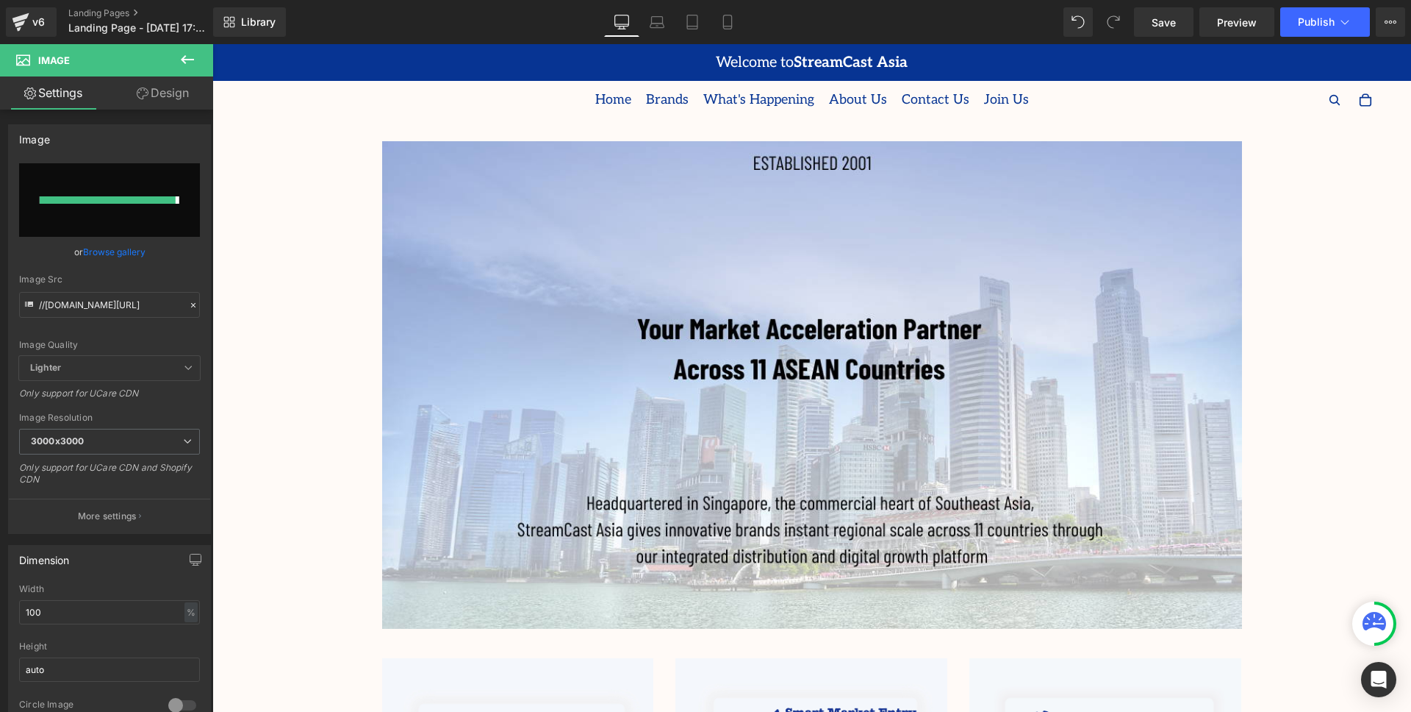
type input "https://ucarecdn.com/92ea3ab8-60e1-4118-aca3-b1212c27aedf/-/format/auto/-/previ…"
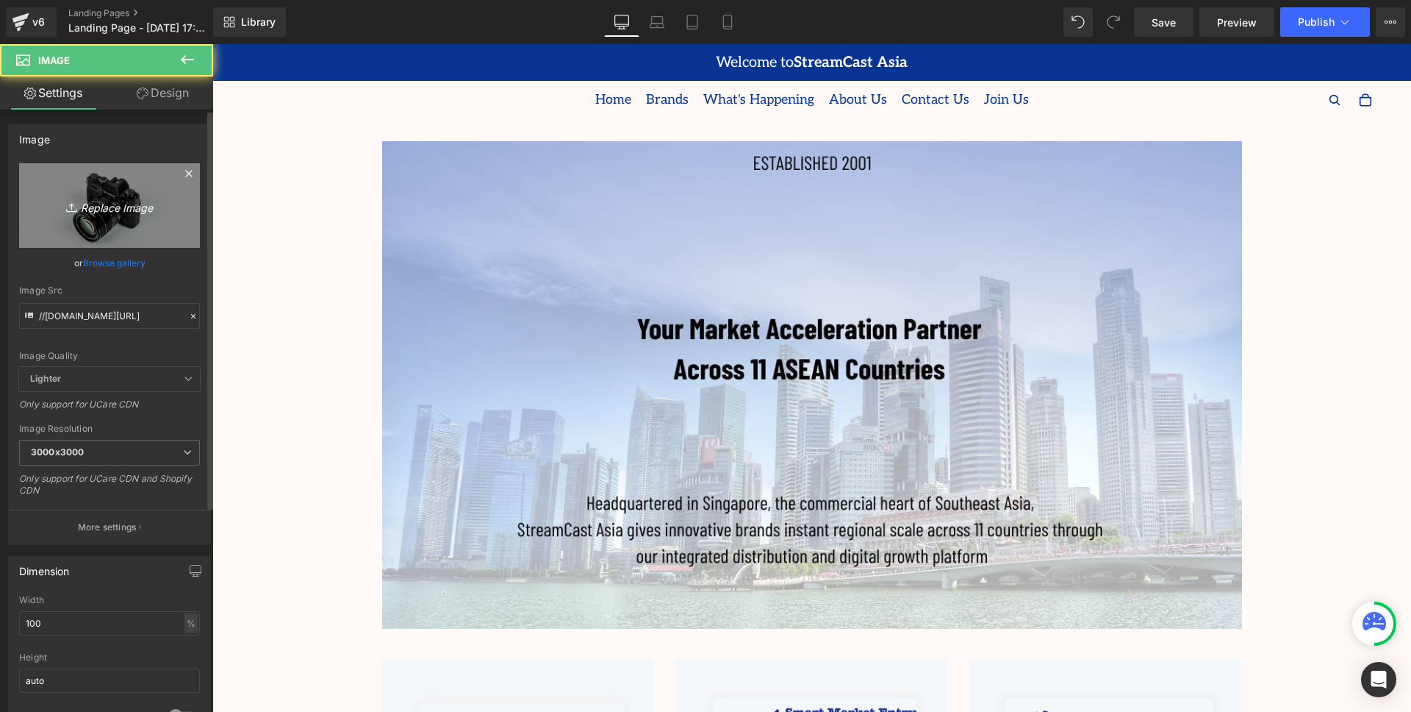
click at [112, 210] on icon "Replace Image" at bounding box center [110, 205] width 118 height 18
type input "C:\fakepath\9.png"
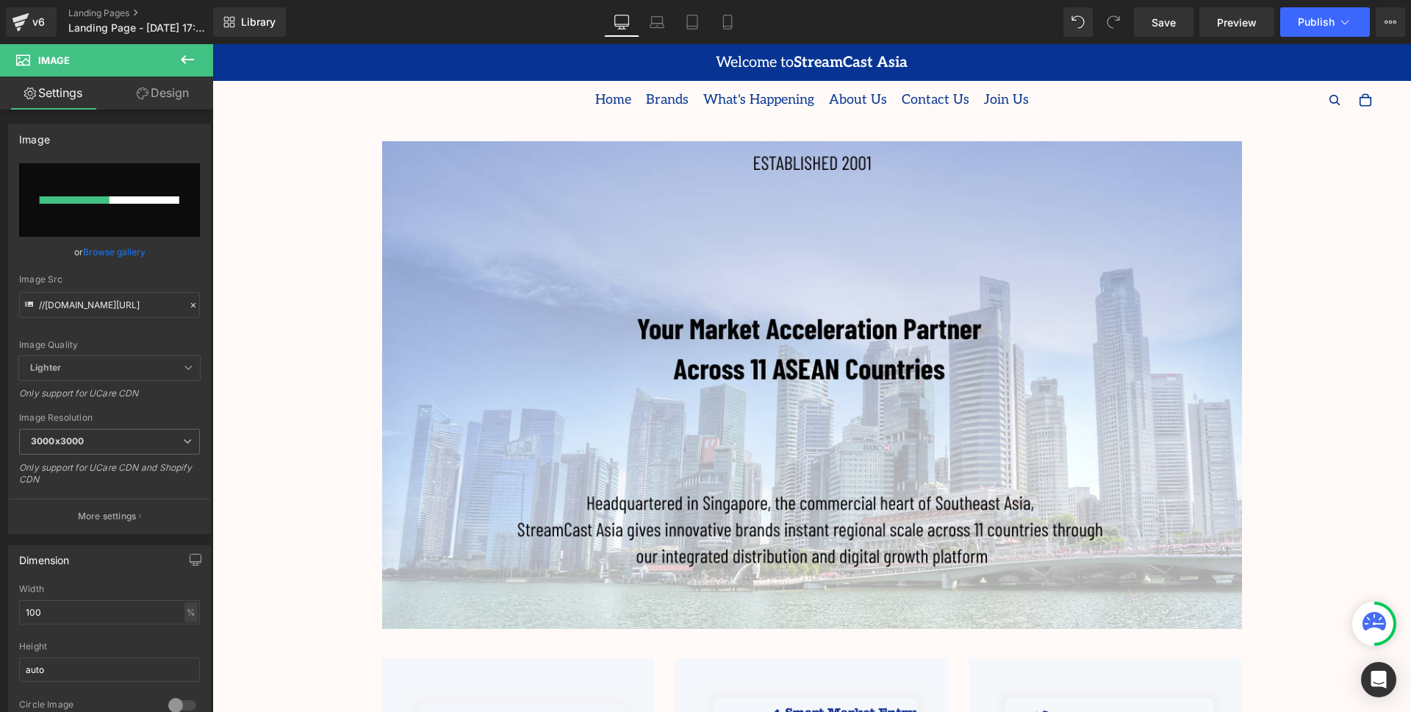
scroll to position [251, 0]
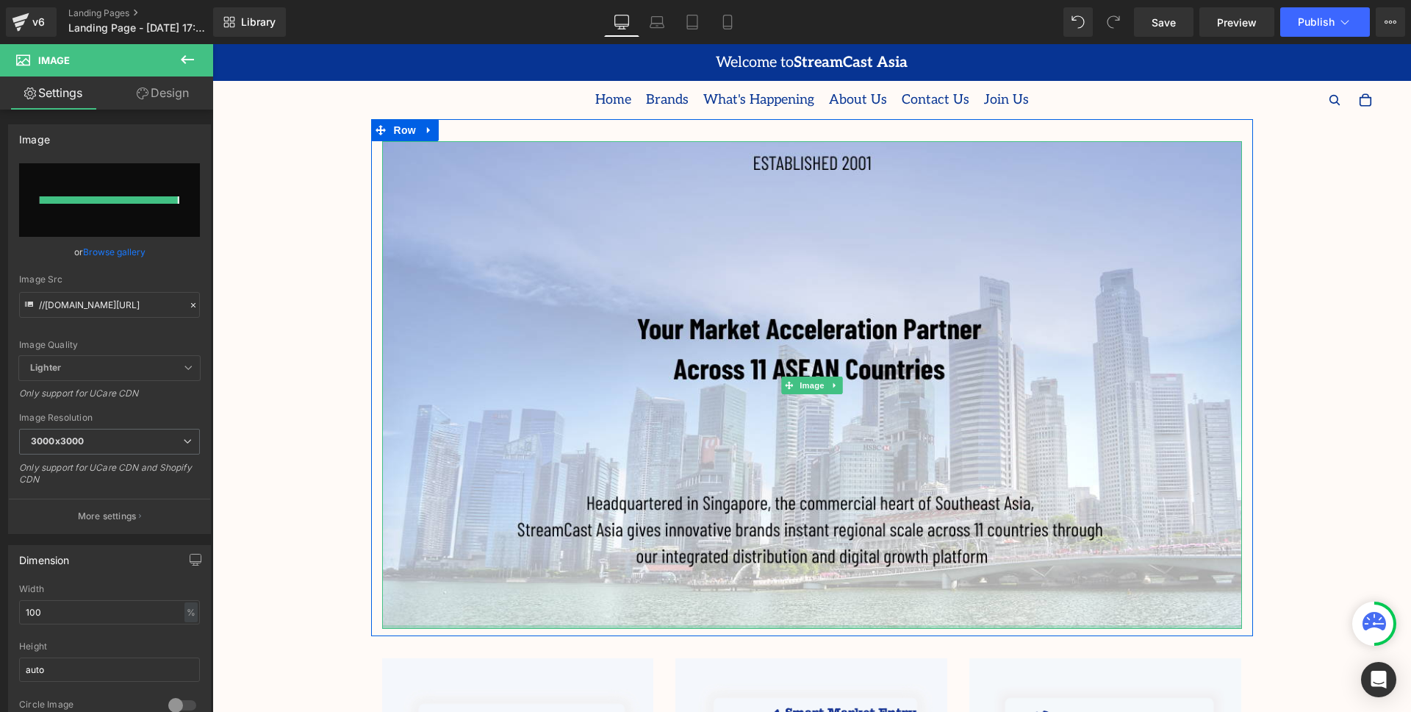
type input "https://ucarecdn.com/e03c7df0-ce85-4a74-9440-71d6a9dcff05/-/format/auto/-/previ…"
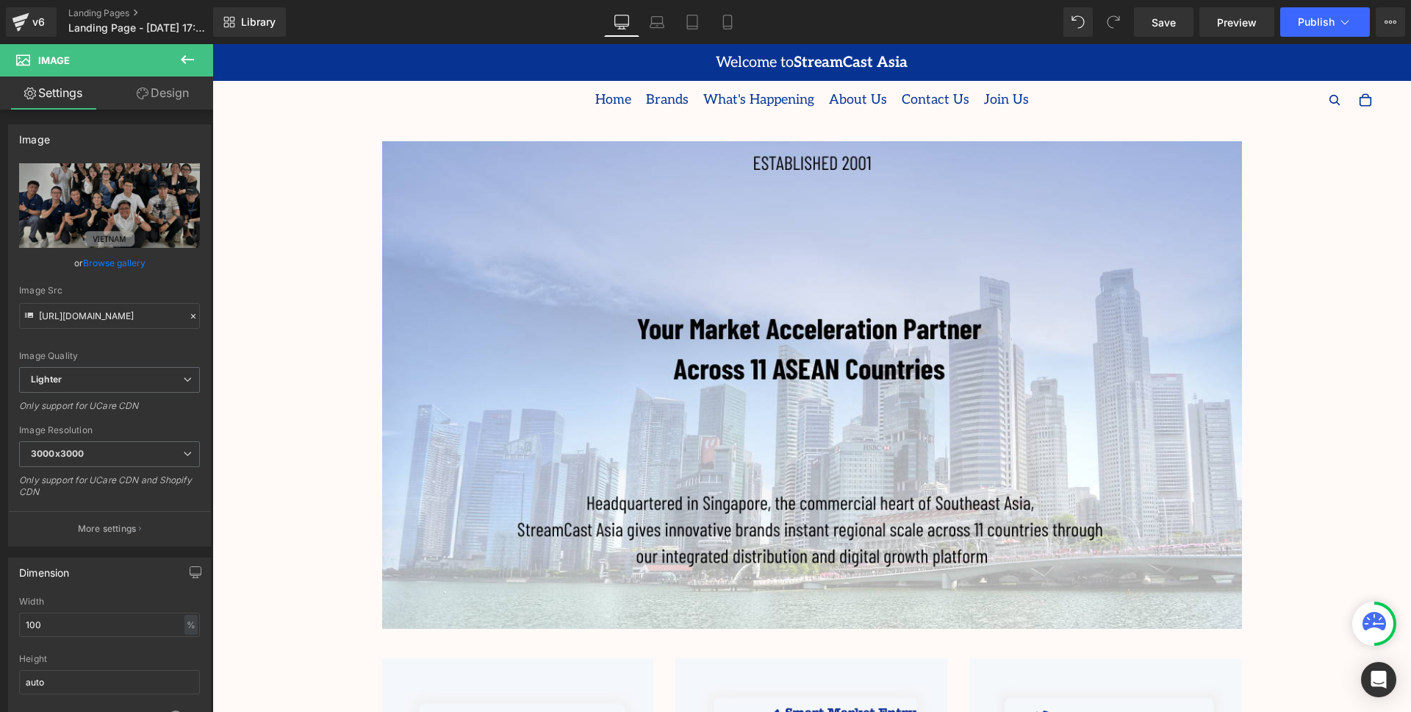
scroll to position [344, 0]
click at [195, 60] on icon at bounding box center [188, 60] width 18 height 18
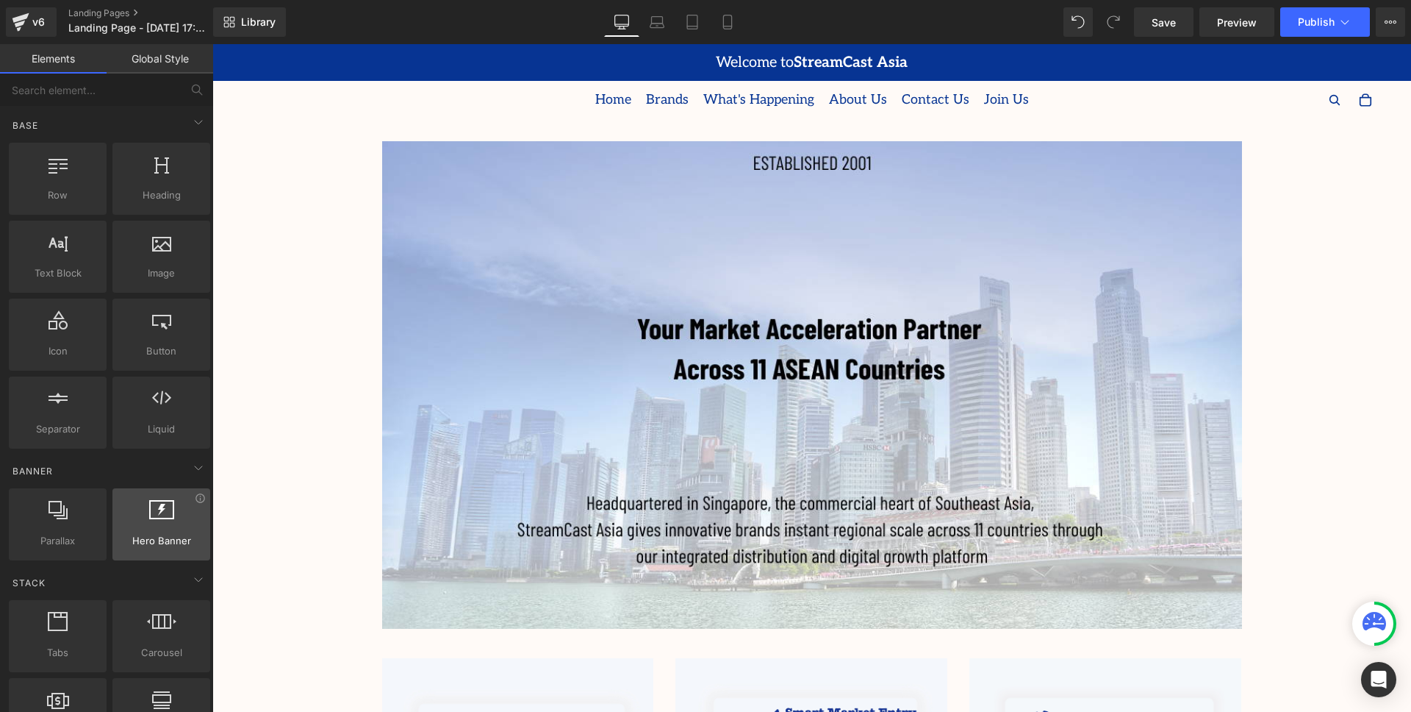
scroll to position [501, 0]
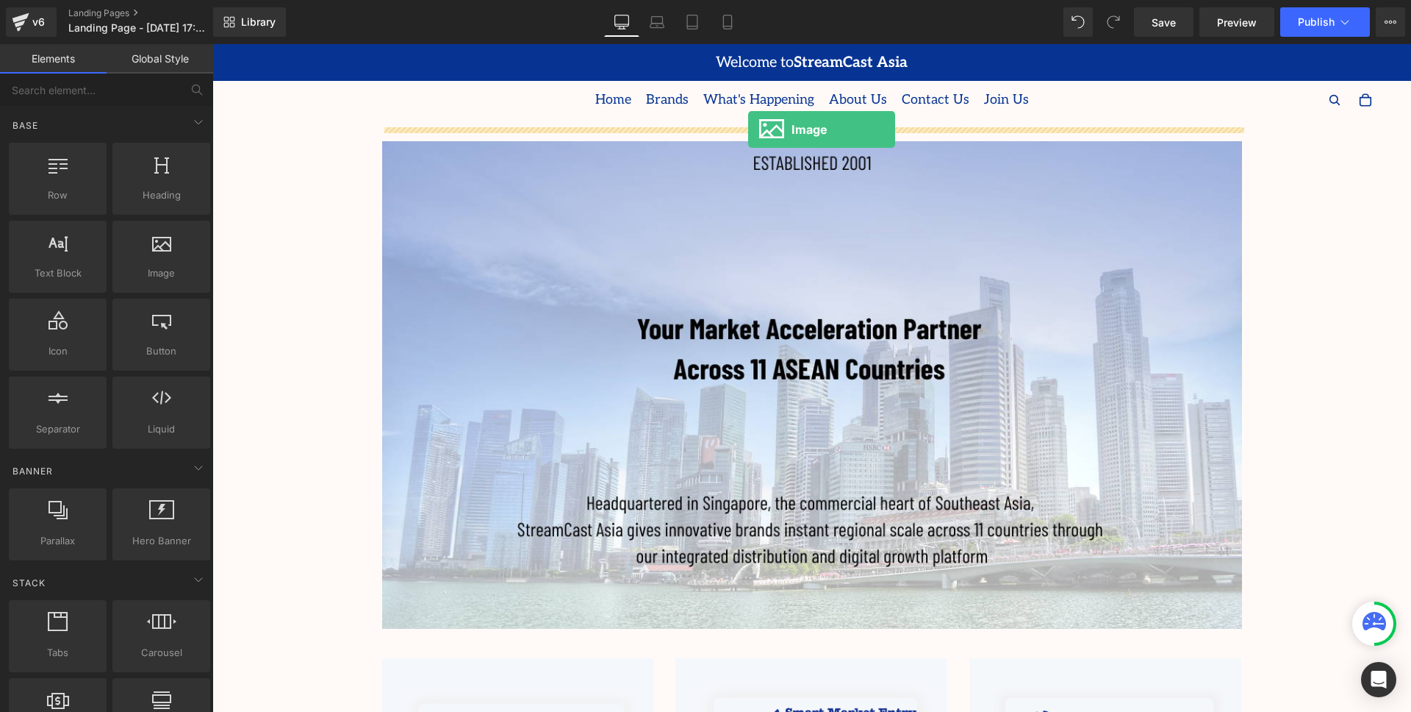
drag, startPoint x: 375, startPoint y: 306, endPoint x: 748, endPoint y: 129, distance: 413.0
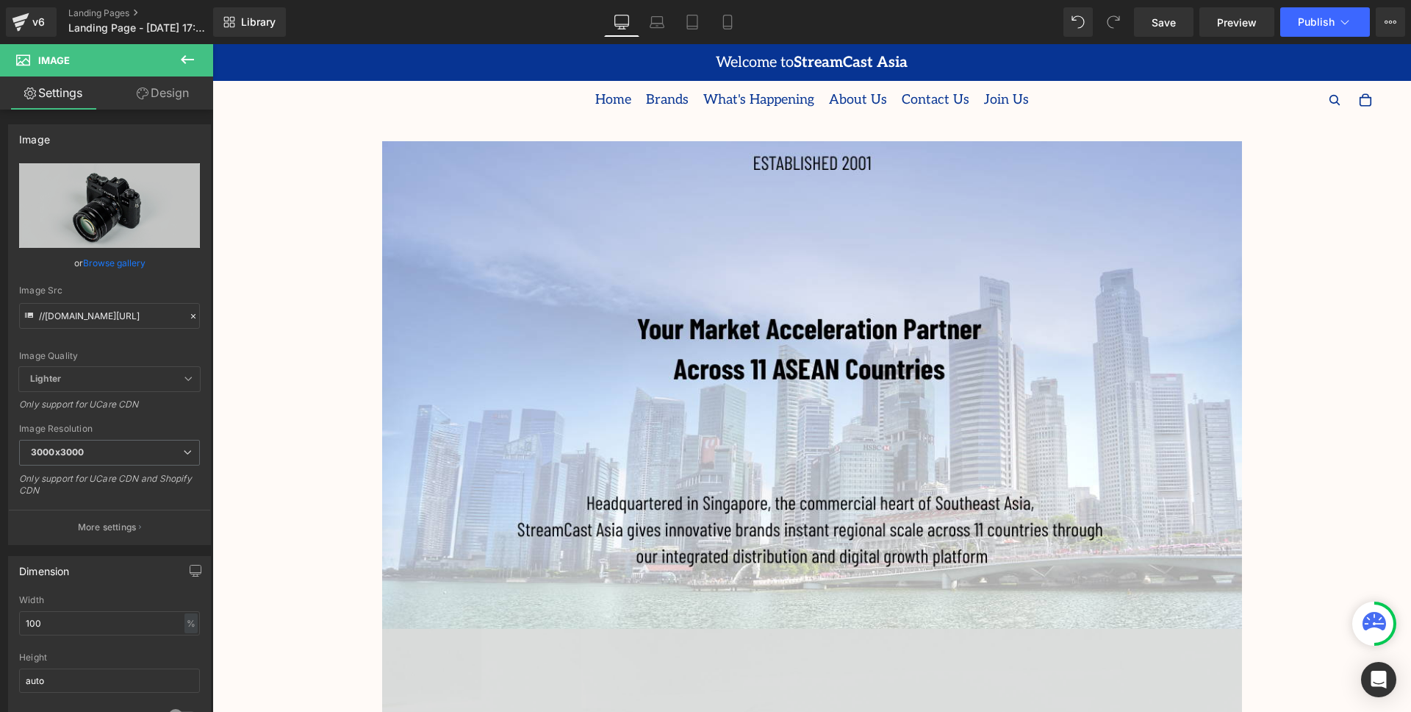
scroll to position [672, 0]
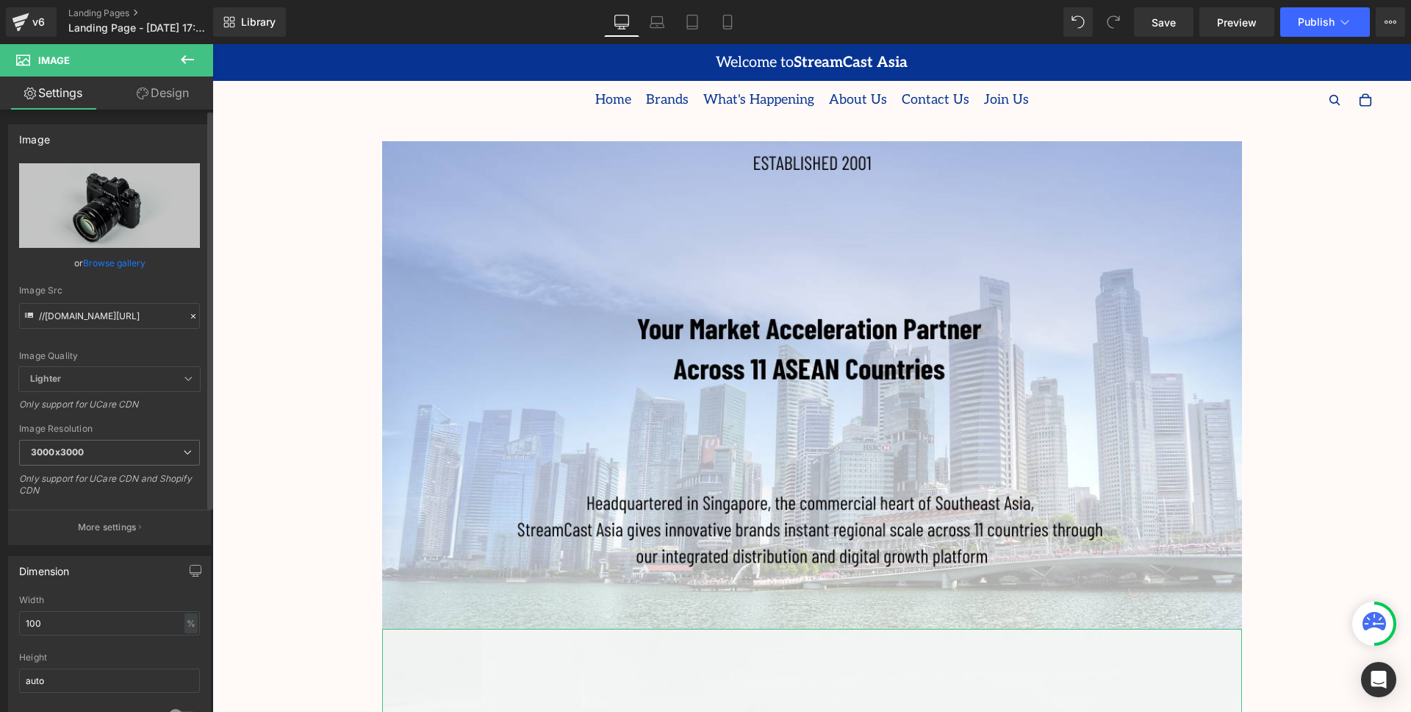
click at [146, 428] on div "Image Resolution" at bounding box center [109, 428] width 181 height 10
click at [162, 462] on span "3000x3000" at bounding box center [109, 453] width 181 height 26
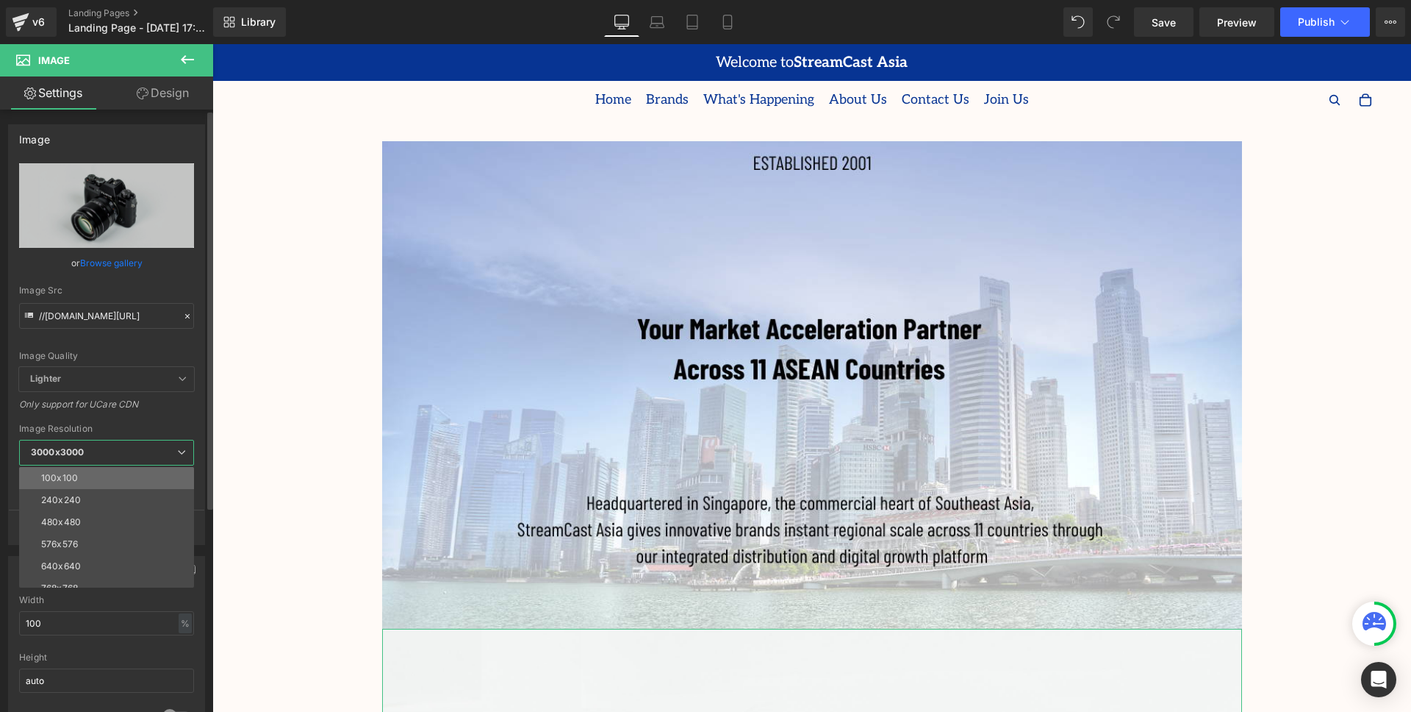
click at [99, 481] on li "100x100" at bounding box center [110, 478] width 182 height 22
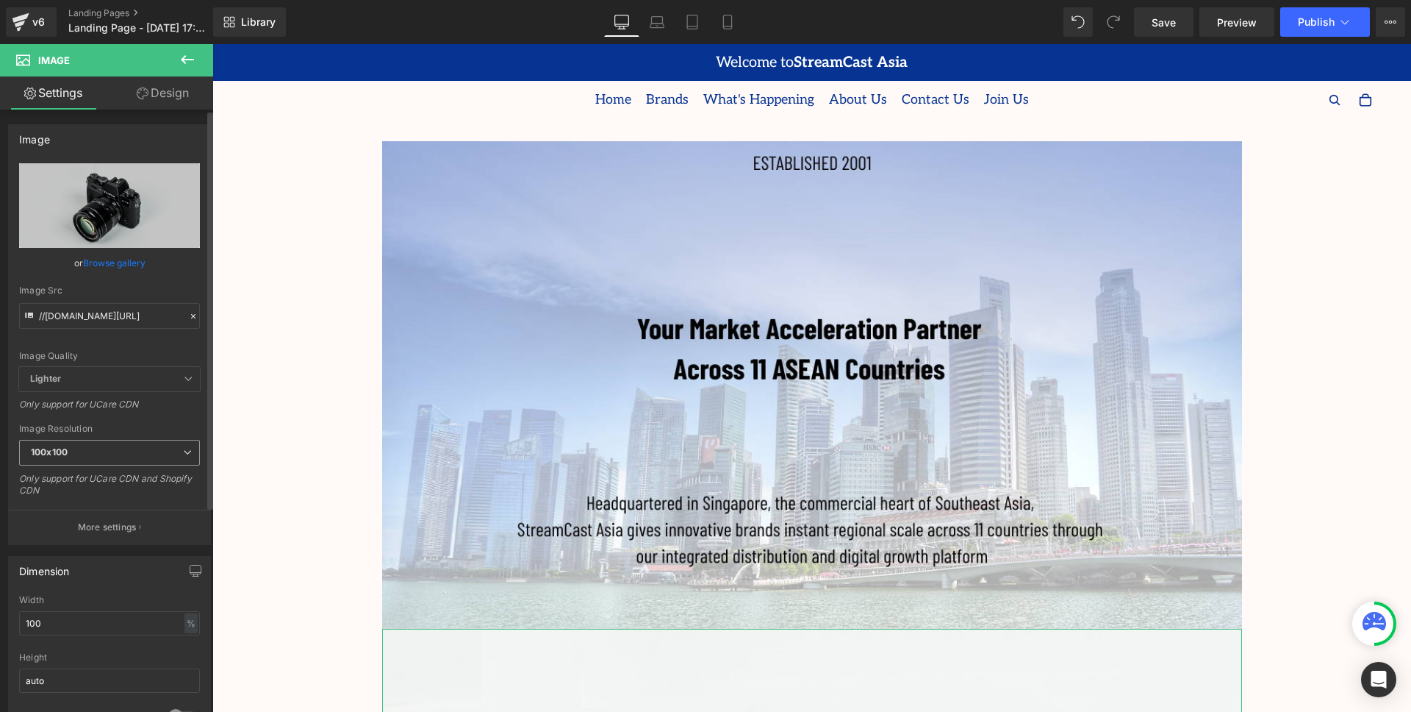
click at [154, 452] on span "100x100" at bounding box center [109, 453] width 181 height 26
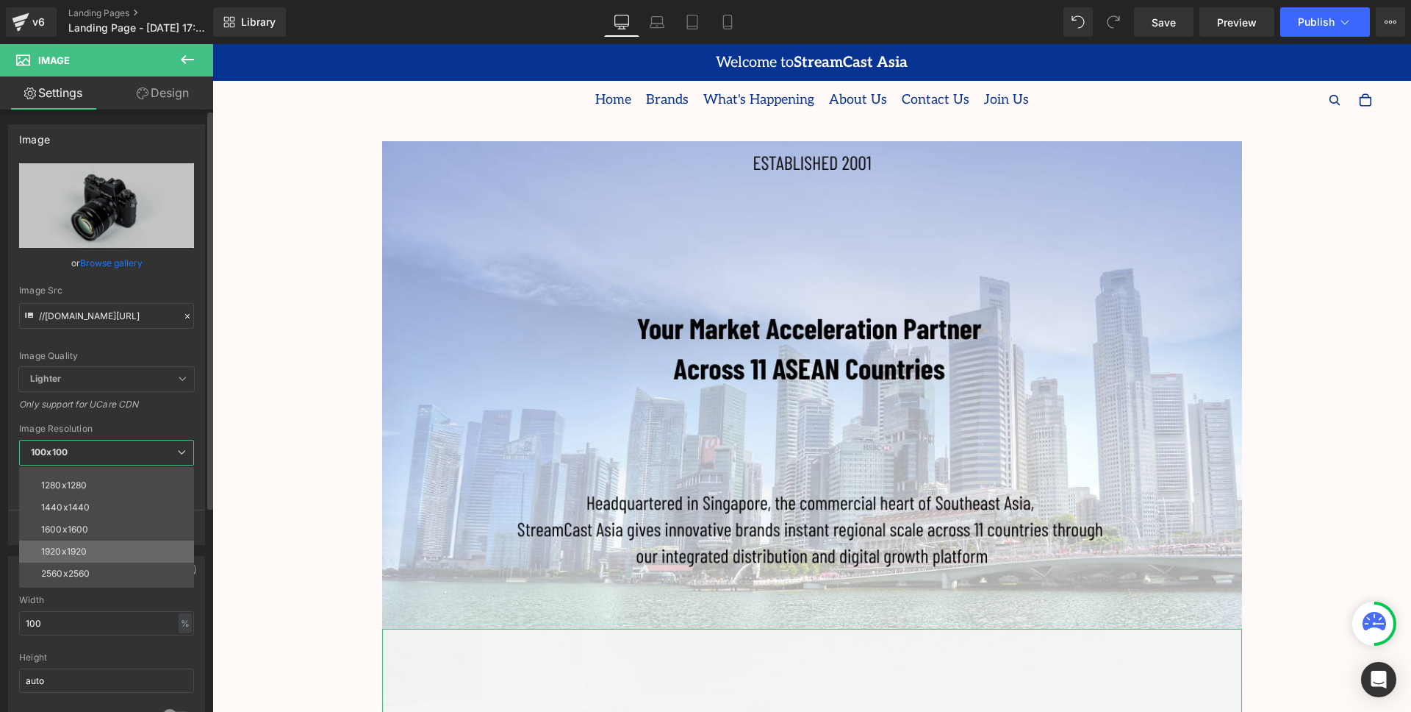
scroll to position [210, 0]
click at [103, 527] on li "1920x1920" at bounding box center [110, 532] width 182 height 22
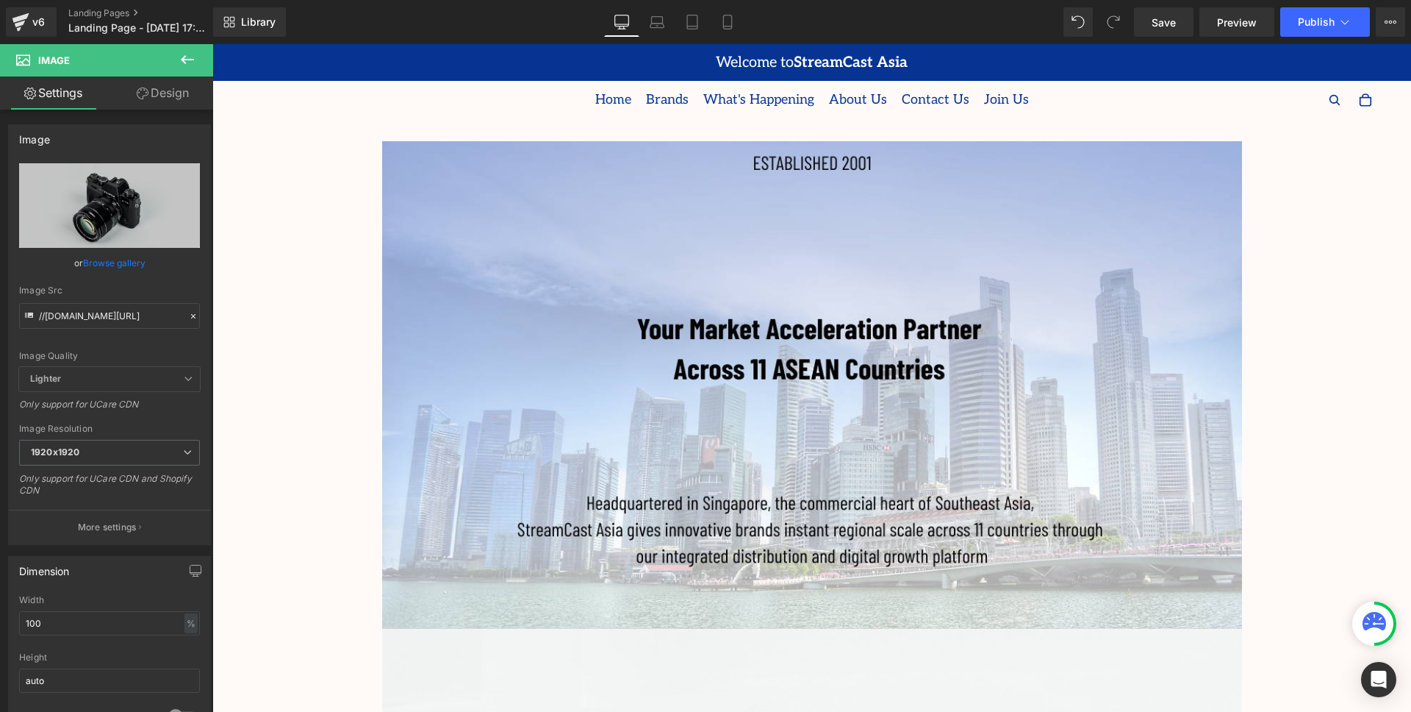
scroll to position [807, 0]
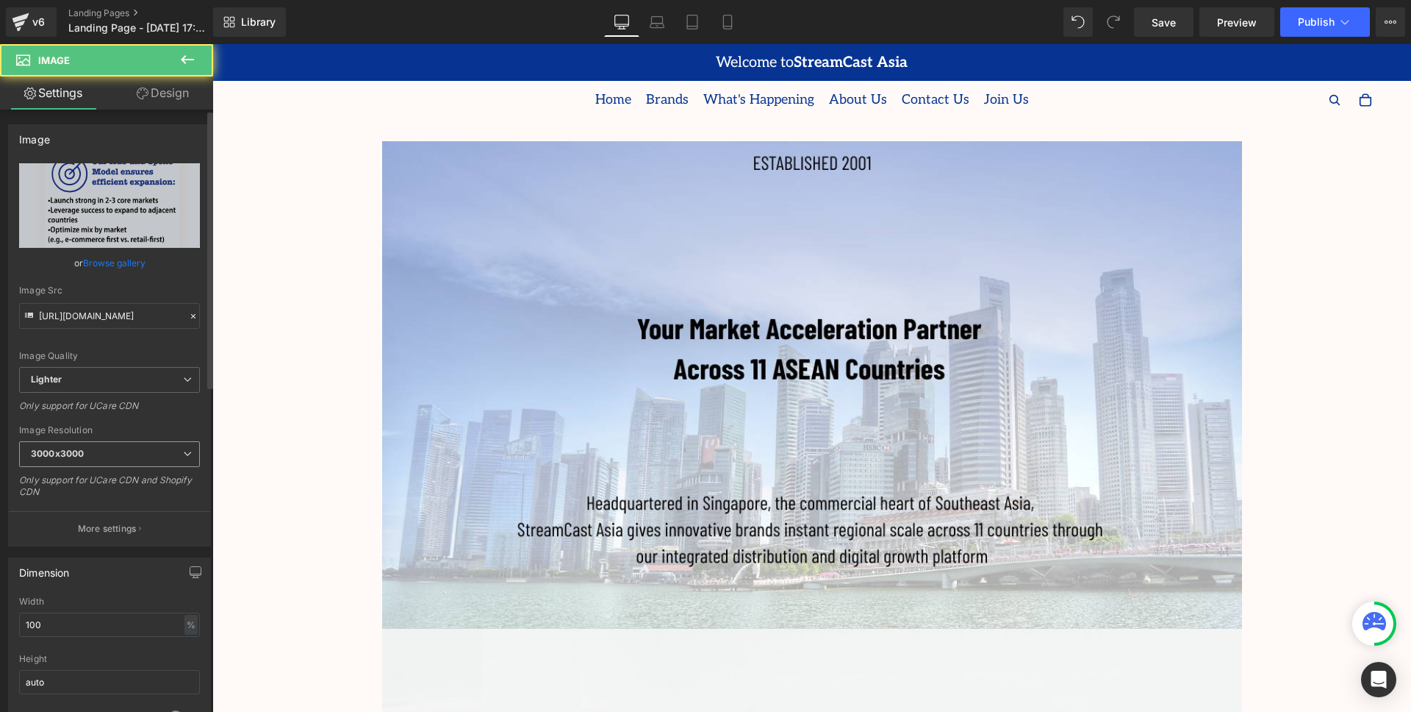
click at [154, 457] on span "3000x3000" at bounding box center [109, 454] width 181 height 26
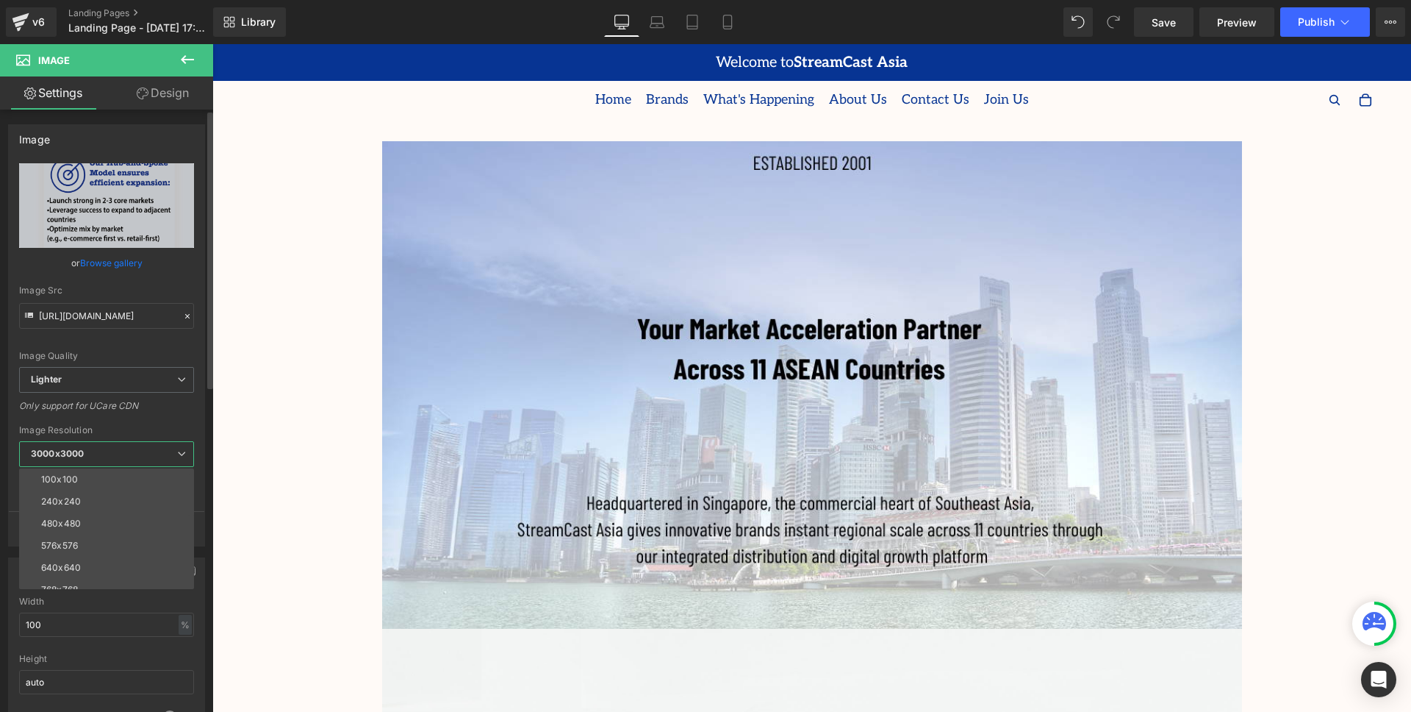
scroll to position [210, 0]
click at [118, 582] on li "3000x3000" at bounding box center [110, 578] width 182 height 22
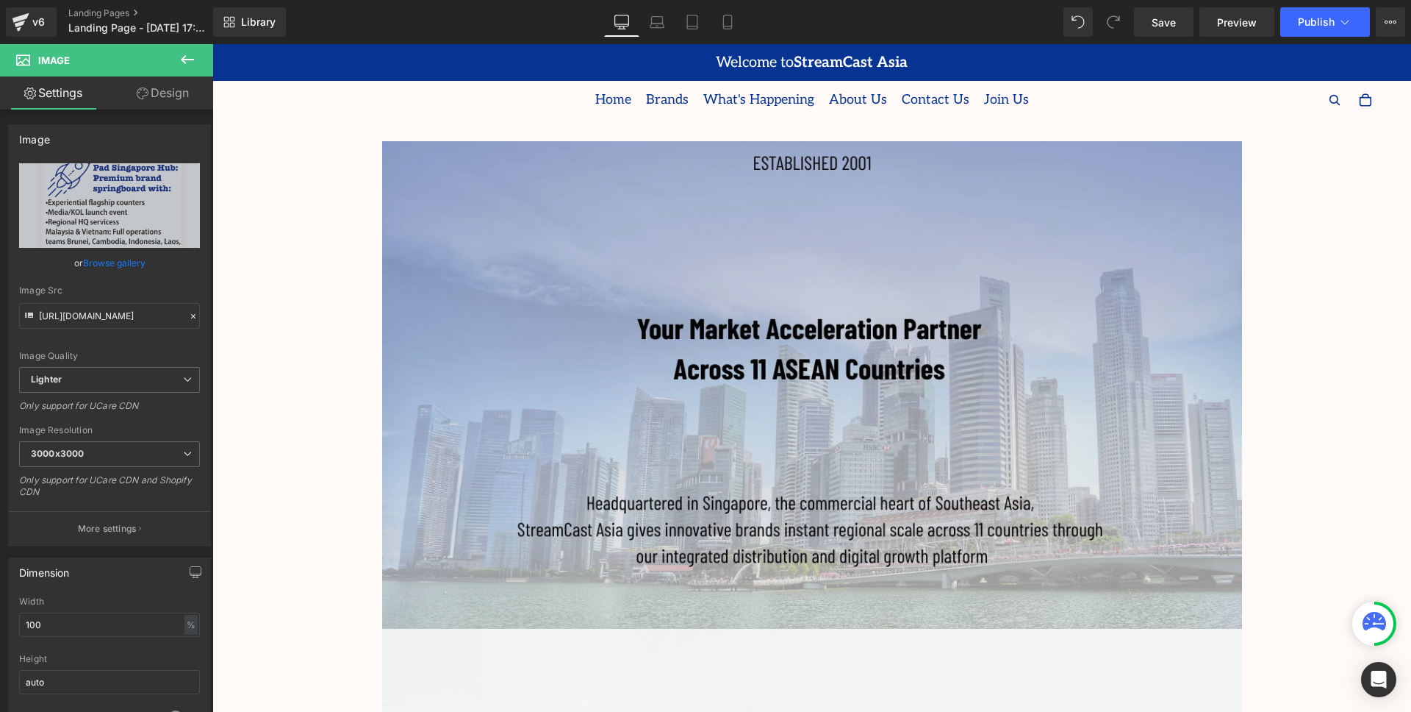
scroll to position [0, 0]
click at [896, 340] on img at bounding box center [812, 384] width 860 height 487
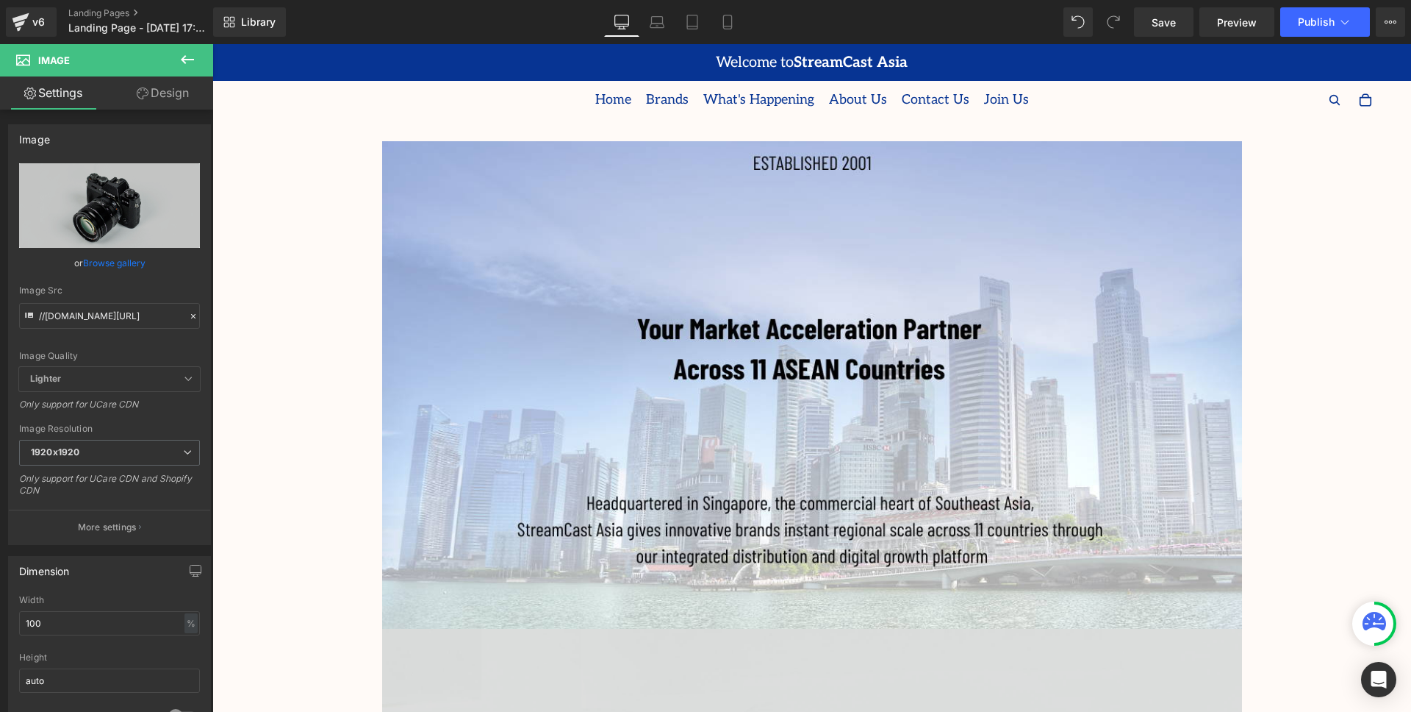
scroll to position [561, 0]
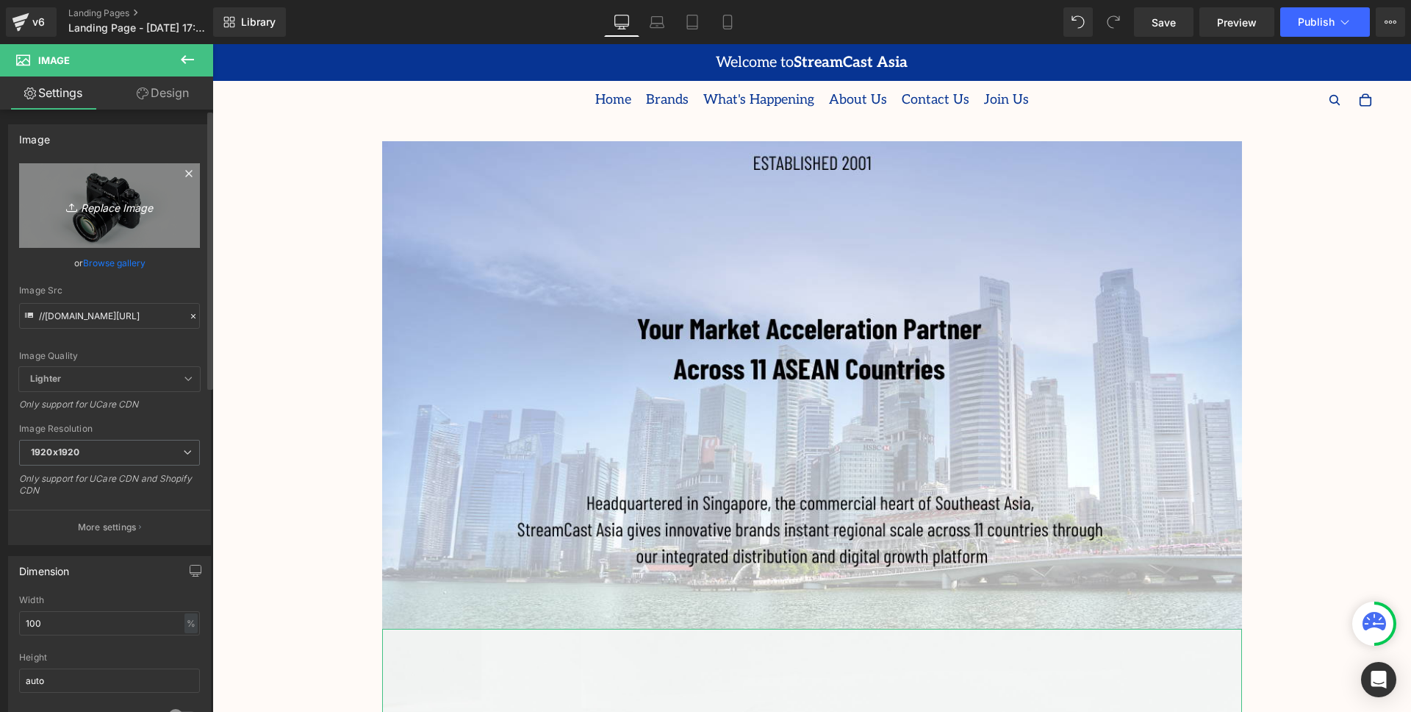
click at [121, 206] on icon "Replace Image" at bounding box center [110, 205] width 118 height 18
type input "C:\fakepath\2.png"
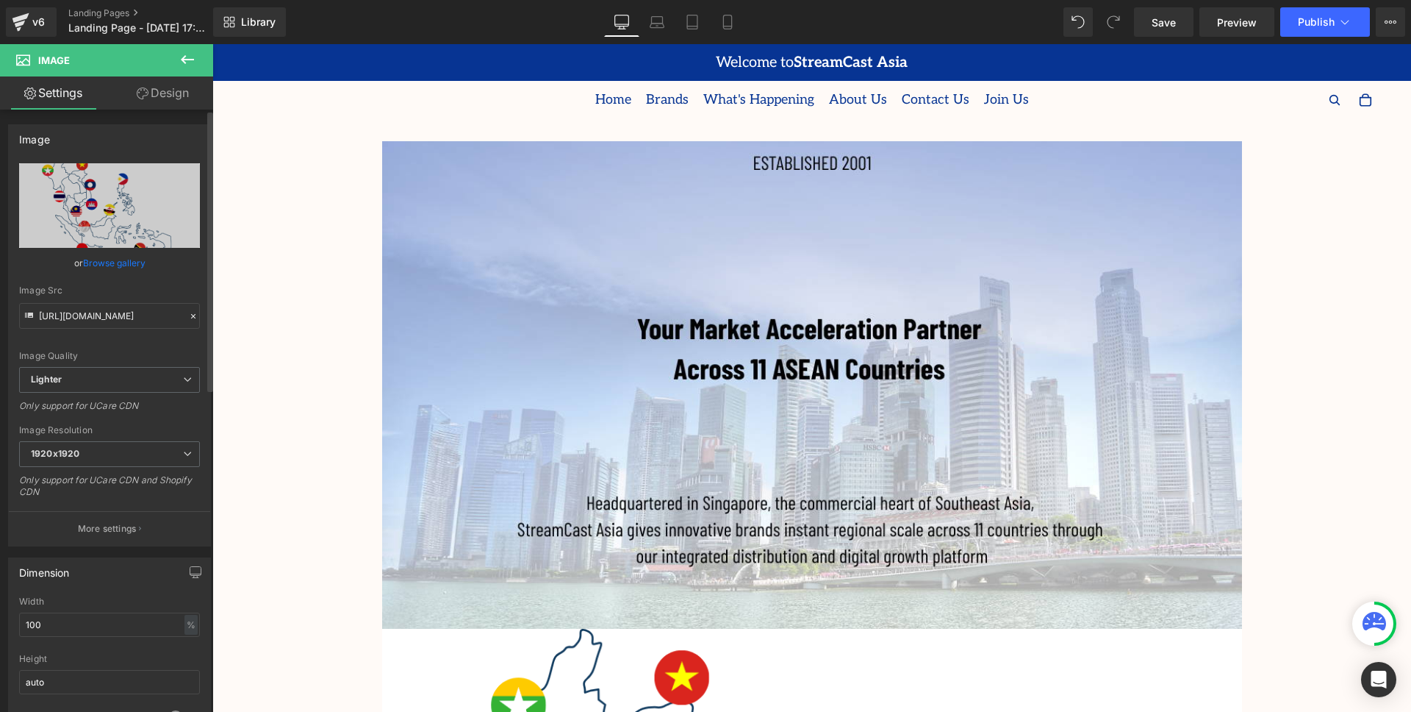
type input "https://ucarecdn.com/20e7b6b7-520a-4715-9878-cc3393fb8112/-/format/auto/-/previ…"
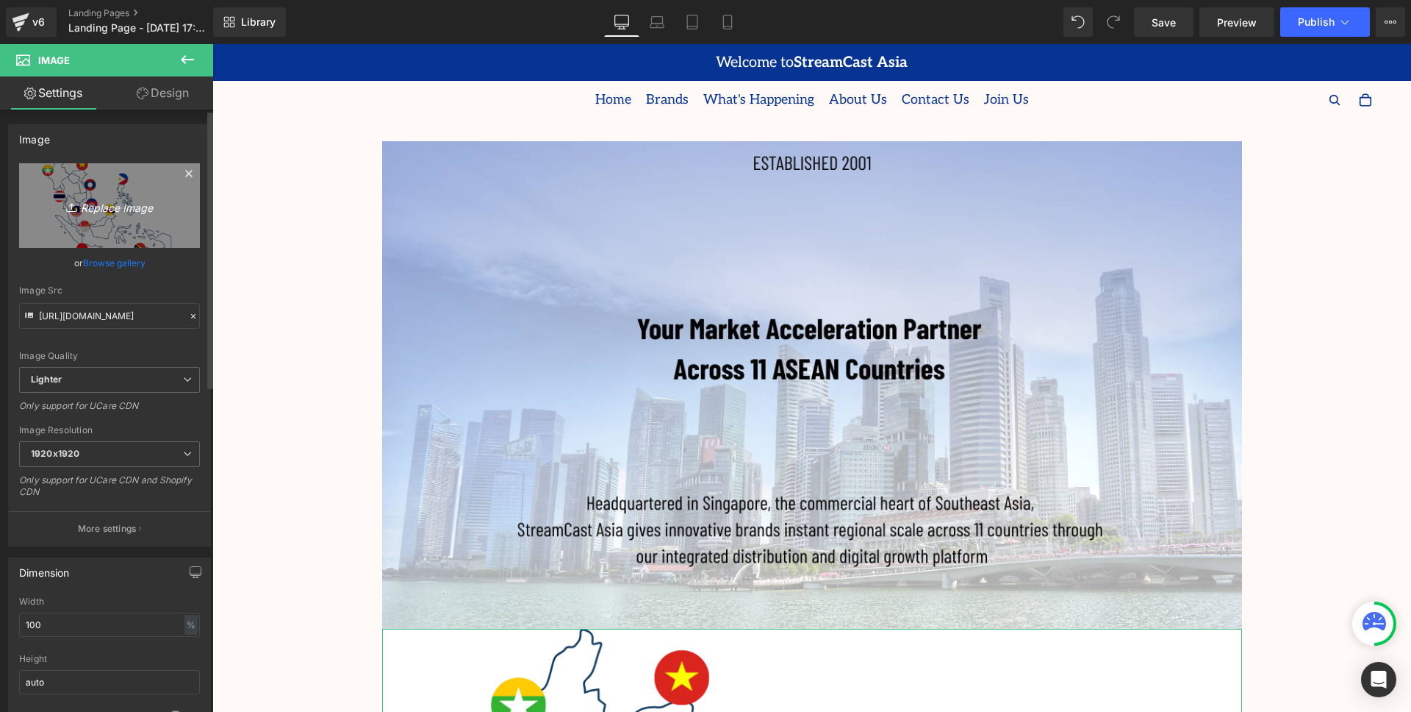
click at [100, 209] on icon "Replace Image" at bounding box center [110, 205] width 118 height 18
type input "C:\fakepath\2.png"
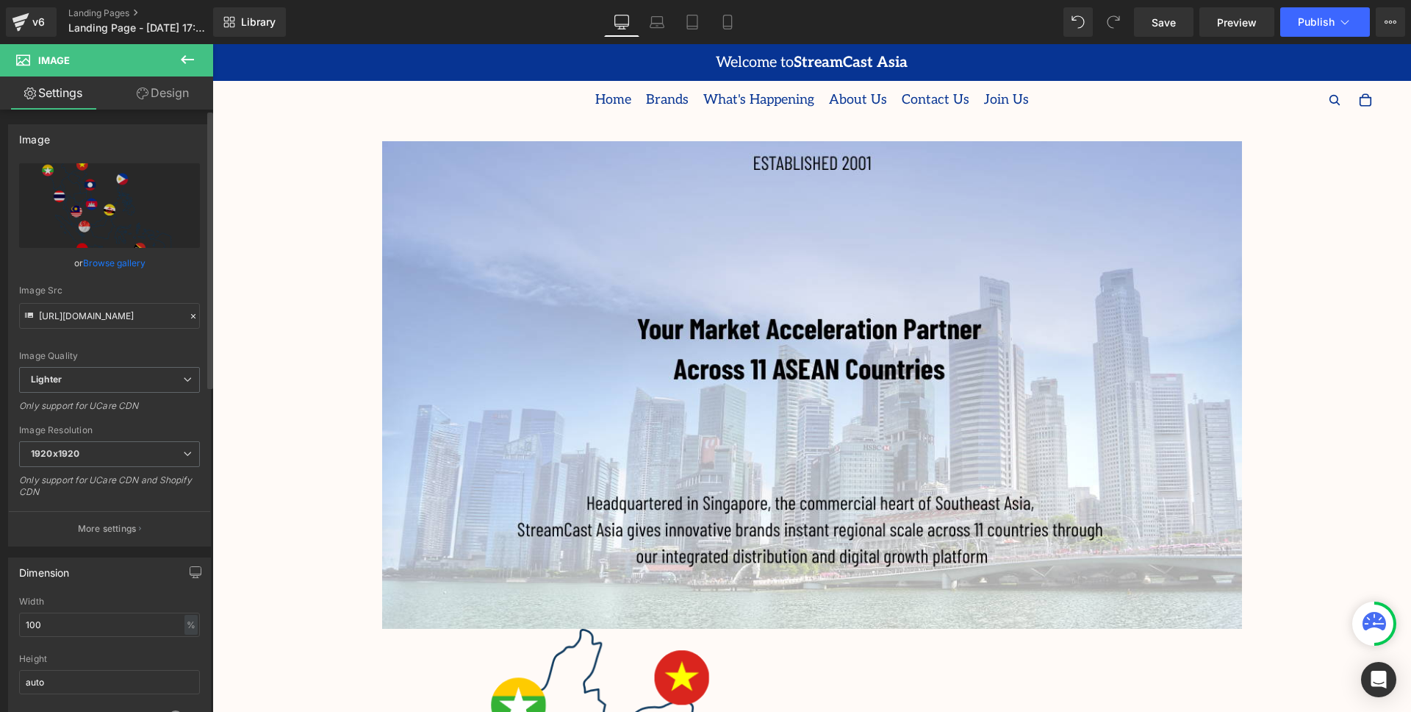
type input "https://ucarecdn.com/4b2d331c-56e0-4c38-8ee4-e1c572b43125/-/format/auto/-/previ…"
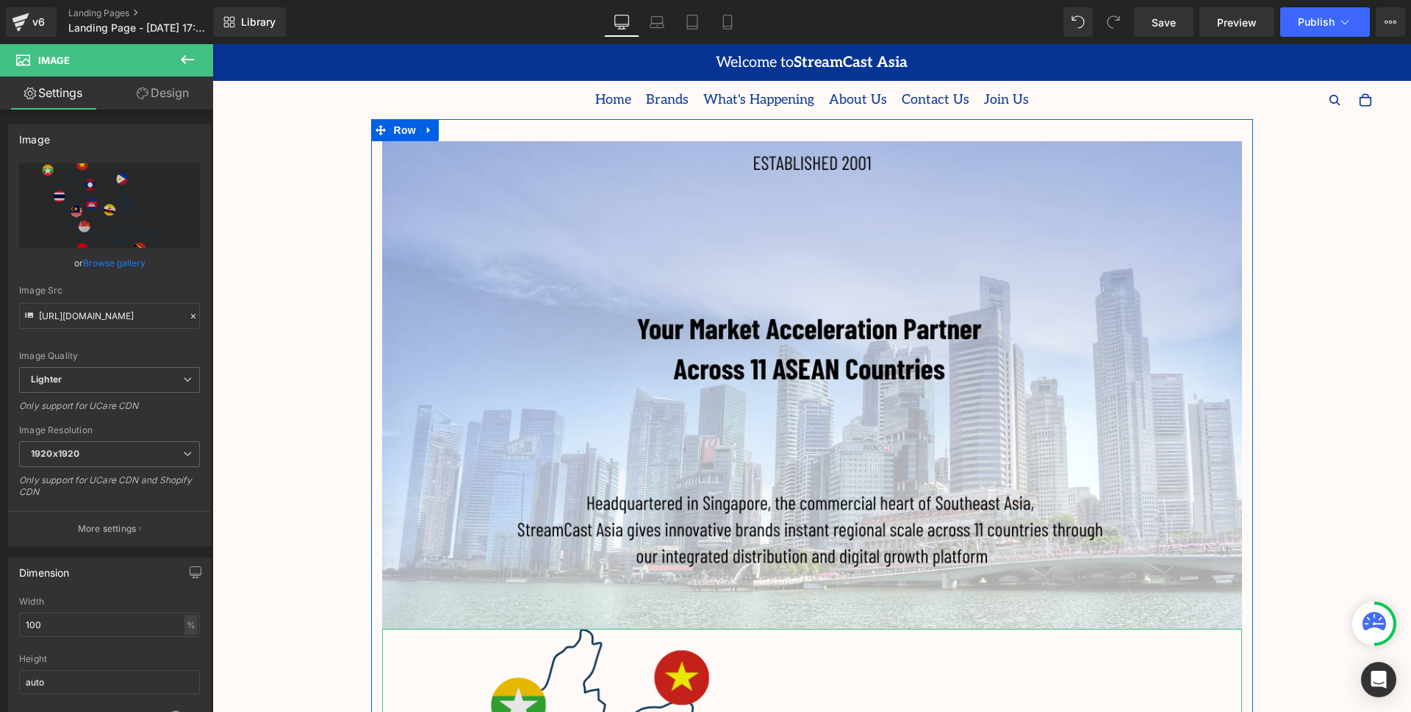
scroll to position [439, 0]
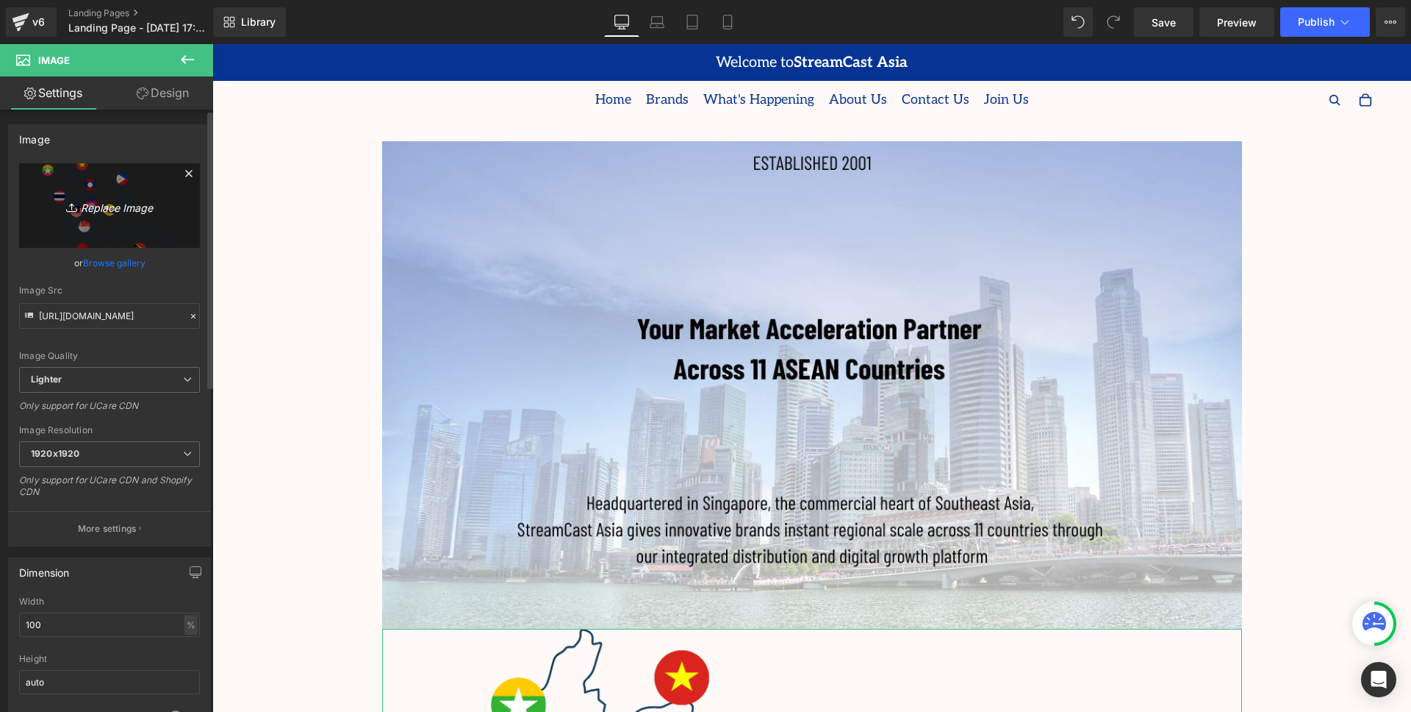
click at [98, 207] on icon "Replace Image" at bounding box center [110, 205] width 118 height 18
type input "C:\fakepath\2.png"
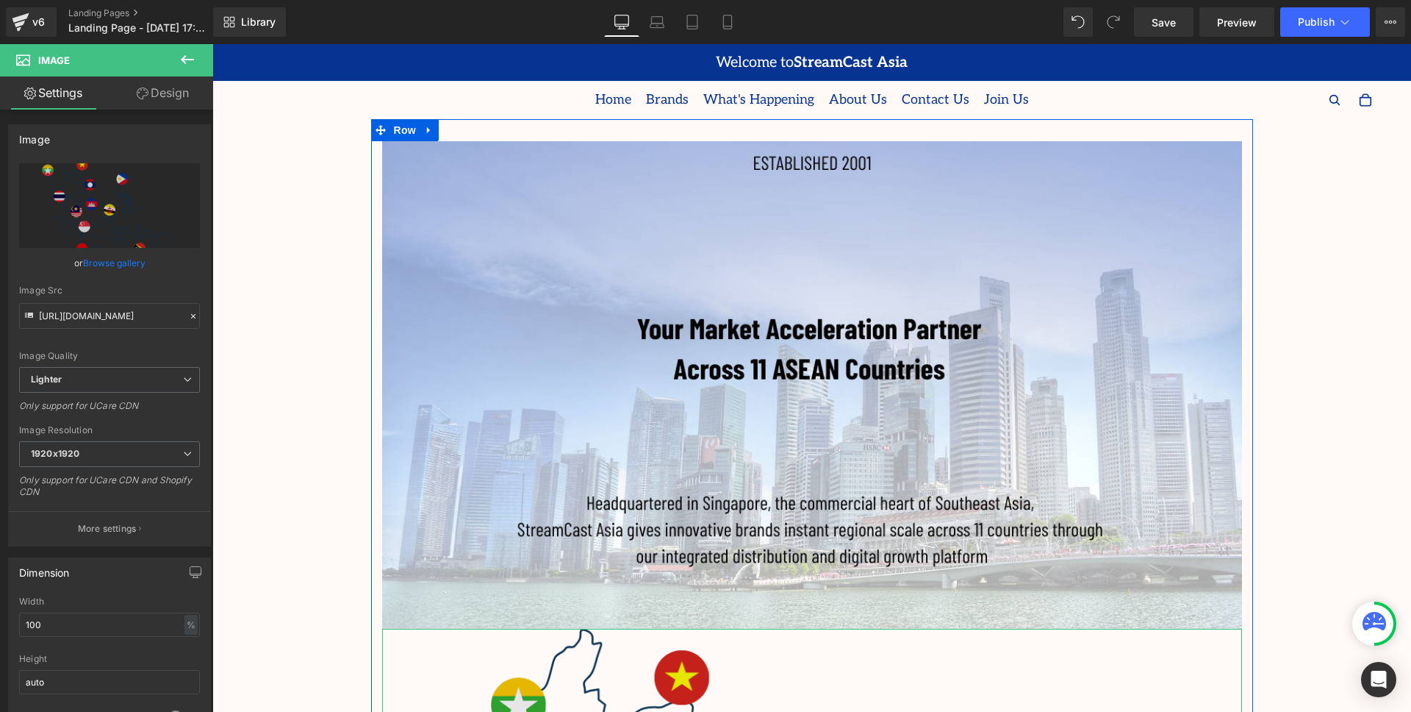
type input "https://ucarecdn.com/82b8be67-2f28-4207-b55f-99083f49f8b6/-/format/auto/-/previ…"
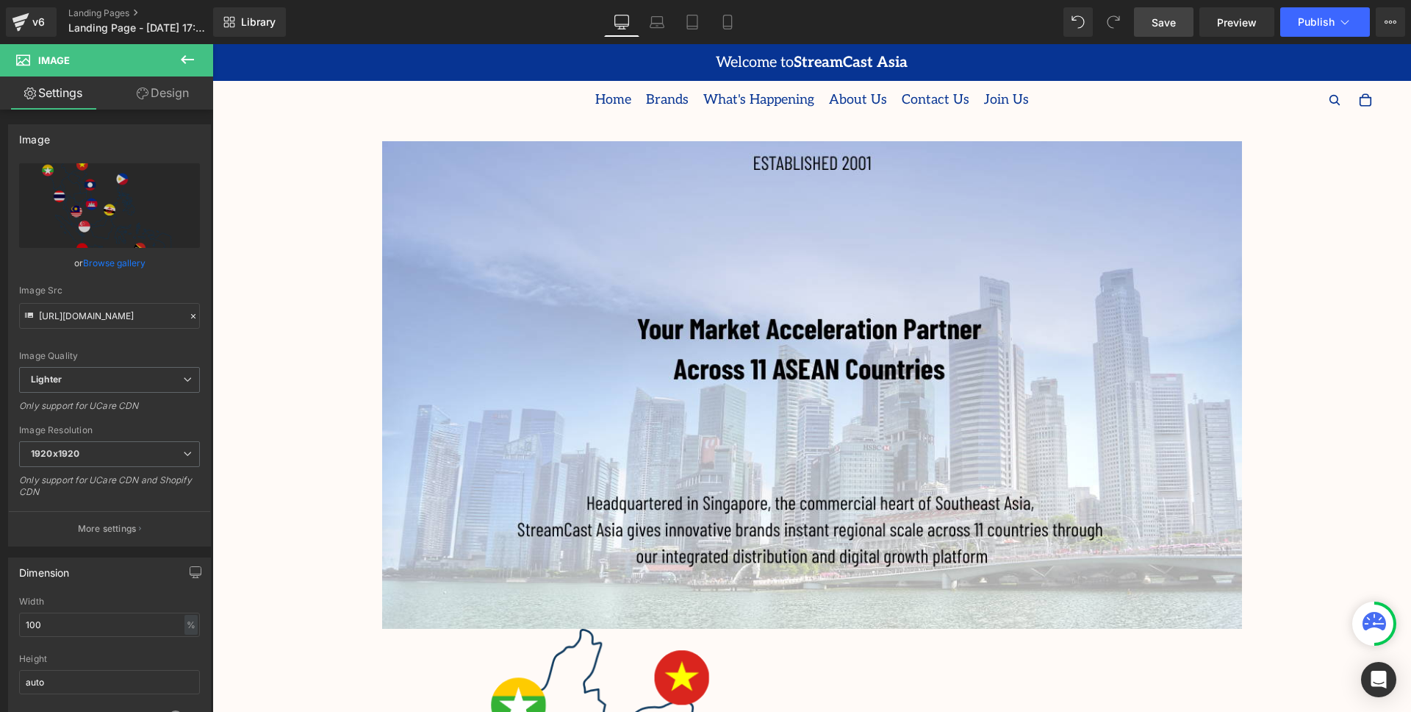
click at [1176, 21] on span "Save" at bounding box center [1164, 22] width 24 height 15
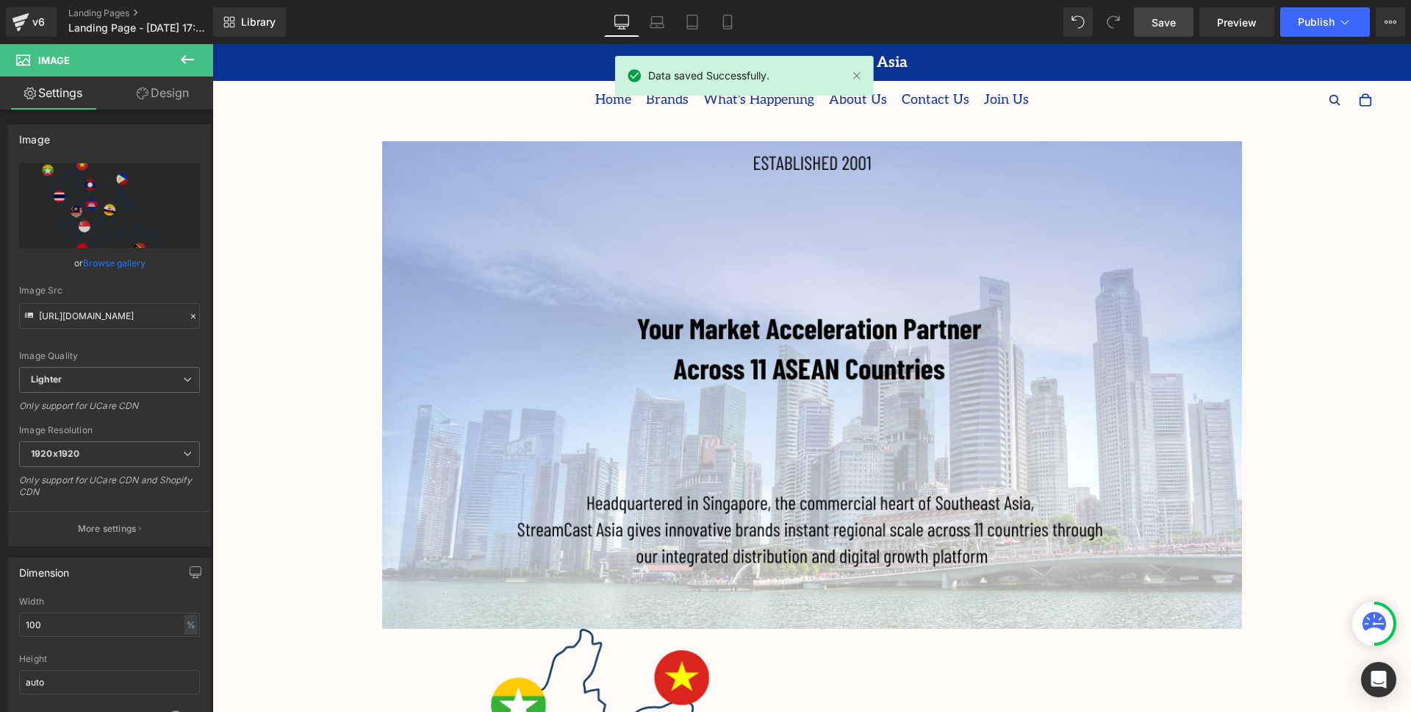
scroll to position [662, 0]
click at [1313, 28] on button "Publish" at bounding box center [1326, 21] width 90 height 29
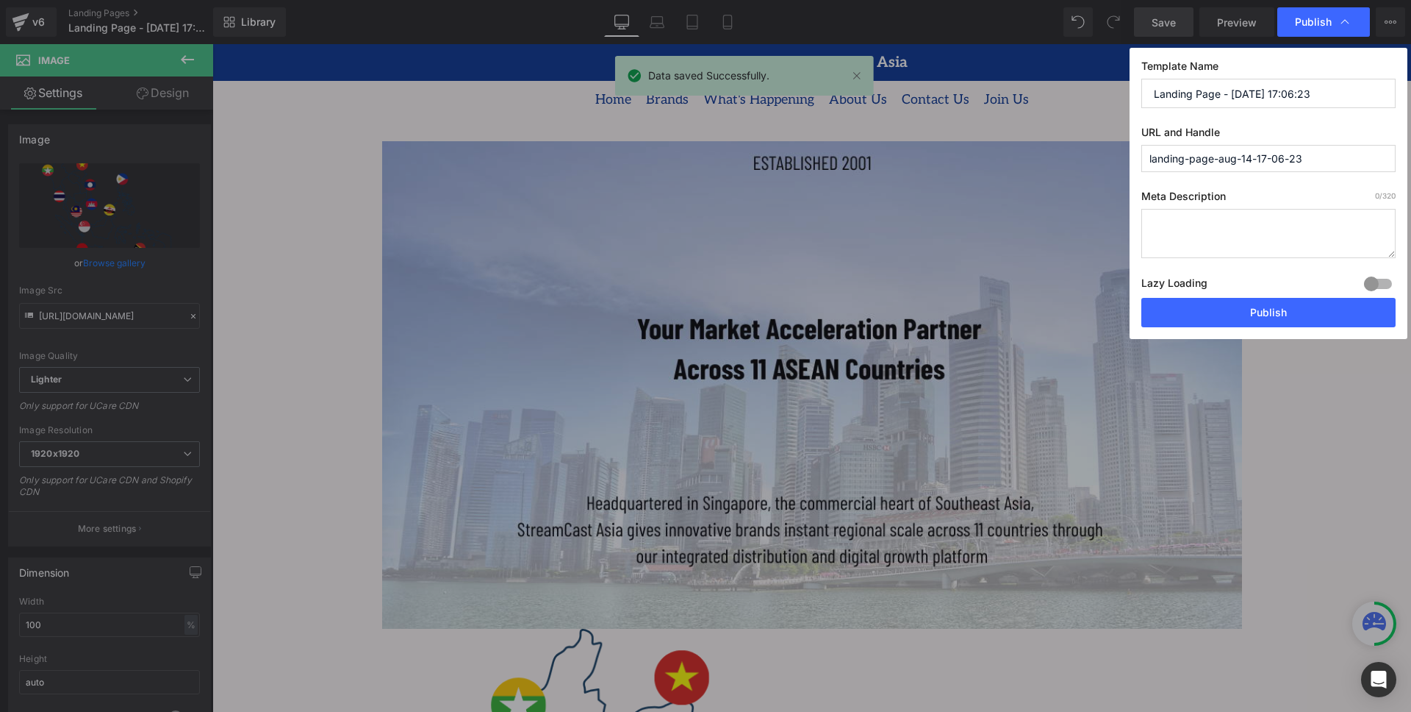
click at [1334, 99] on input "Landing Page - Aug 14, 17:06:23" at bounding box center [1269, 93] width 254 height 29
type input "Landing Page - Aug 14, 17:06:23a"
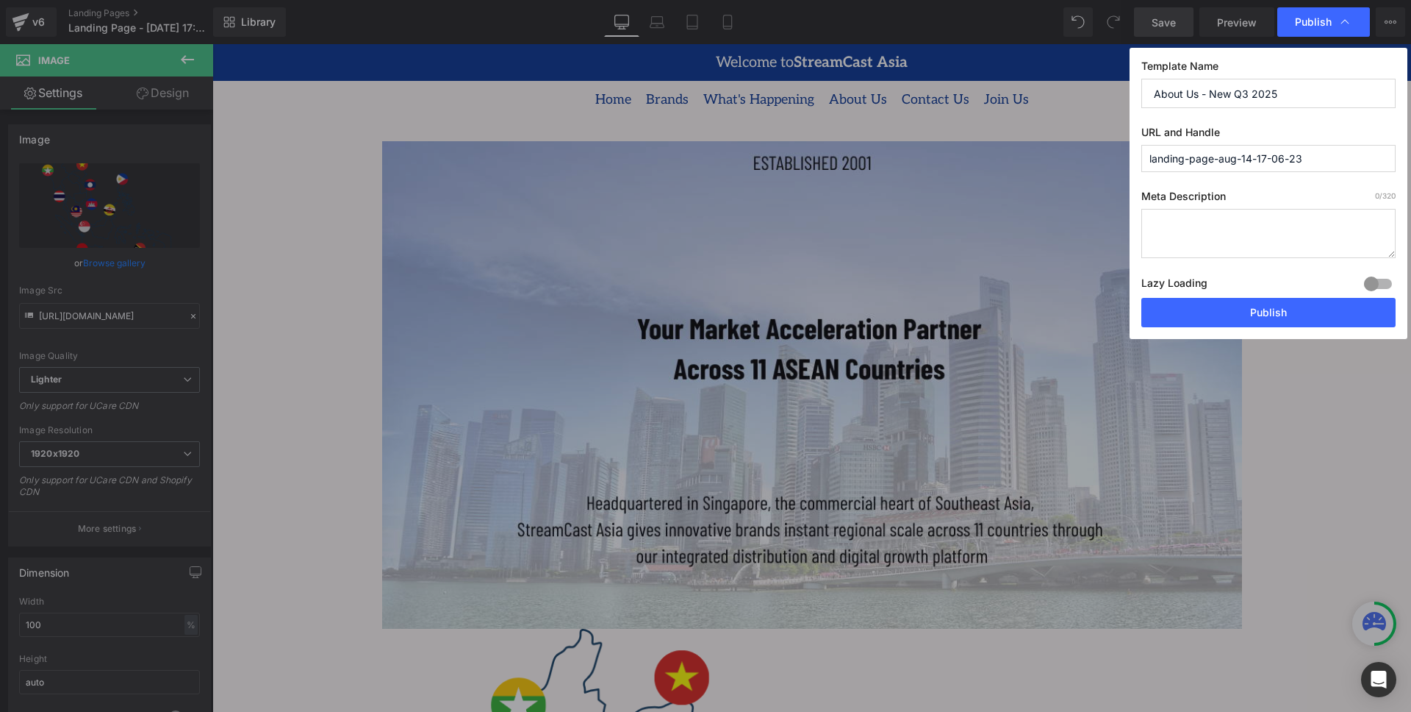
type input "About Us - New Q3 2025"
drag, startPoint x: 1245, startPoint y: 158, endPoint x: 1109, endPoint y: 157, distance: 136.0
click at [1109, 157] on div "Publish Template Name About Us - New Q3 2025 URL and Handle landing-page-aug-14…" at bounding box center [705, 356] width 1411 height 712
paste input "About Us - New Q3 2025"
click at [1282, 156] on input "about-us---new-q3-20254-17-06-23" at bounding box center [1269, 158] width 254 height 27
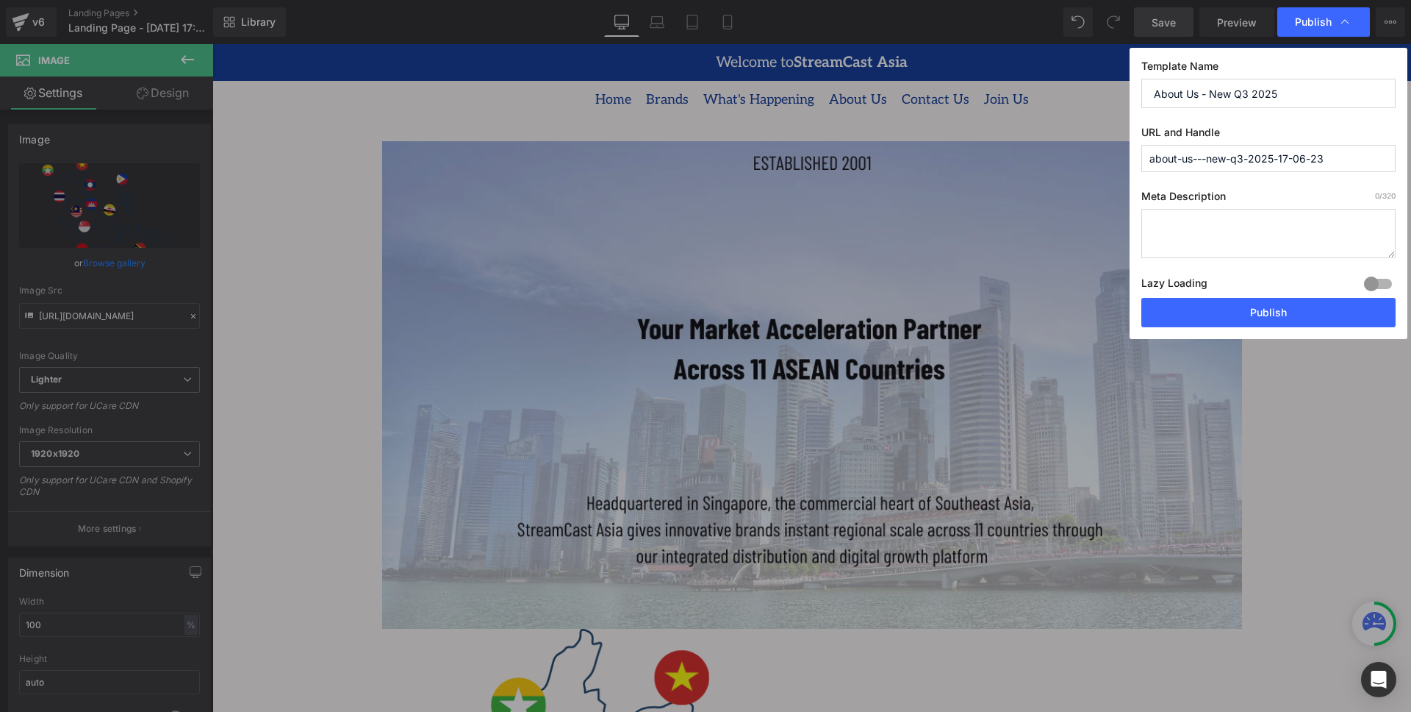
type input "about-us---new-q3-2025-17-06-23"
click at [1325, 93] on input "About Us - New Q3 2025" at bounding box center [1269, 93] width 254 height 29
click at [1328, 120] on div "Template Name About Us - New Q3 2025 URL and Handle about-us---new-q3-2025-17-0…" at bounding box center [1269, 193] width 278 height 291
click at [1338, 136] on label "URL and Handle" at bounding box center [1269, 135] width 254 height 19
click at [1281, 310] on button "Publish" at bounding box center [1269, 312] width 254 height 29
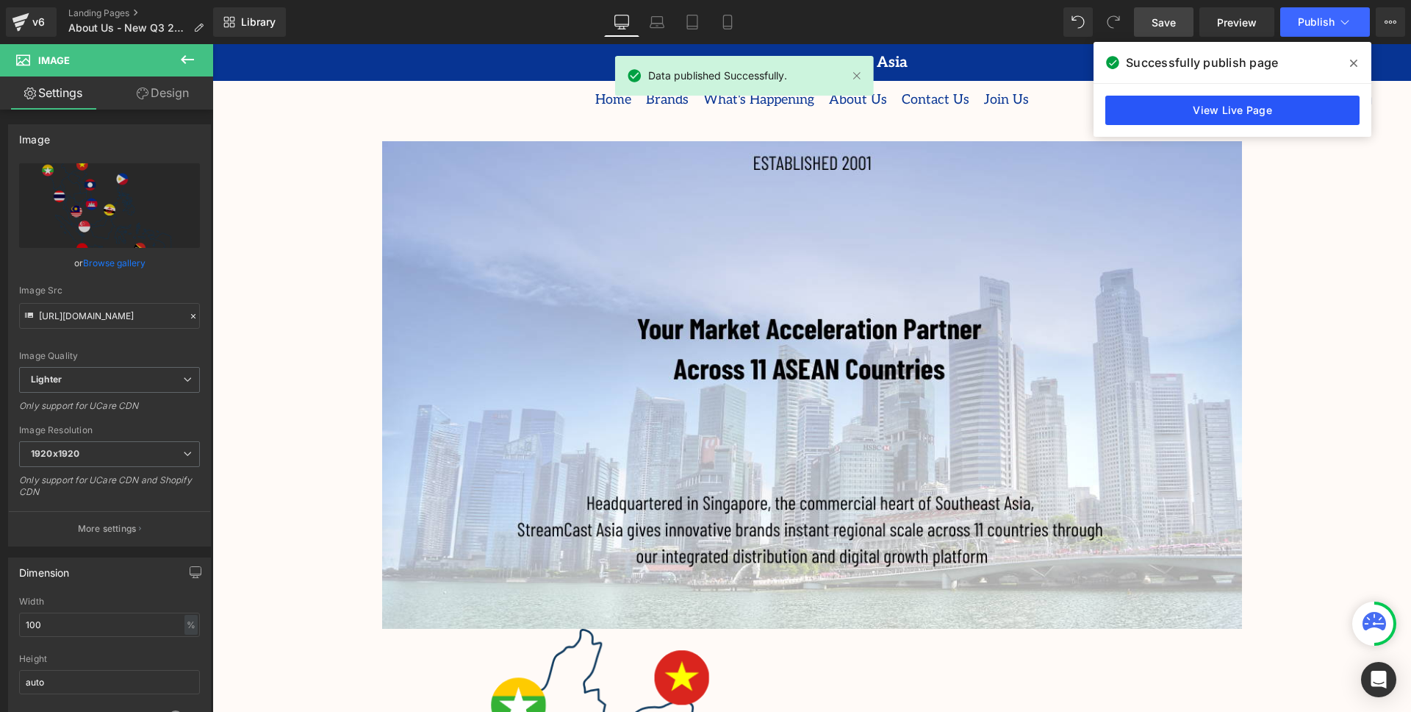
click at [1309, 112] on link "View Live Page" at bounding box center [1233, 110] width 254 height 29
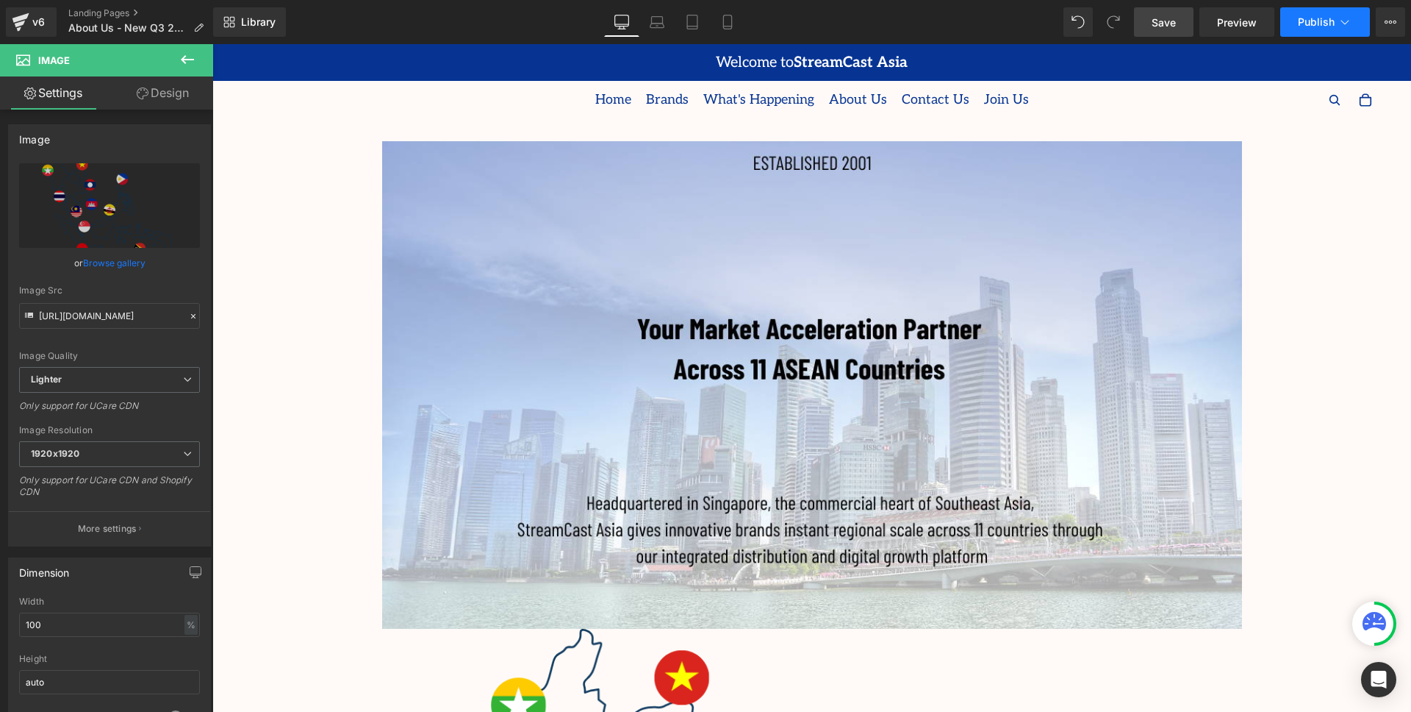
click at [1336, 26] on button "Publish" at bounding box center [1326, 21] width 90 height 29
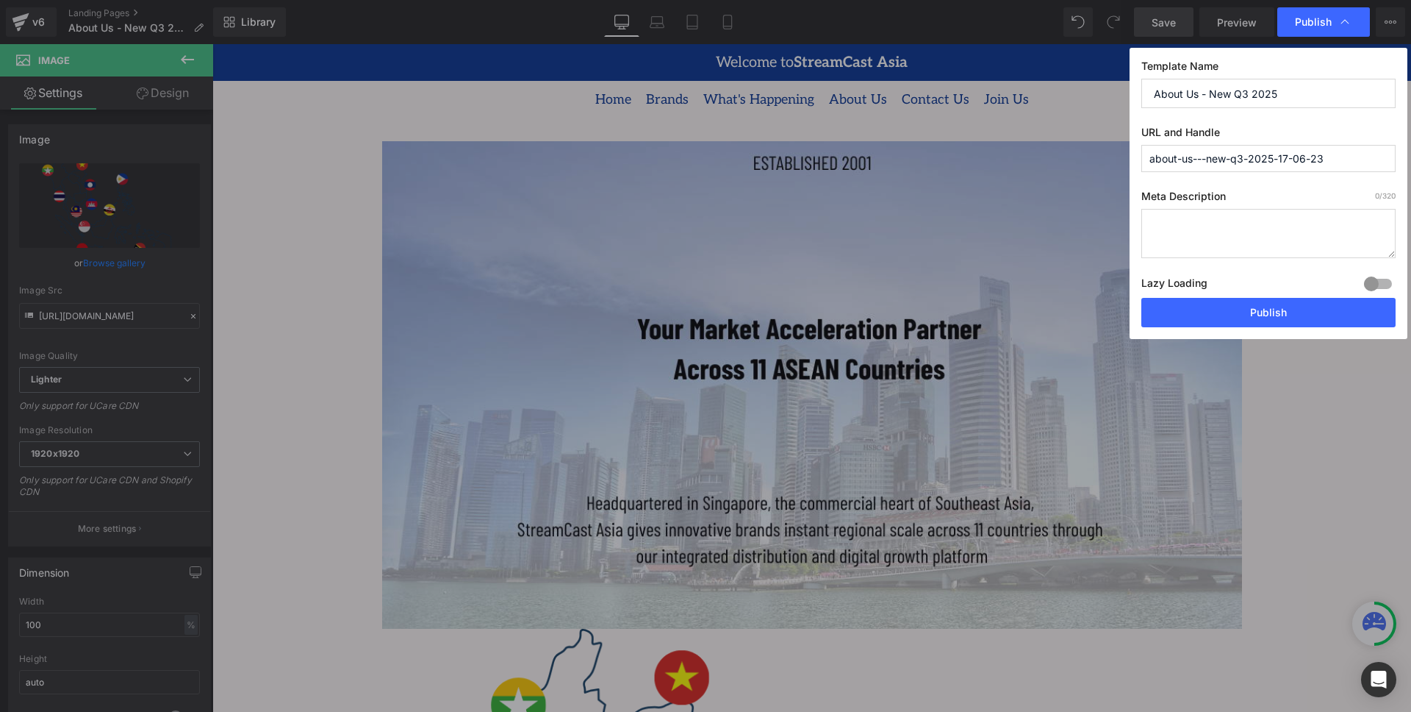
click at [1329, 160] on input "about-us---new-q3-2025-17-06-23" at bounding box center [1269, 158] width 254 height 27
click at [1240, 307] on button "Publish" at bounding box center [1269, 312] width 254 height 29
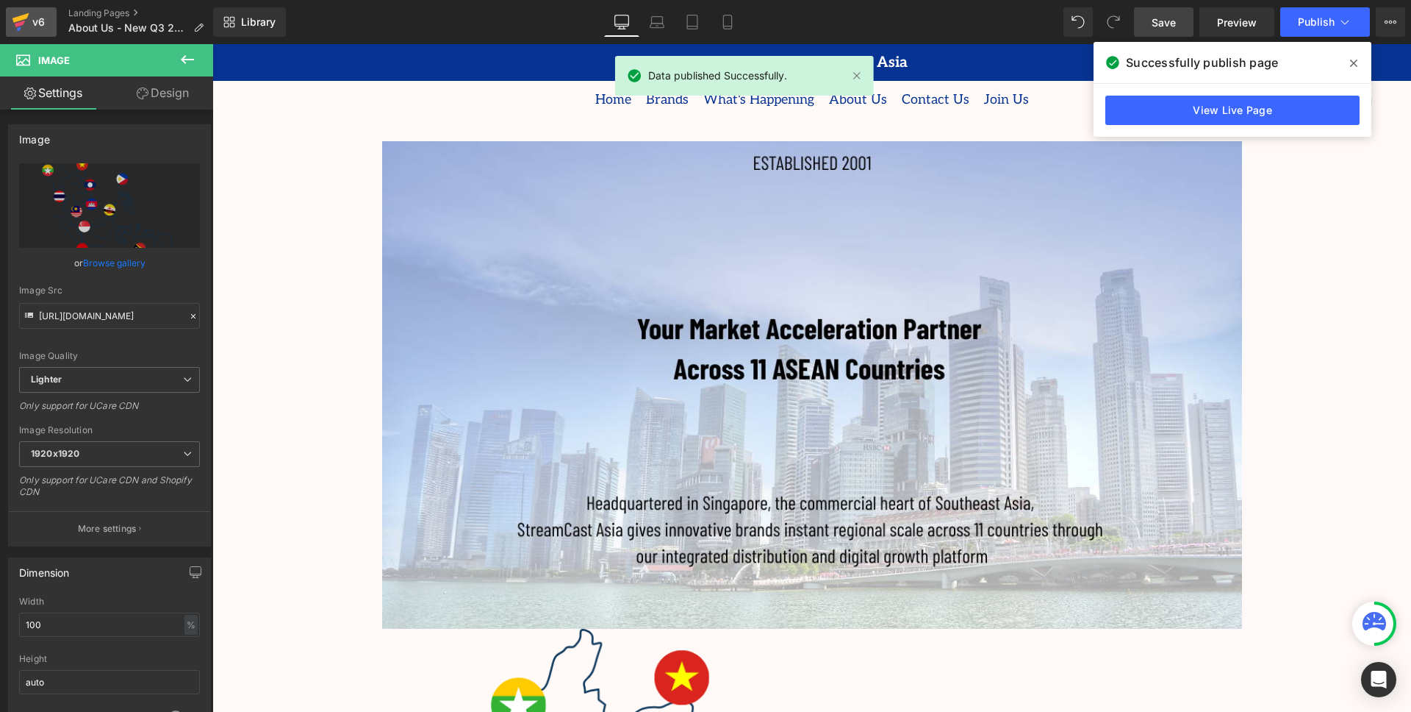
click at [25, 26] on icon at bounding box center [21, 22] width 18 height 37
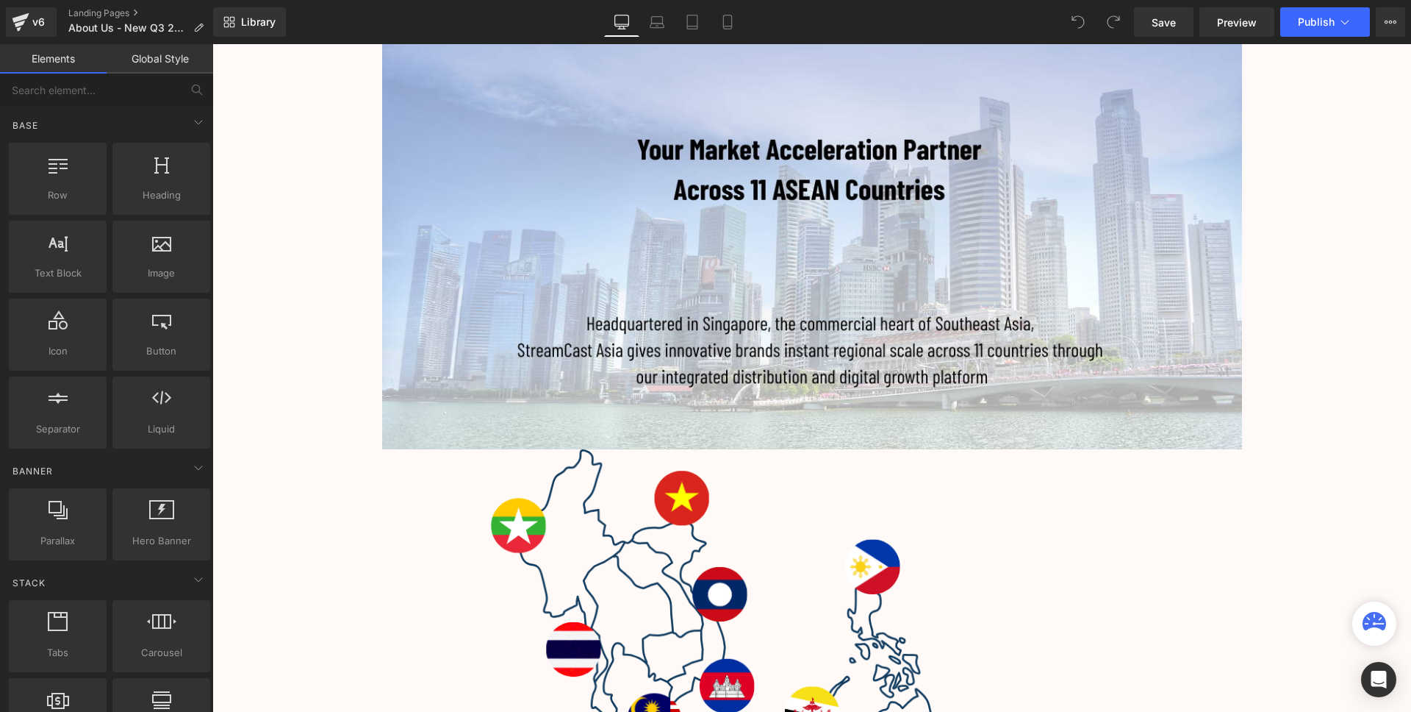
scroll to position [175, 0]
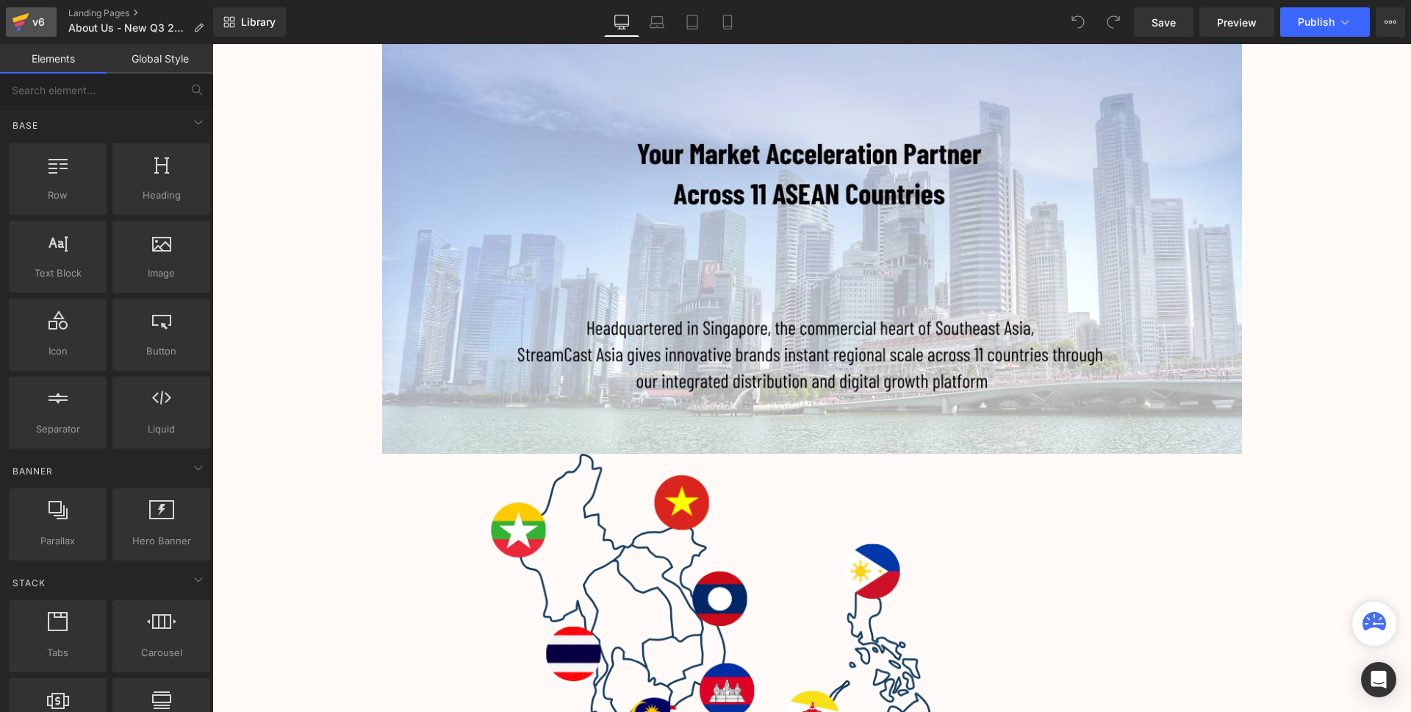
click at [26, 19] on icon at bounding box center [21, 22] width 18 height 37
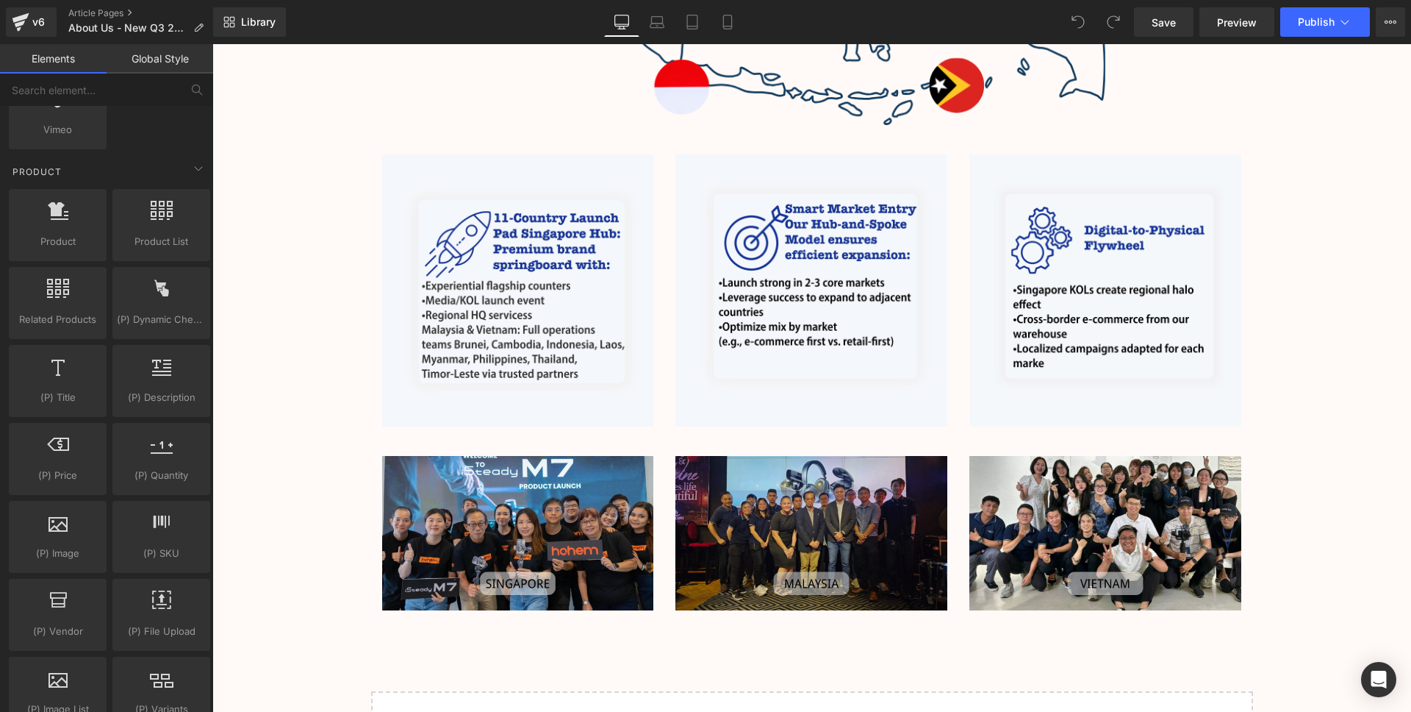
scroll to position [1003, 0]
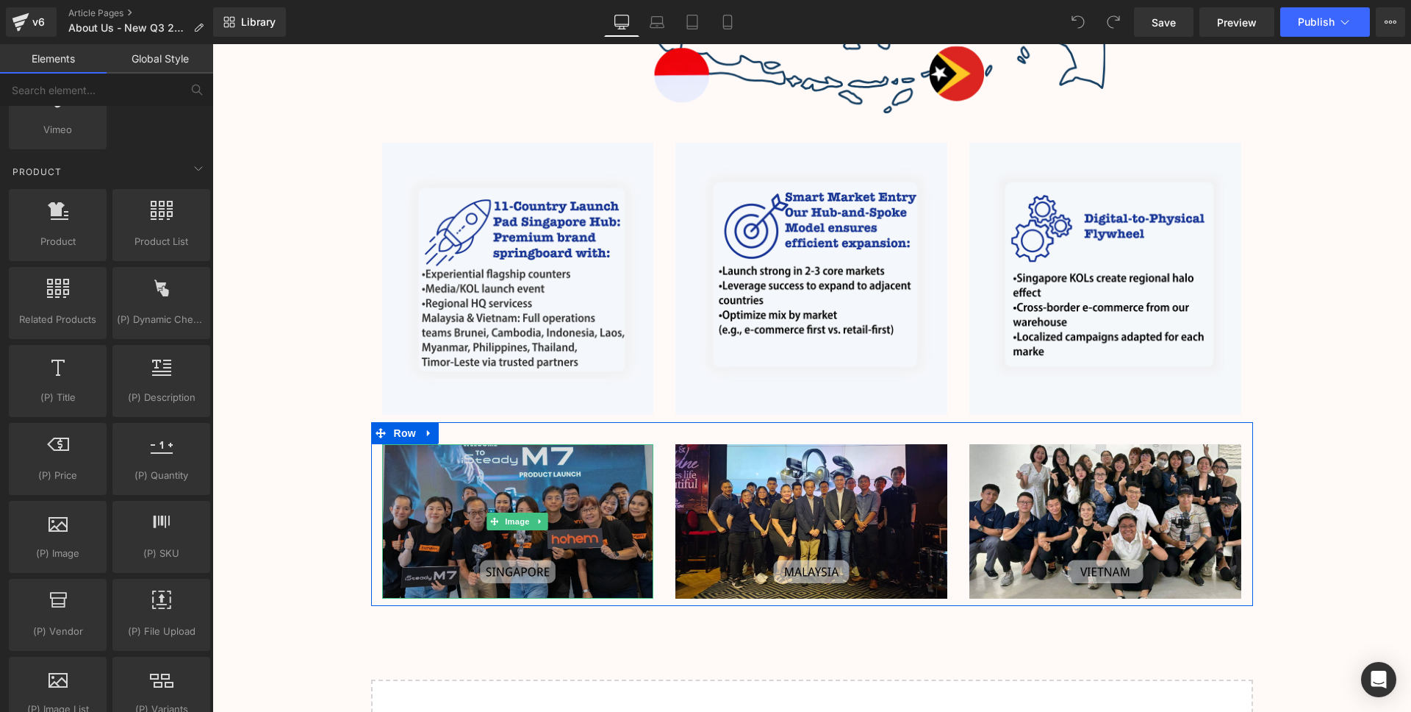
click at [574, 523] on img at bounding box center [518, 521] width 272 height 154
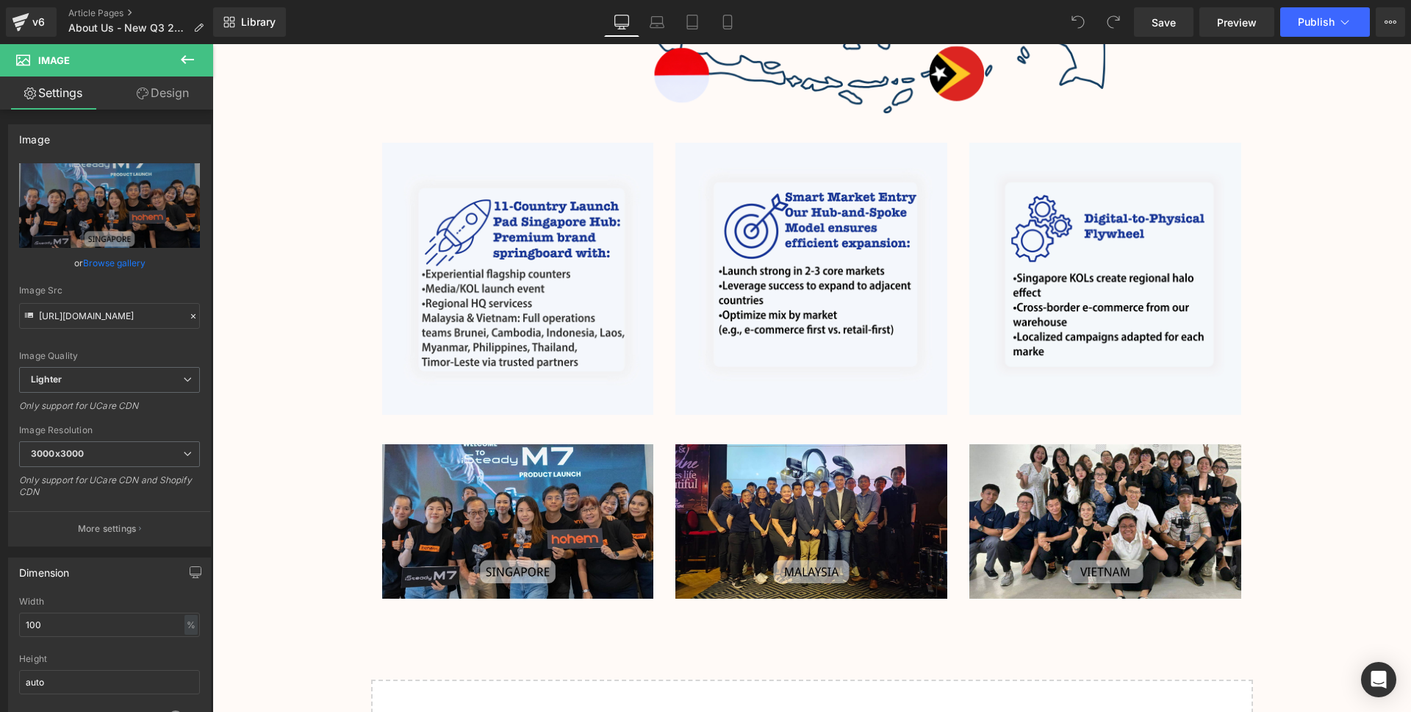
click at [168, 50] on button at bounding box center [187, 60] width 51 height 32
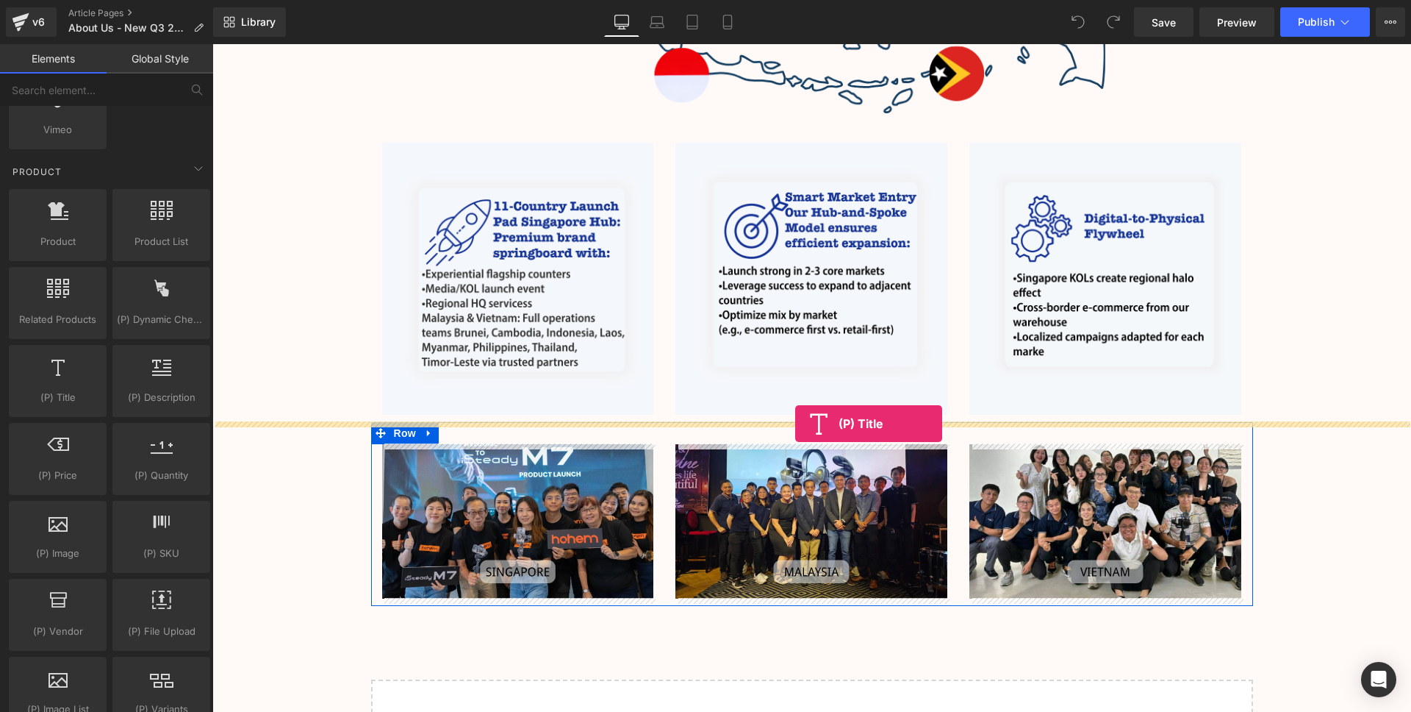
drag, startPoint x: 284, startPoint y: 434, endPoint x: 795, endPoint y: 423, distance: 511.8
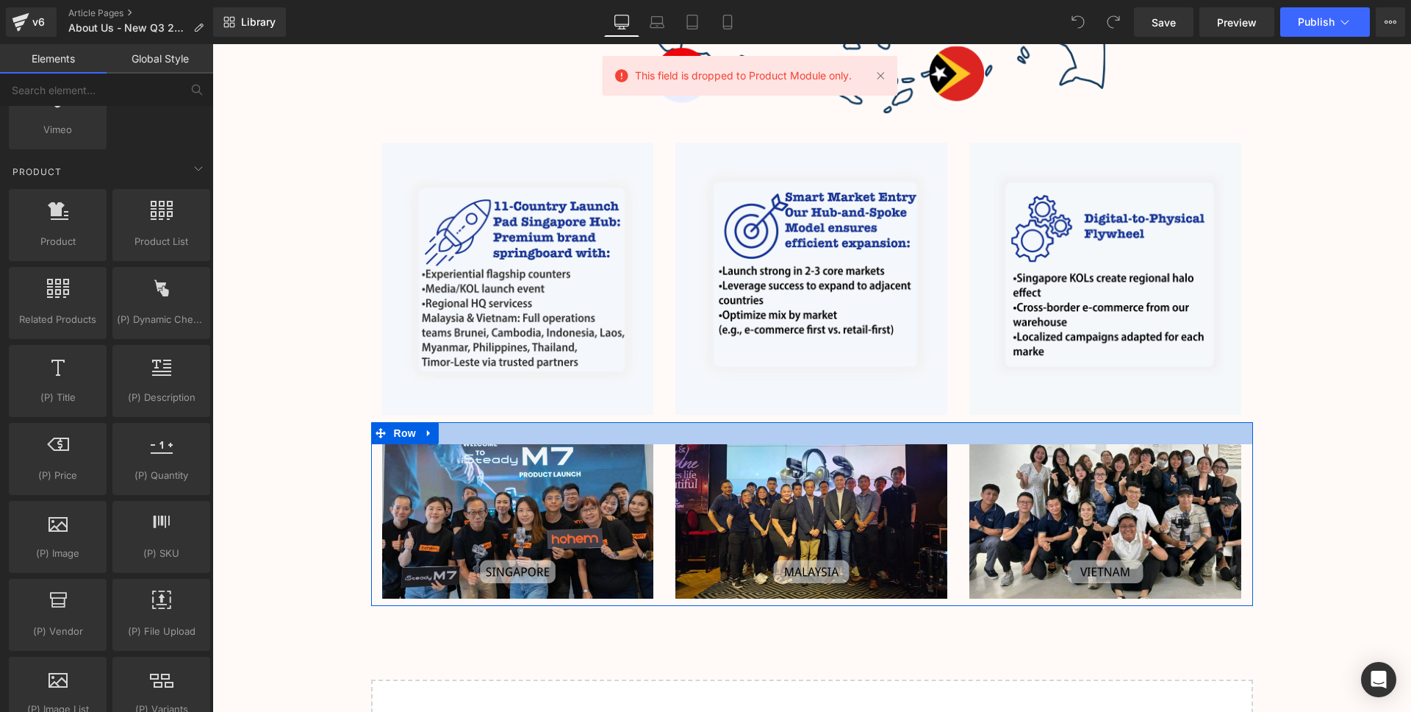
click at [762, 426] on div at bounding box center [812, 433] width 882 height 22
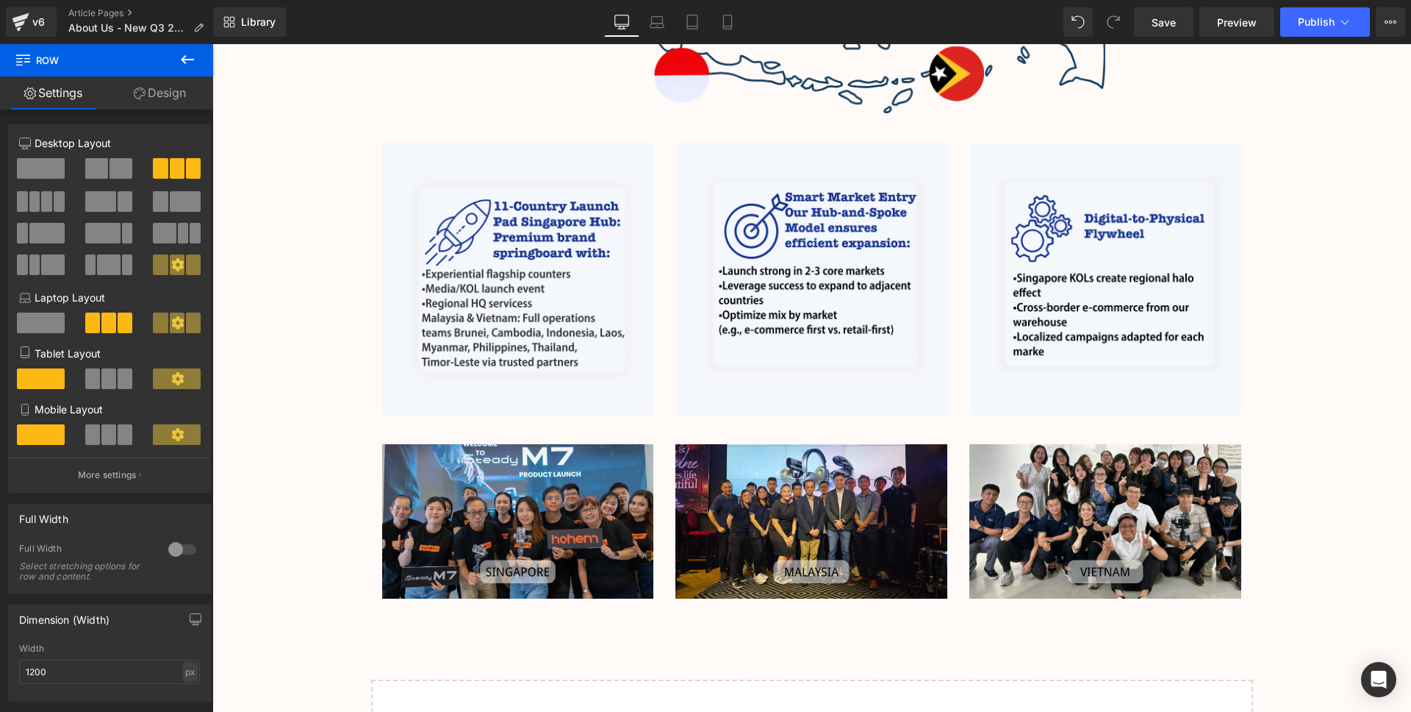
click at [188, 61] on icon at bounding box center [188, 60] width 18 height 18
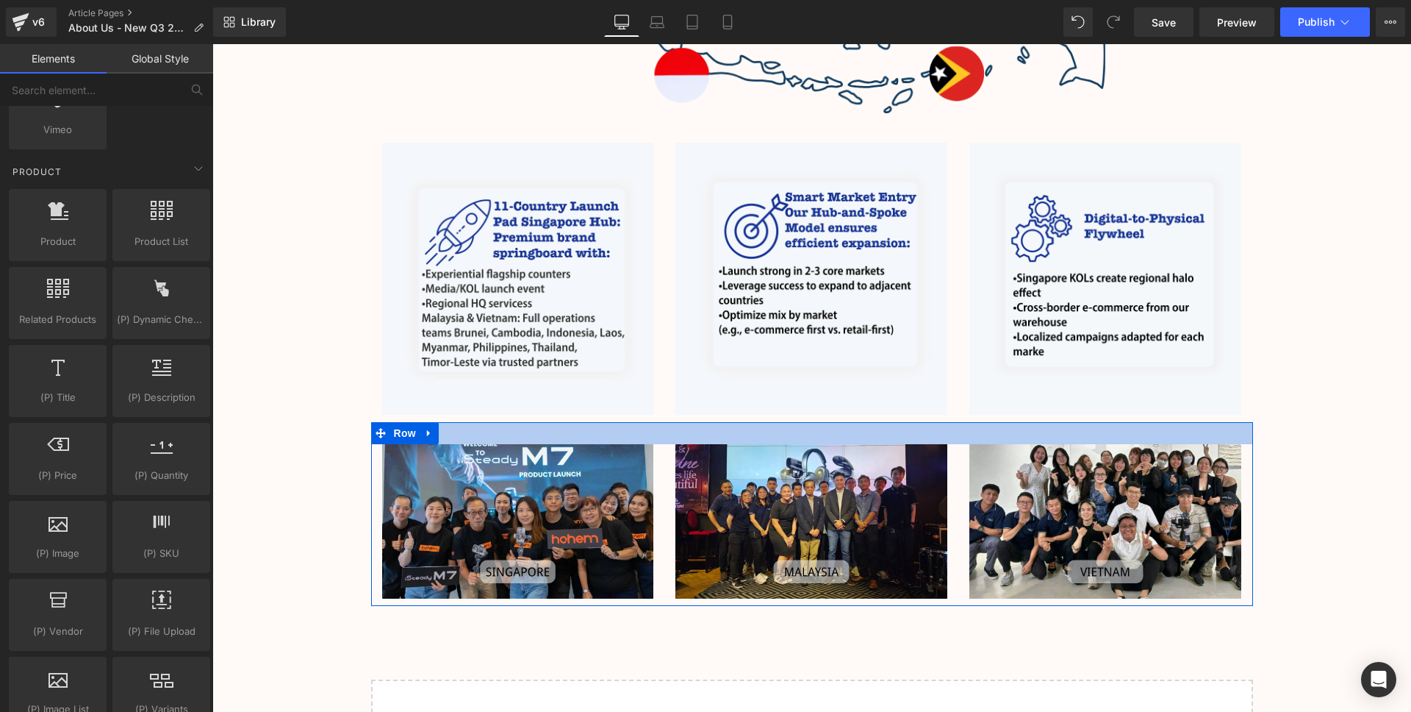
click at [773, 431] on div at bounding box center [812, 433] width 882 height 22
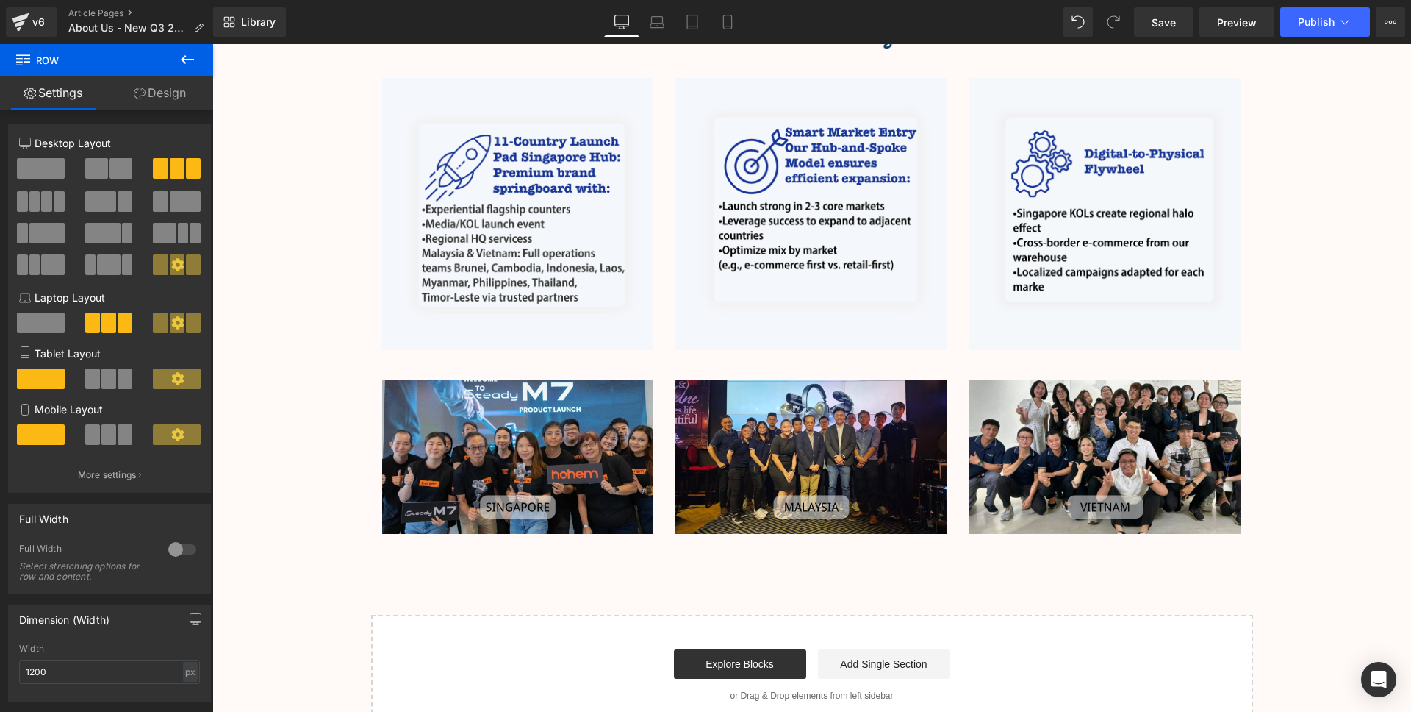
scroll to position [1063, 0]
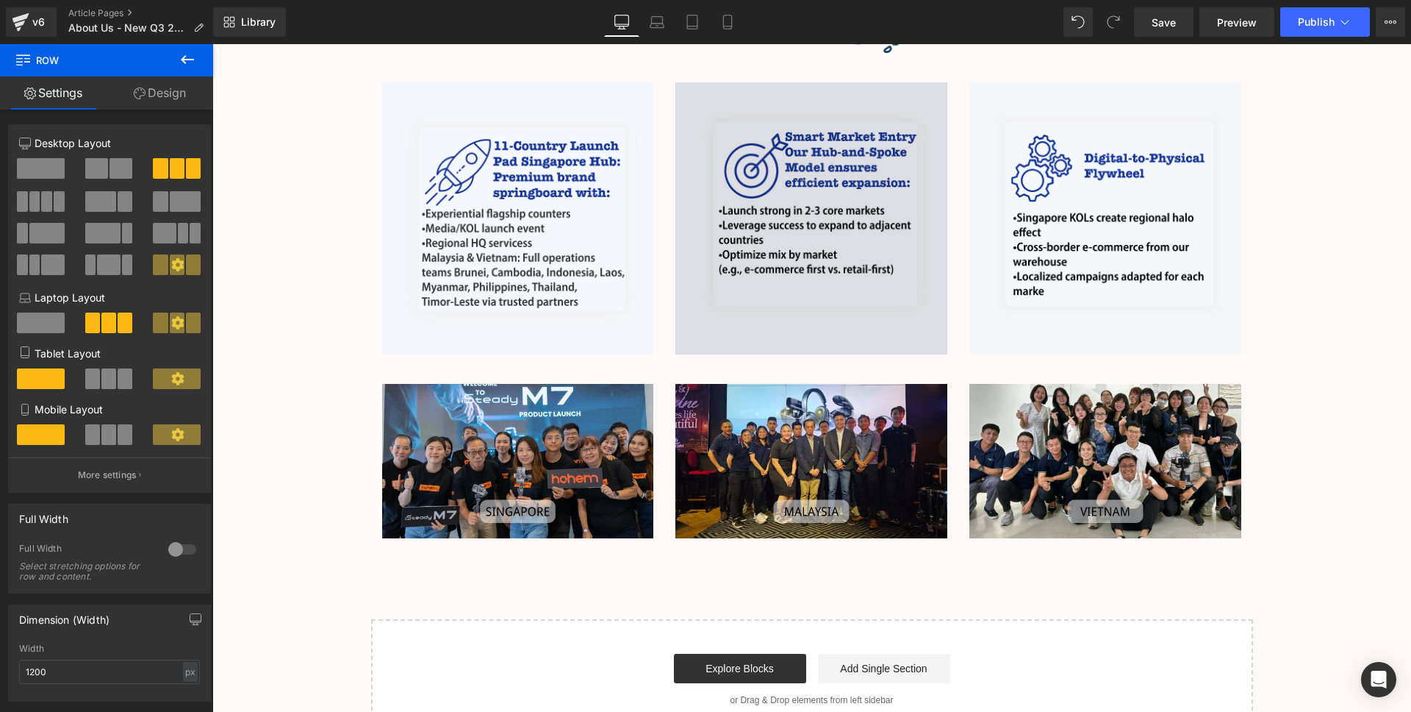
click at [735, 350] on div "Image" at bounding box center [812, 218] width 272 height 272
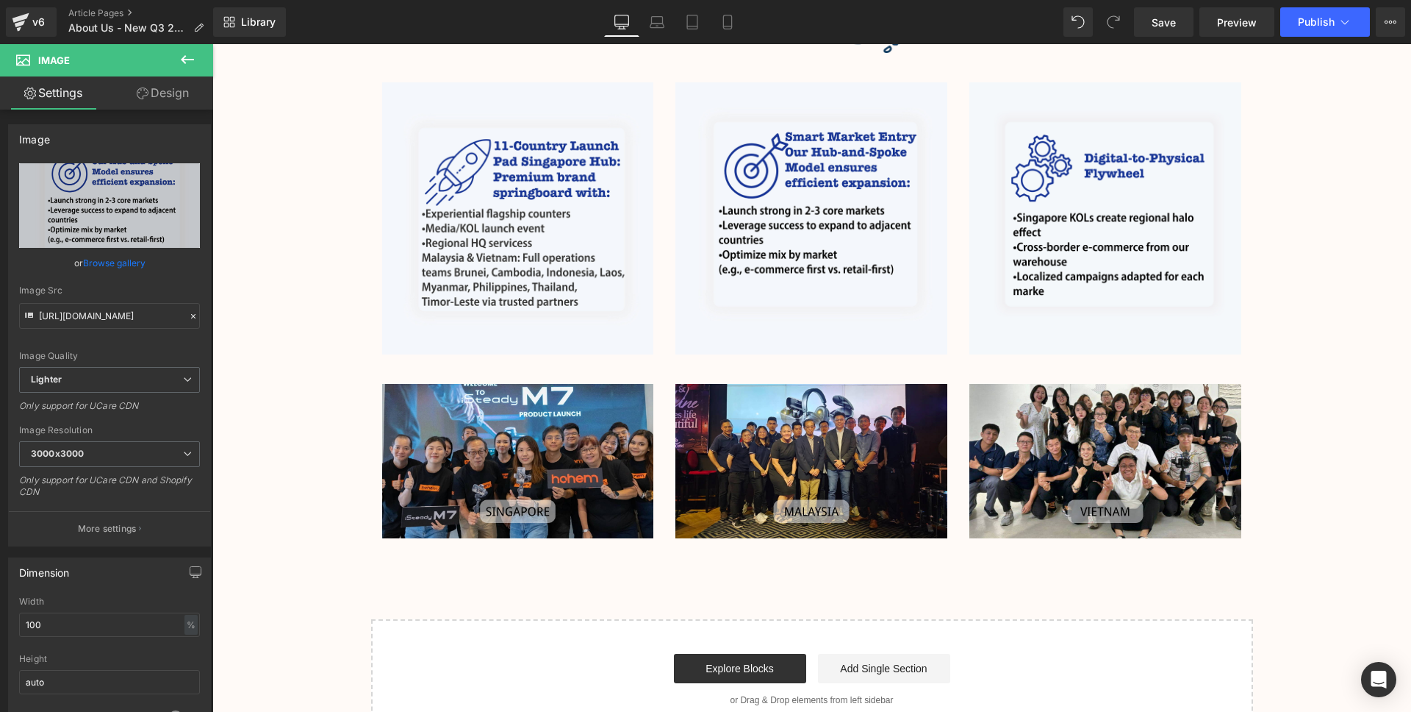
click at [177, 52] on button at bounding box center [187, 60] width 51 height 32
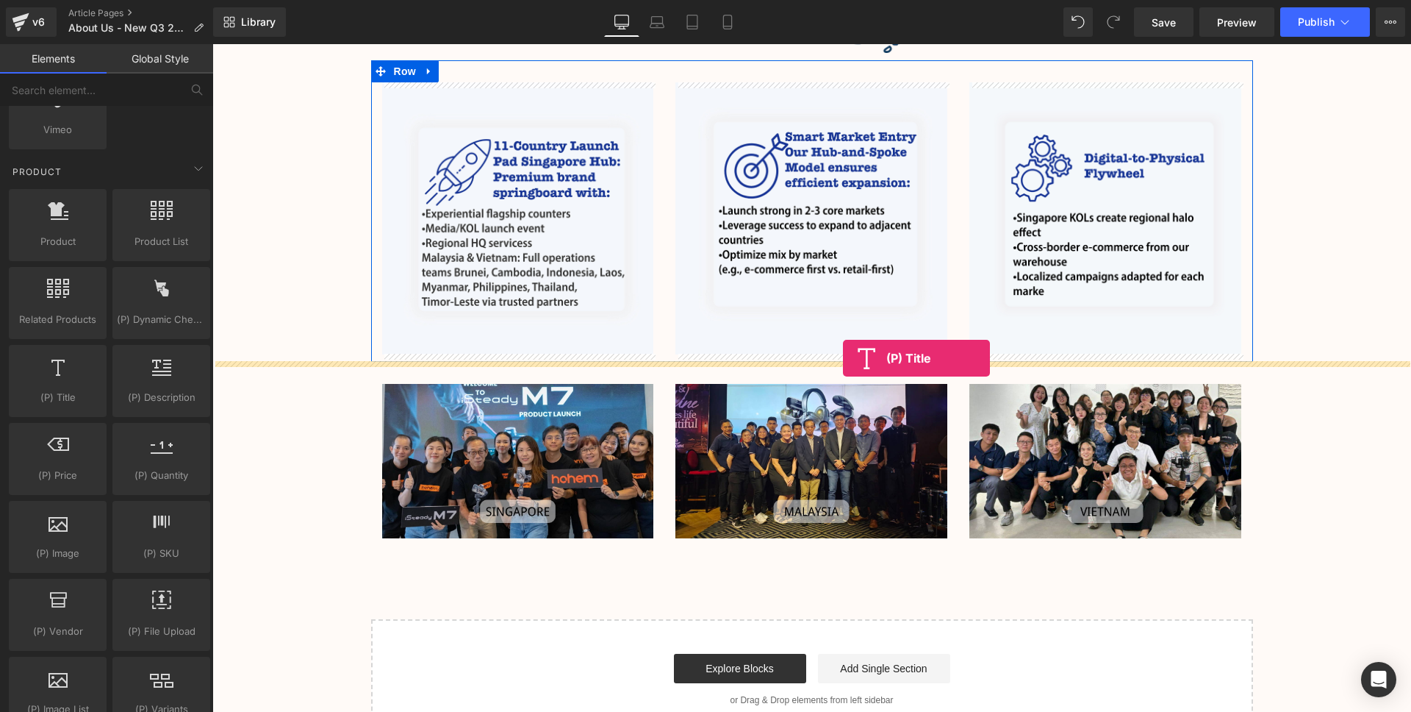
drag, startPoint x: 277, startPoint y: 429, endPoint x: 843, endPoint y: 358, distance: 570.5
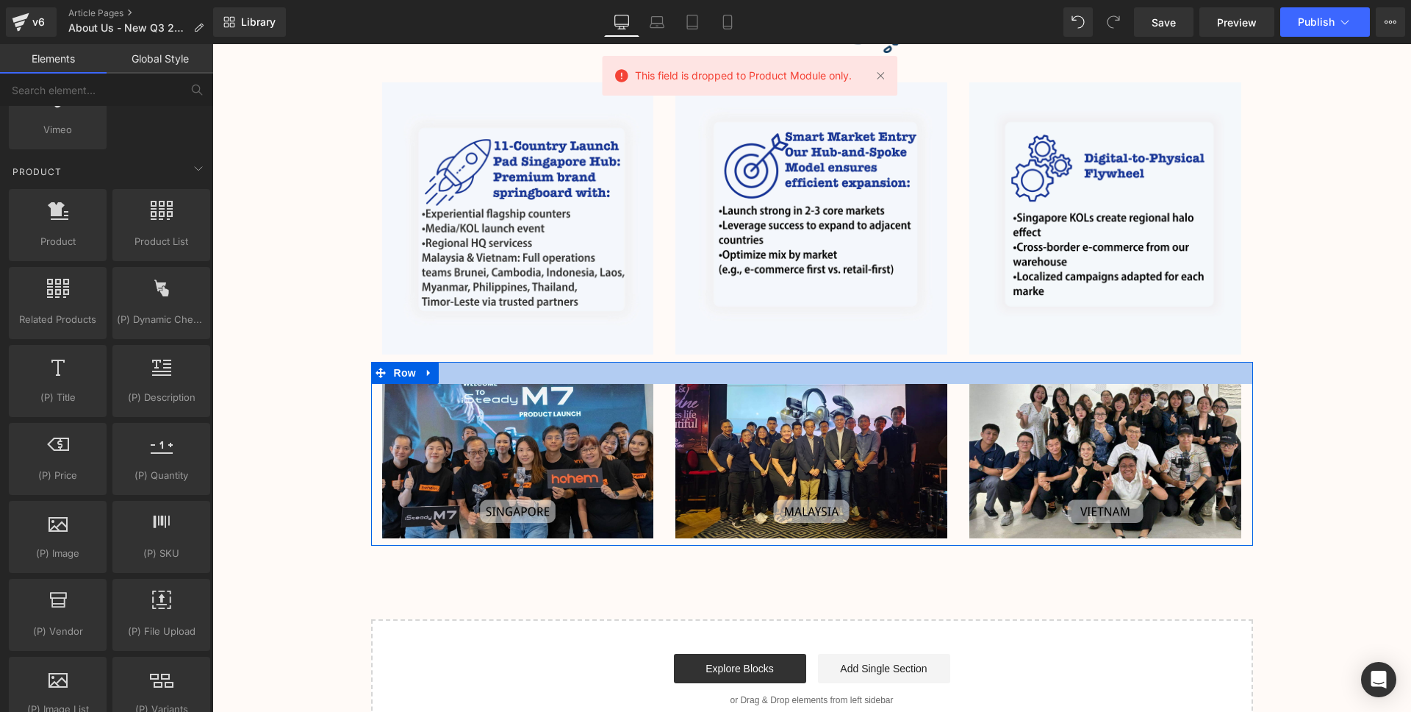
click at [817, 373] on div at bounding box center [812, 373] width 882 height 22
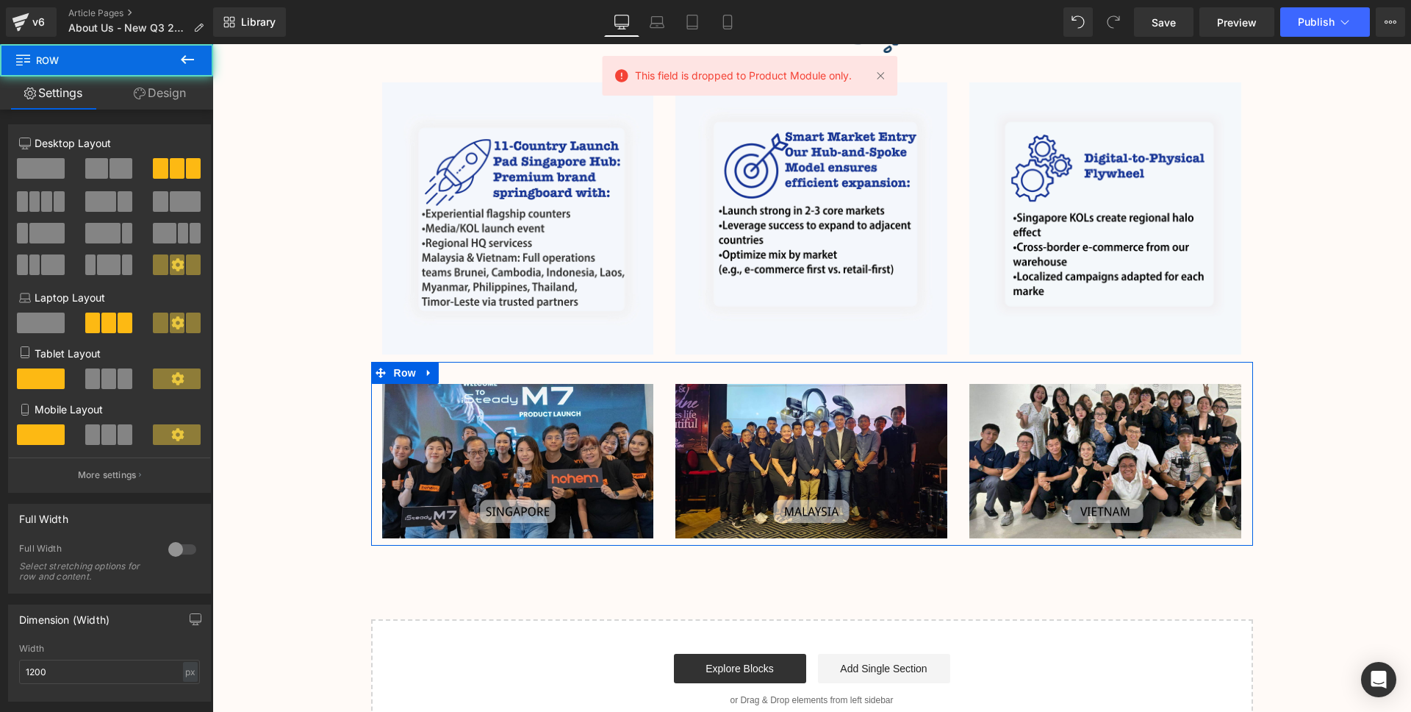
click at [814, 360] on div "Image Image Image Row" at bounding box center [812, 210] width 882 height 301
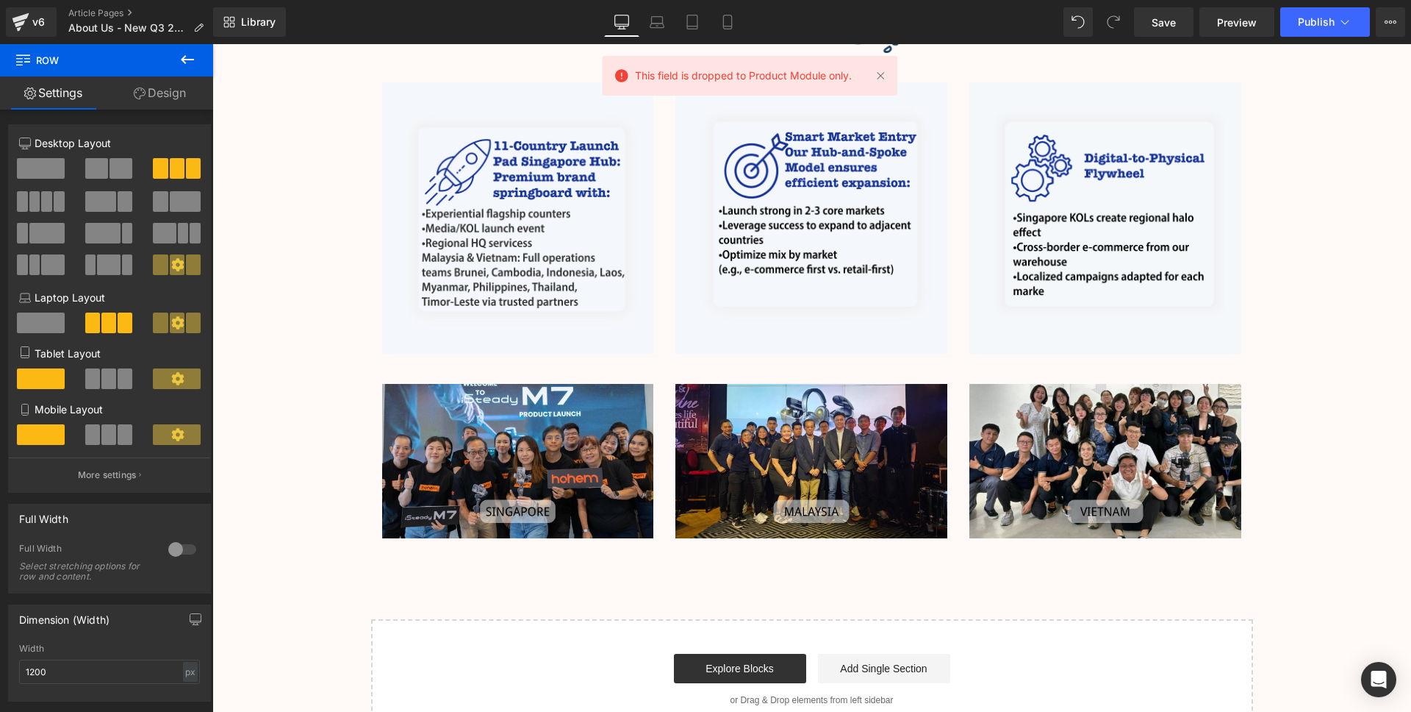
click at [183, 55] on icon at bounding box center [188, 60] width 18 height 18
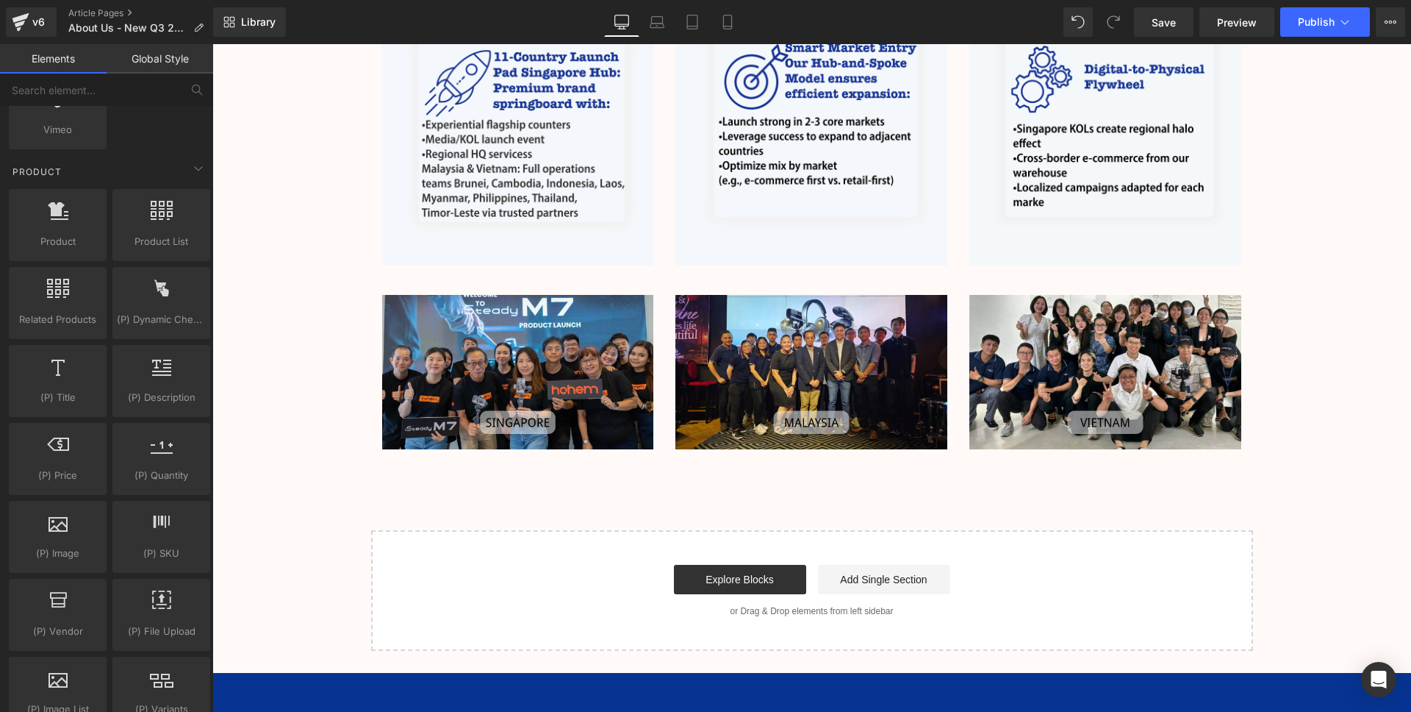
scroll to position [1201, 0]
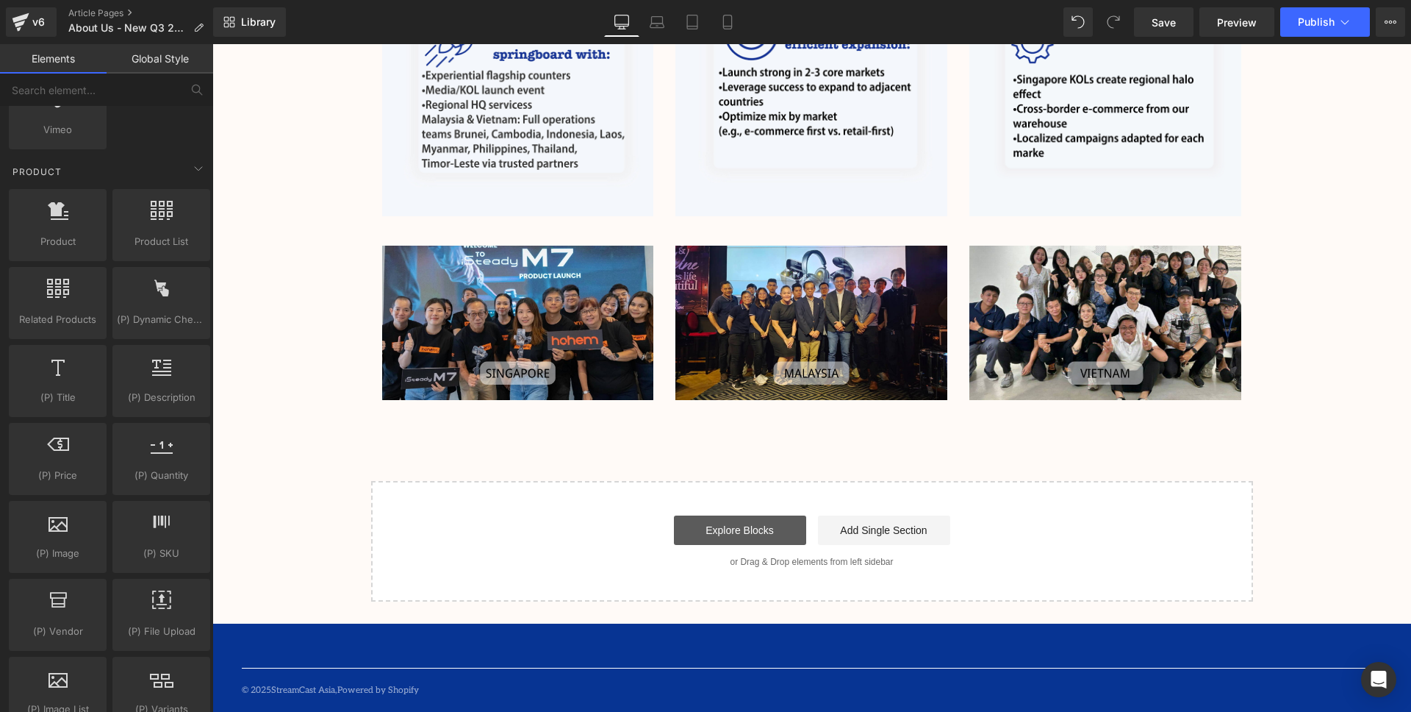
click at [763, 524] on link "Explore Blocks" at bounding box center [740, 529] width 132 height 29
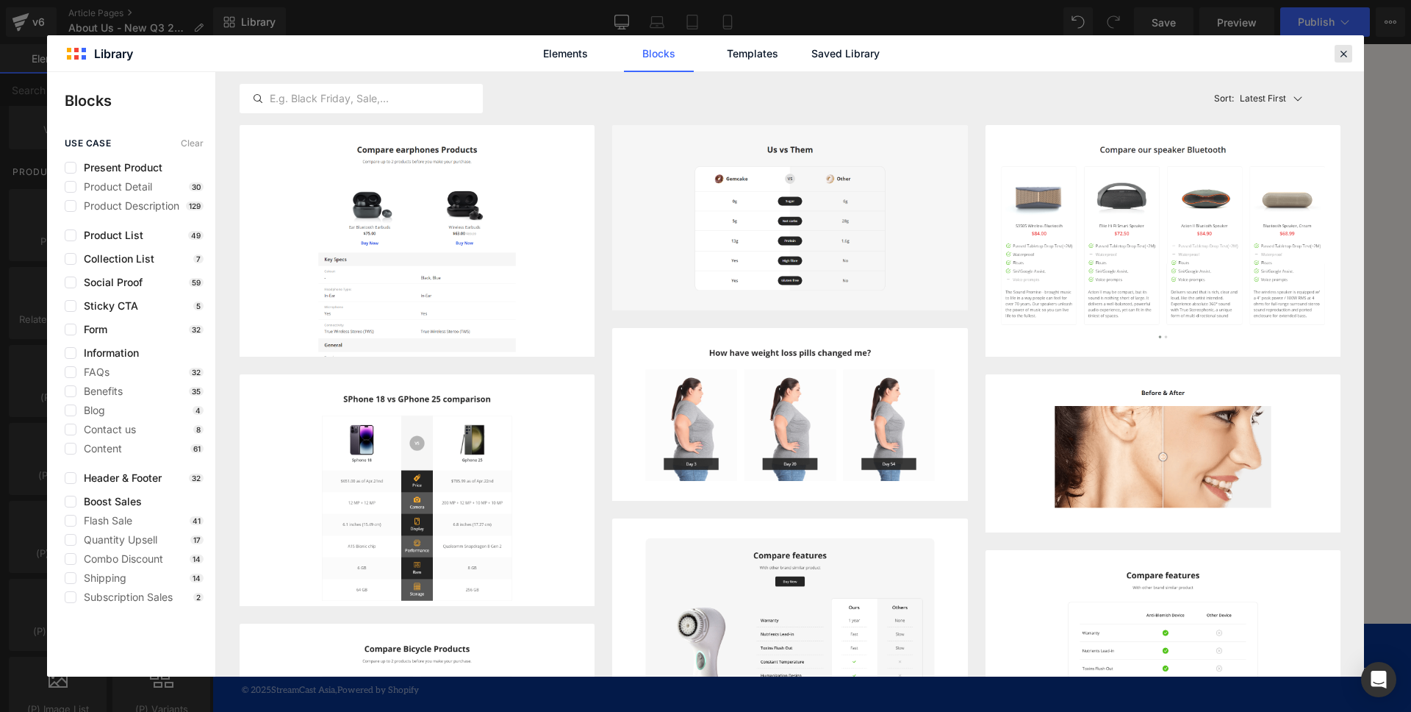
click at [1352, 46] on div at bounding box center [1344, 54] width 18 height 18
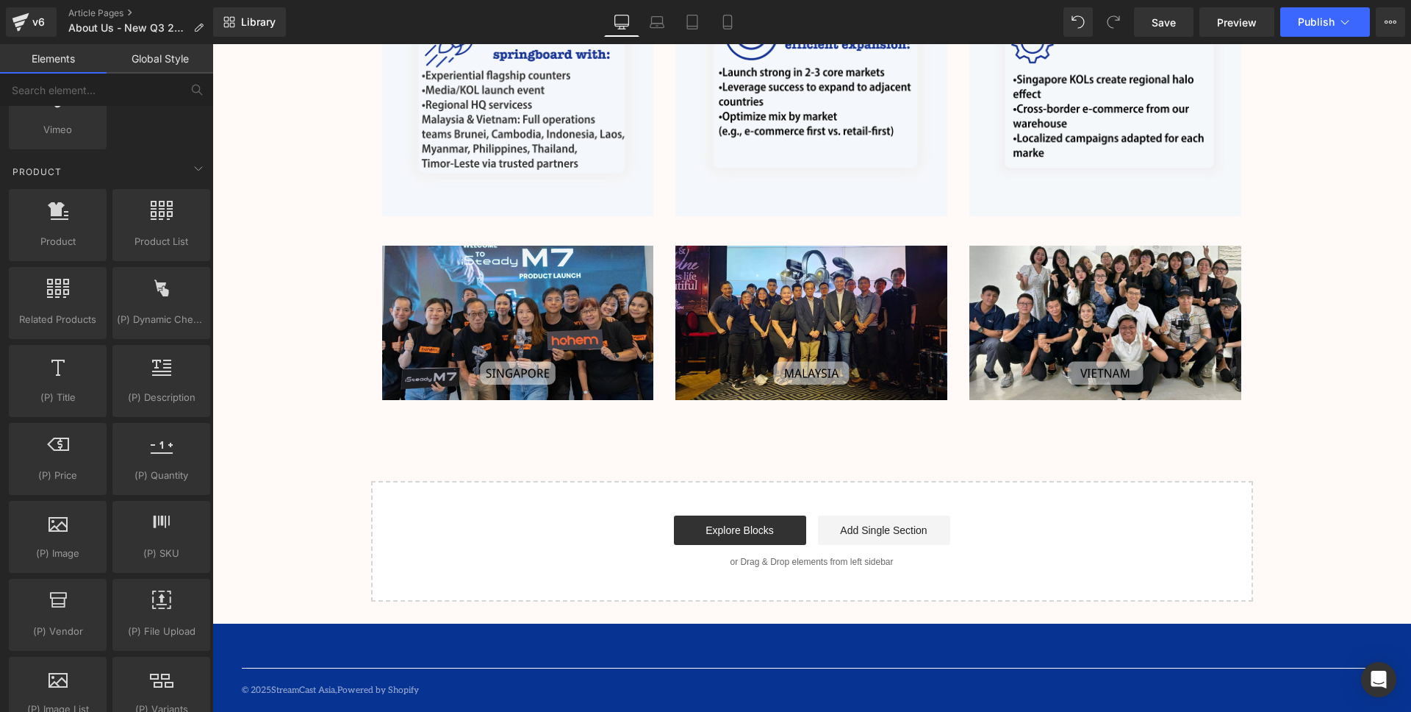
click at [884, 544] on div "Start building your page Explore Blocks Add Single Section or Drag & Drop eleme…" at bounding box center [812, 541] width 879 height 118
click at [887, 537] on link "Add Single Section" at bounding box center [884, 529] width 132 height 29
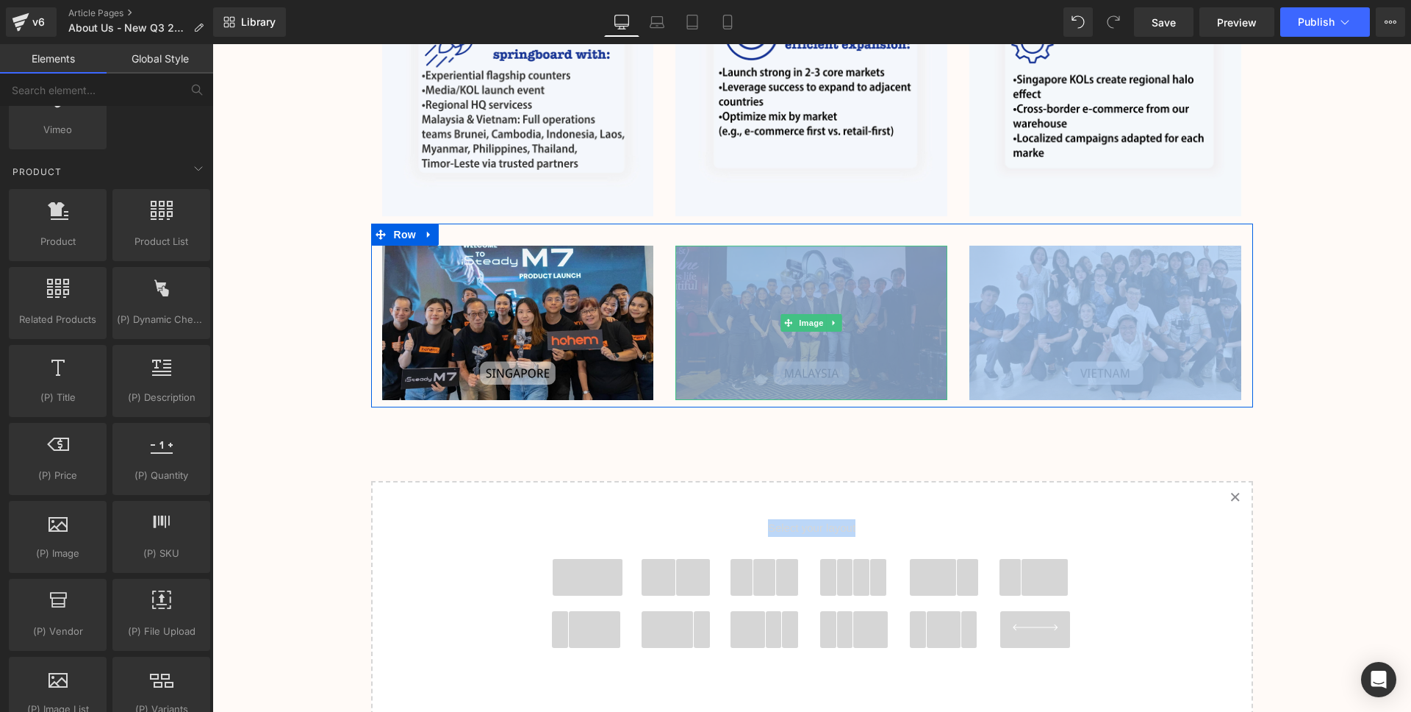
drag, startPoint x: 588, startPoint y: 581, endPoint x: 698, endPoint y: 283, distance: 317.5
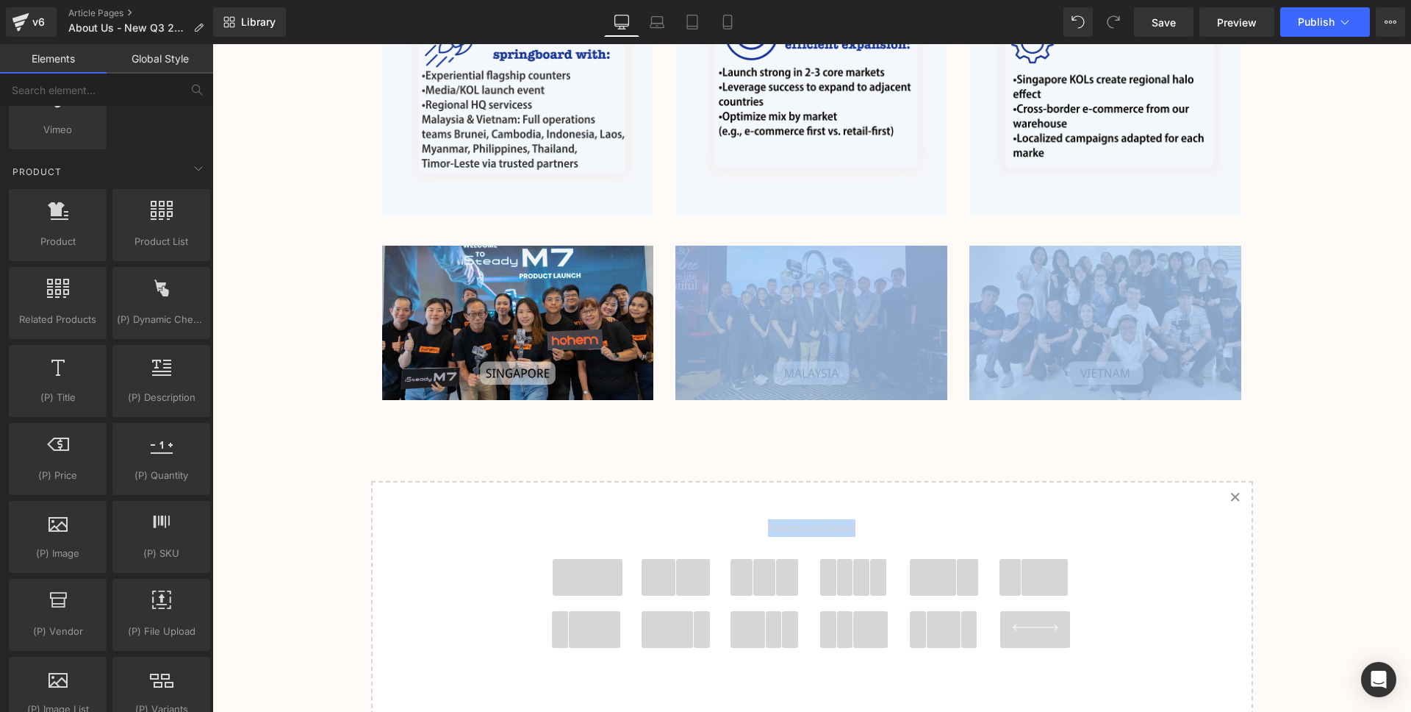
click at [662, 523] on span "Select your layout" at bounding box center [812, 531] width 544 height 54
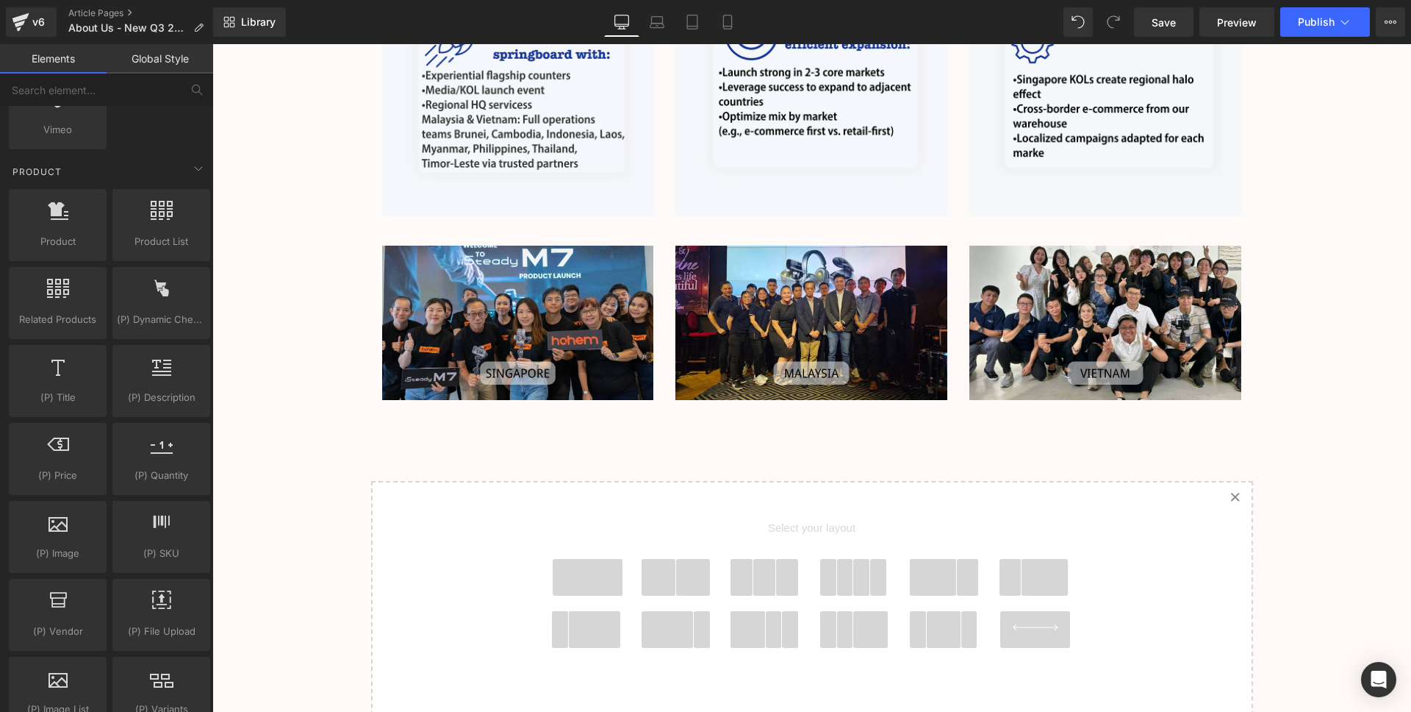
click at [587, 584] on span at bounding box center [588, 577] width 71 height 37
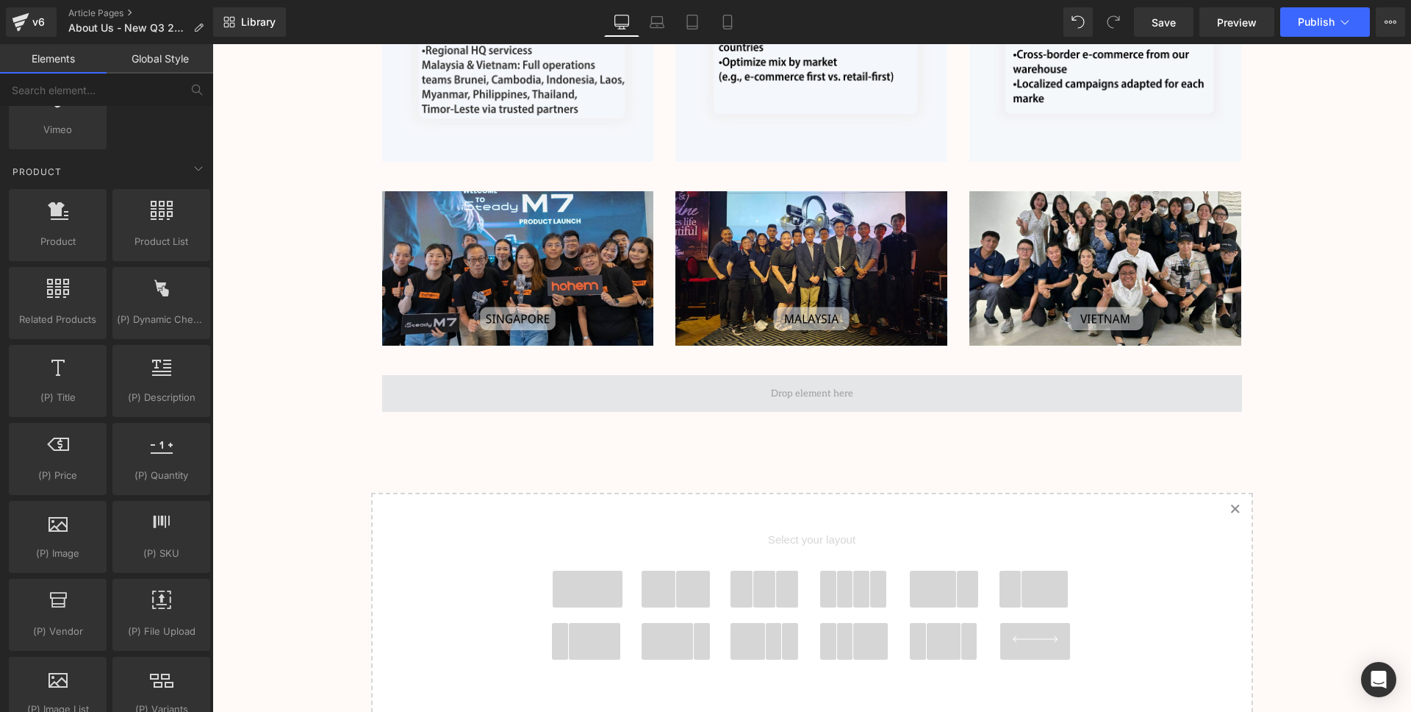
scroll to position [1240, 0]
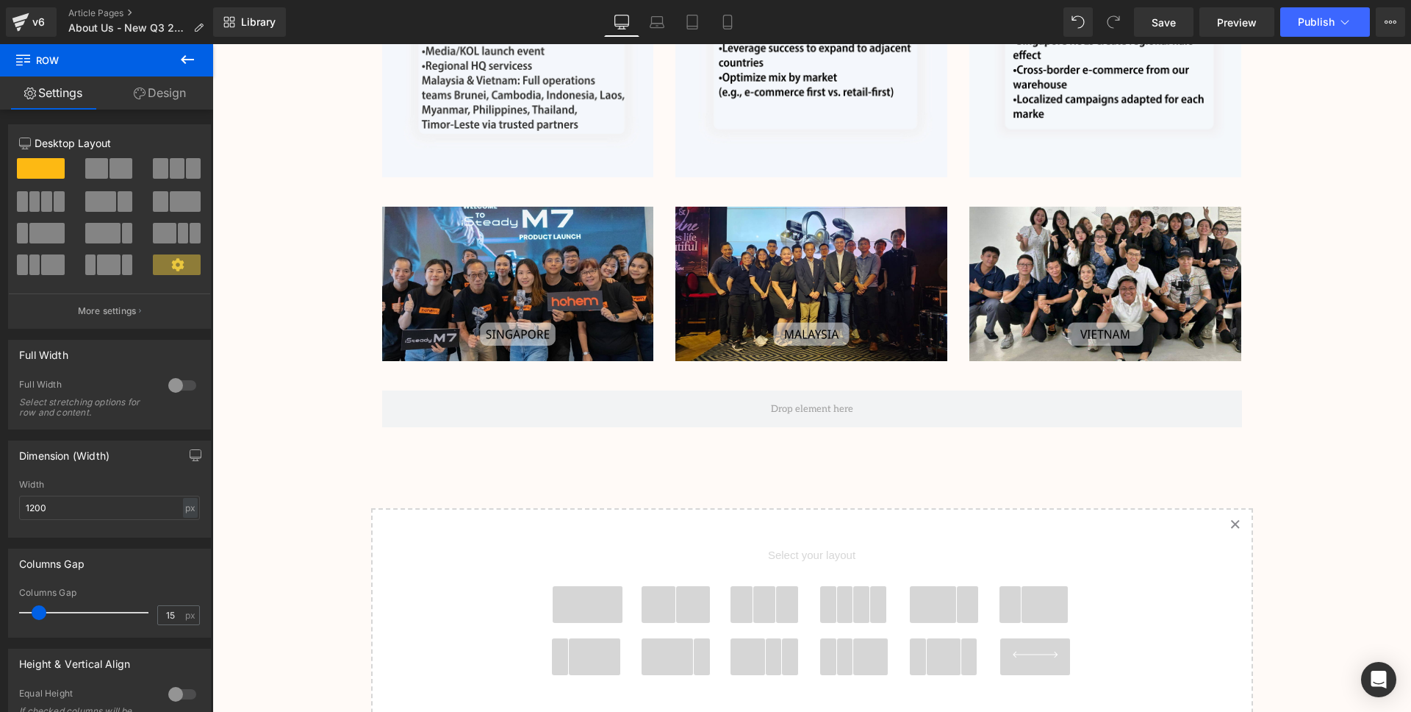
drag, startPoint x: 898, startPoint y: 409, endPoint x: 859, endPoint y: 200, distance: 213.1
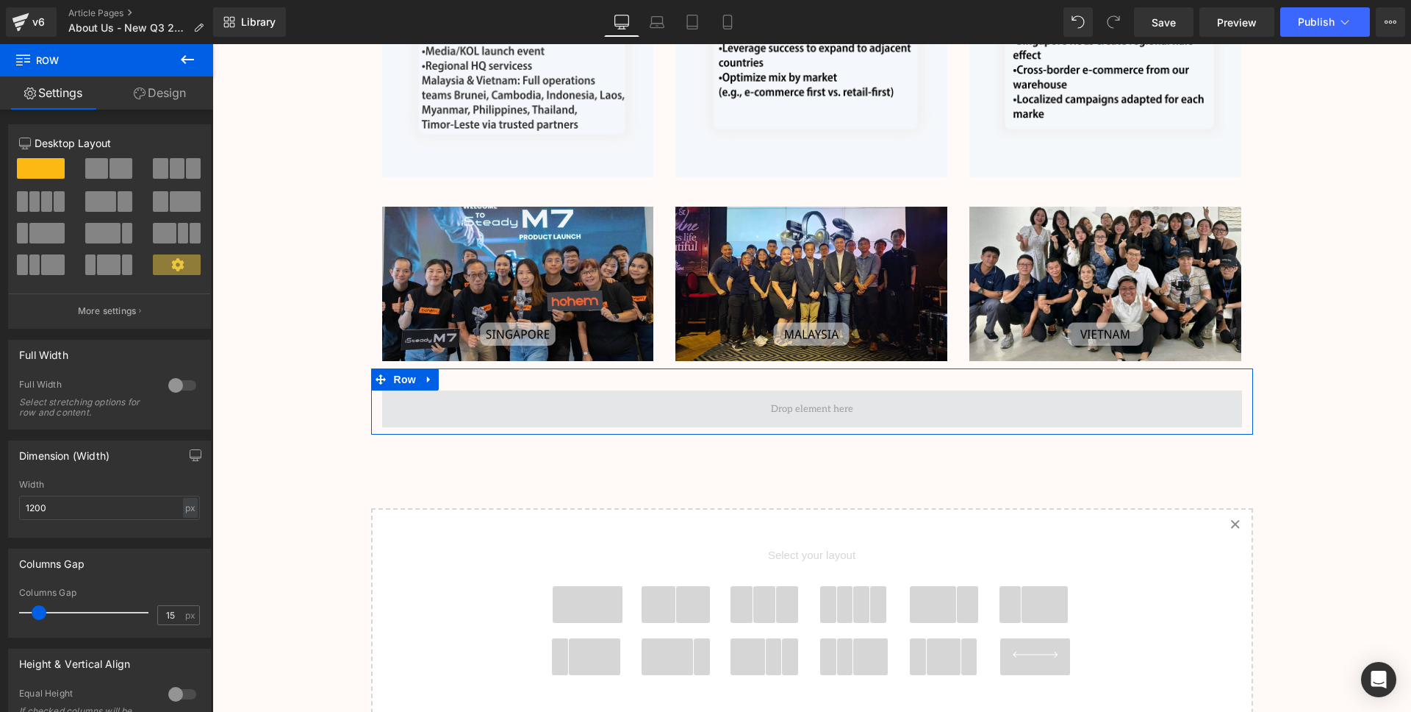
click at [851, 418] on span at bounding box center [812, 408] width 93 height 23
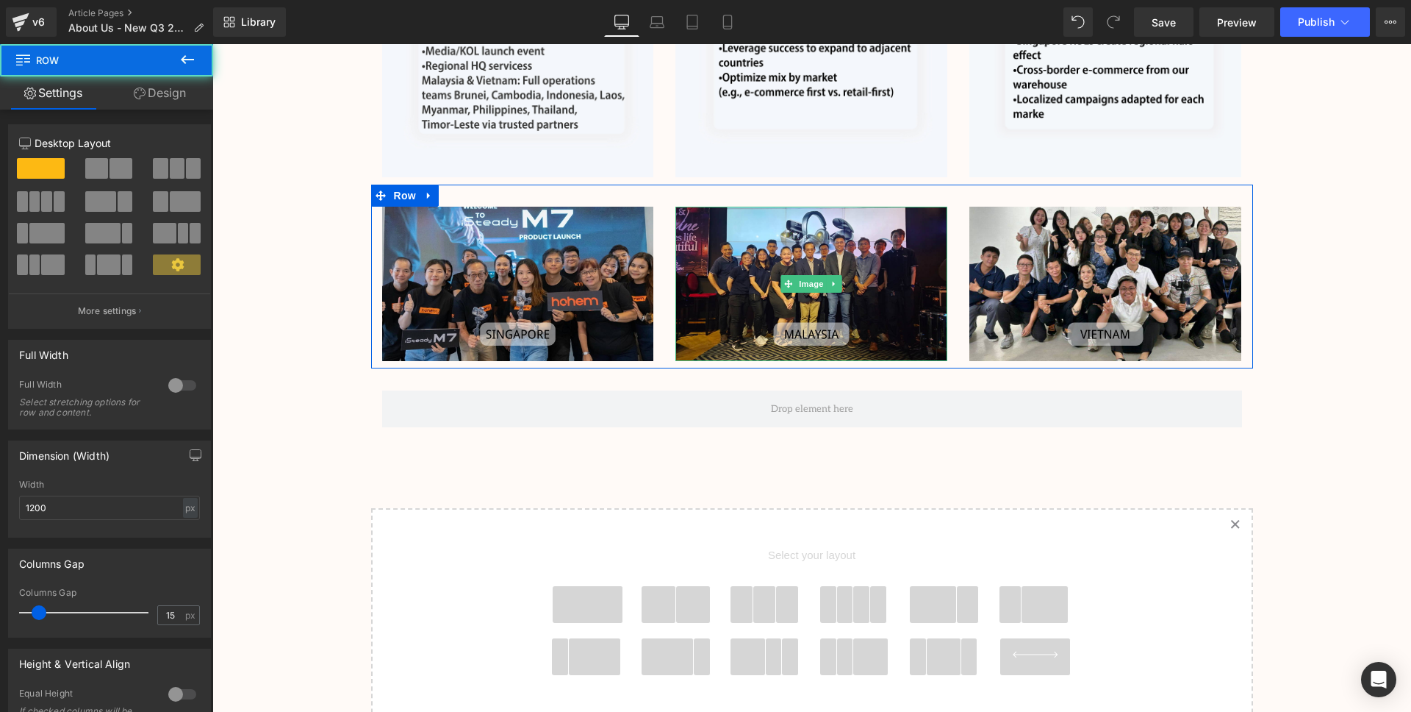
drag, startPoint x: 832, startPoint y: 404, endPoint x: 842, endPoint y: 193, distance: 211.2
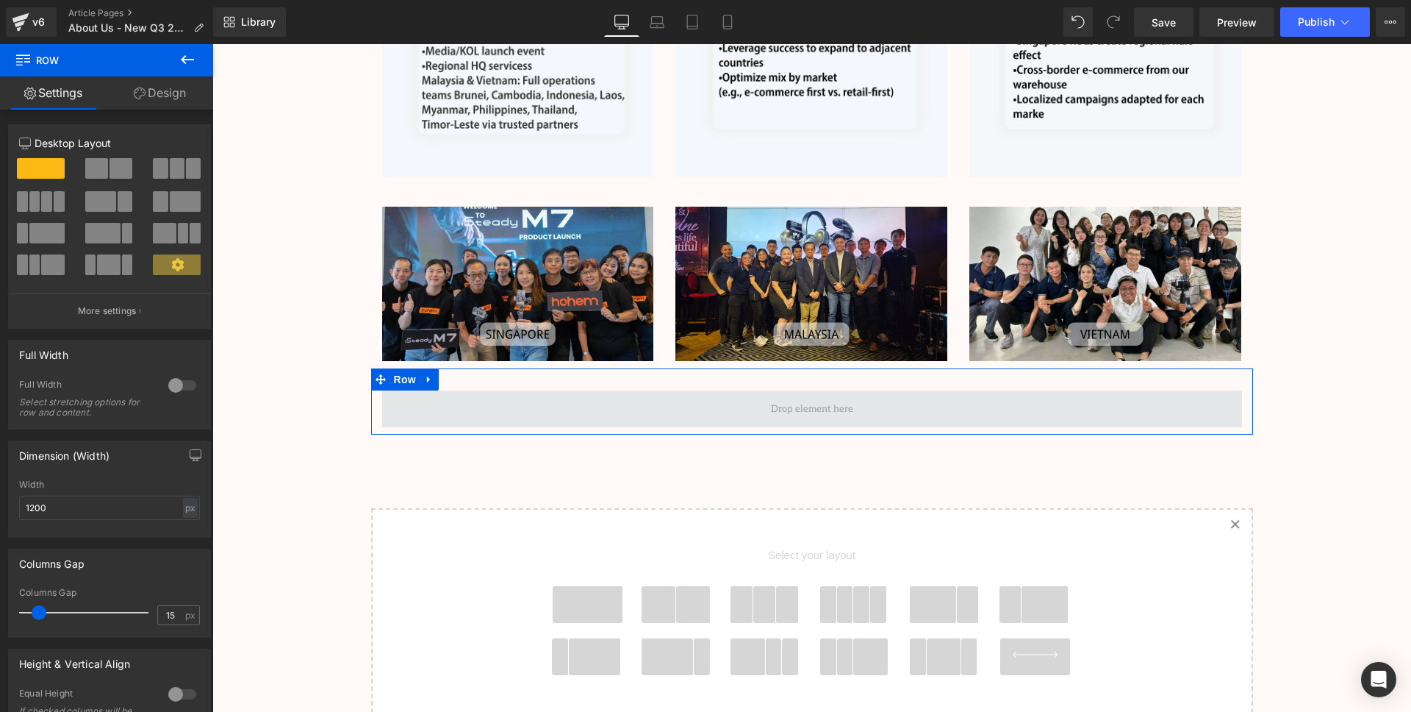
click at [815, 404] on span at bounding box center [812, 408] width 93 height 23
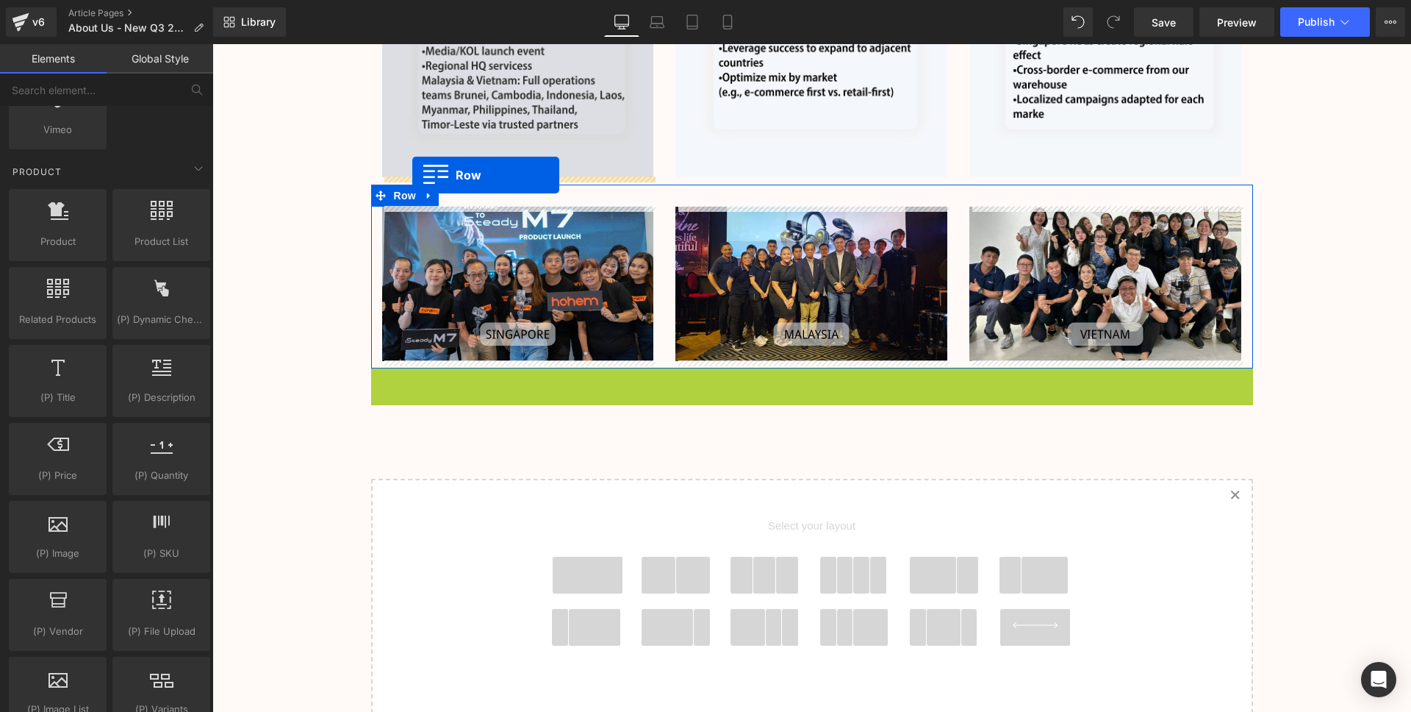
drag, startPoint x: 378, startPoint y: 378, endPoint x: 412, endPoint y: 175, distance: 205.8
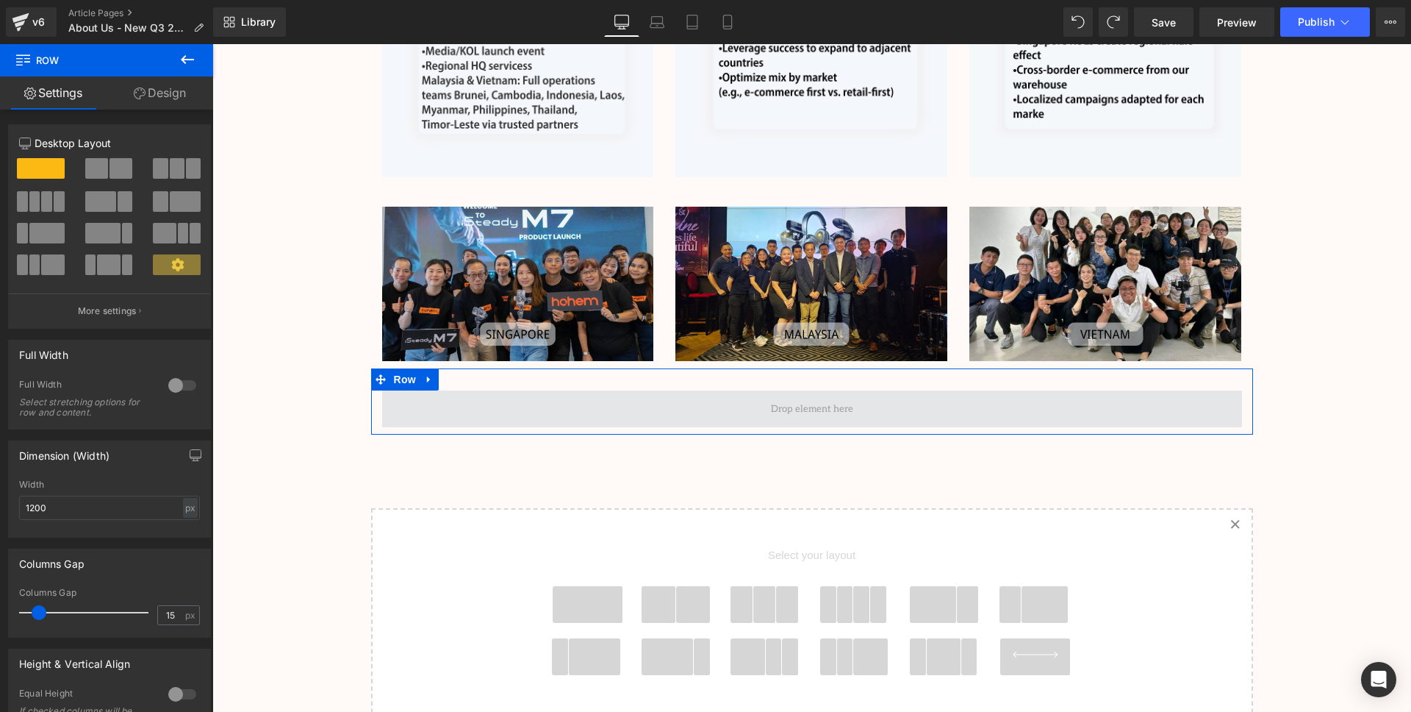
click at [427, 407] on span at bounding box center [812, 408] width 860 height 37
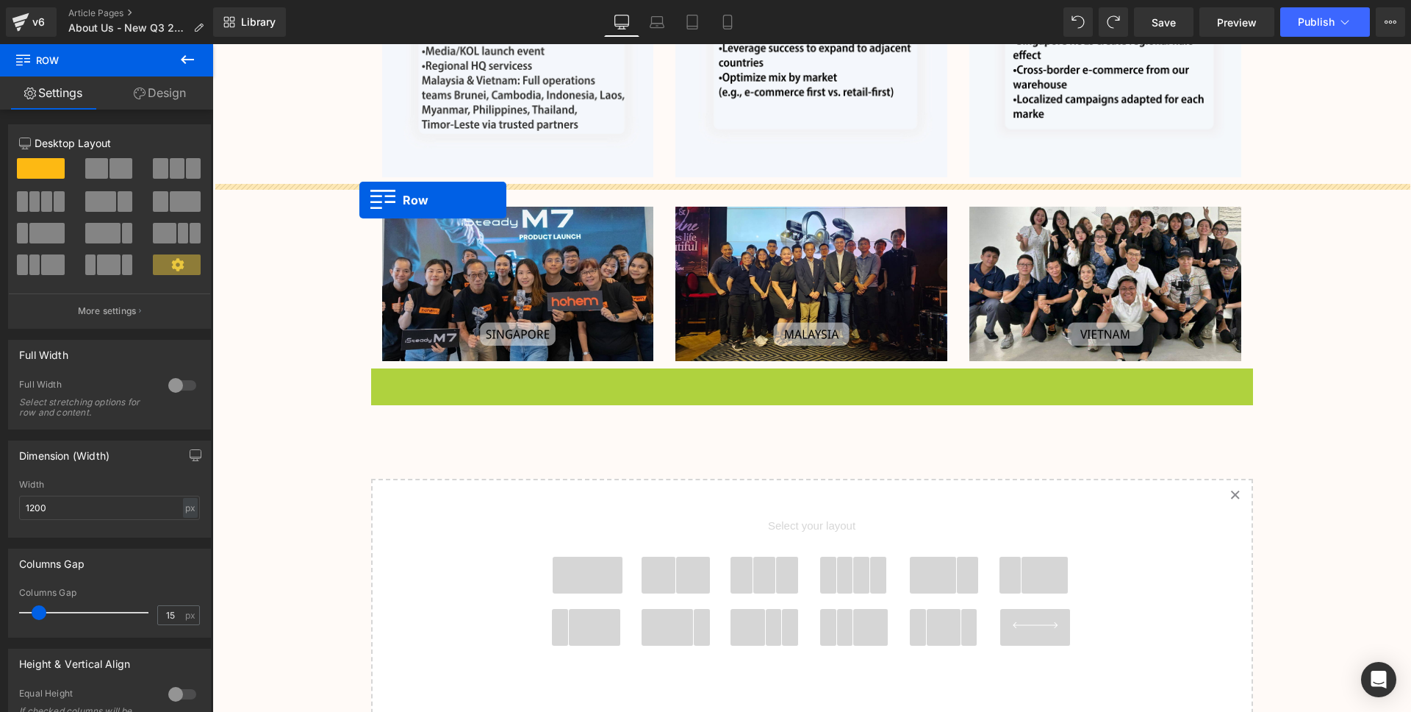
drag, startPoint x: 380, startPoint y: 379, endPoint x: 359, endPoint y: 200, distance: 179.8
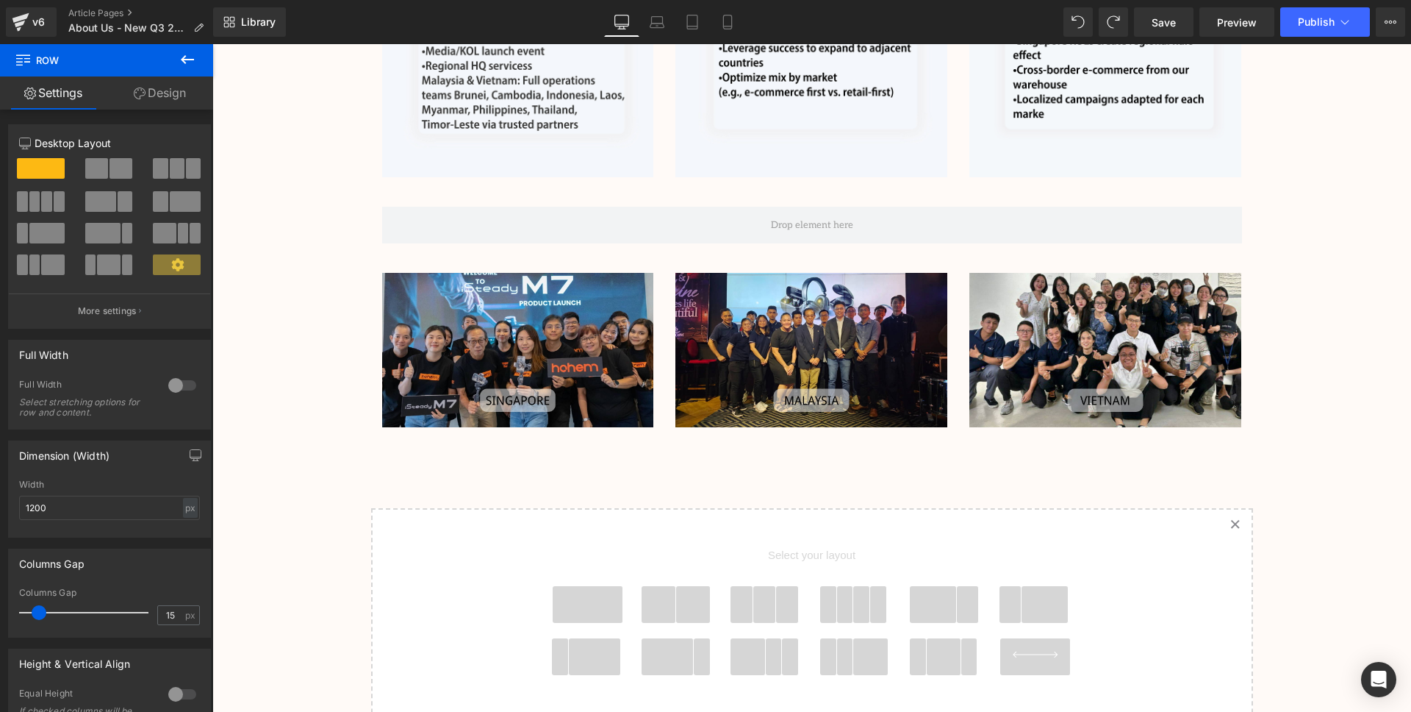
click at [186, 60] on icon at bounding box center [187, 59] width 13 height 9
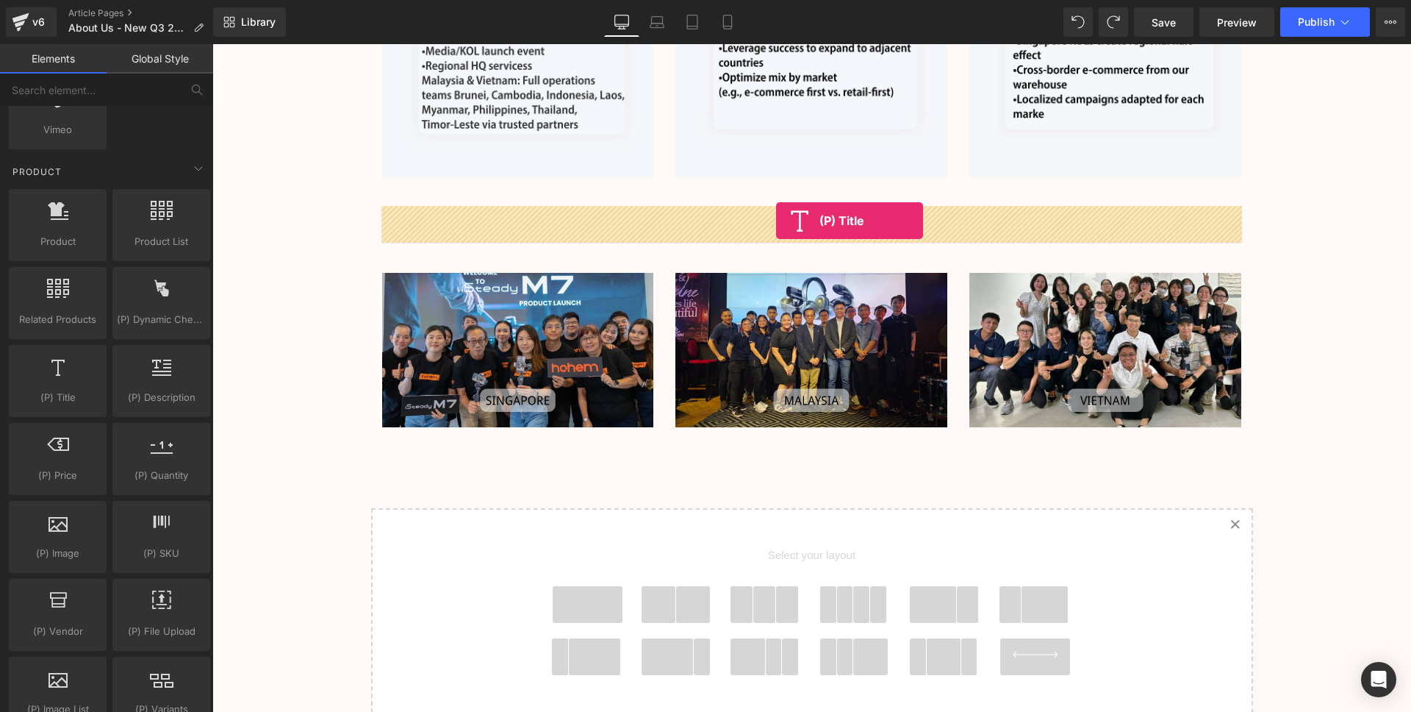
drag, startPoint x: 287, startPoint y: 434, endPoint x: 777, endPoint y: 220, distance: 535.0
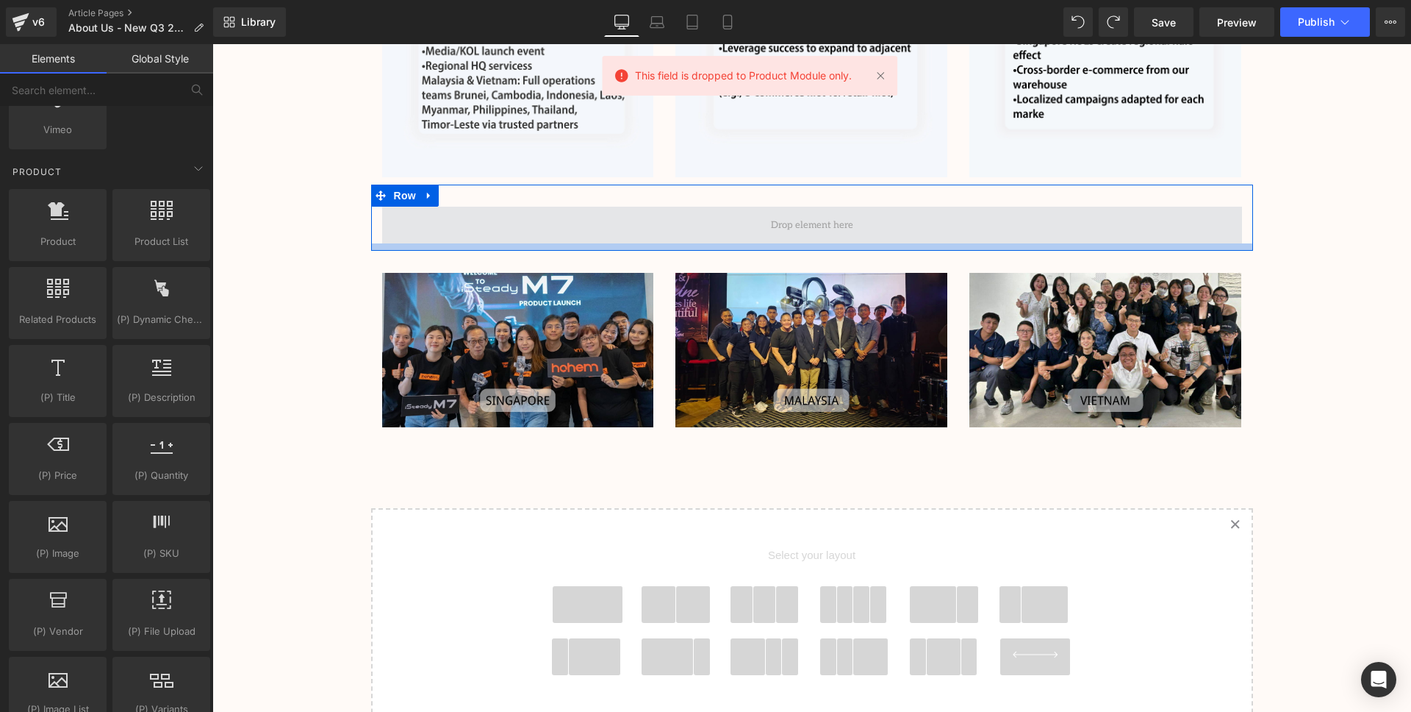
click at [840, 235] on span at bounding box center [812, 225] width 93 height 23
click at [841, 222] on span at bounding box center [812, 225] width 93 height 23
click at [840, 224] on span at bounding box center [812, 225] width 93 height 23
click at [832, 225] on span at bounding box center [812, 225] width 93 height 23
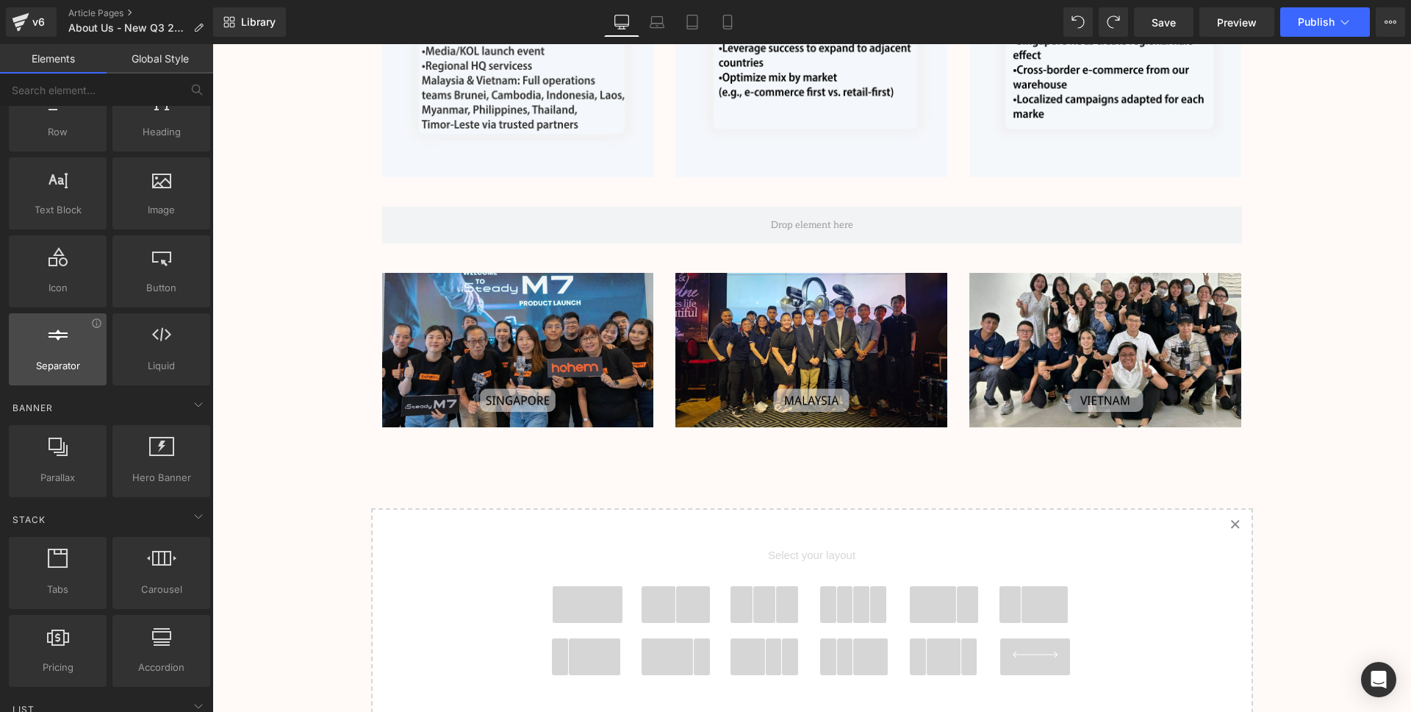
scroll to position [0, 0]
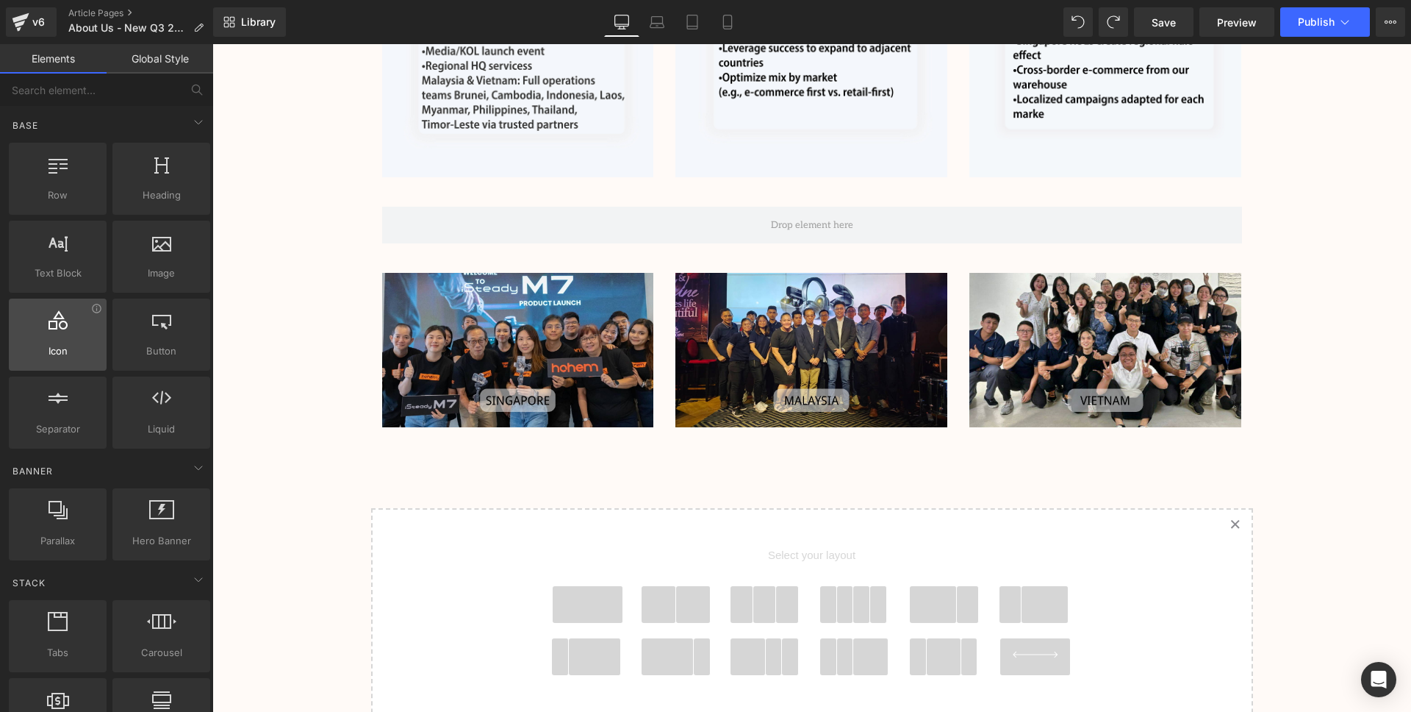
click at [57, 345] on span "Icon" at bounding box center [57, 350] width 89 height 15
click at [59, 333] on div at bounding box center [57, 326] width 89 height 33
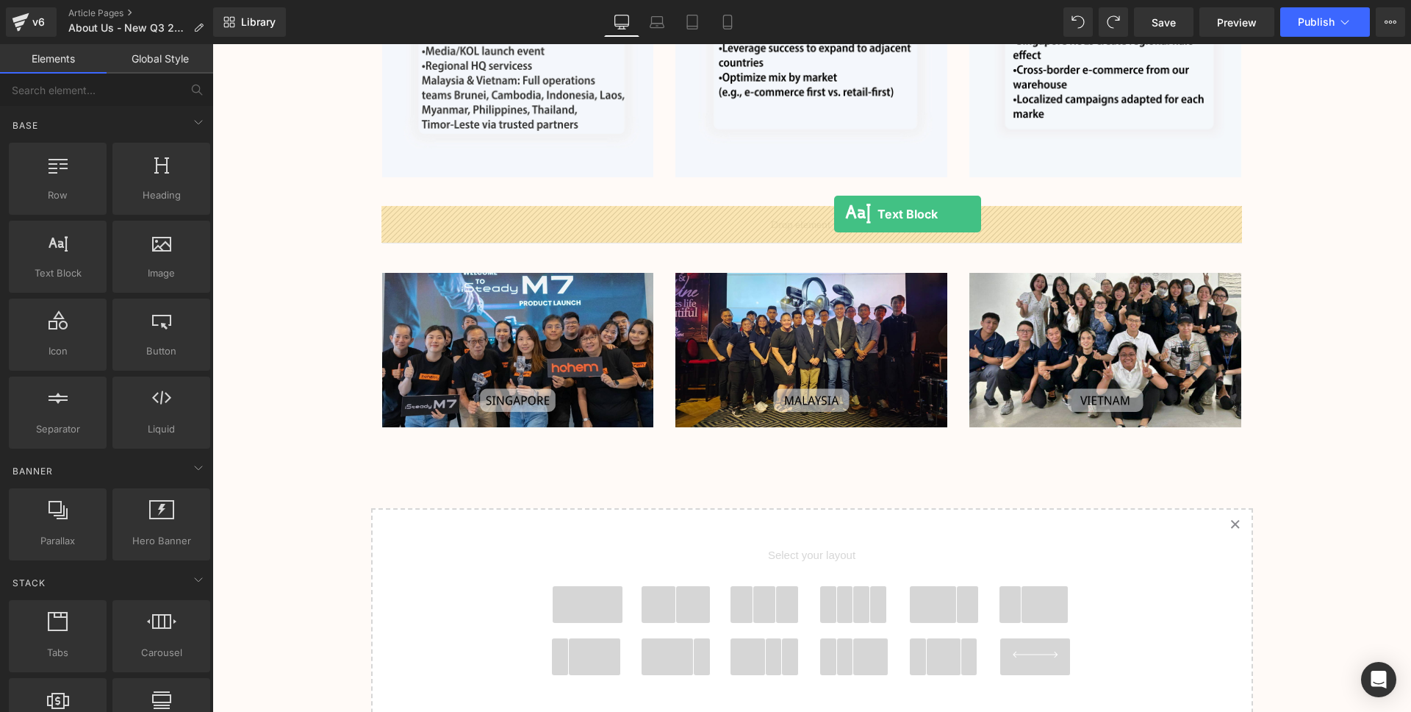
drag, startPoint x: 274, startPoint y: 296, endPoint x: 834, endPoint y: 214, distance: 566.2
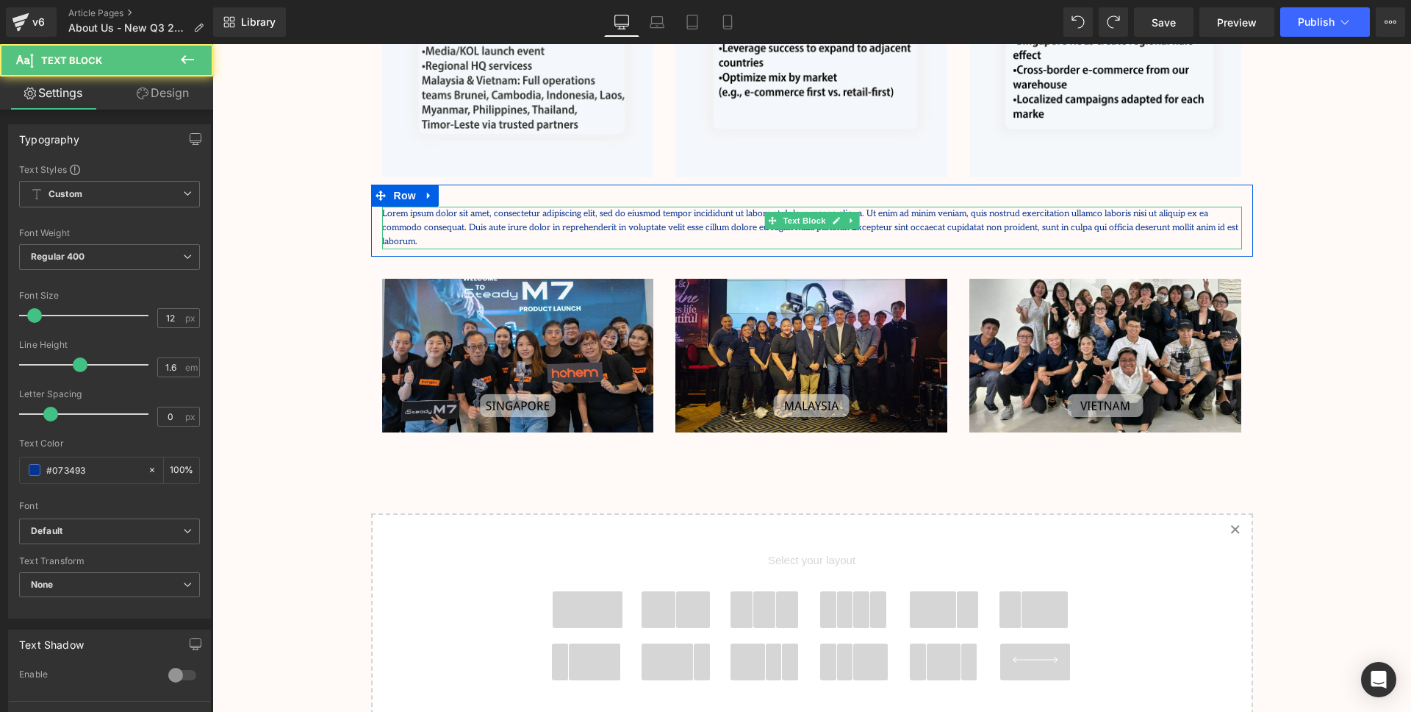
click at [1071, 223] on p "Lorem ipsum dolor sit amet, consectetur adipiscing elit, sed do eiusmod tempor …" at bounding box center [812, 228] width 860 height 43
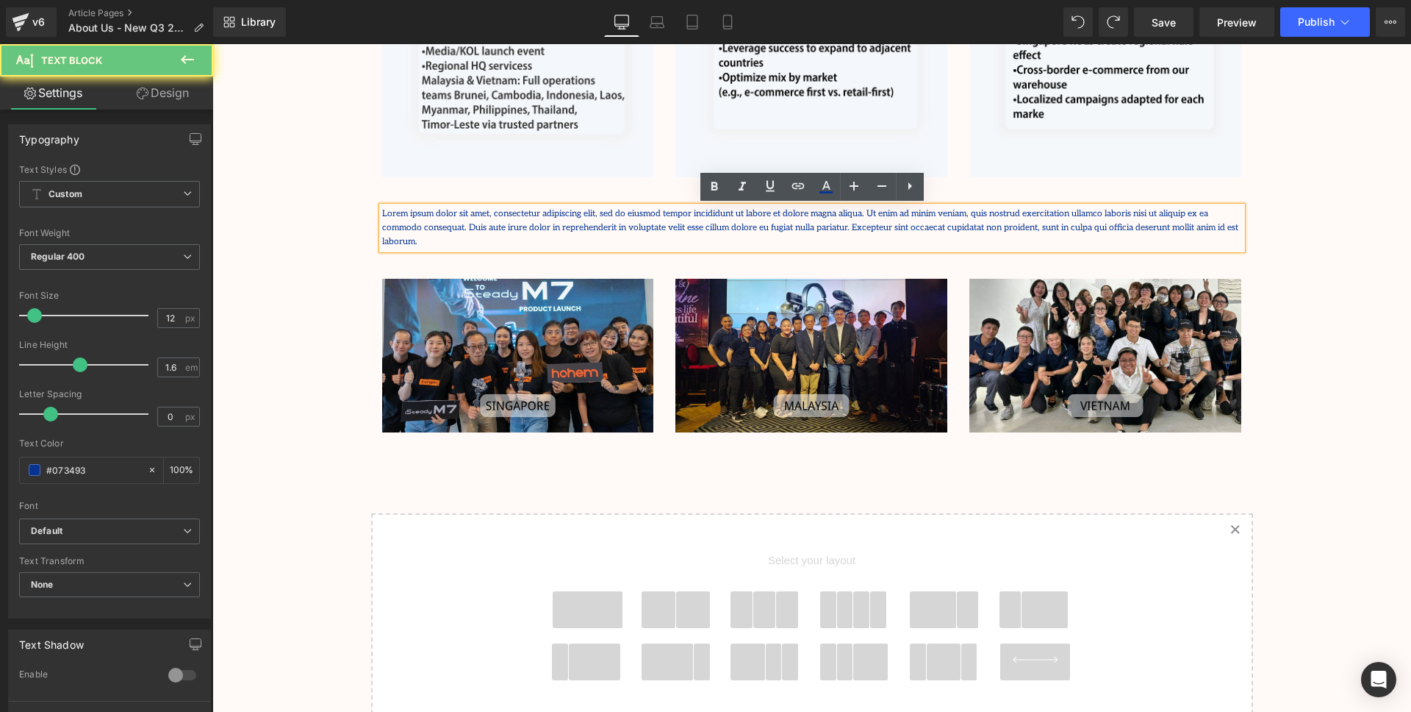
click at [1139, 222] on p "Lorem ipsum dolor sit amet, consectetur adipiscing elit, sed do eiusmod tempor …" at bounding box center [812, 228] width 860 height 43
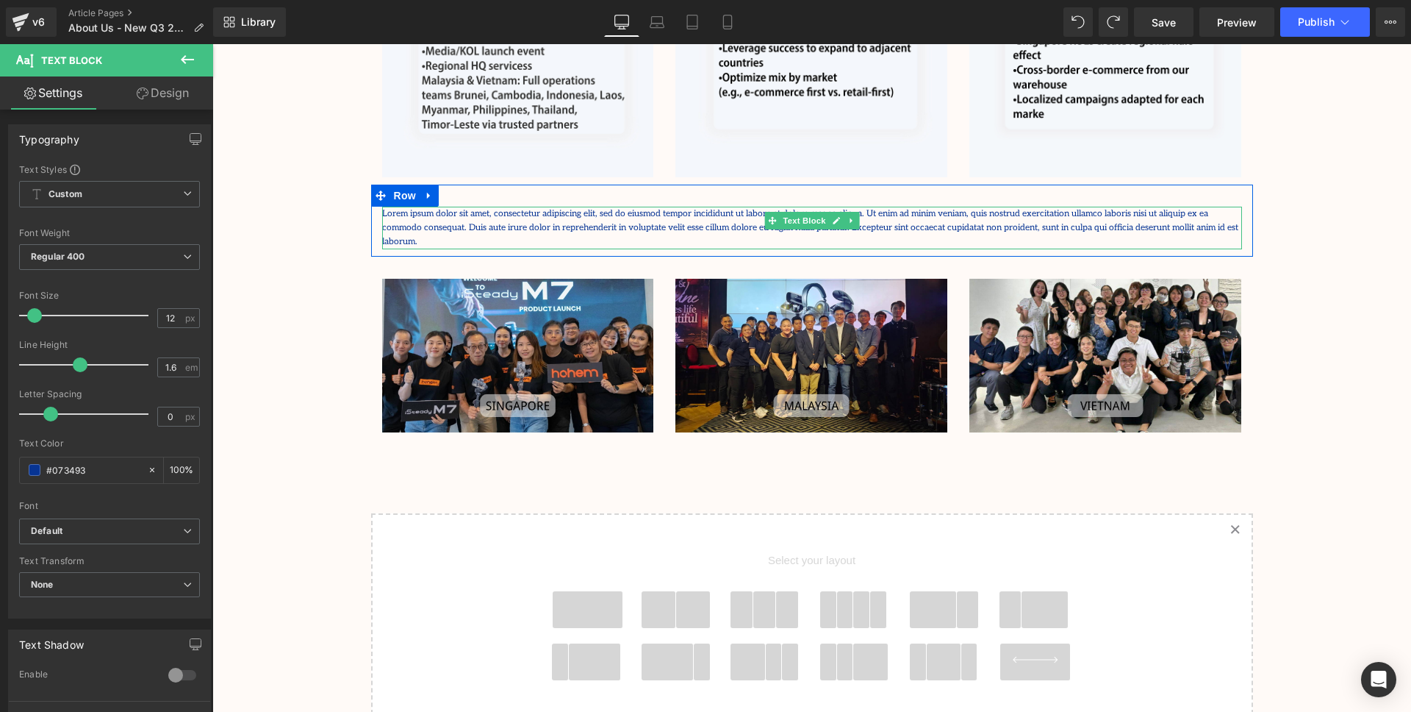
click at [1156, 223] on p "Lorem ipsum dolor sit amet, consectetur adipiscing elit, sed do eiusmod tempor …" at bounding box center [812, 228] width 860 height 43
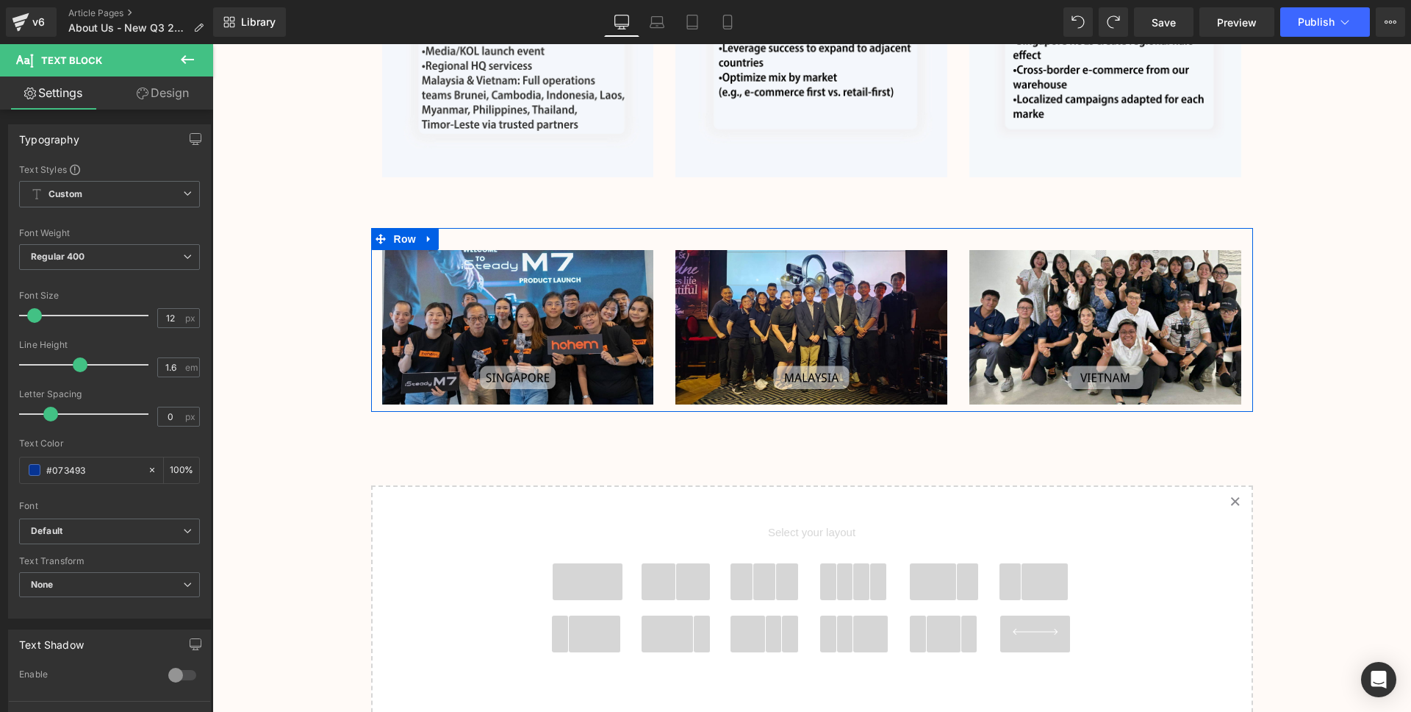
click at [781, 222] on div "Text Block Row" at bounding box center [812, 206] width 882 height 43
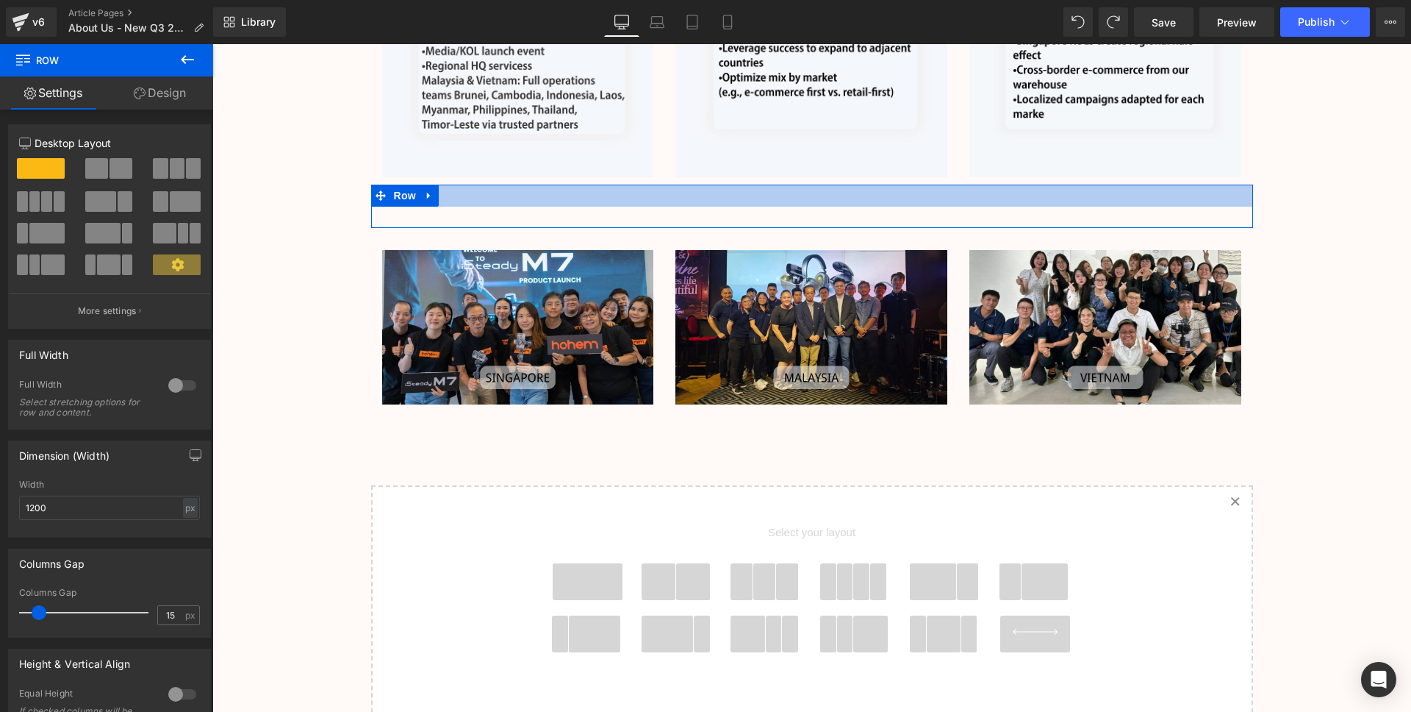
click at [812, 204] on div at bounding box center [812, 196] width 882 height 22
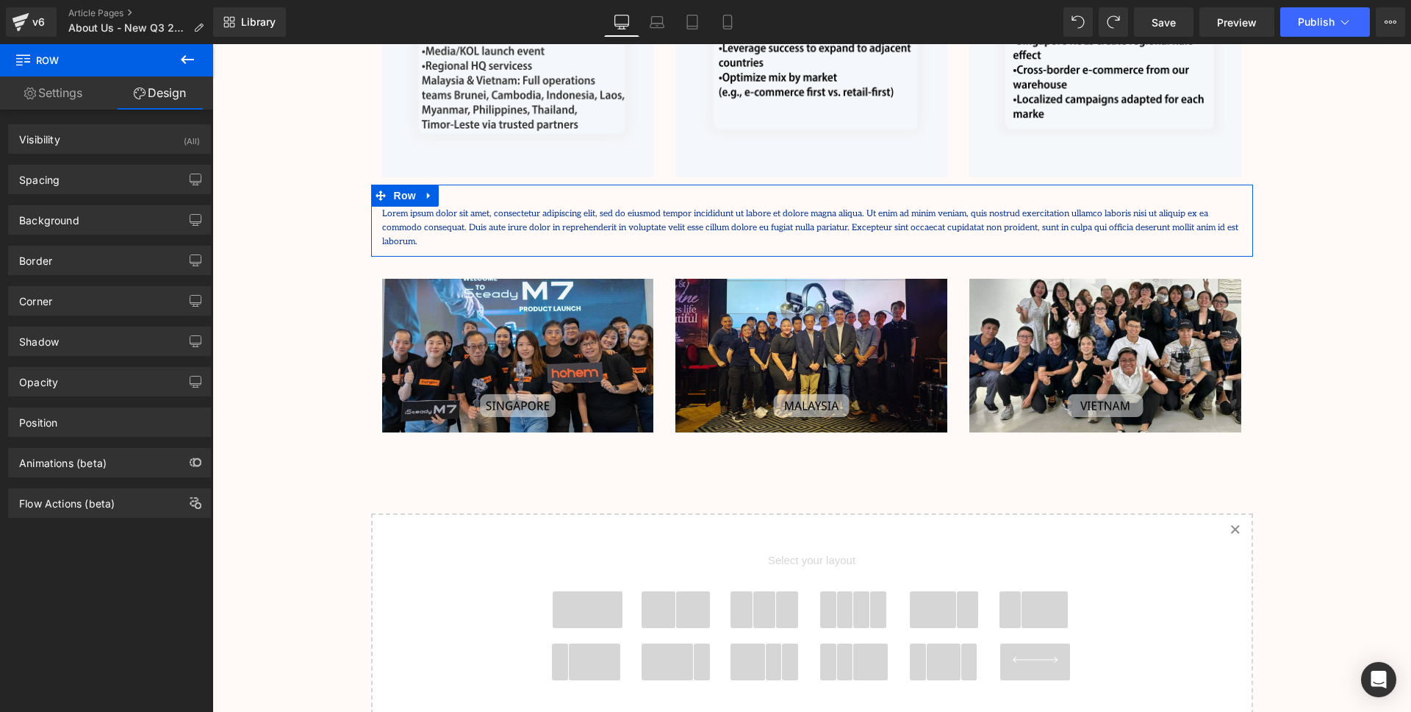
click at [806, 218] on span "Text Block" at bounding box center [804, 214] width 49 height 18
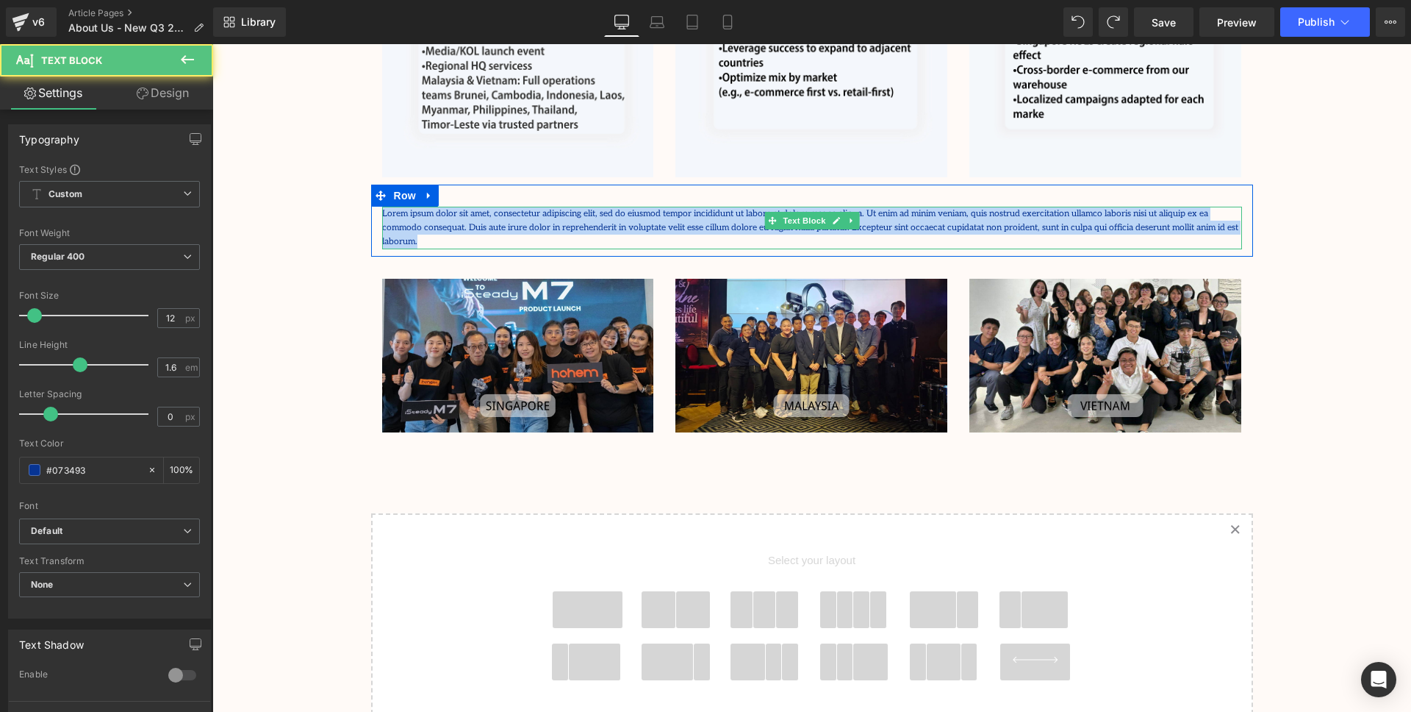
click at [989, 221] on p "Lorem ipsum dolor sit amet, consectetur adipiscing elit, sed do eiusmod tempor …" at bounding box center [812, 228] width 860 height 43
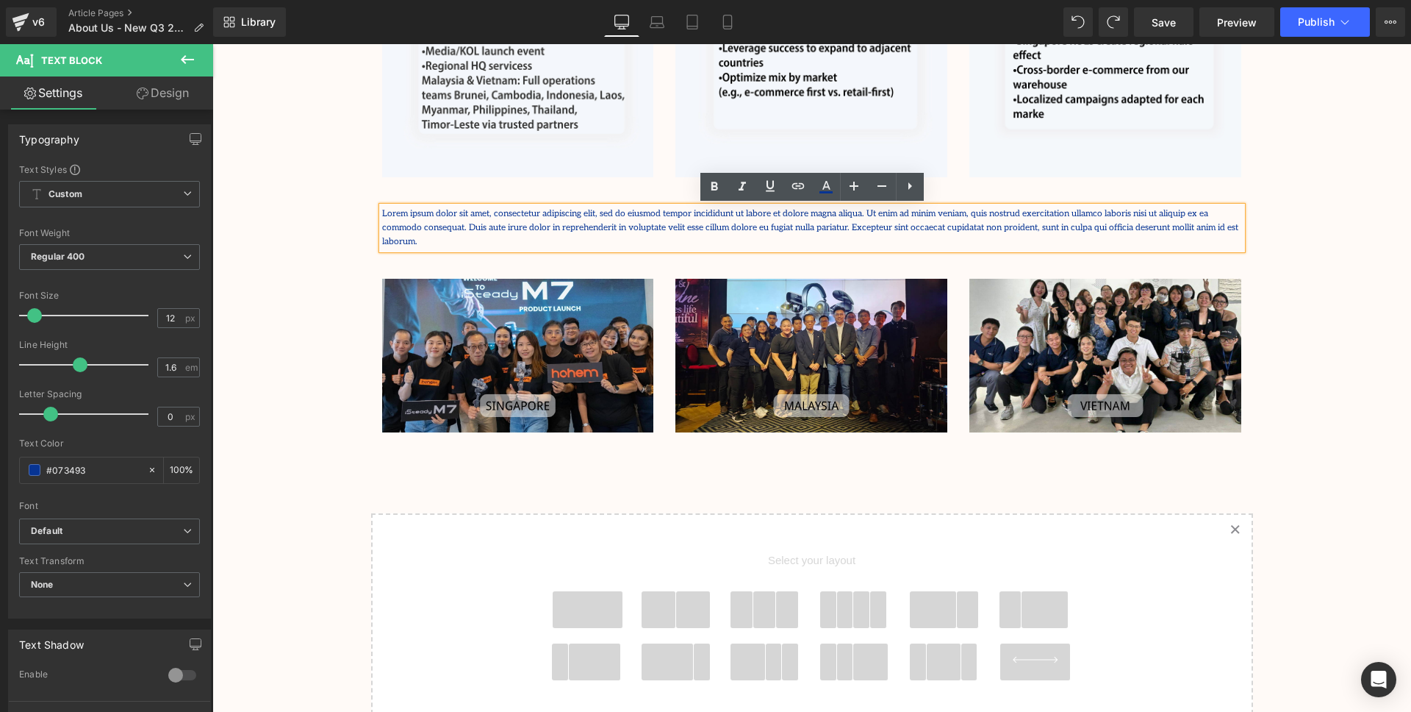
click at [846, 227] on p "Lorem ipsum dolor sit amet, consectetur adipiscing elit, sed do eiusmod tempor …" at bounding box center [812, 228] width 860 height 43
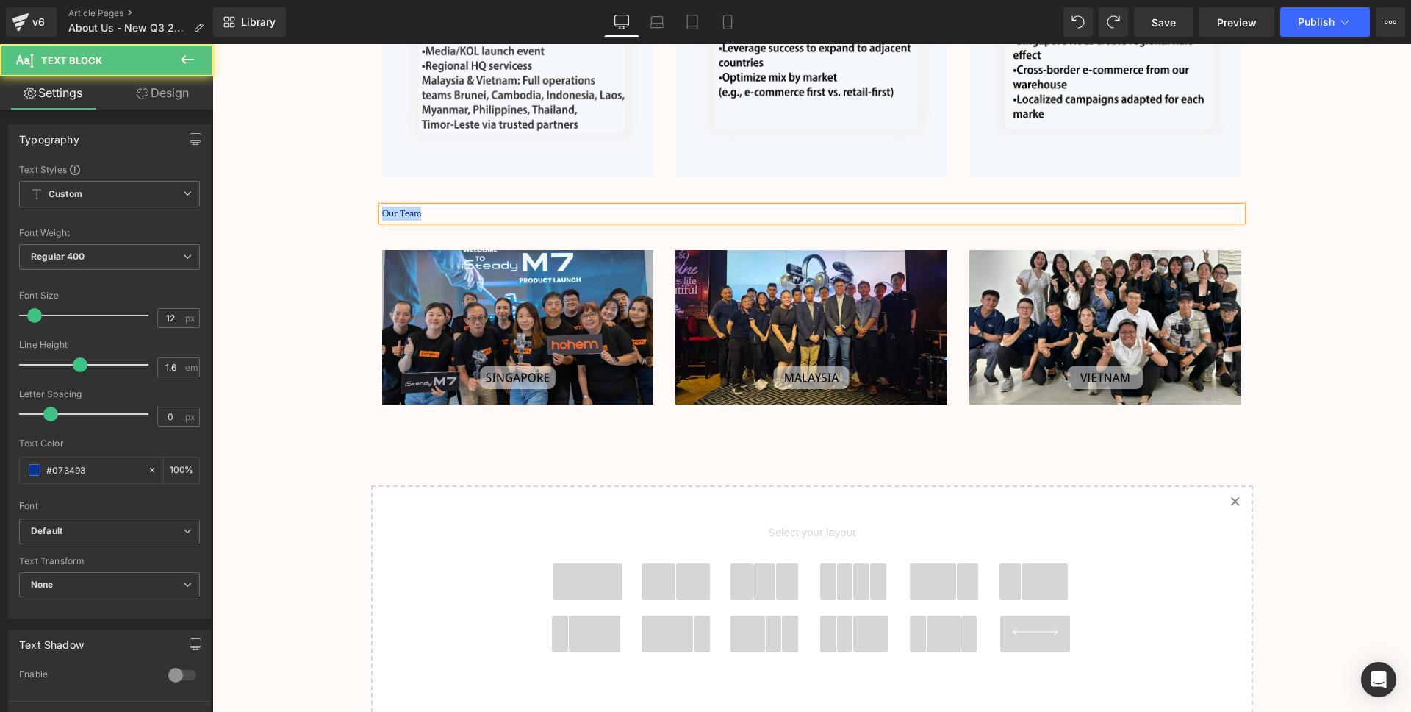
click at [456, 212] on p "Our Team" at bounding box center [812, 214] width 860 height 14
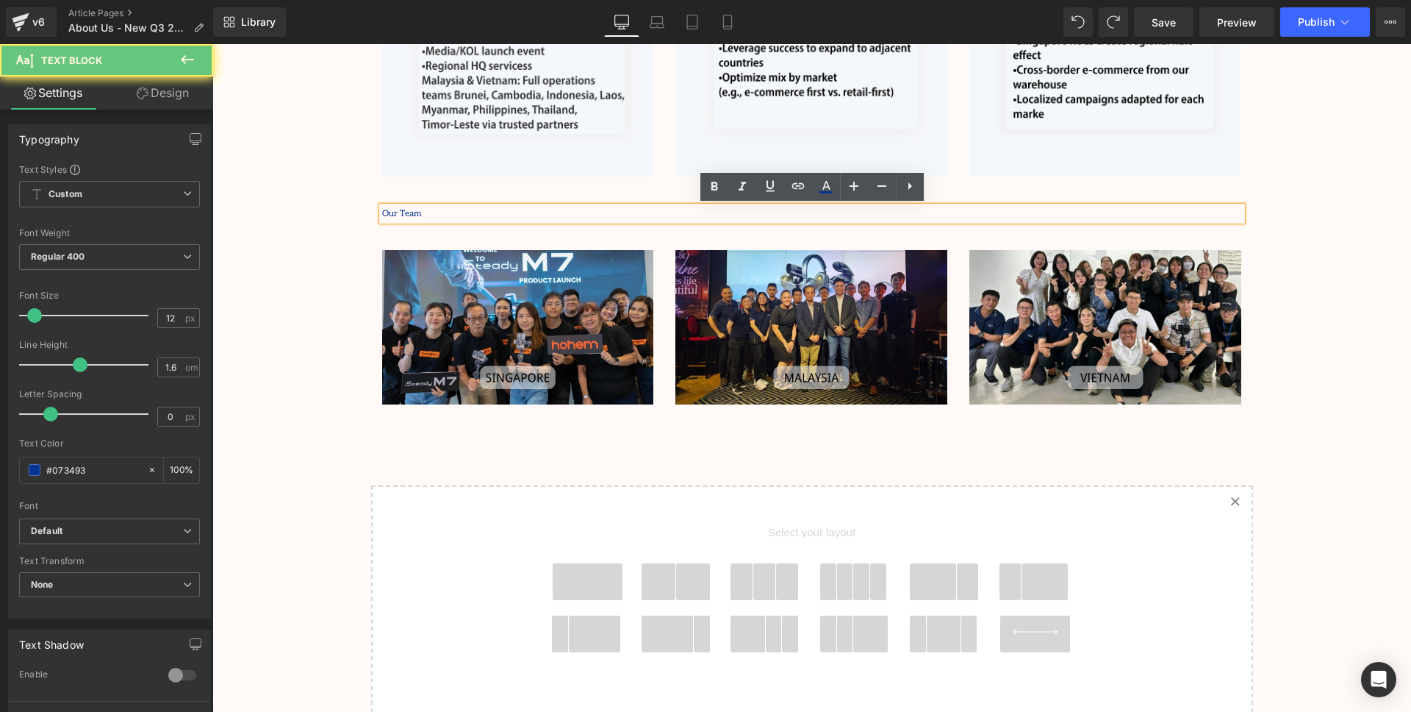
click at [446, 217] on p "Our Team" at bounding box center [812, 214] width 860 height 14
drag, startPoint x: 440, startPoint y: 215, endPoint x: 334, endPoint y: 207, distance: 105.5
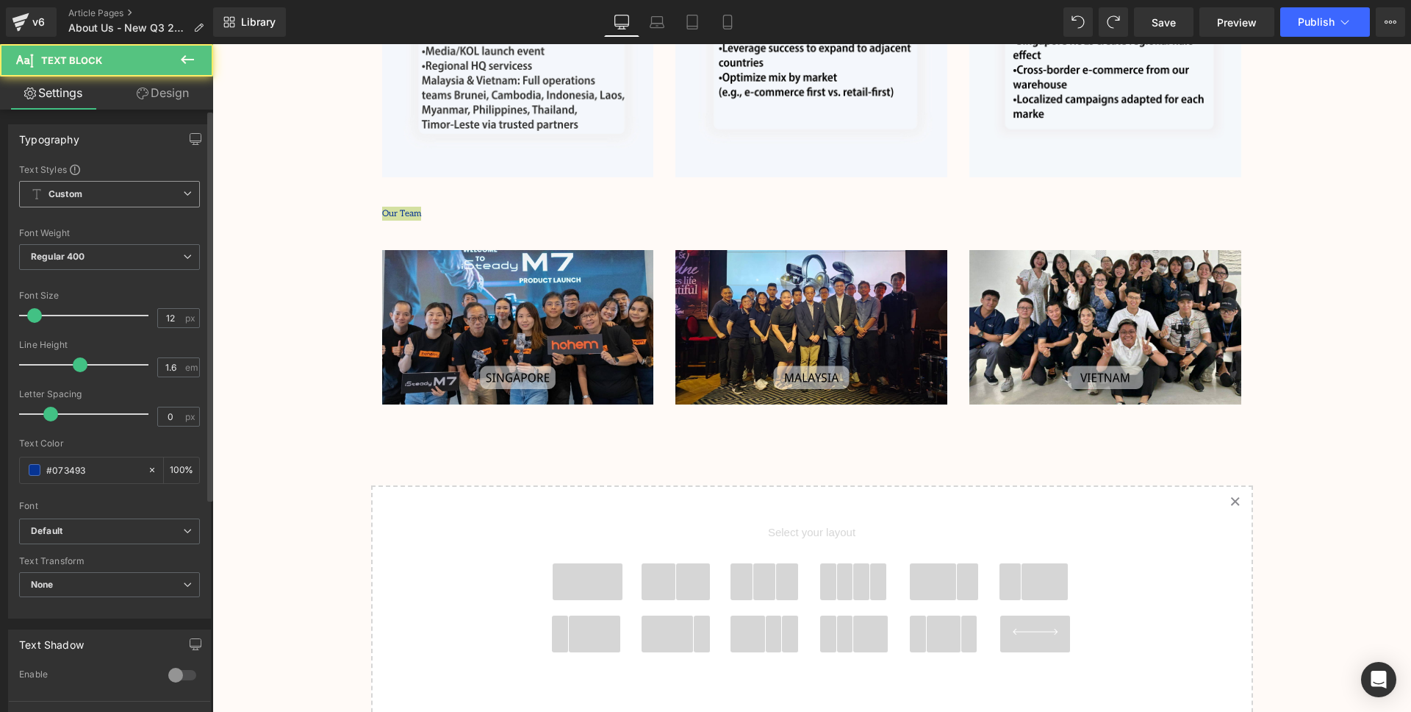
click at [86, 181] on span "Custom Setup Global Style" at bounding box center [109, 194] width 181 height 26
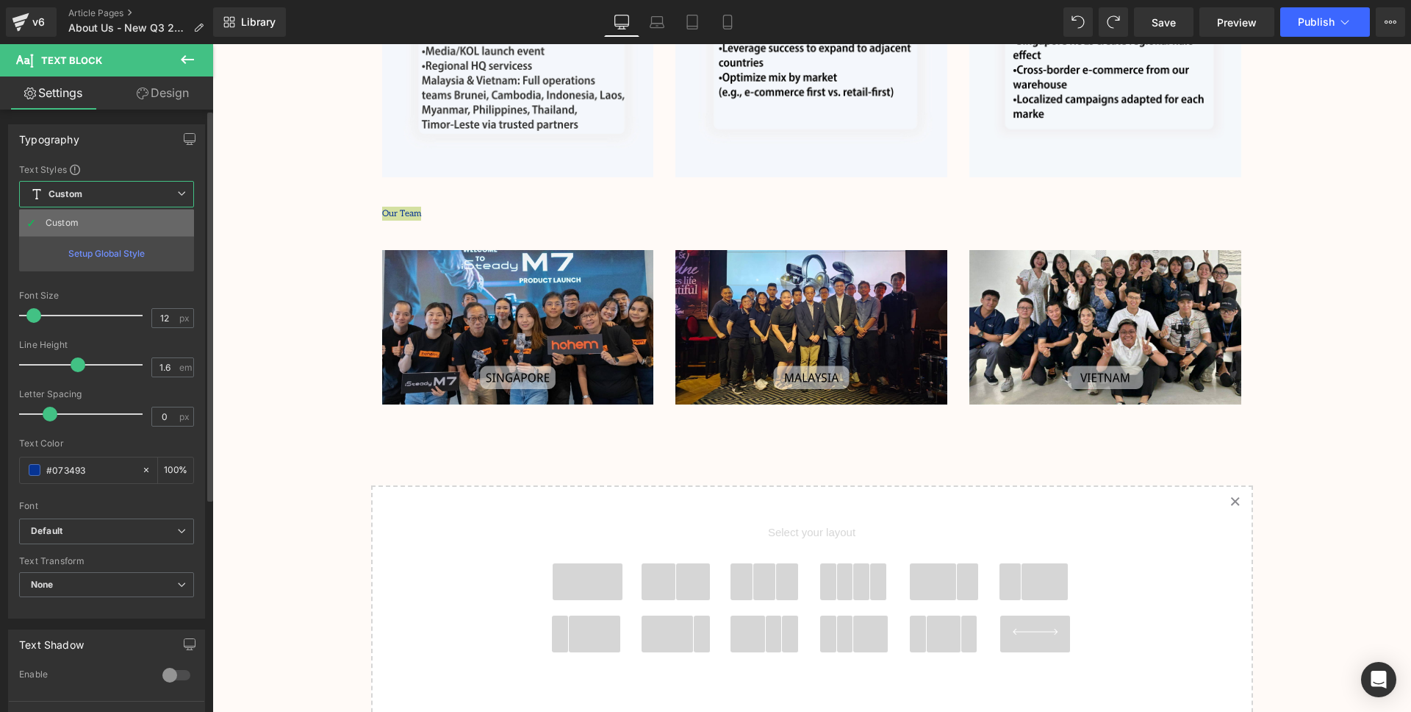
click at [106, 226] on li "Custom" at bounding box center [106, 223] width 175 height 26
click at [110, 259] on span "Regular 400" at bounding box center [109, 257] width 181 height 26
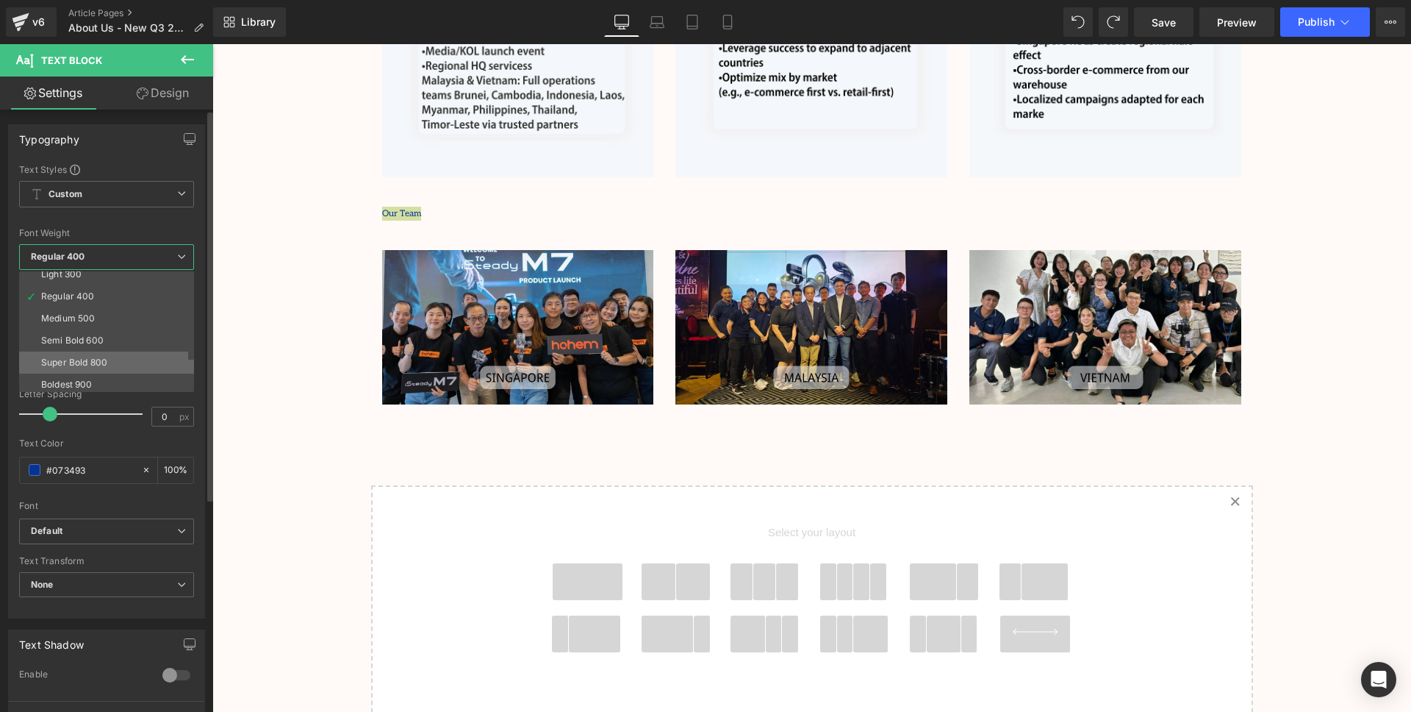
scroll to position [62, 0]
click at [92, 304] on div "Medium 500" at bounding box center [68, 309] width 54 height 10
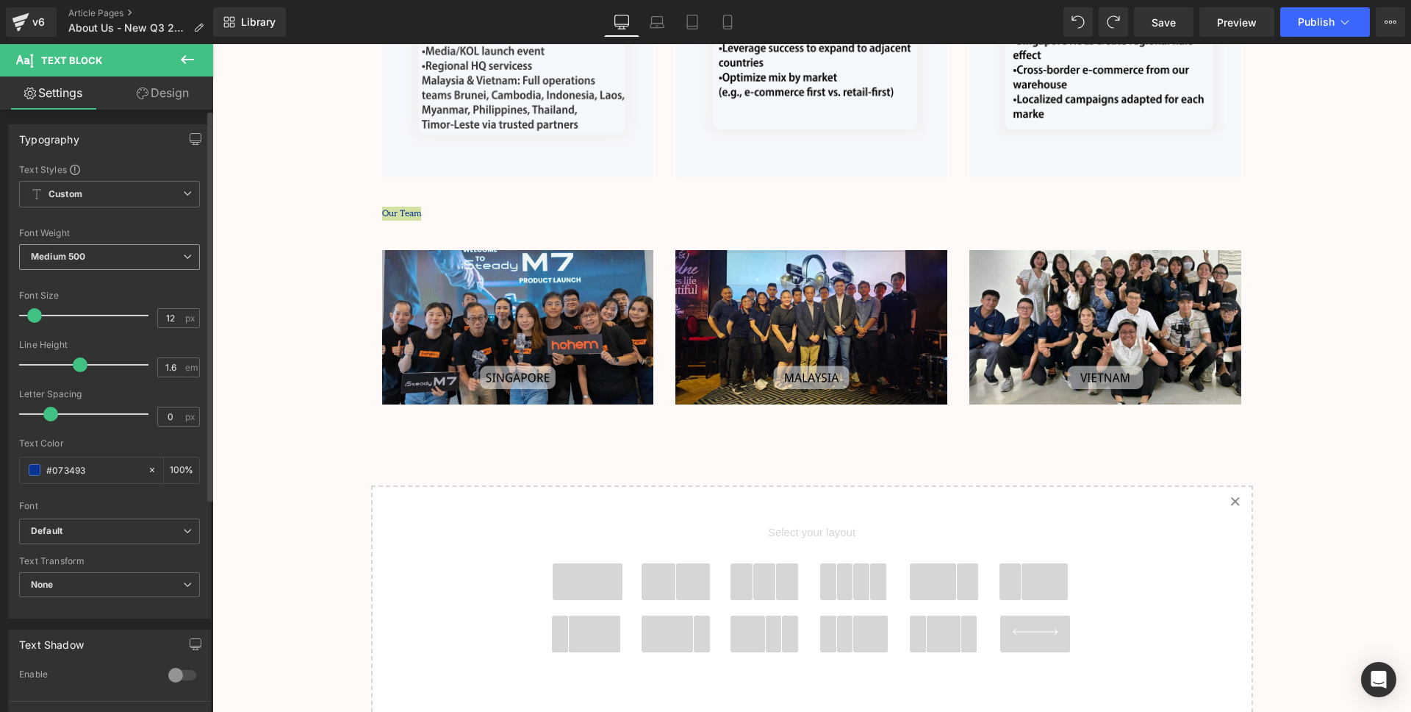
click at [140, 254] on span "Medium 500" at bounding box center [109, 257] width 181 height 26
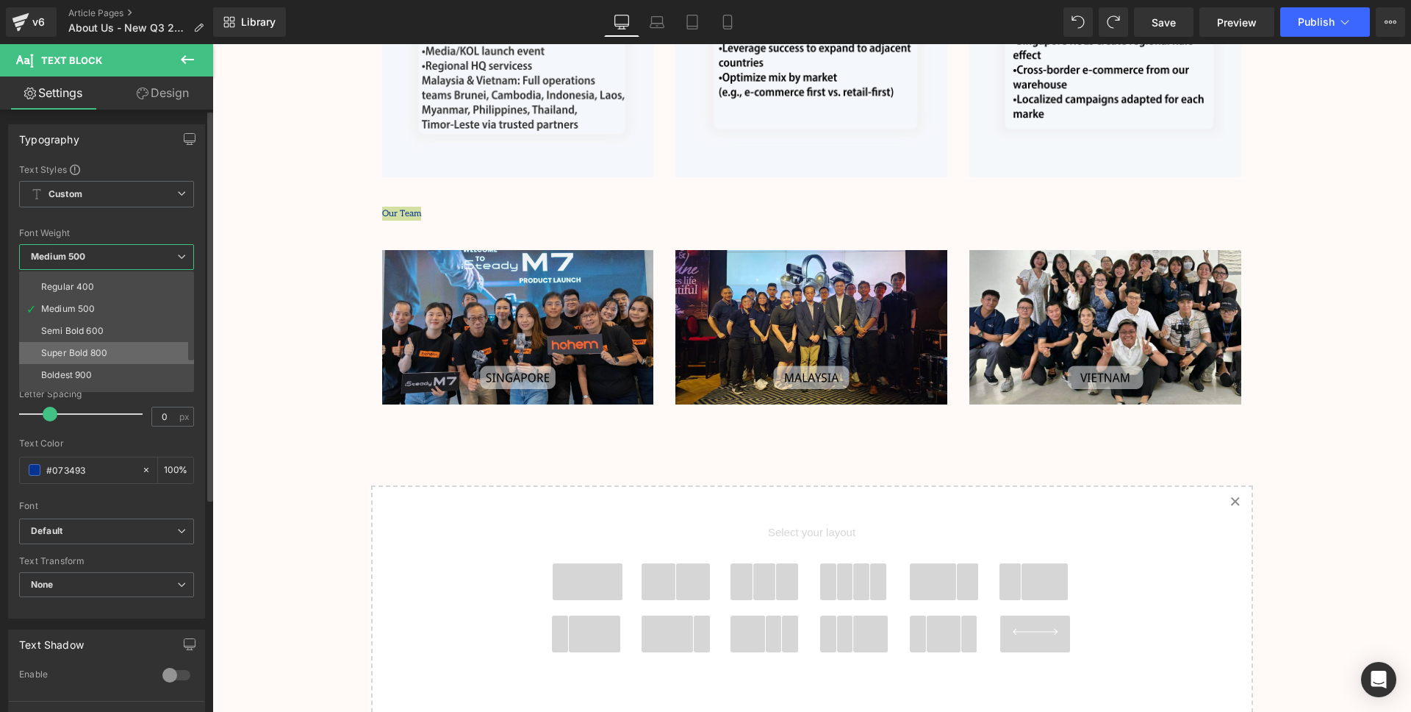
click at [92, 354] on div "Super Bold 800" at bounding box center [74, 353] width 66 height 10
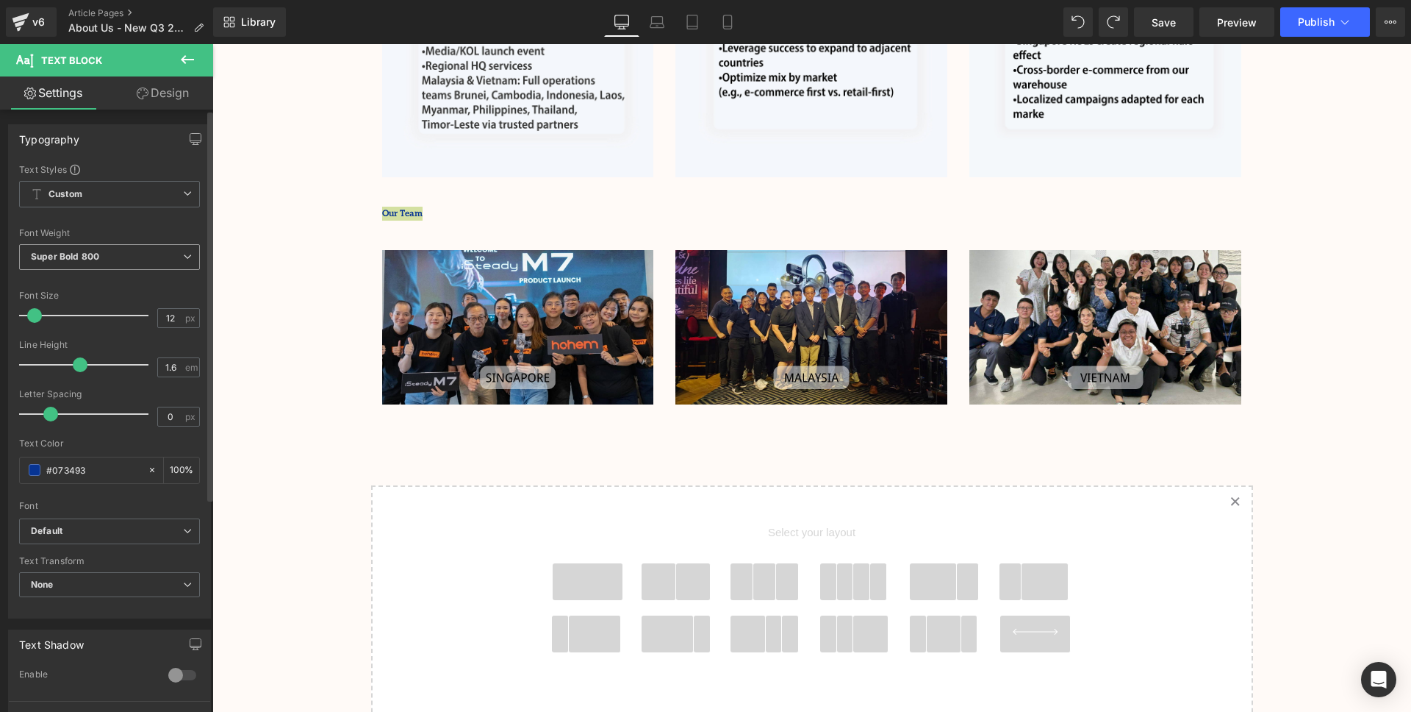
click at [123, 262] on span "Super Bold 800" at bounding box center [109, 257] width 181 height 26
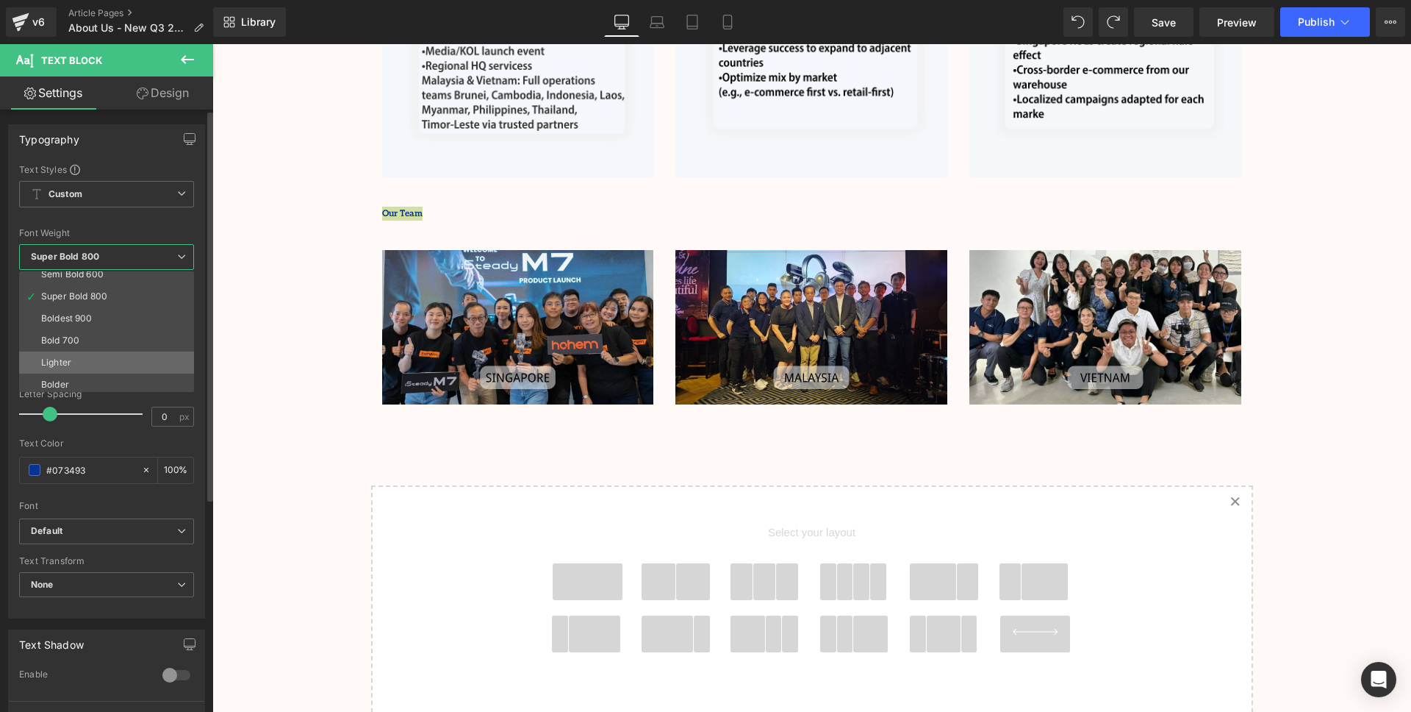
scroll to position [122, 0]
click at [99, 315] on li "Boldest 900" at bounding box center [110, 315] width 182 height 22
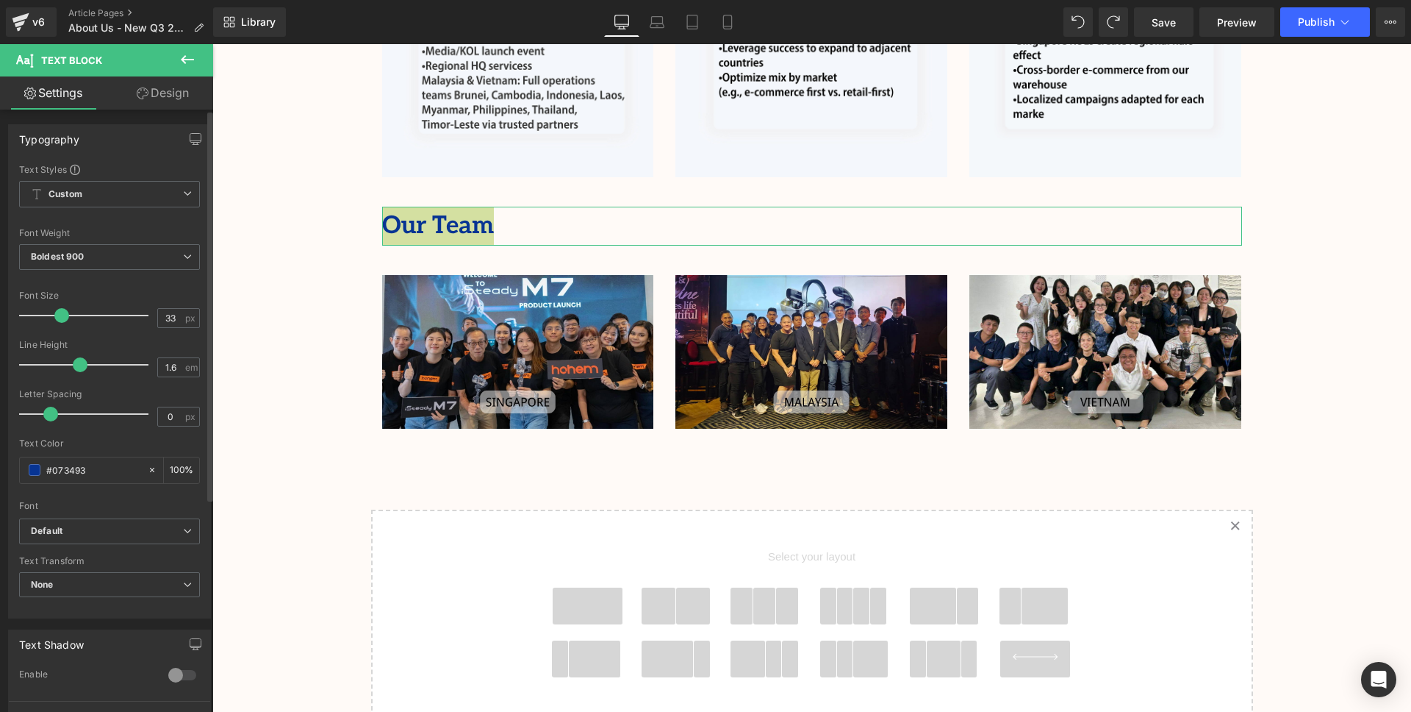
drag, startPoint x: 83, startPoint y: 320, endPoint x: 55, endPoint y: 326, distance: 28.5
click at [55, 326] on div at bounding box center [87, 315] width 122 height 29
click at [169, 318] on input "33" at bounding box center [171, 318] width 26 height 18
drag, startPoint x: 171, startPoint y: 318, endPoint x: 150, endPoint y: 319, distance: 20.6
click at [150, 319] on div "Font Size 33 px" at bounding box center [109, 314] width 181 height 49
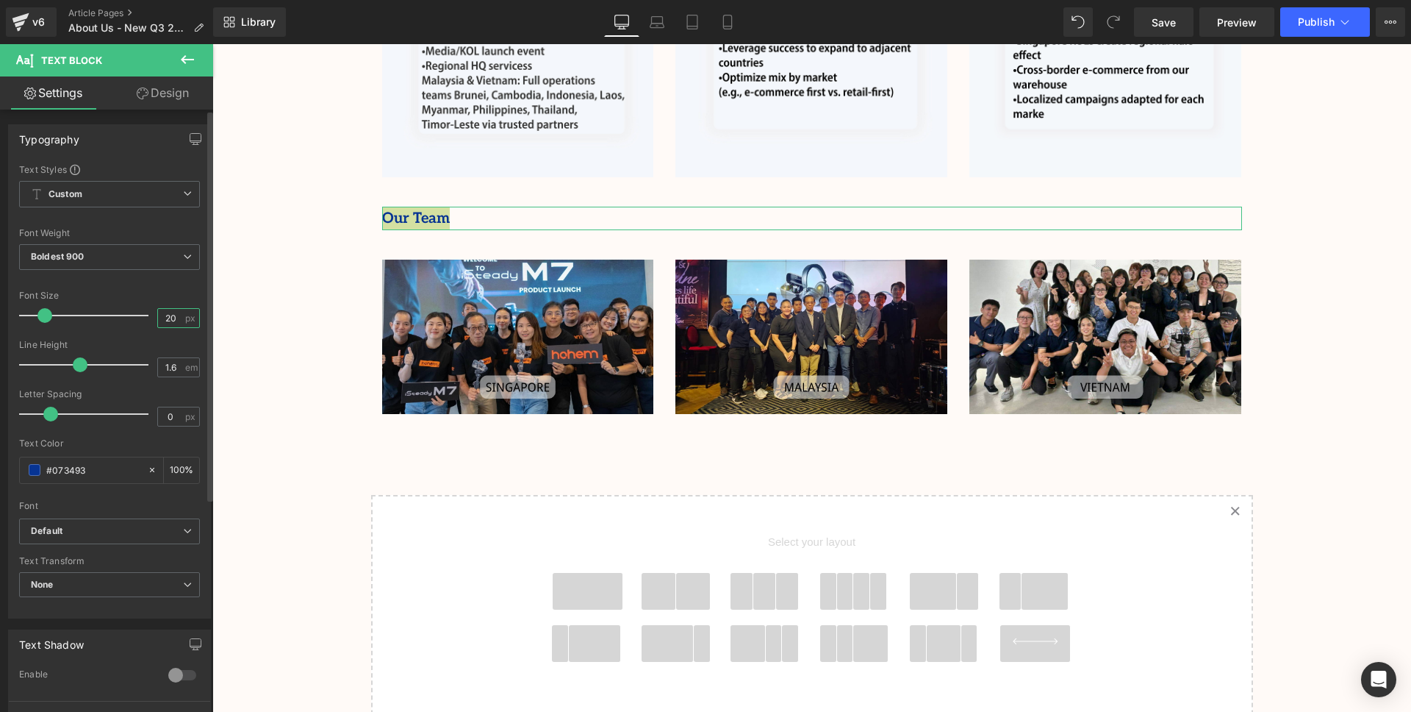
type input "20"
type input "0.9"
drag, startPoint x: 51, startPoint y: 415, endPoint x: 71, endPoint y: 420, distance: 20.3
click at [71, 420] on span at bounding box center [78, 414] width 15 height 15
type input "2"
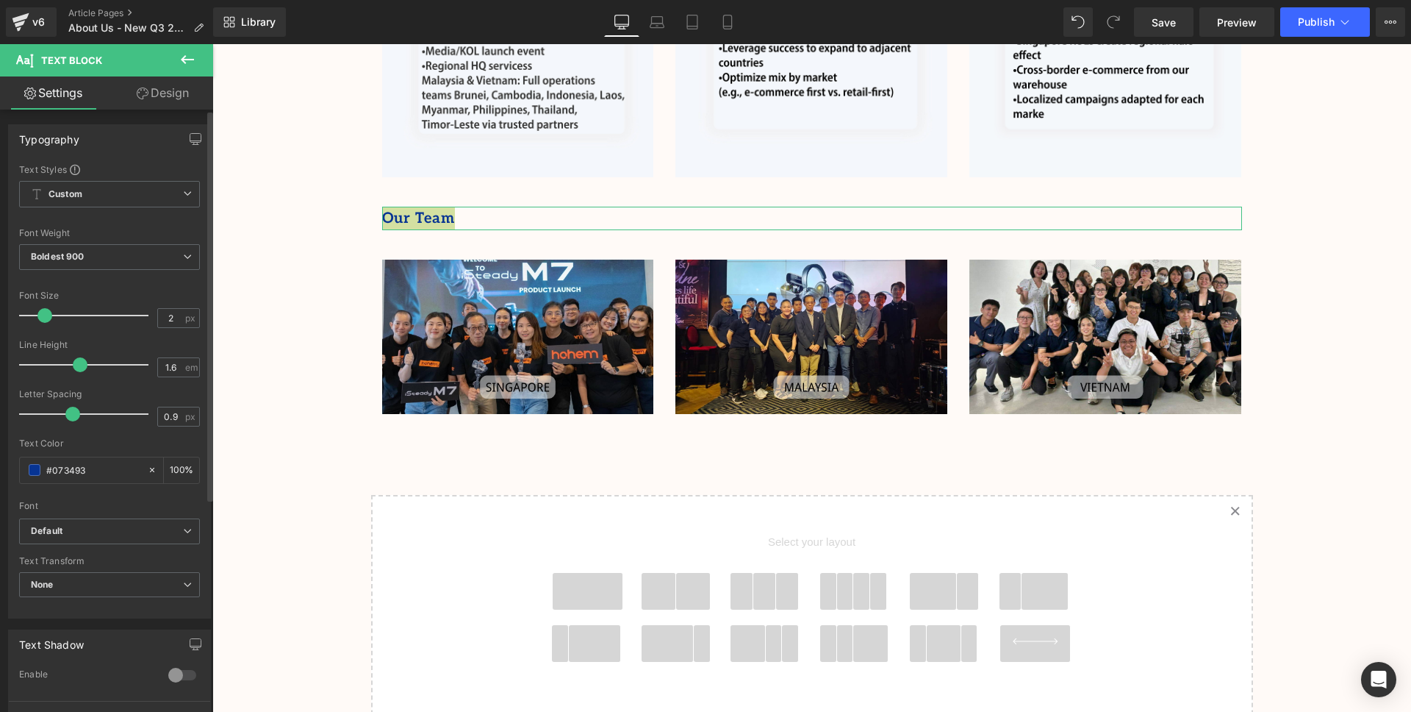
type input "0"
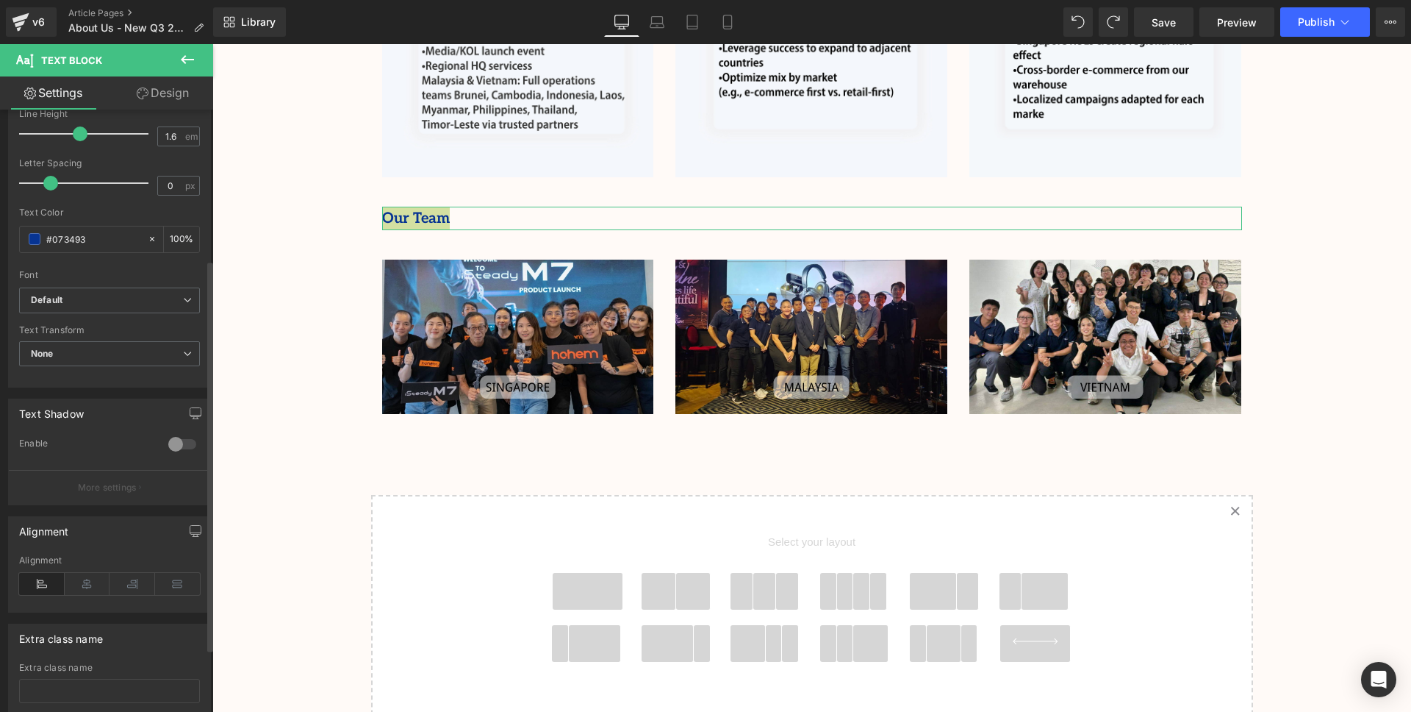
scroll to position [329, 0]
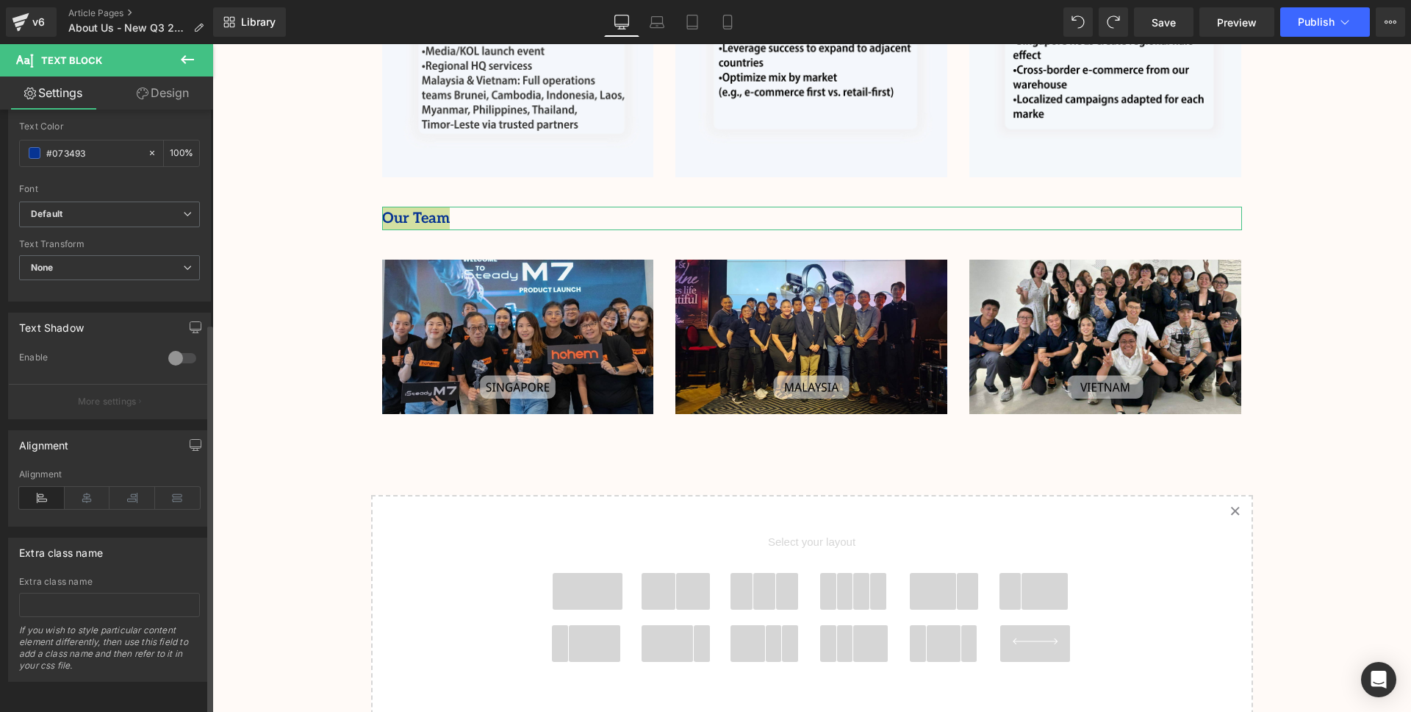
click at [82, 499] on div "Alignment" at bounding box center [109, 497] width 181 height 57
click at [85, 490] on icon at bounding box center [88, 498] width 46 height 22
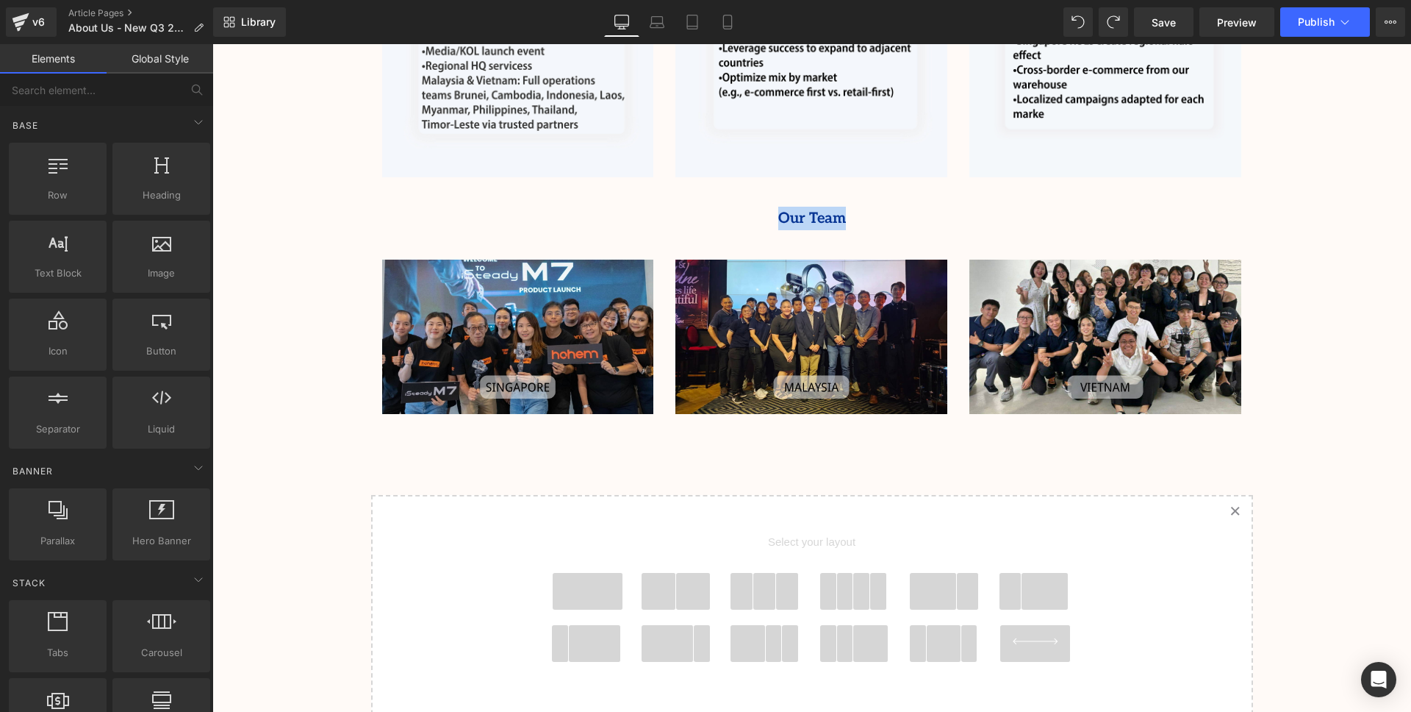
click at [1186, 26] on link "Save" at bounding box center [1164, 21] width 60 height 29
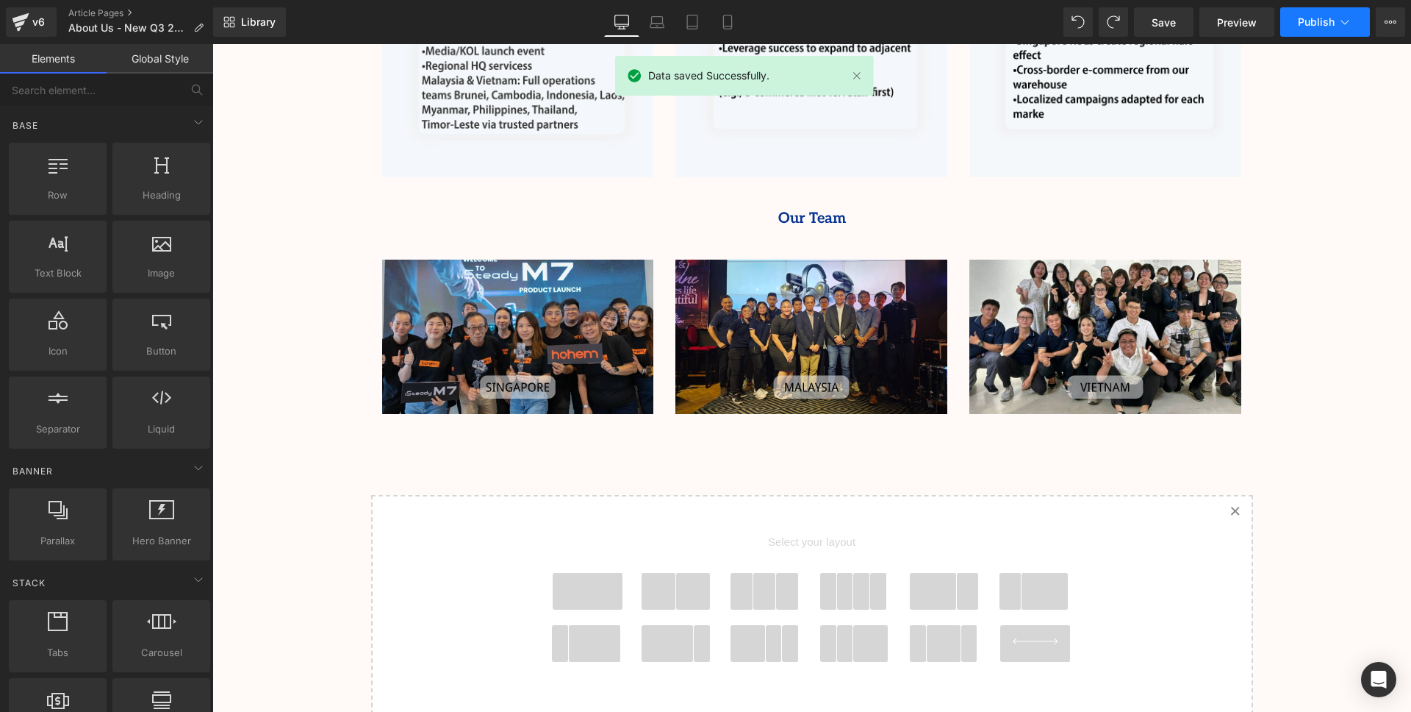
click at [1320, 21] on span "Publish" at bounding box center [1316, 22] width 37 height 12
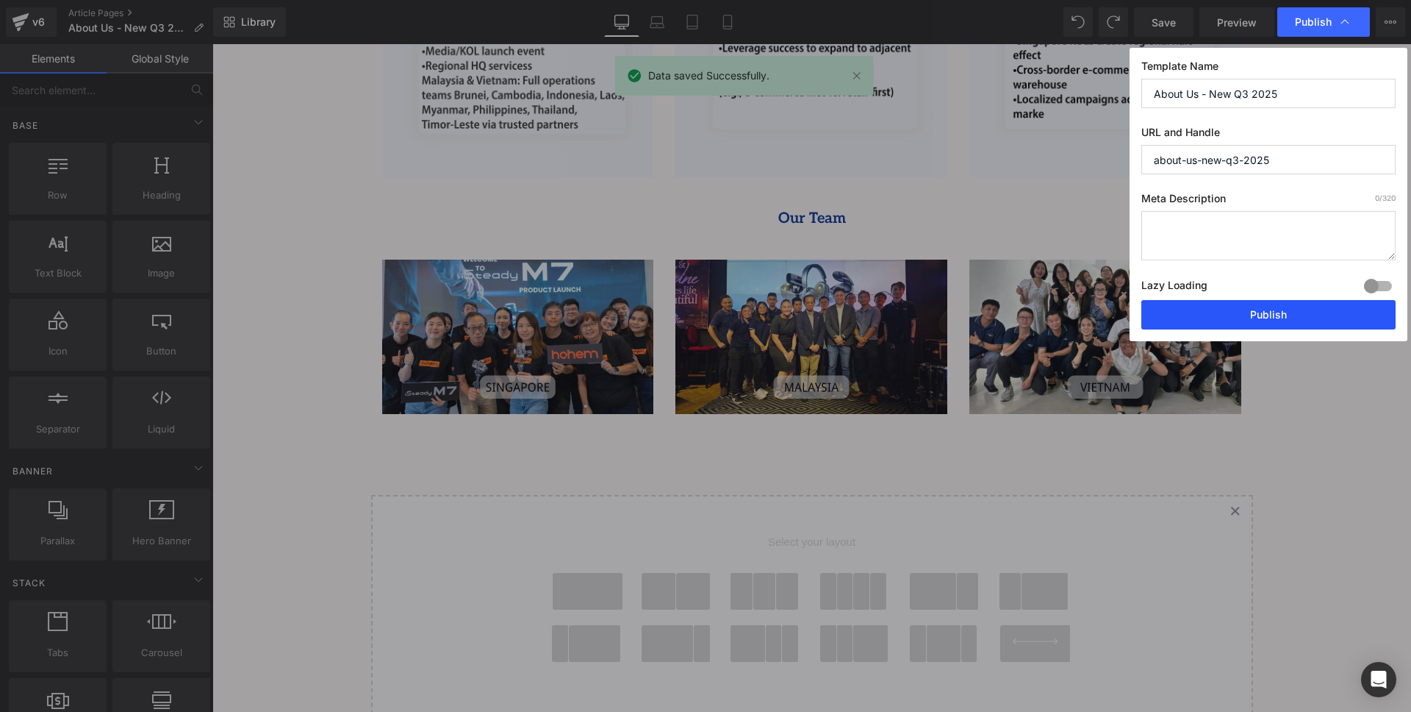
click at [1278, 318] on button "Publish" at bounding box center [1269, 314] width 254 height 29
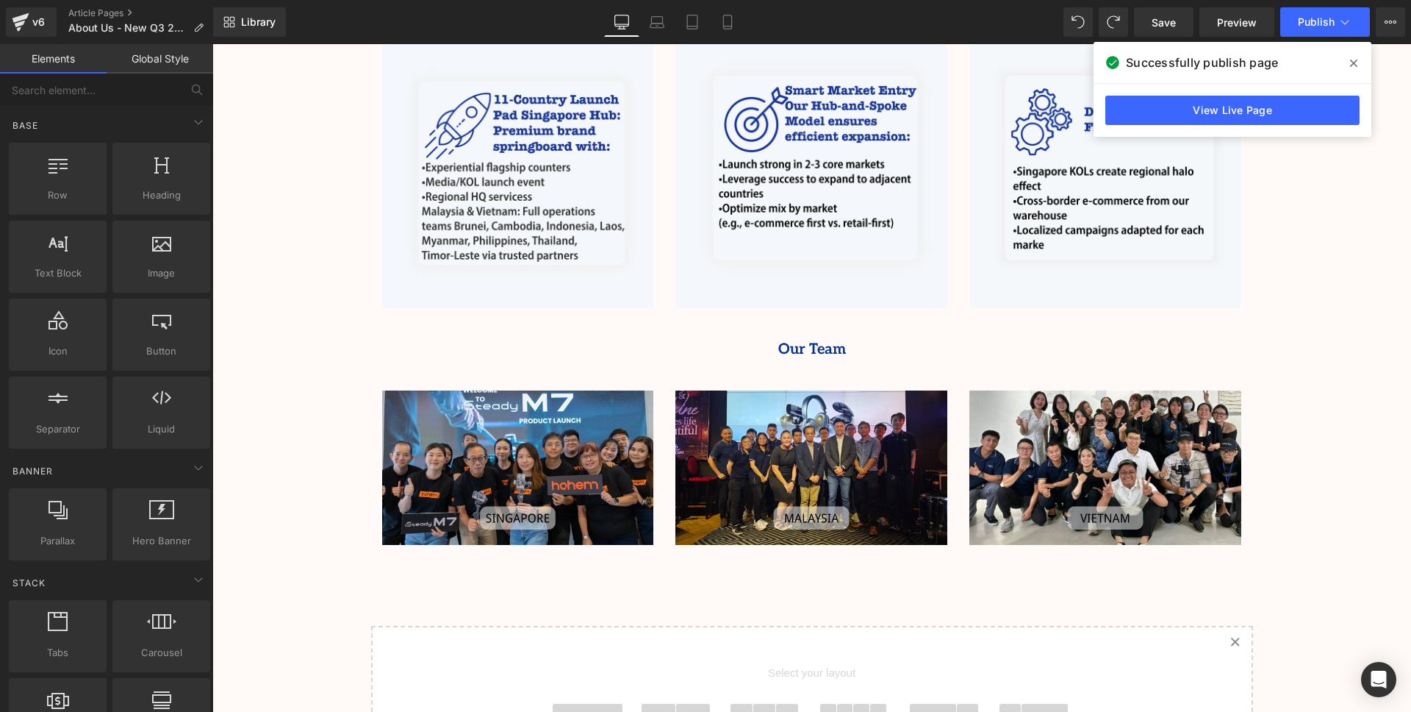
scroll to position [1105, 0]
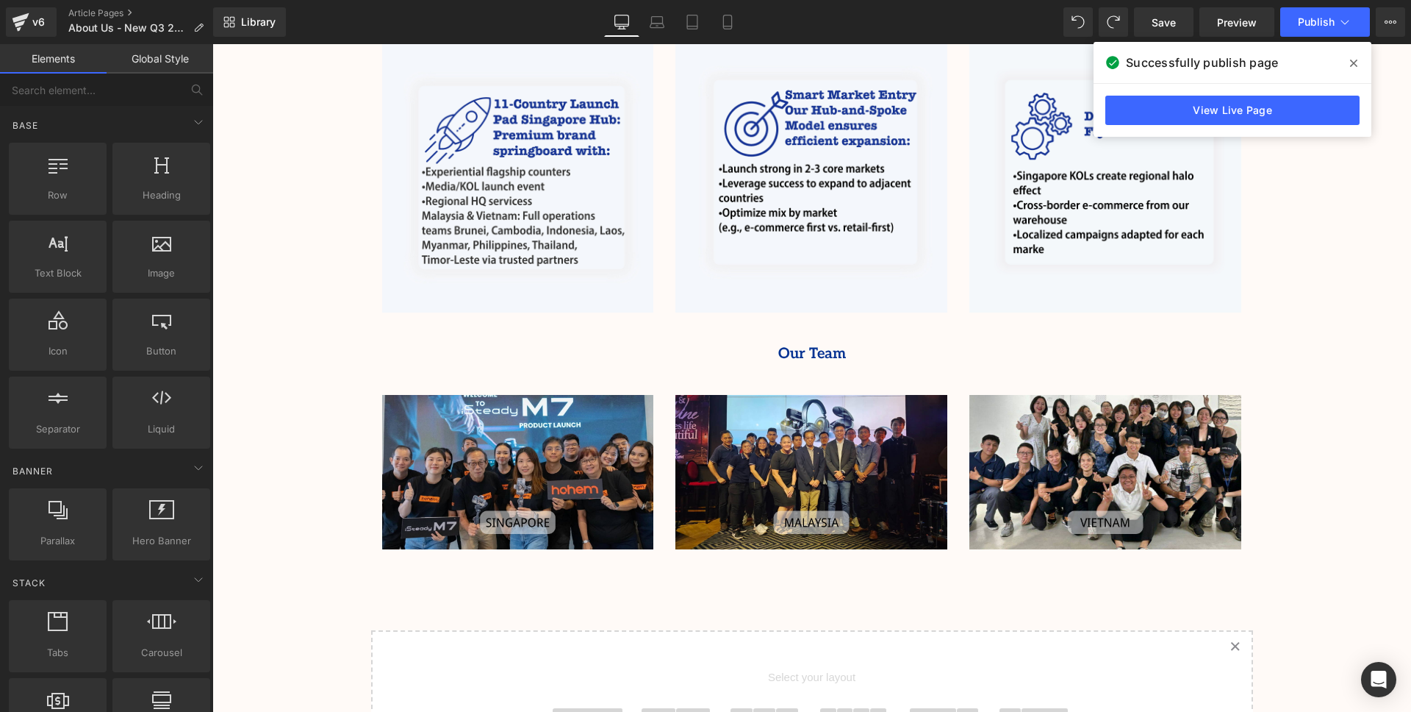
drag, startPoint x: 1364, startPoint y: 60, endPoint x: 1059, endPoint y: 26, distance: 306.9
click at [1364, 60] on span at bounding box center [1354, 63] width 24 height 24
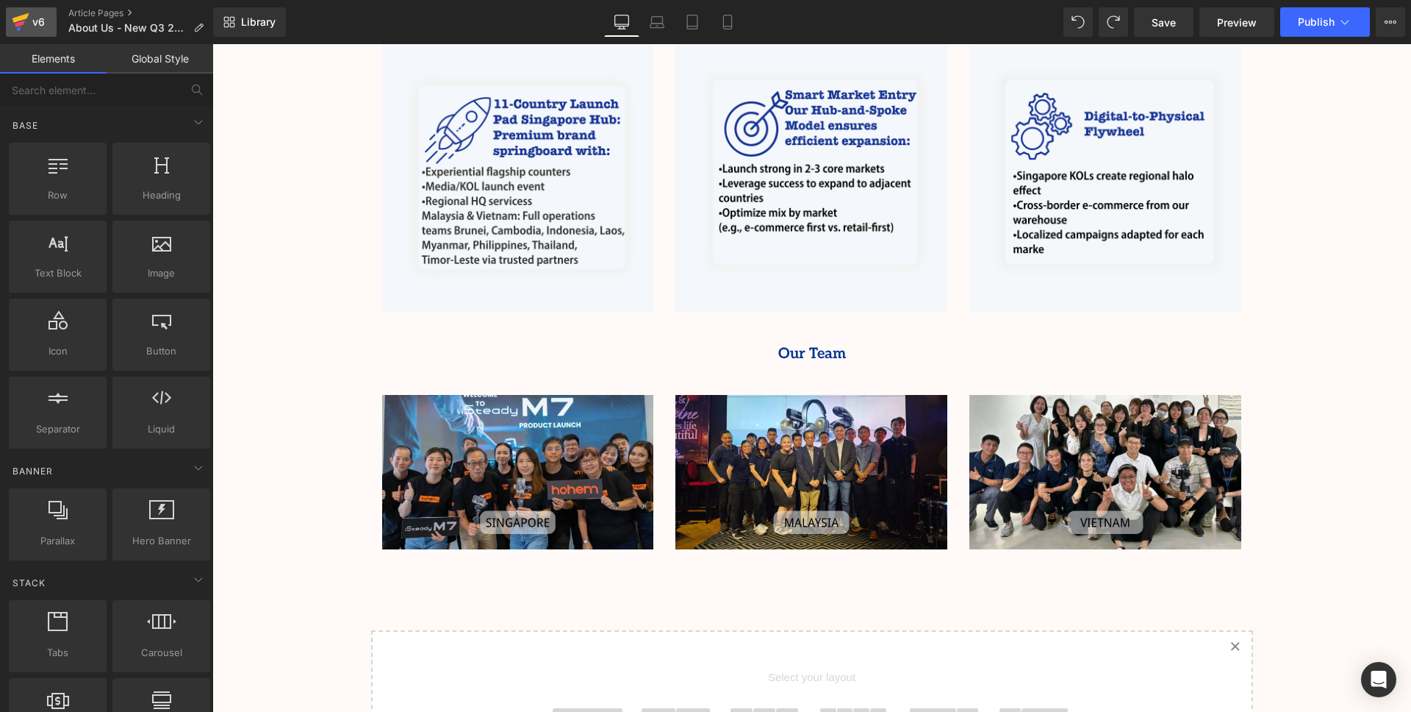
click at [35, 27] on div "v6" at bounding box center [38, 21] width 18 height 19
